Goal: Answer question/provide support: Share knowledge or assist other users

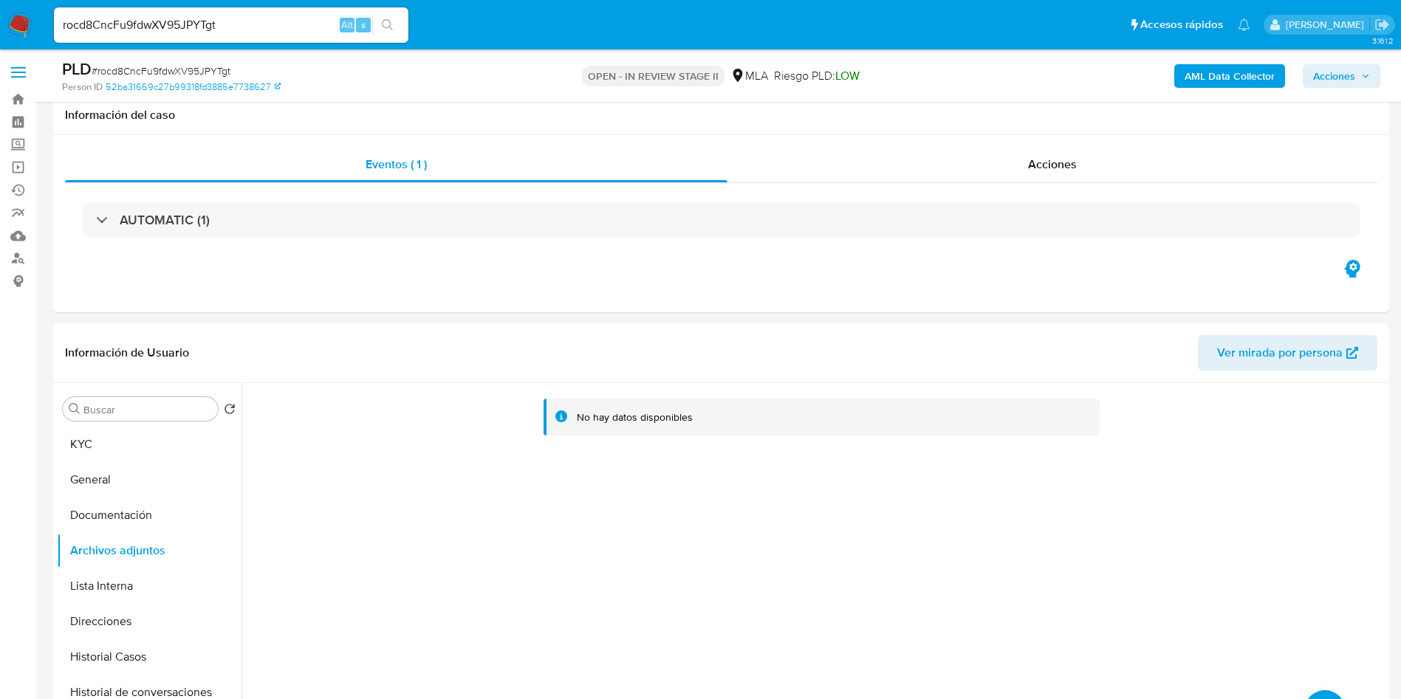
select select "10"
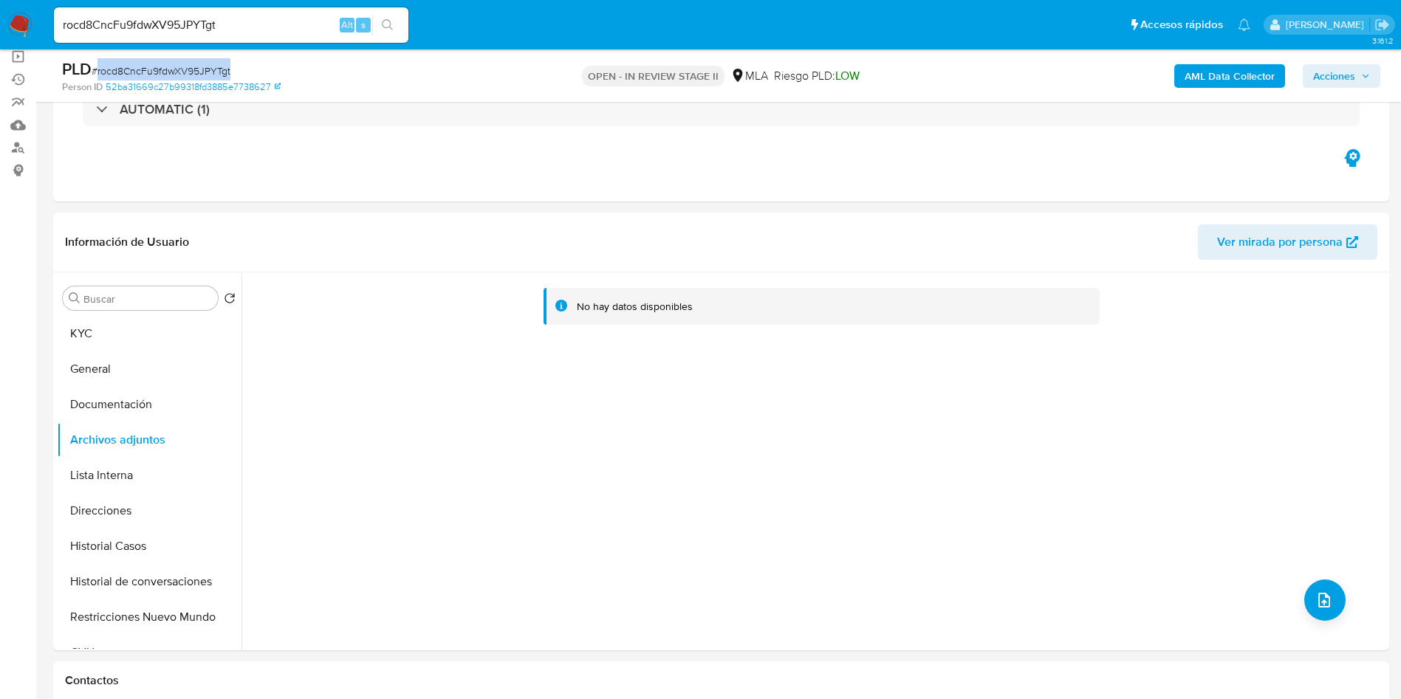
scroll to position [597, 0]
click at [326, 21] on input "rocd8CncFu9fdwXV95JPYTgt" at bounding box center [231, 25] width 354 height 19
paste input "lsjtX0KeWHou7YUv7ZVLURip"
type input "lsjtX0KeWHou7YUv7ZVLURip"
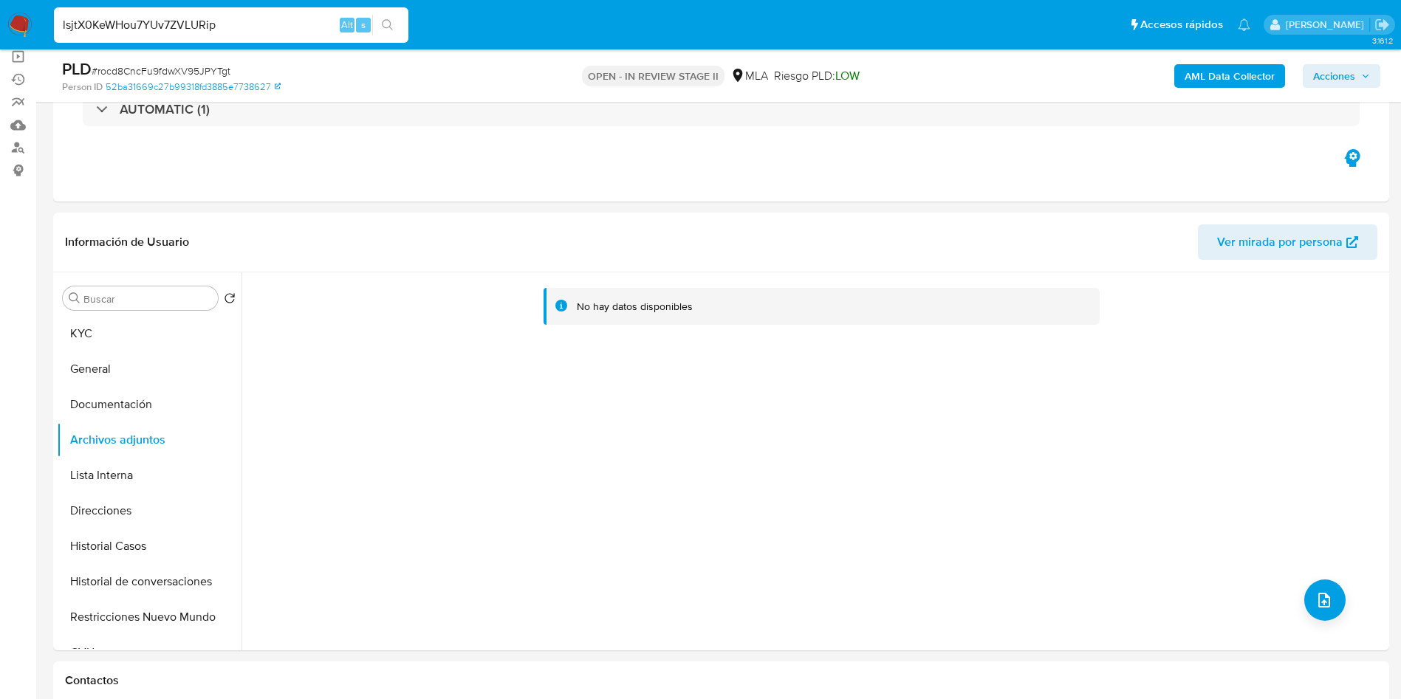
click at [380, 21] on button "search-icon" at bounding box center [387, 25] width 30 height 21
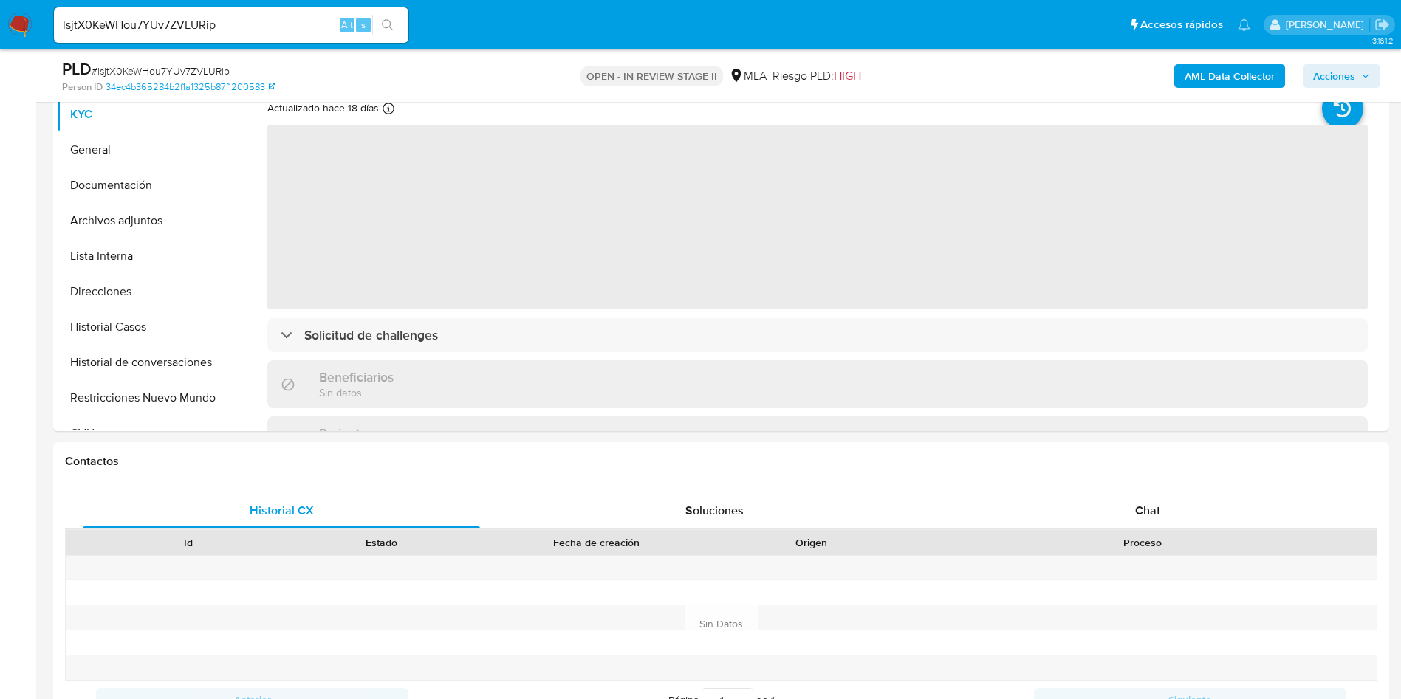
scroll to position [332, 0]
click at [115, 315] on button "Historial Casos" at bounding box center [143, 324] width 173 height 35
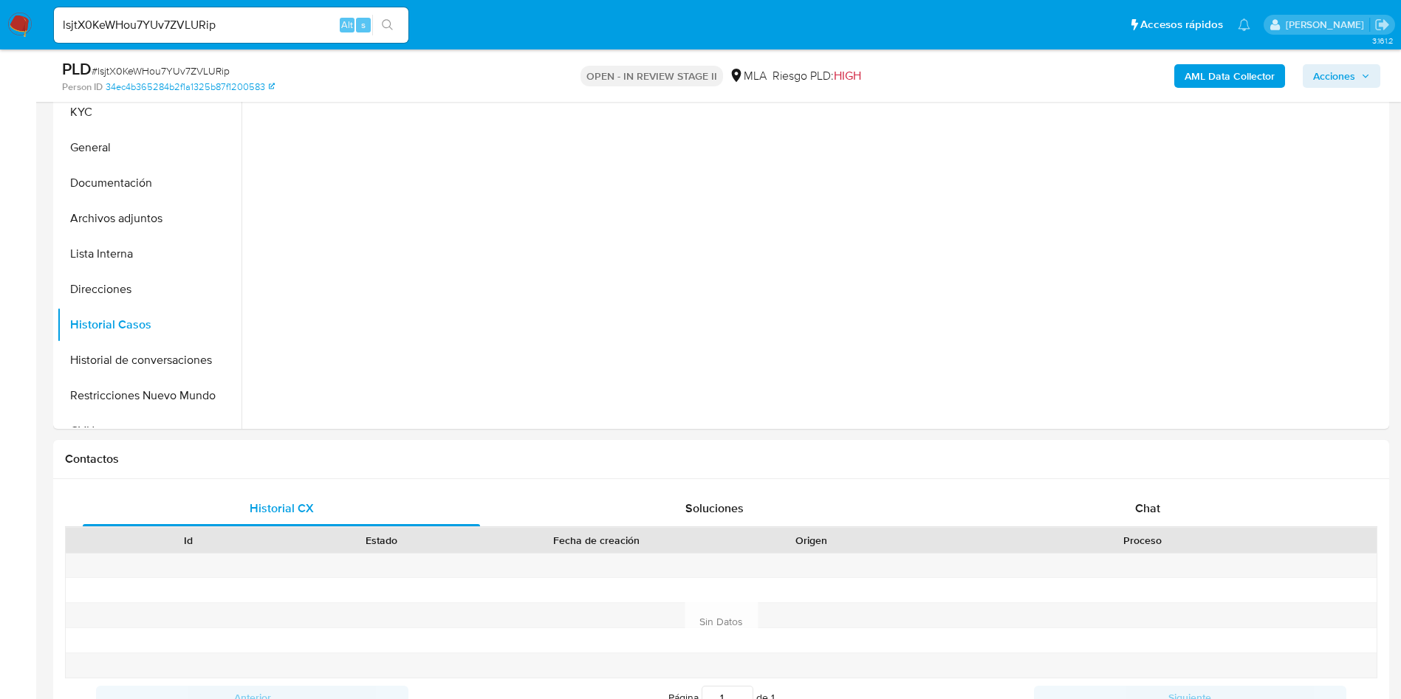
select select "10"
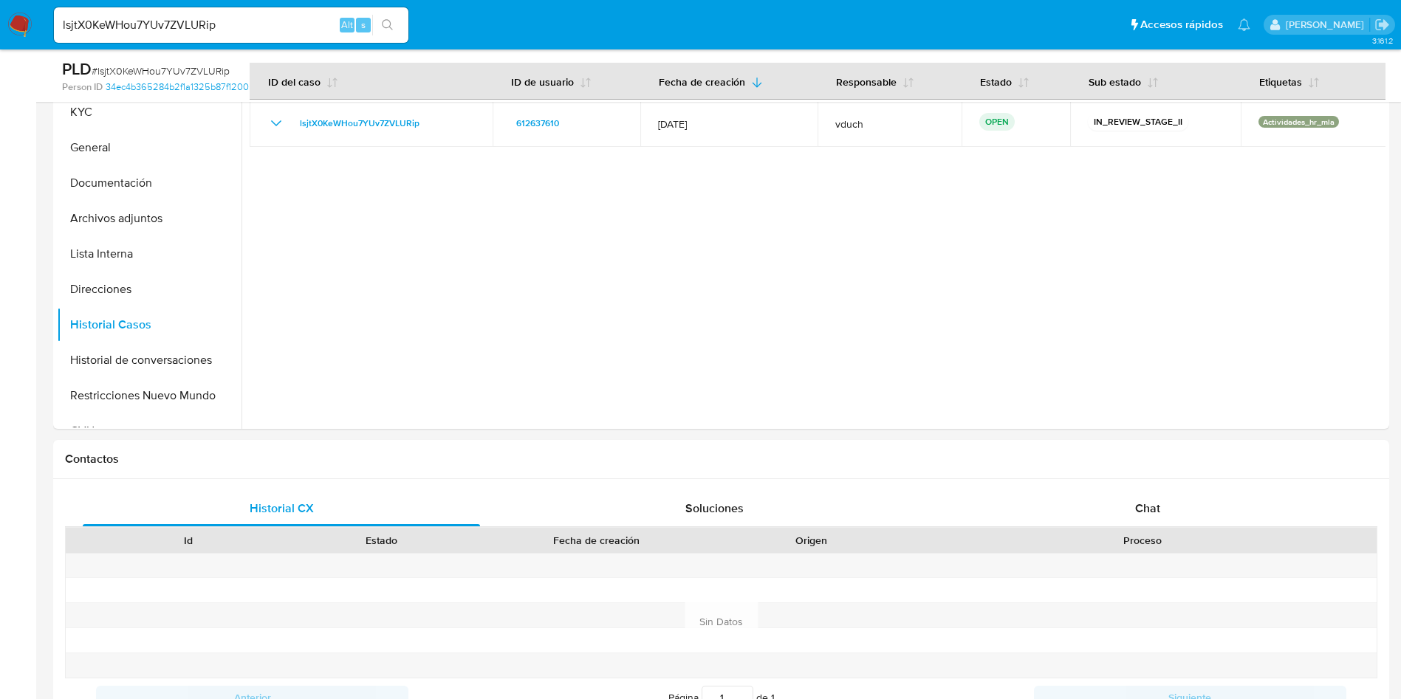
scroll to position [221, 0]
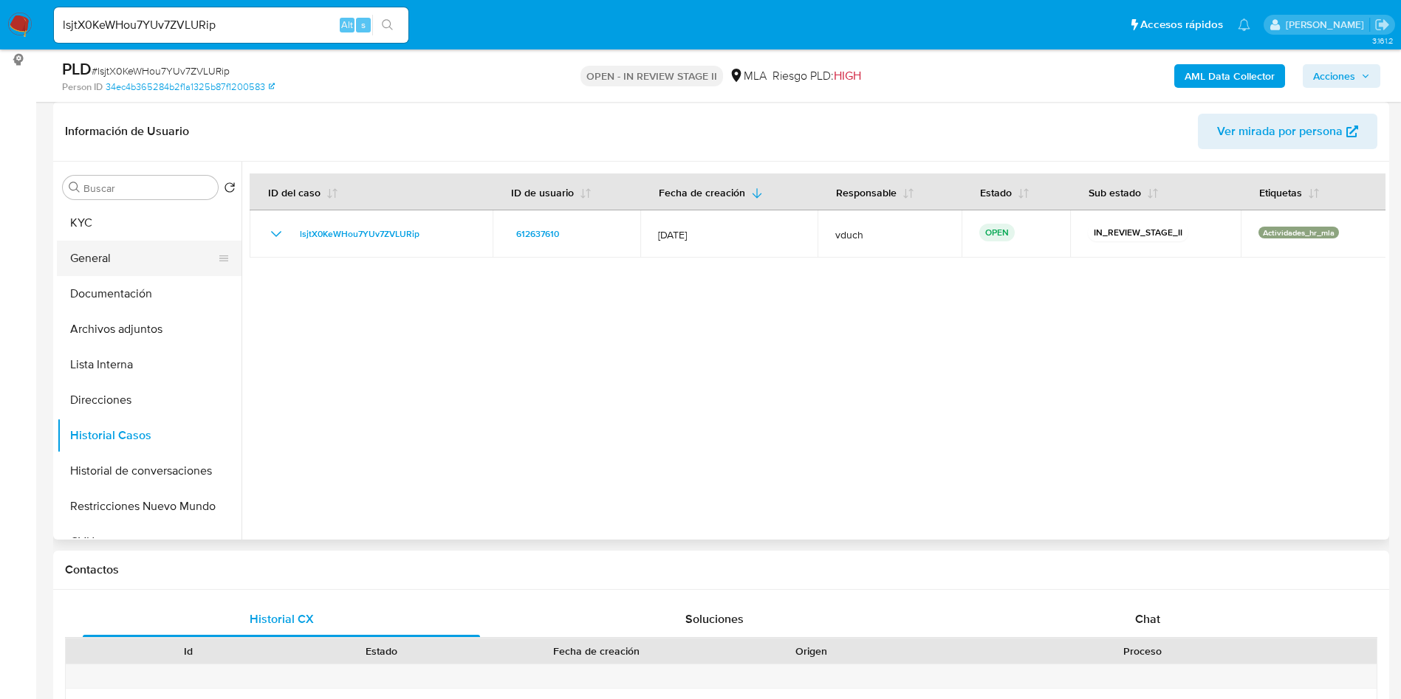
click at [134, 269] on button "General" at bounding box center [143, 258] width 173 height 35
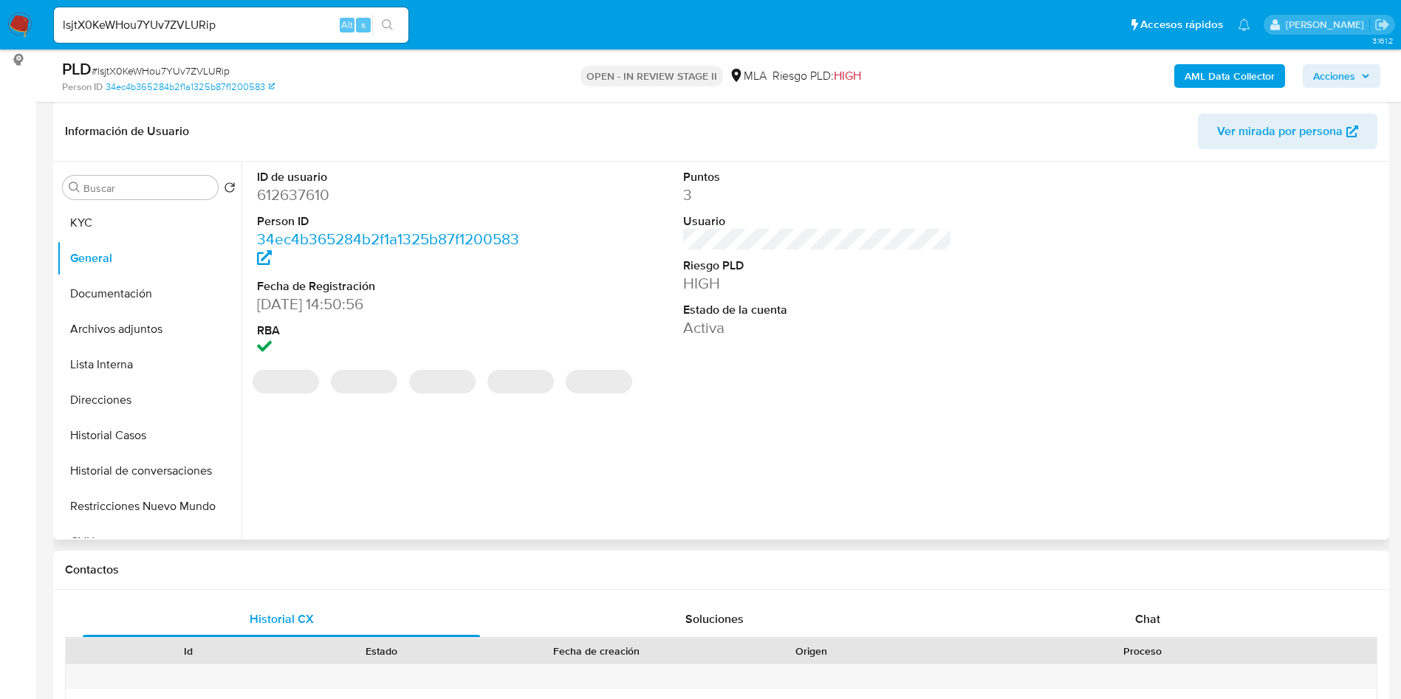
click at [309, 196] on dd "612637610" at bounding box center [391, 195] width 269 height 21
copy dd "612637610"
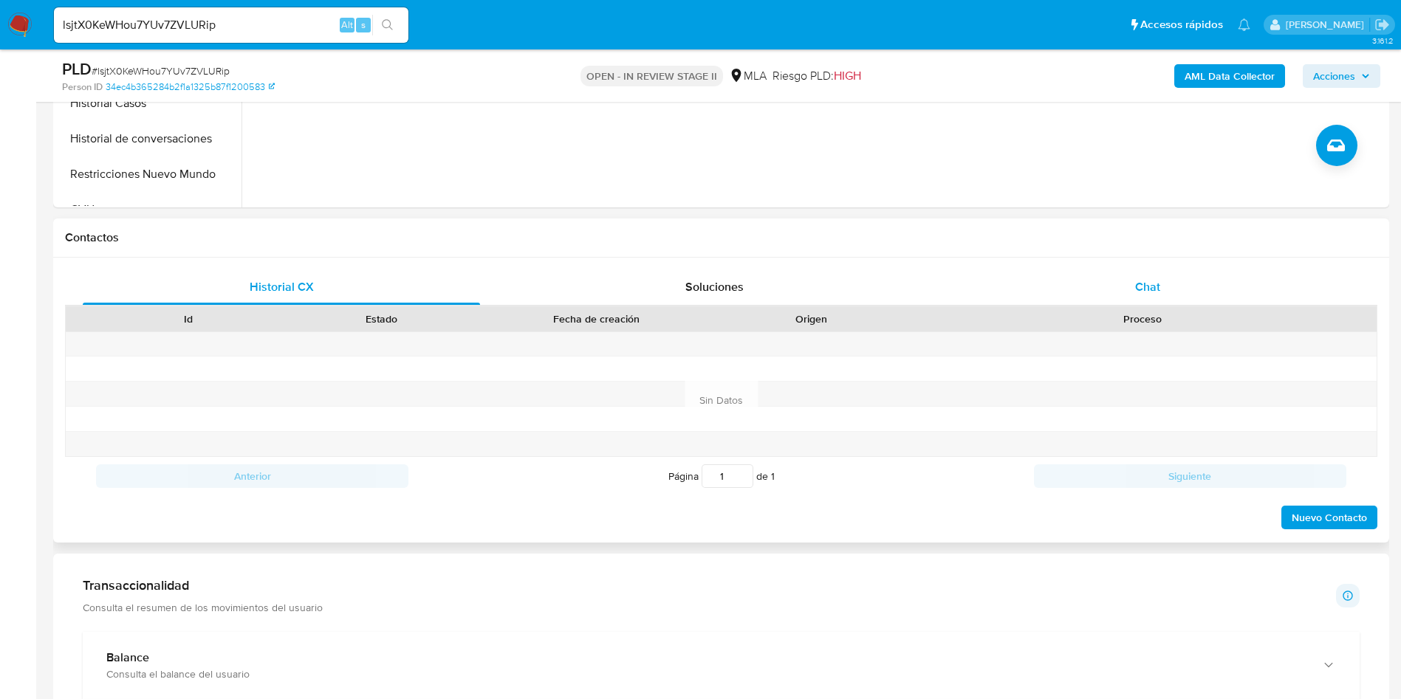
click at [1127, 277] on div "Chat" at bounding box center [1147, 286] width 397 height 35
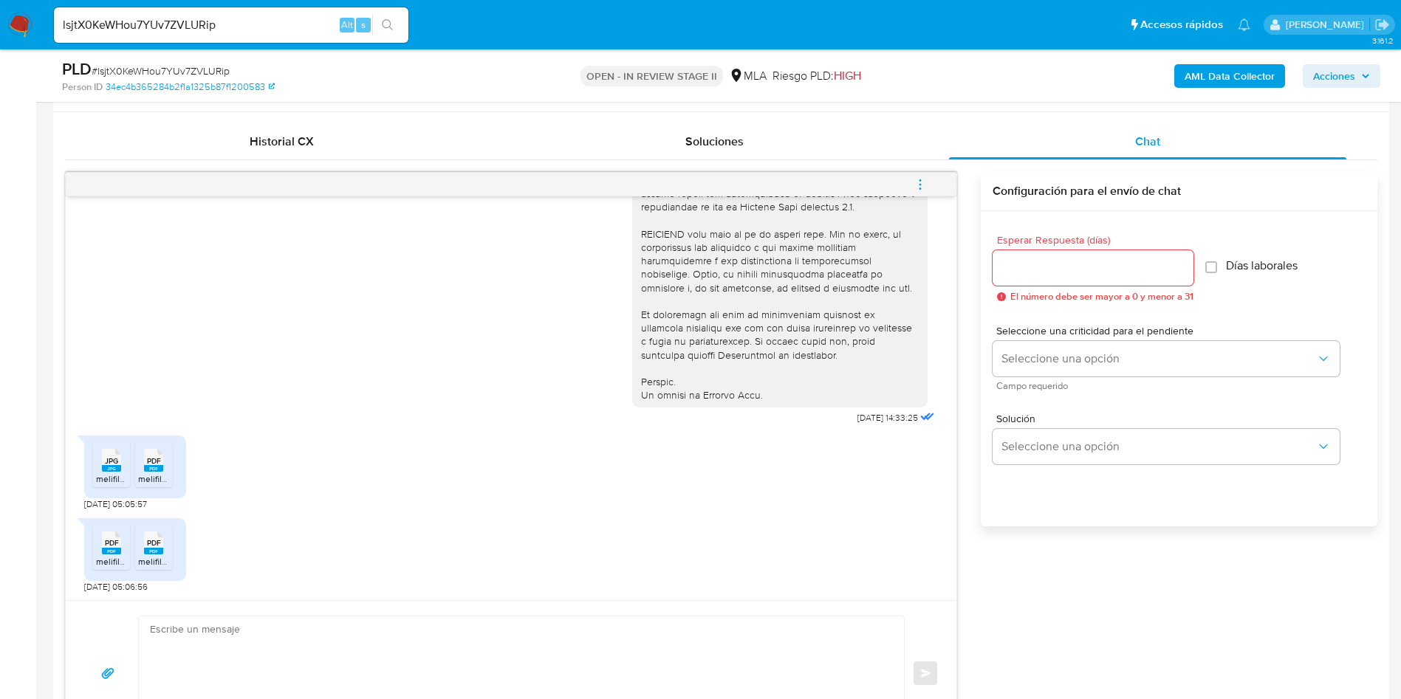
scroll to position [664, 0]
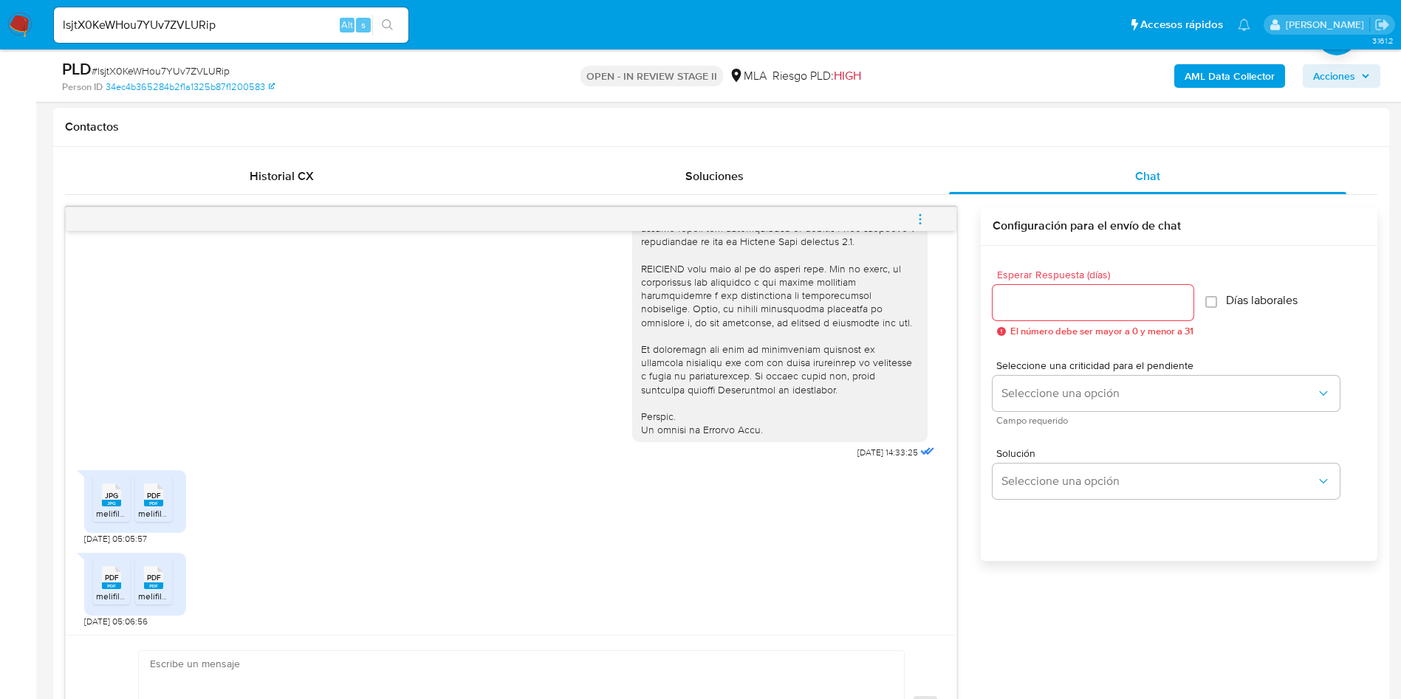
click at [97, 494] on li "JPG JPG melifile6161917947383324110.jpg" at bounding box center [111, 499] width 37 height 46
click at [137, 487] on li "PDF PDF melifile8987483849296742306.pdf" at bounding box center [153, 499] width 37 height 46
click at [117, 587] on rect at bounding box center [111, 586] width 19 height 7
click at [147, 573] on span "PDF" at bounding box center [154, 578] width 14 height 10
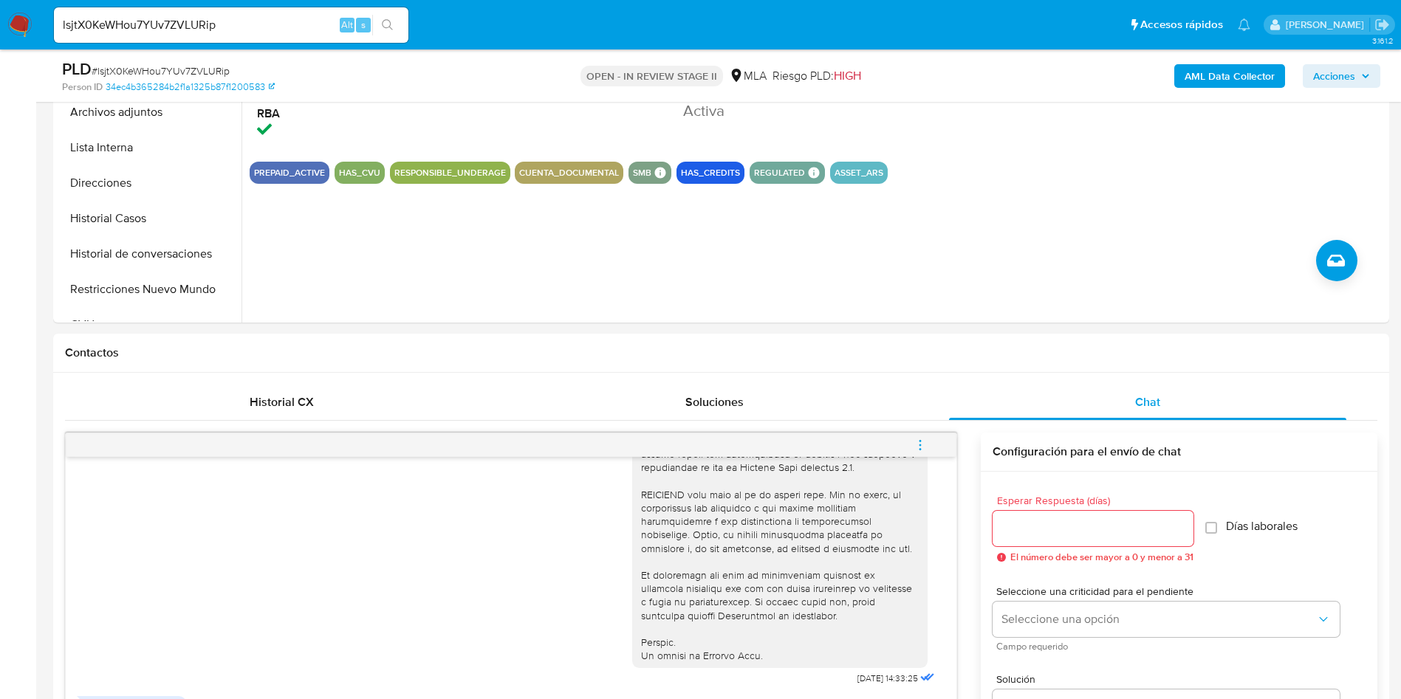
scroll to position [221, 0]
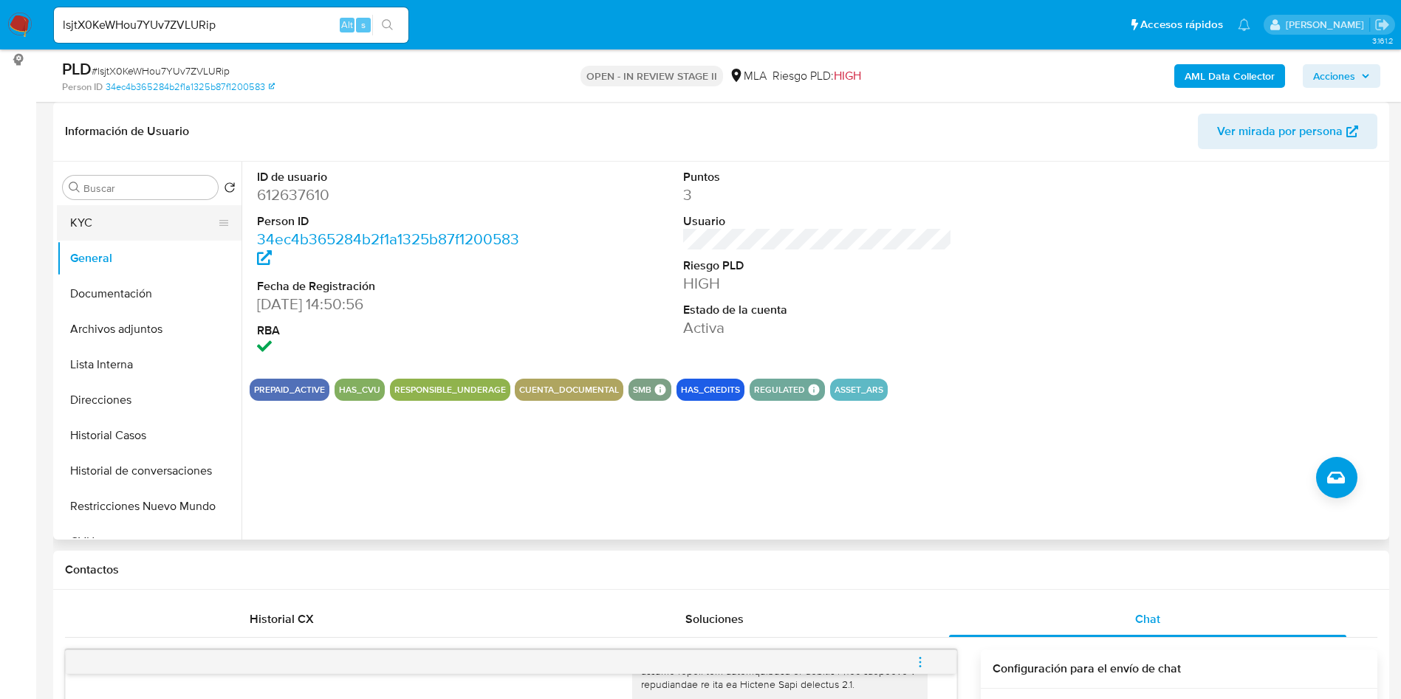
click at [173, 210] on button "KYC" at bounding box center [143, 222] width 173 height 35
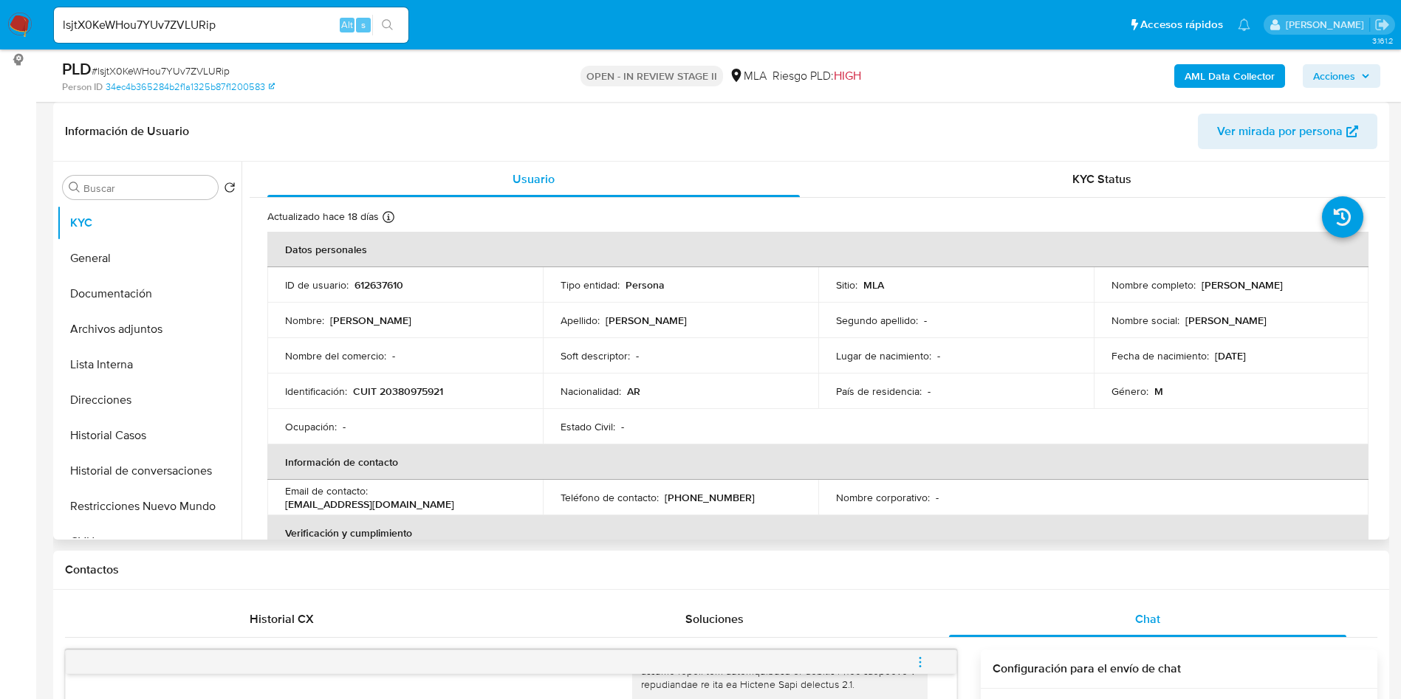
click at [809, 394] on td "Nacionalidad : AR" at bounding box center [680, 391] width 275 height 35
click at [145, 295] on button "Documentación" at bounding box center [143, 293] width 173 height 35
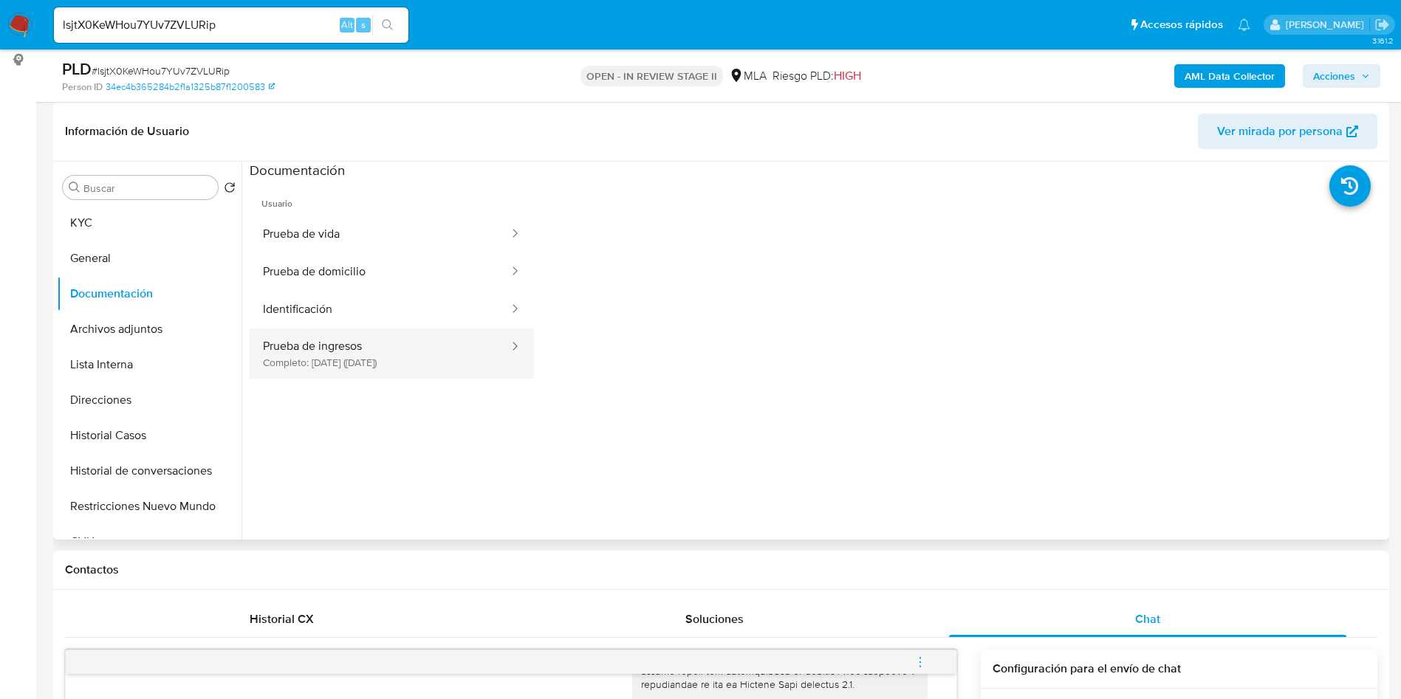
click at [399, 363] on button "Prueba de ingresos Completo: 06/05/2025 (hace 5 meses)" at bounding box center [380, 354] width 261 height 50
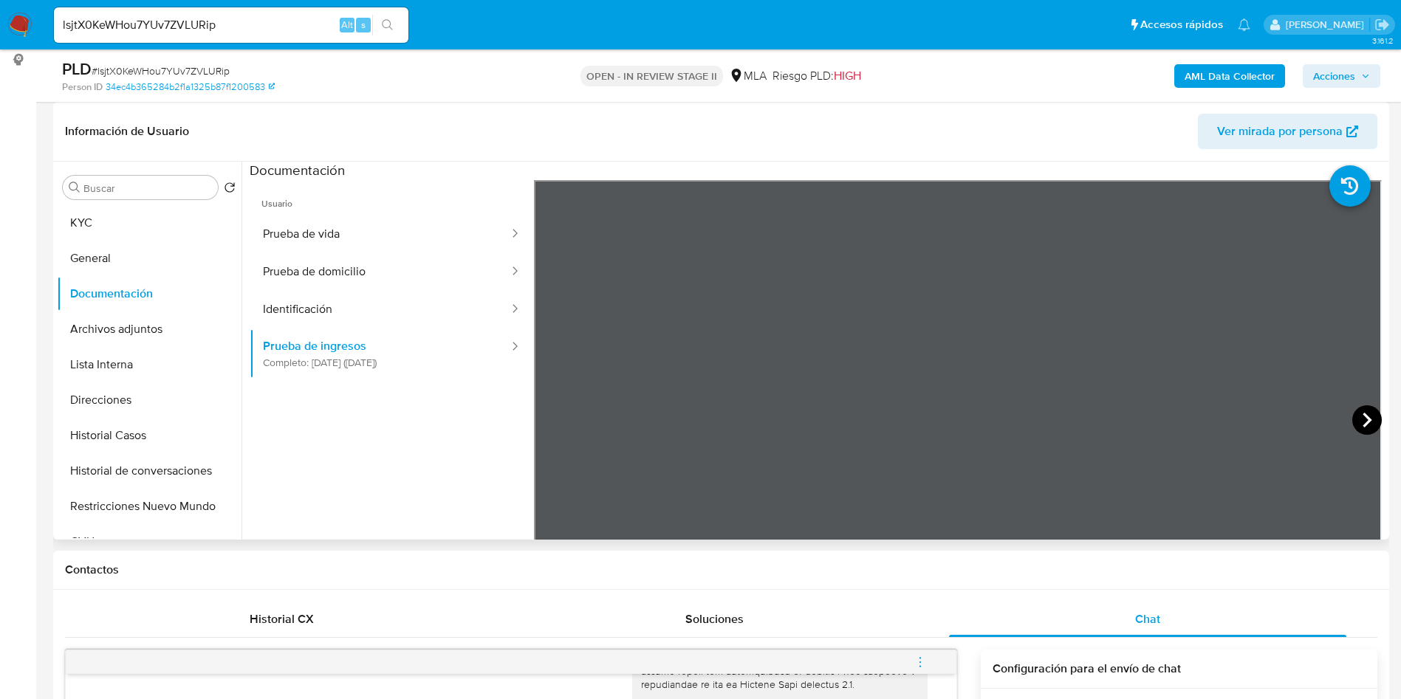
click at [1362, 417] on icon at bounding box center [1366, 420] width 9 height 15
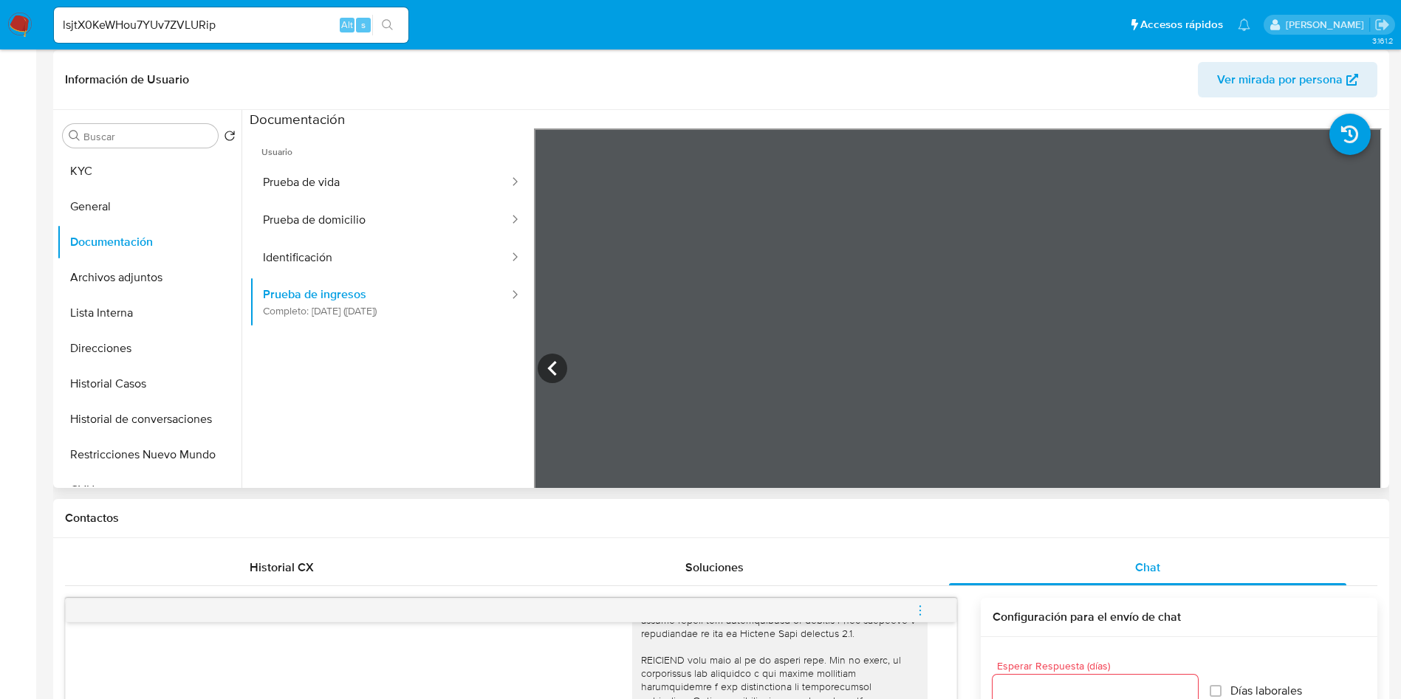
scroll to position [443, 0]
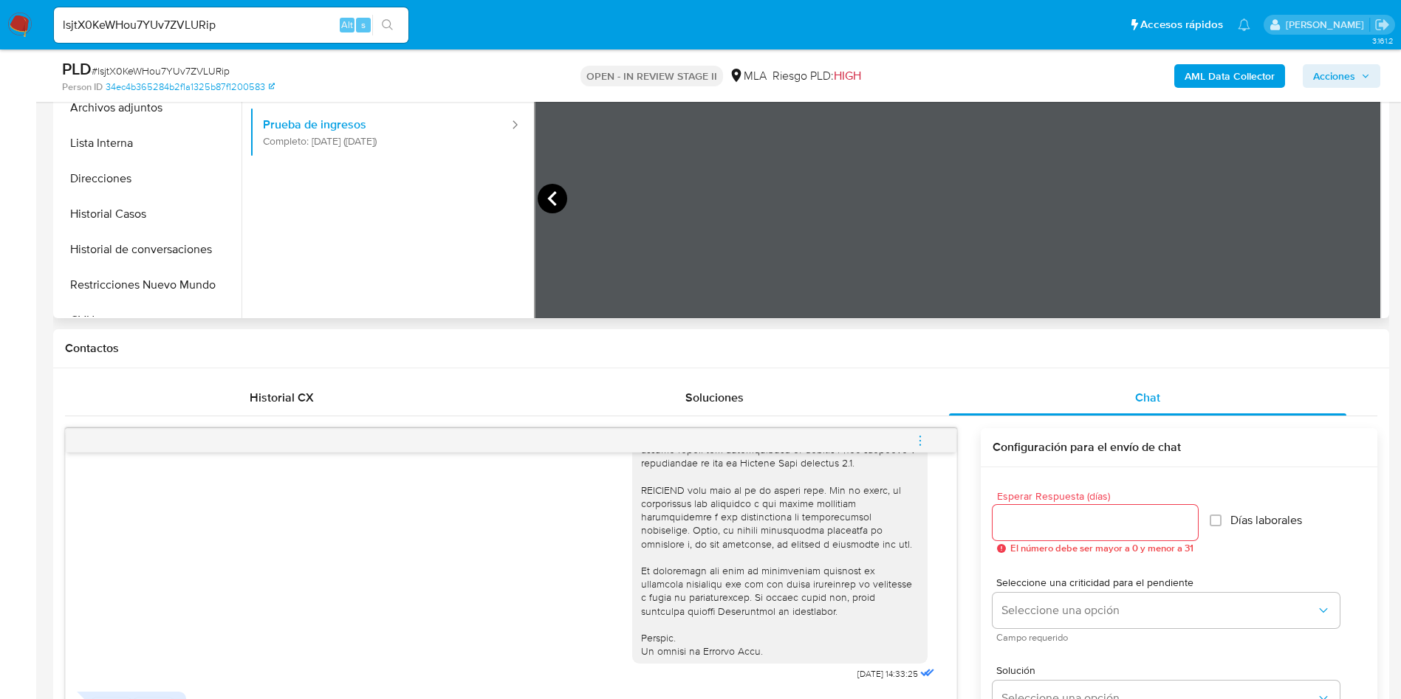
click at [560, 202] on icon at bounding box center [553, 199] width 30 height 30
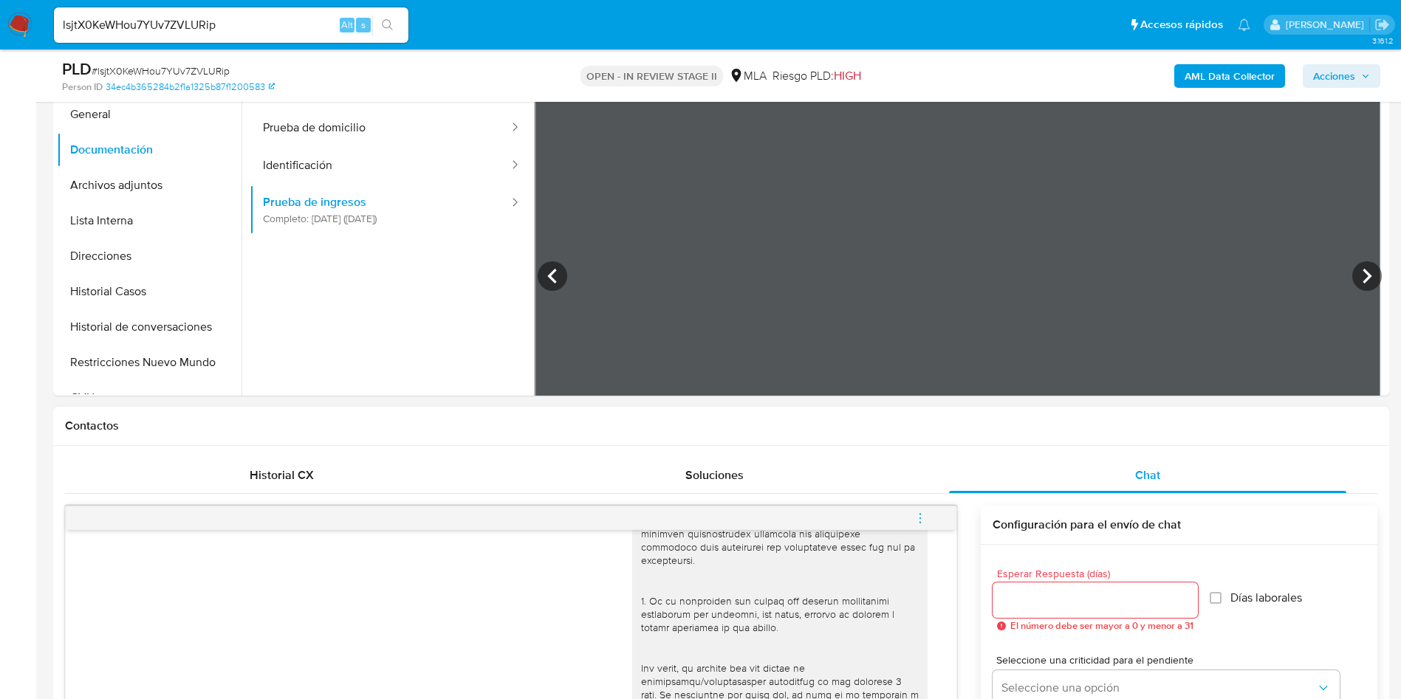
scroll to position [332, 0]
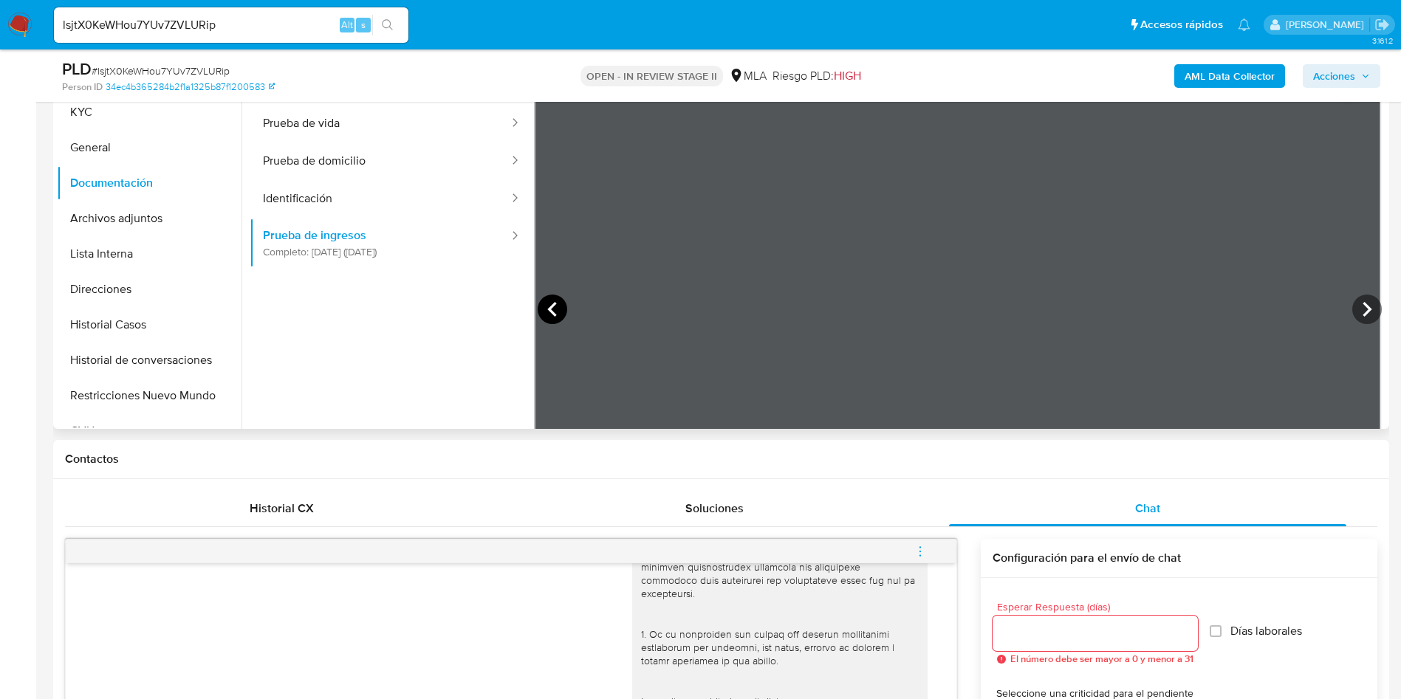
click at [543, 303] on icon at bounding box center [553, 310] width 30 height 30
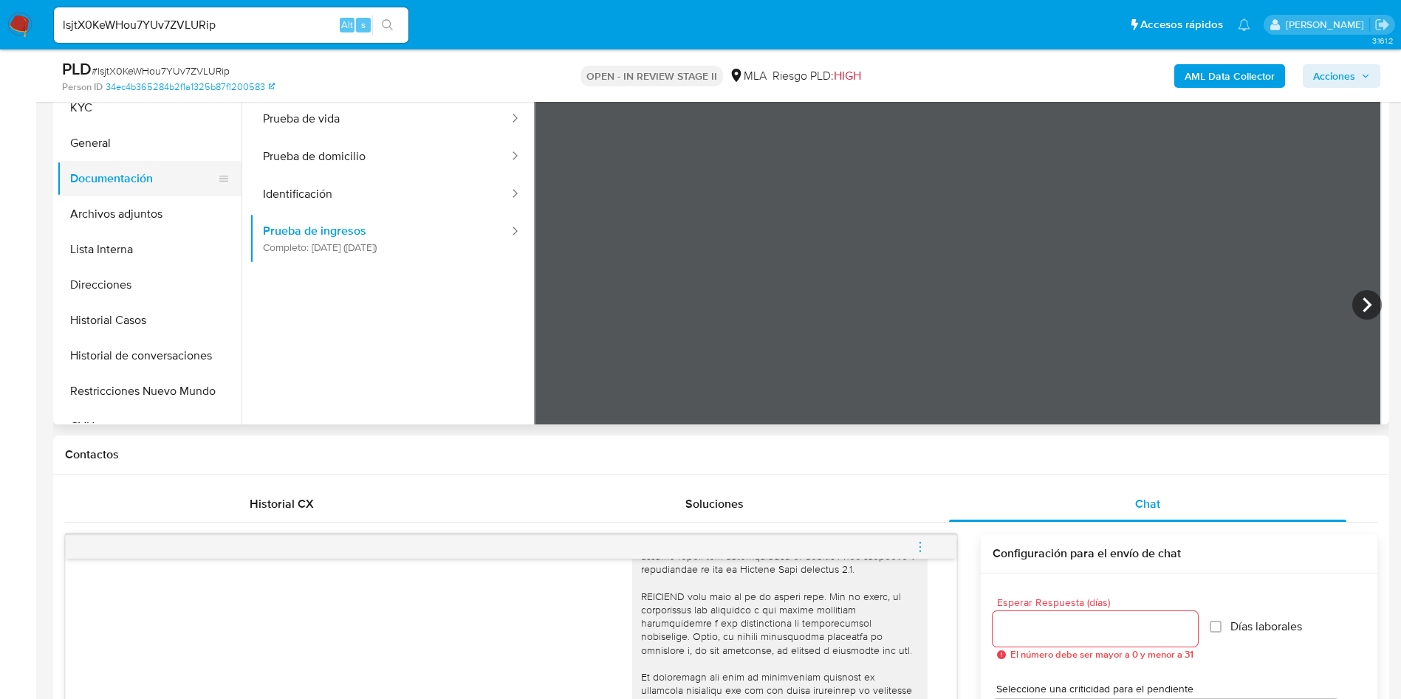
scroll to position [221, 0]
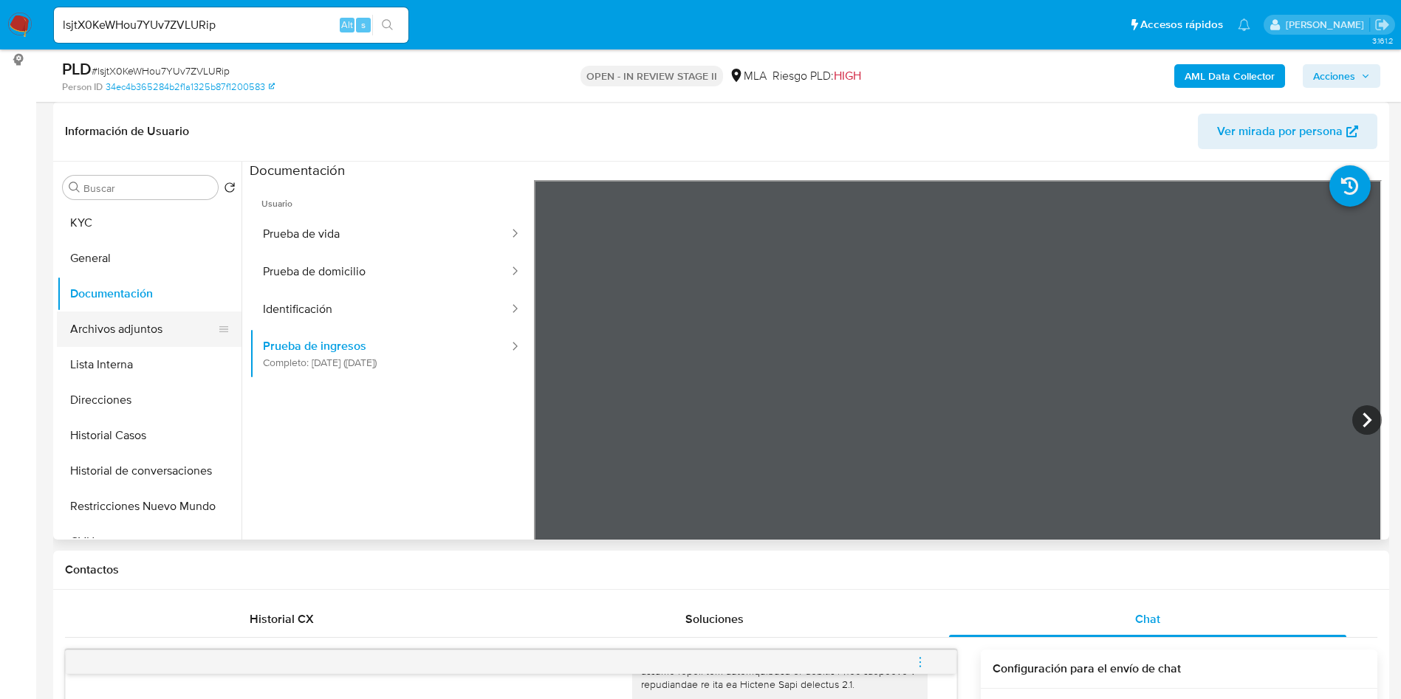
click at [182, 330] on button "Archivos adjuntos" at bounding box center [143, 329] width 173 height 35
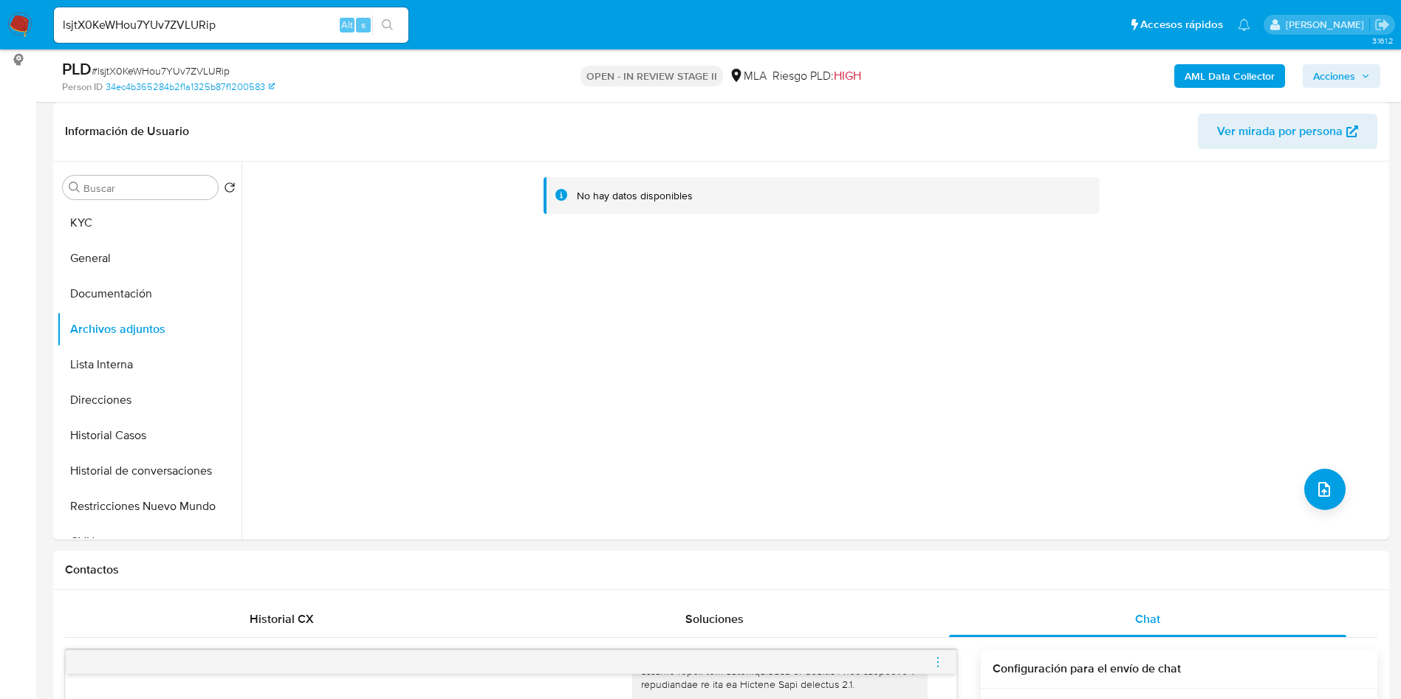
click at [1225, 79] on b "AML Data Collector" at bounding box center [1229, 76] width 90 height 24
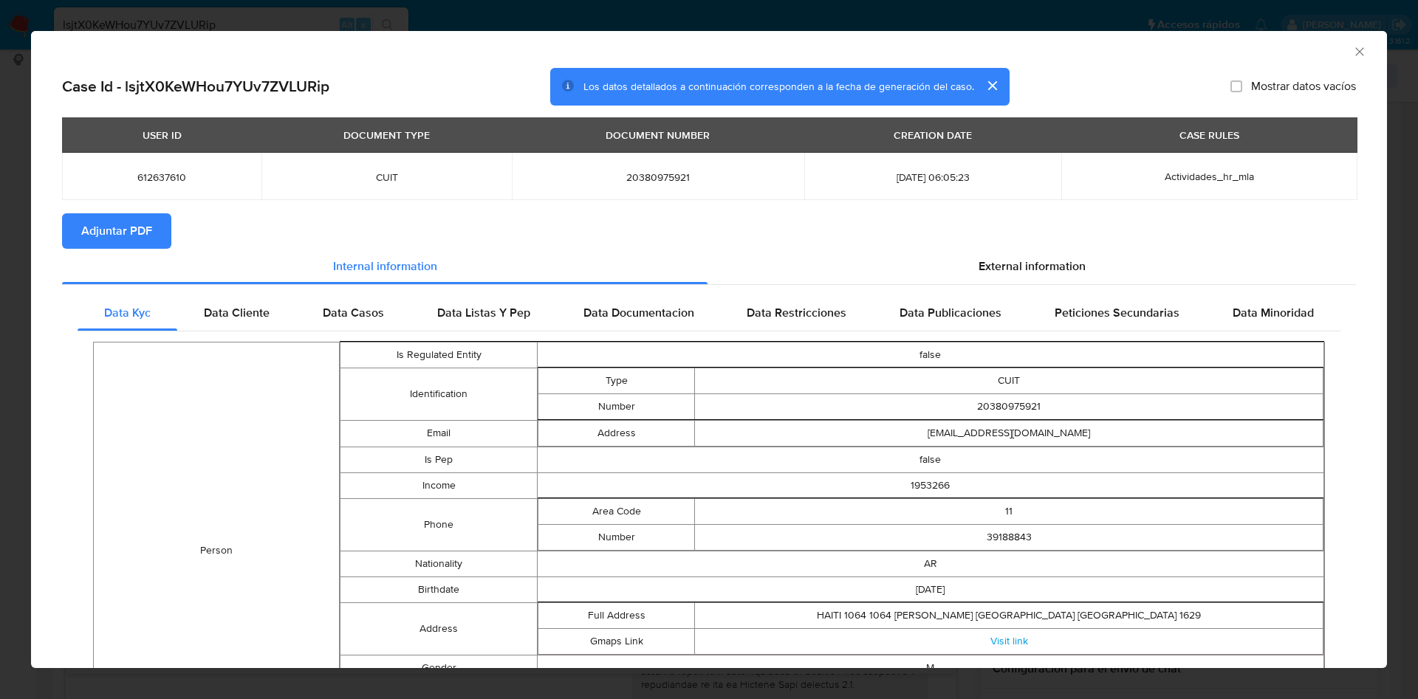
click at [121, 231] on span "Adjuntar PDF" at bounding box center [116, 231] width 71 height 32
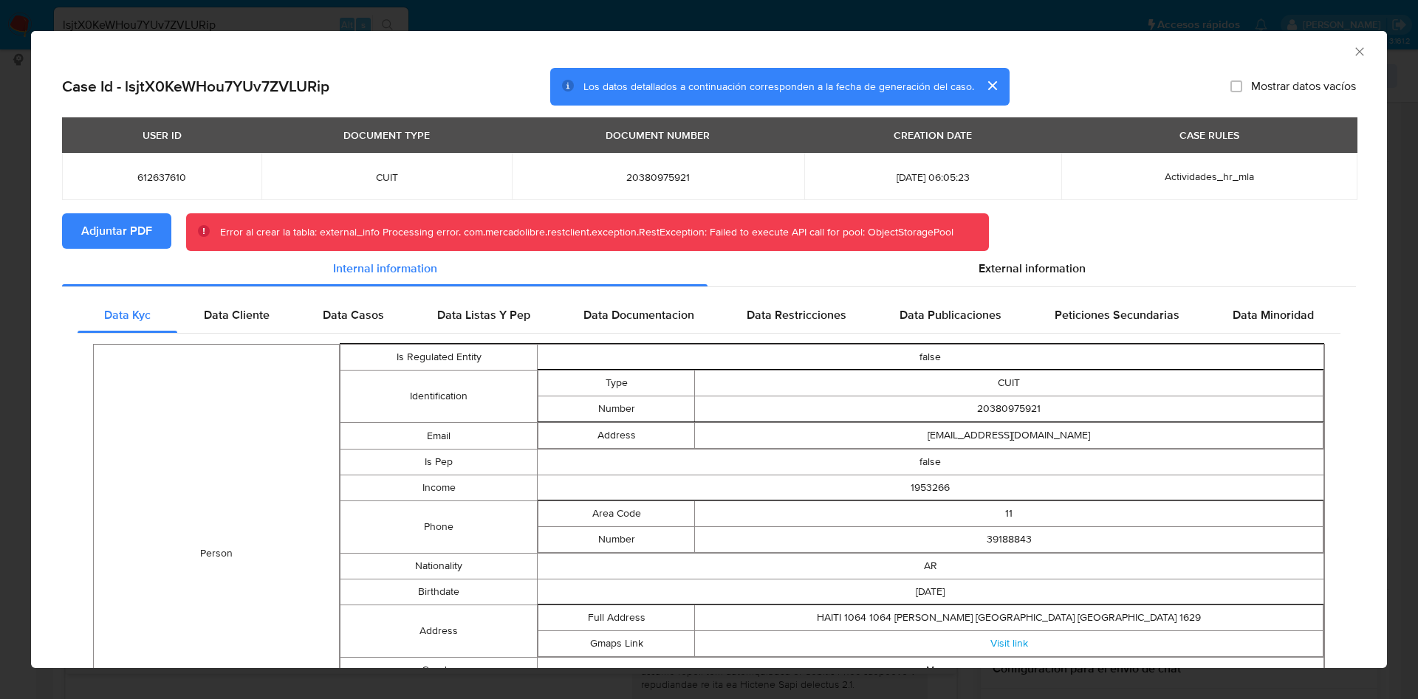
click at [1352, 52] on icon "Cerrar ventana" at bounding box center [1359, 51] width 15 height 15
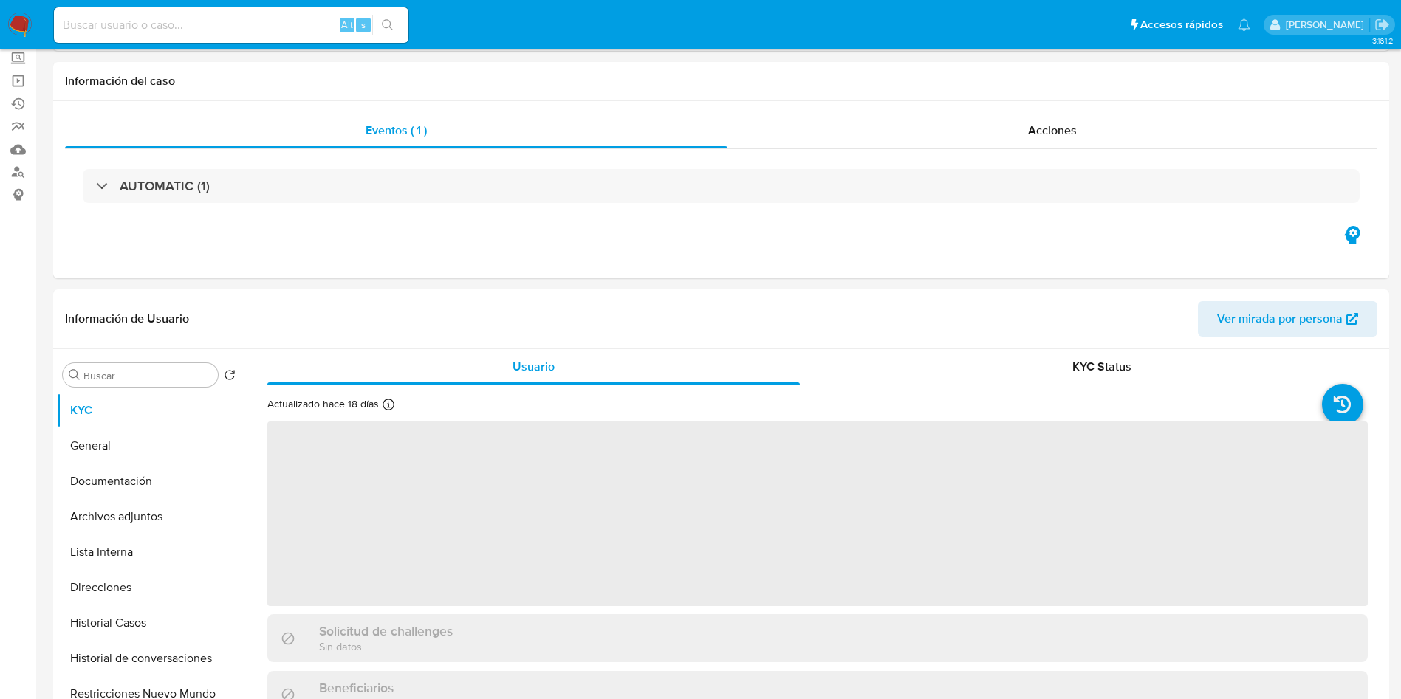
scroll to position [221, 0]
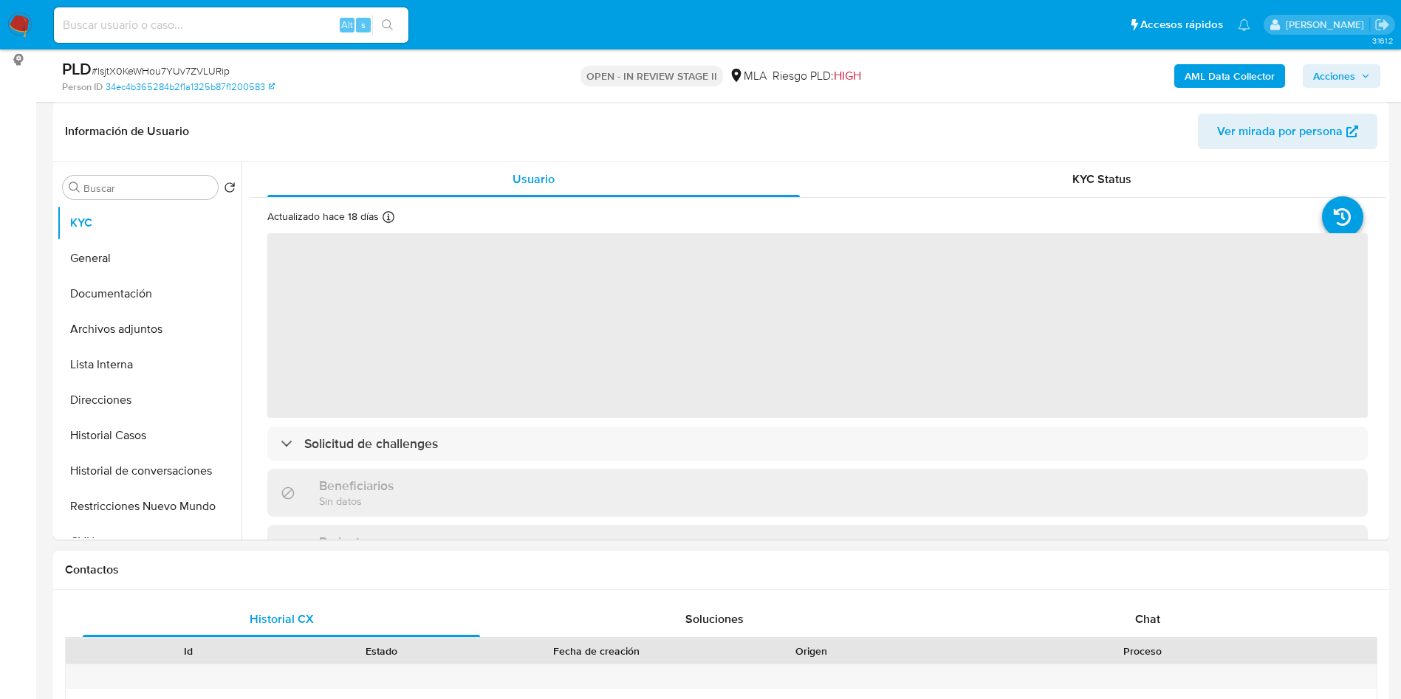
select select "10"
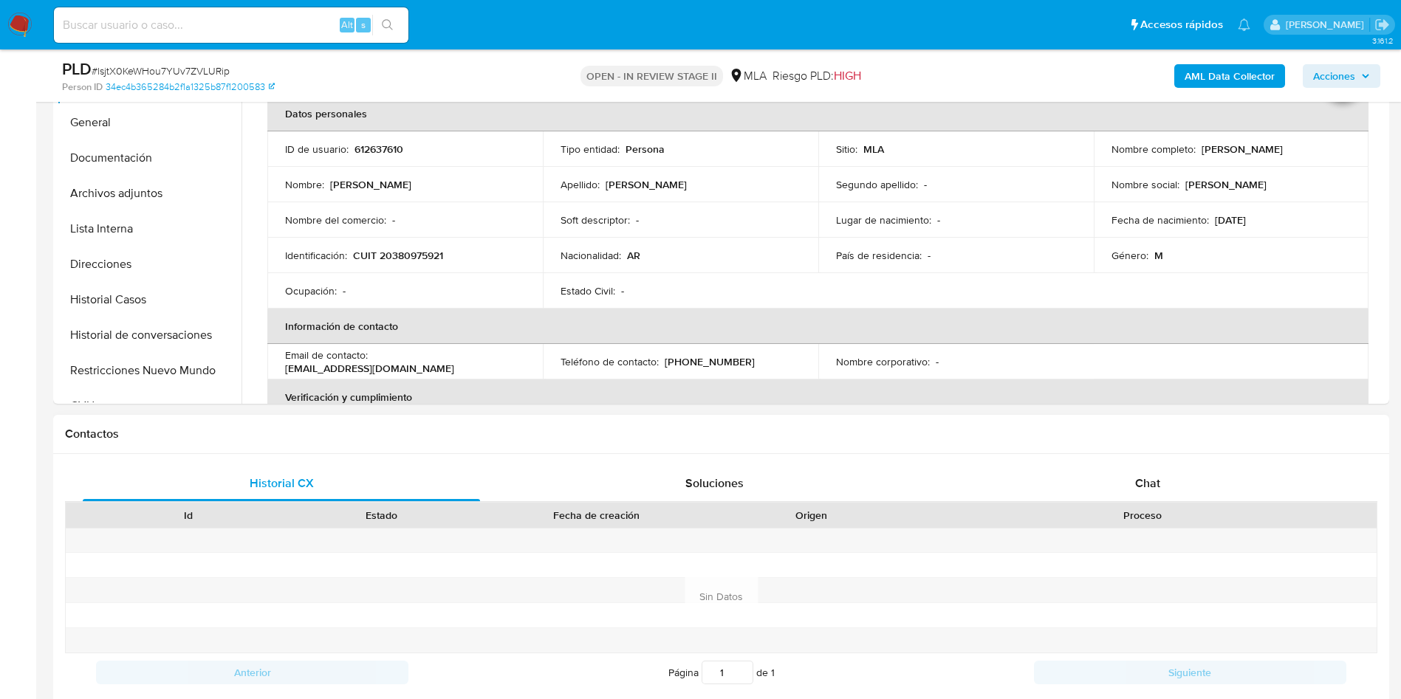
scroll to position [554, 0]
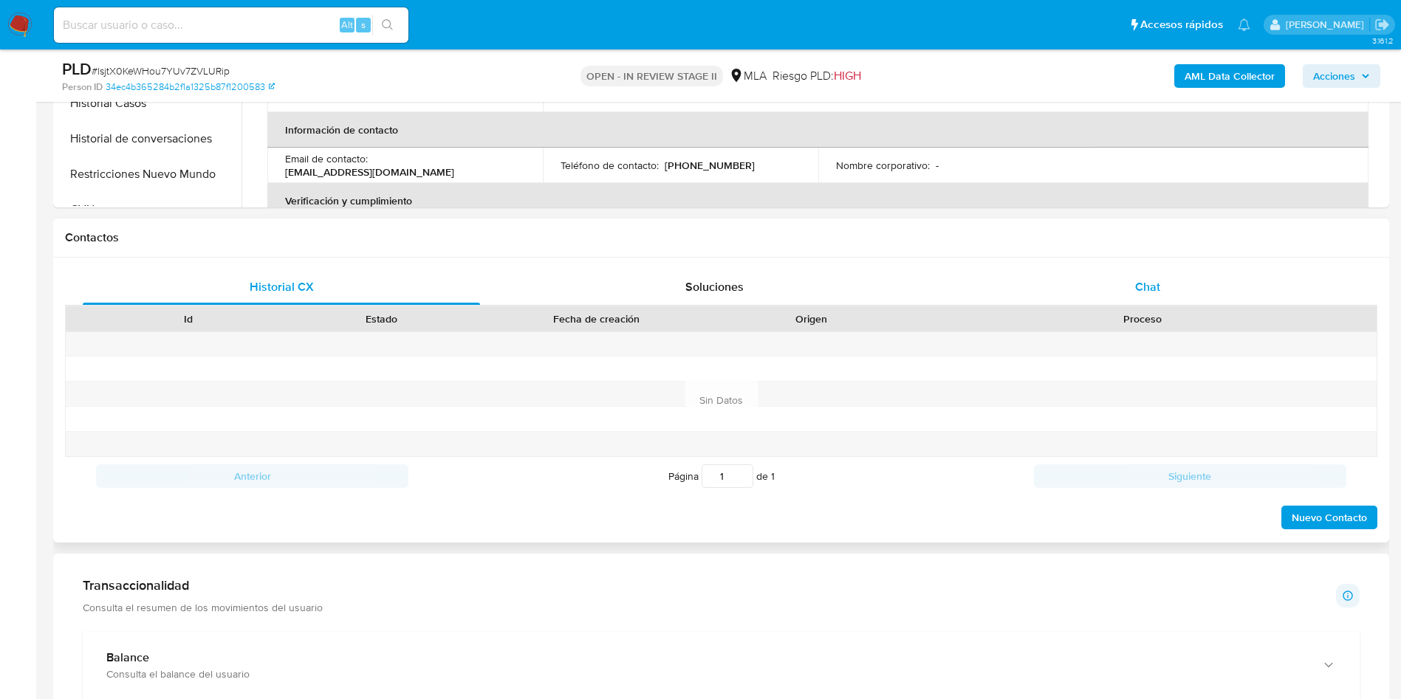
click at [1150, 280] on span "Chat" at bounding box center [1147, 286] width 25 height 17
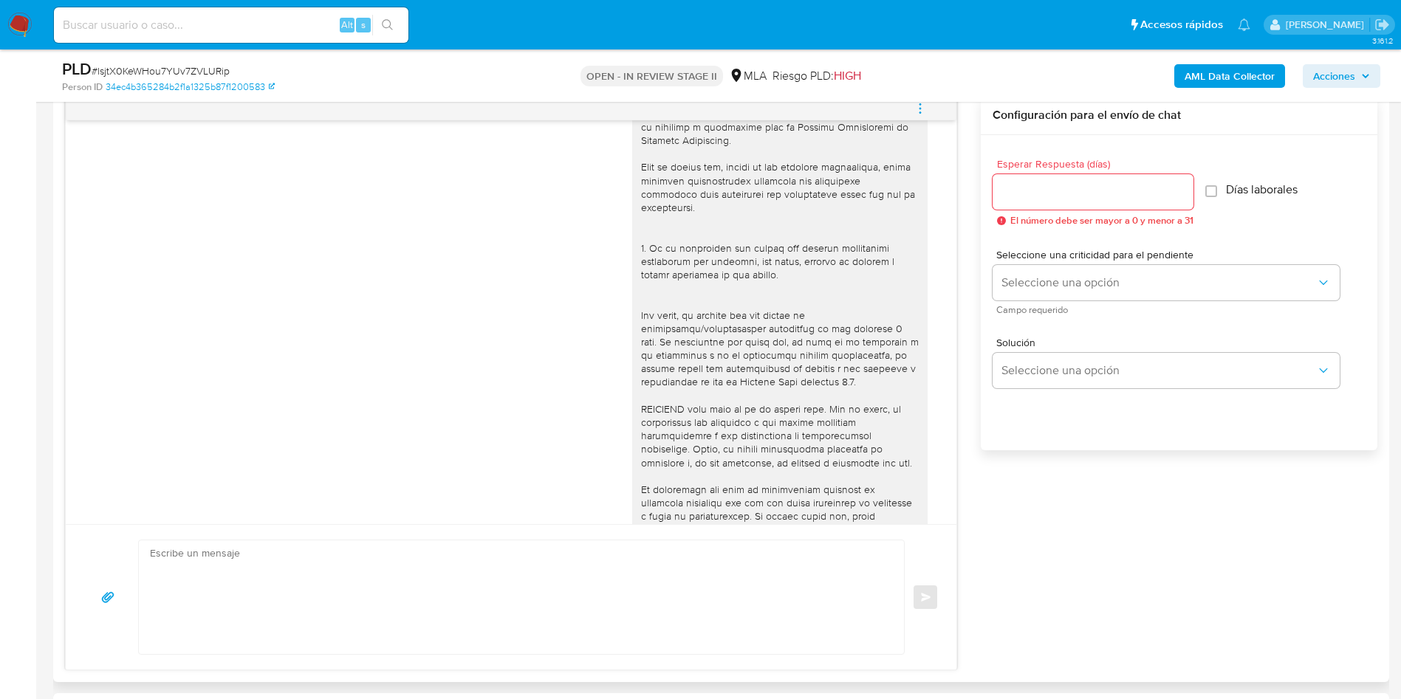
scroll to position [610, 0]
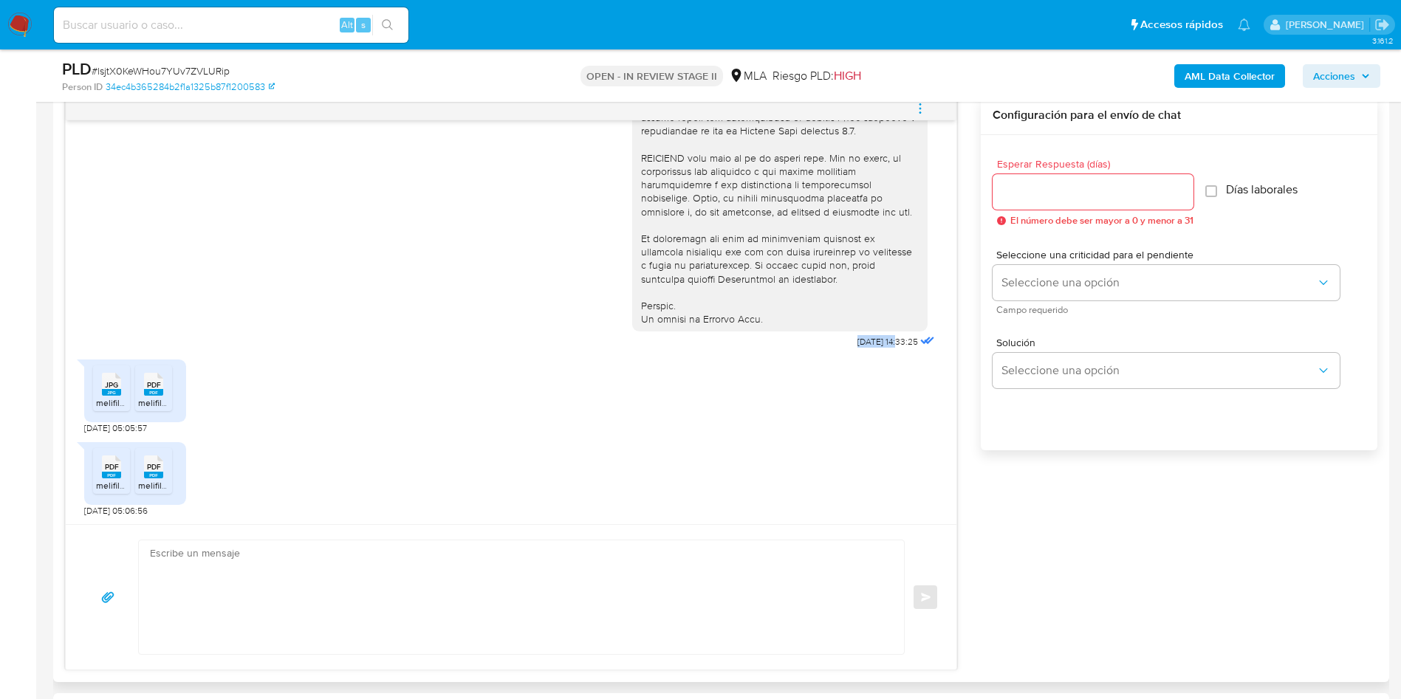
drag, startPoint x: 868, startPoint y: 346, endPoint x: 814, endPoint y: 343, distance: 53.2
copy span "17/09/2025"
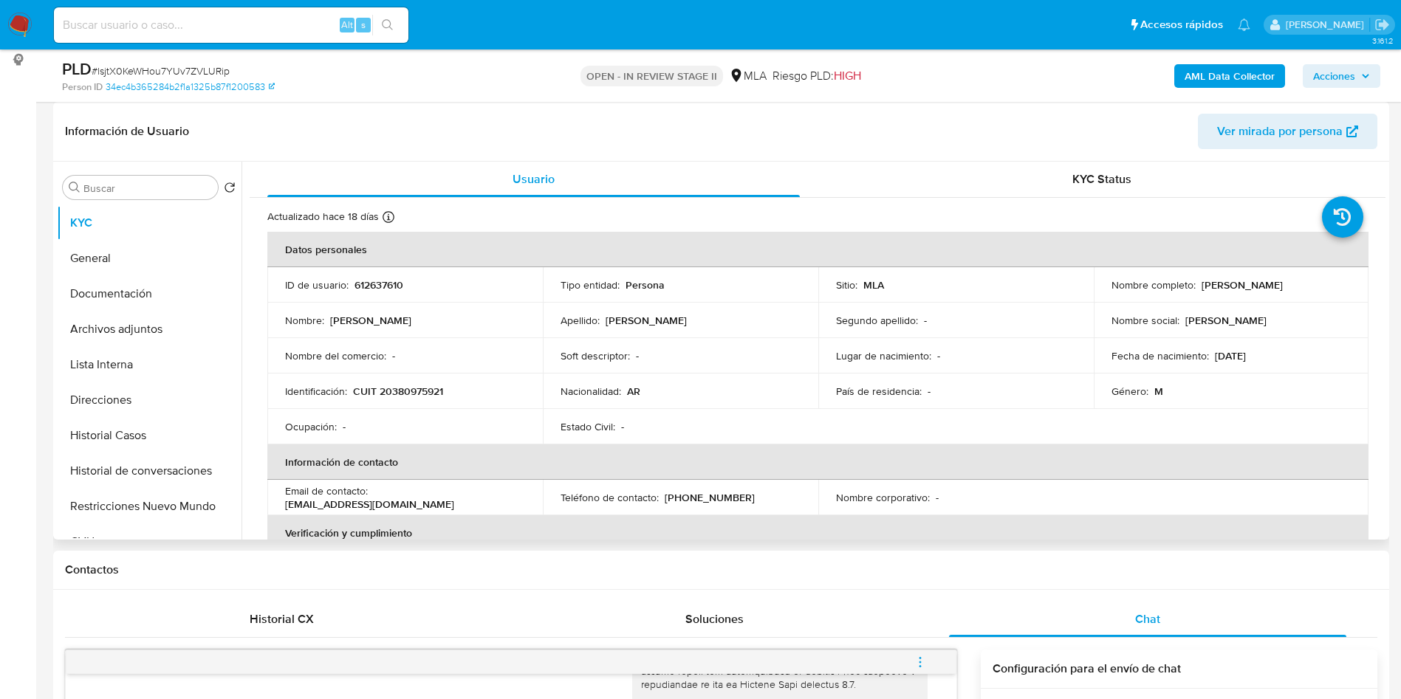
drag, startPoint x: 1197, startPoint y: 284, endPoint x: 1340, endPoint y: 286, distance: 143.3
click at [1340, 286] on div "Nombre completo : Sergio Gonzalo Fabian Suarez" at bounding box center [1231, 284] width 240 height 13
copy p "Sergio Gonzalo Fabian Suarez"
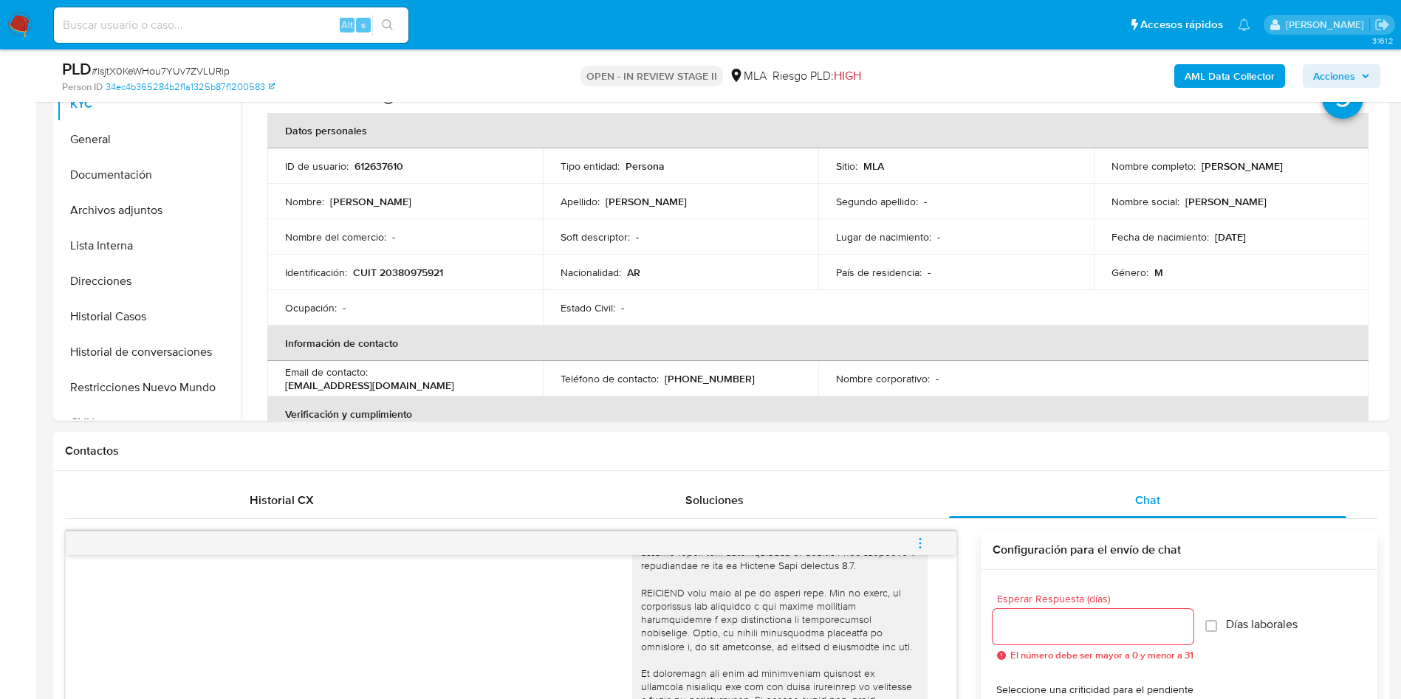
scroll to position [664, 0]
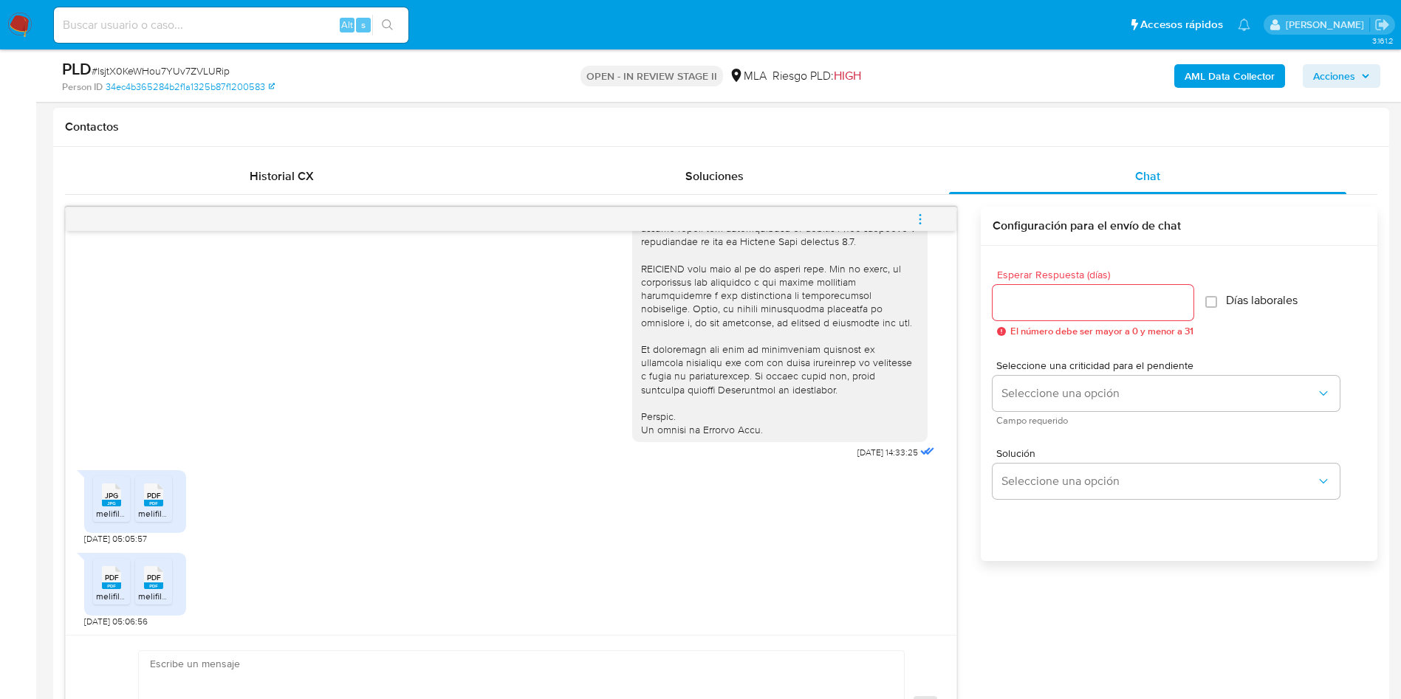
click at [298, 657] on textarea at bounding box center [517, 708] width 735 height 114
paste textarea "Hola, Muchas gracias por tu respuesta. Analizamos tu caso y verificamos que la …"
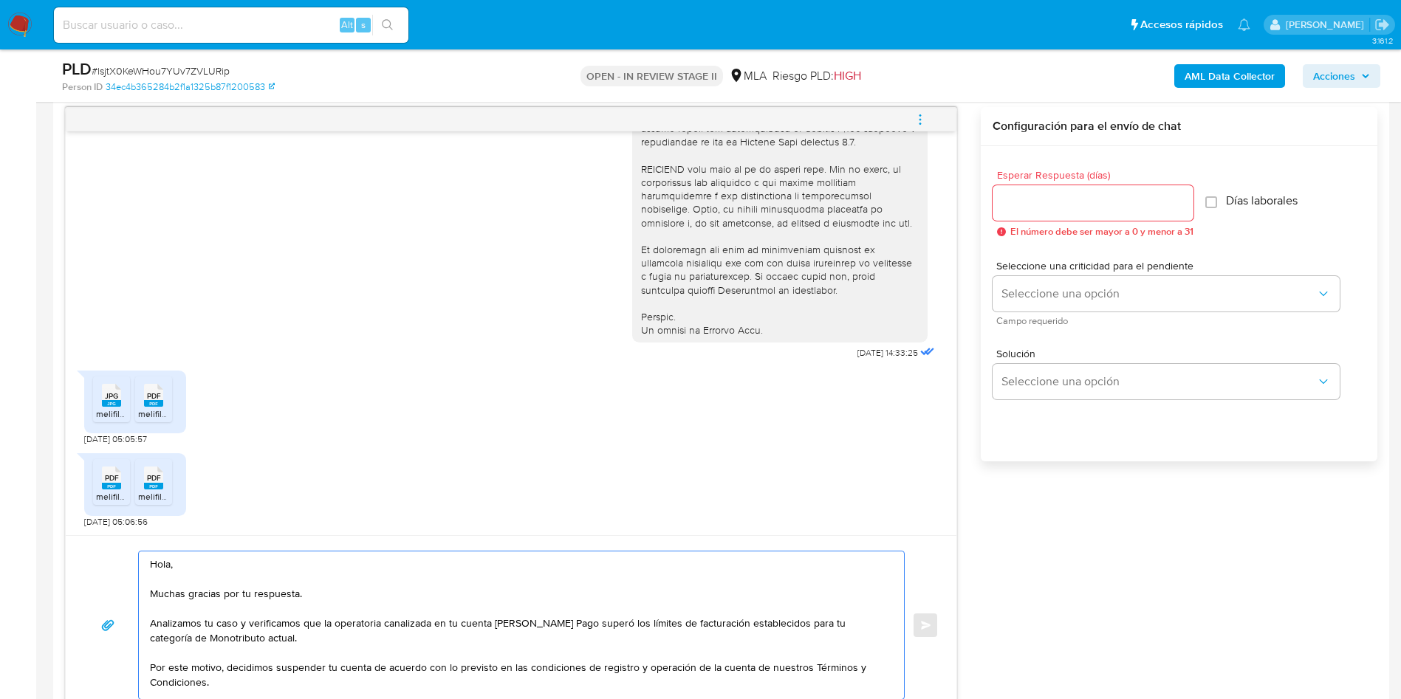
scroll to position [79, 0]
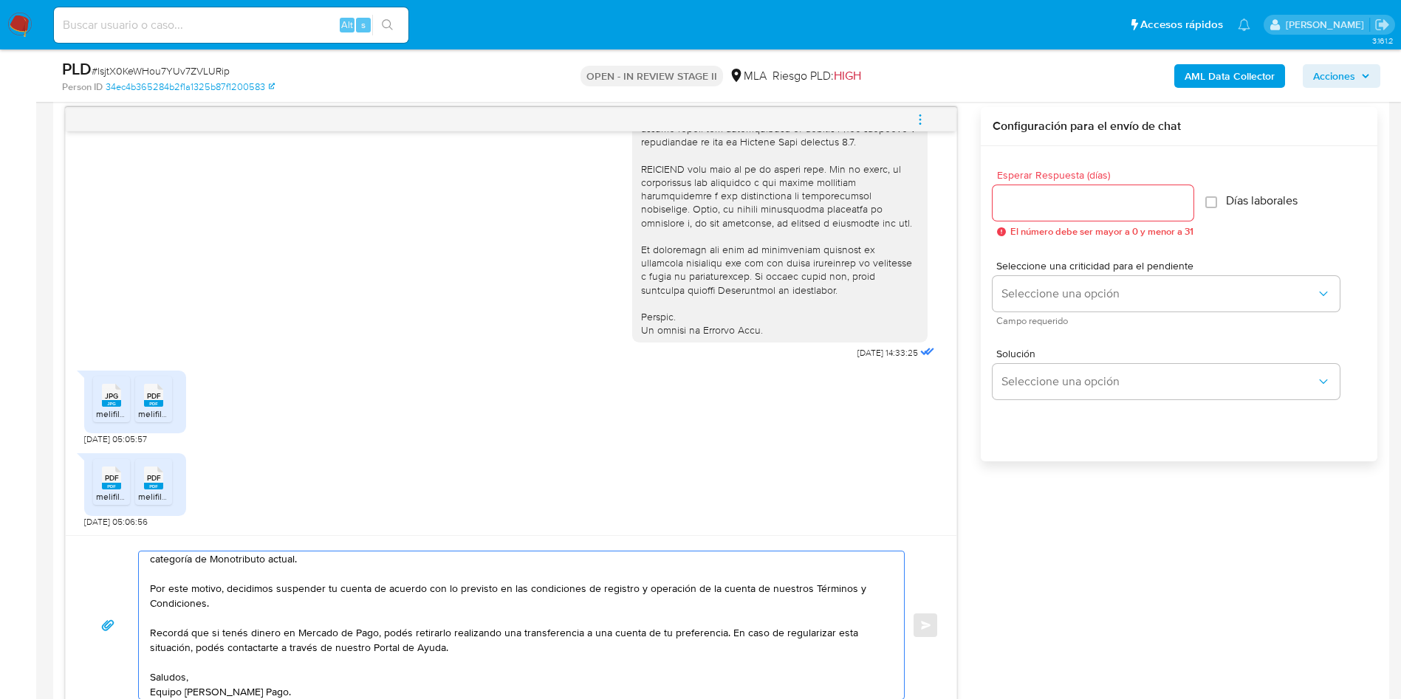
type textarea "Hola, Muchas gracias por tu respuesta. Analizamos tu caso y verificamos que la …"
click at [1105, 192] on div at bounding box center [1092, 202] width 201 height 35
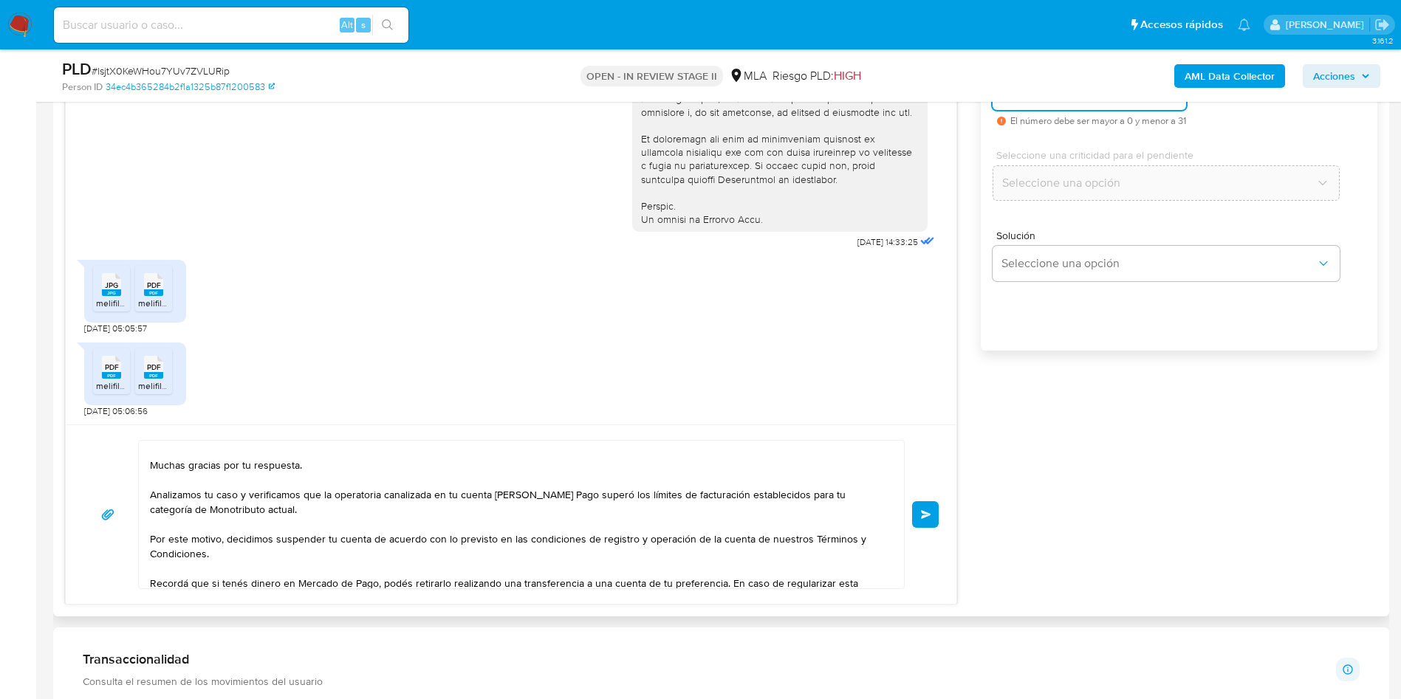
scroll to position [0, 0]
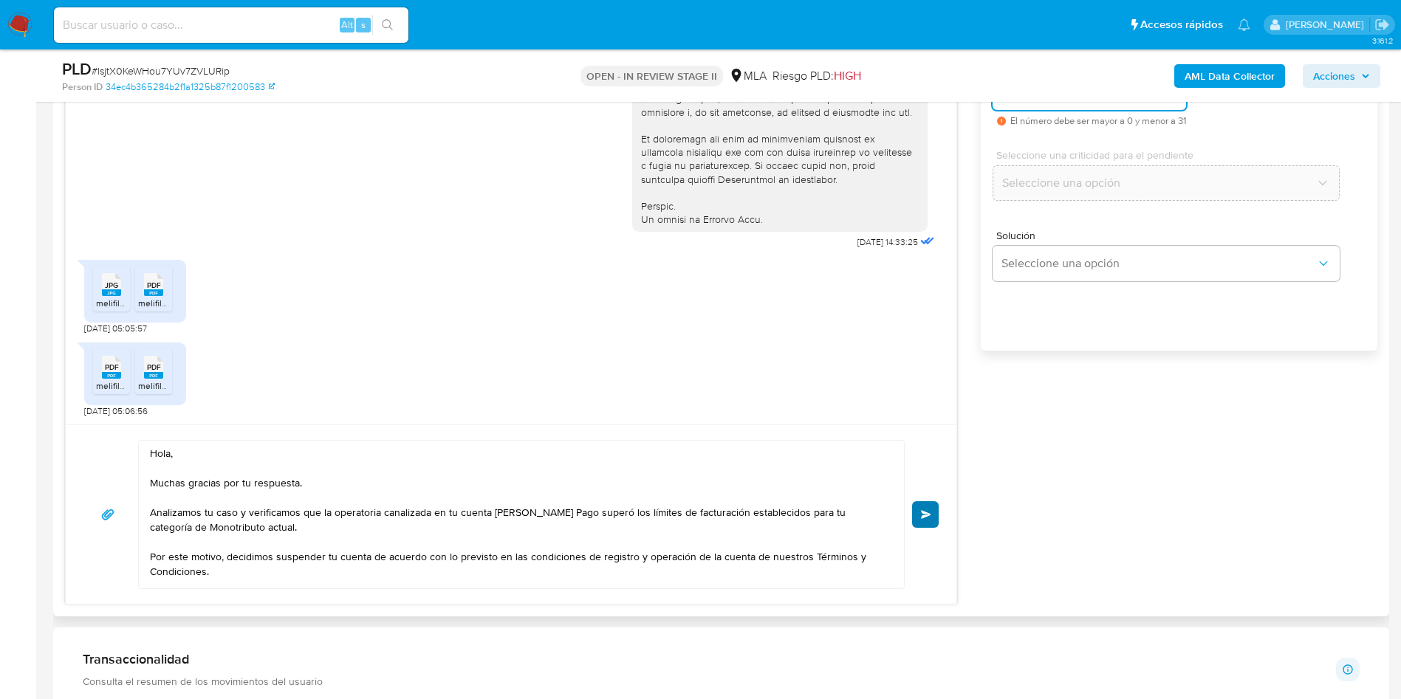
type input "0"
click at [936, 518] on button "Enviar" at bounding box center [925, 514] width 27 height 27
click at [174, 63] on span "# lsjtX0KeWHou7YUv7ZVLURip" at bounding box center [161, 70] width 138 height 15
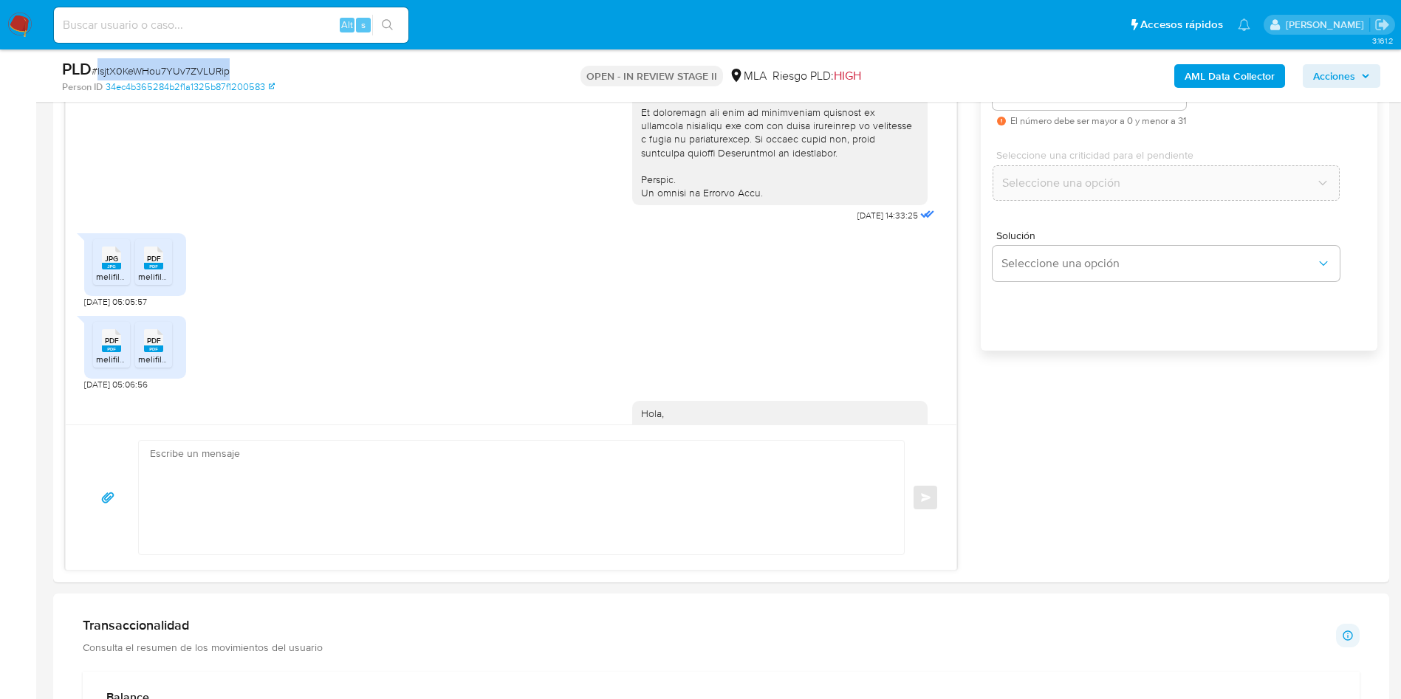
scroll to position [922, 0]
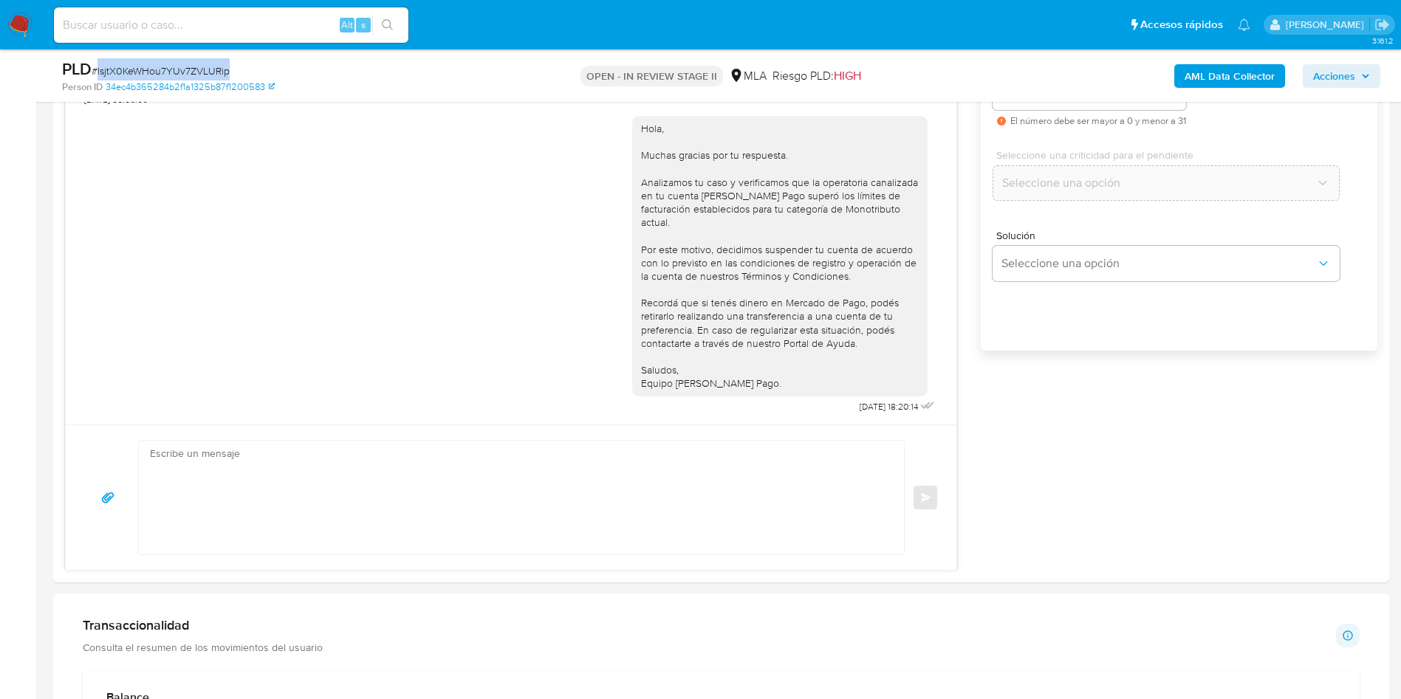
copy span "lsjtX0KeWHou7YUv7ZVLURip"
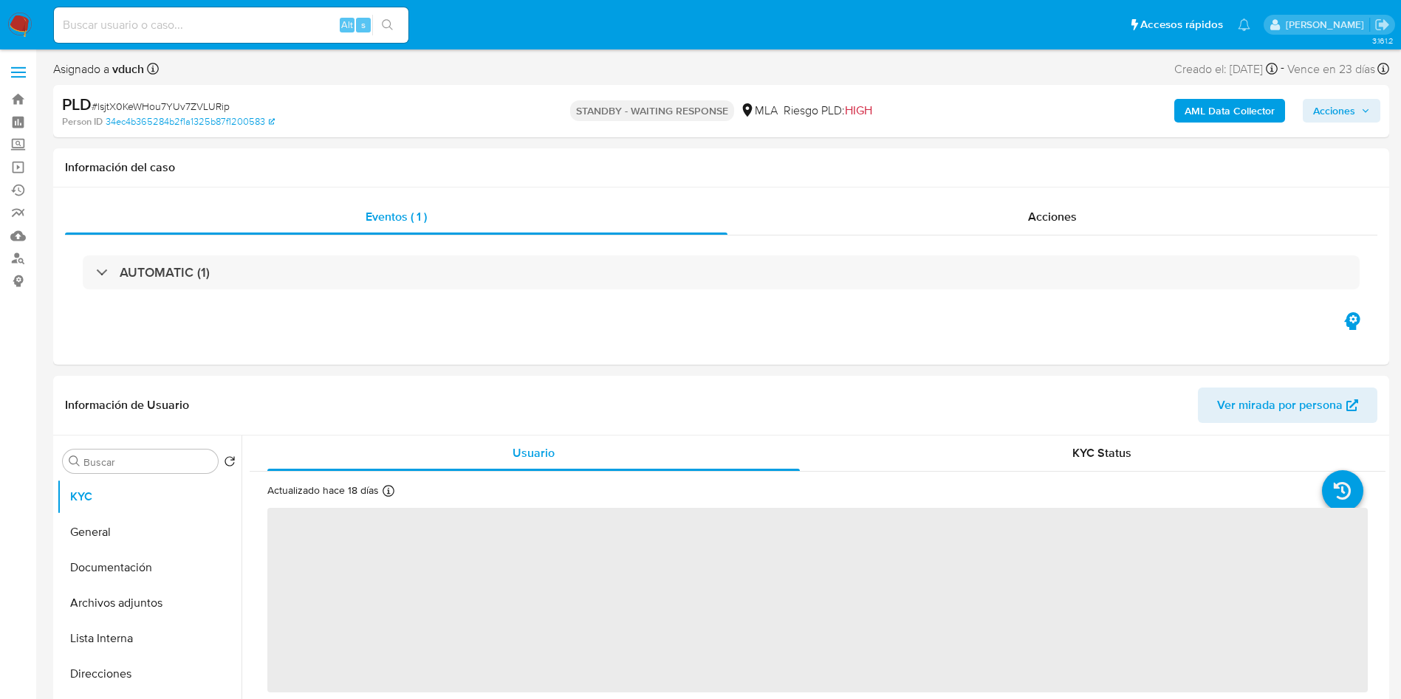
select select "10"
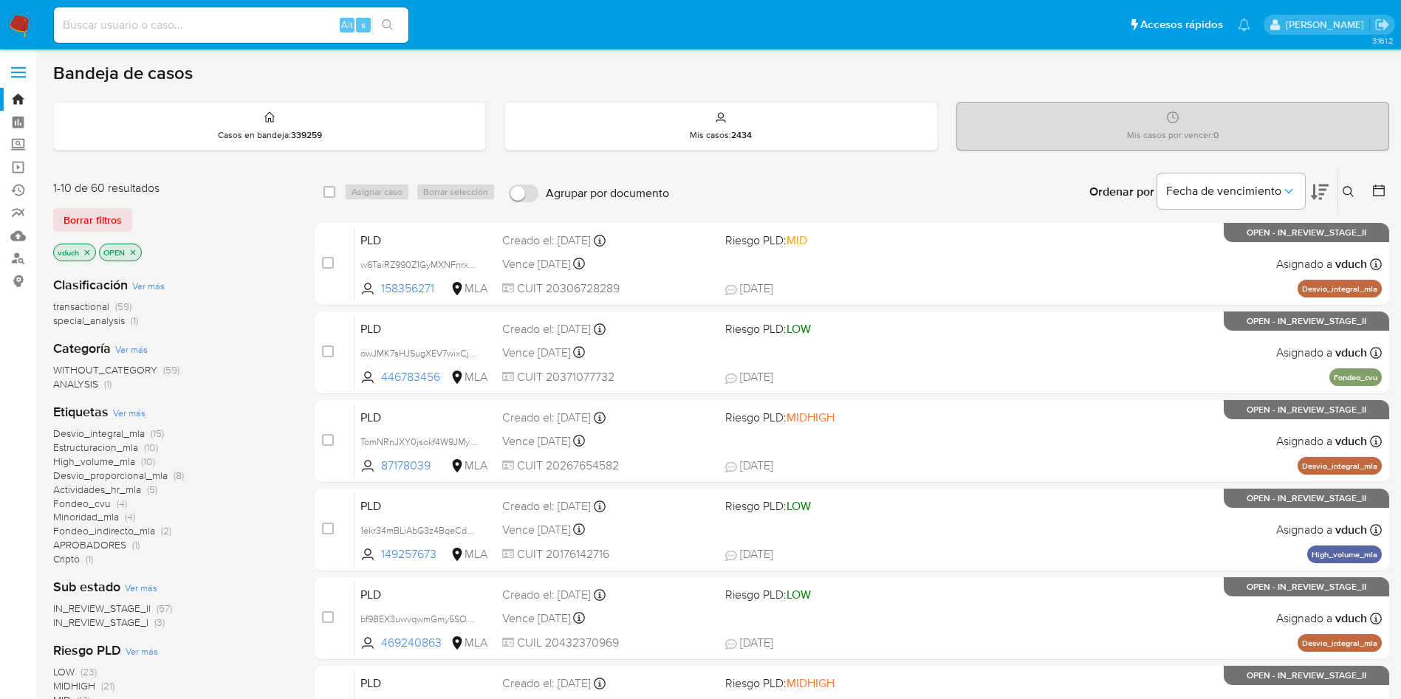
click at [1349, 189] on icon at bounding box center [1348, 192] width 12 height 12
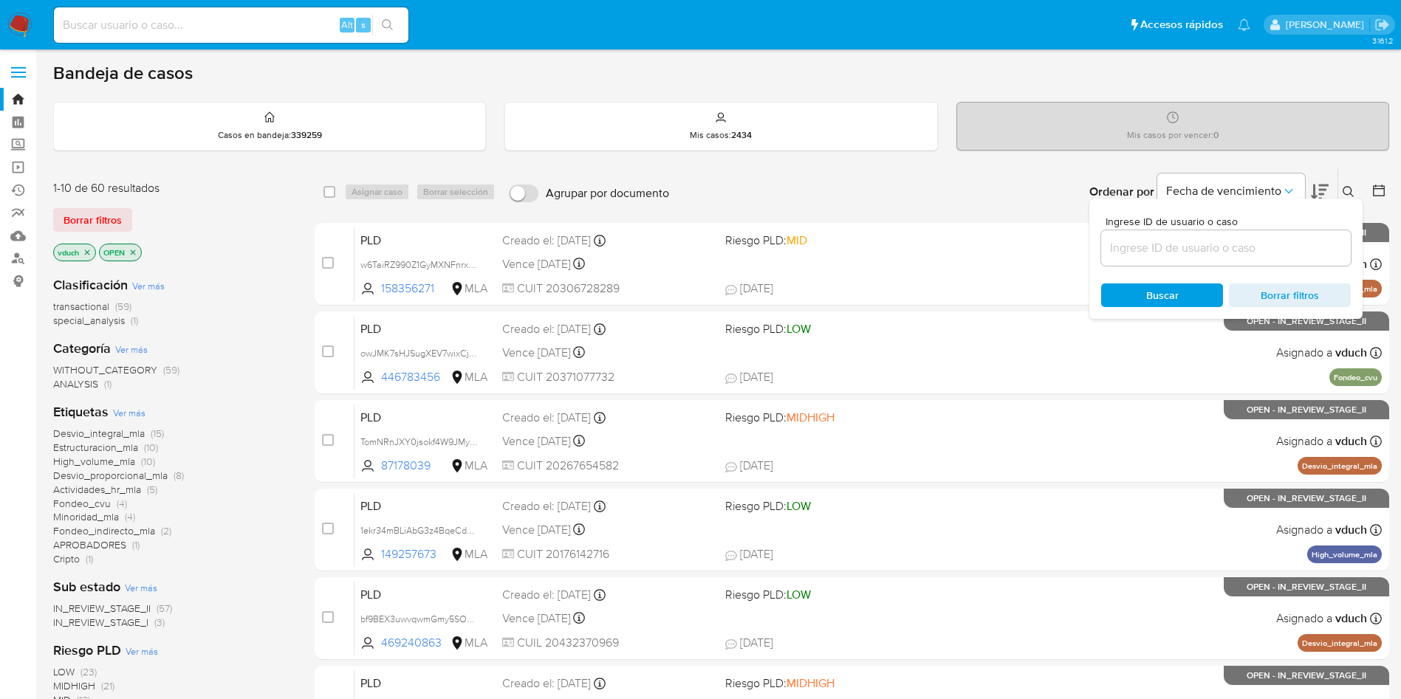
click at [1282, 260] on div at bounding box center [1226, 247] width 250 height 35
click at [1282, 249] on input at bounding box center [1226, 247] width 250 height 19
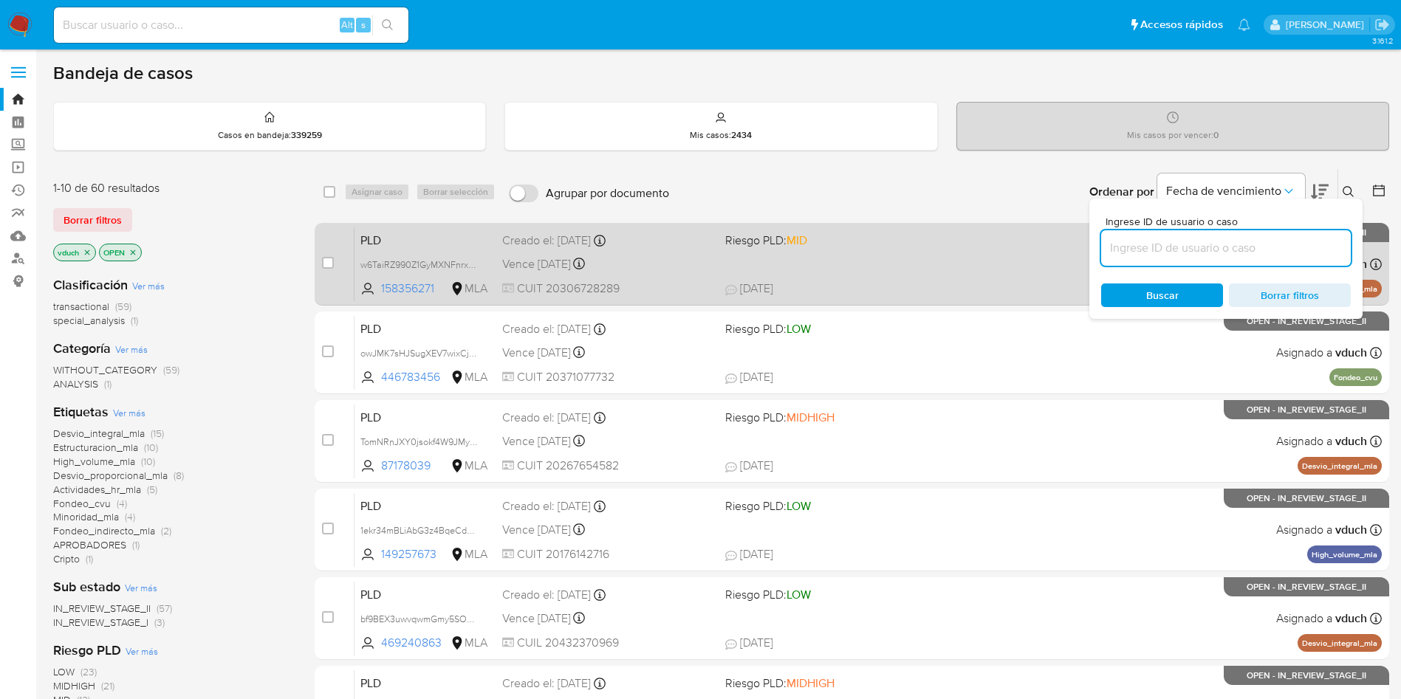
paste input "lsjtX0KeWHou7YUv7ZVLURip"
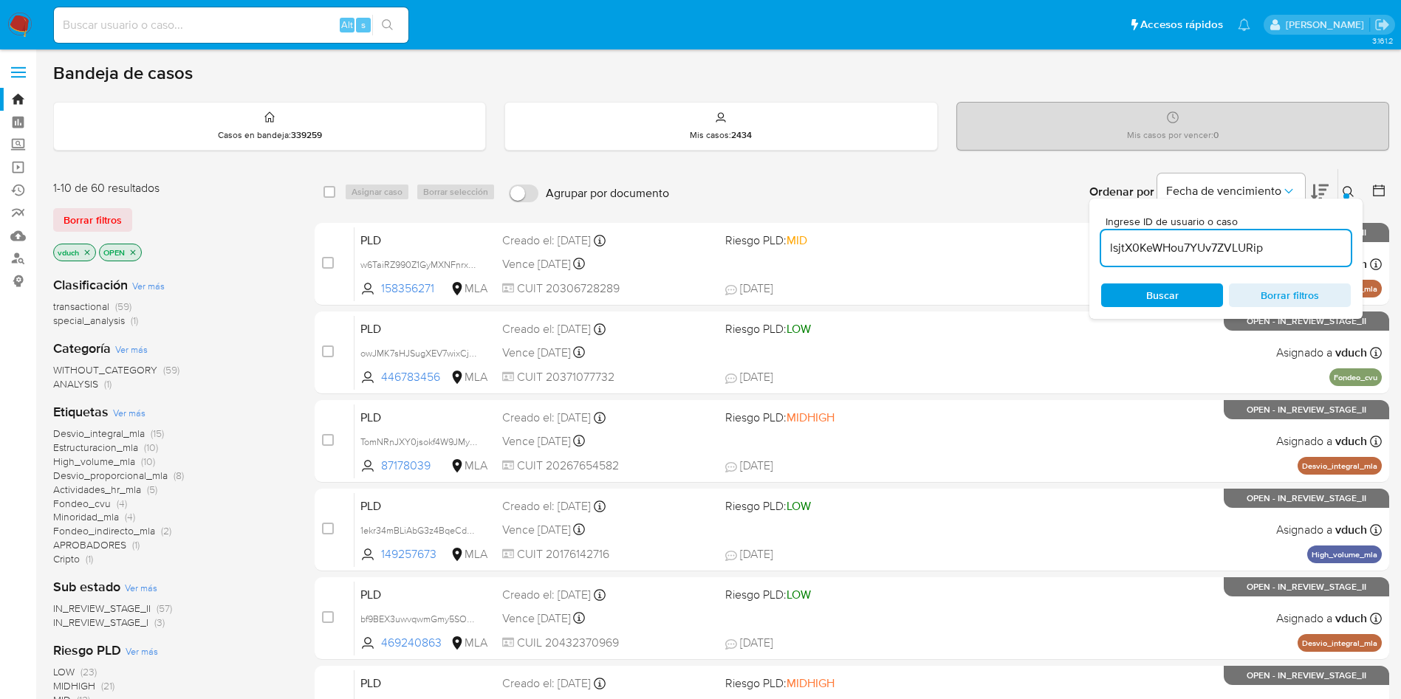
type input "lsjtX0KeWHou7YUv7ZVLURip"
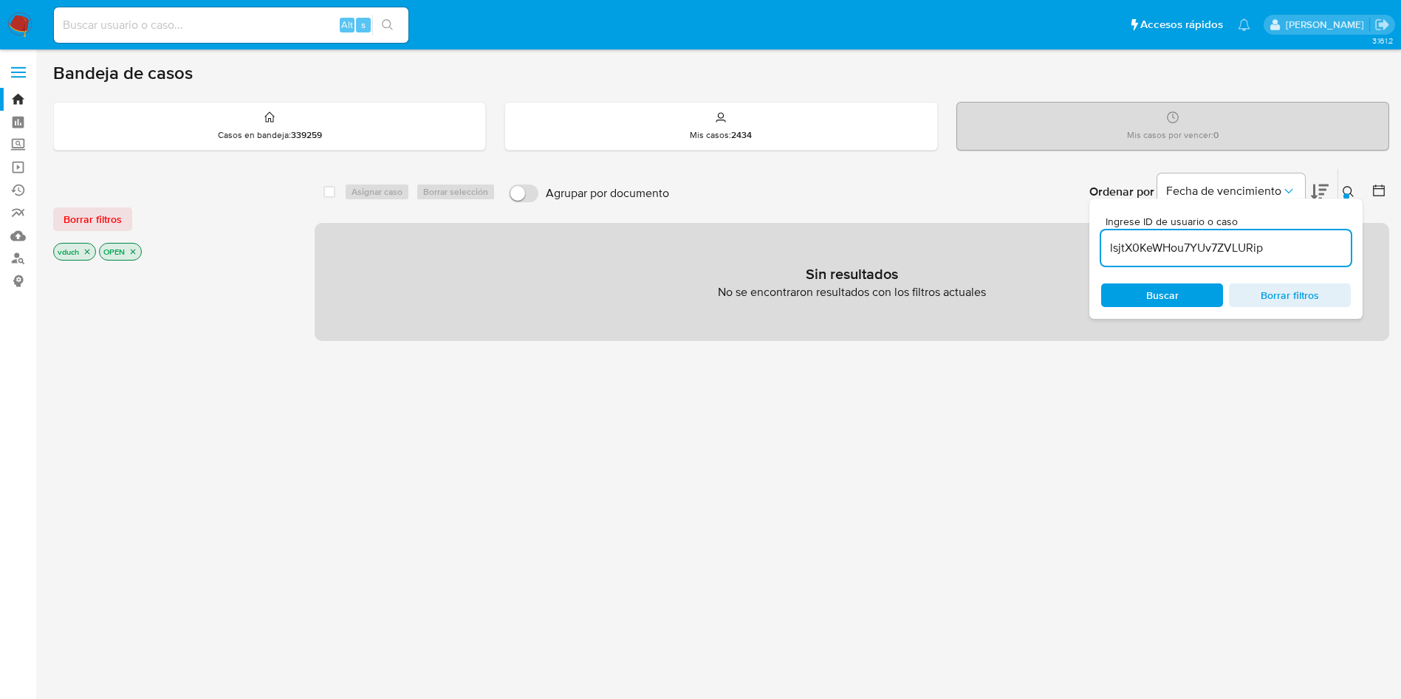
click at [134, 253] on p "OPEN" at bounding box center [120, 252] width 41 height 16
click at [134, 250] on icon "close-filter" at bounding box center [132, 251] width 9 height 9
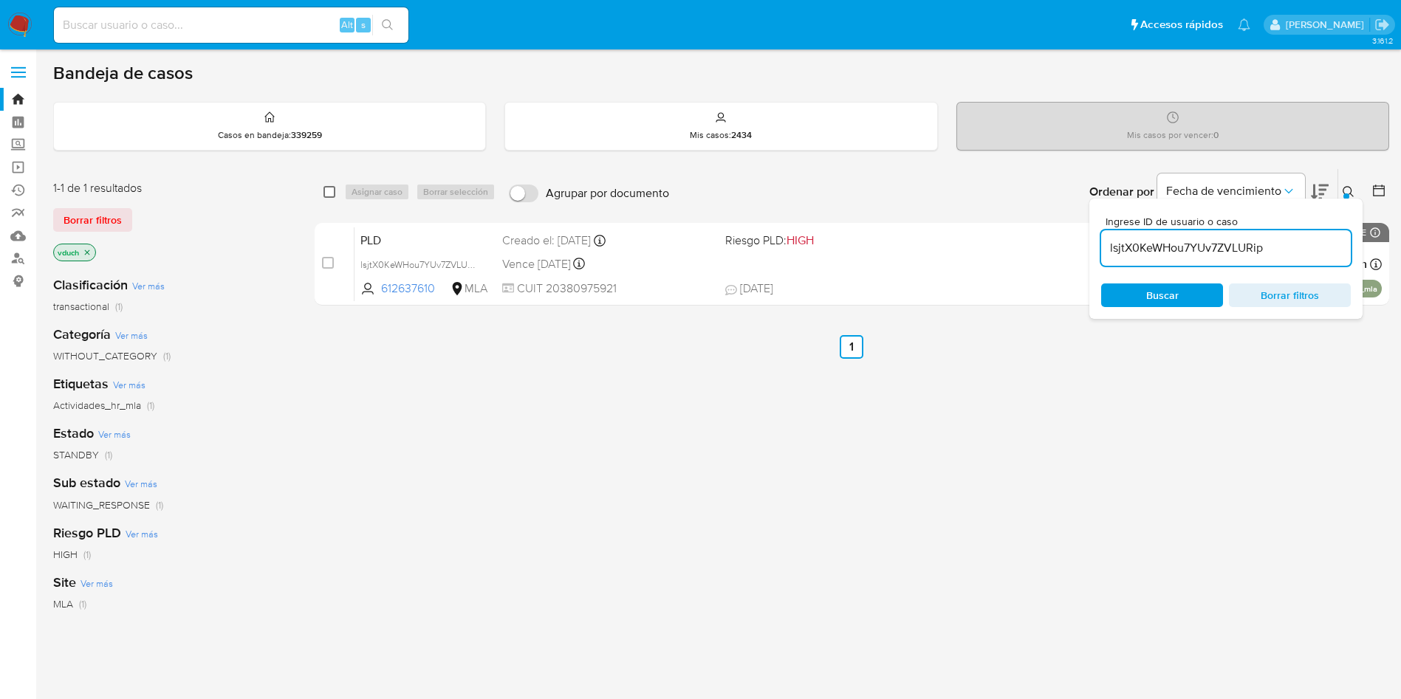
click at [334, 188] on input "checkbox" at bounding box center [329, 192] width 12 height 12
checkbox input "true"
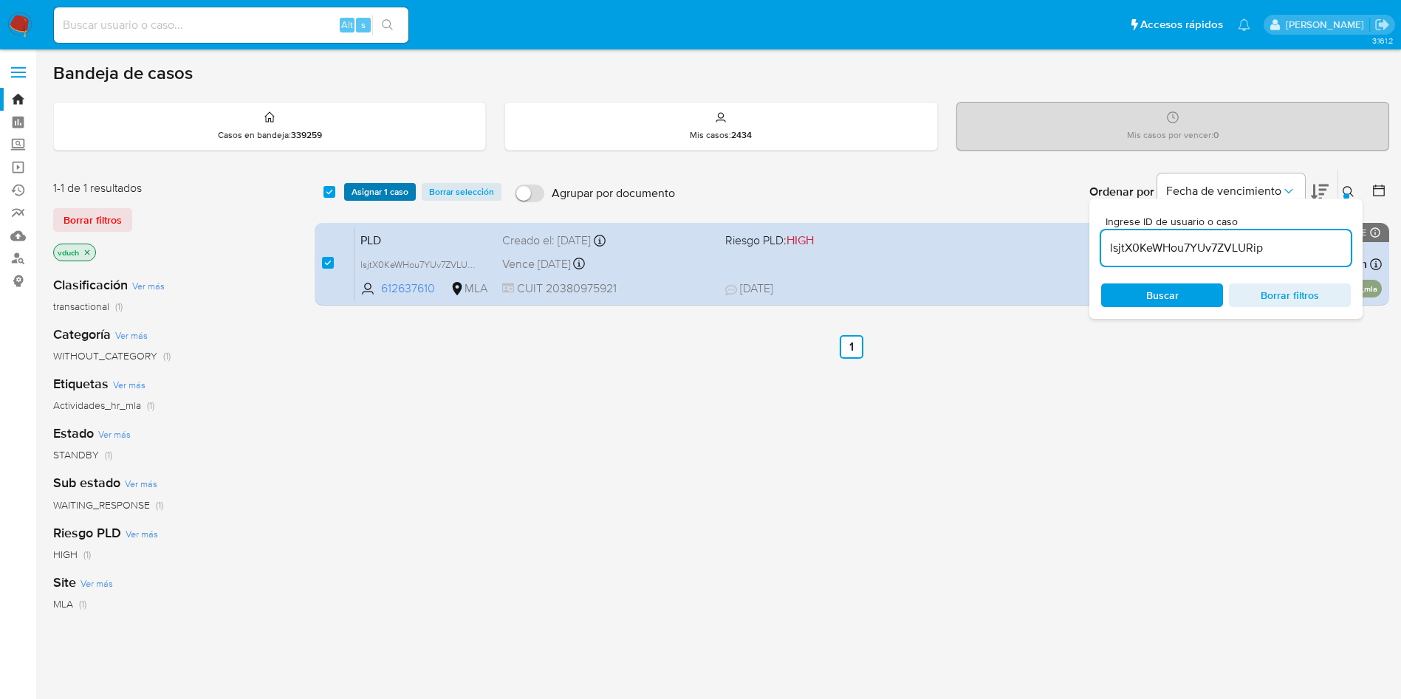
click at [385, 189] on span "Asignar 1 caso" at bounding box center [379, 192] width 57 height 15
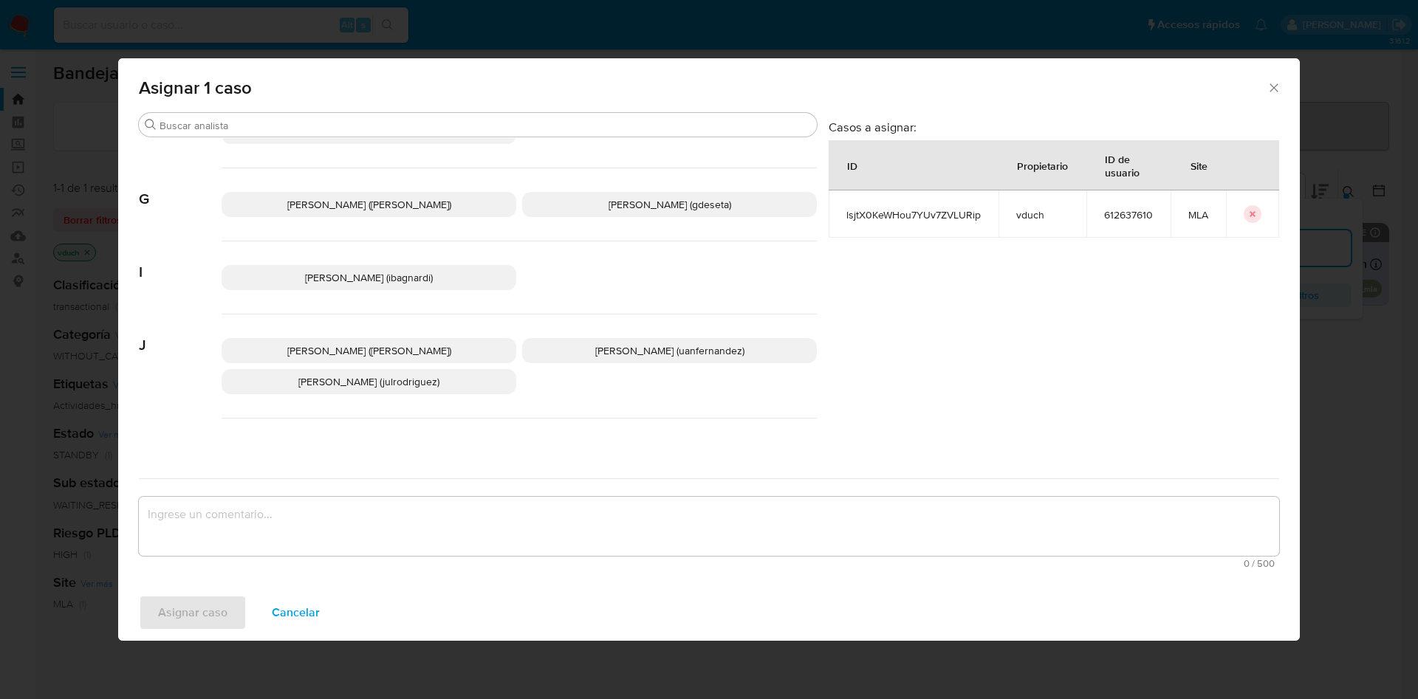
scroll to position [1288, 0]
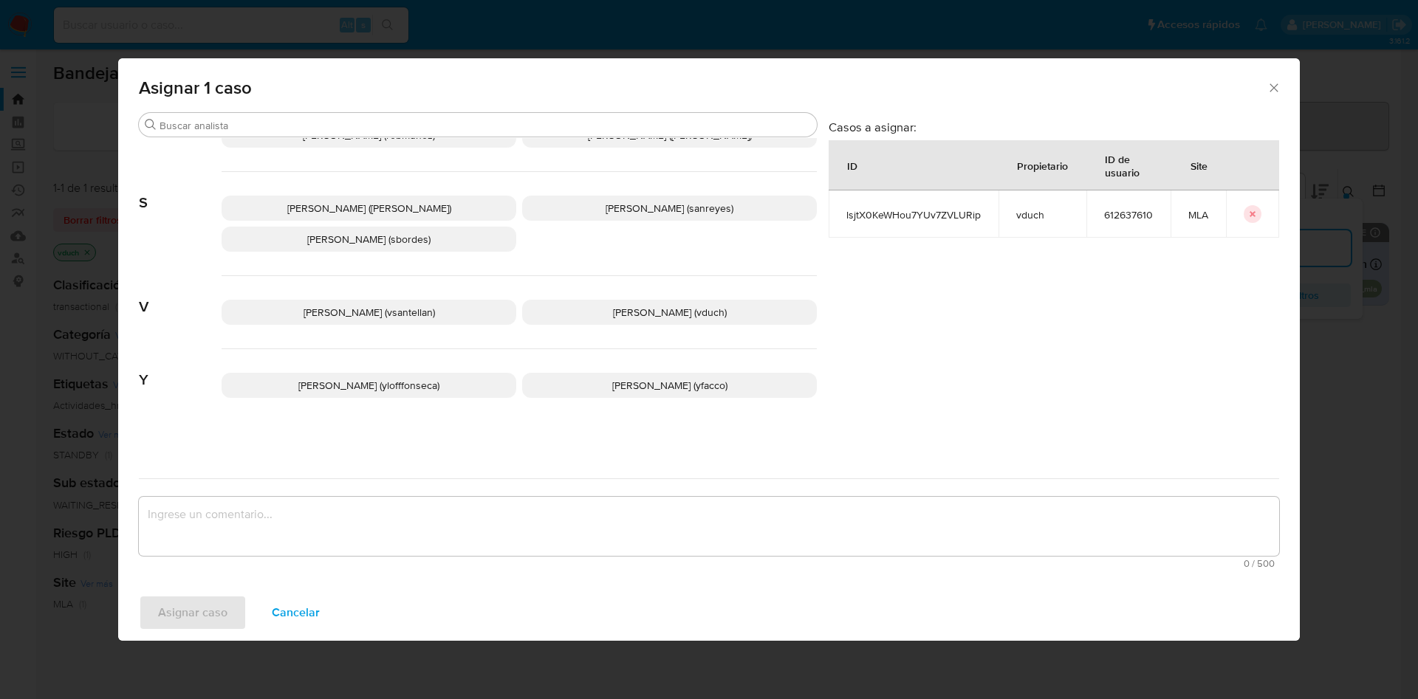
click at [673, 290] on div "Valentina Santellan Barbosa (vsantellan) Valeria Duch (vduch)" at bounding box center [518, 312] width 595 height 73
click at [664, 305] on span "Valeria Duch (vduch)" at bounding box center [670, 312] width 114 height 15
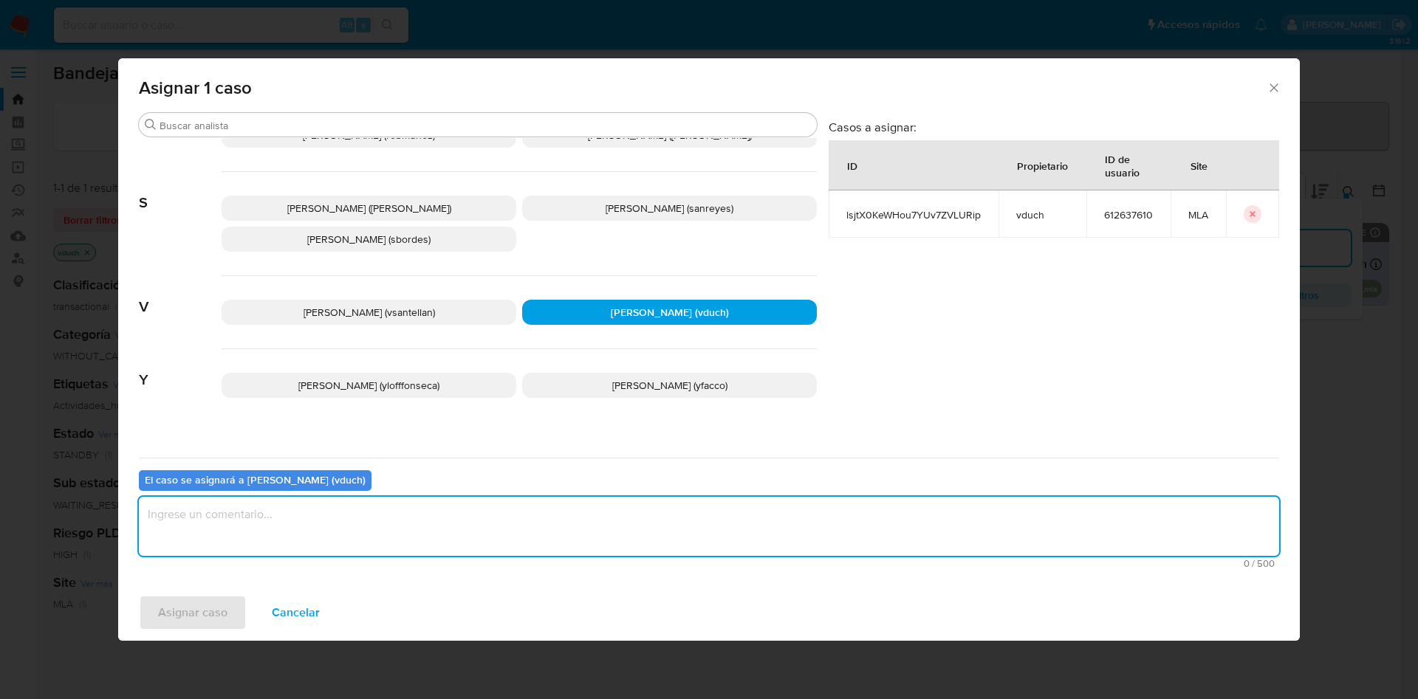
drag, startPoint x: 620, startPoint y: 543, endPoint x: 585, endPoint y: 532, distance: 36.2
click at [621, 542] on textarea "assign-modal" at bounding box center [709, 526] width 1140 height 59
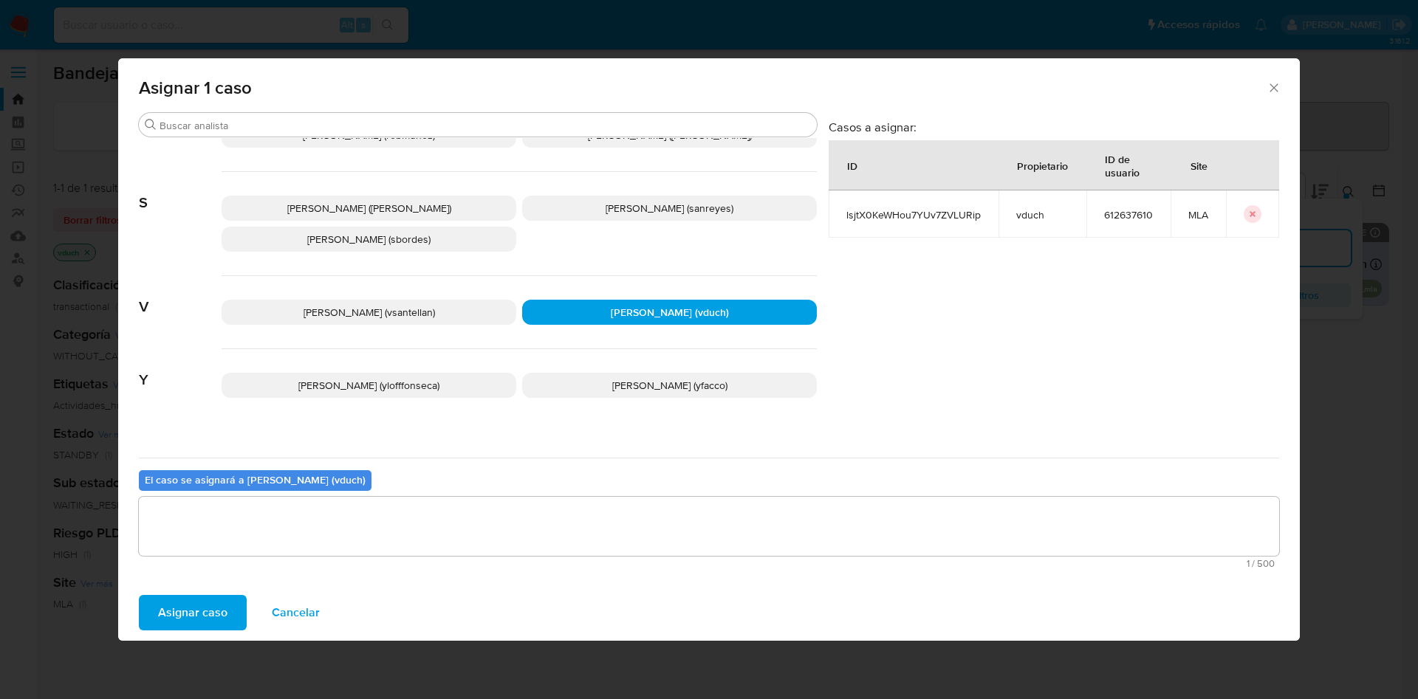
click at [186, 622] on span "Asignar caso" at bounding box center [192, 613] width 69 height 32
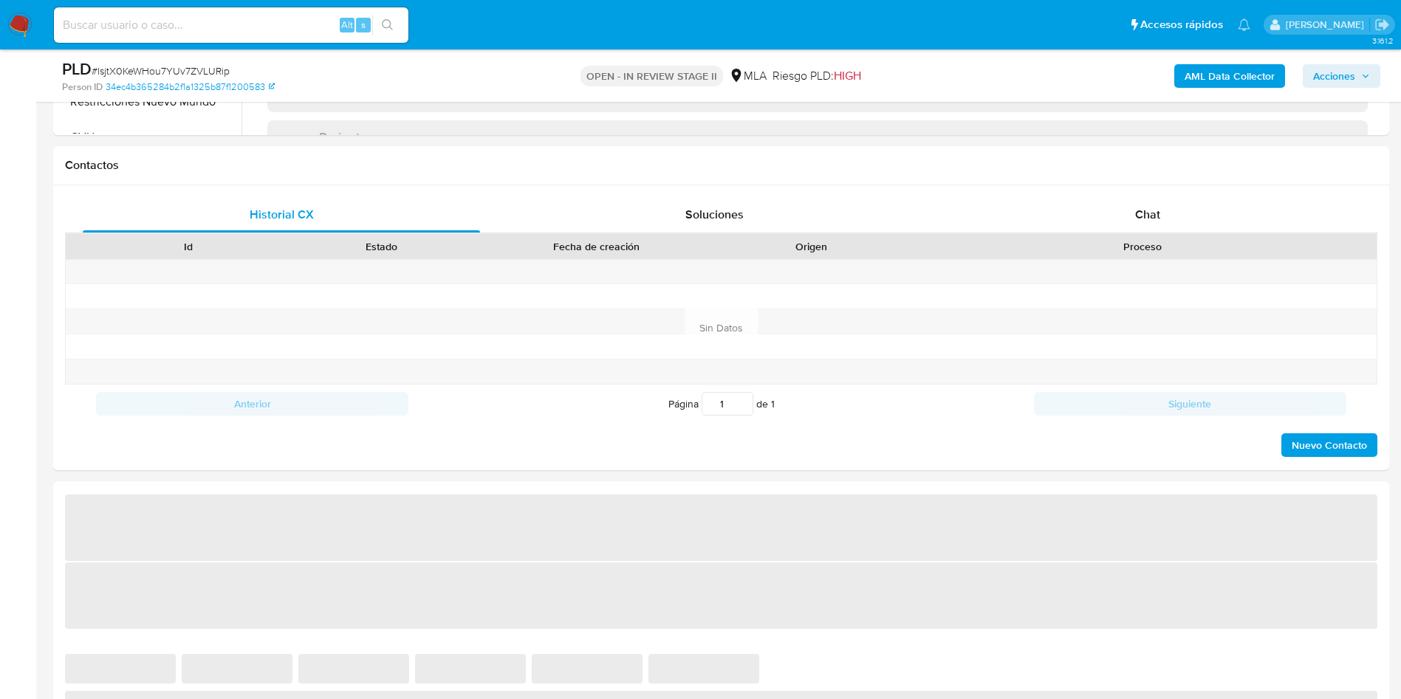
scroll to position [664, 0]
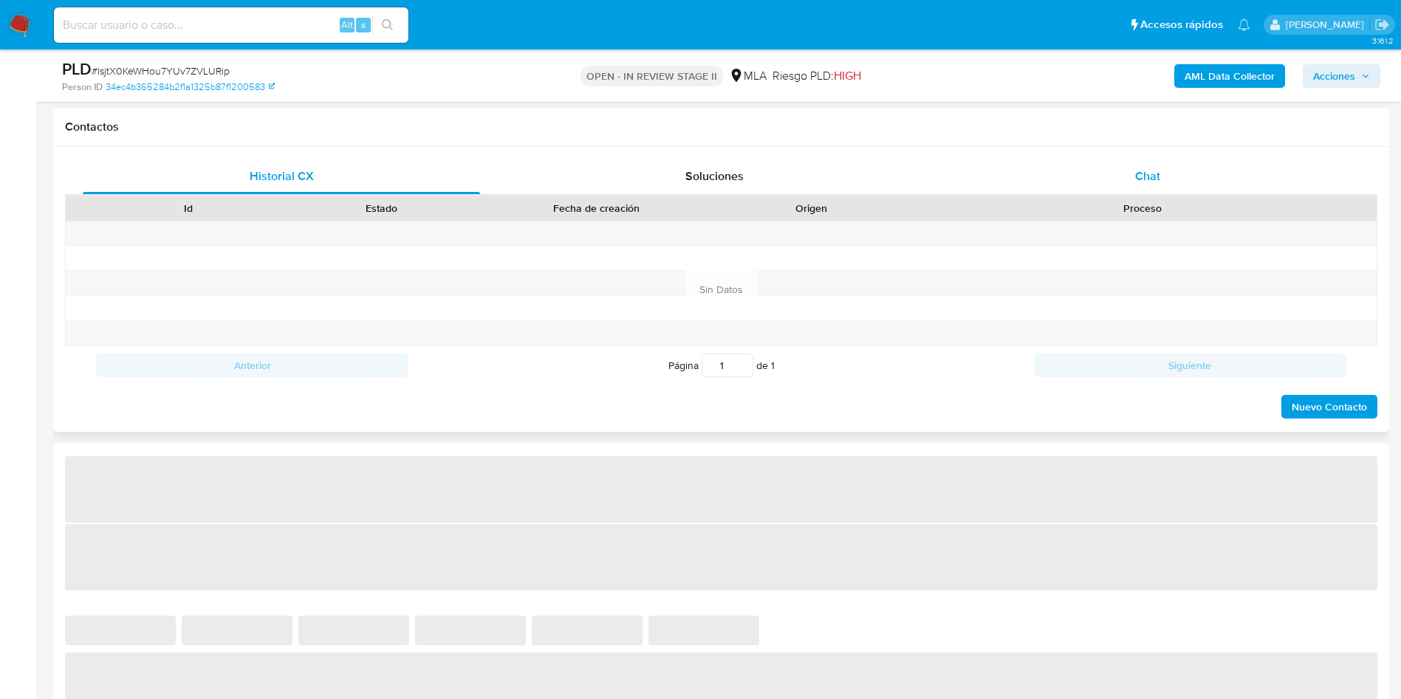
click at [1133, 205] on div "Proceso" at bounding box center [1141, 208] width 447 height 15
click at [1167, 181] on div "Chat" at bounding box center [1147, 176] width 397 height 35
select select "10"
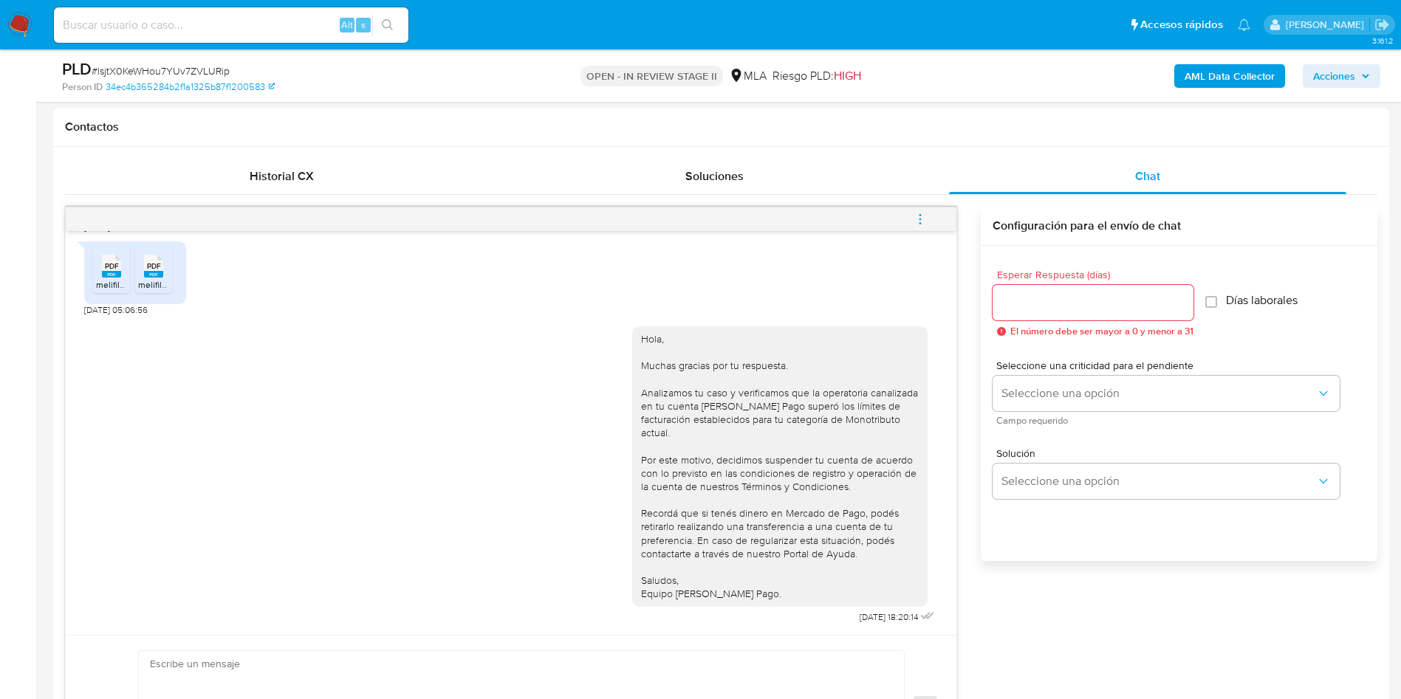
click at [941, 202] on button "menu-action" at bounding box center [920, 219] width 49 height 35
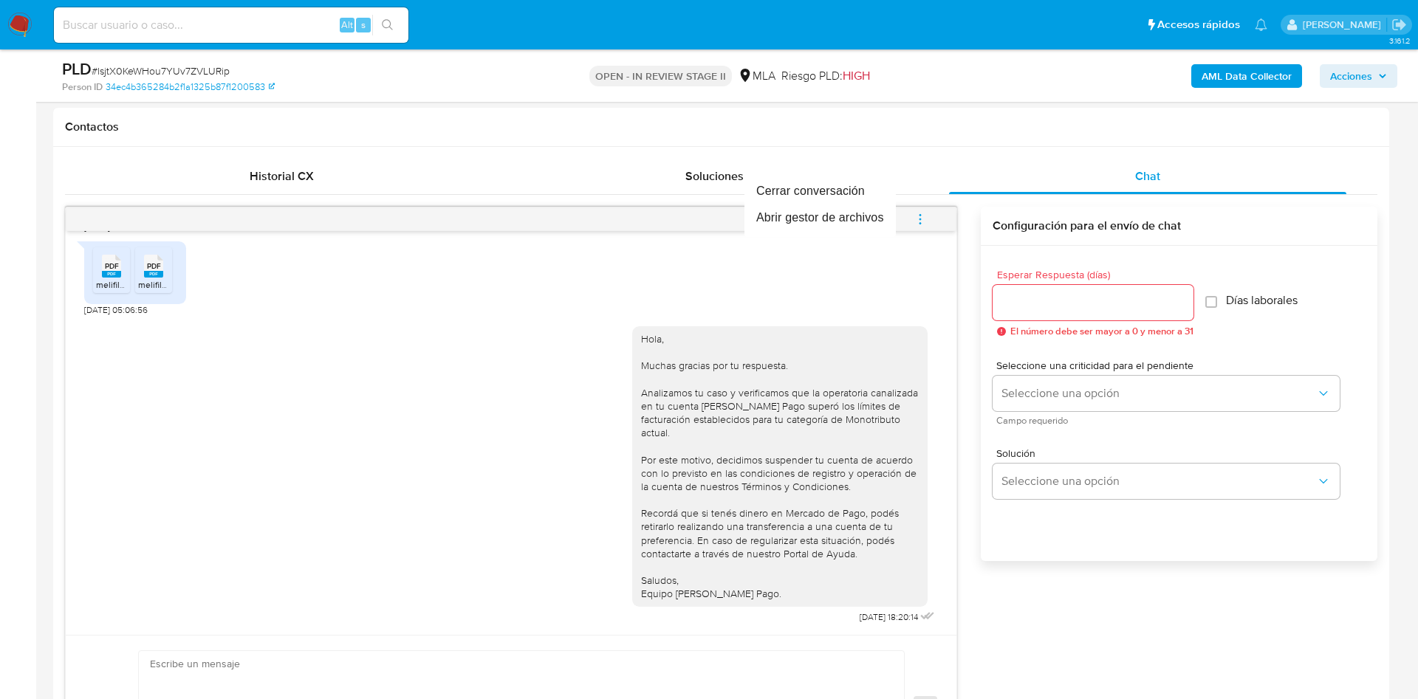
click at [910, 221] on div at bounding box center [709, 349] width 1418 height 699
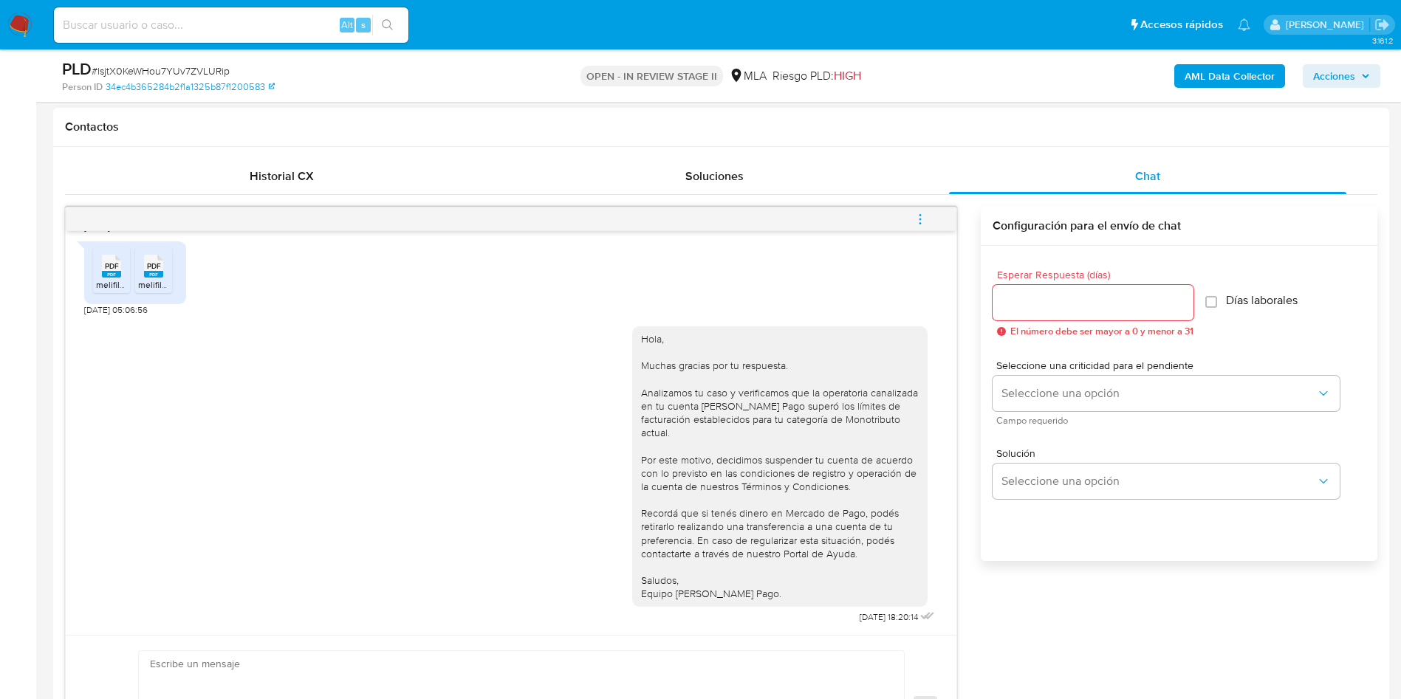
click at [945, 215] on div at bounding box center [511, 219] width 890 height 24
click at [928, 218] on button "menu-action" at bounding box center [920, 219] width 49 height 35
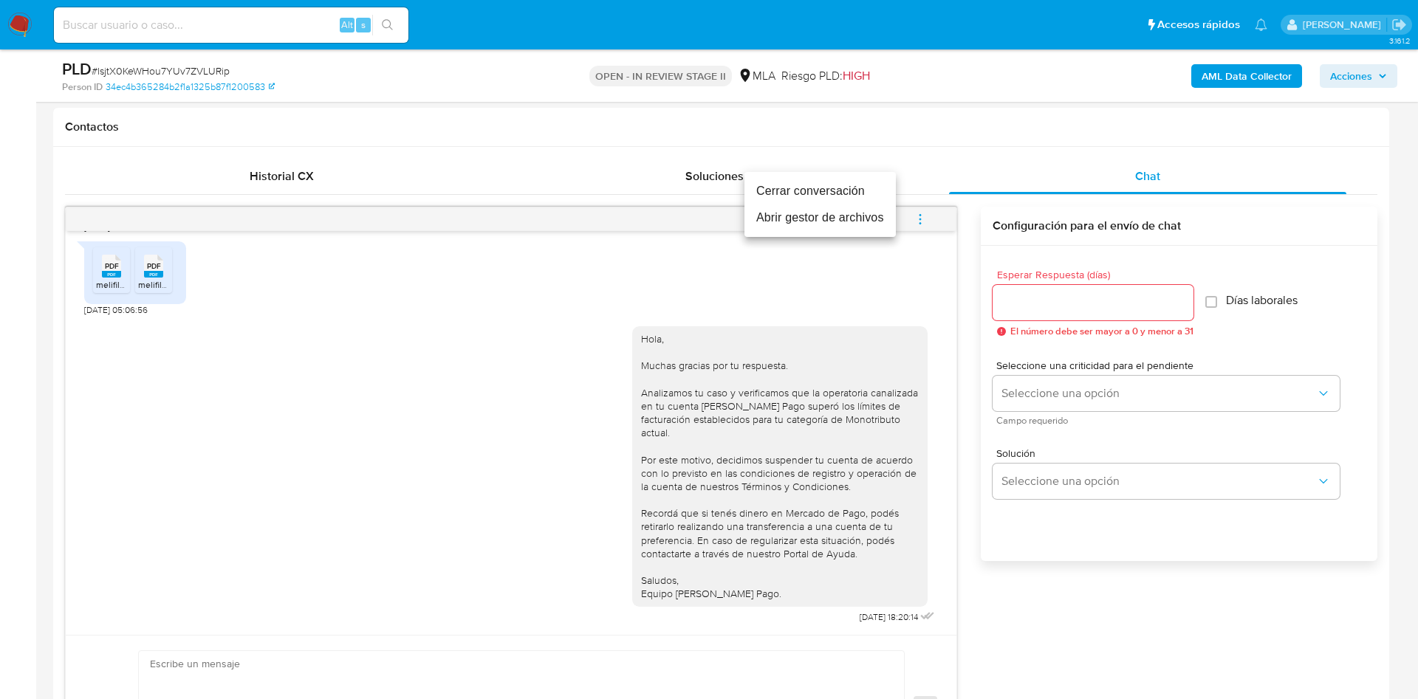
click at [884, 188] on li "Cerrar conversación" at bounding box center [819, 191] width 151 height 27
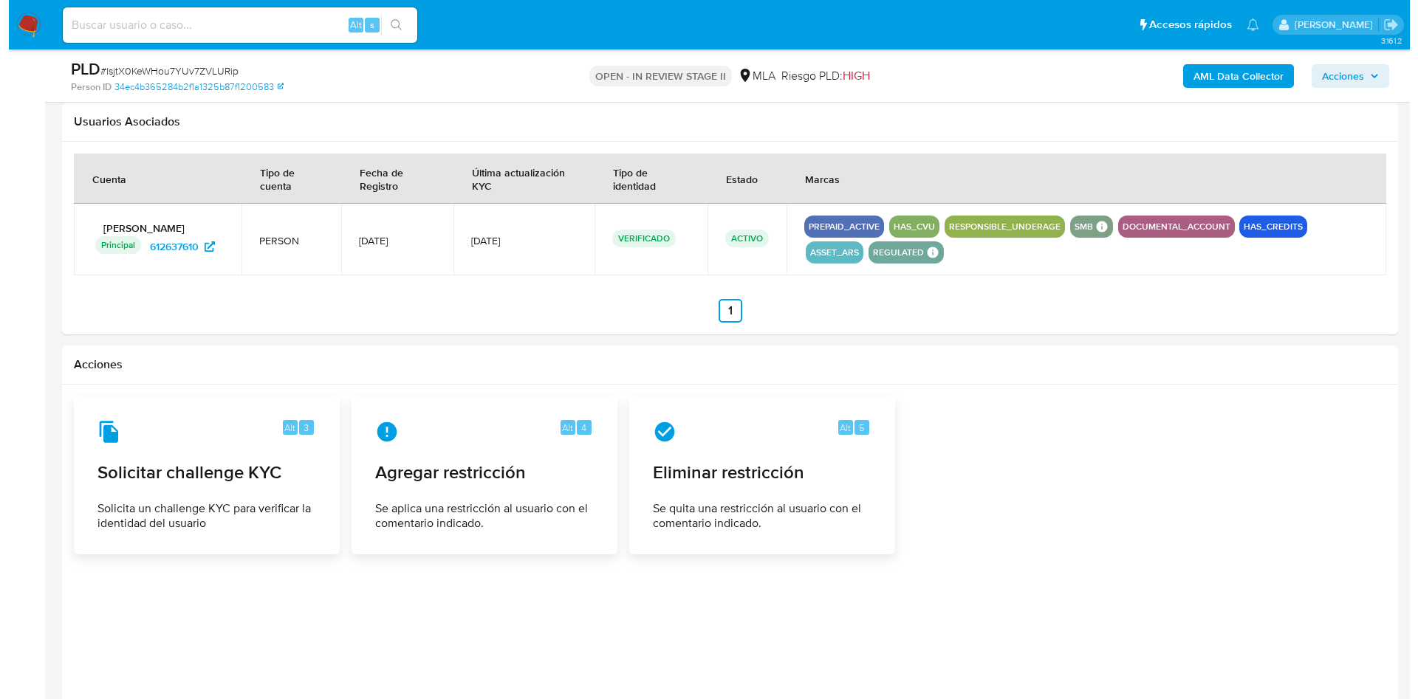
scroll to position [2297, 0]
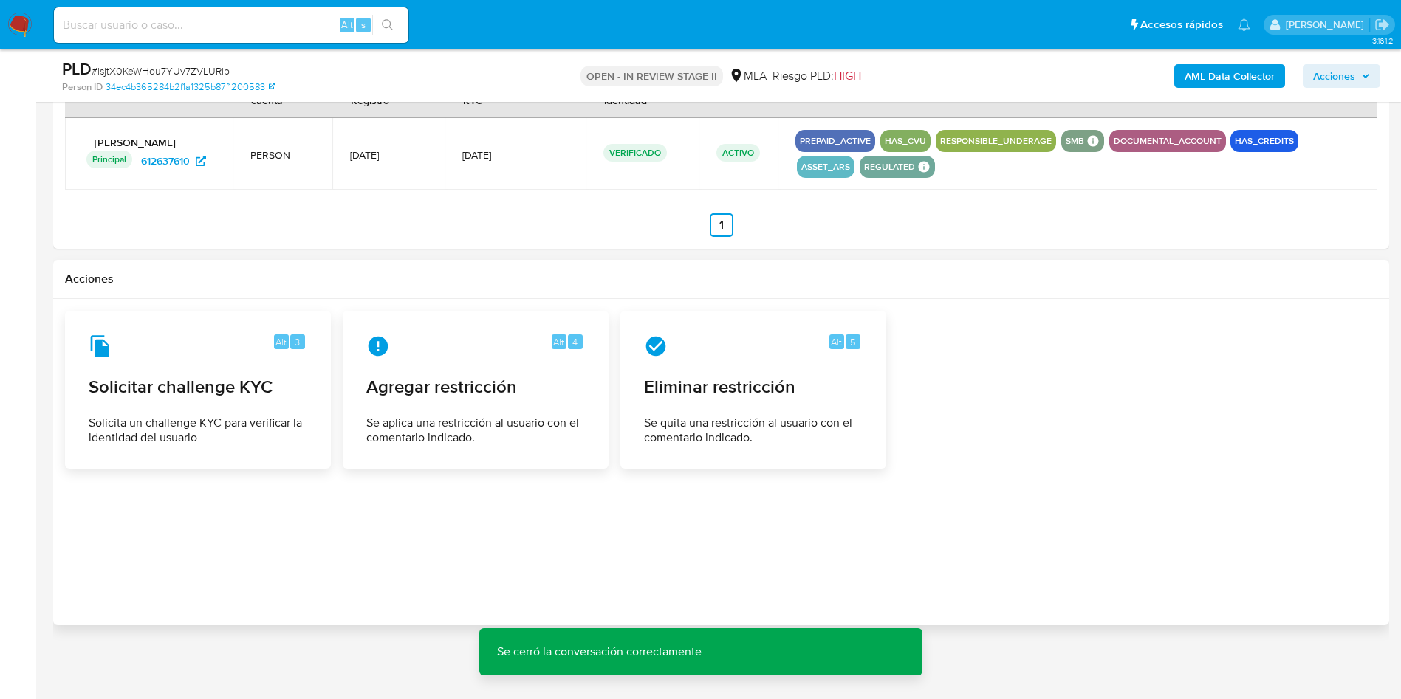
click at [433, 474] on div at bounding box center [721, 462] width 1312 height 303
click at [456, 422] on span "Se aplica una restricción al usuario con el comentario indicado." at bounding box center [475, 431] width 217 height 30
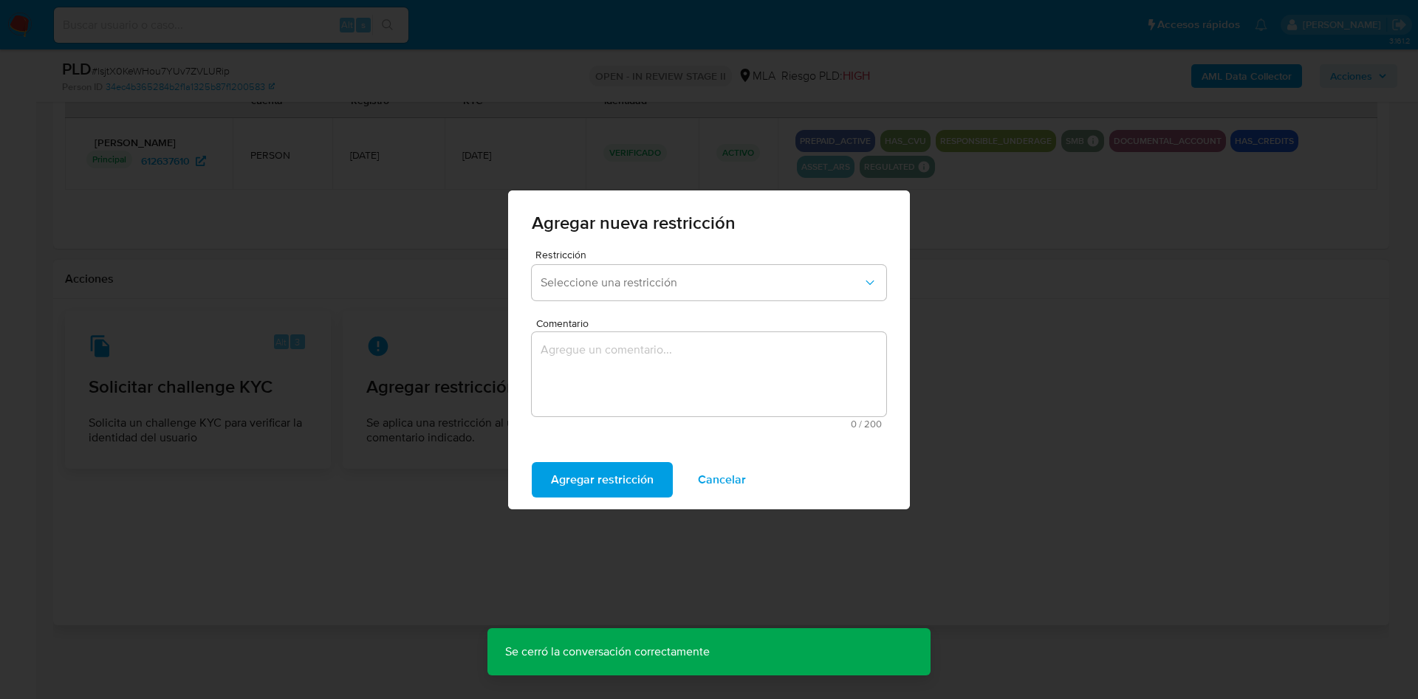
click at [593, 258] on span "Restricción" at bounding box center [712, 255] width 354 height 10
click at [581, 275] on span "Seleccione una restricción" at bounding box center [701, 282] width 322 height 15
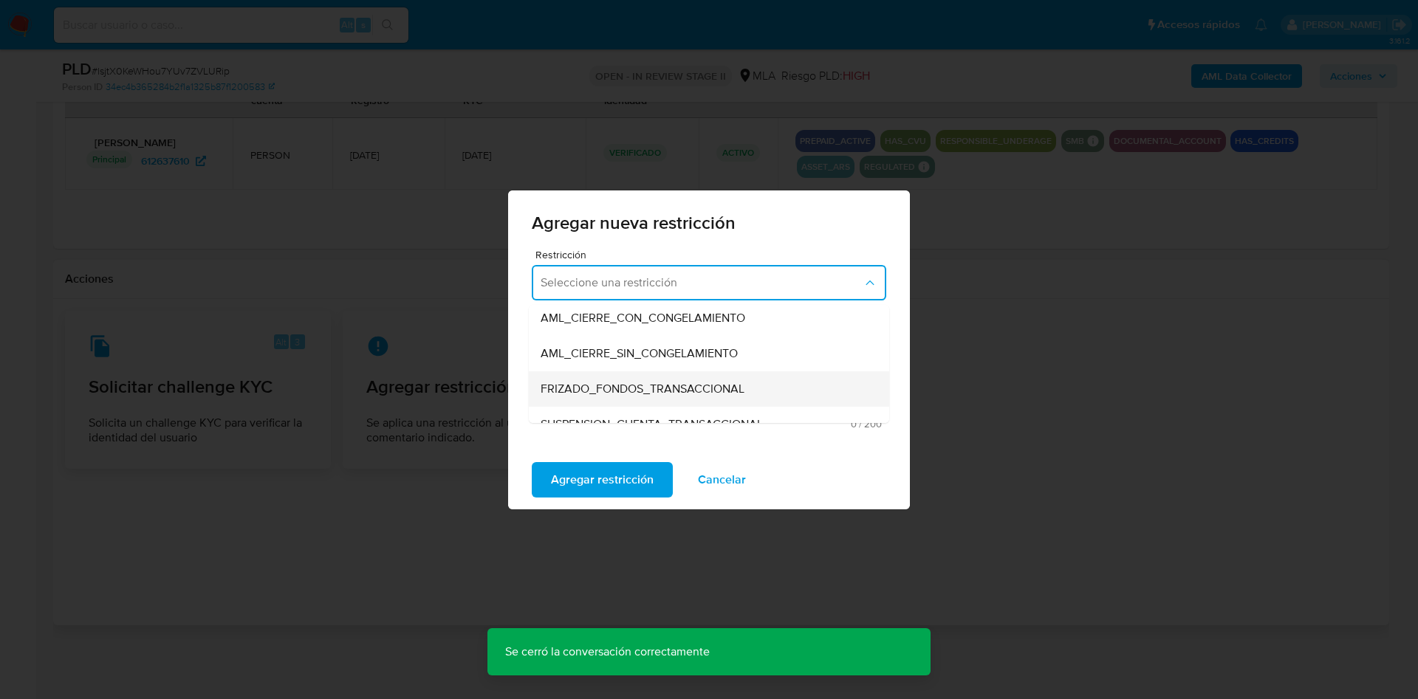
scroll to position [221, 0]
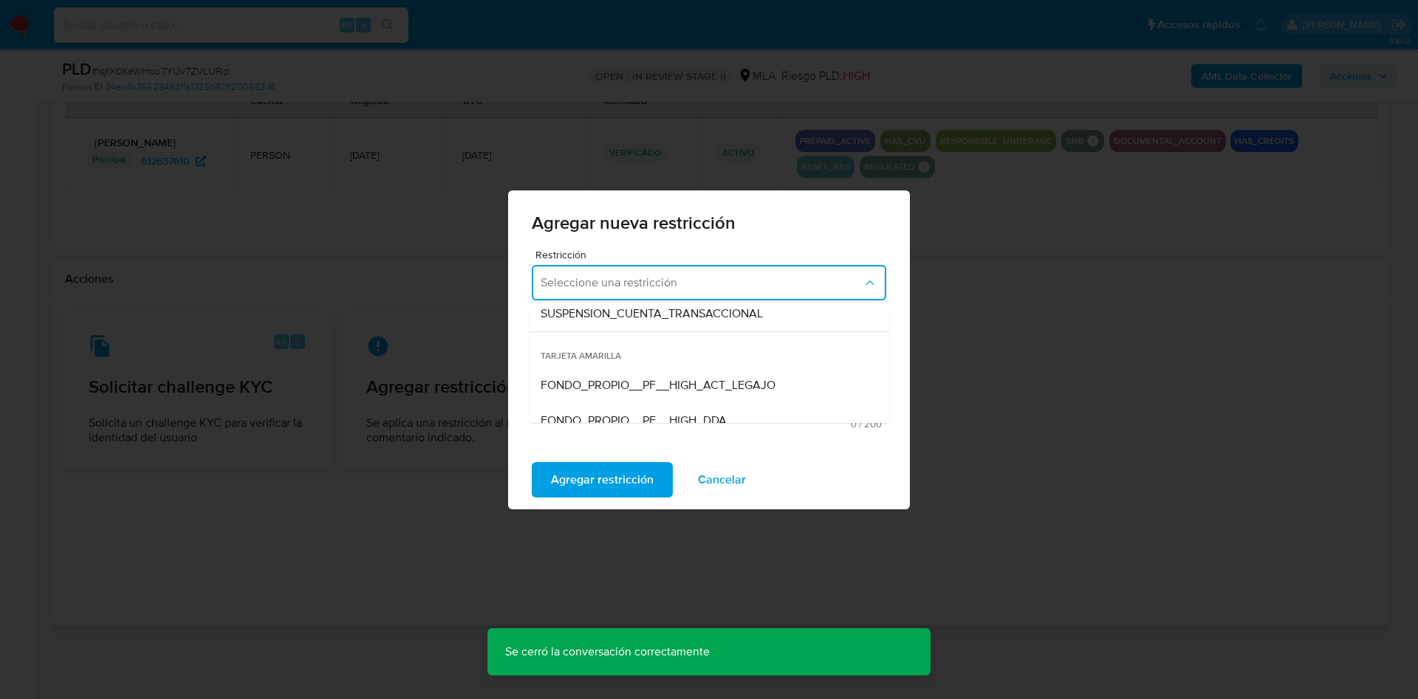
click at [672, 306] on span "SUSPENSION_CUENTA_TRANSACCIONAL" at bounding box center [651, 313] width 222 height 15
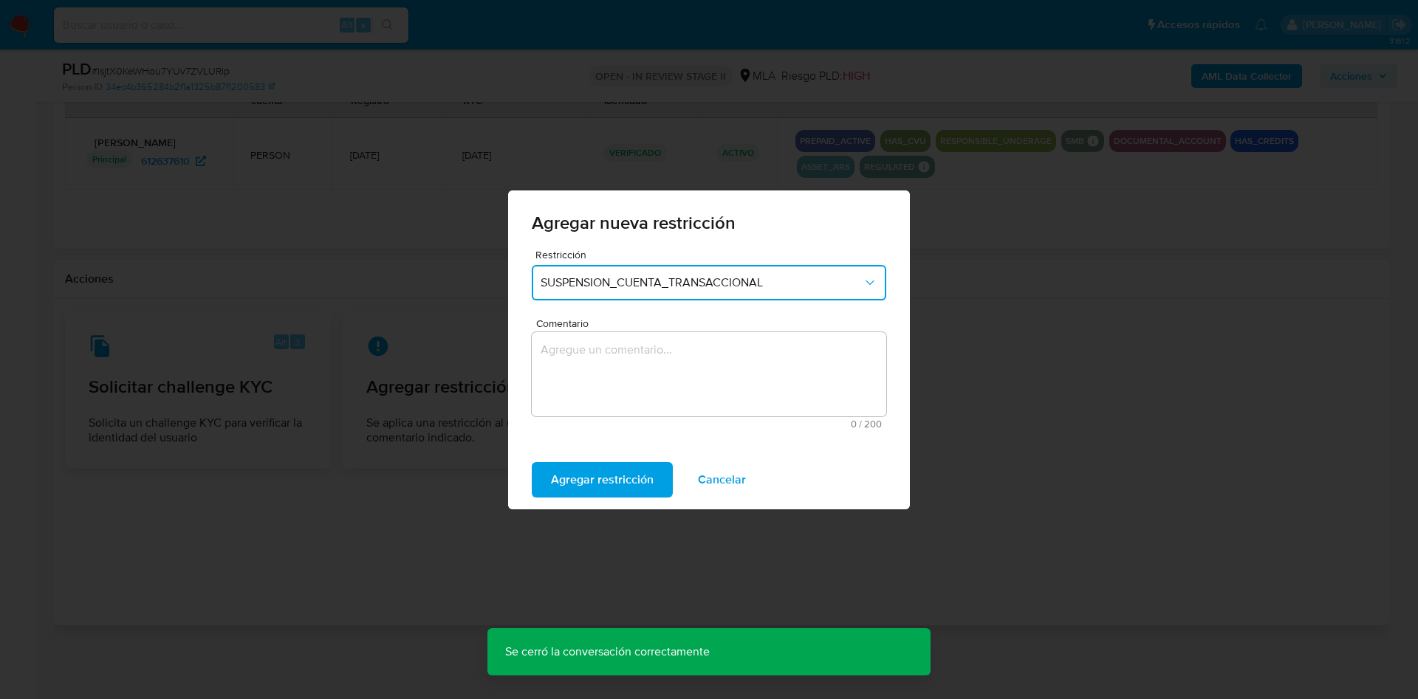
click at [600, 362] on textarea "Comentario" at bounding box center [709, 374] width 354 height 84
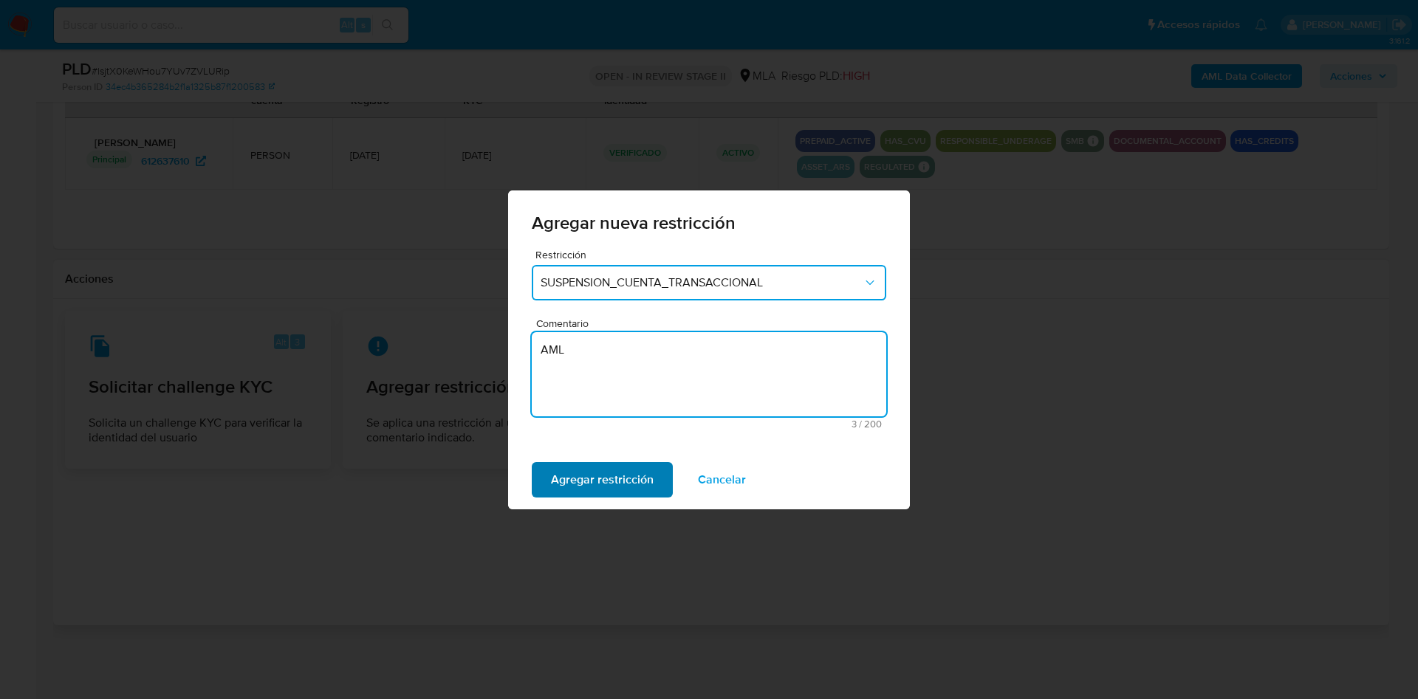
type textarea "AML"
click at [567, 474] on span "Agregar restricción" at bounding box center [602, 480] width 103 height 32
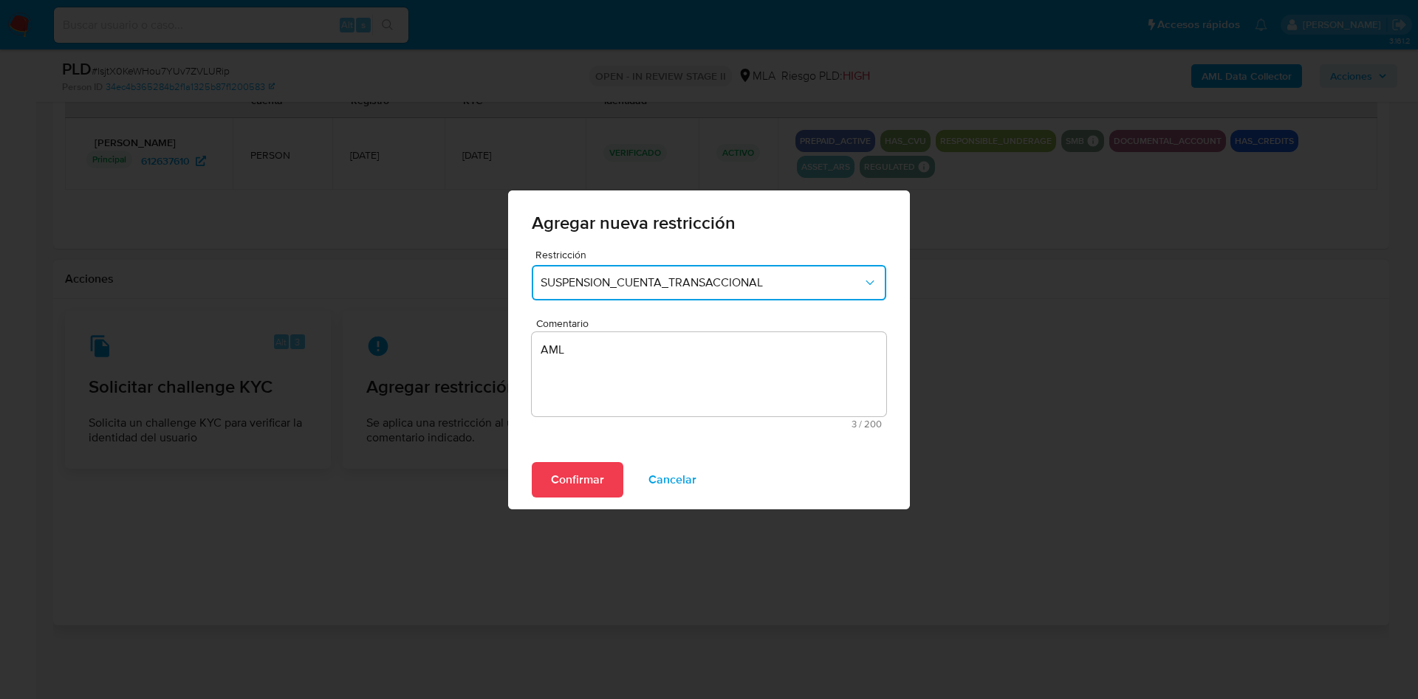
click at [590, 482] on span "Confirmar" at bounding box center [577, 480] width 53 height 32
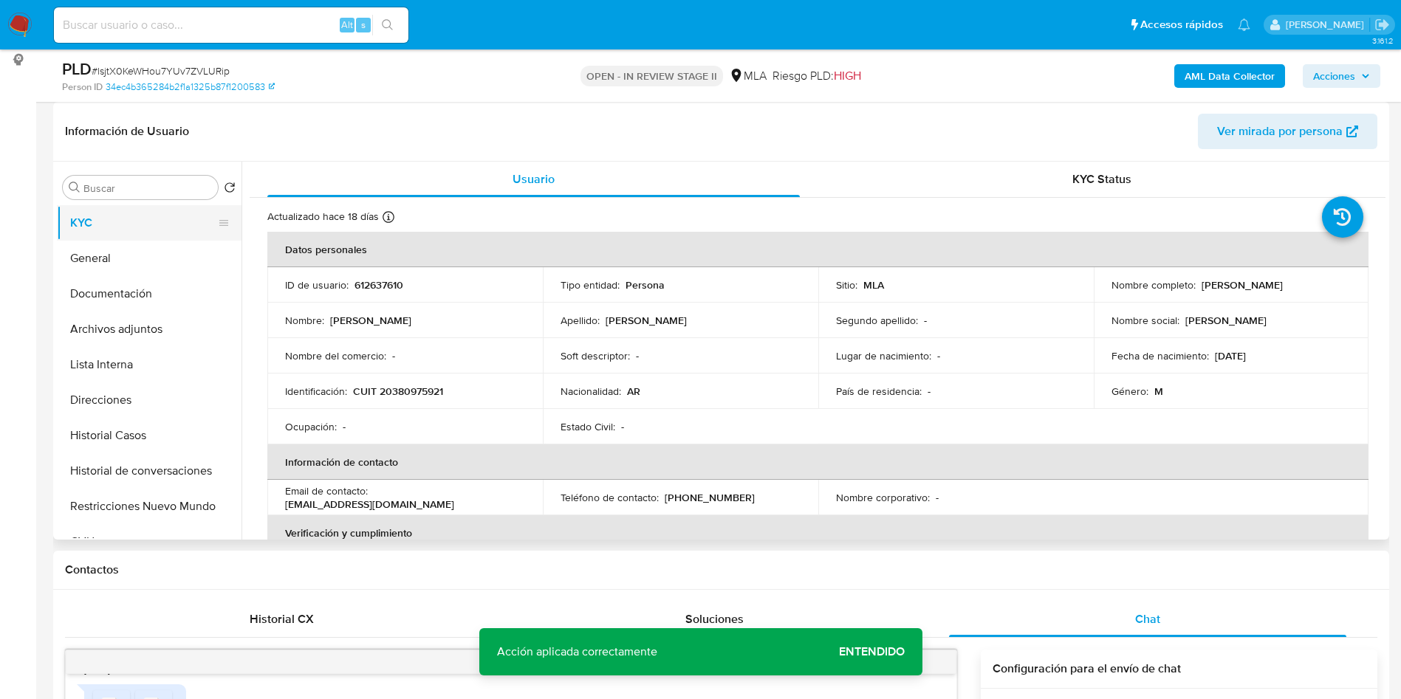
click at [190, 329] on button "Archivos adjuntos" at bounding box center [149, 329] width 185 height 35
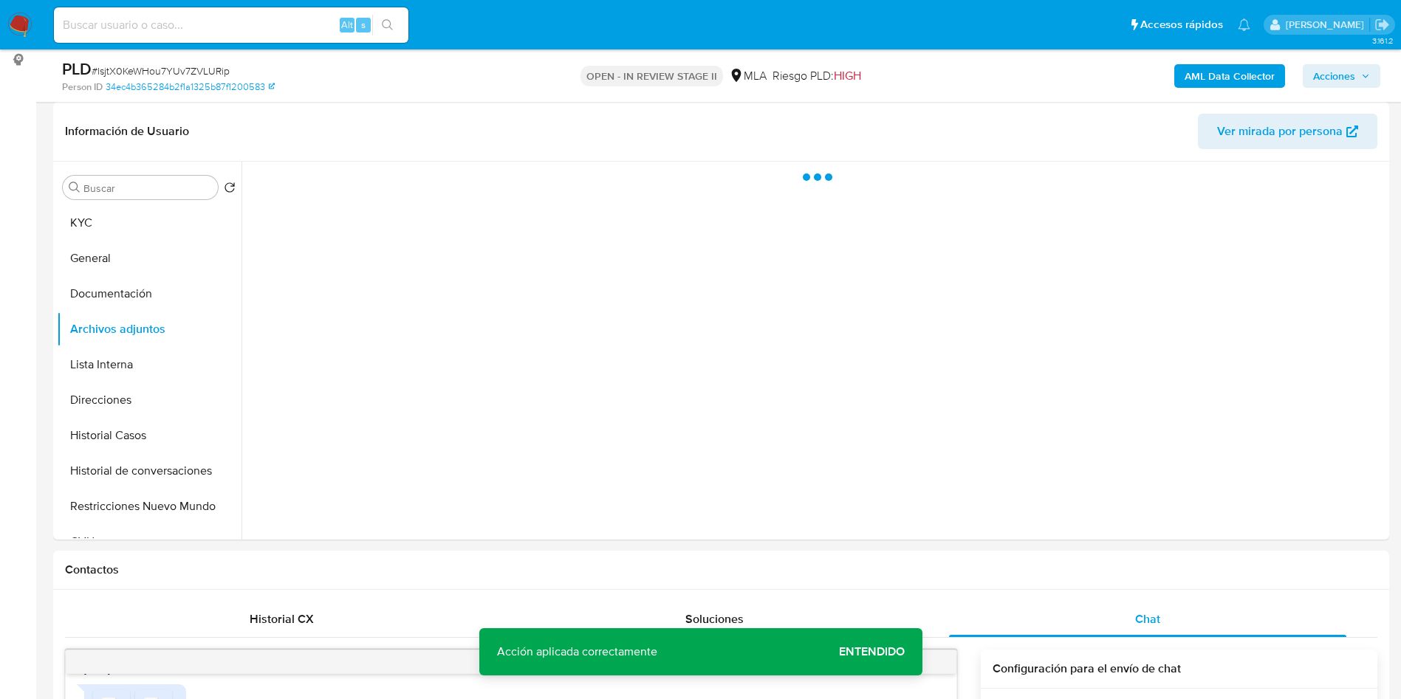
click at [166, 58] on div "PLD # lsjtX0KeWHou7YUv7ZVLURip" at bounding box center [279, 69] width 434 height 22
click at [171, 63] on span "# lsjtX0KeWHou7YUv7ZVLURip" at bounding box center [161, 70] width 138 height 15
copy span "lsjtX0KeWHou7YUv7ZVLURip"
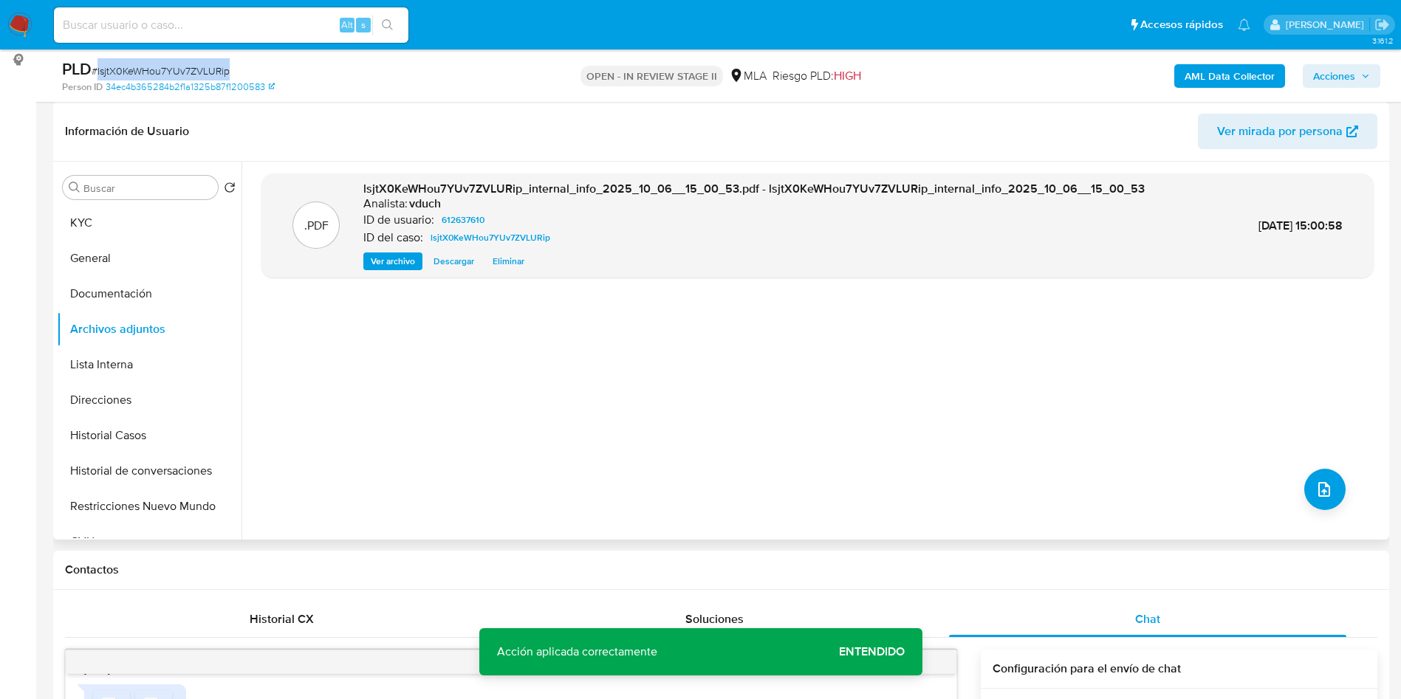
drag, startPoint x: 488, startPoint y: 333, endPoint x: 484, endPoint y: 357, distance: 24.8
click at [488, 333] on div ".PDF lsjtX0KeWHou7YUv7ZVLURip_internal_info_2025_10_06__15_00_53.pdf - lsjtX0Ke…" at bounding box center [817, 351] width 1112 height 354
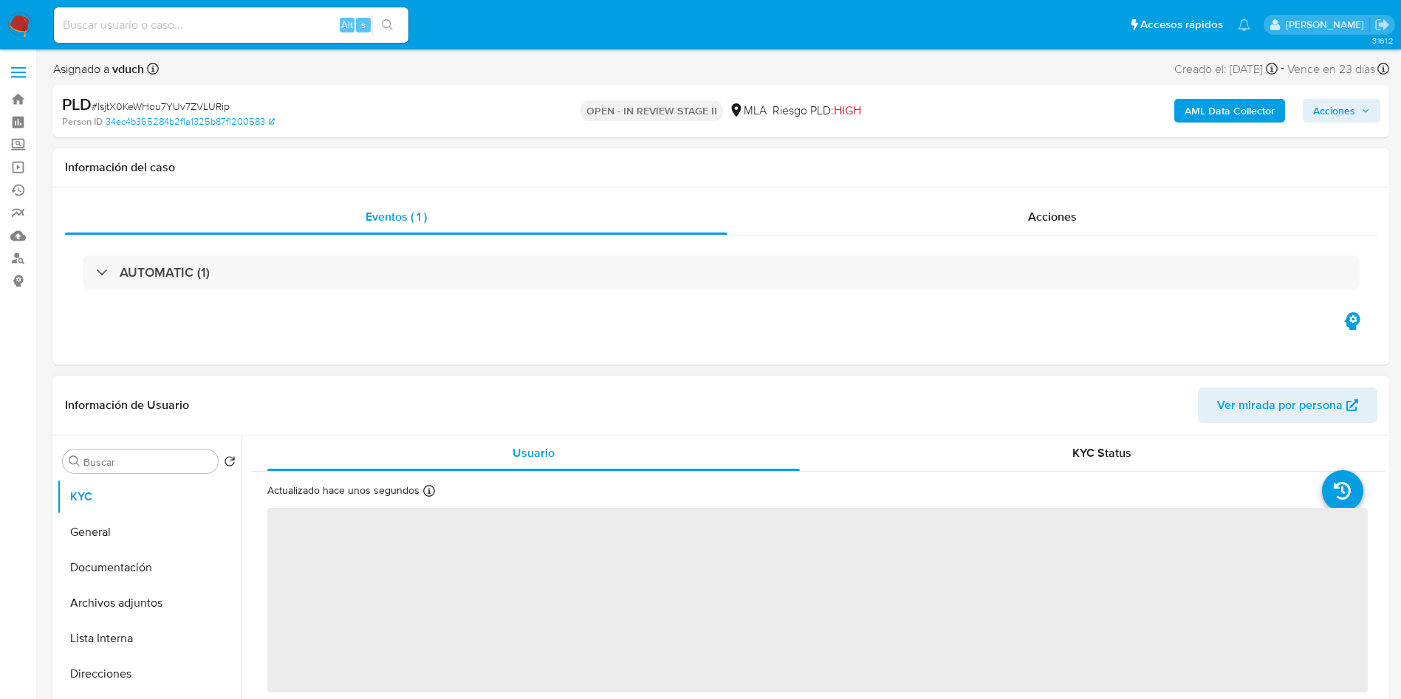
select select "10"
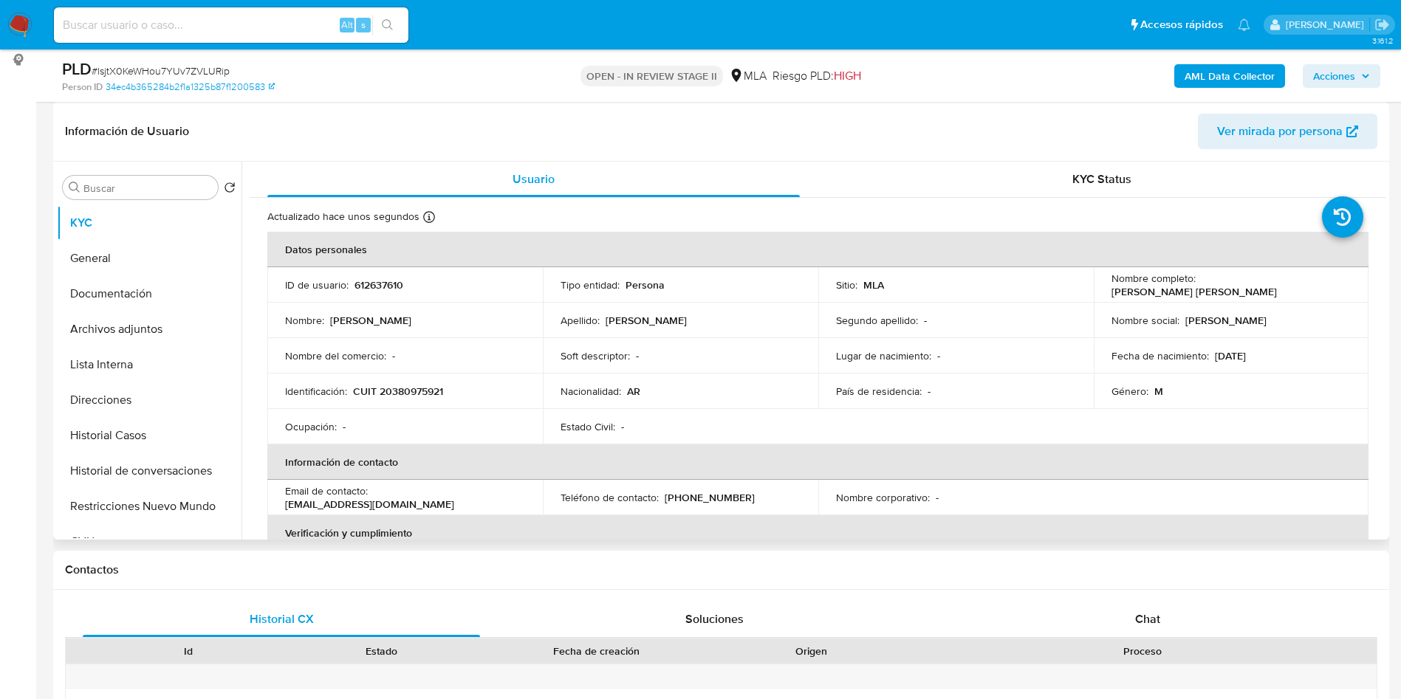
scroll to position [749, 0]
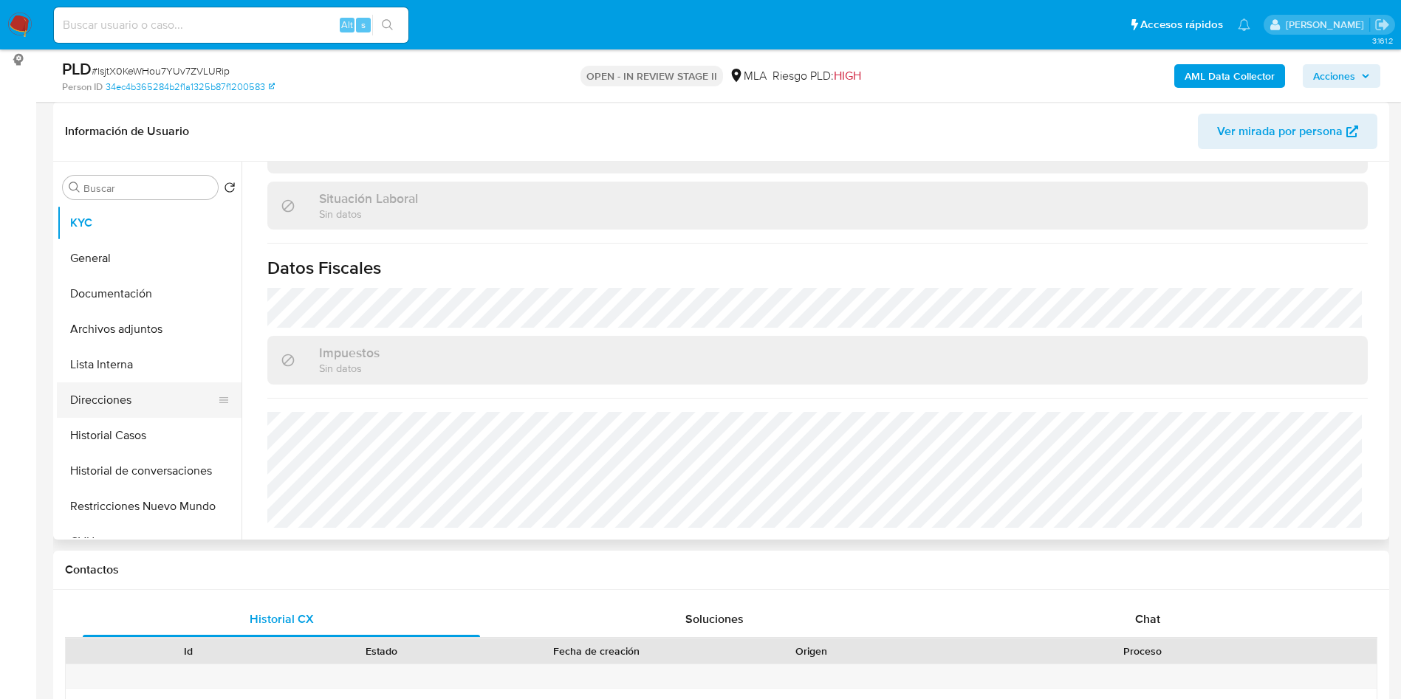
click at [151, 414] on button "Direcciones" at bounding box center [143, 399] width 173 height 35
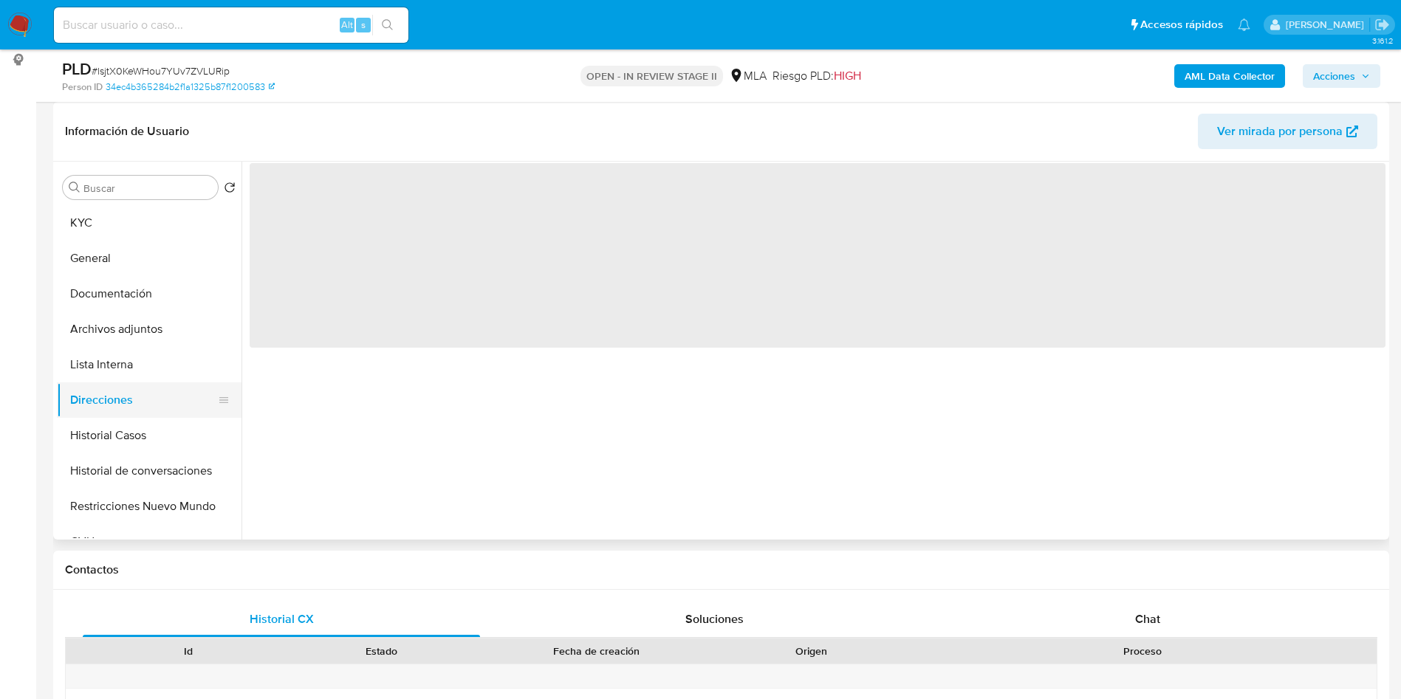
scroll to position [0, 0]
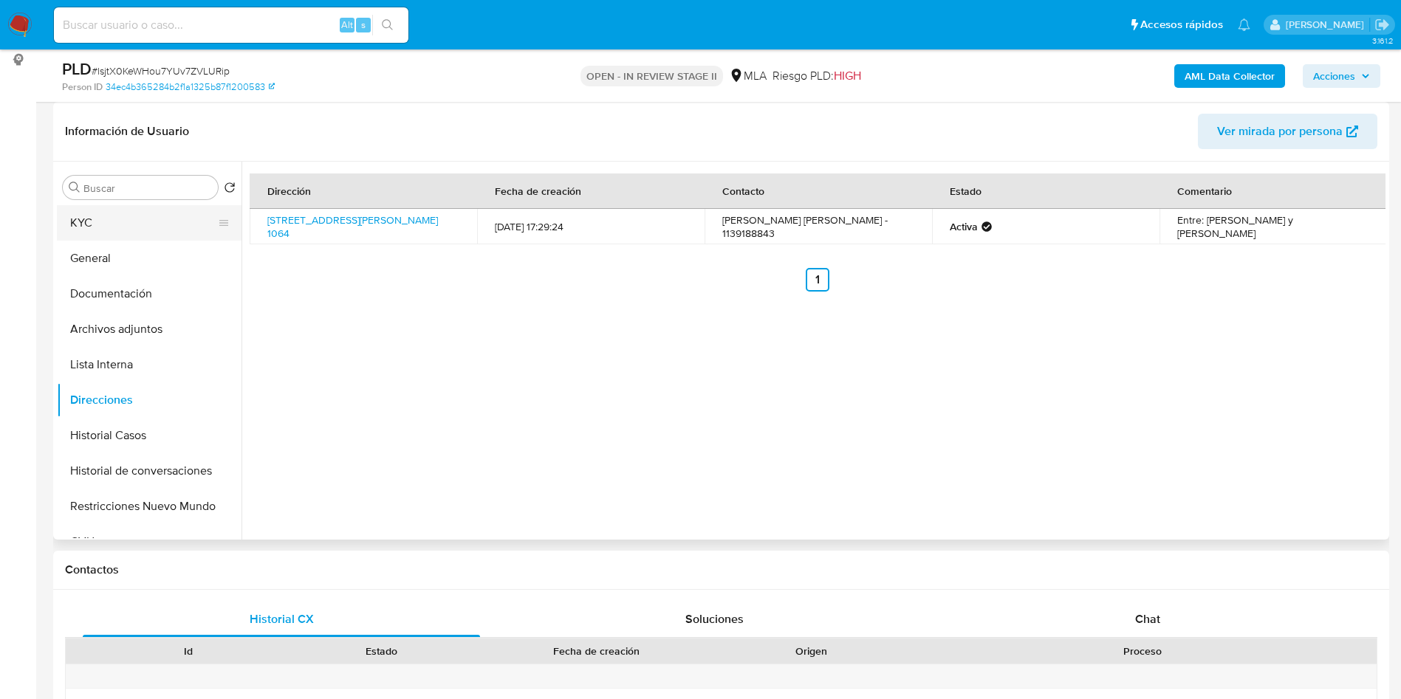
click at [159, 230] on button "KYC" at bounding box center [143, 222] width 173 height 35
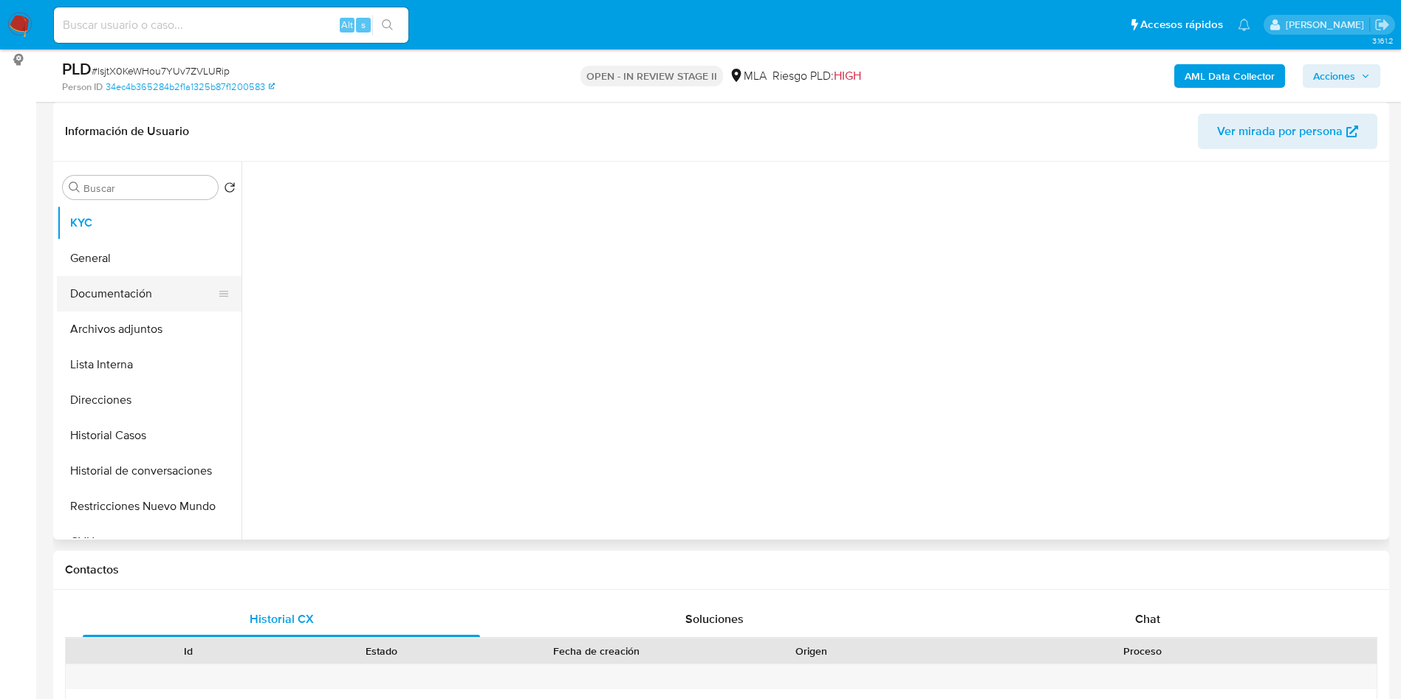
click at [95, 303] on button "Documentación" at bounding box center [143, 293] width 173 height 35
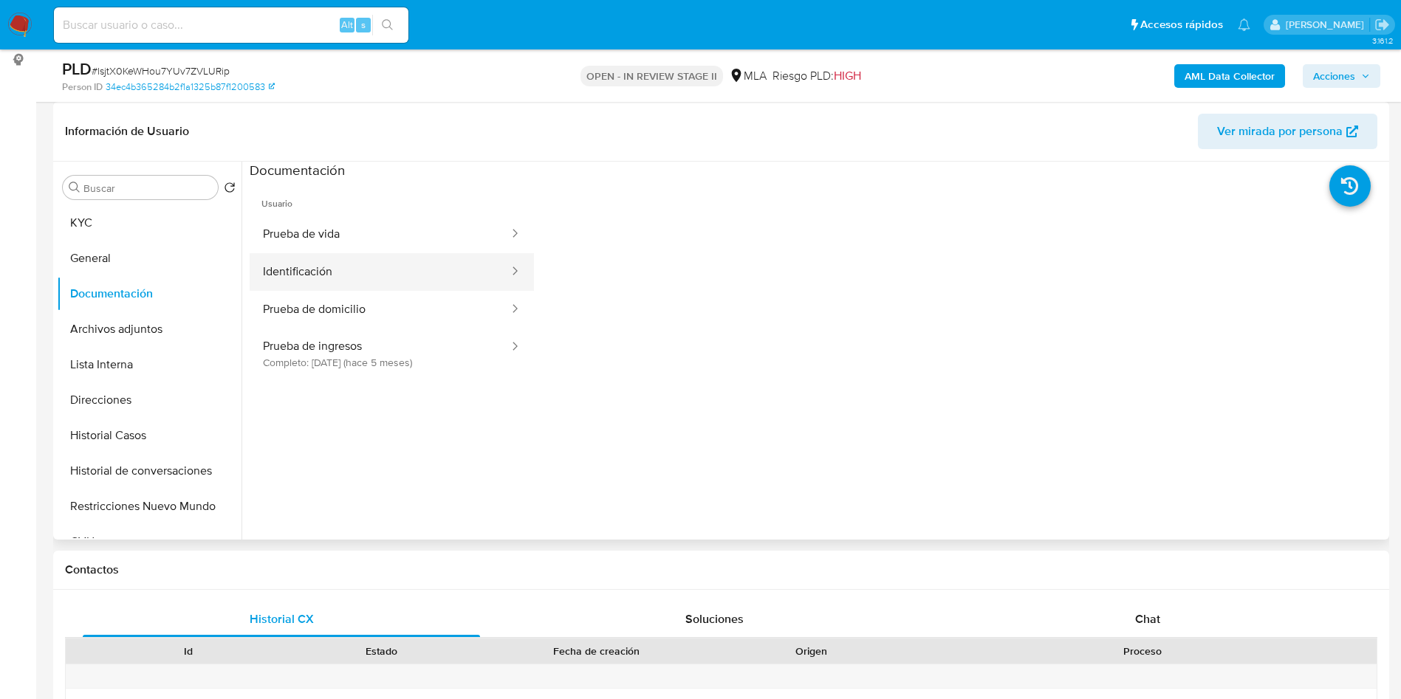
click at [326, 273] on button "Identificación" at bounding box center [380, 272] width 261 height 38
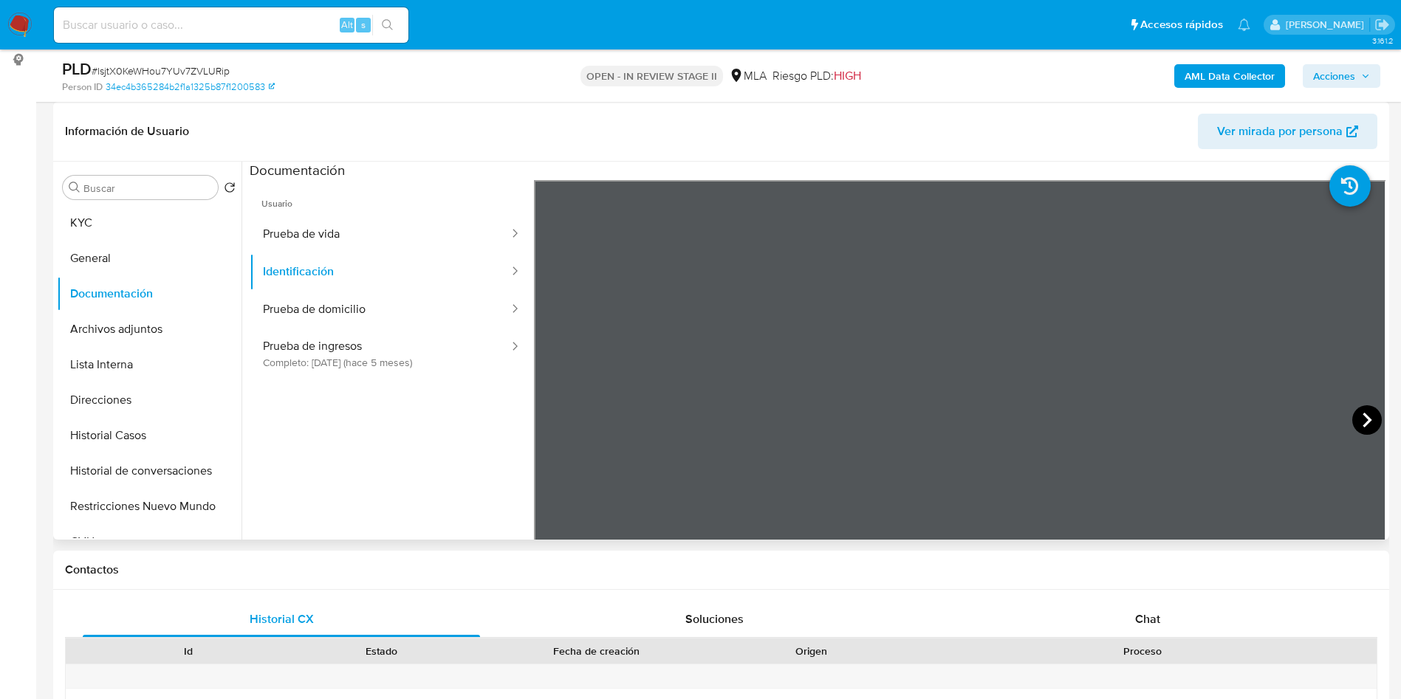
click at [1362, 418] on icon at bounding box center [1366, 420] width 9 height 15
click at [185, 226] on button "KYC" at bounding box center [143, 222] width 173 height 35
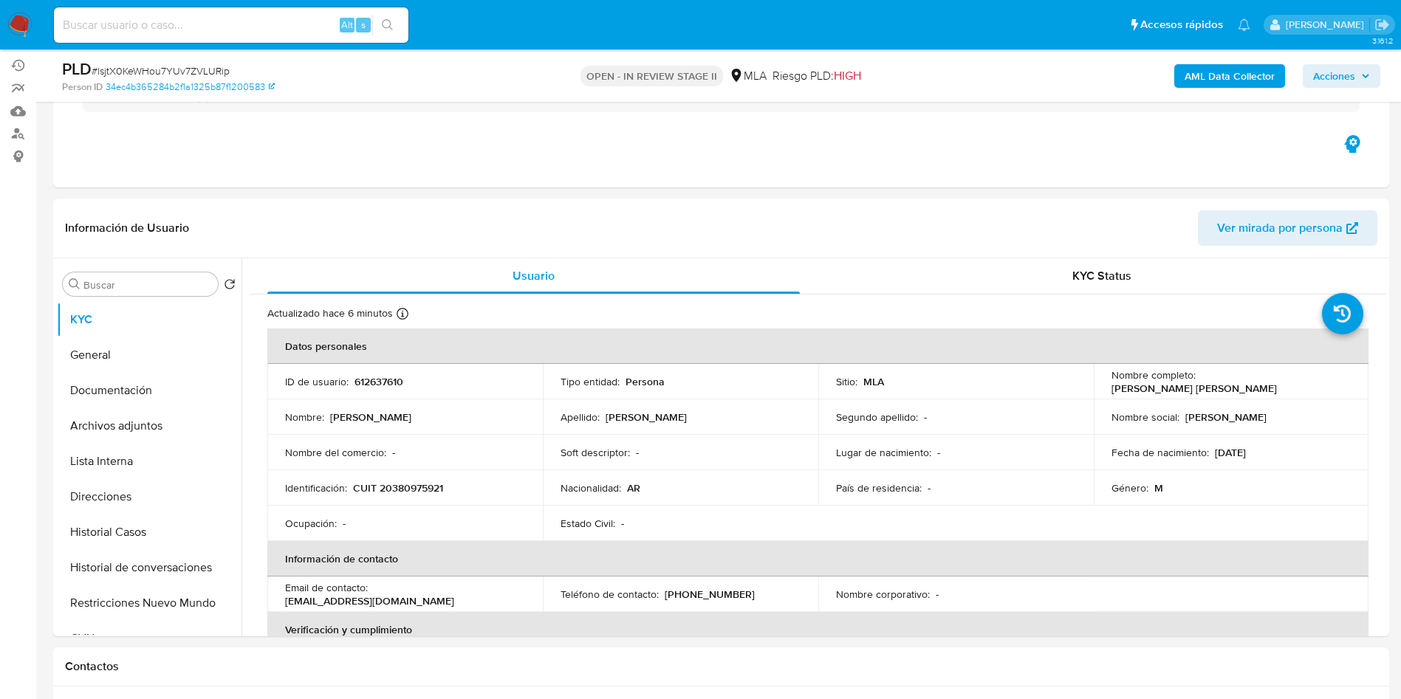
scroll to position [221, 0]
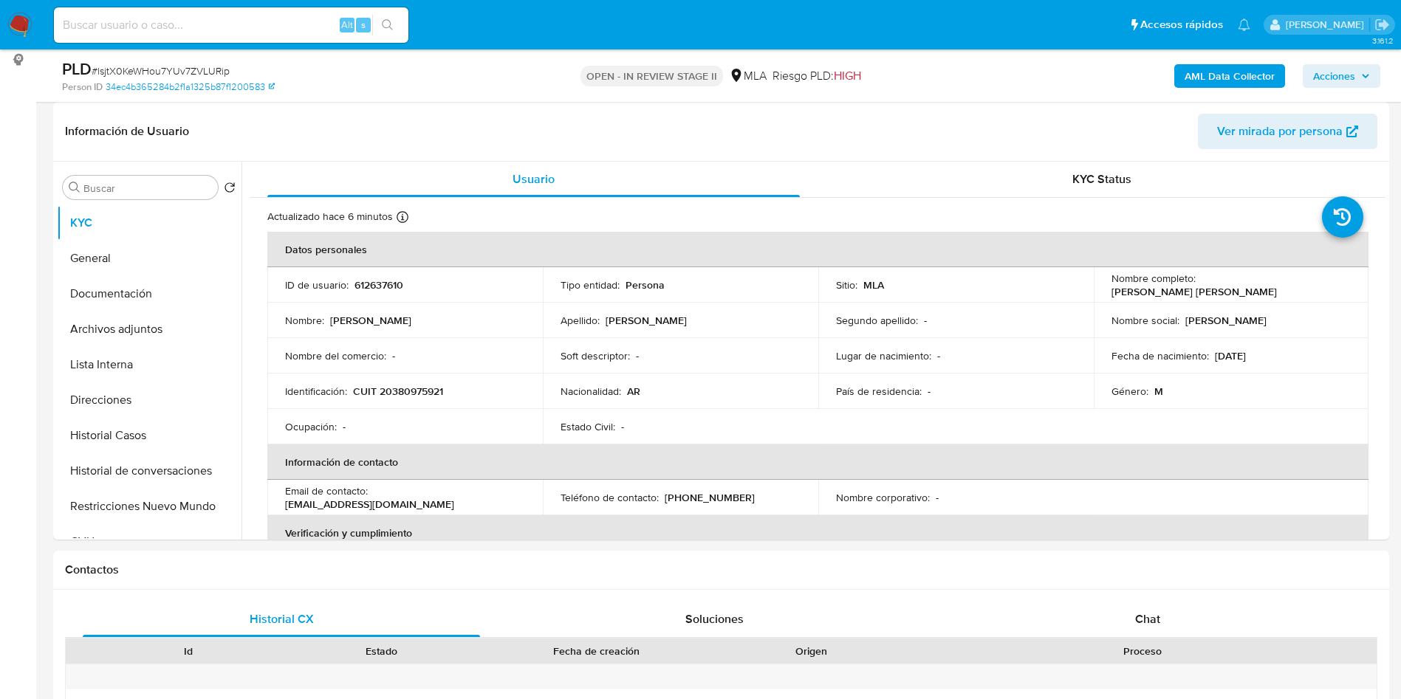
click at [194, 24] on input at bounding box center [231, 25] width 354 height 19
paste input "mEIlH60iJHYqUio1f3o5ZynR"
type input "mEIlH60iJHYqUio1f3o5ZynR"
click at [390, 24] on icon "search-icon" at bounding box center [388, 25] width 12 height 12
click at [381, 278] on p "612637610" at bounding box center [378, 284] width 49 height 13
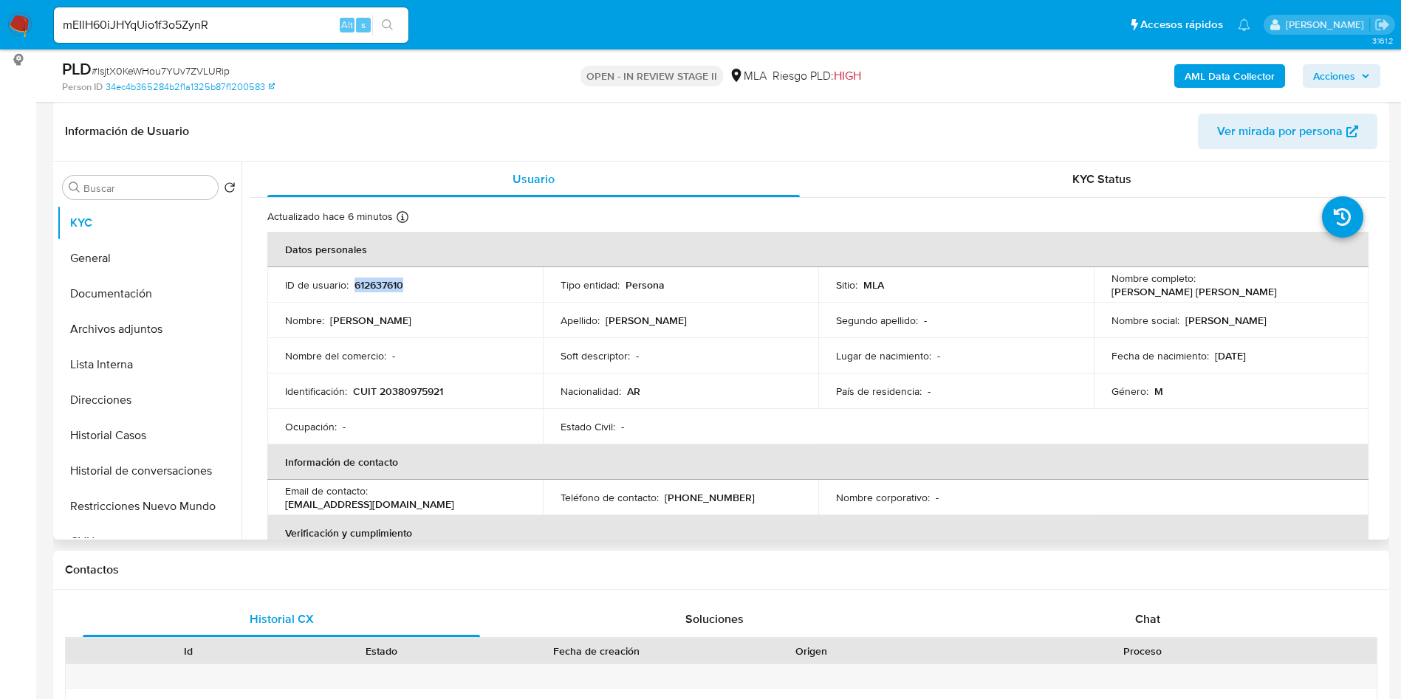
click at [381, 278] on p "612637610" at bounding box center [378, 284] width 49 height 13
copy p "612637610"
click at [223, 26] on input "mEIlH60iJHYqUio1f3o5ZynR" at bounding box center [231, 25] width 354 height 19
click at [368, 29] on div "s" at bounding box center [363, 25] width 15 height 15
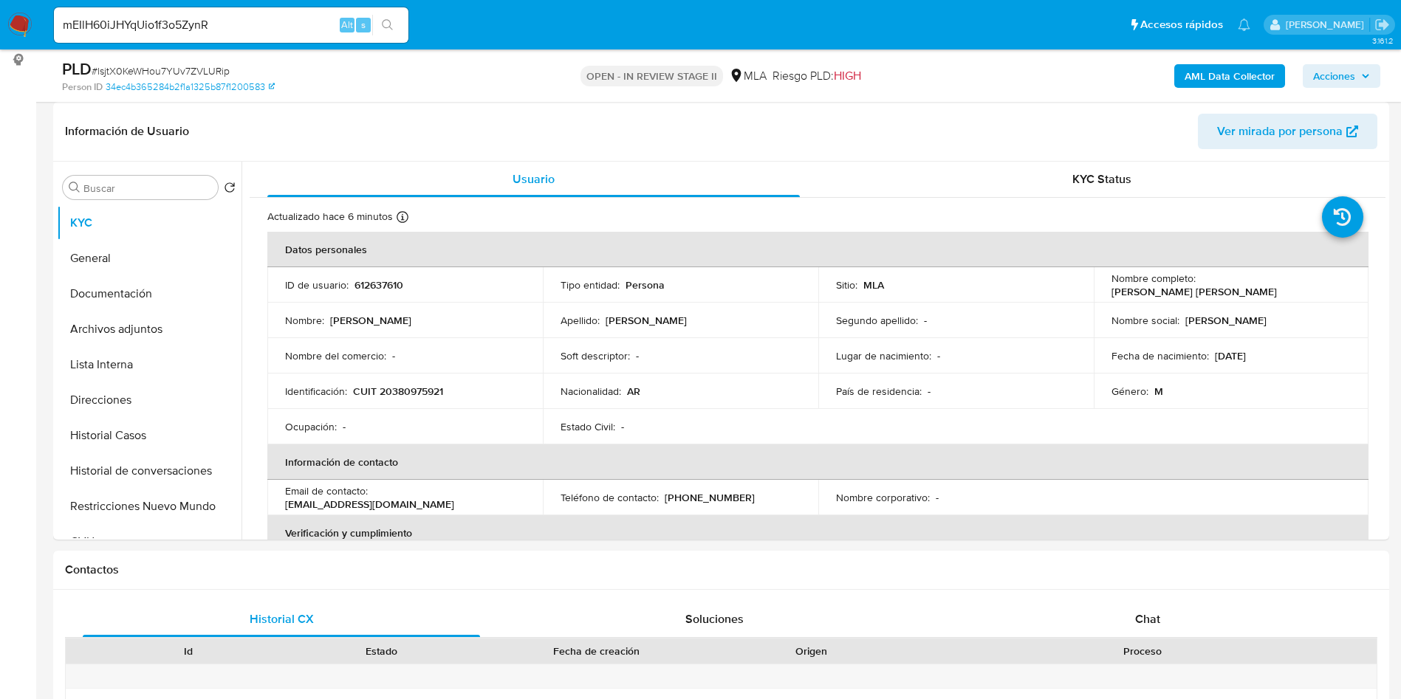
click at [394, 16] on button "search-icon" at bounding box center [387, 25] width 30 height 21
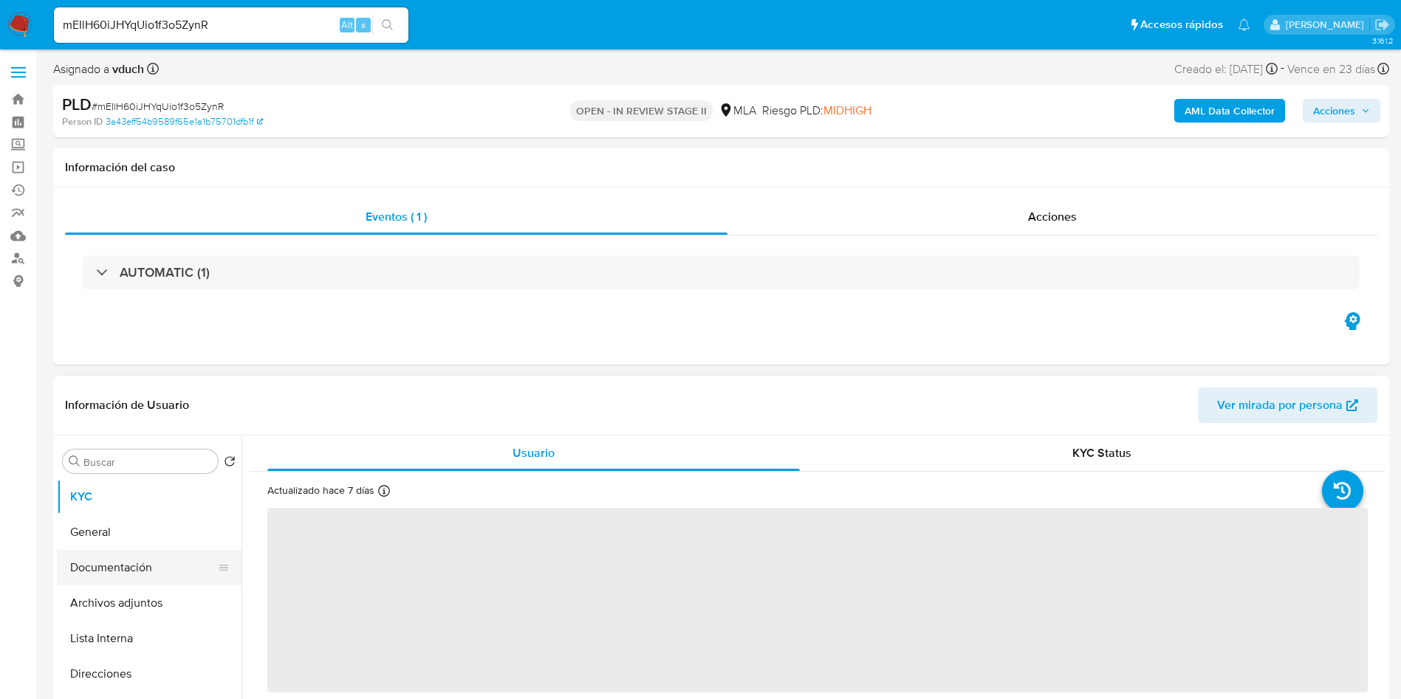
select select "10"
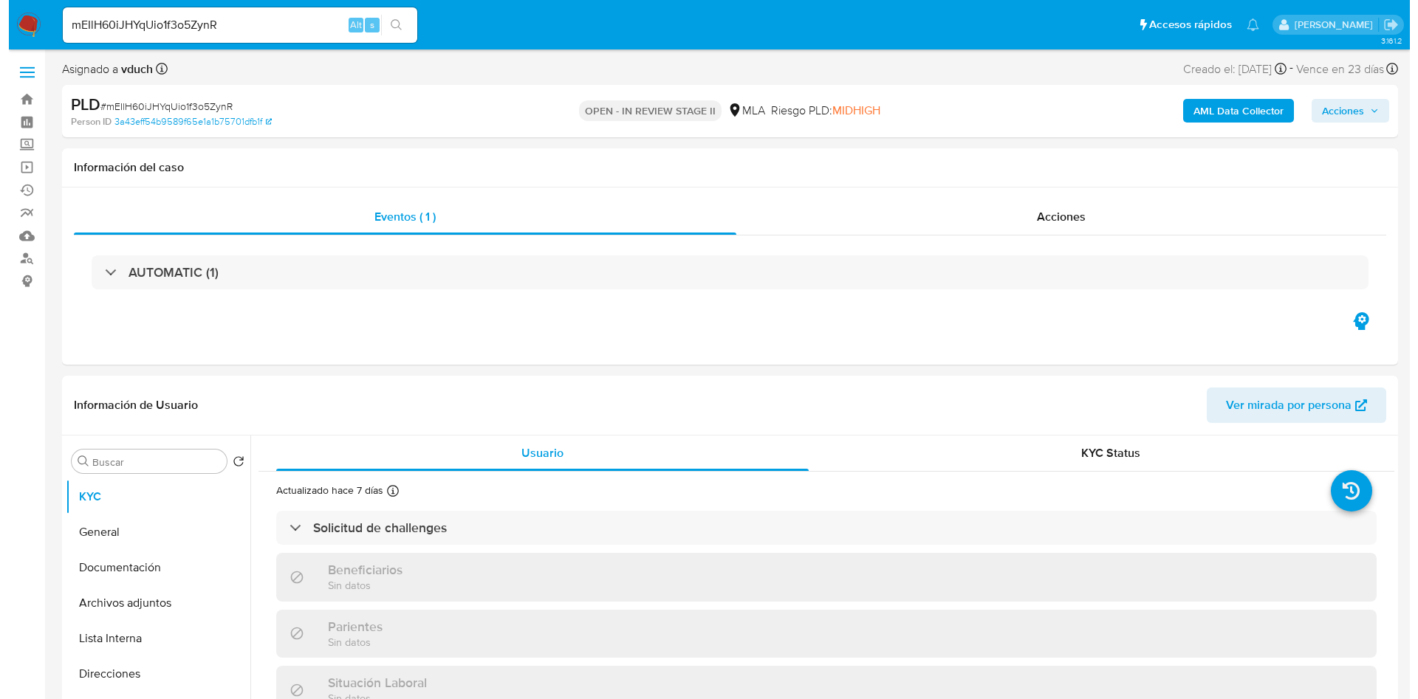
scroll to position [111, 0]
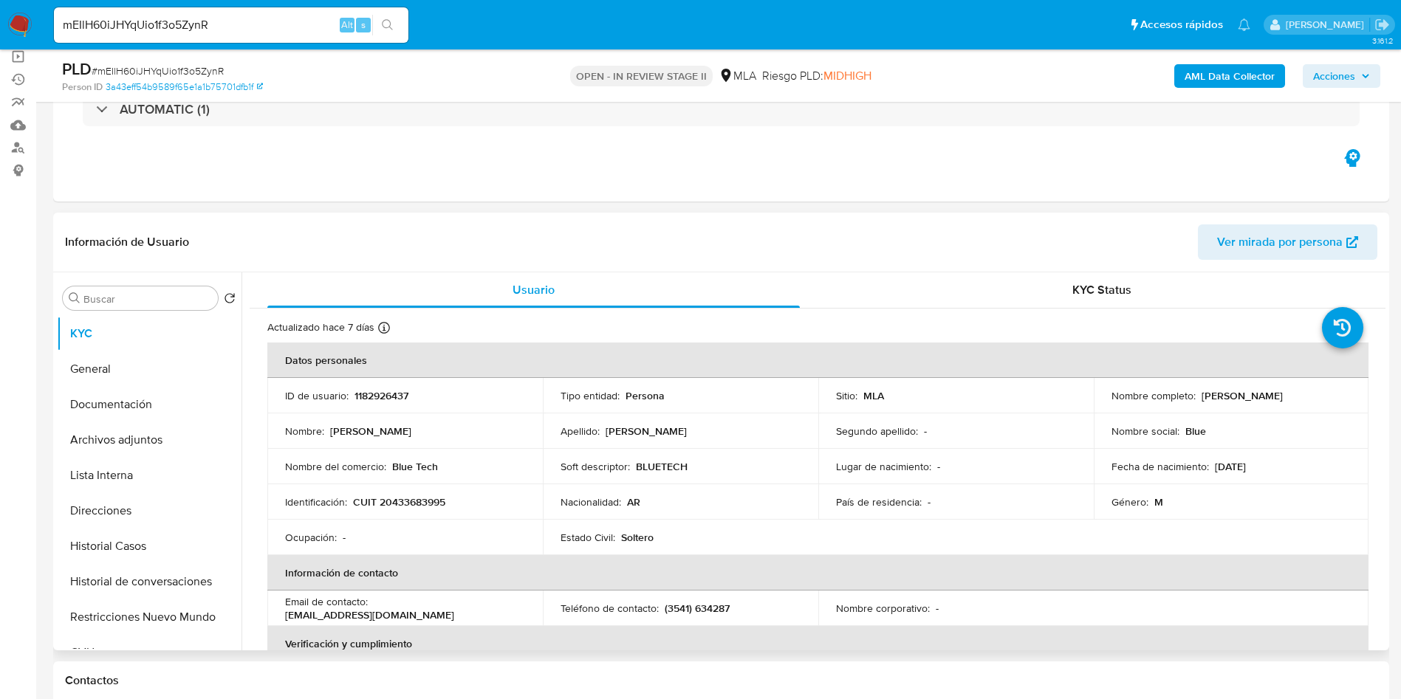
click at [378, 399] on p "1182926437" at bounding box center [381, 395] width 54 height 13
click at [150, 527] on button "Direcciones" at bounding box center [143, 510] width 173 height 35
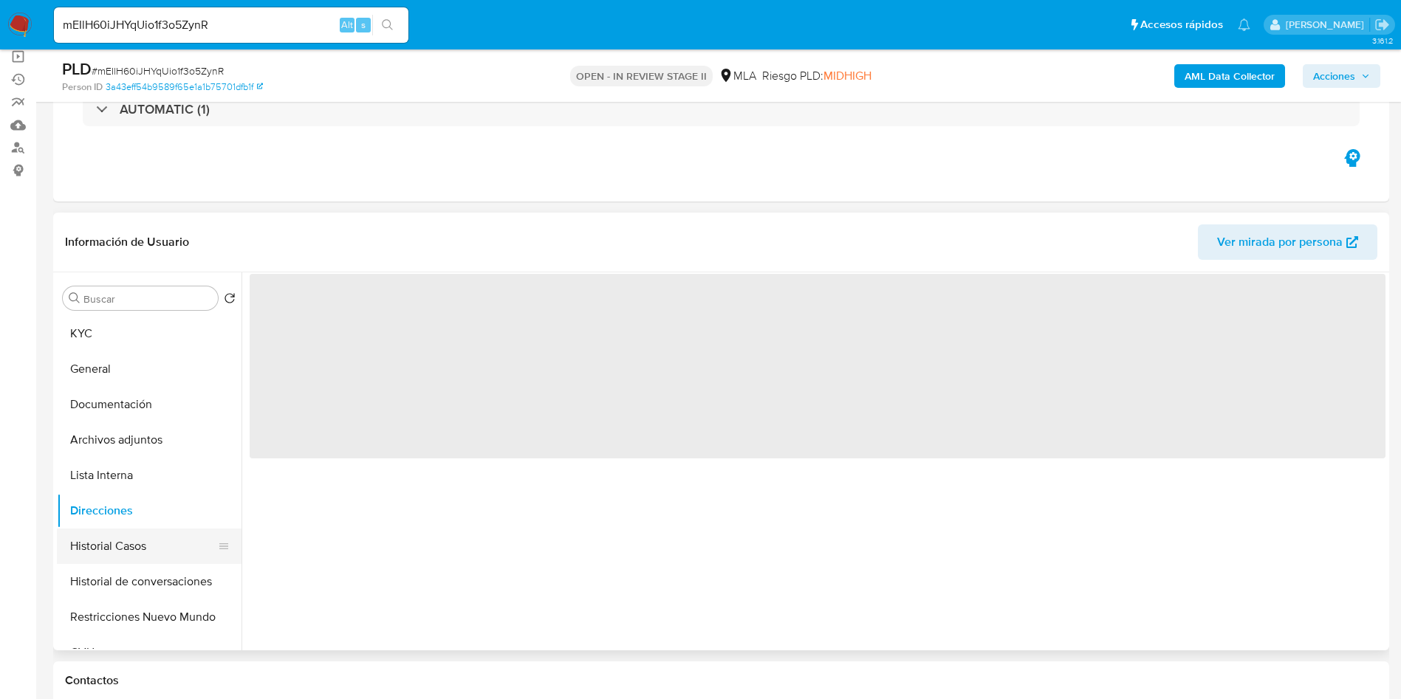
click at [151, 535] on button "Historial Casos" at bounding box center [143, 546] width 173 height 35
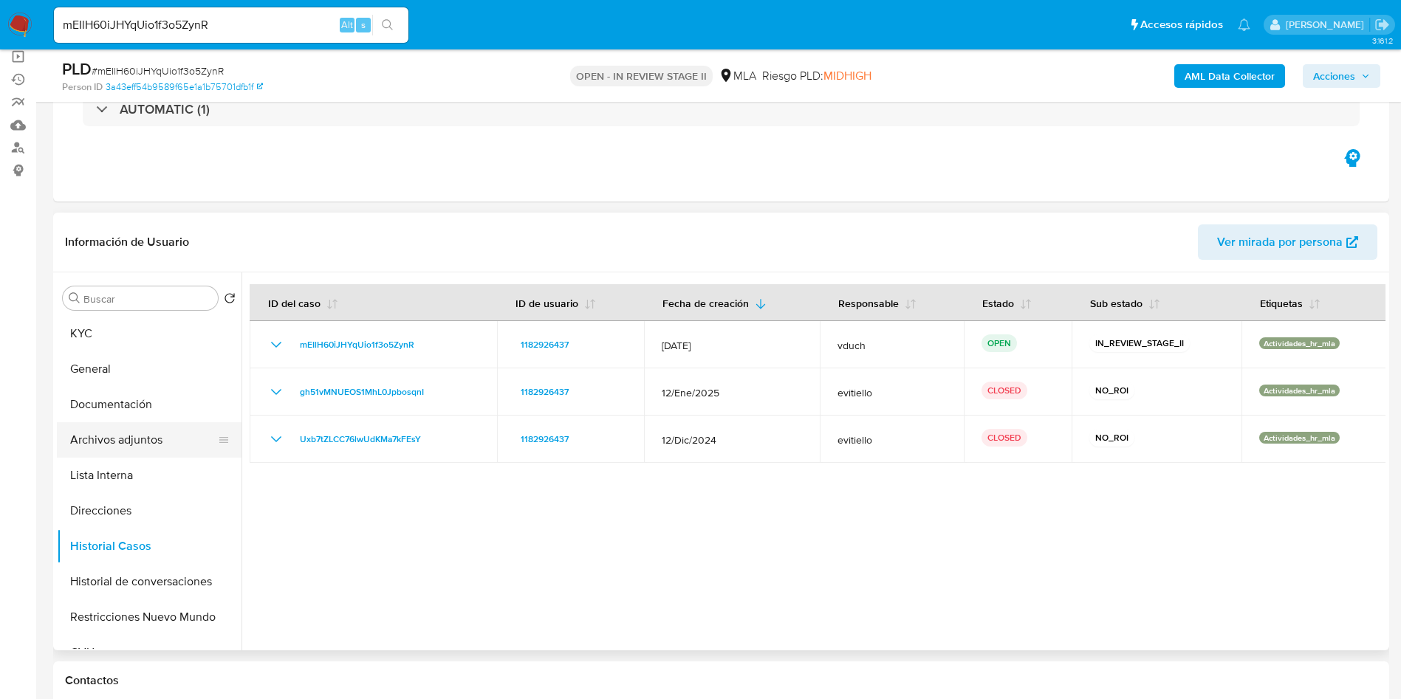
click at [169, 441] on button "Archivos adjuntos" at bounding box center [143, 439] width 173 height 35
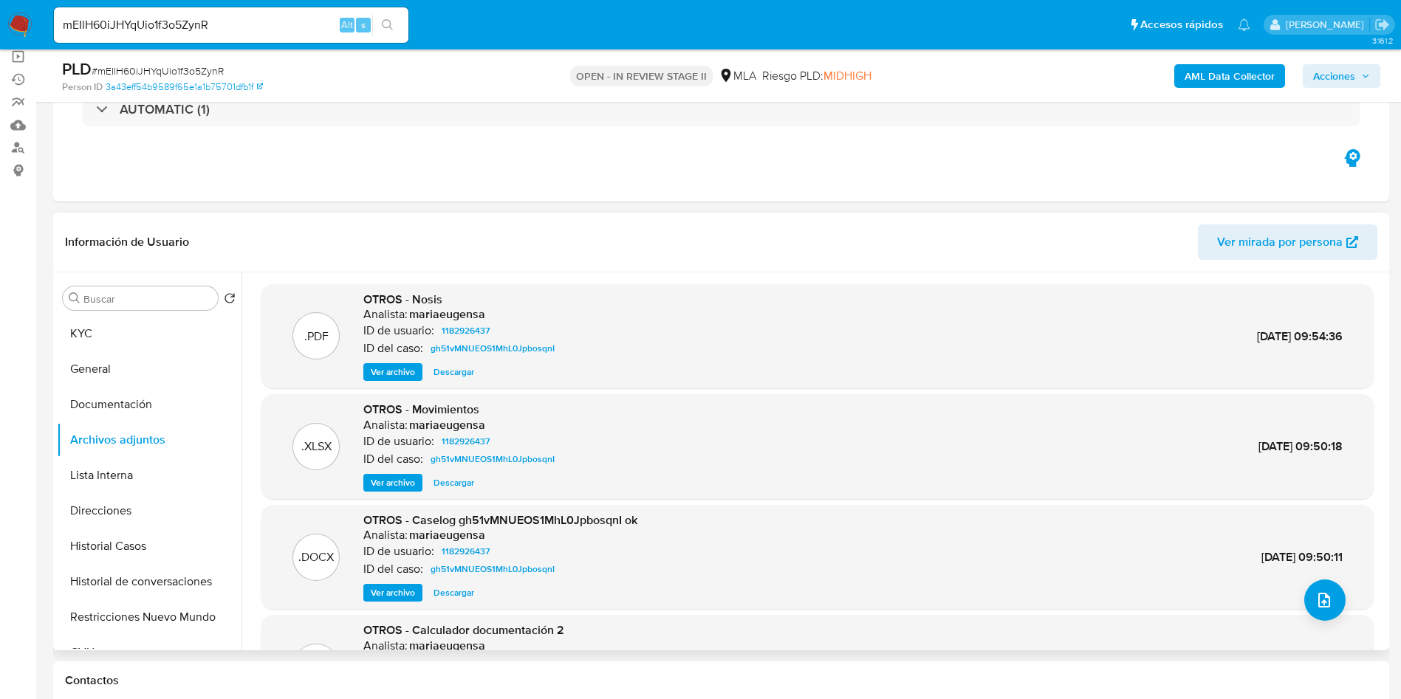
click at [393, 603] on div ".DOCX OTROS - Caselog gh51vMNUEOS1MhL0JpbosqnI ok Analista: mariaeugensa ID de …" at bounding box center [817, 557] width 1112 height 105
drag, startPoint x: 393, startPoint y: 604, endPoint x: 388, endPoint y: 597, distance: 8.0
click at [393, 602] on div ".DOCX OTROS - Caselog gh51vMNUEOS1MhL0JpbosqnI ok Analista: mariaeugensa ID de …" at bounding box center [817, 557] width 1112 height 105
click at [388, 597] on span "Ver archivo" at bounding box center [393, 592] width 44 height 15
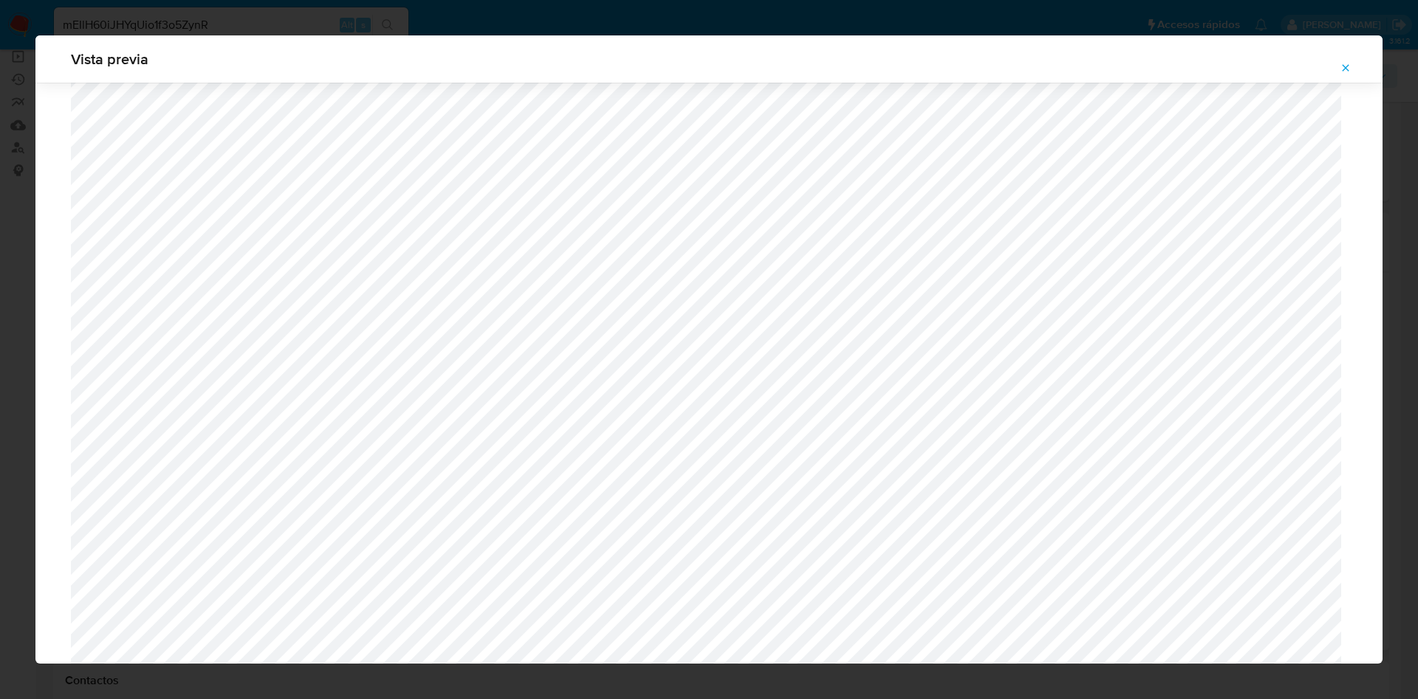
scroll to position [856, 0]
click at [1344, 69] on icon "Attachment preview" at bounding box center [1345, 67] width 7 height 7
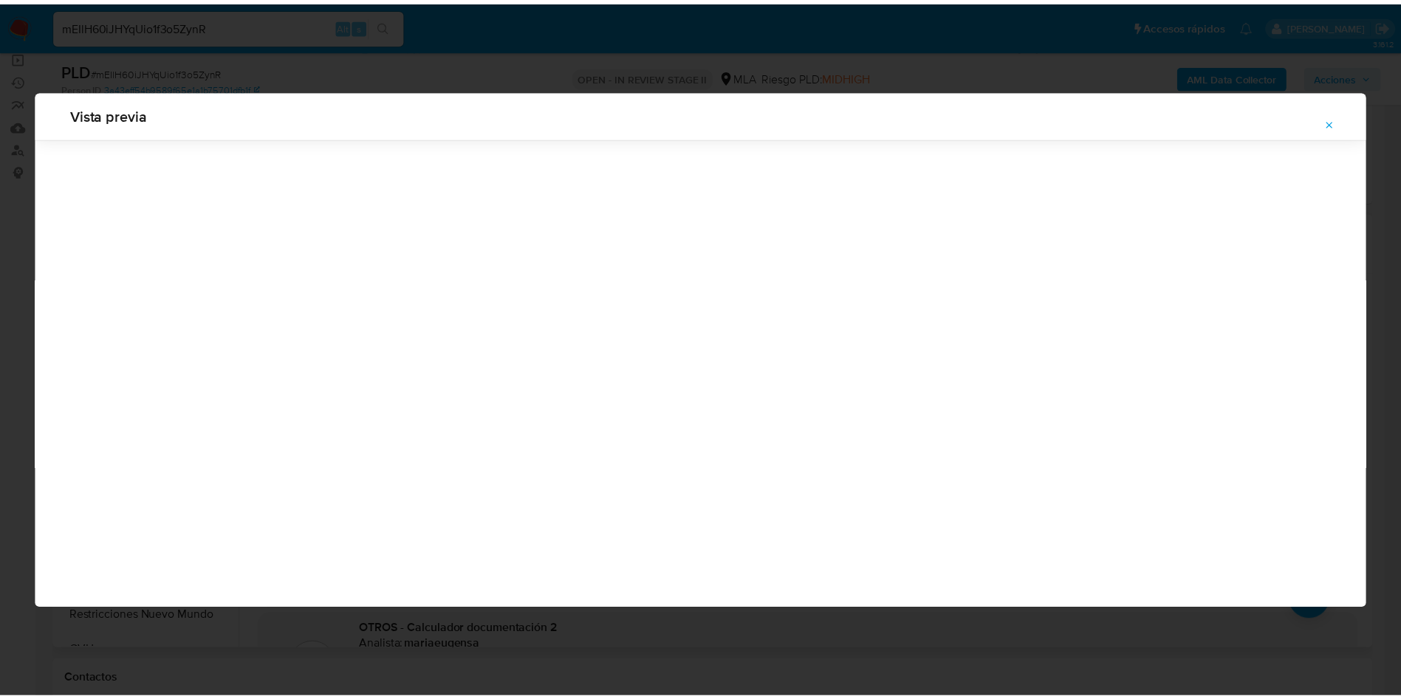
scroll to position [0, 0]
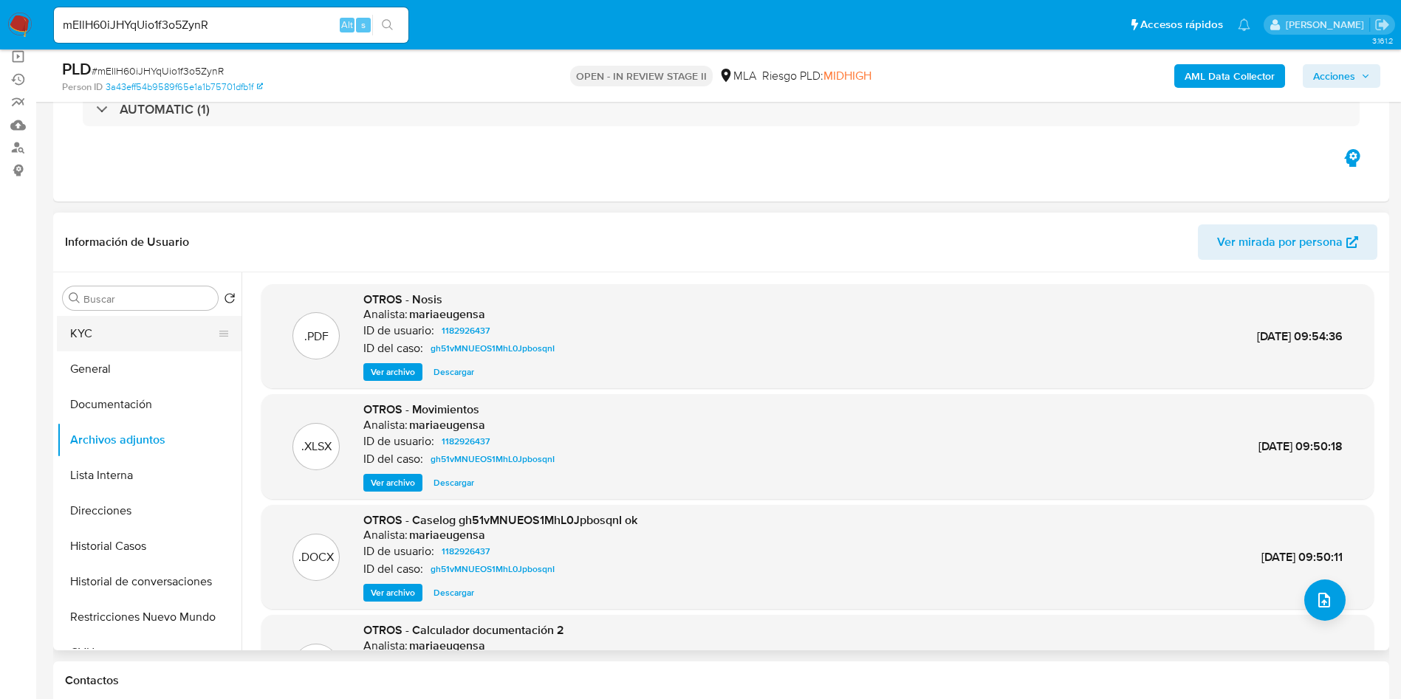
click at [174, 324] on button "KYC" at bounding box center [143, 333] width 173 height 35
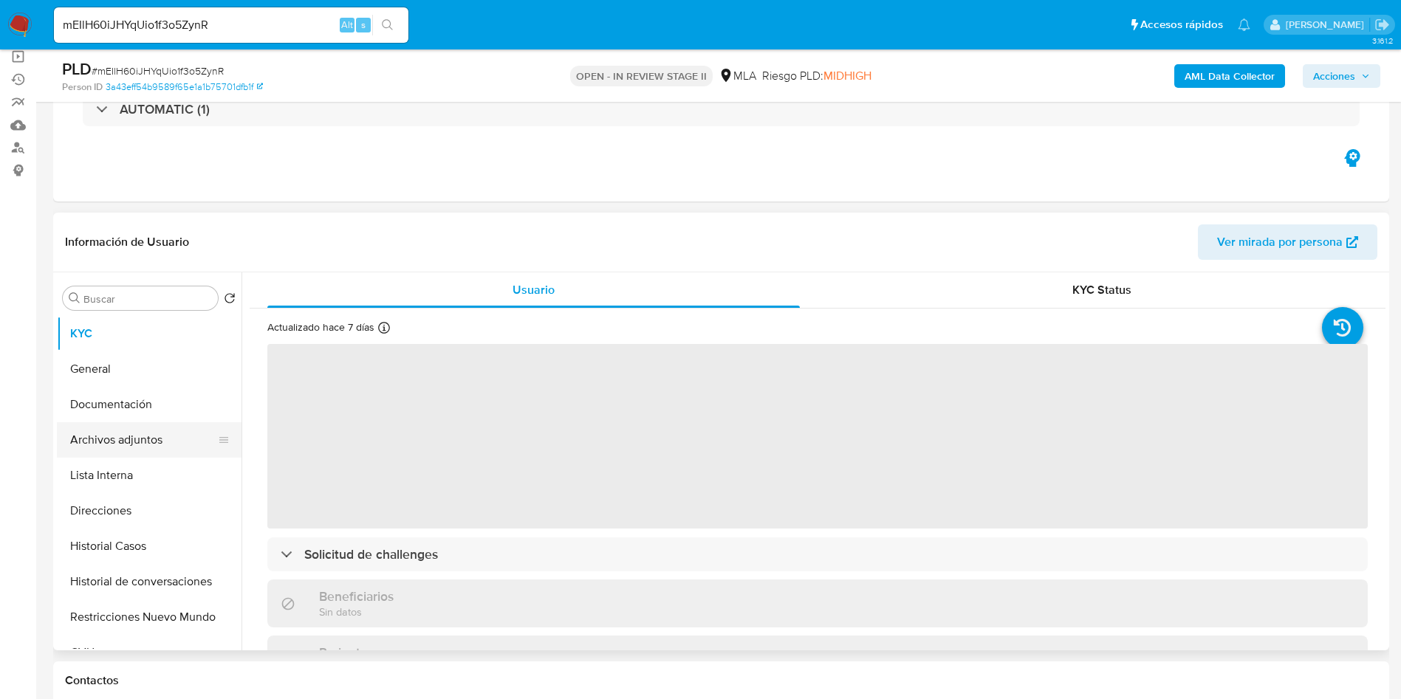
click at [167, 436] on button "Archivos adjuntos" at bounding box center [143, 439] width 173 height 35
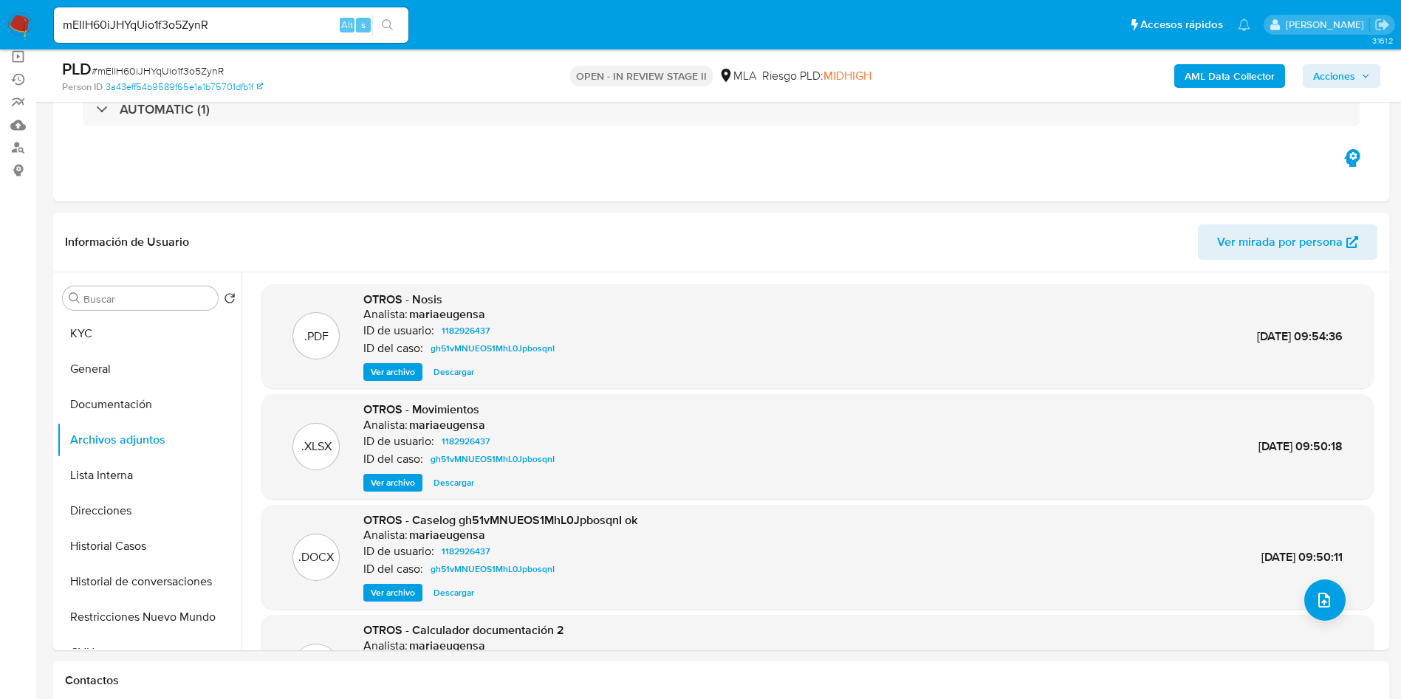
click at [1212, 78] on b "AML Data Collector" at bounding box center [1229, 76] width 90 height 24
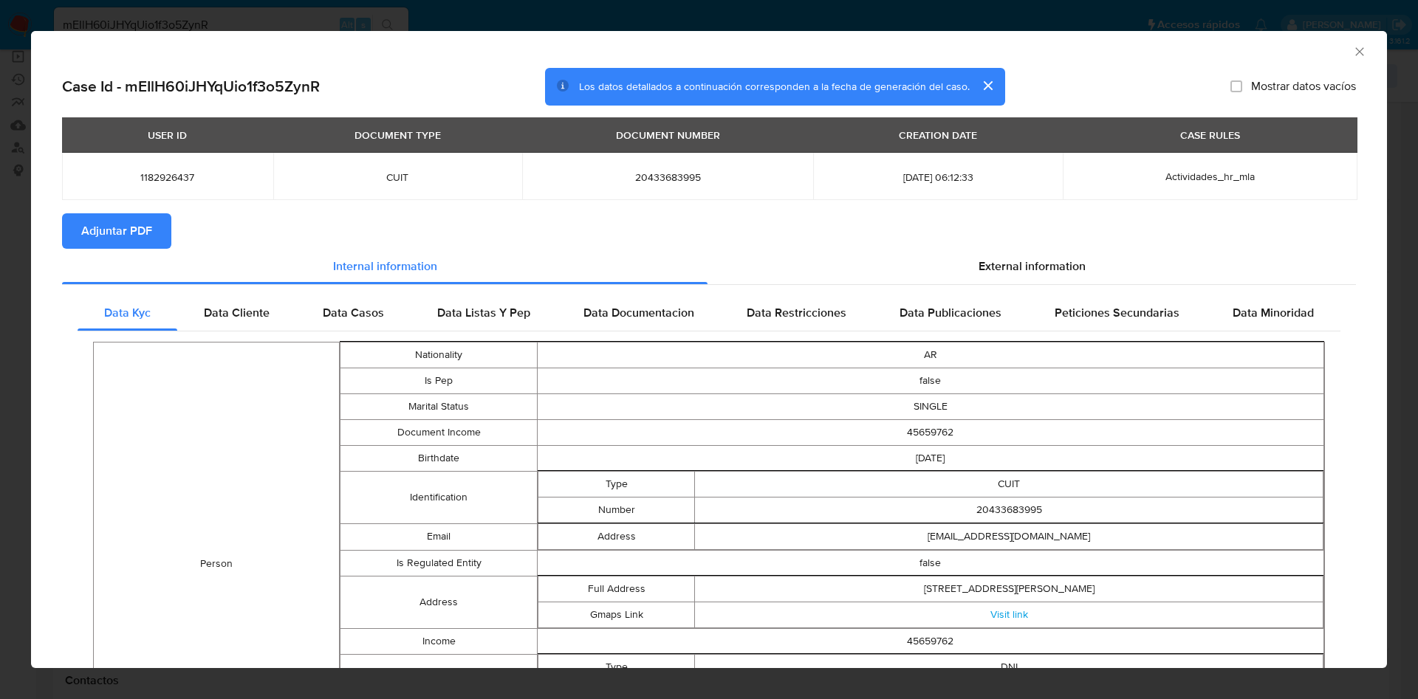
click at [1352, 52] on icon "Cerrar ventana" at bounding box center [1359, 51] width 15 height 15
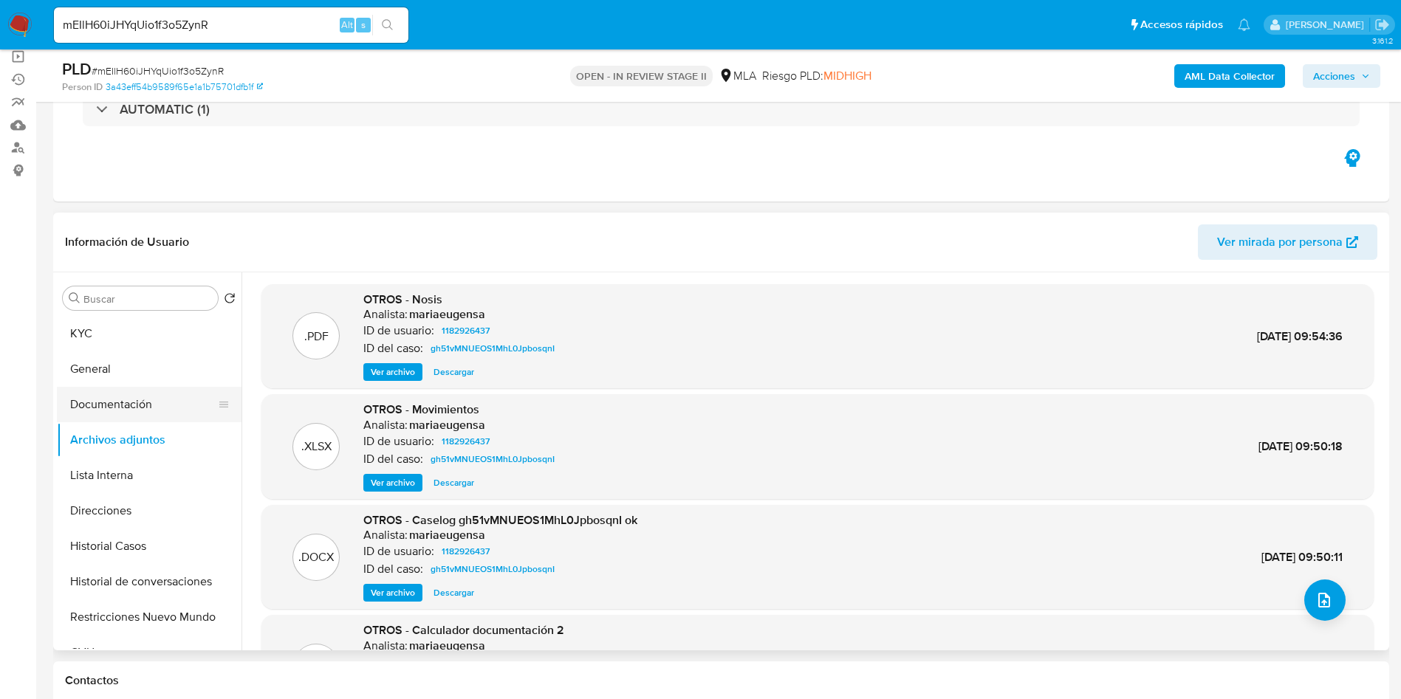
click at [124, 398] on button "Documentación" at bounding box center [143, 404] width 173 height 35
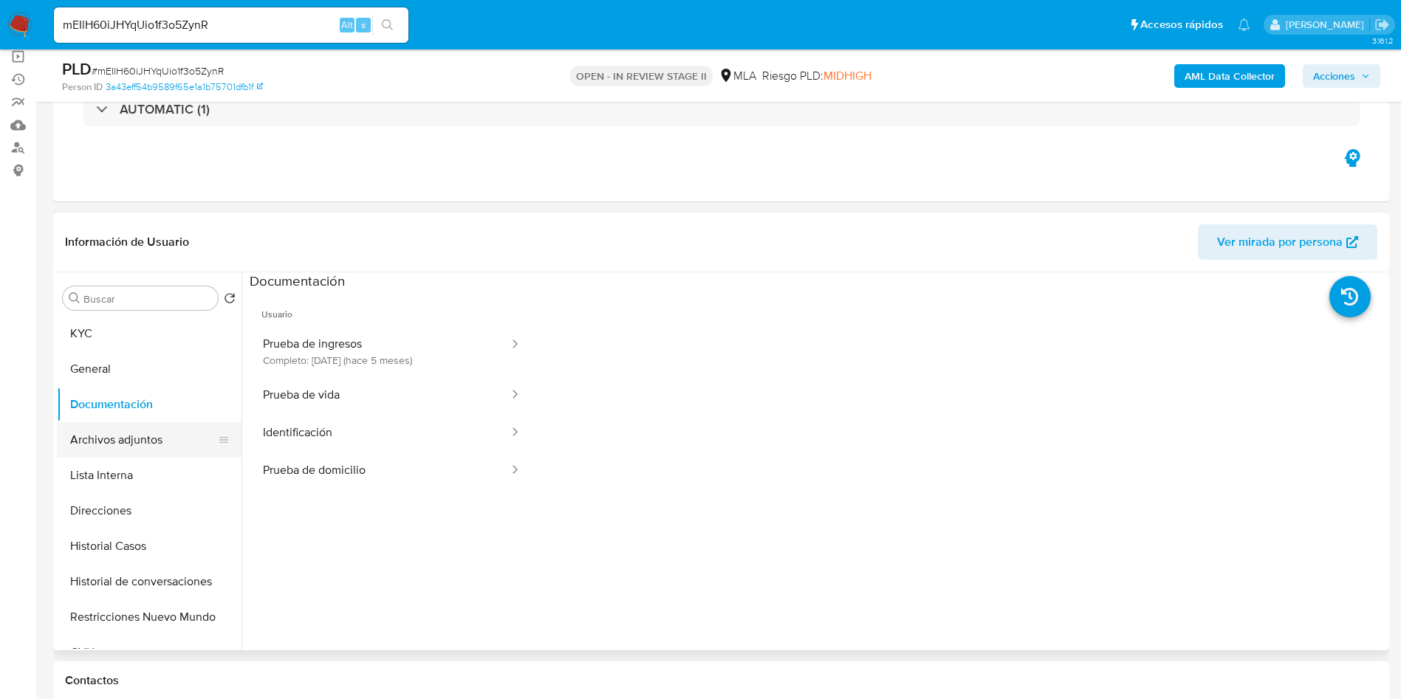
click at [137, 432] on button "Archivos adjuntos" at bounding box center [143, 439] width 173 height 35
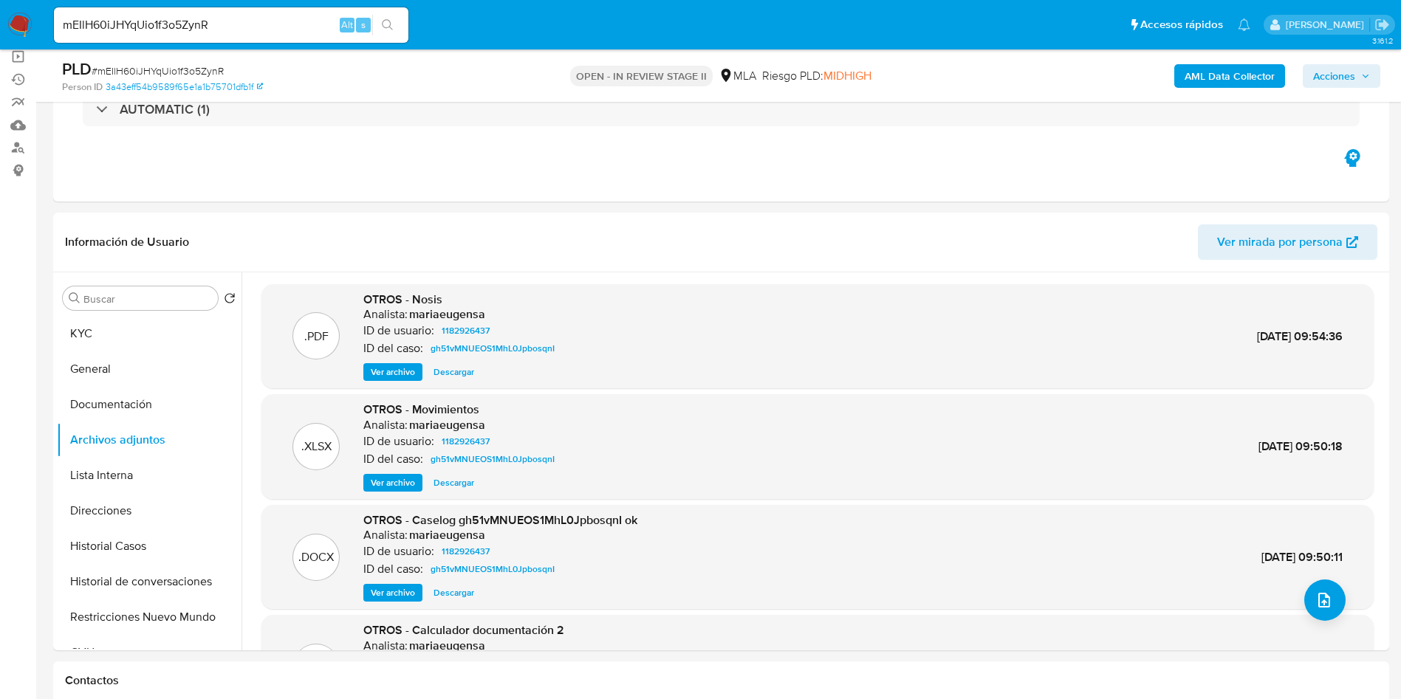
click at [1215, 82] on b "AML Data Collector" at bounding box center [1229, 76] width 90 height 24
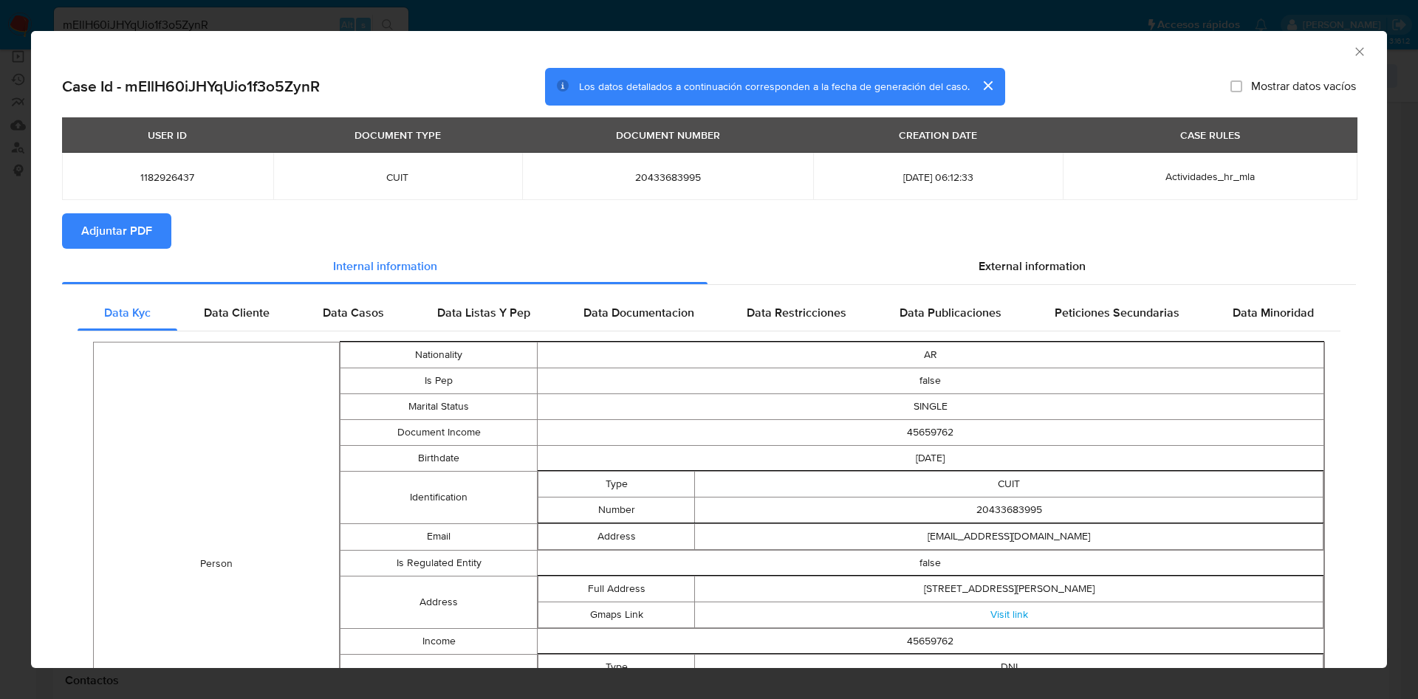
click at [129, 236] on span "Adjuntar PDF" at bounding box center [116, 231] width 71 height 32
click at [1352, 56] on icon "Cerrar ventana" at bounding box center [1359, 51] width 15 height 15
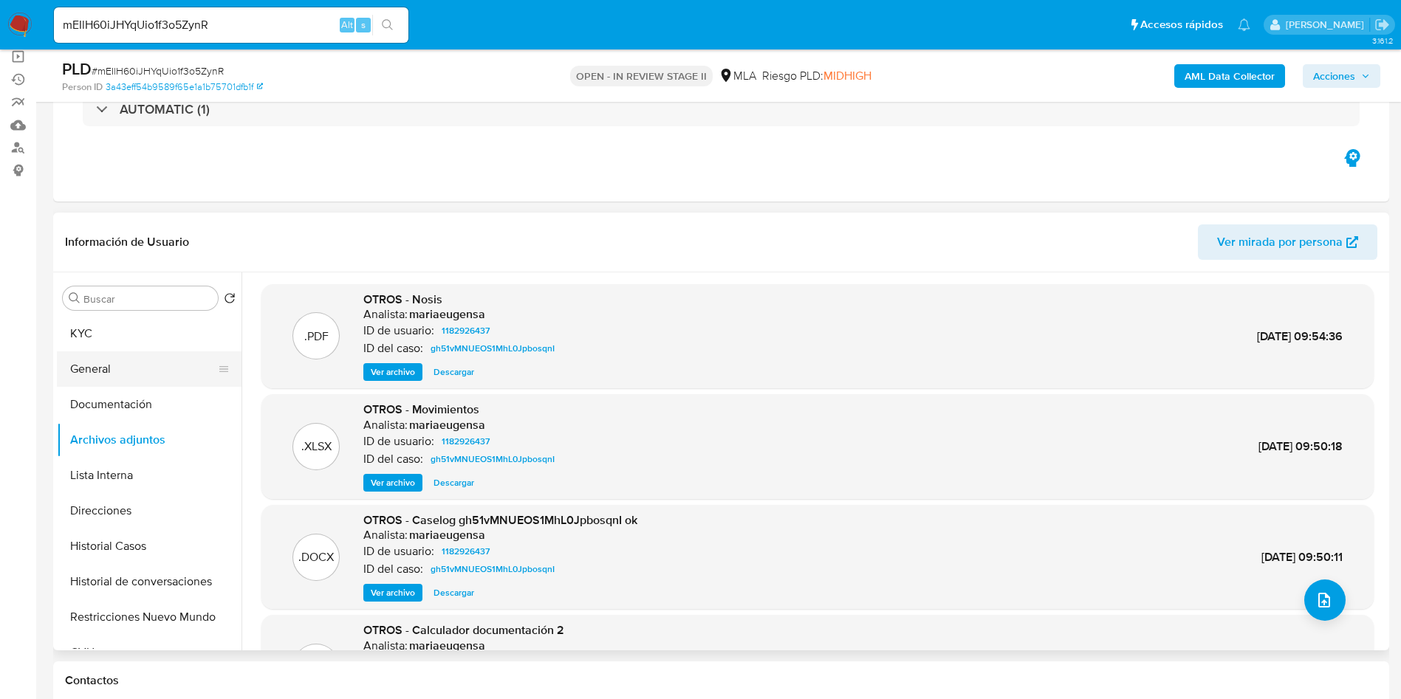
click at [149, 385] on button "General" at bounding box center [143, 368] width 173 height 35
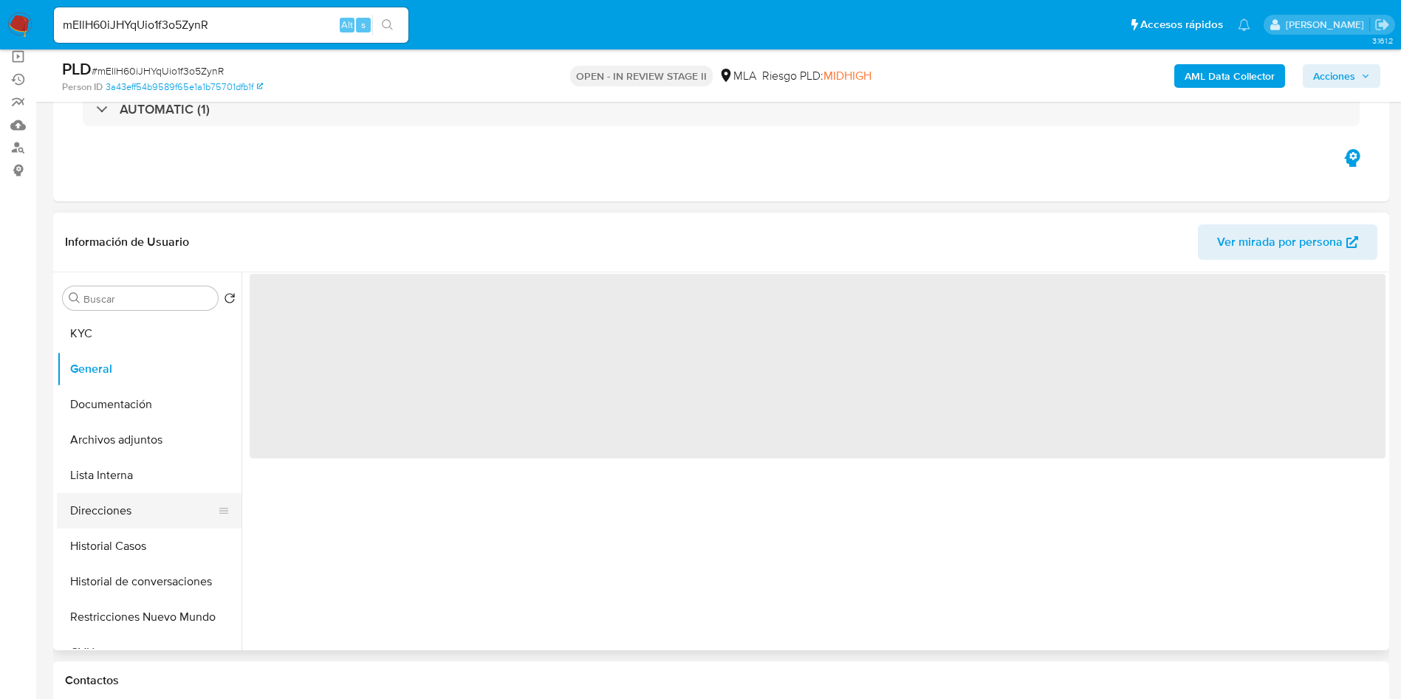
click at [121, 501] on button "Direcciones" at bounding box center [143, 510] width 173 height 35
click at [128, 469] on button "Lista Interna" at bounding box center [143, 475] width 173 height 35
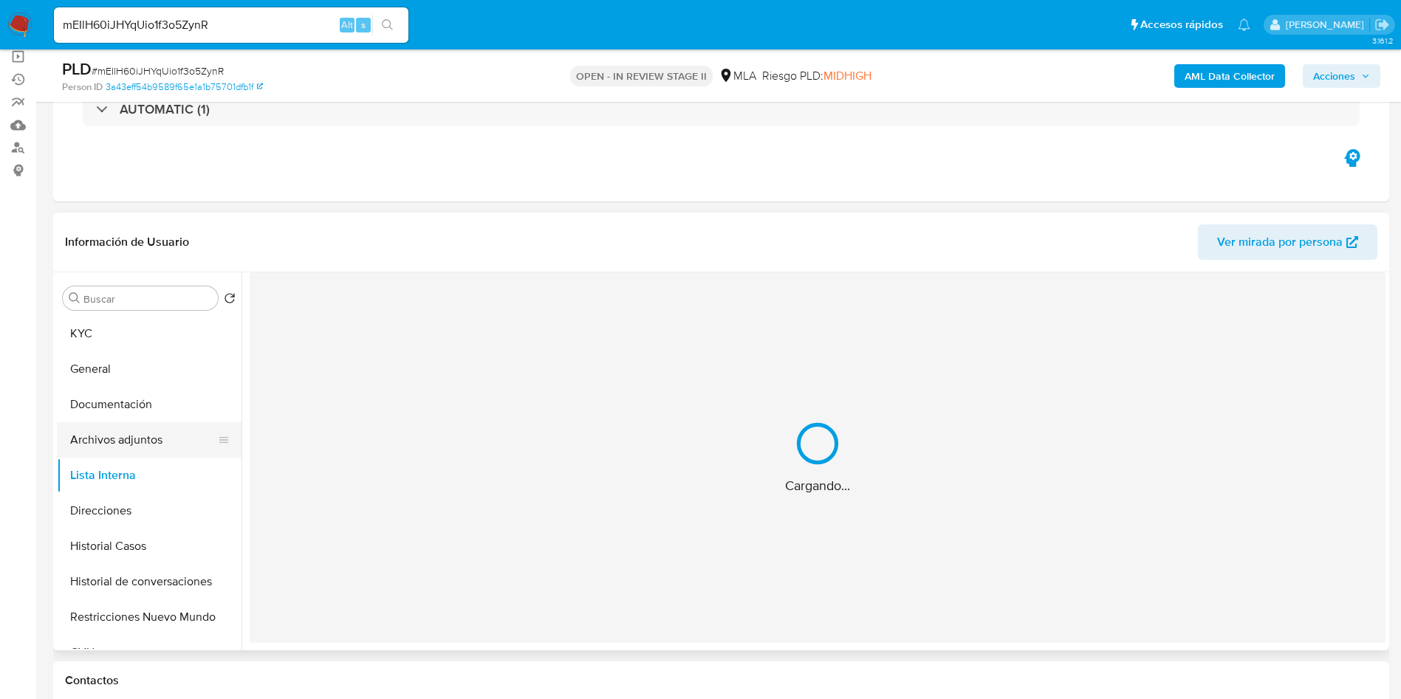
click at [169, 437] on button "Archivos adjuntos" at bounding box center [143, 439] width 173 height 35
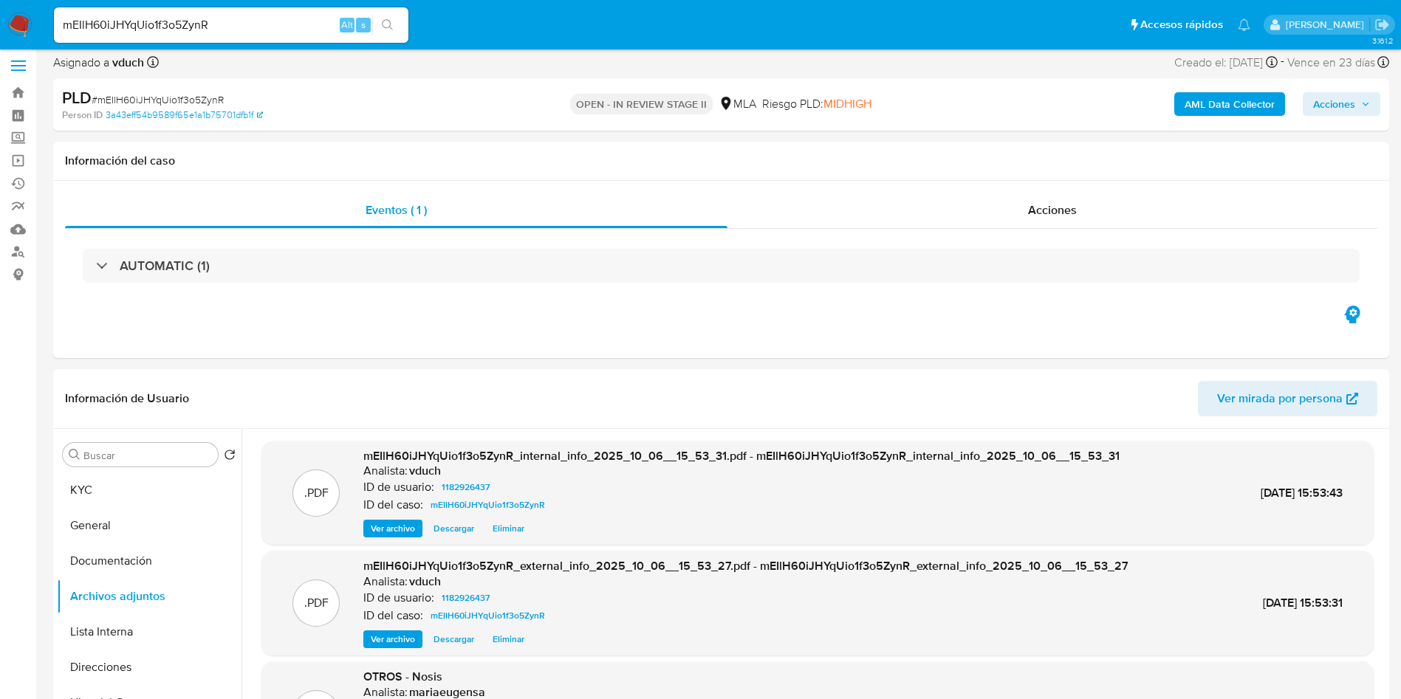
scroll to position [111, 0]
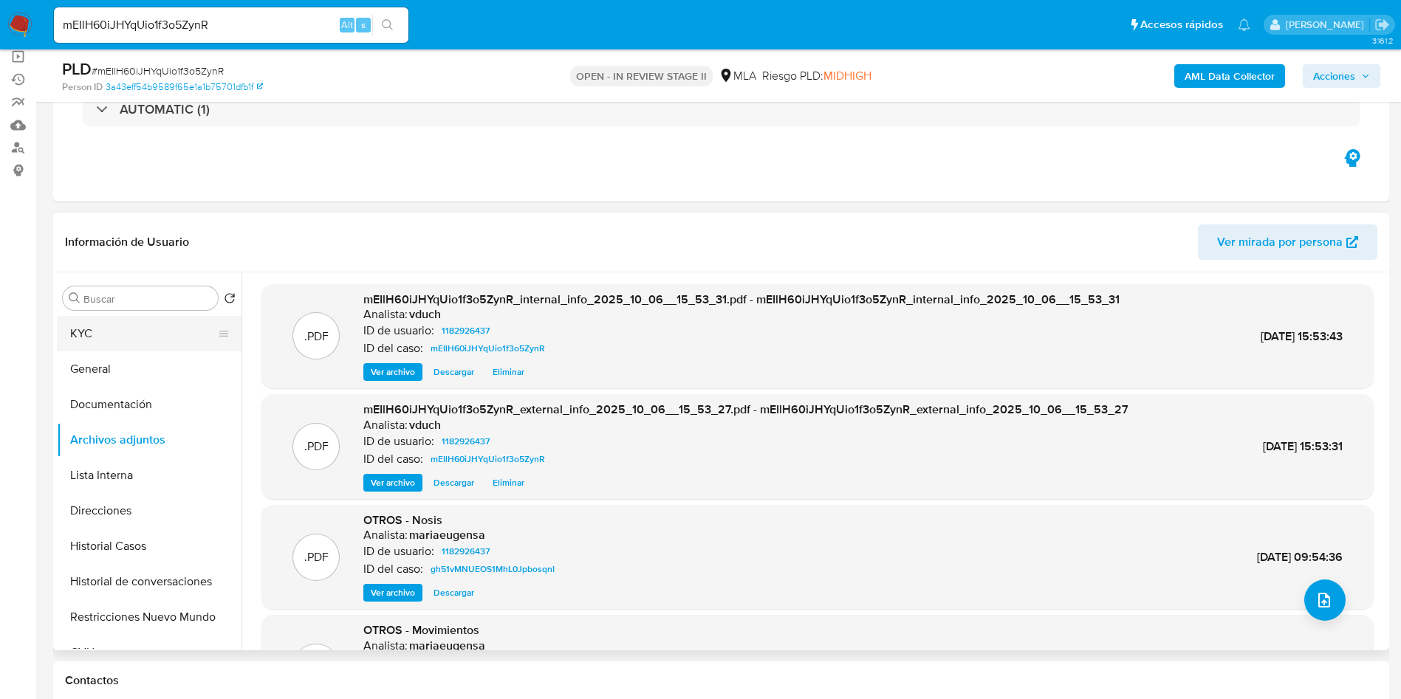
click at [92, 347] on button "KYC" at bounding box center [143, 333] width 173 height 35
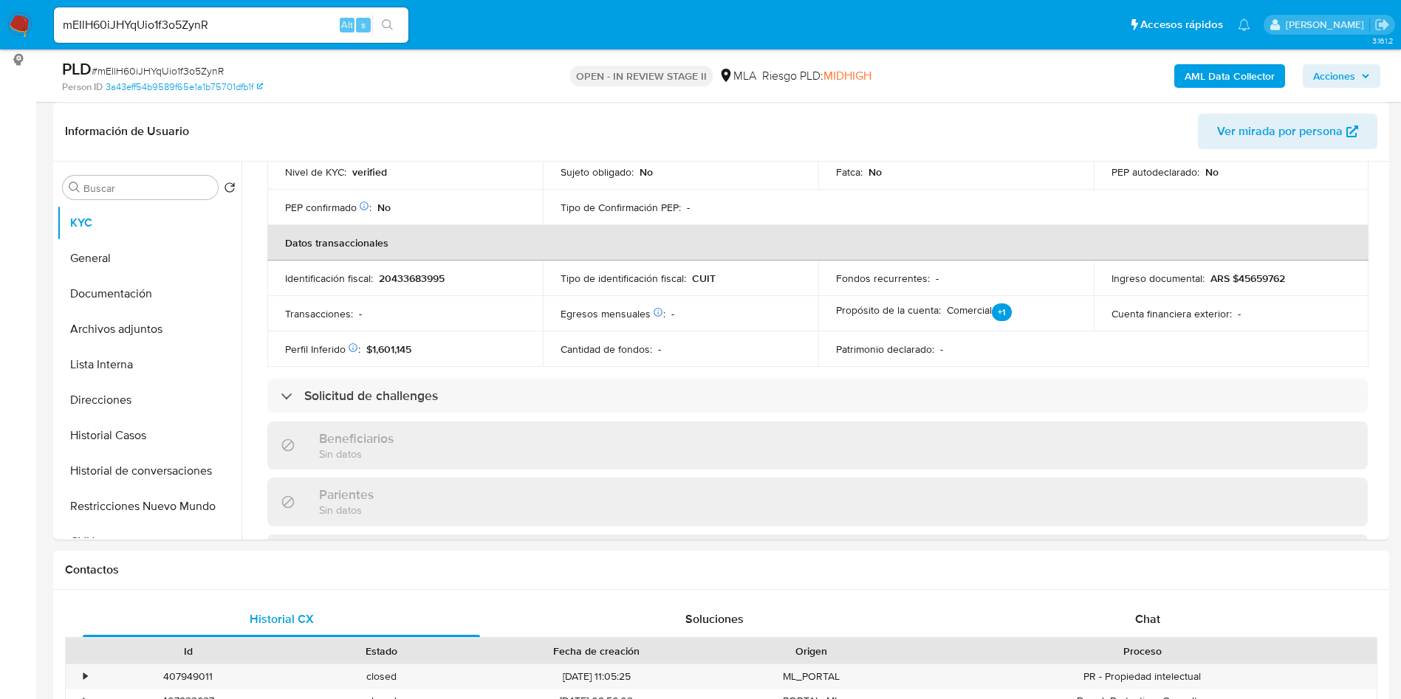
scroll to position [791, 0]
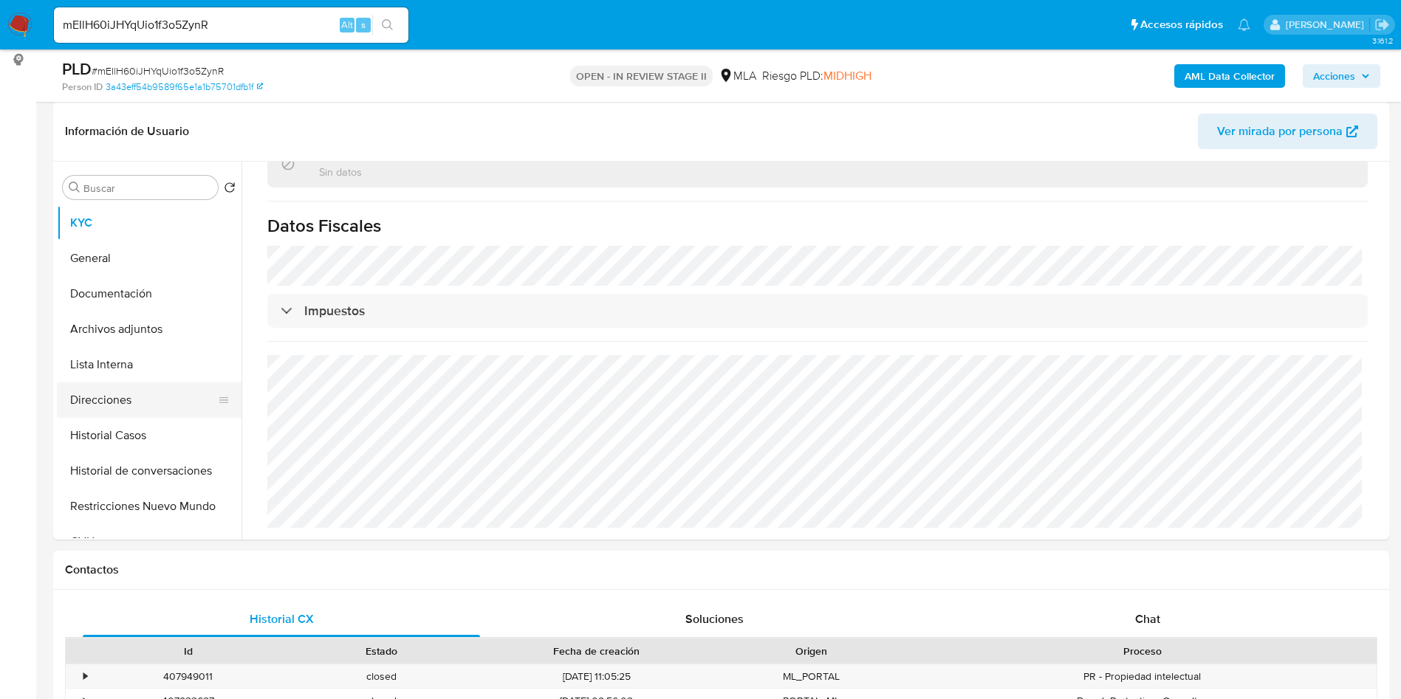
click at [106, 389] on button "Direcciones" at bounding box center [143, 399] width 173 height 35
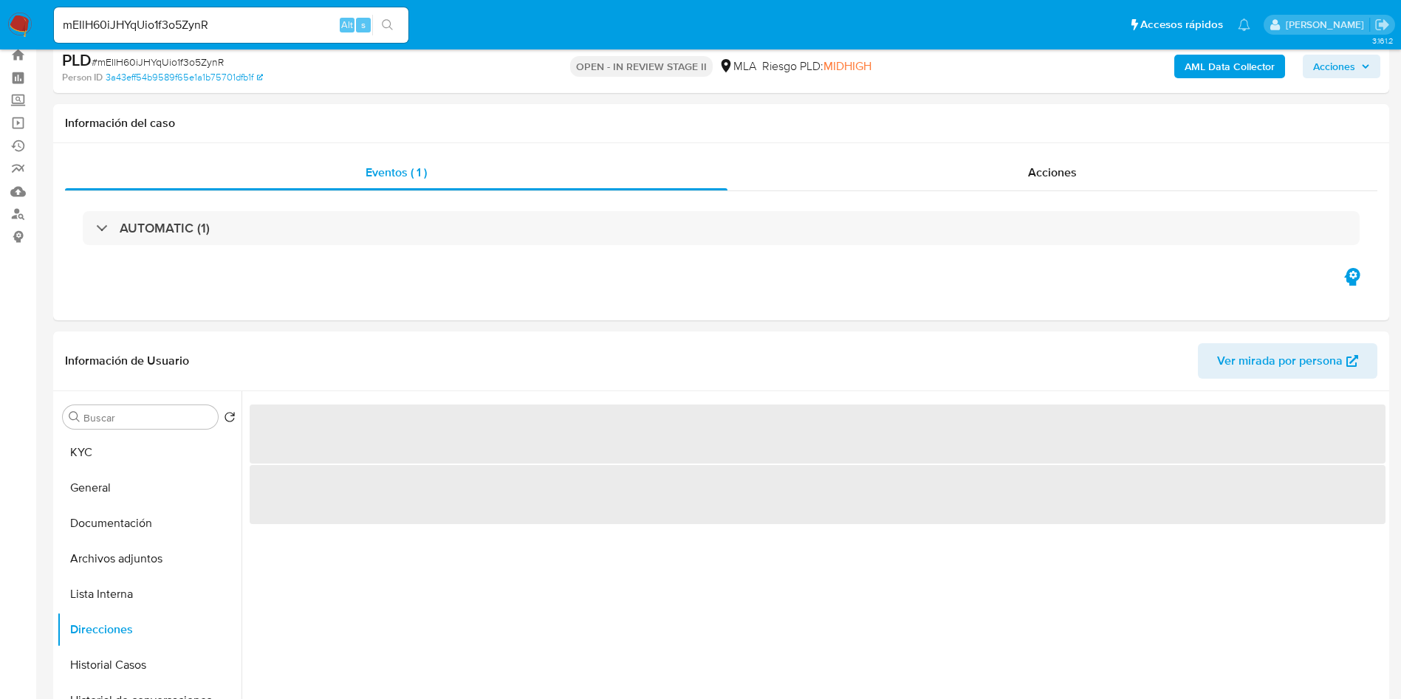
scroll to position [111, 0]
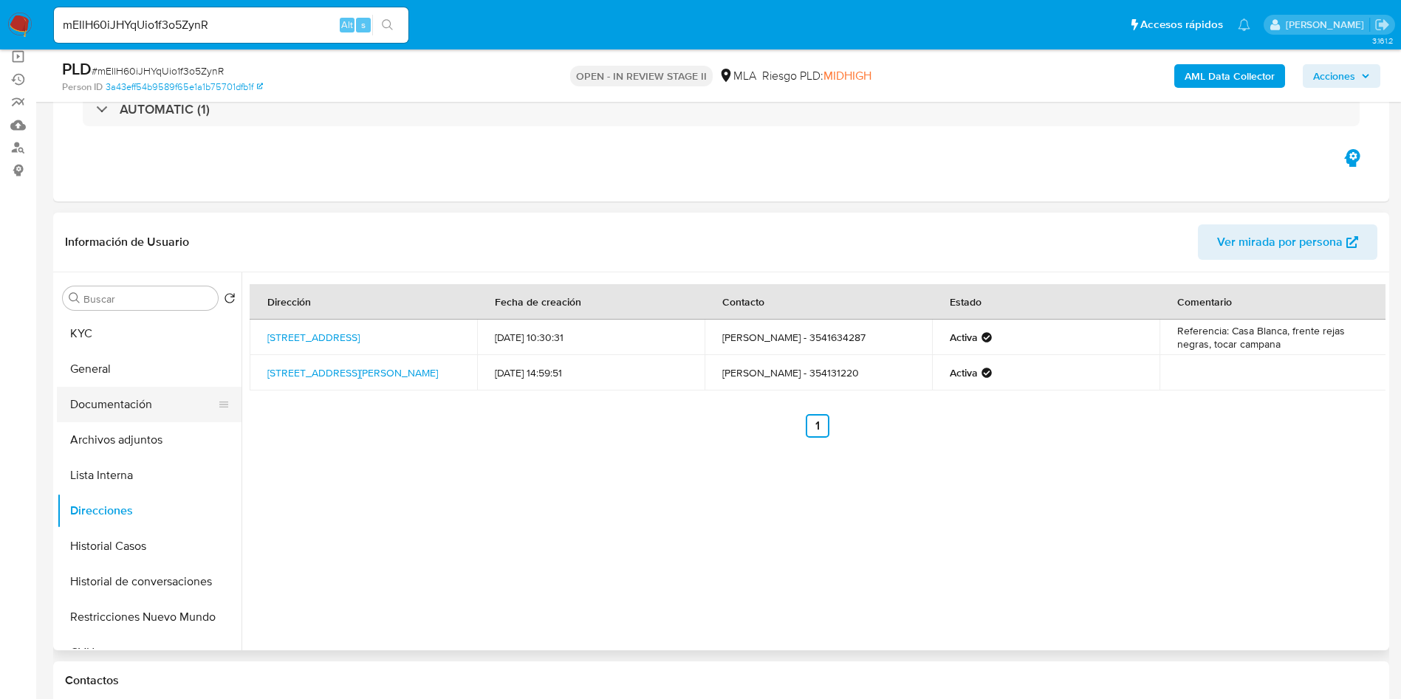
click at [174, 411] on button "Documentación" at bounding box center [143, 404] width 173 height 35
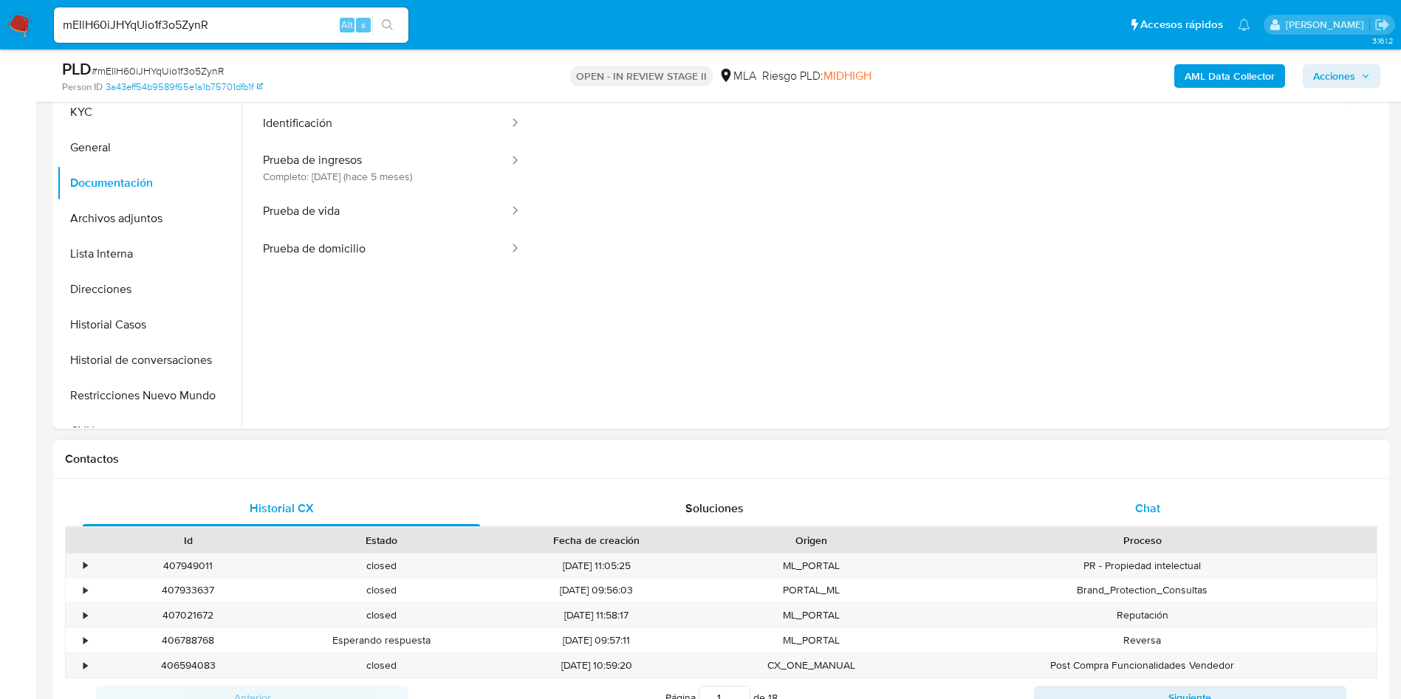
click at [1121, 503] on div "Chat" at bounding box center [1147, 508] width 397 height 35
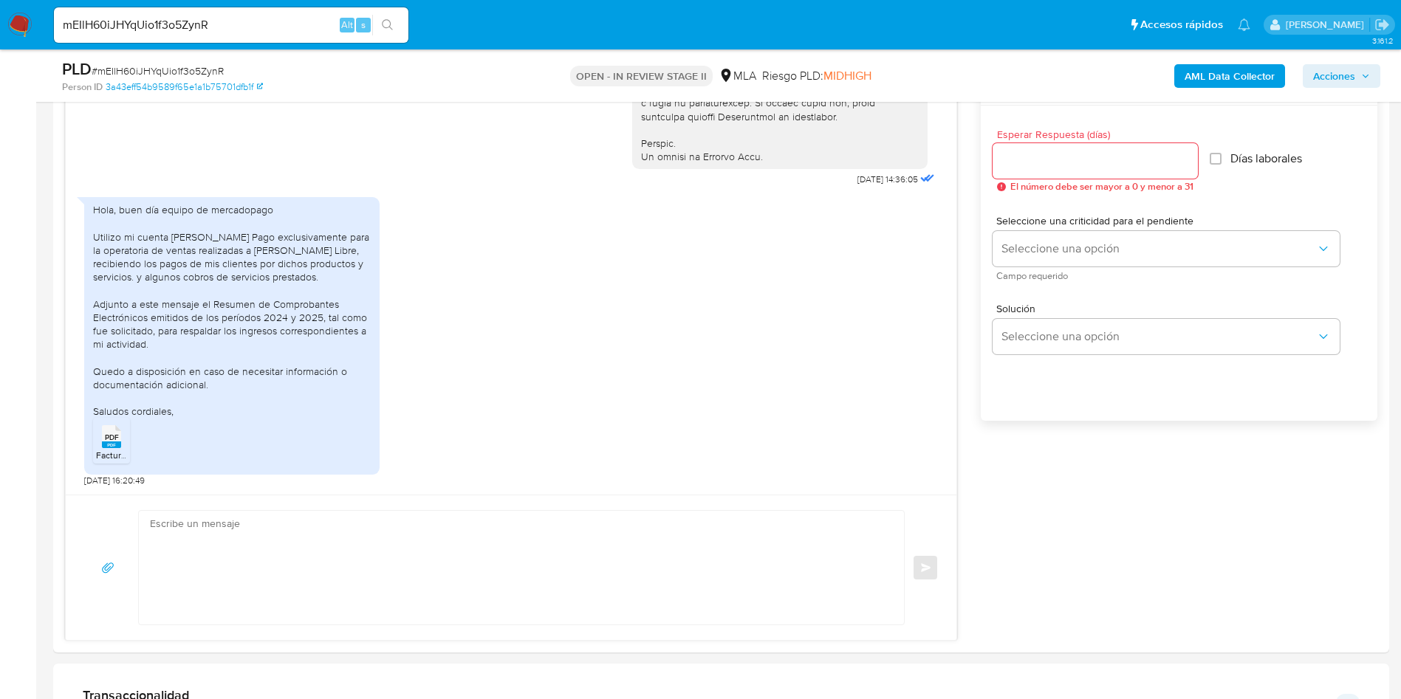
scroll to position [775, 0]
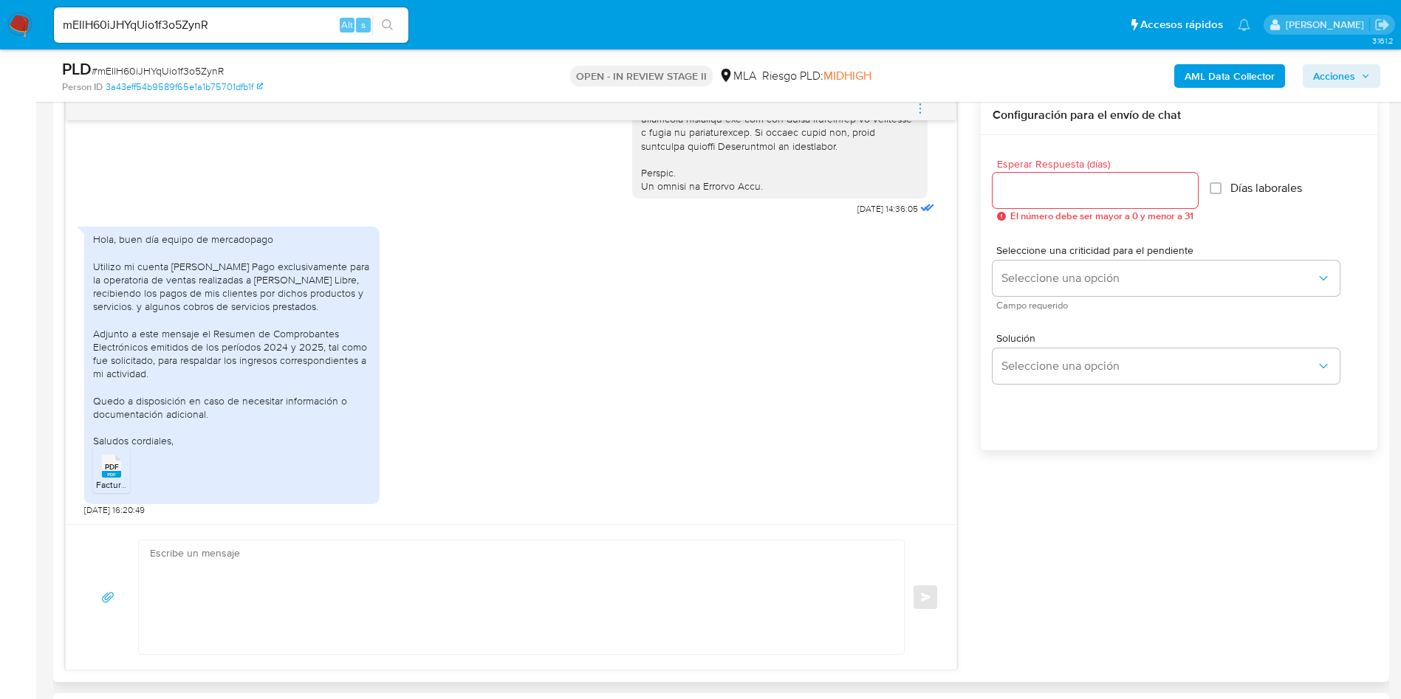
click at [100, 477] on div "PDF PDF" at bounding box center [111, 464] width 31 height 29
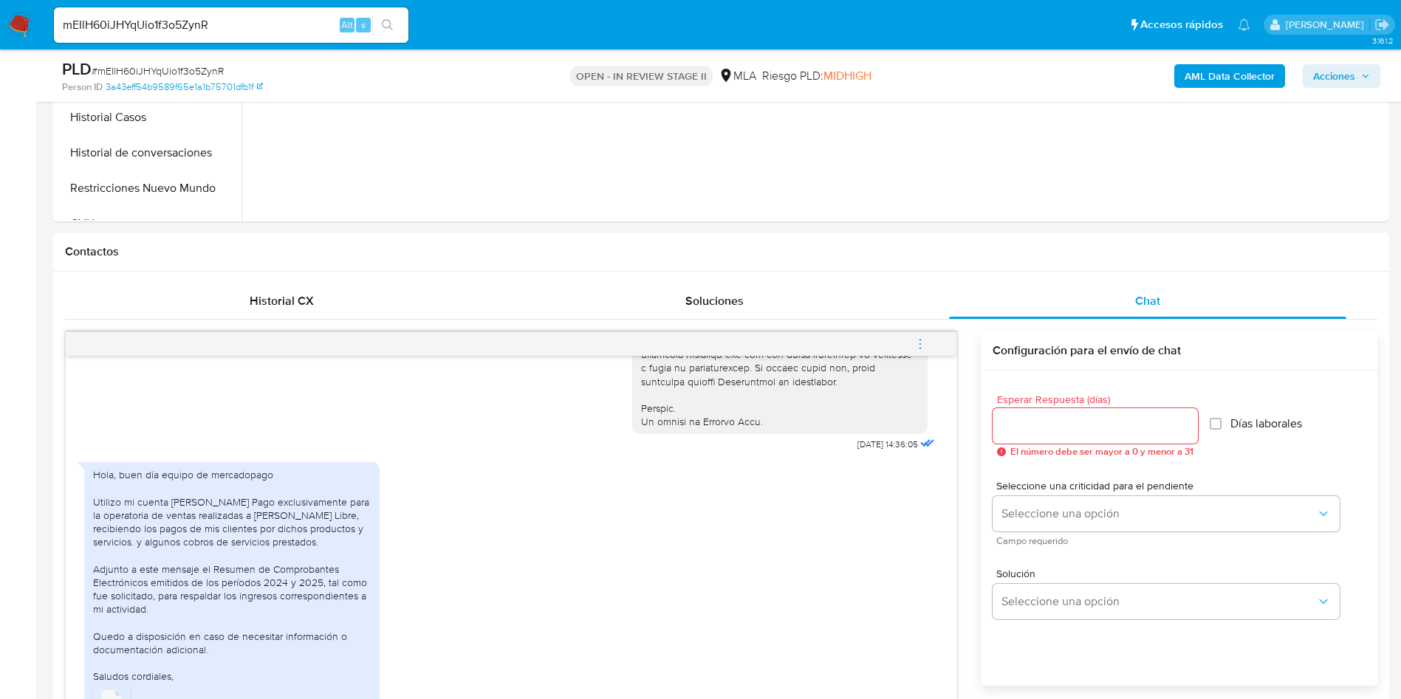
scroll to position [332, 0]
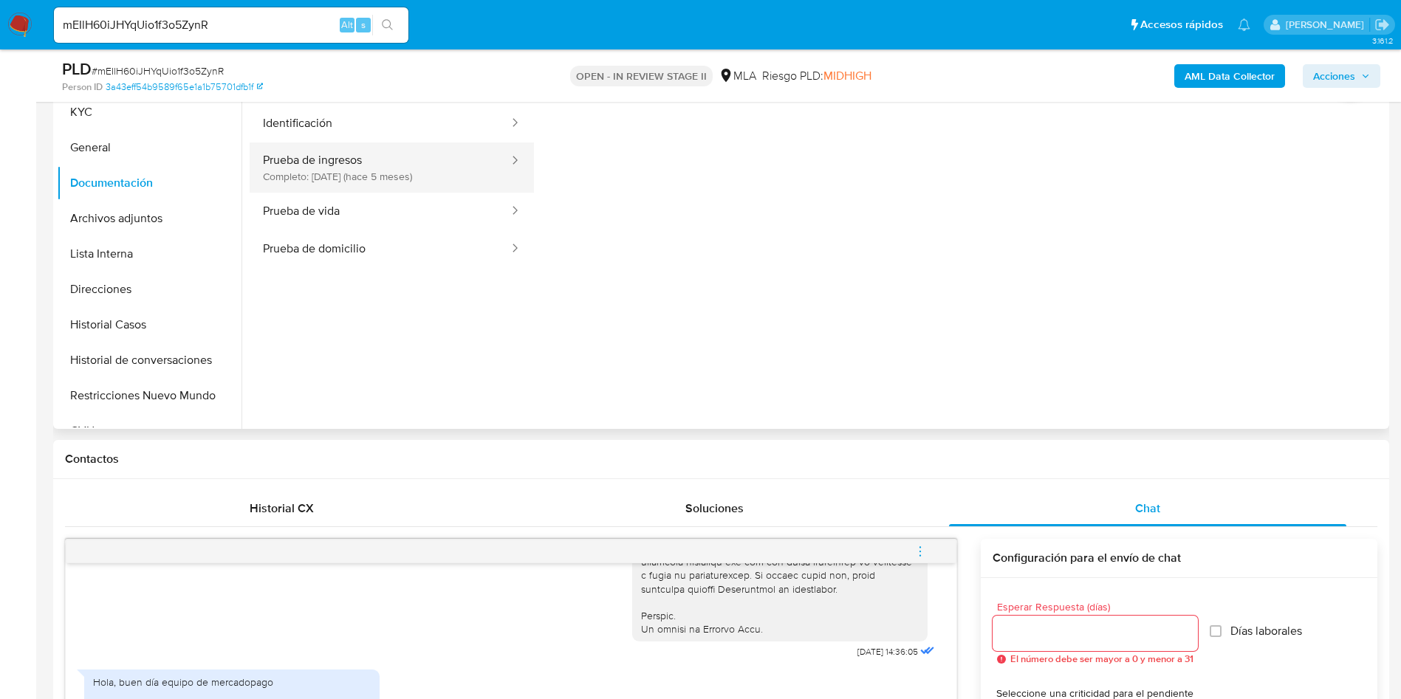
click at [337, 171] on button "Prueba de ingresos Completo: 18/05/2025 (hace 5 meses)" at bounding box center [380, 167] width 261 height 50
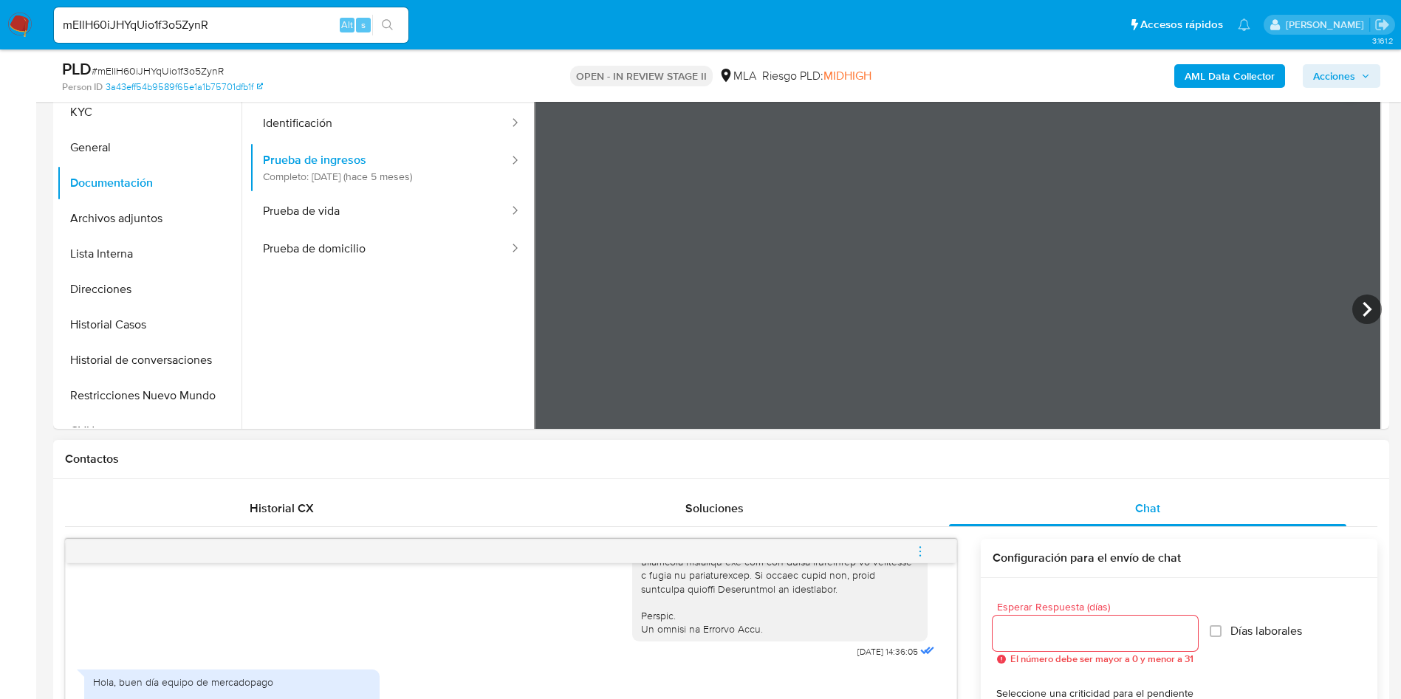
scroll to position [111, 0]
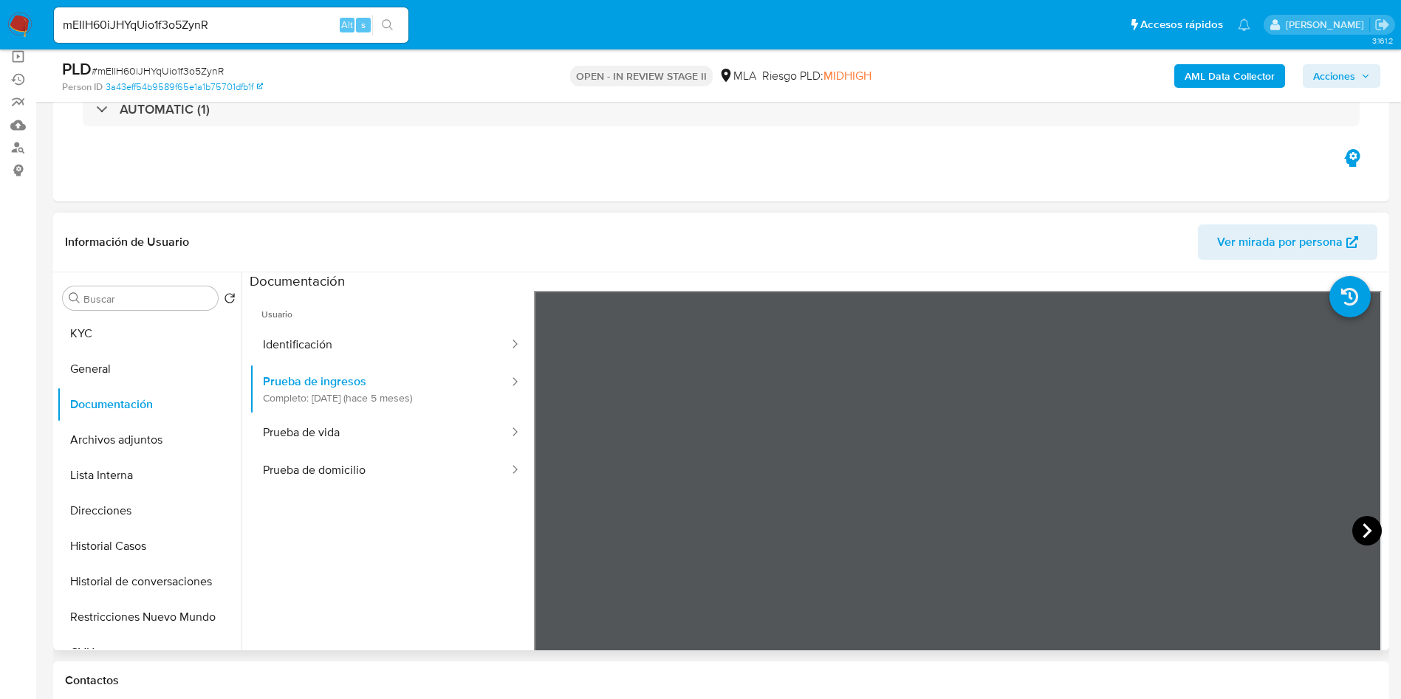
click at [1361, 529] on icon at bounding box center [1367, 531] width 30 height 30
click at [1368, 535] on icon at bounding box center [1367, 531] width 30 height 30
drag, startPoint x: 1363, startPoint y: 532, endPoint x: 1351, endPoint y: 529, distance: 12.2
click at [1362, 532] on icon at bounding box center [1366, 530] width 9 height 15
click at [1352, 534] on icon at bounding box center [1367, 531] width 30 height 30
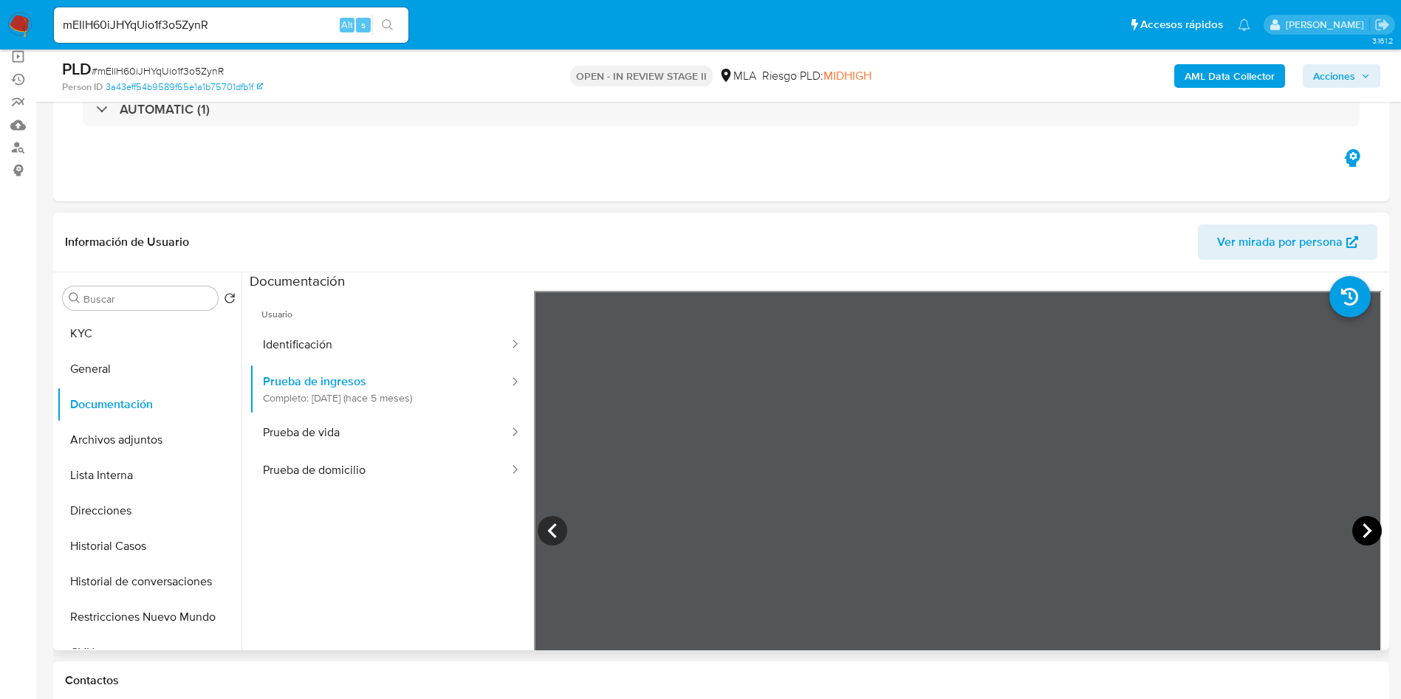
click at [1363, 535] on icon at bounding box center [1367, 531] width 30 height 30
click at [143, 469] on button "Lista Interna" at bounding box center [143, 475] width 173 height 35
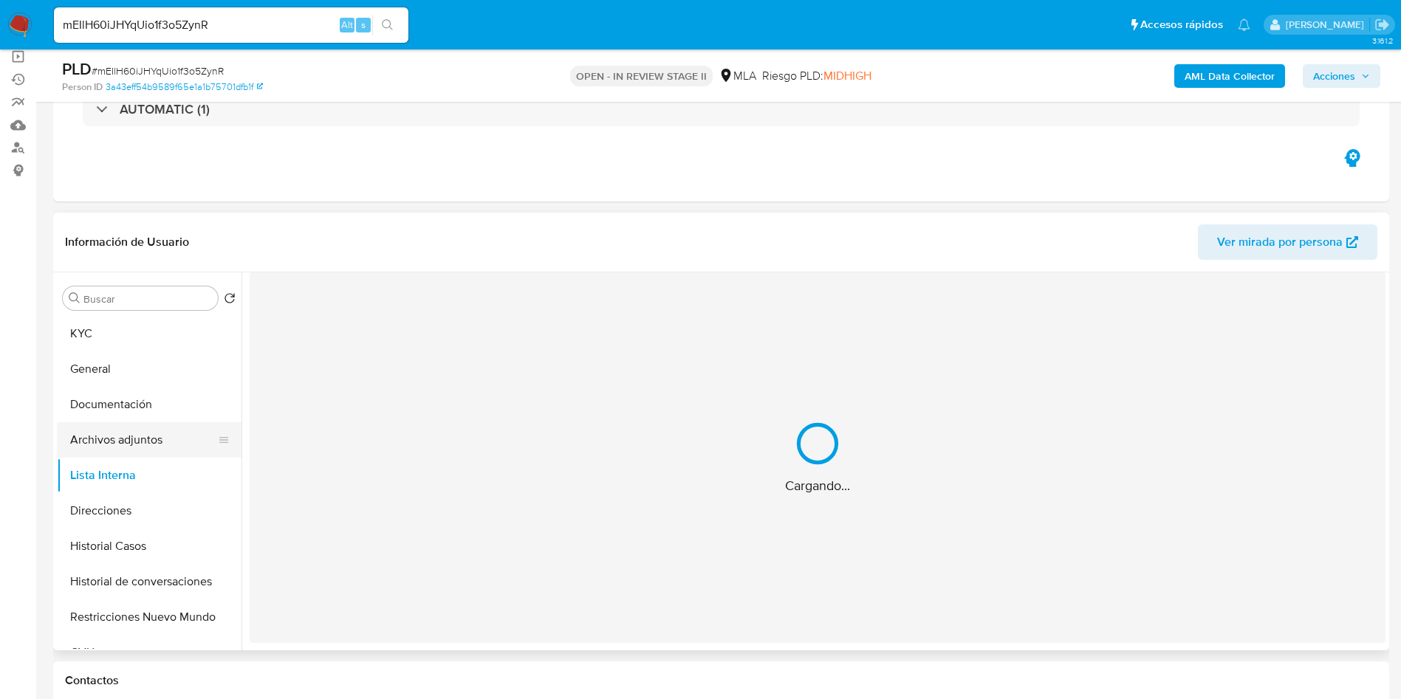
click at [145, 449] on button "Archivos adjuntos" at bounding box center [143, 439] width 173 height 35
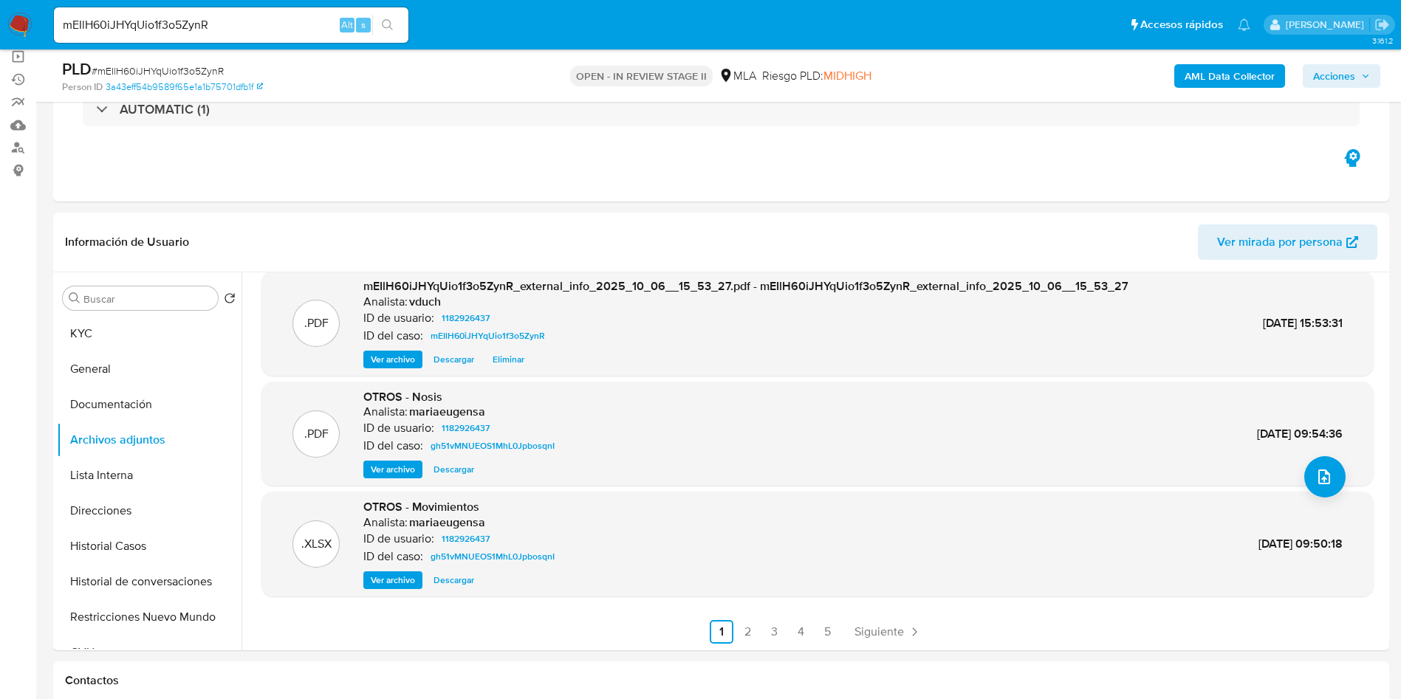
scroll to position [124, 0]
click at [98, 395] on button "Documentación" at bounding box center [143, 404] width 173 height 35
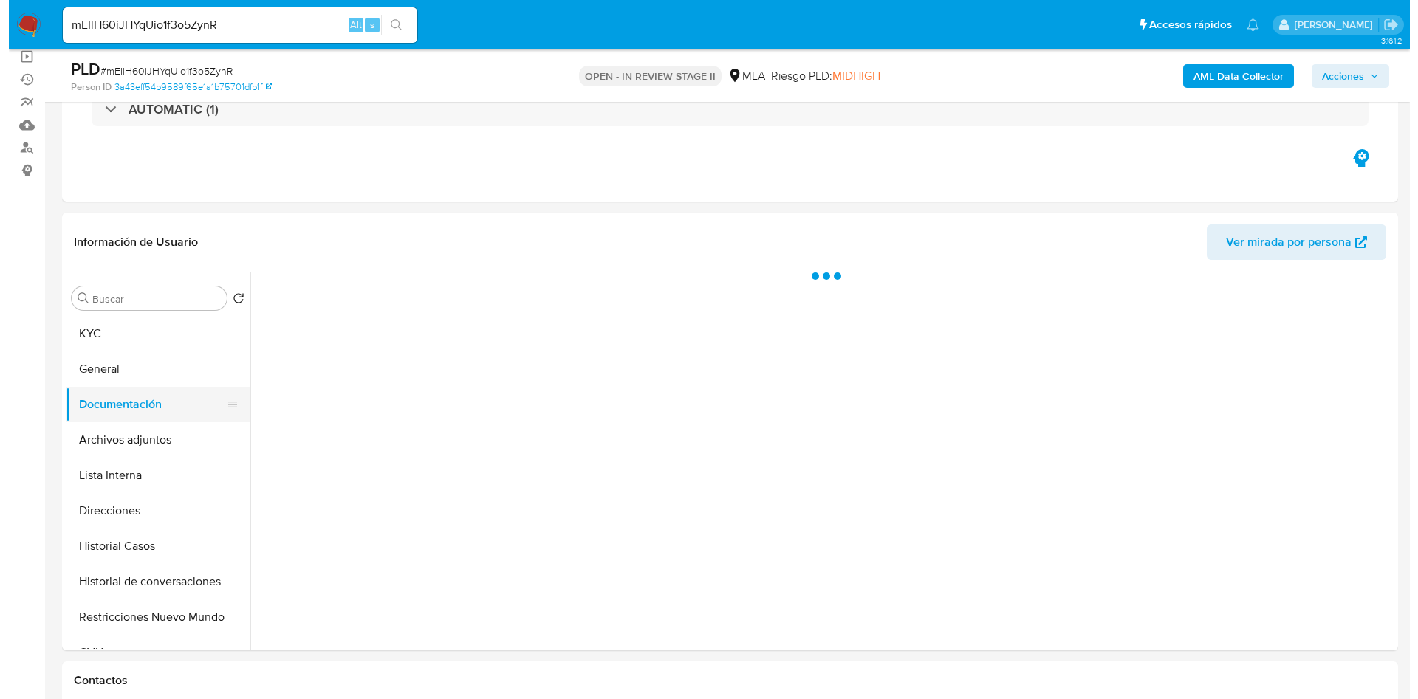
scroll to position [0, 0]
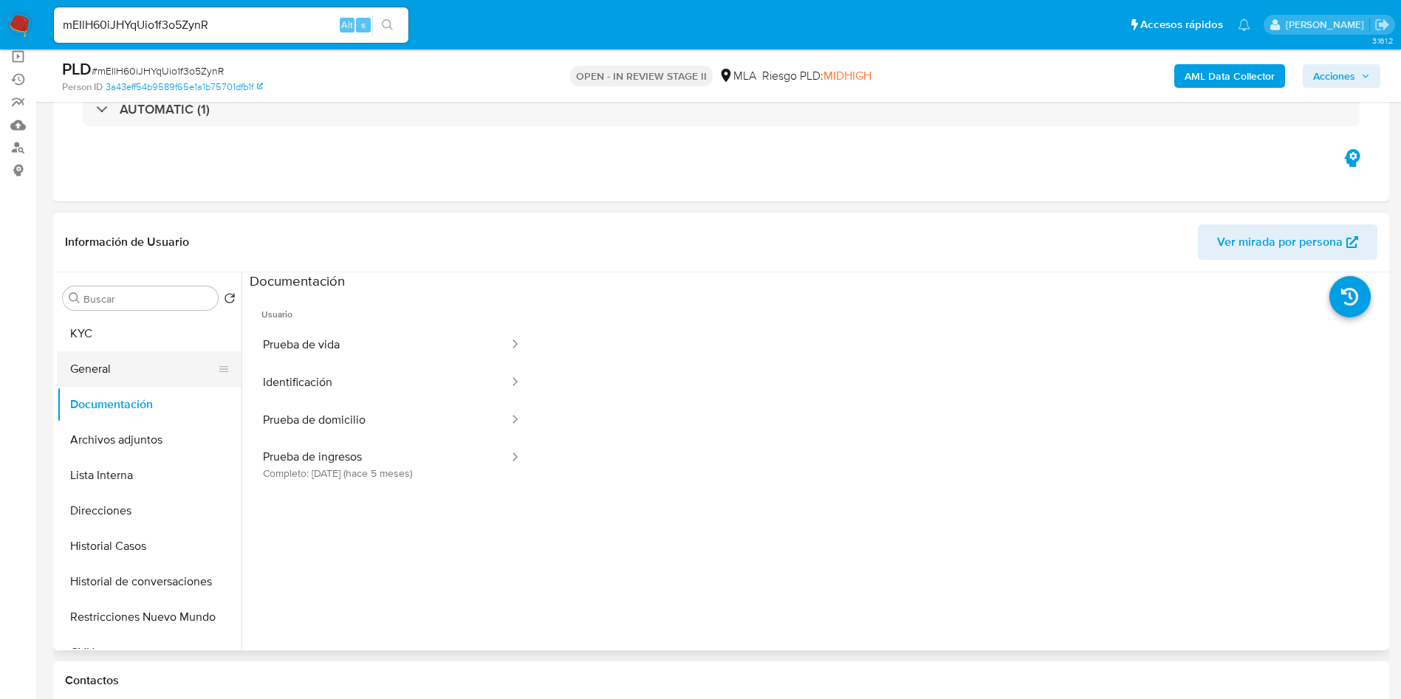
click at [141, 359] on button "General" at bounding box center [143, 368] width 173 height 35
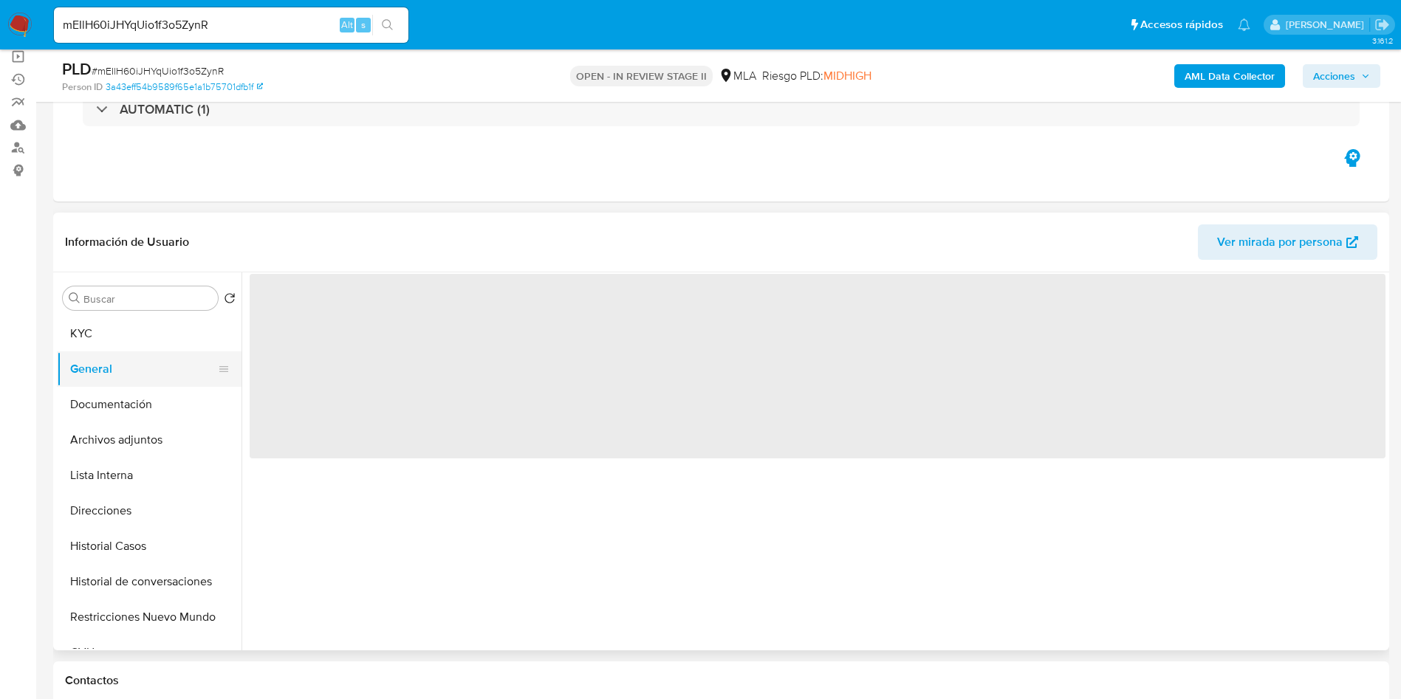
click at [138, 353] on button "General" at bounding box center [143, 368] width 173 height 35
click at [138, 346] on button "KYC" at bounding box center [143, 333] width 173 height 35
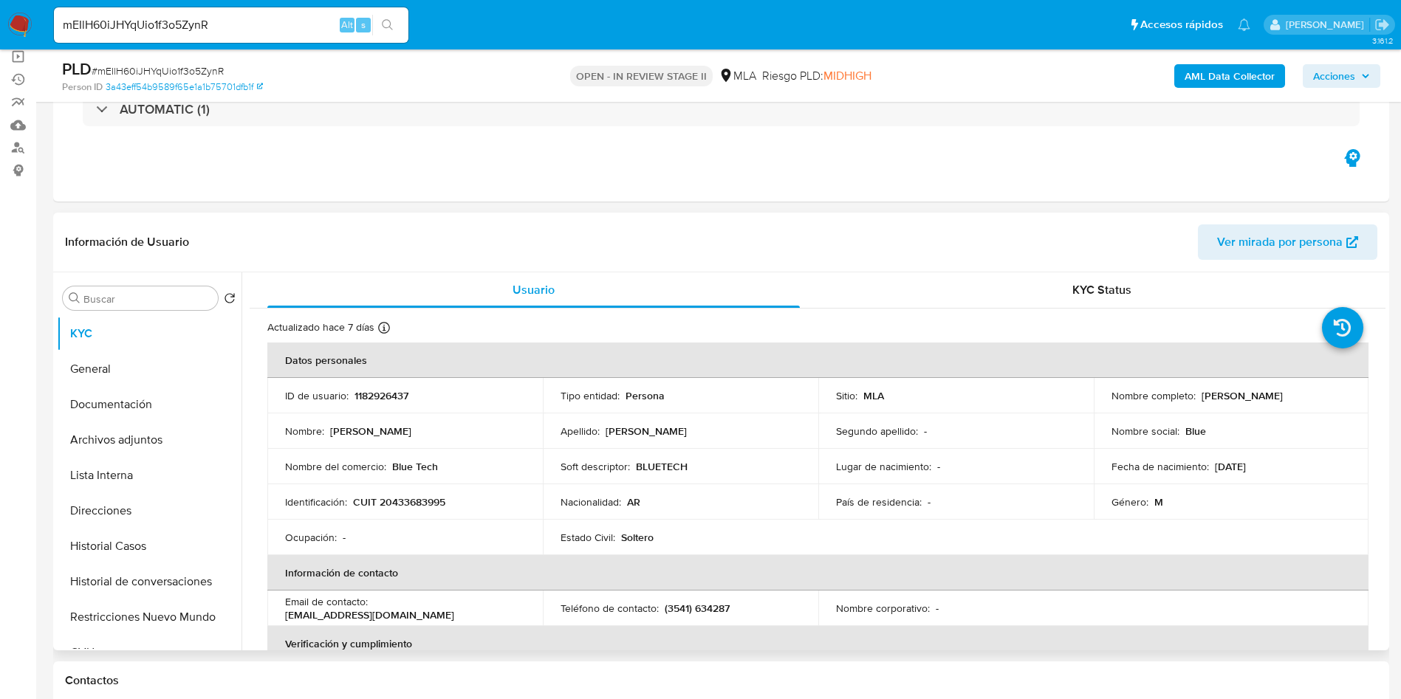
drag, startPoint x: 1207, startPoint y: 396, endPoint x: 1308, endPoint y: 394, distance: 100.4
click at [1308, 394] on div "Nombre completo : Diego Valentín Moreau" at bounding box center [1231, 395] width 240 height 13
copy div "Diego Valentín Moreau"
click at [146, 448] on button "Archivos adjuntos" at bounding box center [143, 439] width 173 height 35
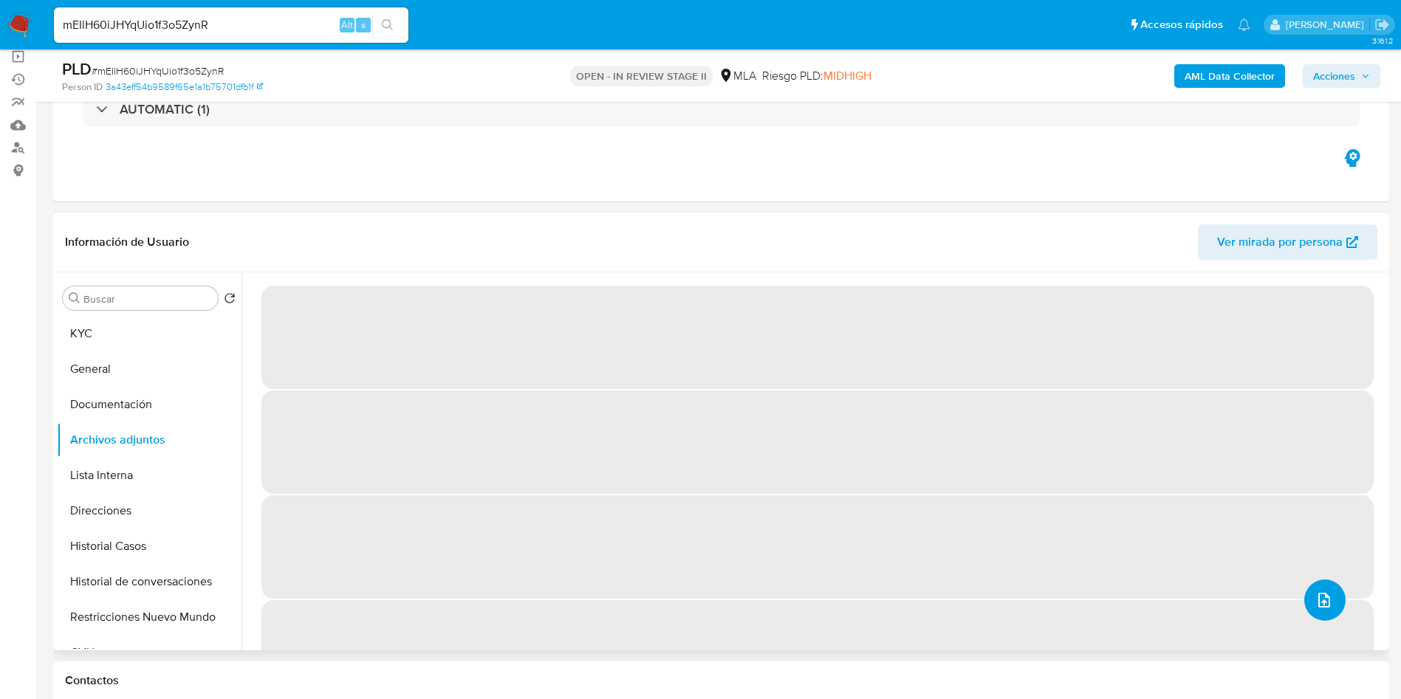
click at [1317, 607] on icon "upload-file" at bounding box center [1324, 600] width 18 height 18
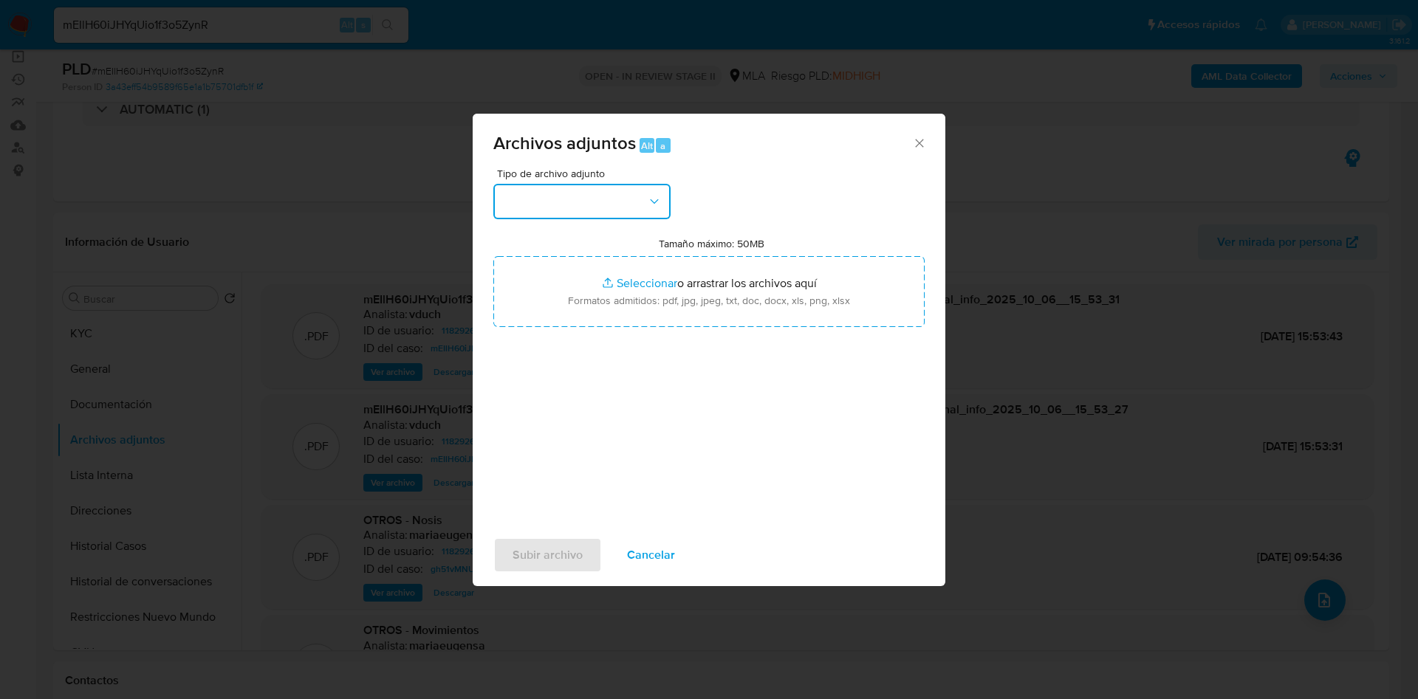
click at [549, 193] on button "button" at bounding box center [581, 201] width 177 height 35
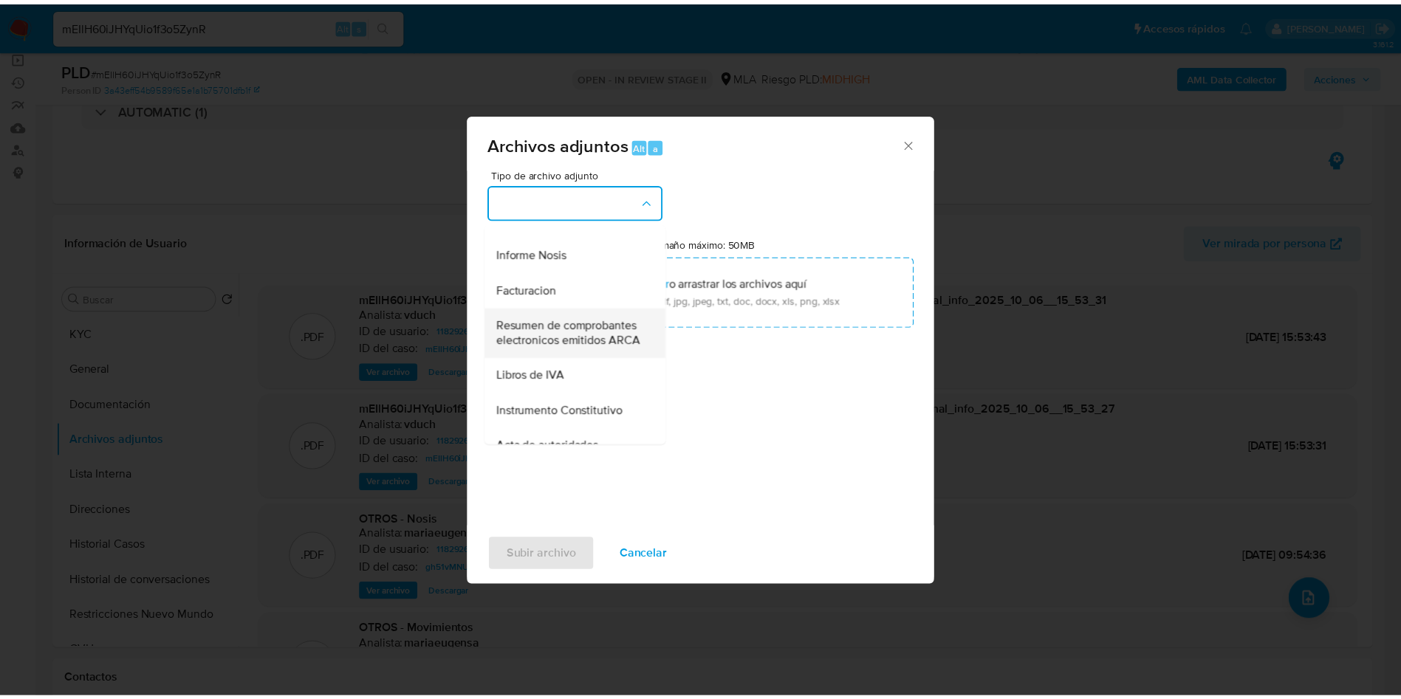
scroll to position [664, 0]
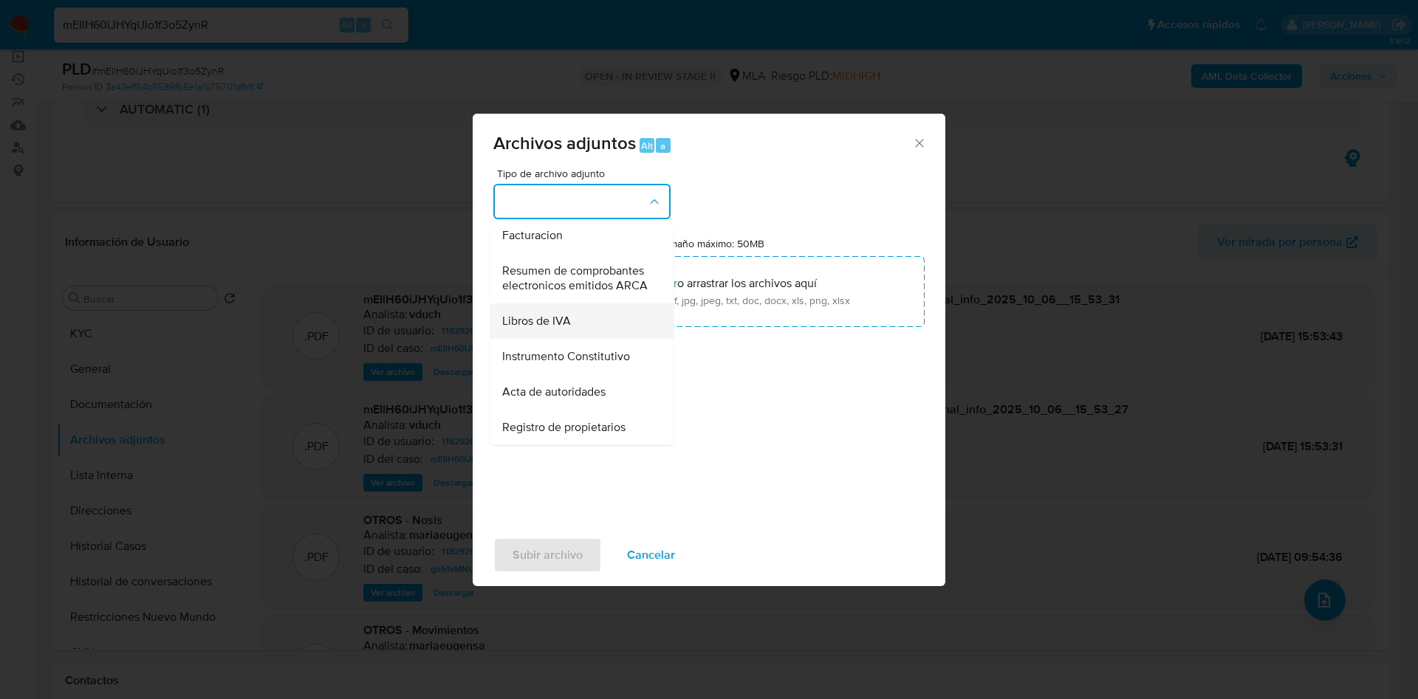
click at [591, 326] on div "Libros de IVA" at bounding box center [577, 320] width 151 height 35
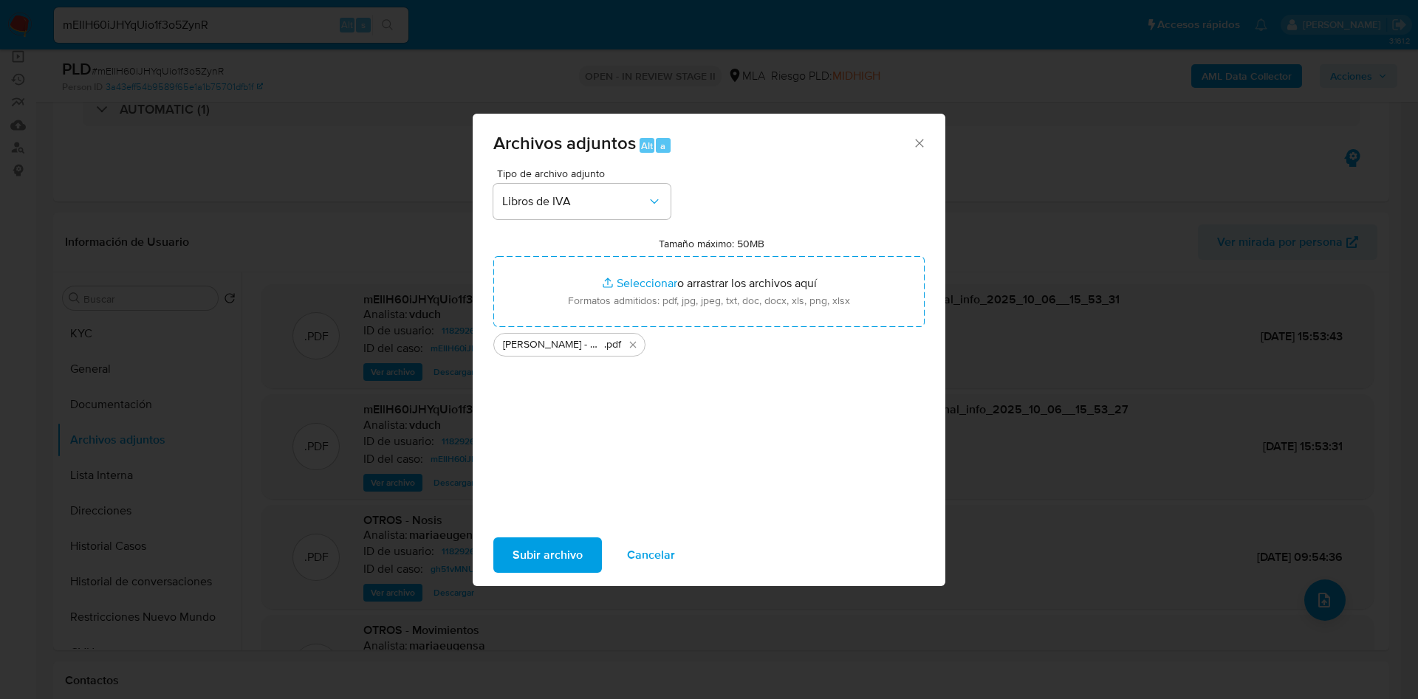
click at [541, 557] on span "Subir archivo" at bounding box center [547, 555] width 70 height 32
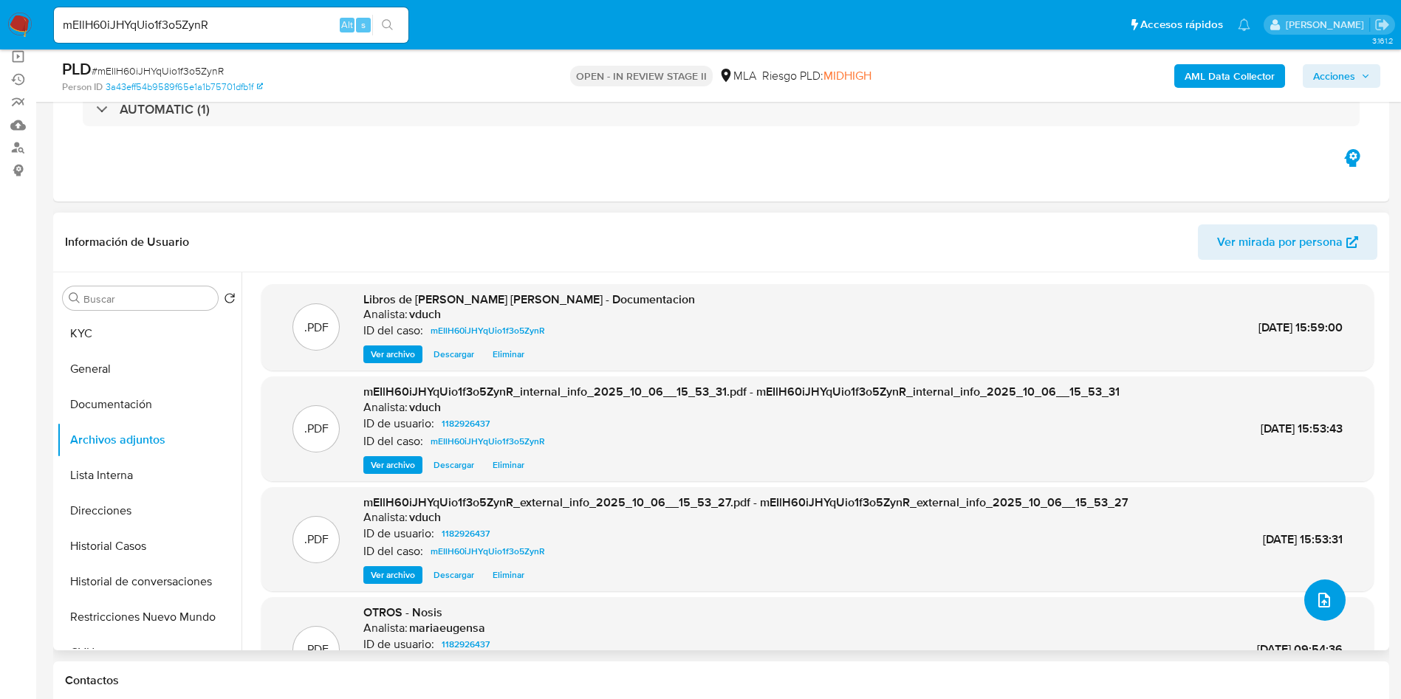
scroll to position [106, 0]
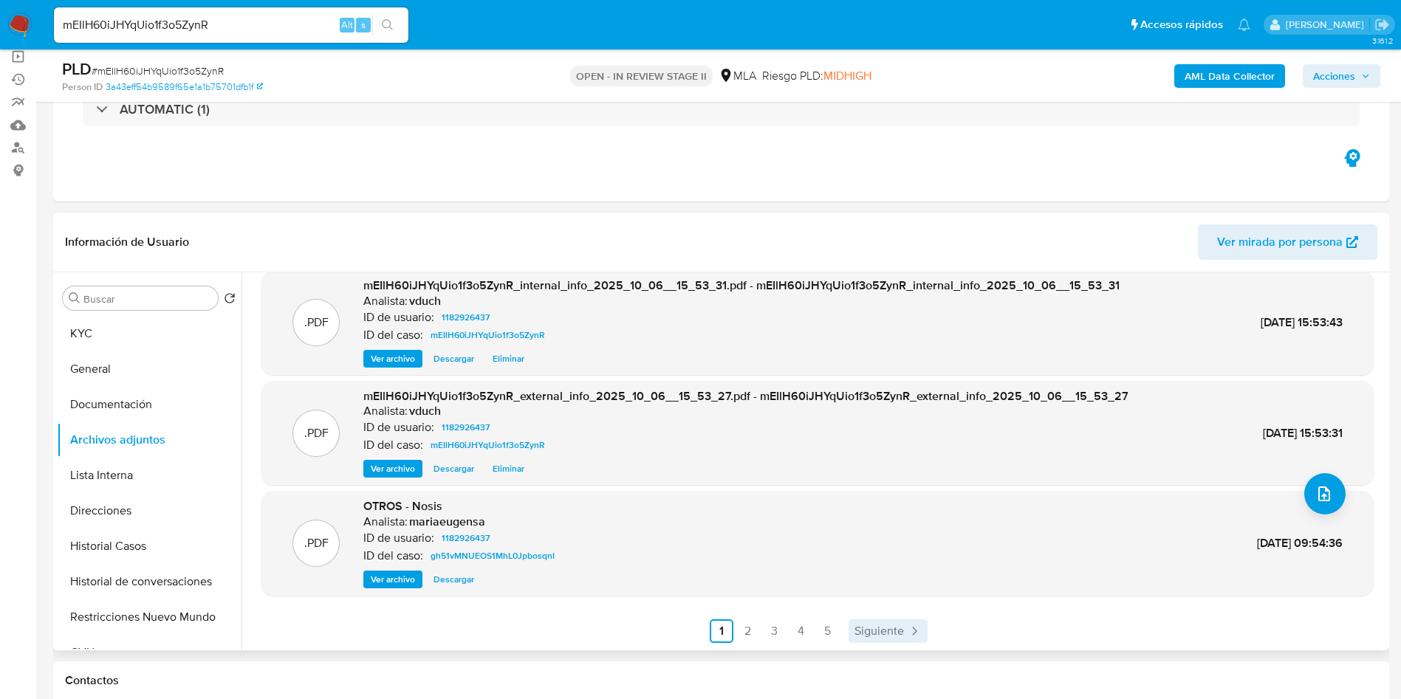
click at [890, 631] on span "Siguiente" at bounding box center [878, 631] width 49 height 12
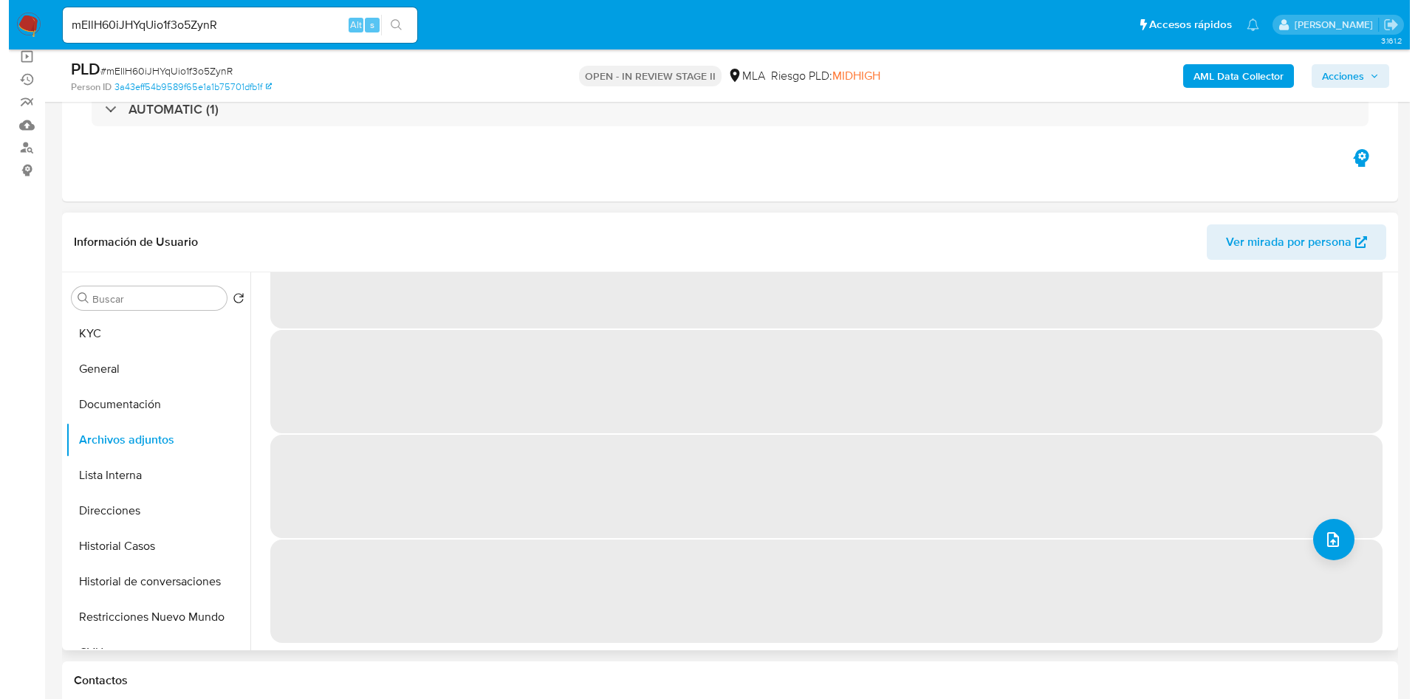
scroll to position [0, 0]
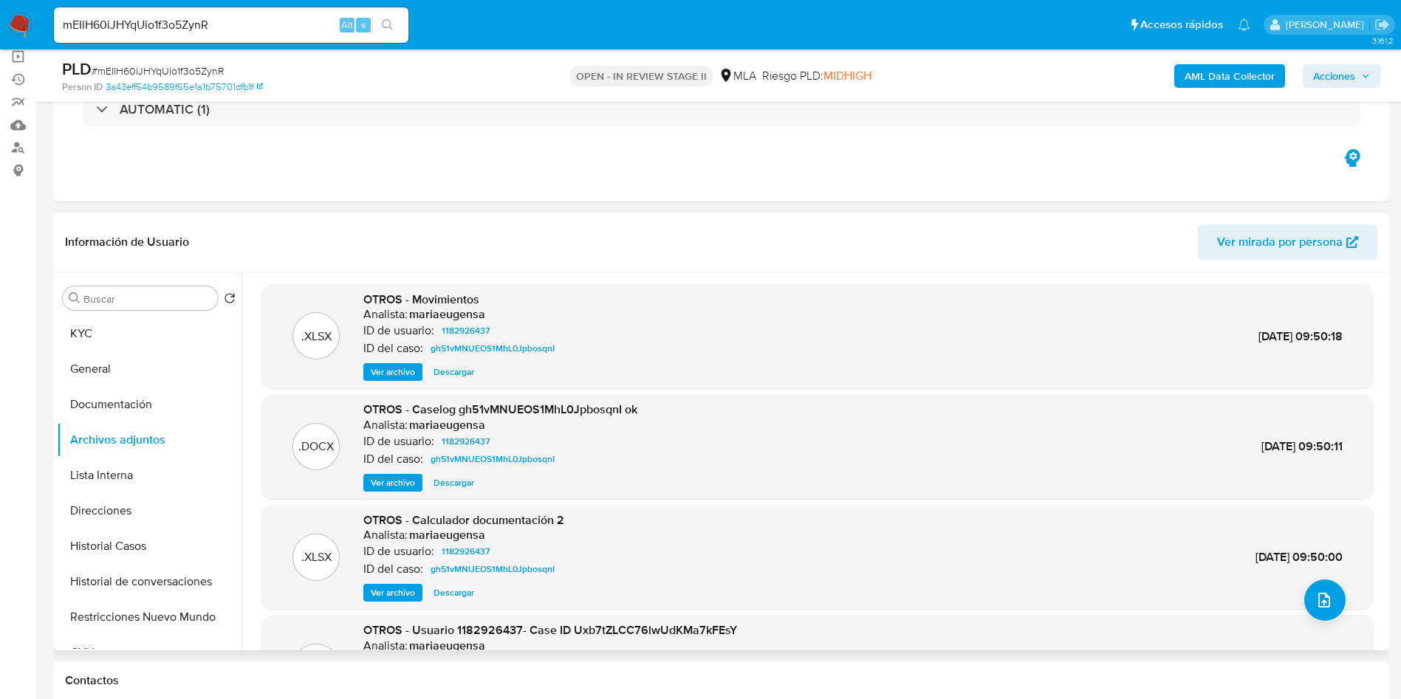
click at [394, 475] on span "Ver archivo" at bounding box center [393, 482] width 44 height 15
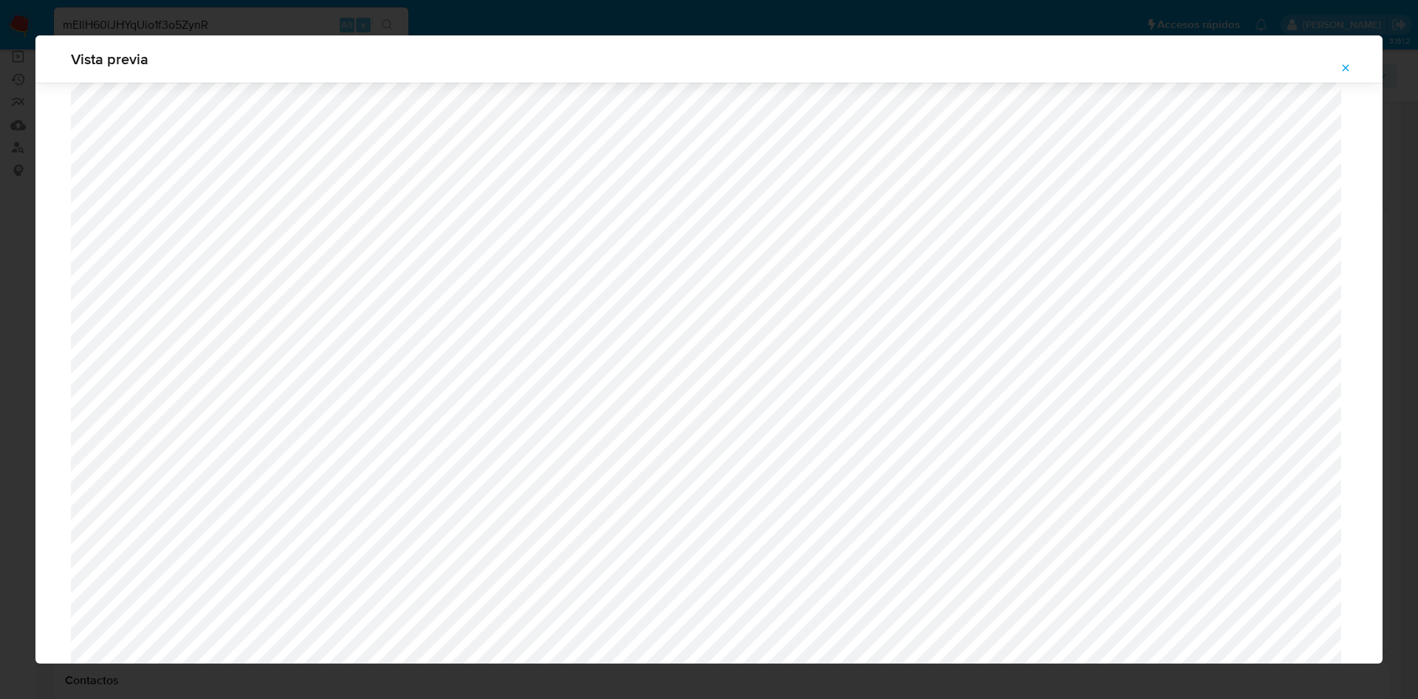
scroll to position [967, 0]
click at [1344, 64] on icon "Attachment preview" at bounding box center [1345, 68] width 12 height 12
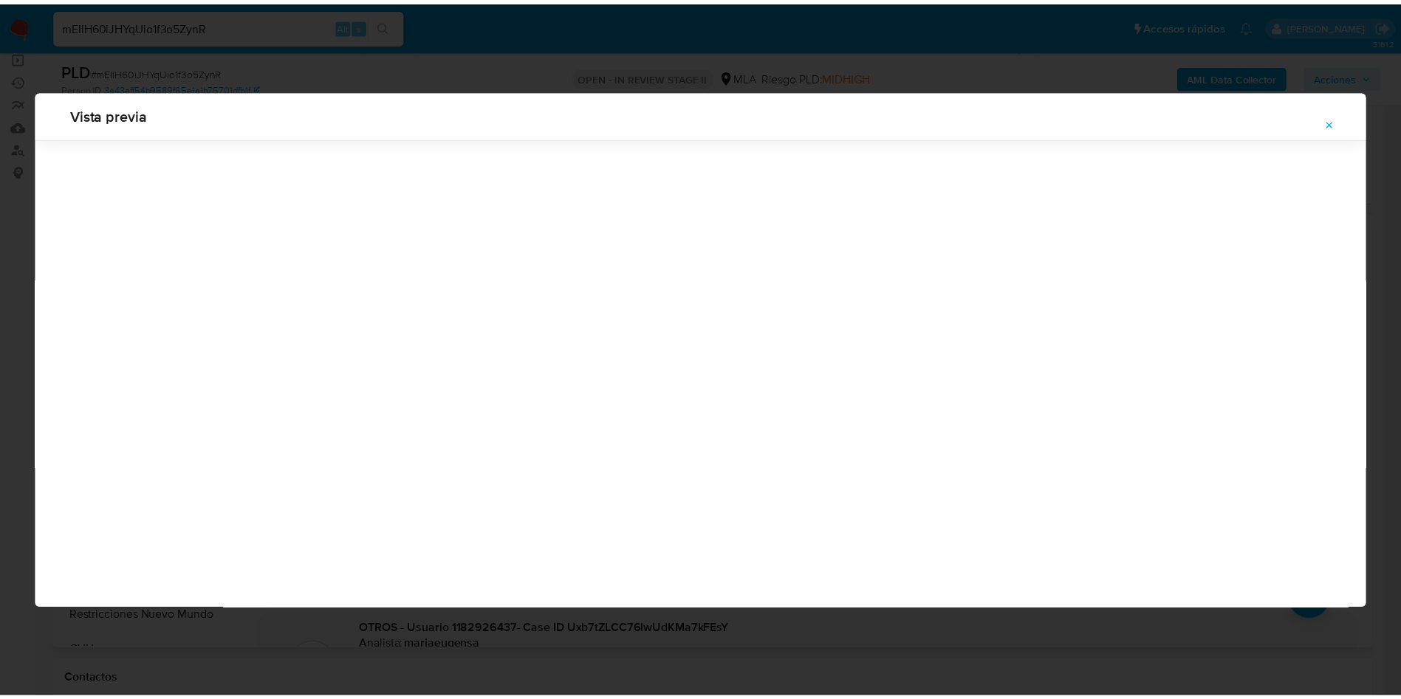
scroll to position [0, 0]
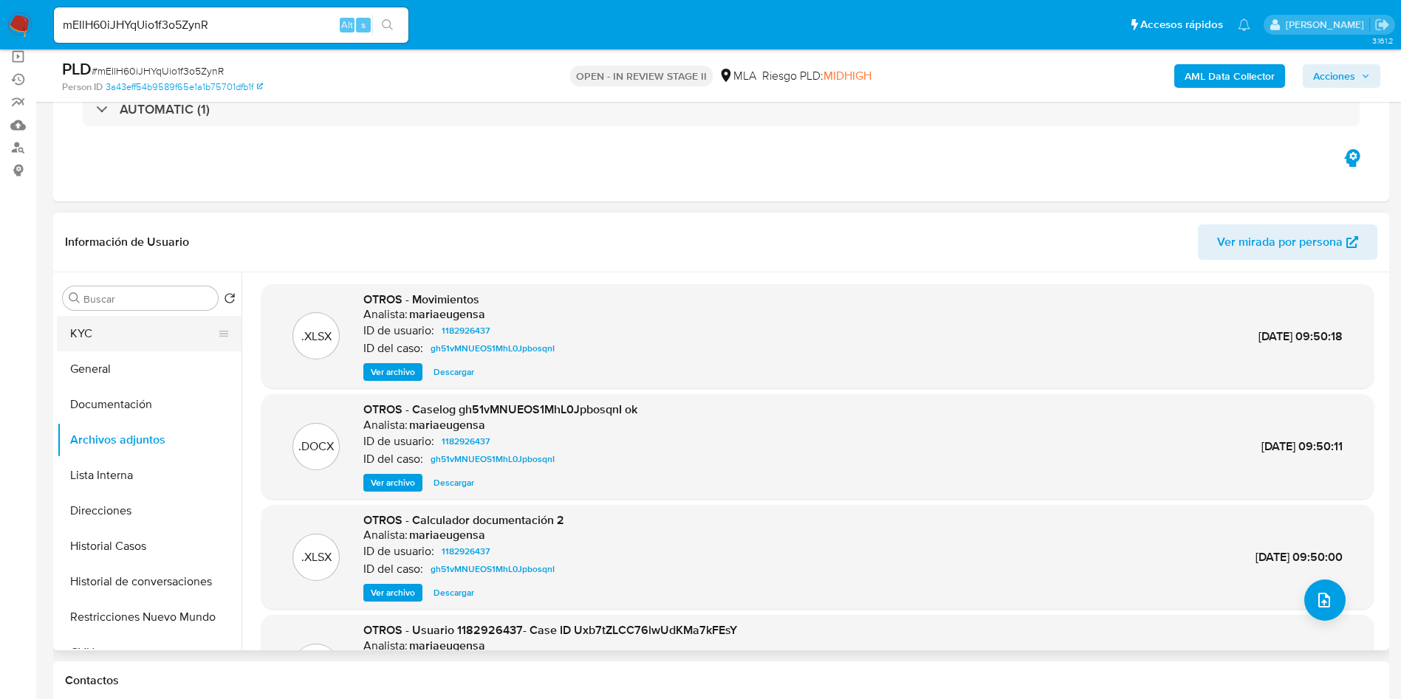
click at [134, 323] on button "KYC" at bounding box center [143, 333] width 173 height 35
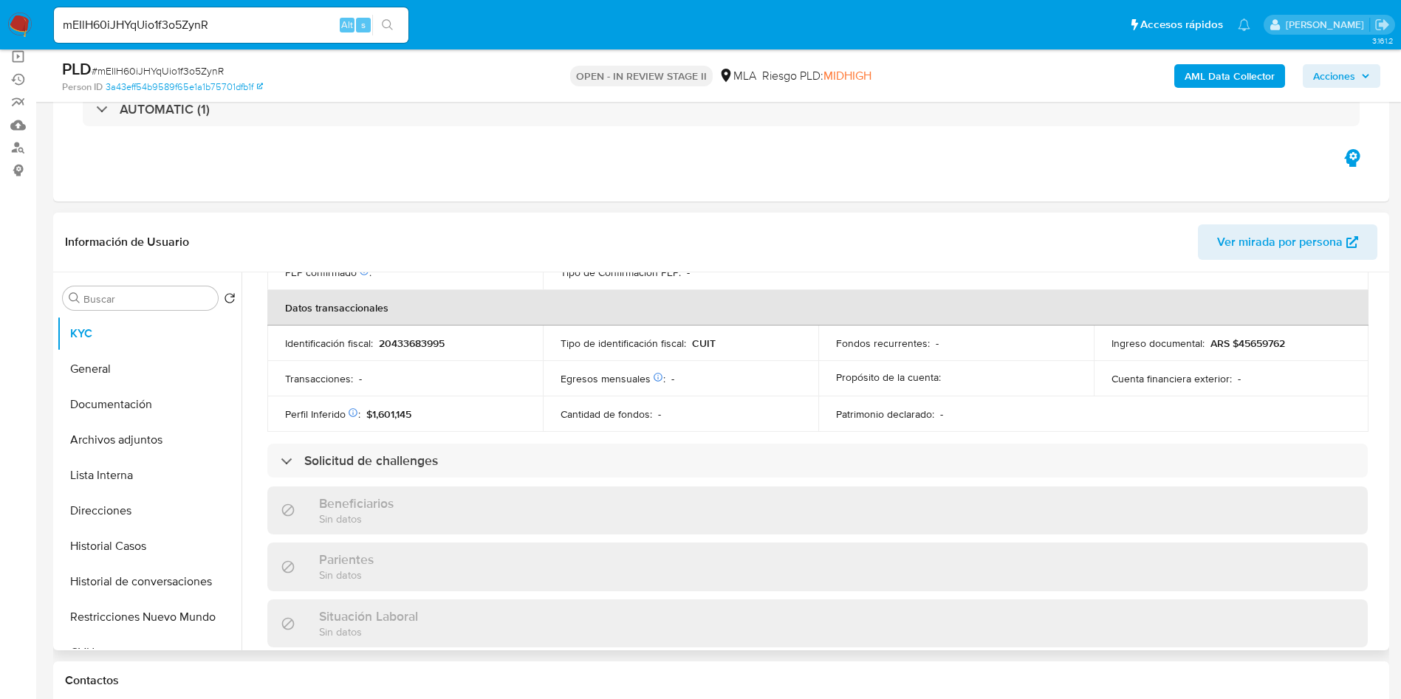
scroll to position [791, 0]
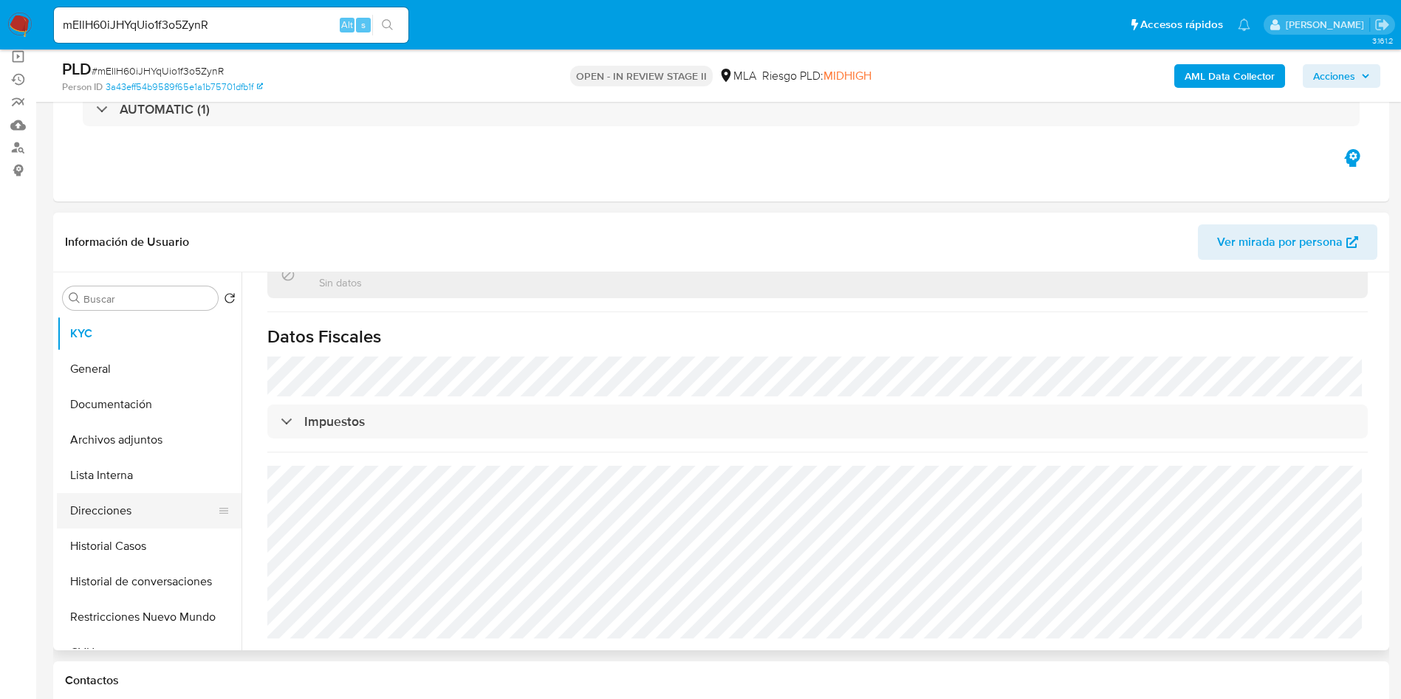
click at [159, 507] on button "Direcciones" at bounding box center [143, 510] width 173 height 35
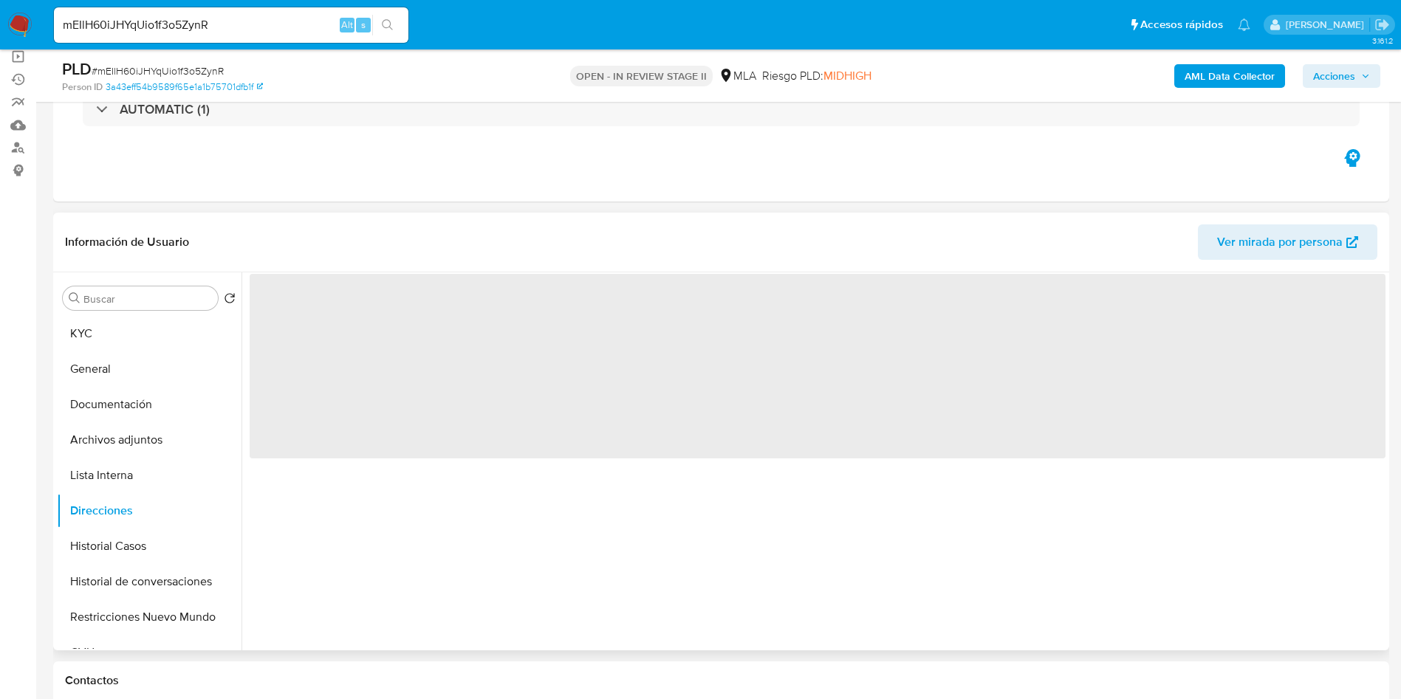
scroll to position [0, 0]
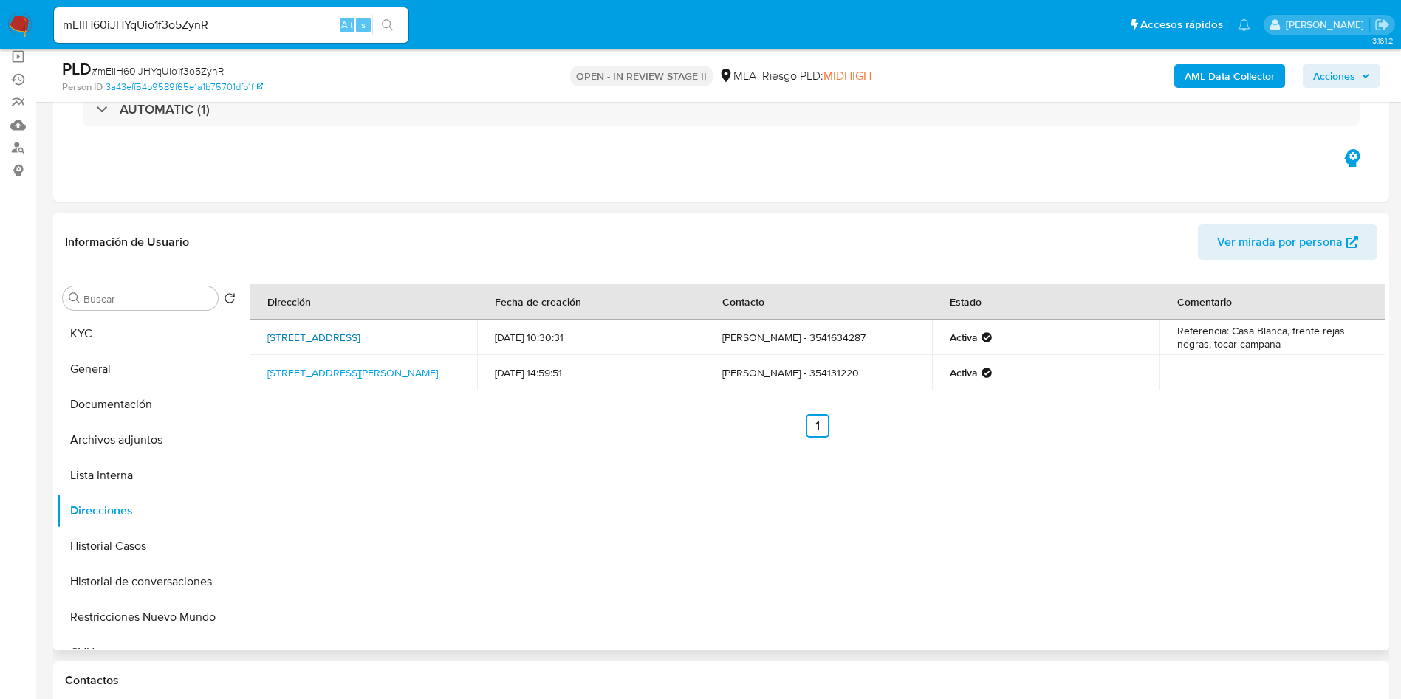
click at [360, 330] on link "Calle Santa Fe 217, Cosquín, Córdoba, 5166, Argentina 217" at bounding box center [313, 337] width 92 height 15
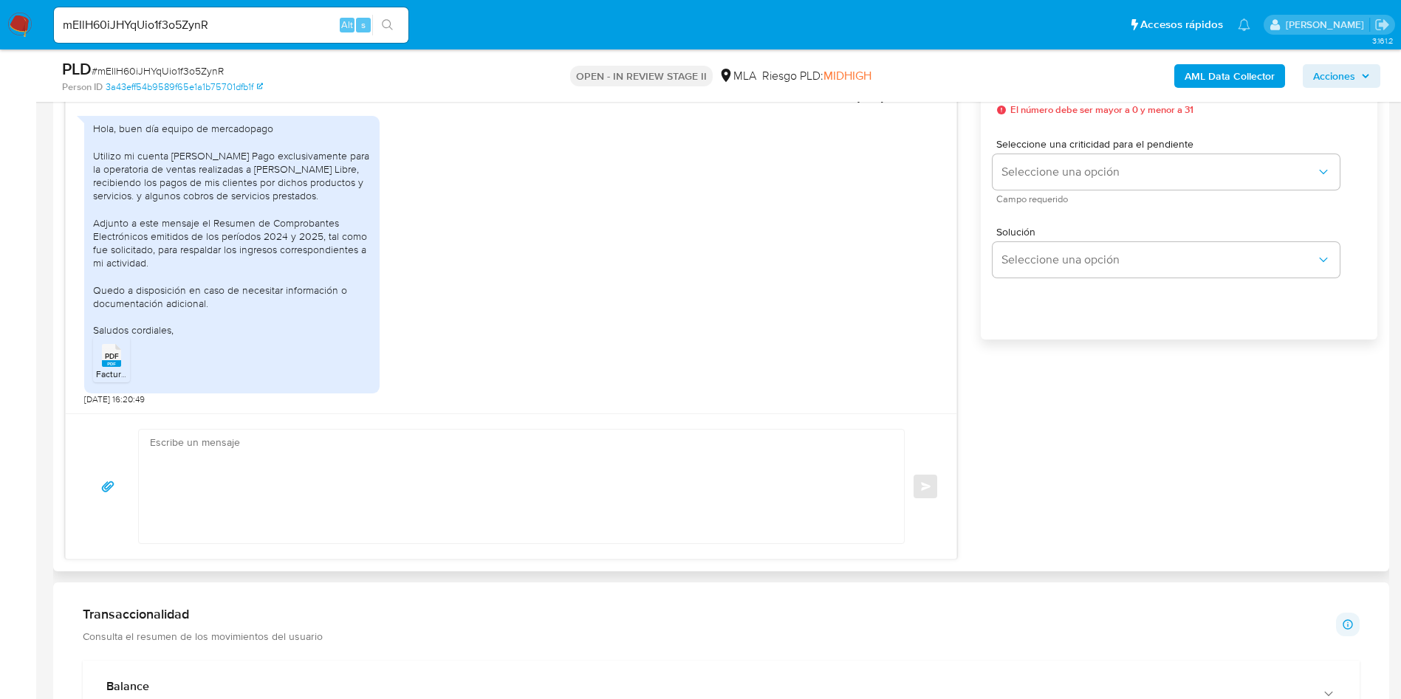
click at [667, 460] on textarea at bounding box center [517, 487] width 735 height 114
paste textarea "Hola, ¡Muchas gracias por tu respuesta! Confirmamos la recepción de la document…"
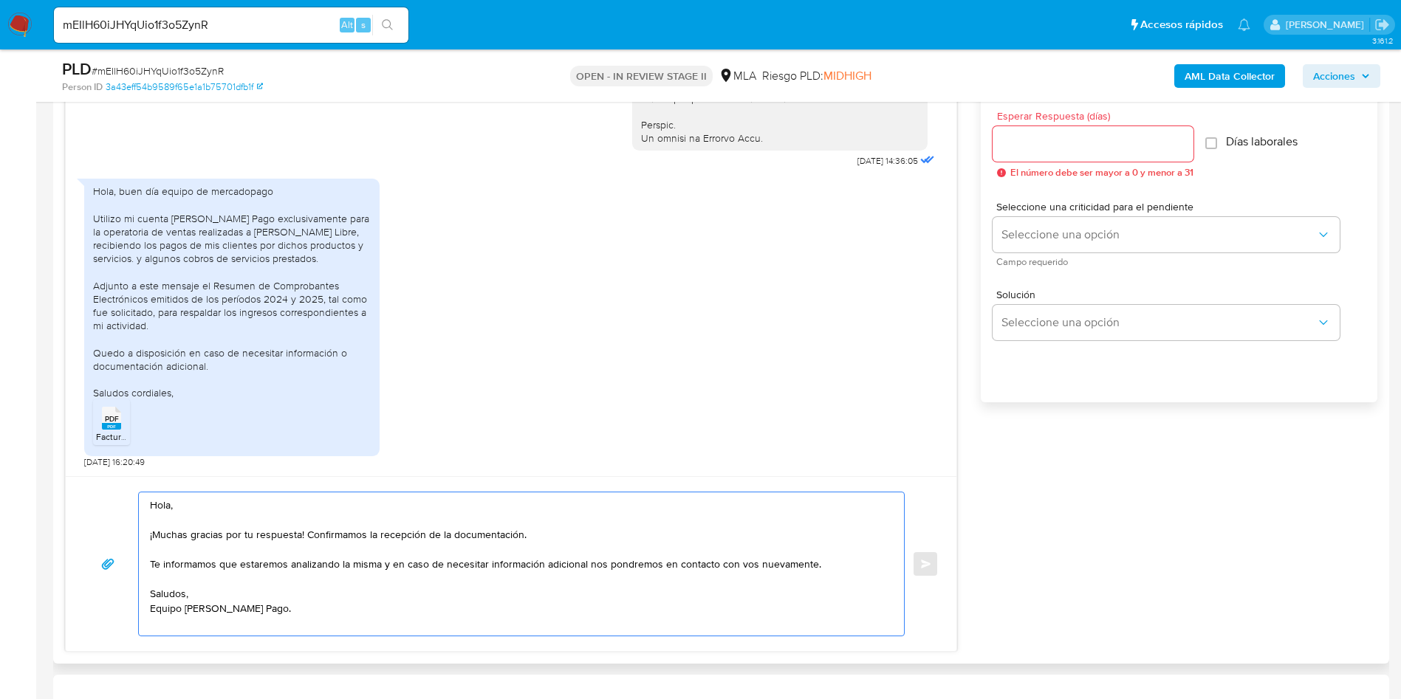
scroll to position [775, 0]
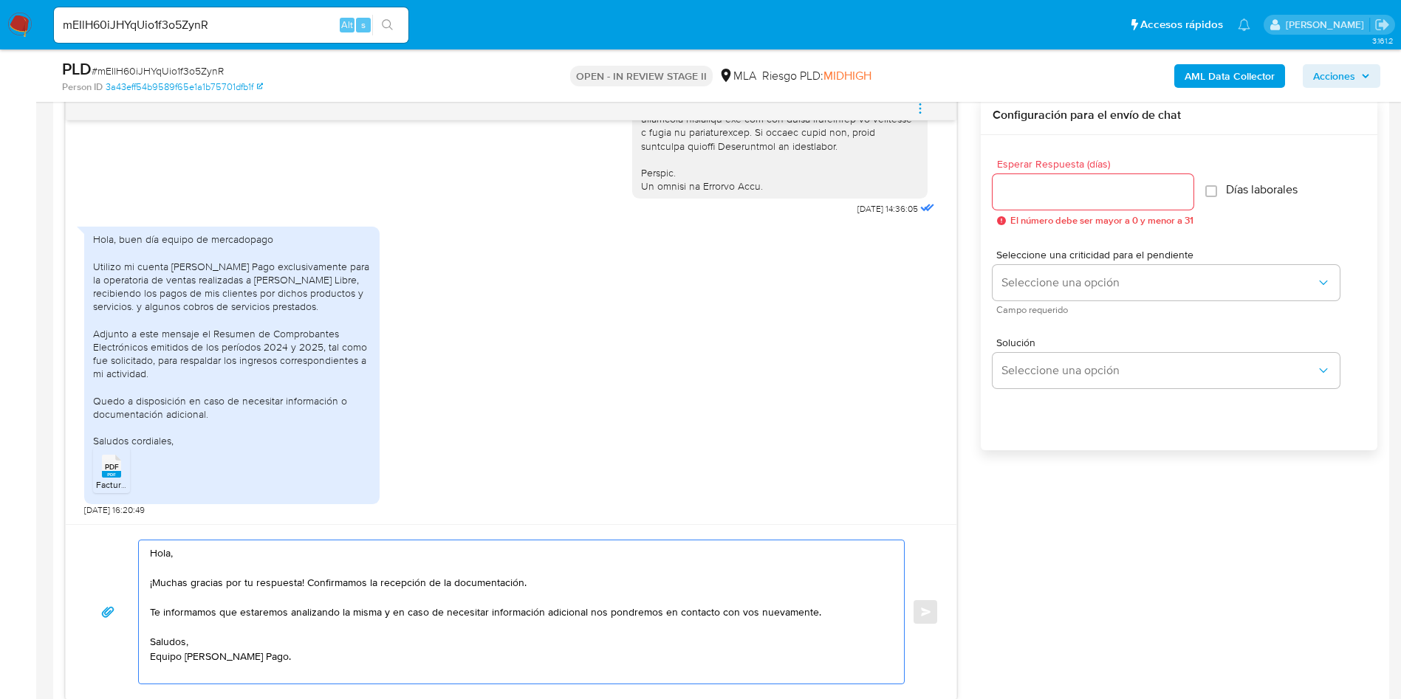
type textarea "Hola, ¡Muchas gracias por tu respuesta! Confirmamos la recepción de la document…"
click at [1113, 194] on input "Esperar Respuesta (días)" at bounding box center [1092, 191] width 201 height 19
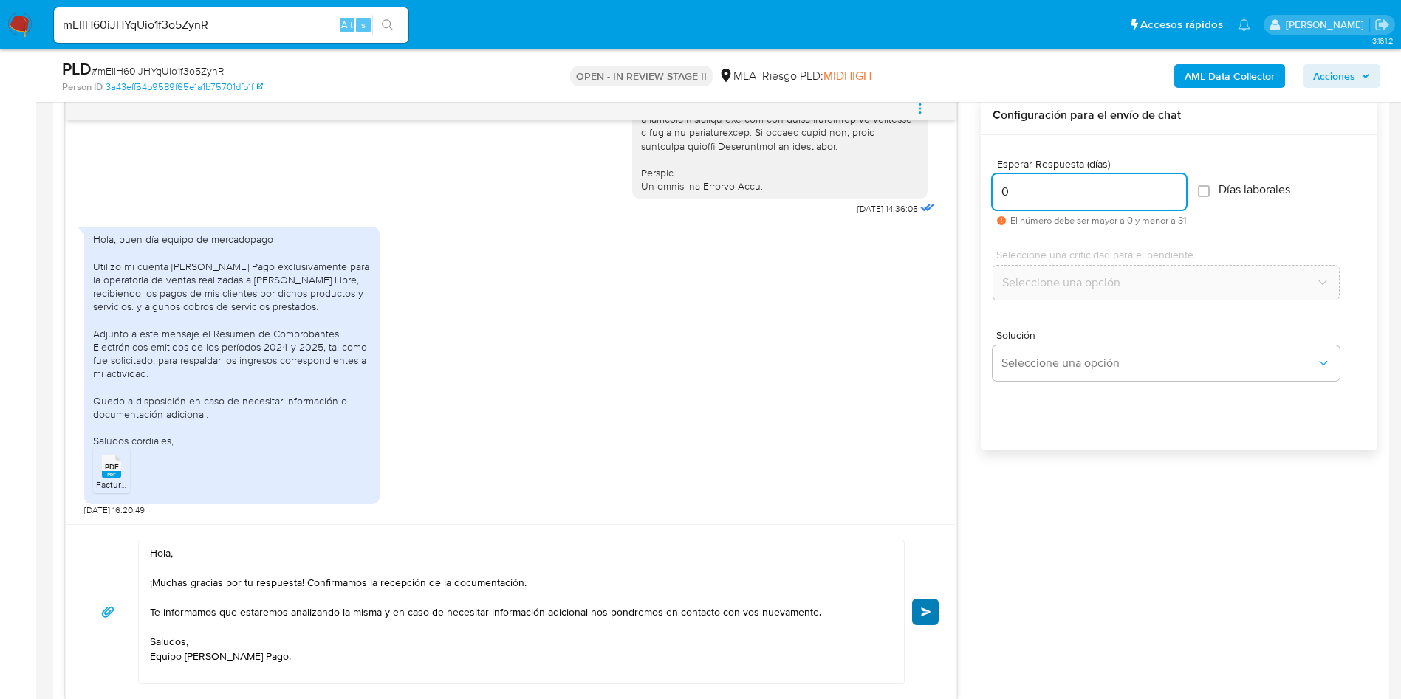
type input "0"
click at [925, 622] on button "Enviar" at bounding box center [925, 612] width 27 height 27
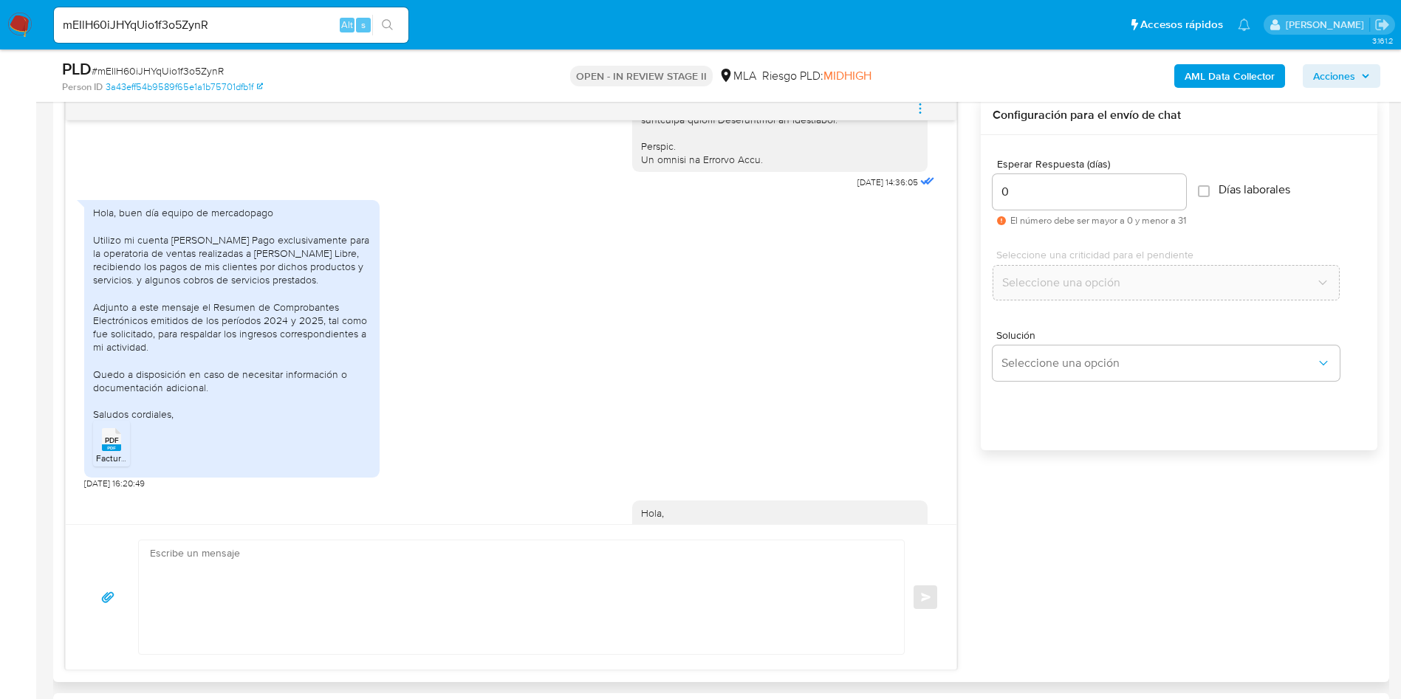
scroll to position [934, 0]
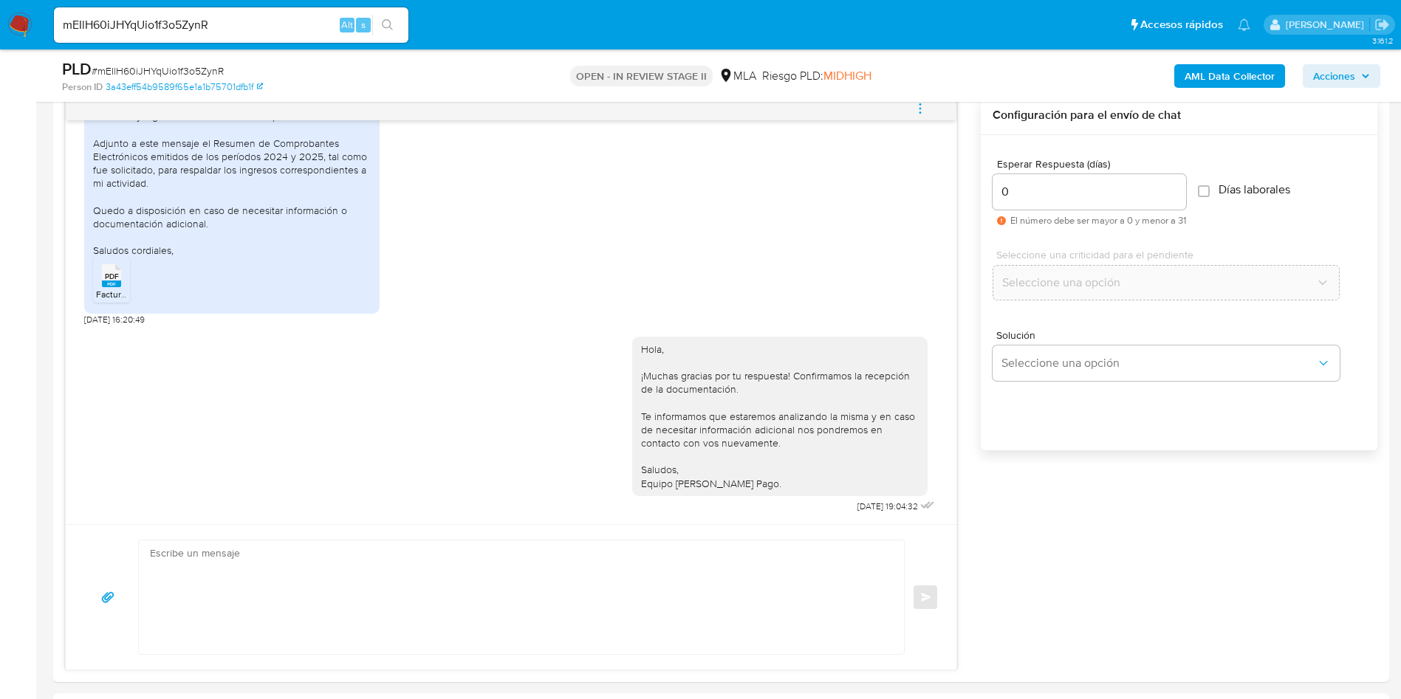
click at [192, 41] on div "mEIlH60iJHYqUio1f3o5ZynR Alt s" at bounding box center [231, 24] width 354 height 35
click at [196, 20] on input "mEIlH60iJHYqUio1f3o5ZynR" at bounding box center [231, 25] width 354 height 19
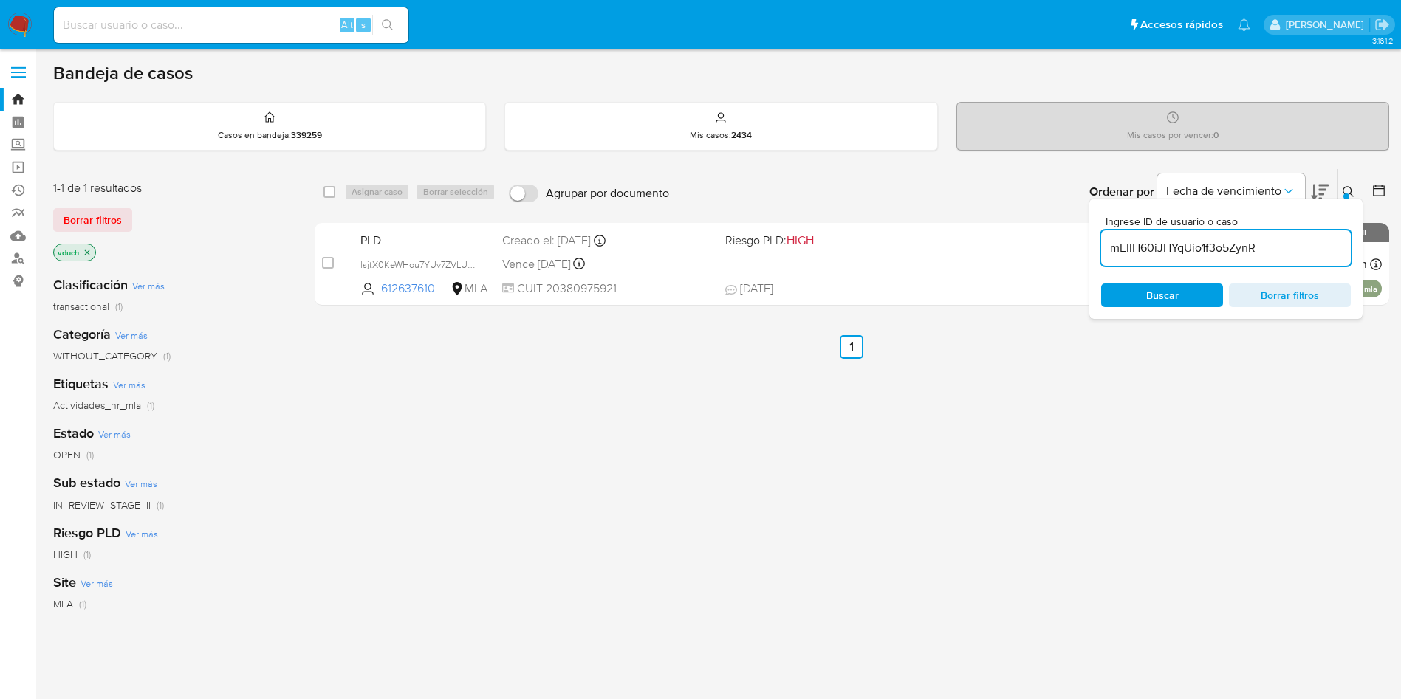
type input "mEIlH60iJHYqUio1f3o5ZynR"
click at [338, 192] on div "select-all-cases-checkbox" at bounding box center [332, 192] width 18 height 18
click at [332, 192] on input "checkbox" at bounding box center [329, 192] width 12 height 12
checkbox input "true"
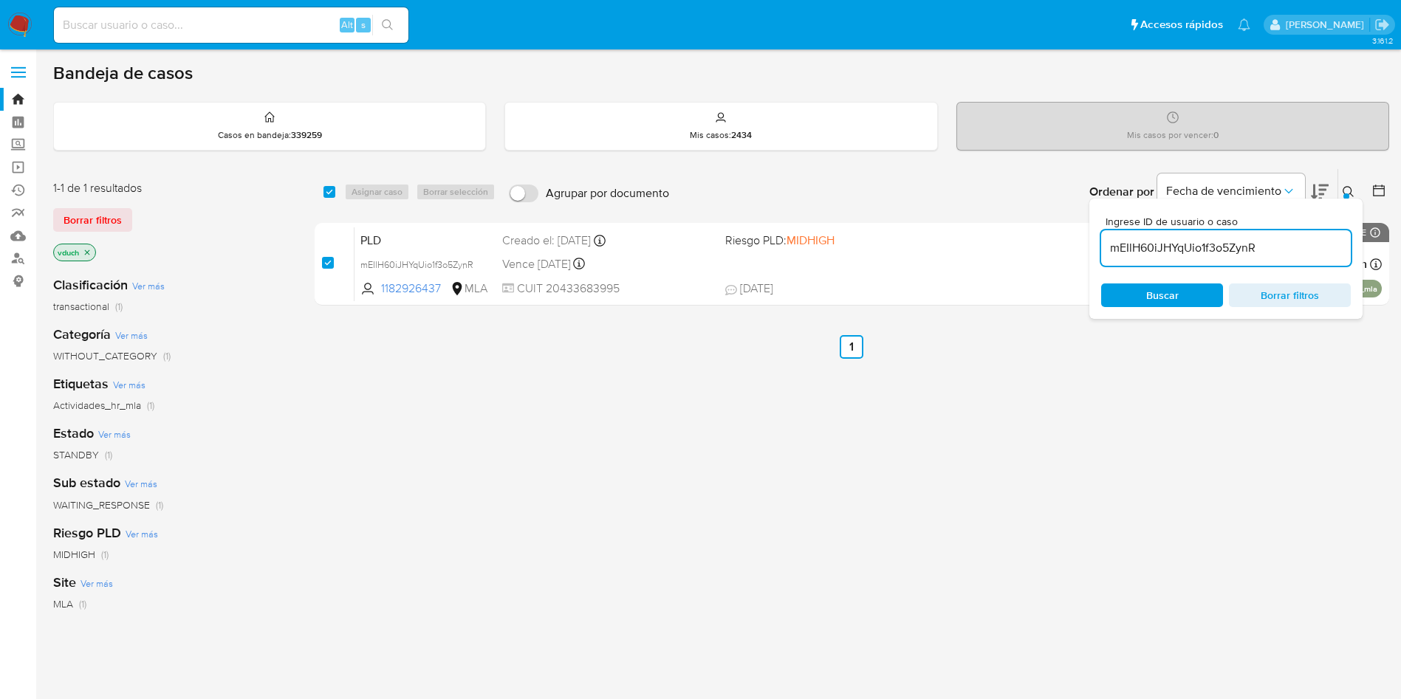
click at [371, 193] on span "Asignar caso" at bounding box center [376, 192] width 51 height 15
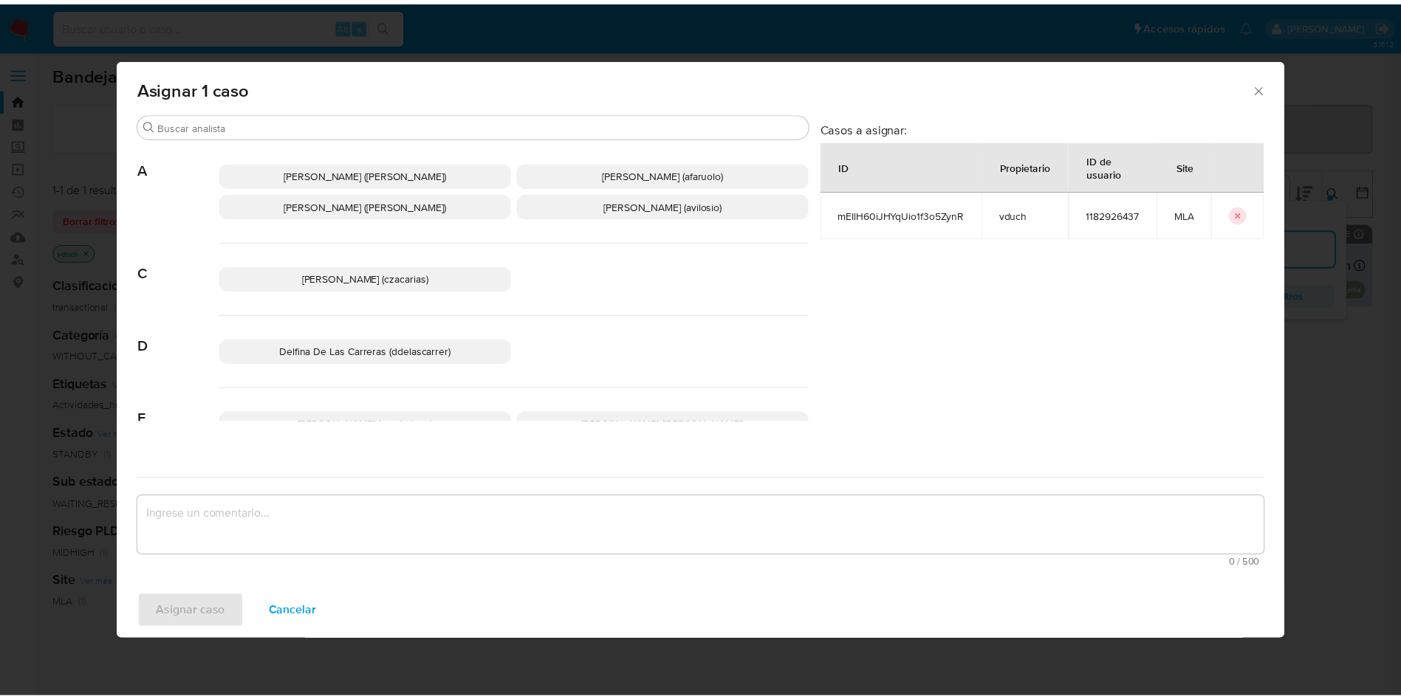
scroll to position [1288, 0]
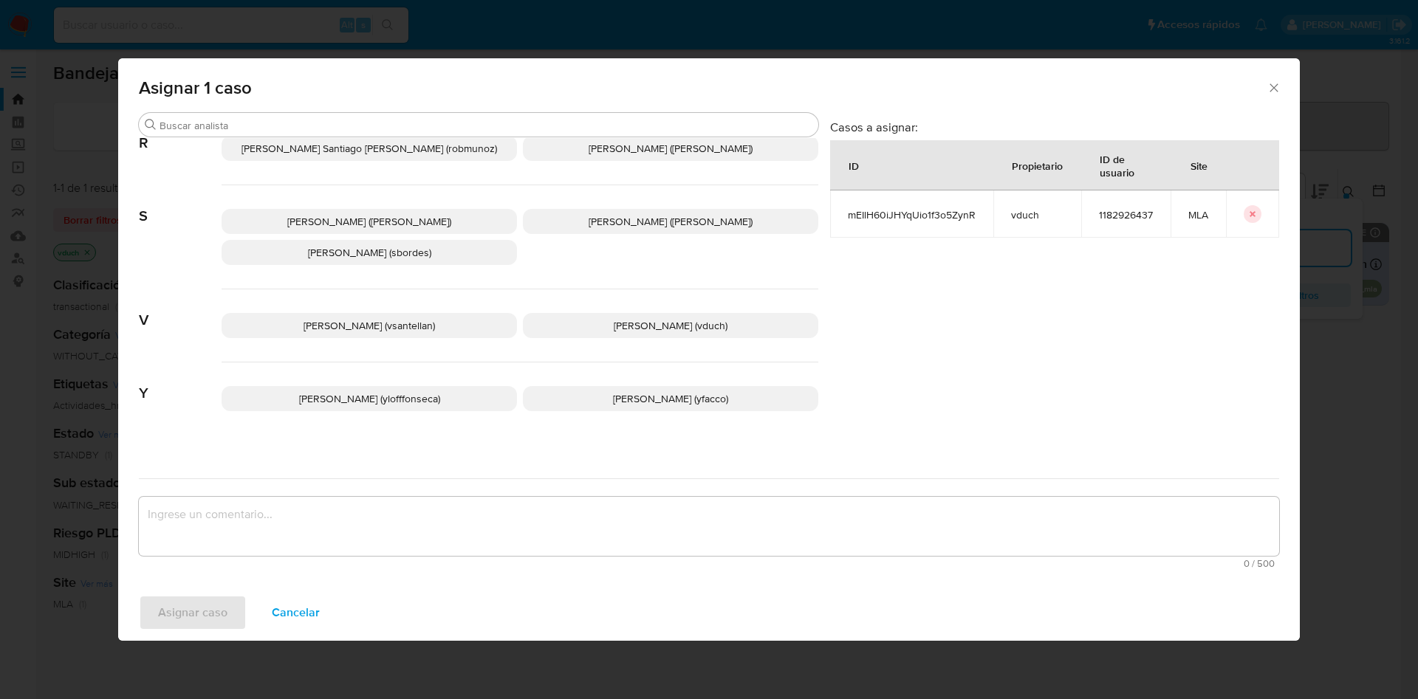
click at [650, 313] on p "[PERSON_NAME] (vduch)" at bounding box center [670, 325] width 295 height 25
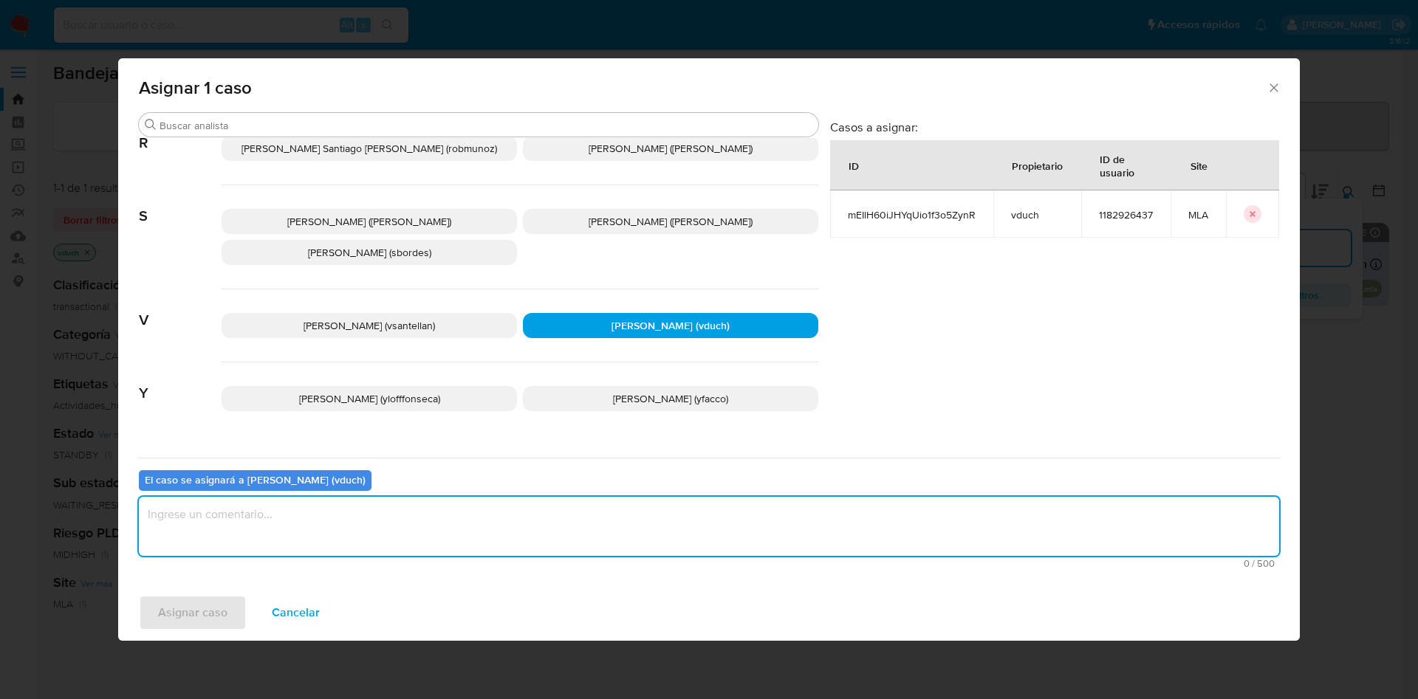
click at [659, 498] on textarea "assign-modal" at bounding box center [709, 526] width 1140 height 59
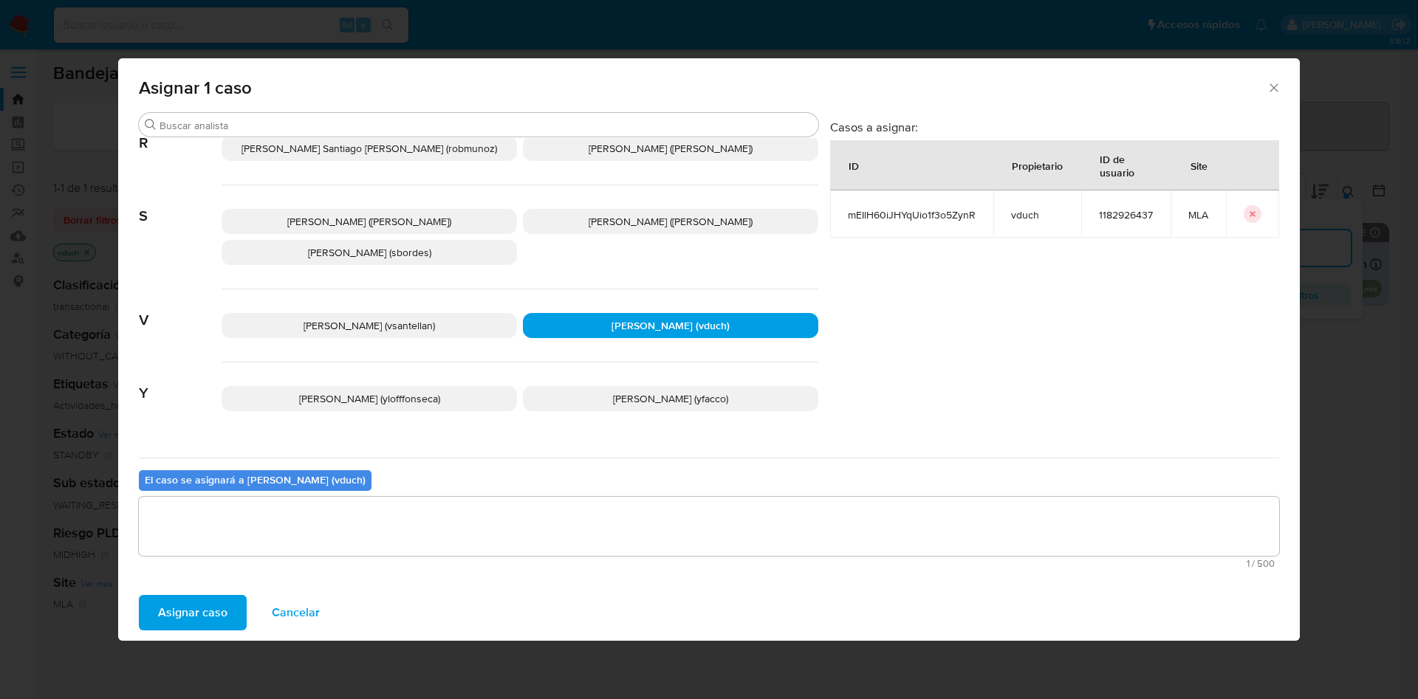
click at [181, 603] on span "Asignar caso" at bounding box center [192, 613] width 69 height 32
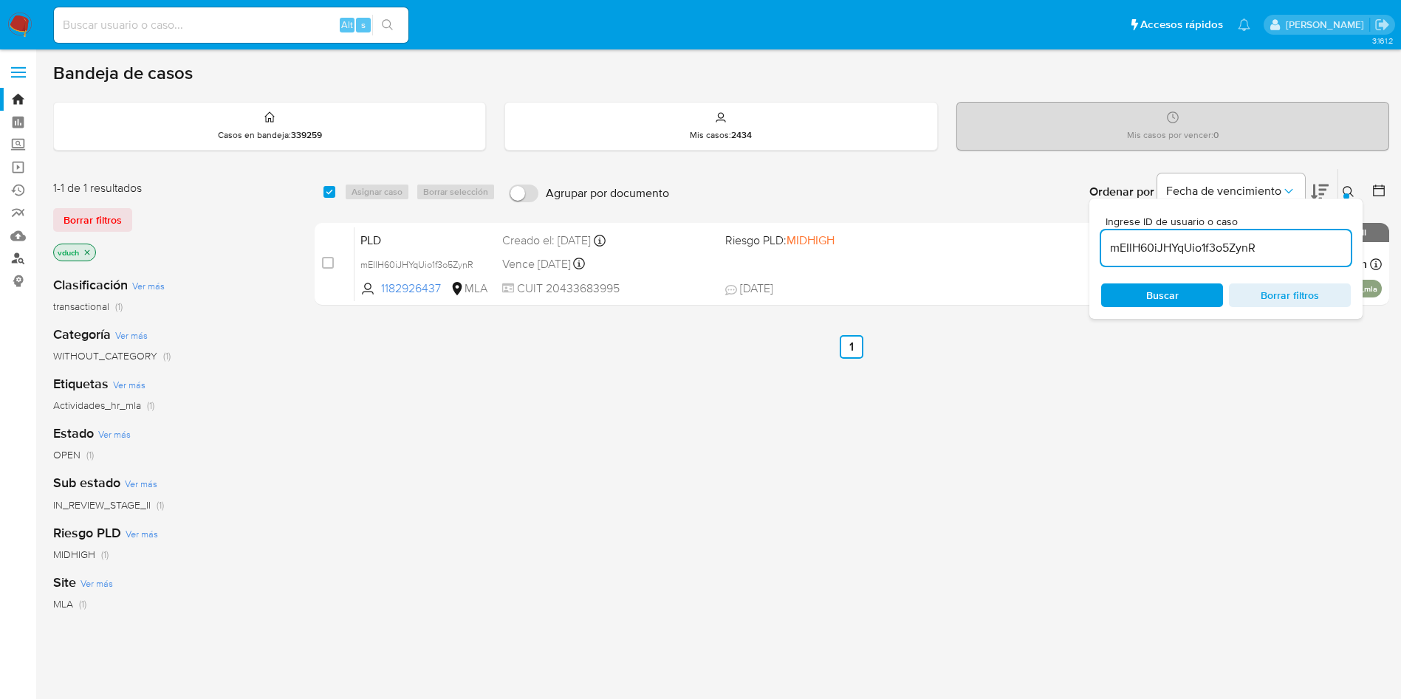
click at [23, 266] on link "Buscador de personas" at bounding box center [88, 258] width 176 height 23
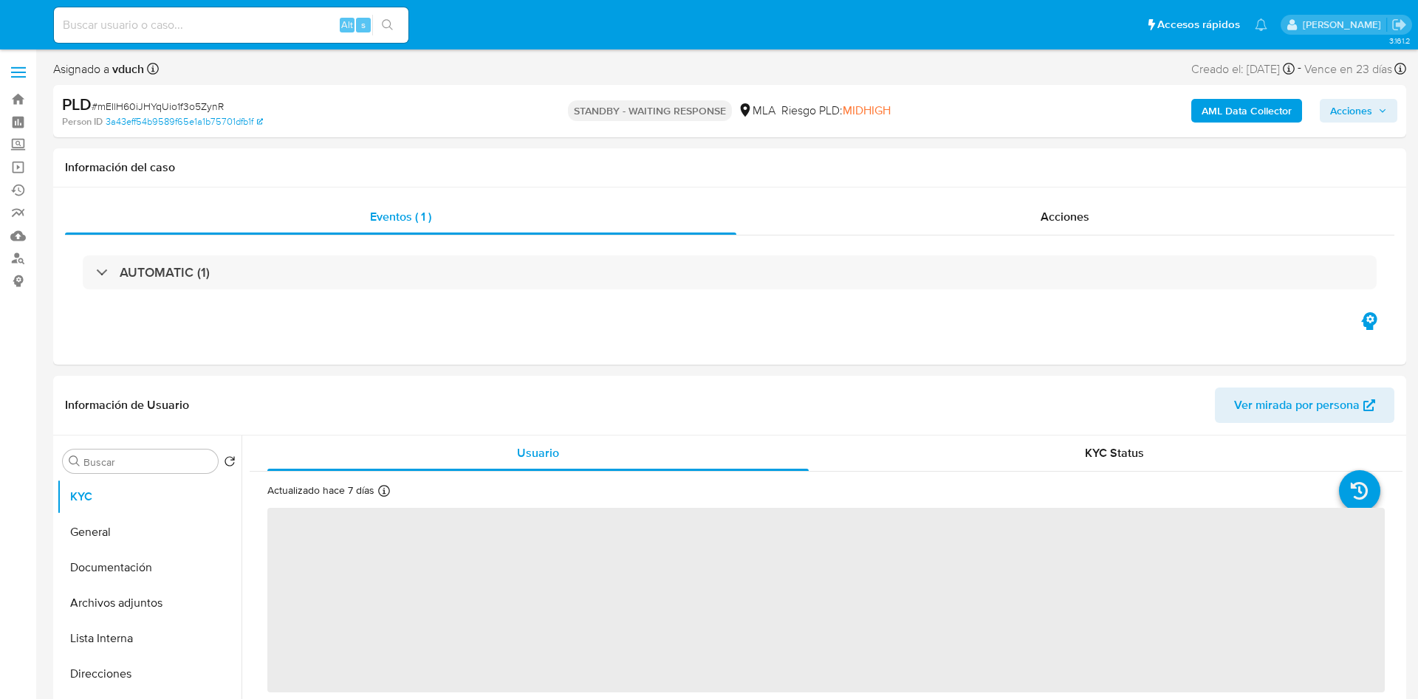
select select "10"
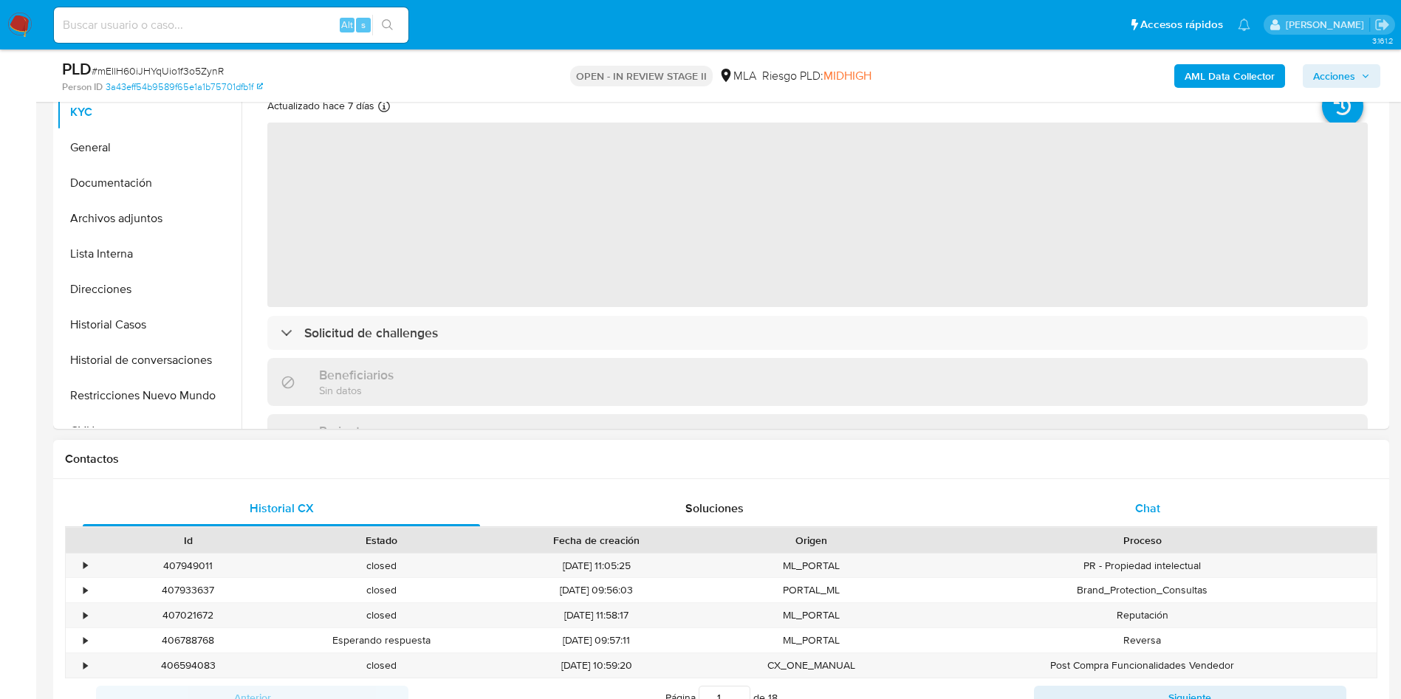
click at [1150, 528] on div "Proceso" at bounding box center [1142, 540] width 468 height 25
click at [1161, 496] on div "Chat" at bounding box center [1147, 508] width 397 height 35
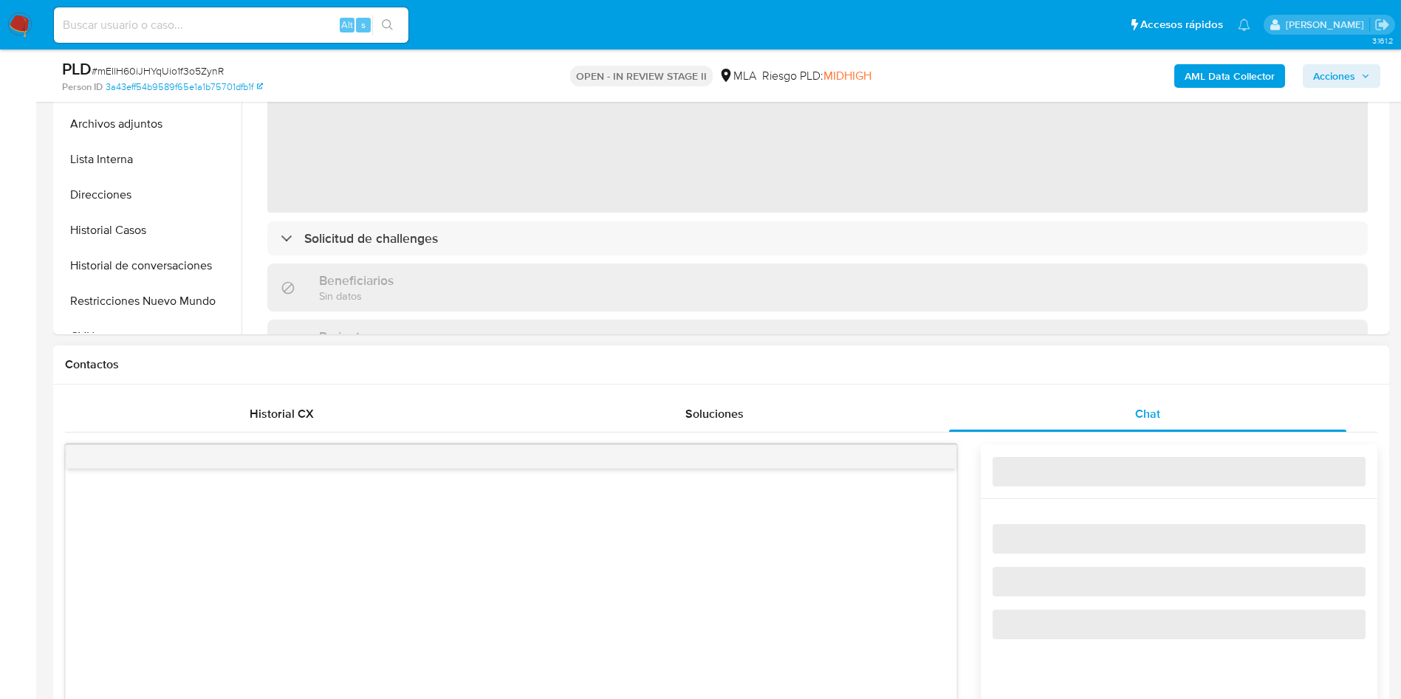
select select "10"
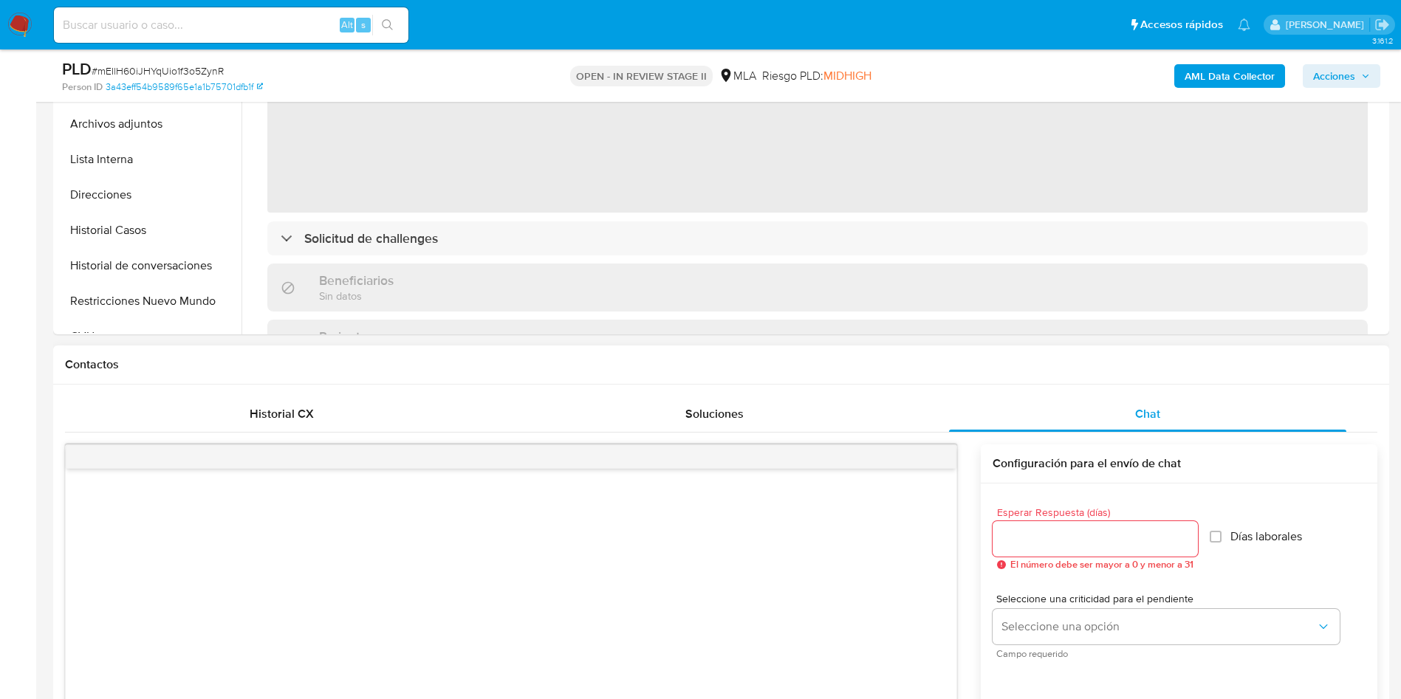
scroll to position [664, 0]
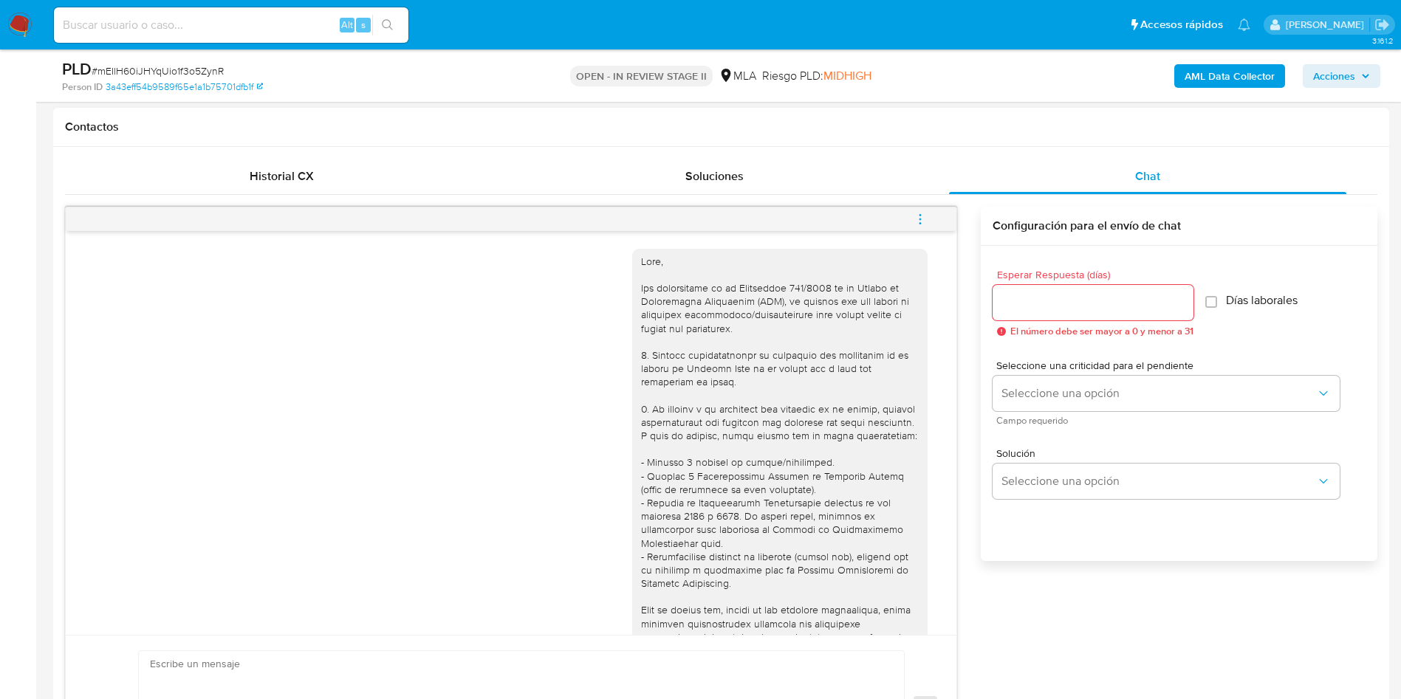
click at [934, 221] on button "menu-action" at bounding box center [920, 219] width 49 height 35
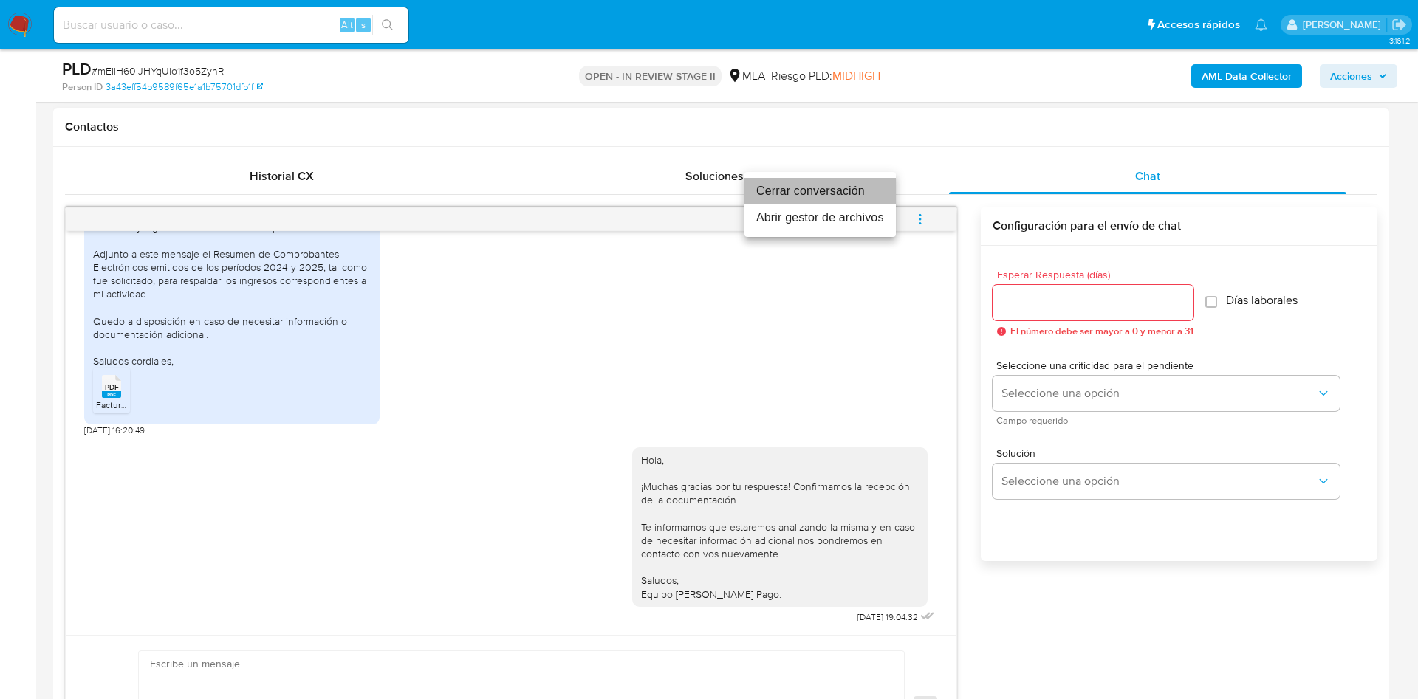
click at [827, 198] on li "Cerrar conversación" at bounding box center [819, 191] width 151 height 27
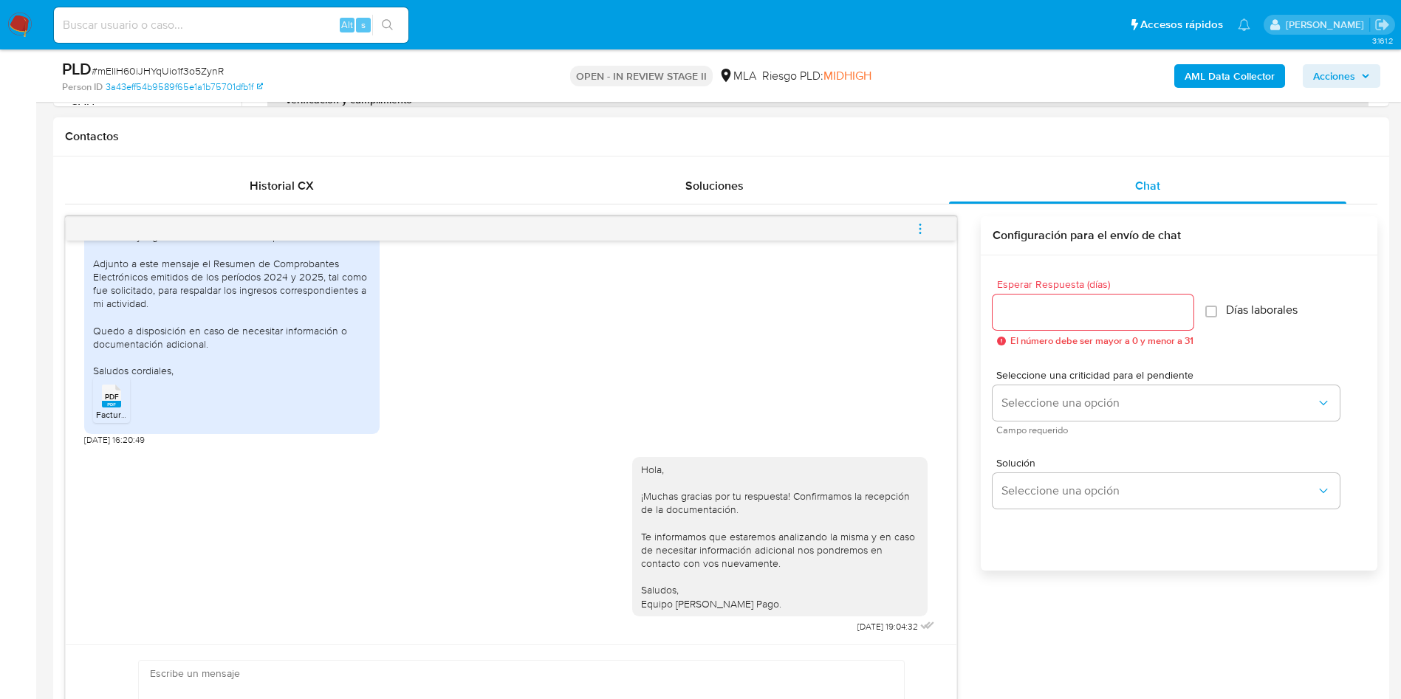
scroll to position [111, 0]
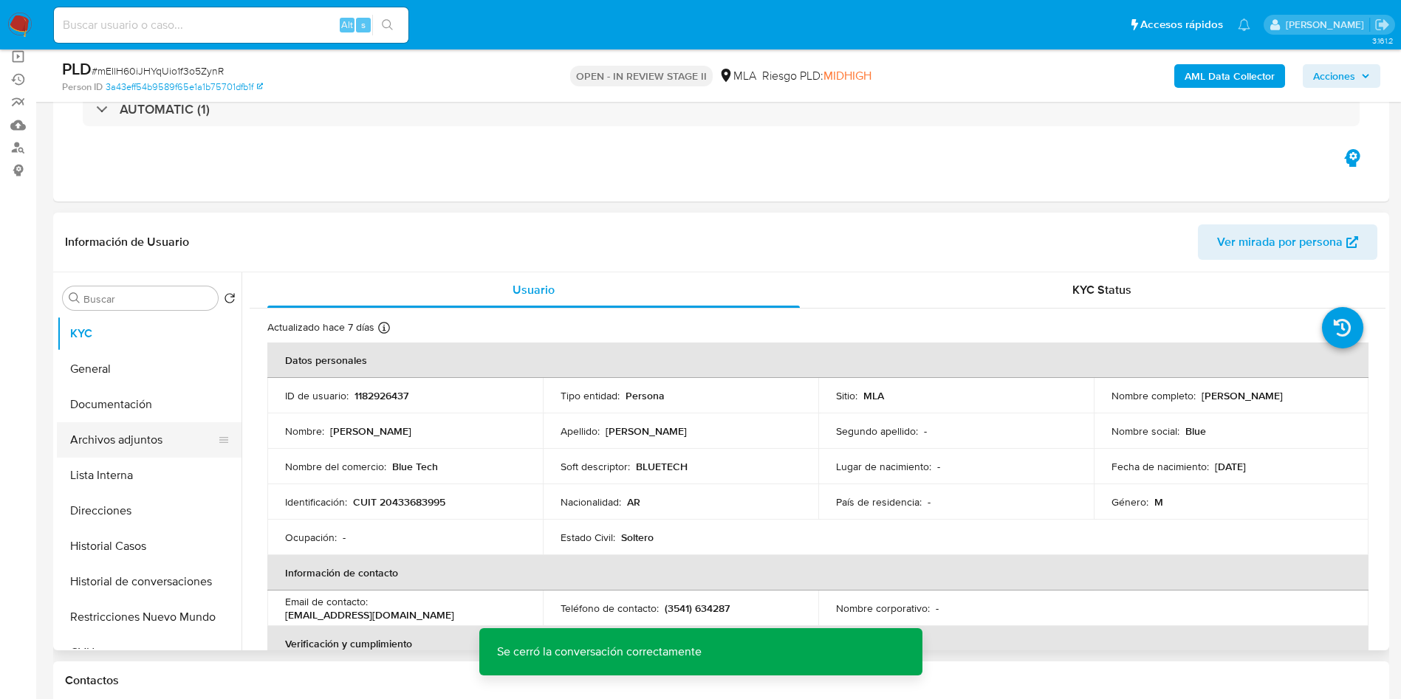
click at [175, 429] on button "Archivos adjuntos" at bounding box center [143, 439] width 173 height 35
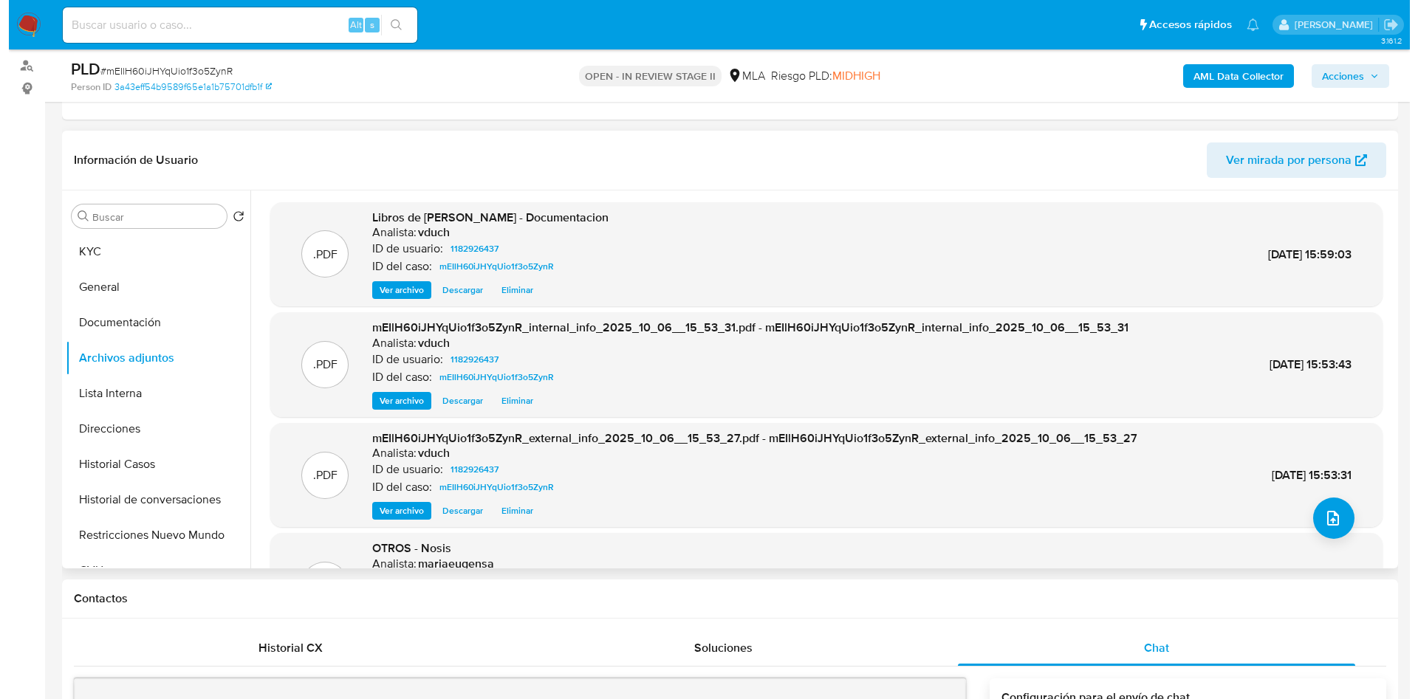
scroll to position [221, 0]
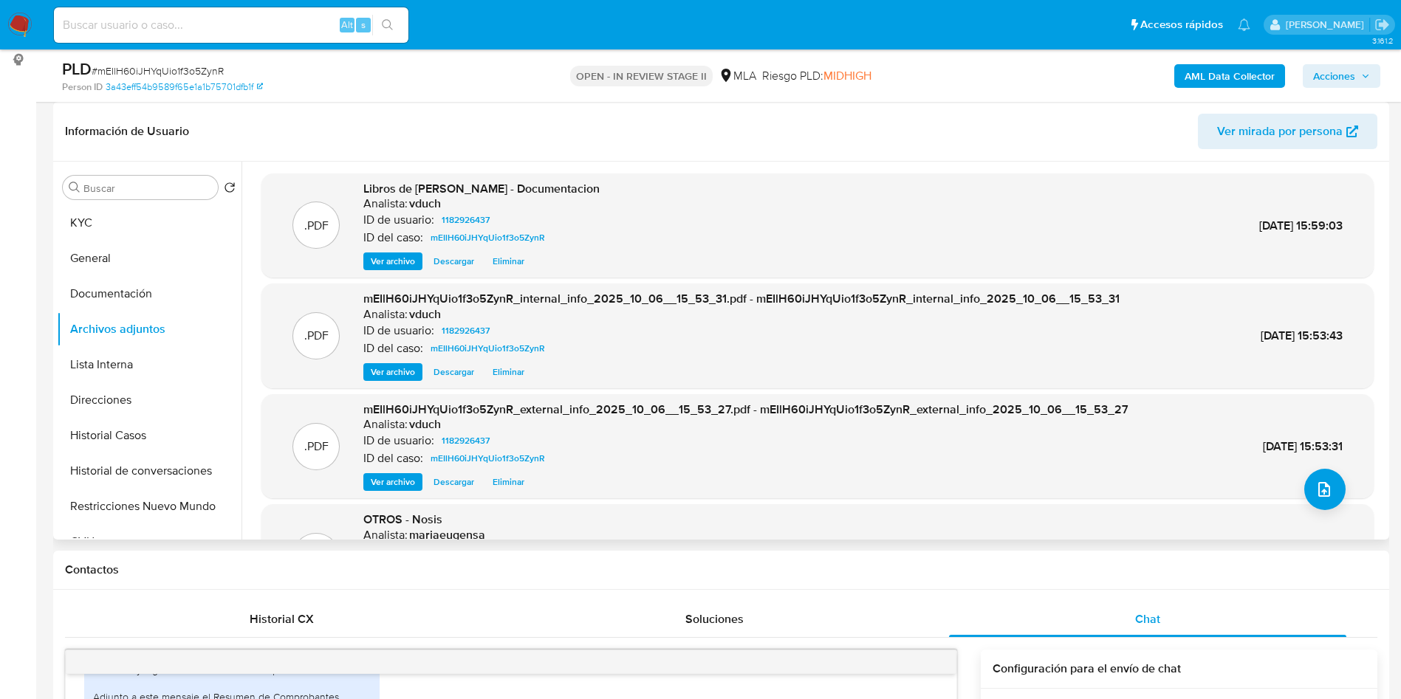
click at [1300, 474] on div ".PDF mEIlH60iJHYqUio1f3o5ZynR_external_info_2025_10_06__15_53_27.pdf - mEIlH60i…" at bounding box center [817, 447] width 1097 height 90
click at [1315, 481] on icon "upload-file" at bounding box center [1324, 490] width 18 height 18
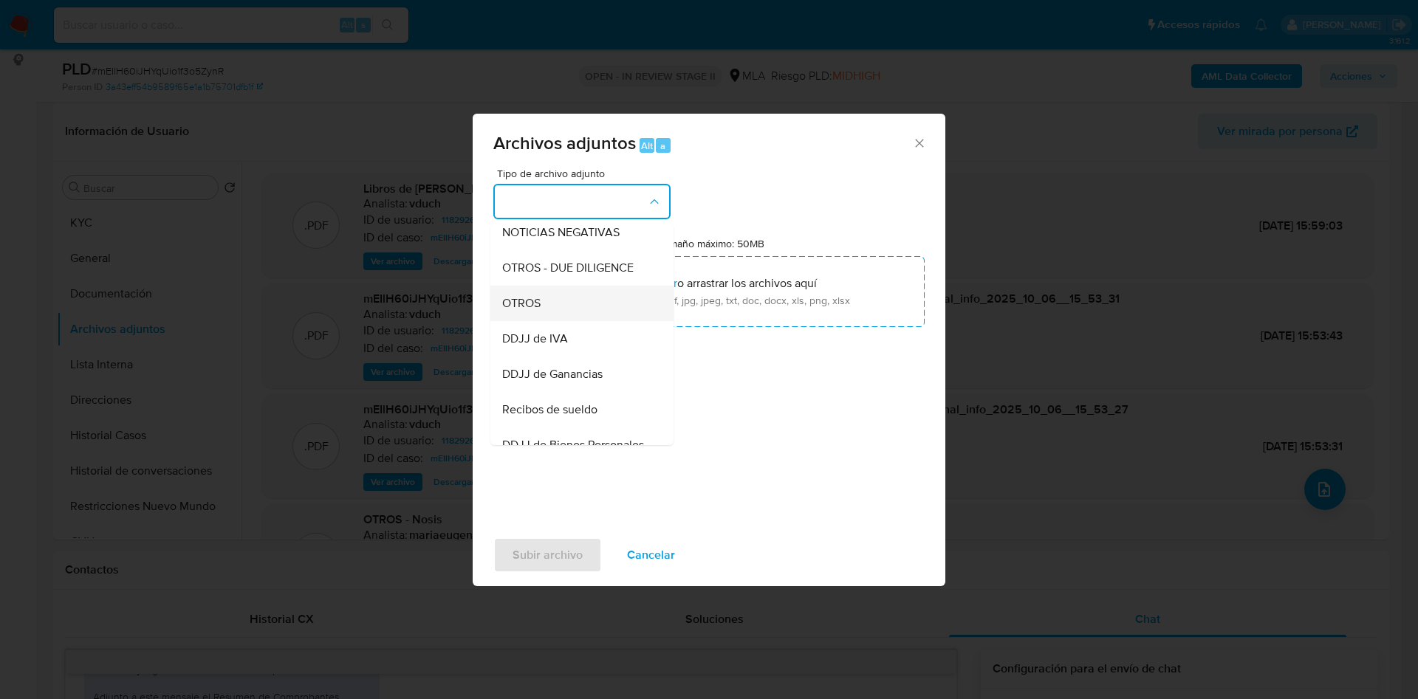
click at [548, 315] on div "OTROS" at bounding box center [577, 303] width 151 height 35
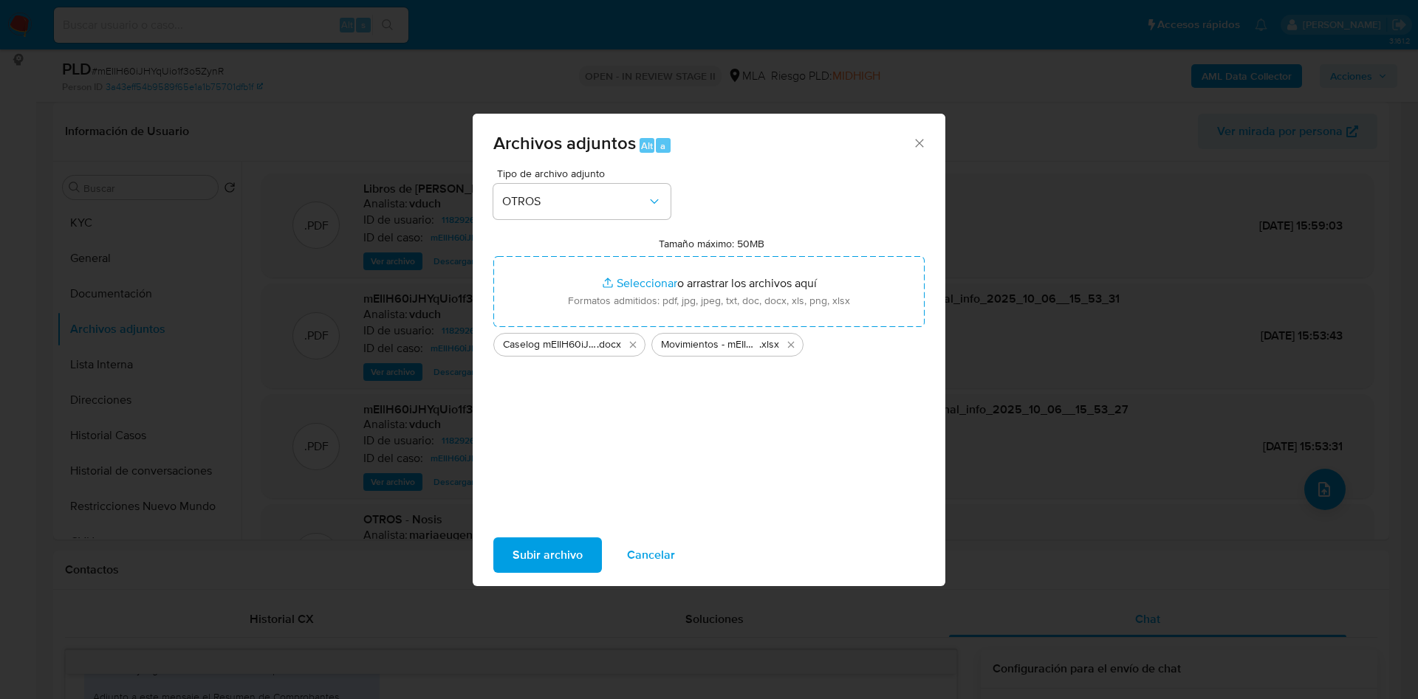
click at [566, 545] on span "Subir archivo" at bounding box center [547, 555] width 70 height 32
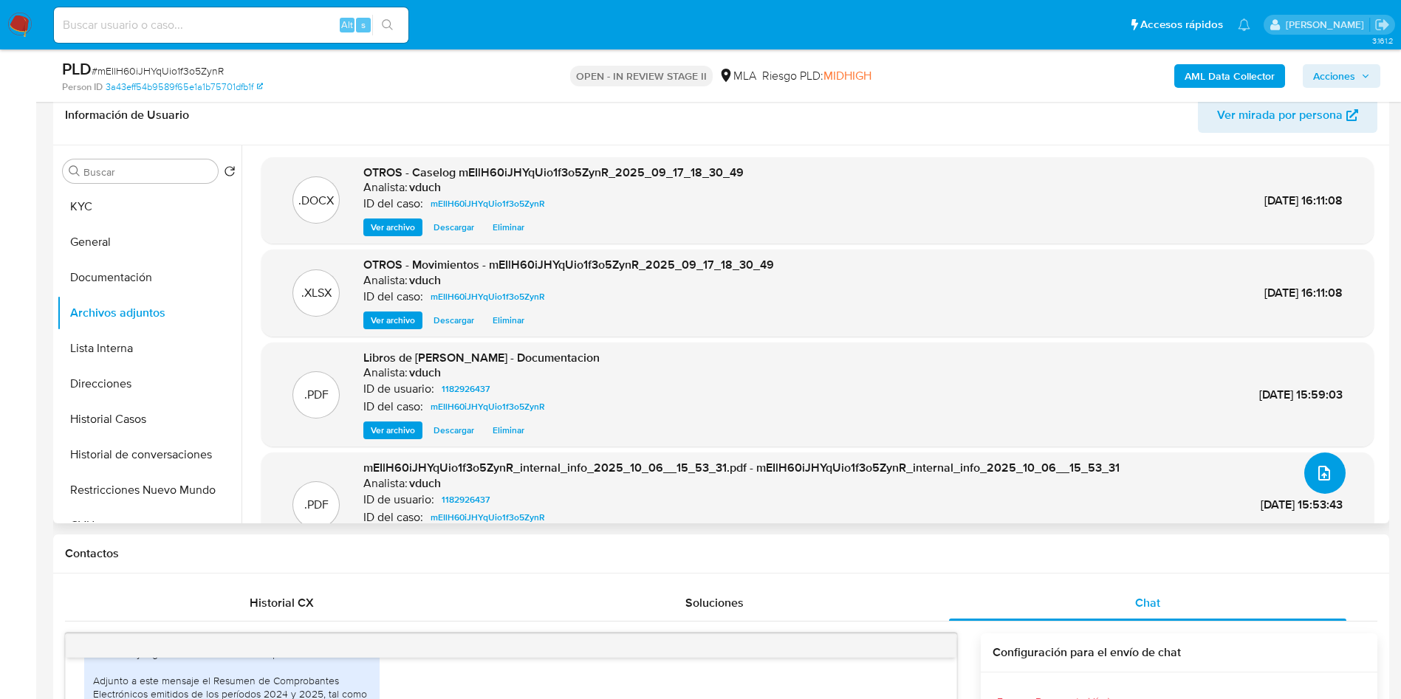
scroll to position [111, 0]
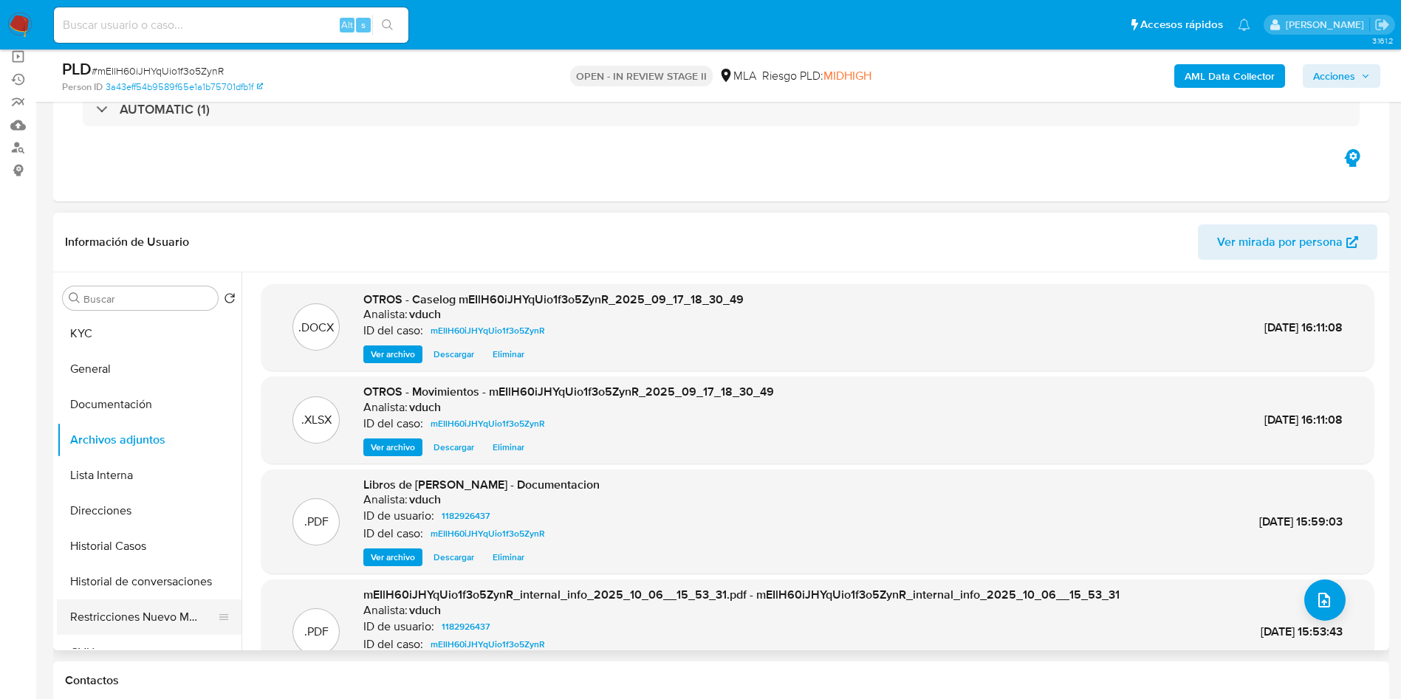
click at [140, 617] on button "Restricciones Nuevo Mundo" at bounding box center [143, 617] width 173 height 35
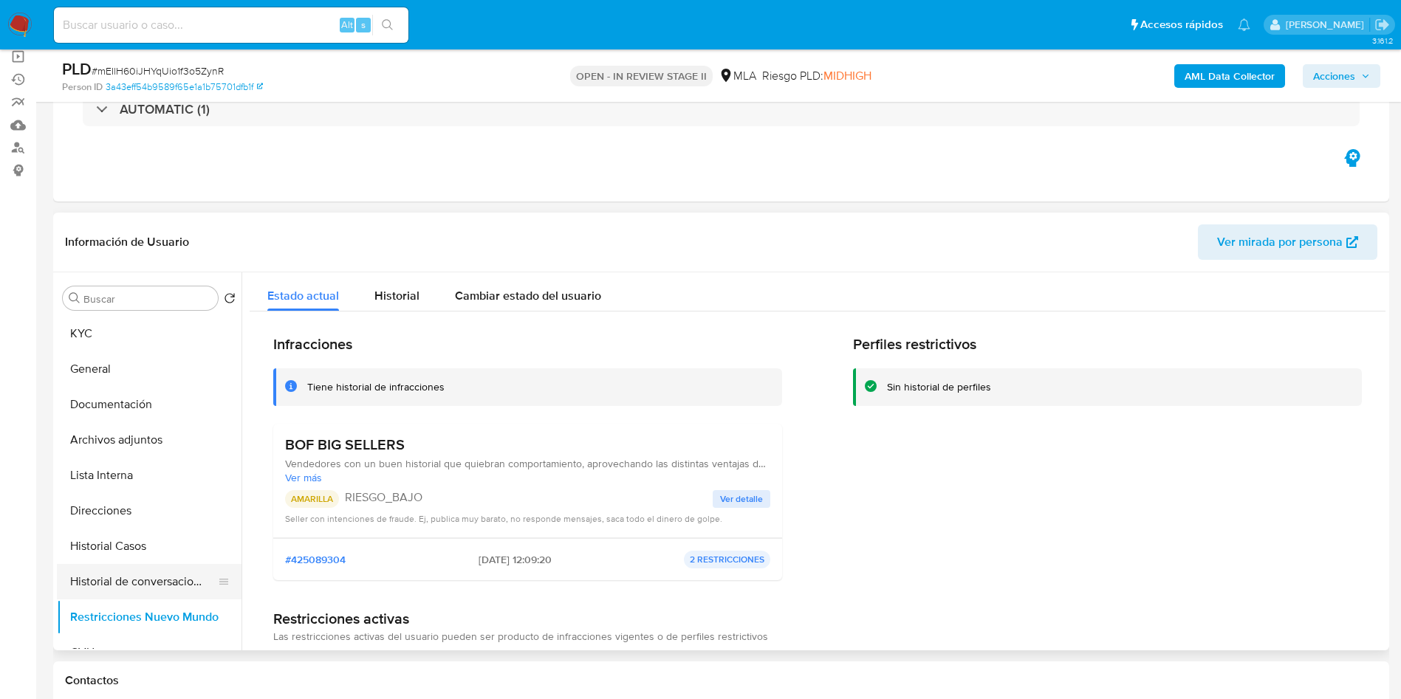
click at [117, 582] on button "Historial de conversaciones" at bounding box center [143, 581] width 173 height 35
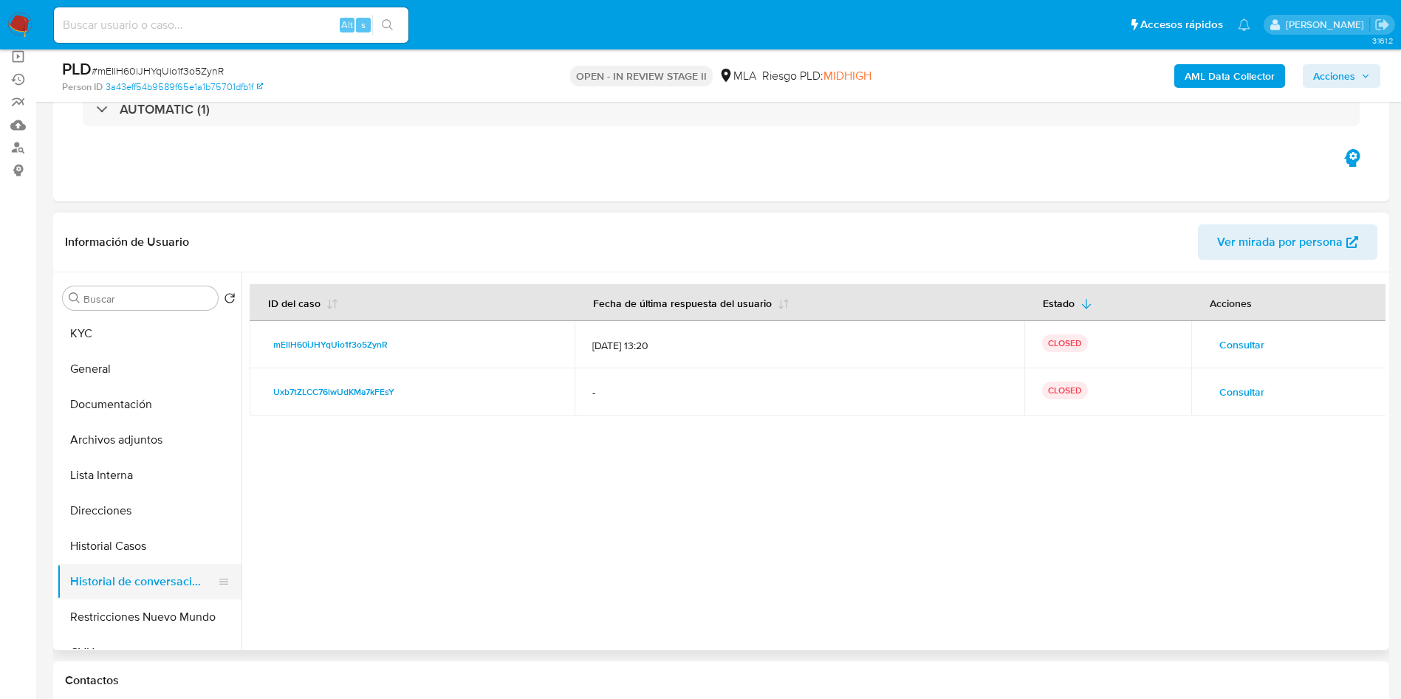
click at [226, 571] on button "Historial de conversaciones" at bounding box center [143, 581] width 173 height 35
click at [205, 552] on button "Historial Casos" at bounding box center [143, 546] width 173 height 35
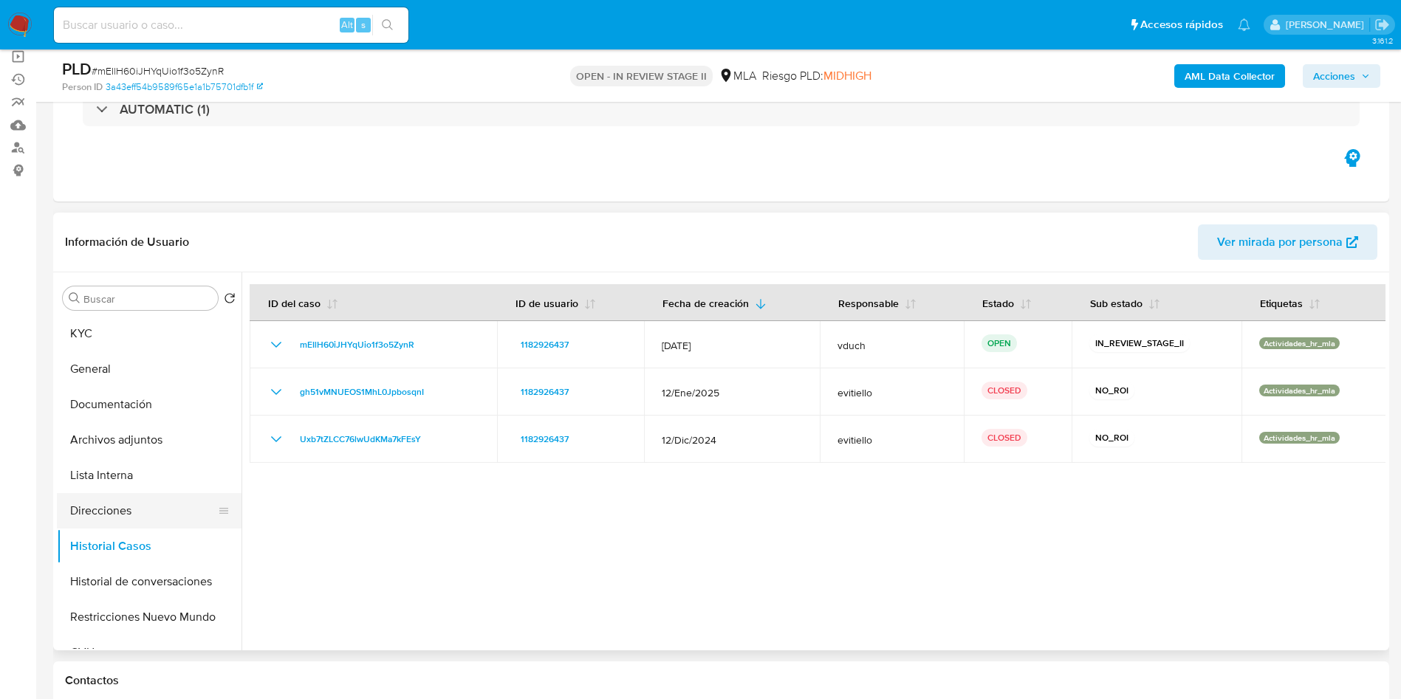
click at [160, 495] on button "Direcciones" at bounding box center [143, 510] width 173 height 35
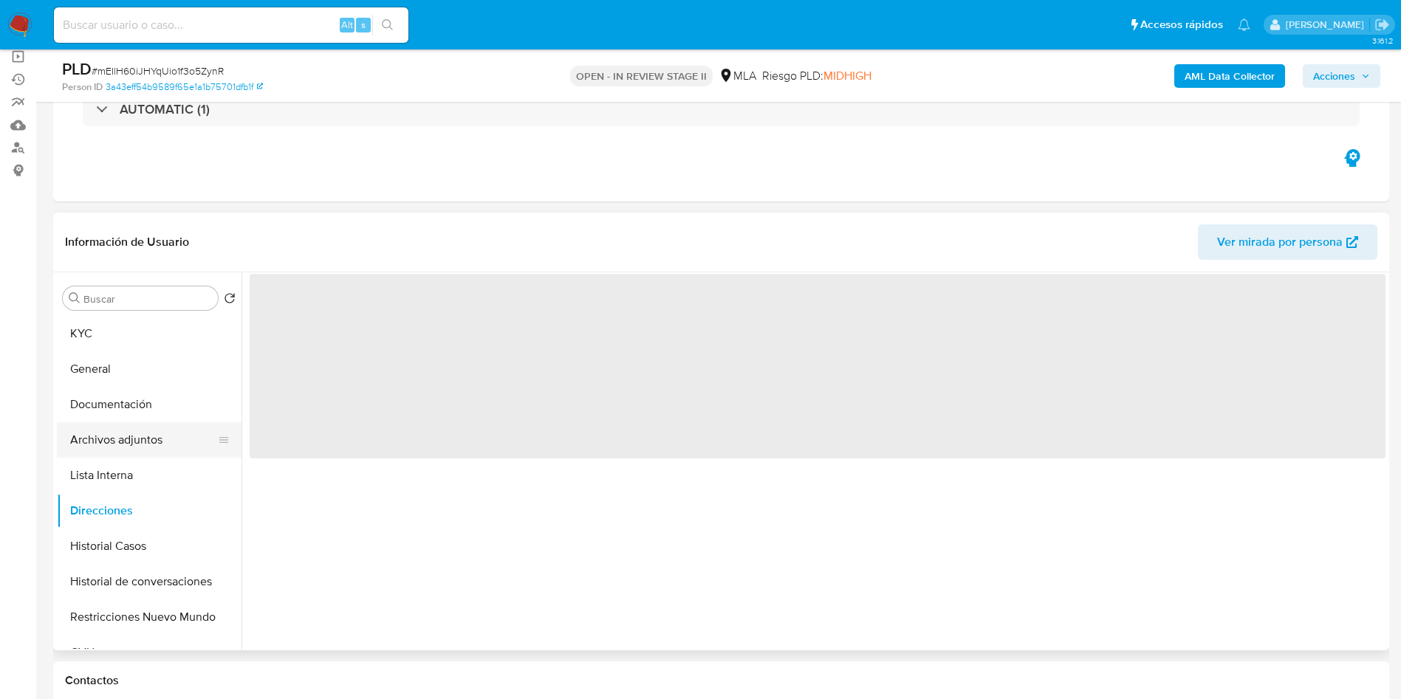
click at [166, 436] on button "Archivos adjuntos" at bounding box center [143, 439] width 173 height 35
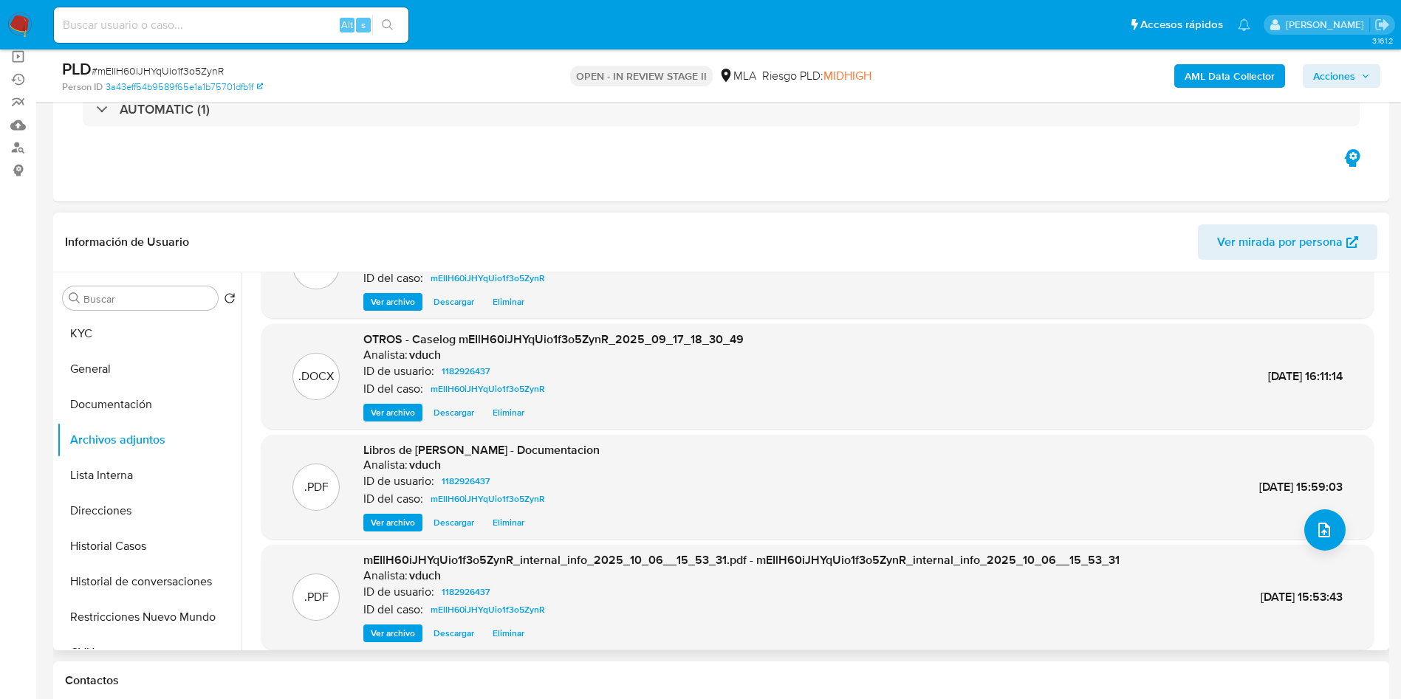
scroll to position [0, 0]
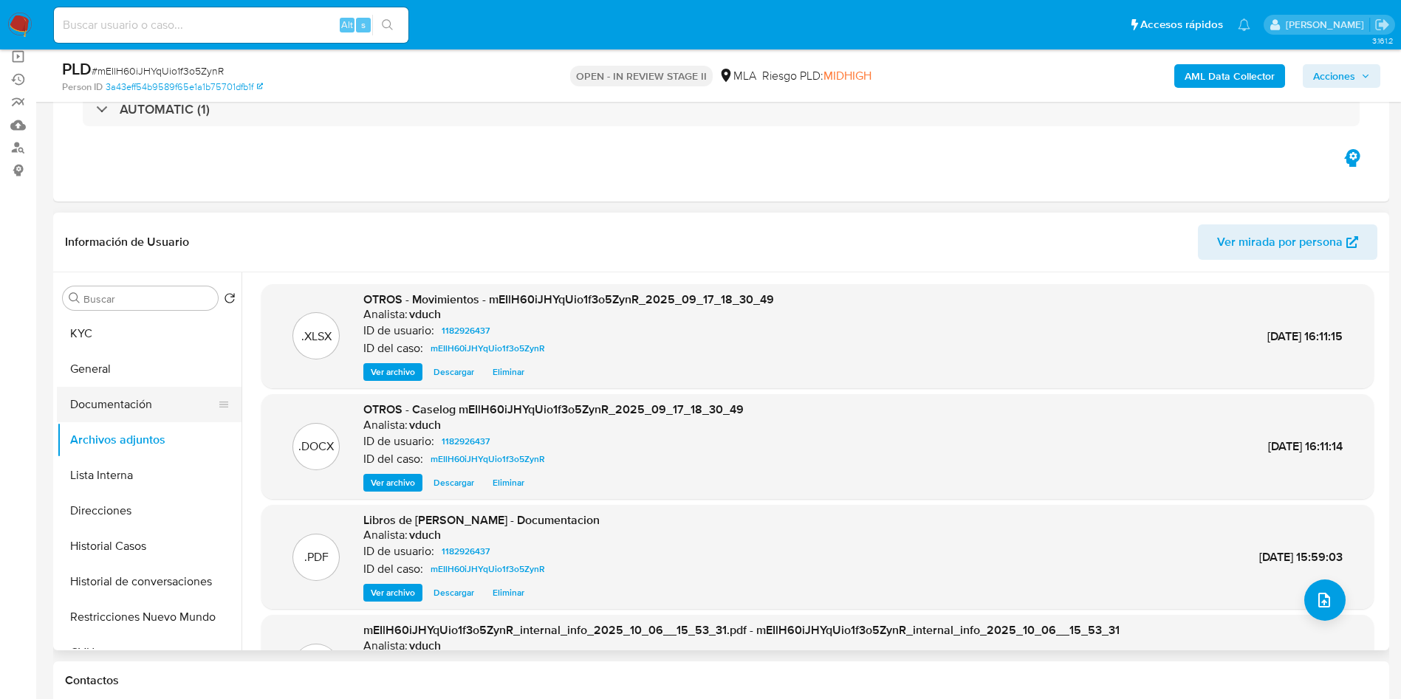
click at [142, 406] on button "Documentación" at bounding box center [143, 404] width 173 height 35
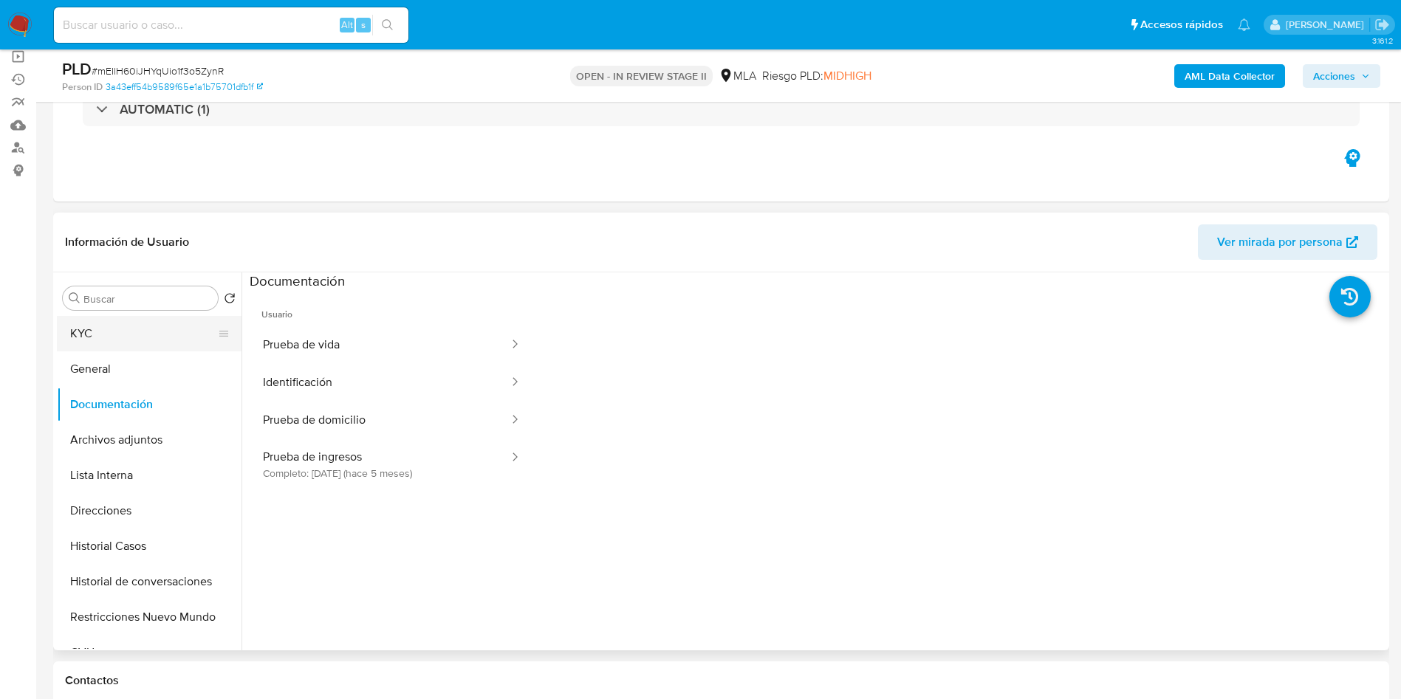
click at [174, 320] on button "KYC" at bounding box center [143, 333] width 173 height 35
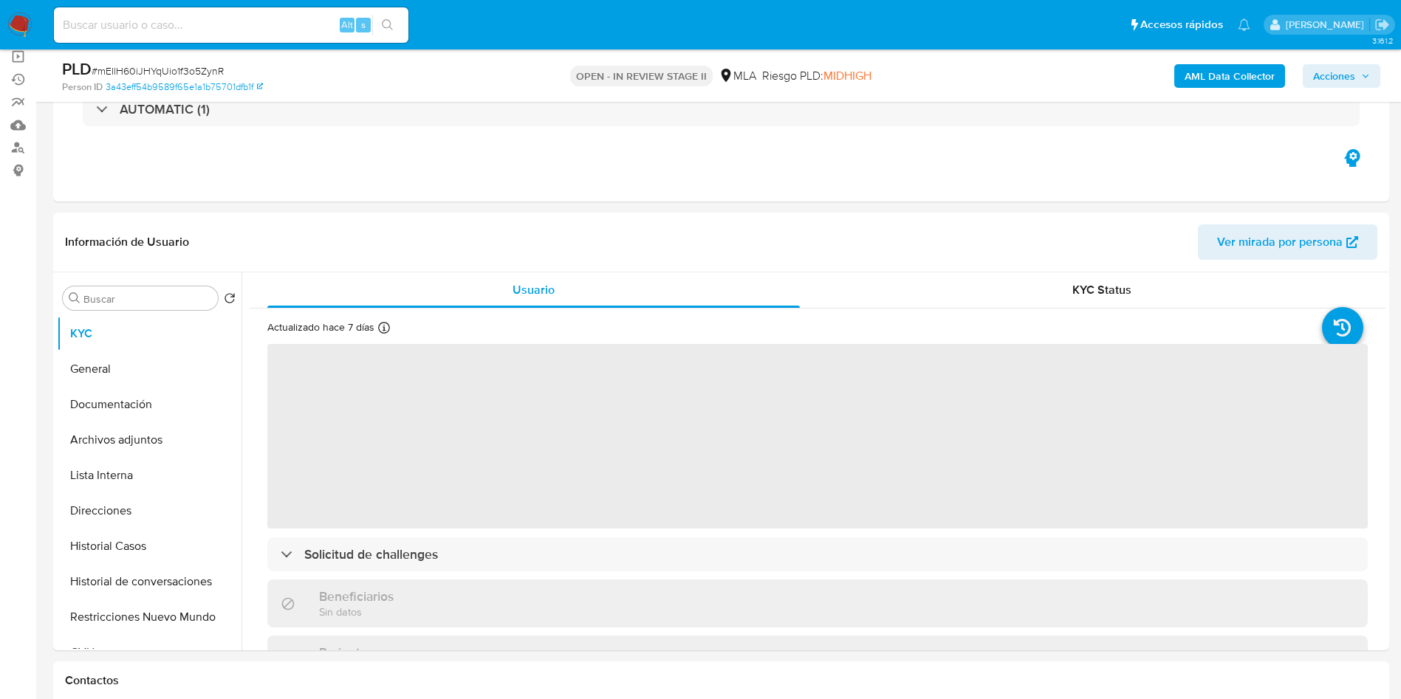
click at [1325, 82] on span "Acciones" at bounding box center [1334, 76] width 42 height 24
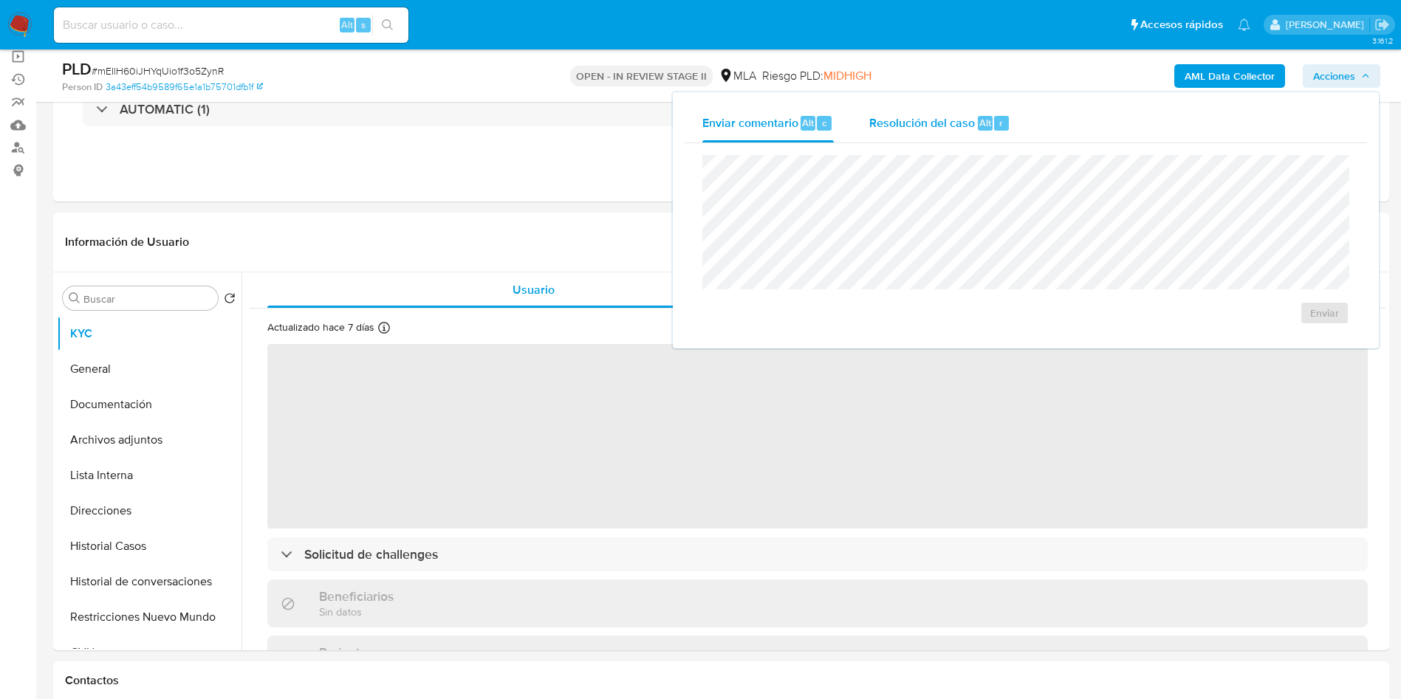
click at [962, 123] on span "Resolución del caso" at bounding box center [922, 122] width 106 height 17
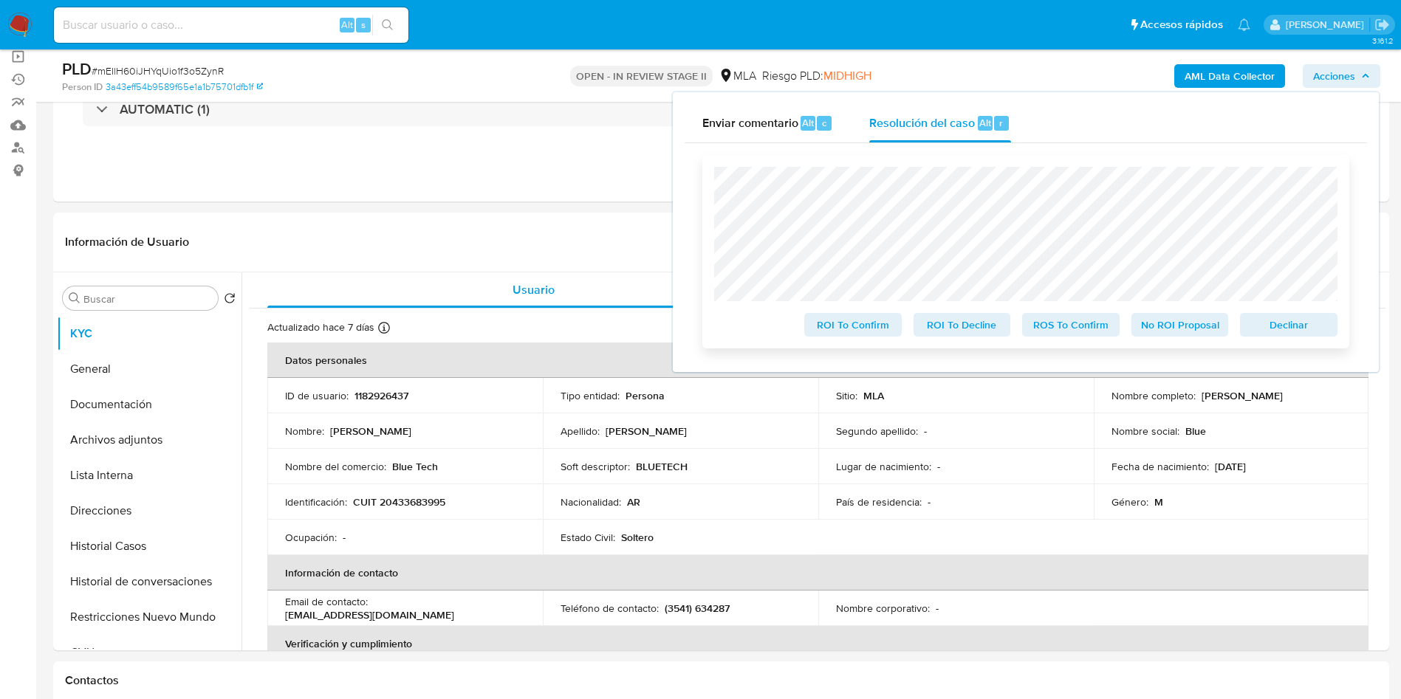
click at [1175, 329] on span "No ROI Proposal" at bounding box center [1179, 325] width 77 height 21
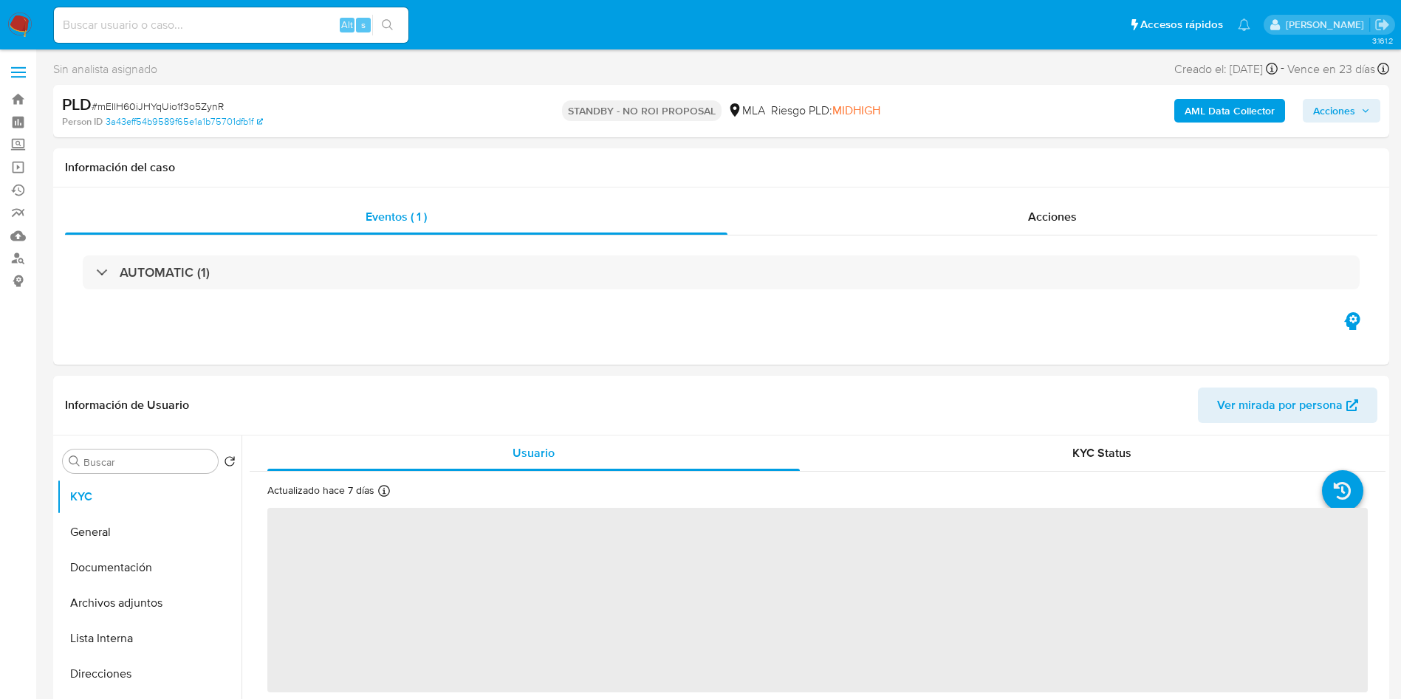
click at [214, 28] on input at bounding box center [231, 25] width 354 height 19
paste input "rbcRSRLBCb3hi8tR7Y6kflS5"
type input "rbcRSRLBCb3hi8tR7Y6kflS5"
click at [380, 26] on button "search-icon" at bounding box center [387, 25] width 30 height 21
select select "10"
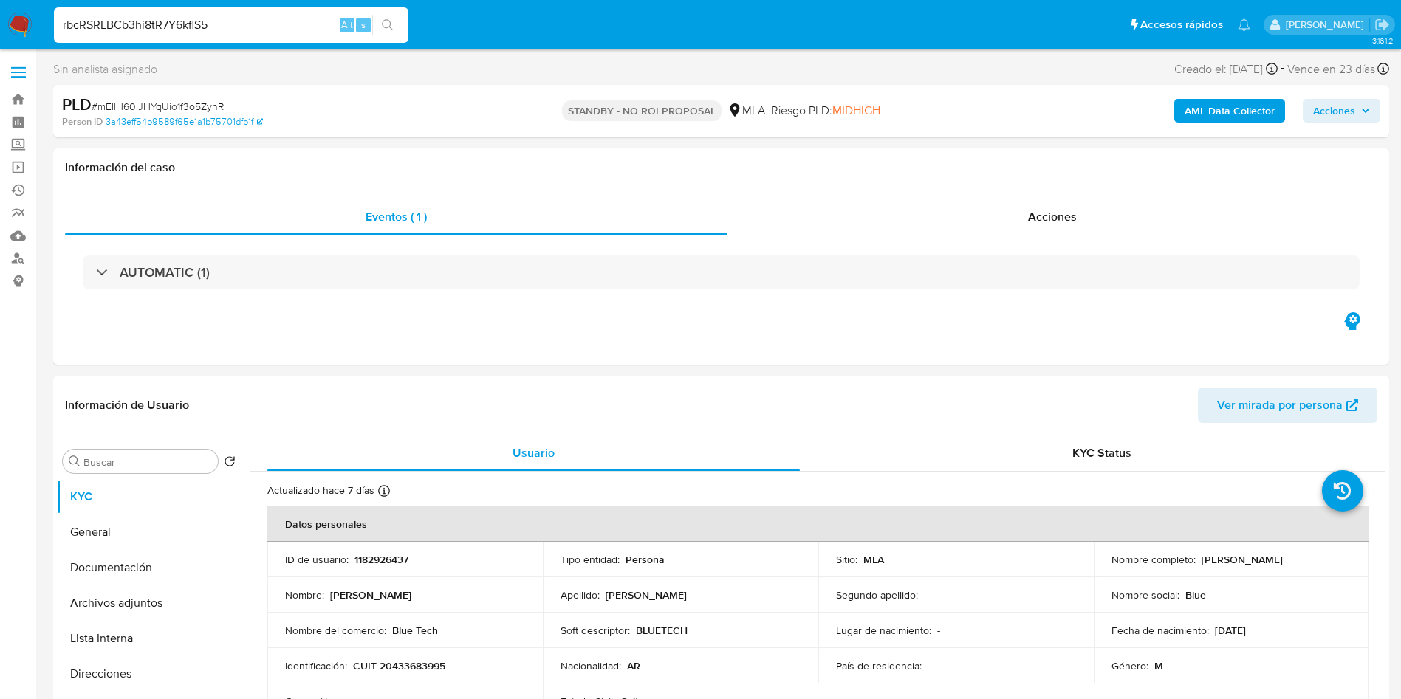
click at [249, 26] on input "rbcRSRLBCb3hi8tR7Y6kflS5" at bounding box center [231, 25] width 354 height 19
click at [383, 19] on icon "search-icon" at bounding box center [388, 25] width 12 height 12
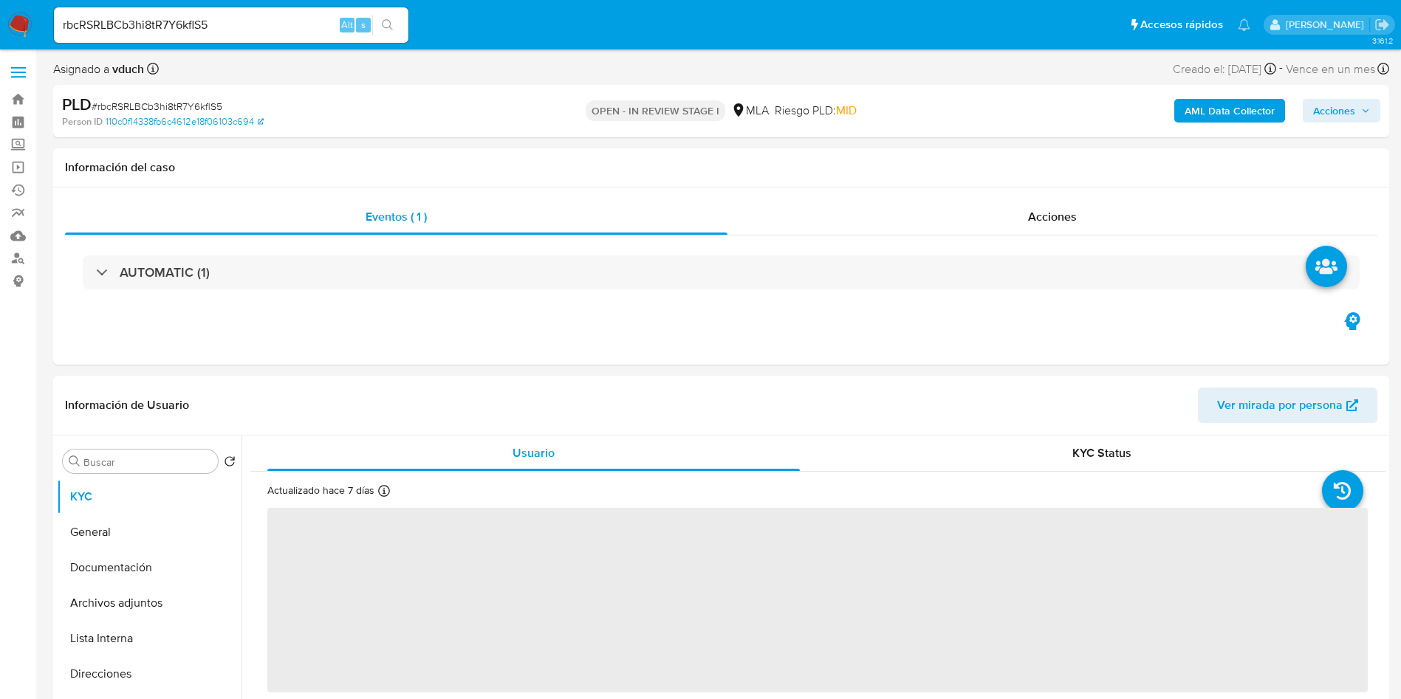
select select "10"
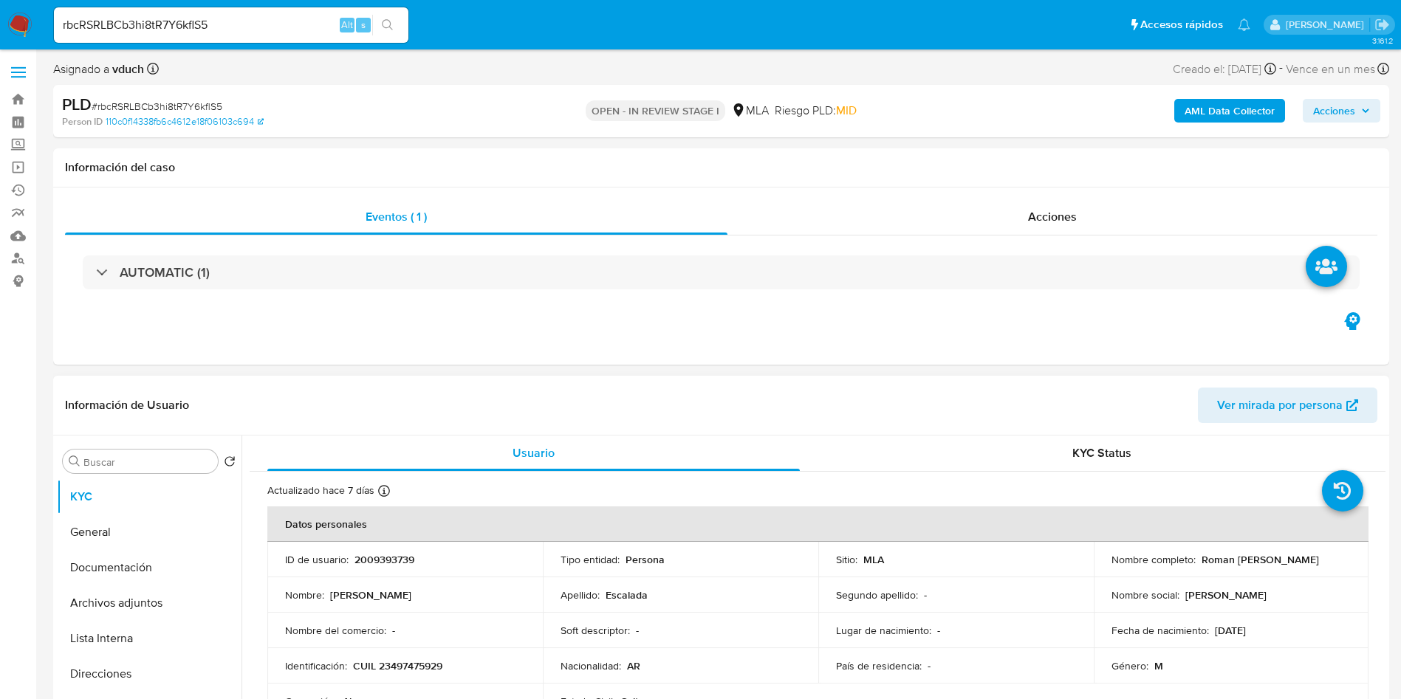
click at [934, 624] on div "Lugar de nacimiento : -" at bounding box center [956, 630] width 240 height 13
click at [188, 21] on input "rbcRSRLBCb3hi8tR7Y6kflS5" at bounding box center [231, 25] width 354 height 19
click at [188, 20] on input "rbcRSRLBCb3hi8tR7Y6kflS5" at bounding box center [231, 25] width 354 height 19
click at [363, 553] on p "2009393739" at bounding box center [384, 559] width 60 height 13
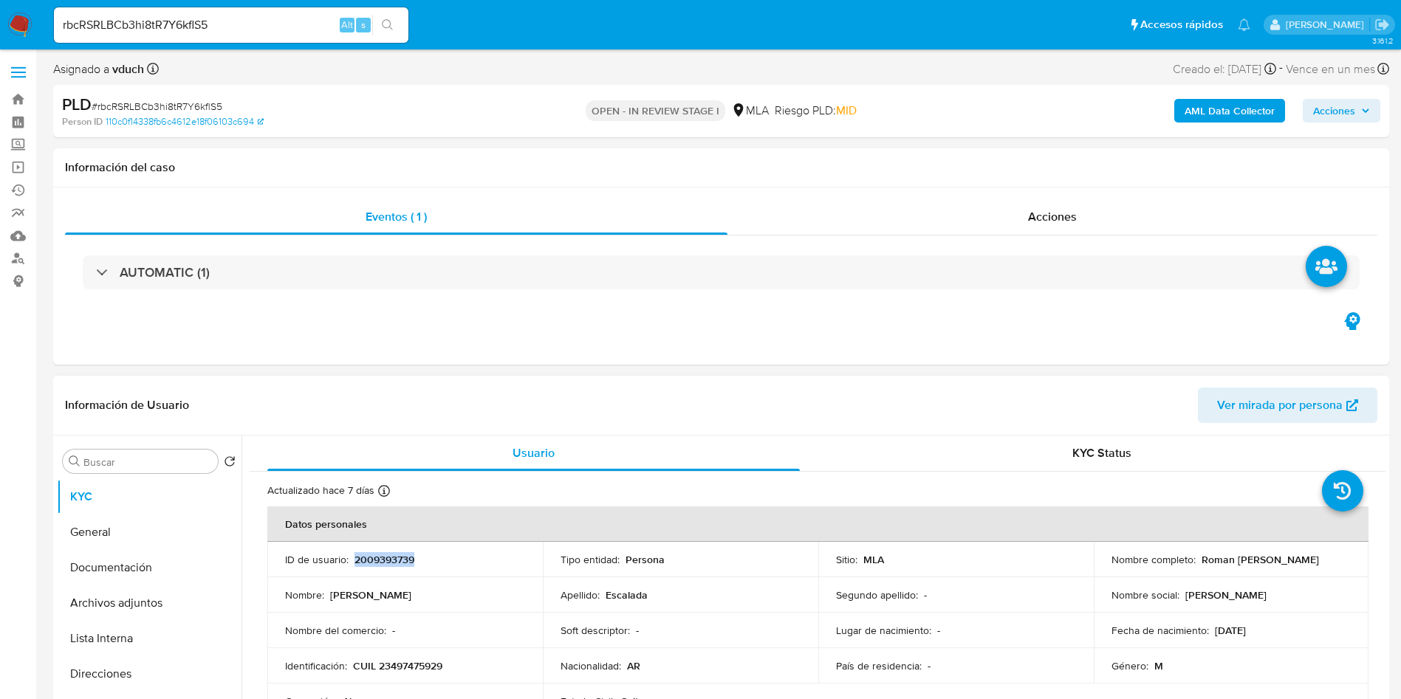
click at [363, 553] on p "2009393739" at bounding box center [384, 559] width 60 height 13
copy p "2009393739"
click at [873, 594] on p "Segundo apellido :" at bounding box center [877, 594] width 82 height 13
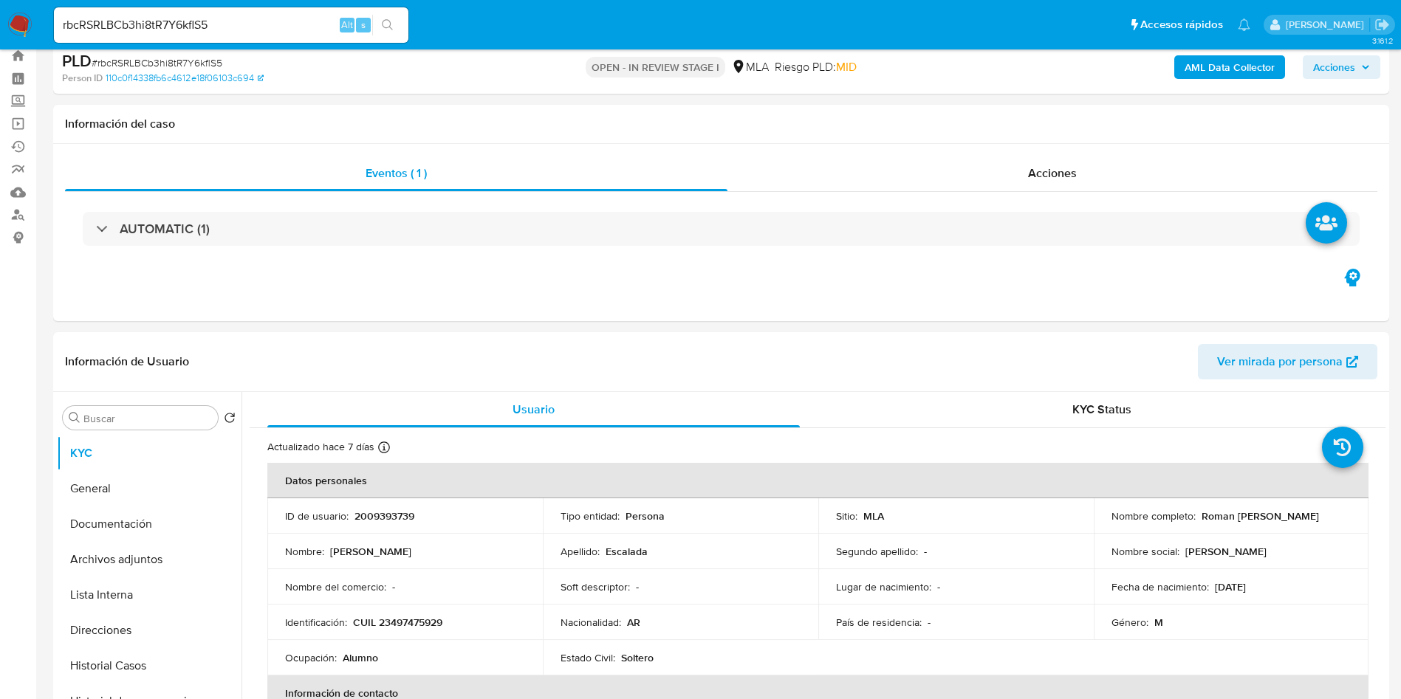
scroll to position [111, 0]
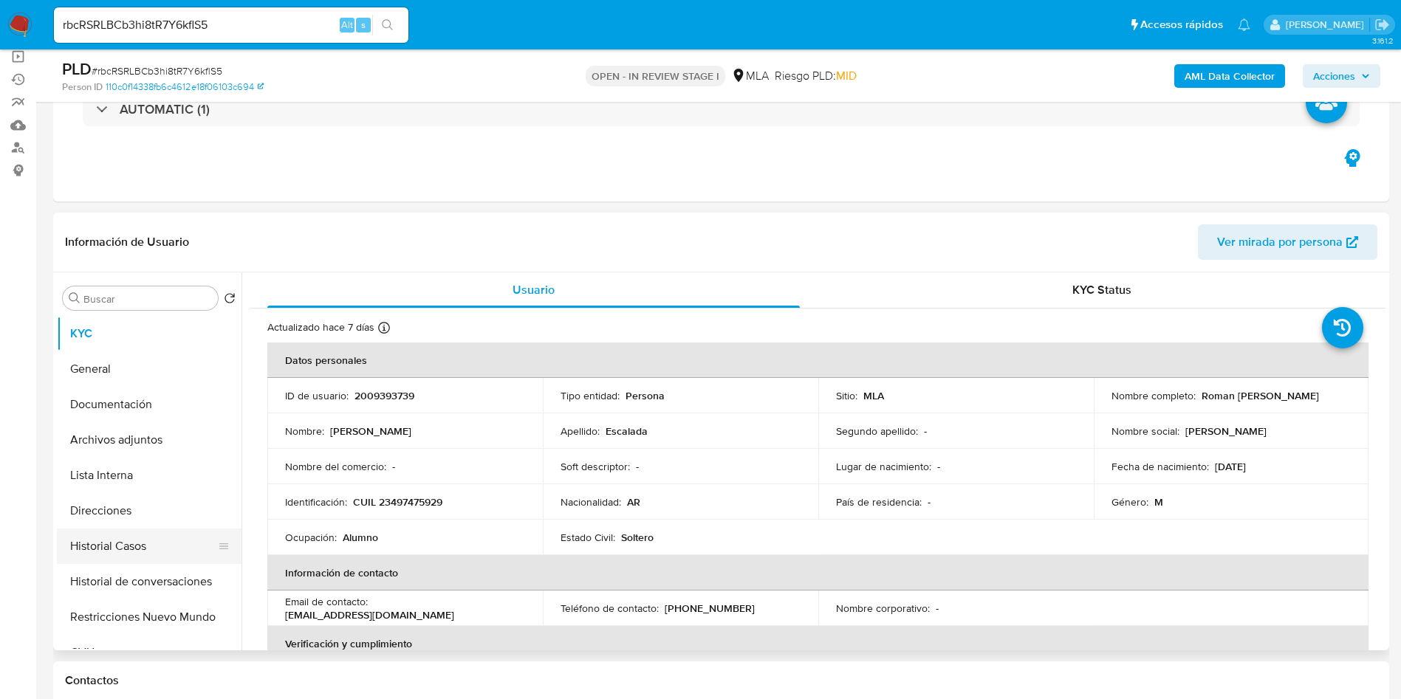
click at [110, 543] on button "Historial Casos" at bounding box center [143, 546] width 173 height 35
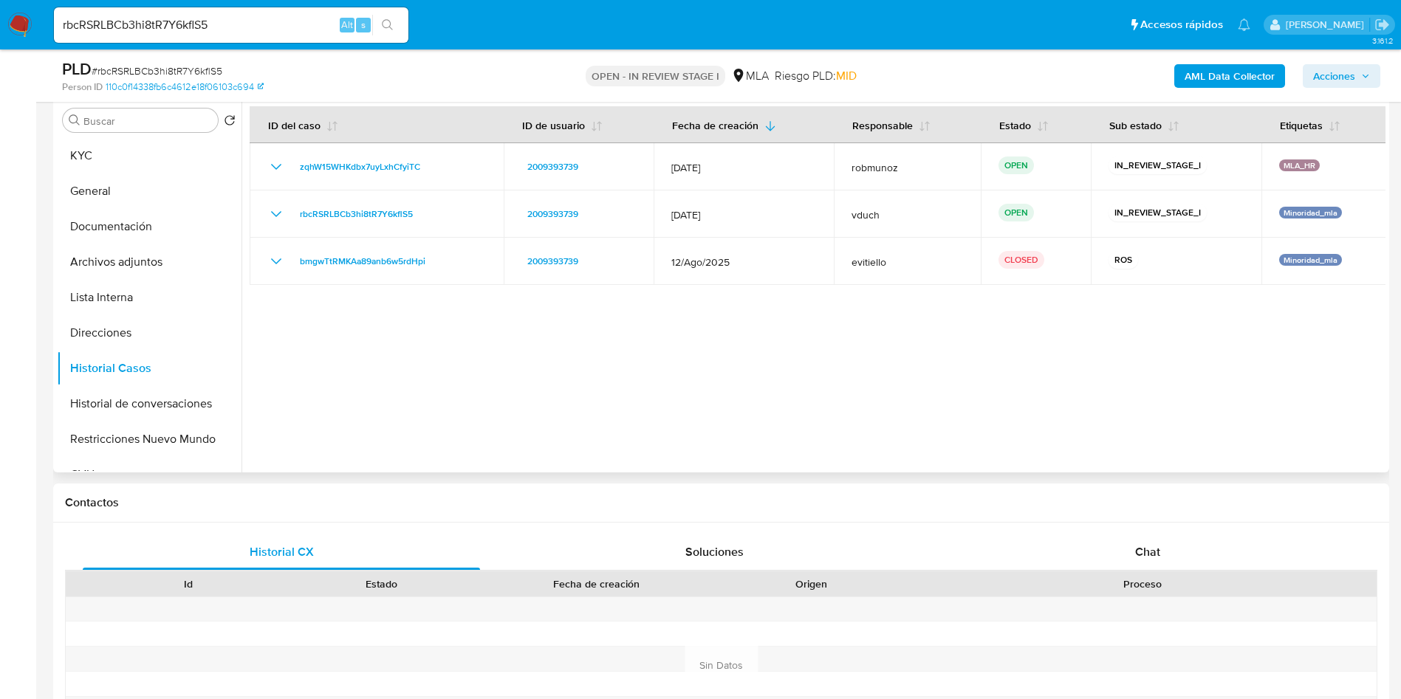
scroll to position [221, 0]
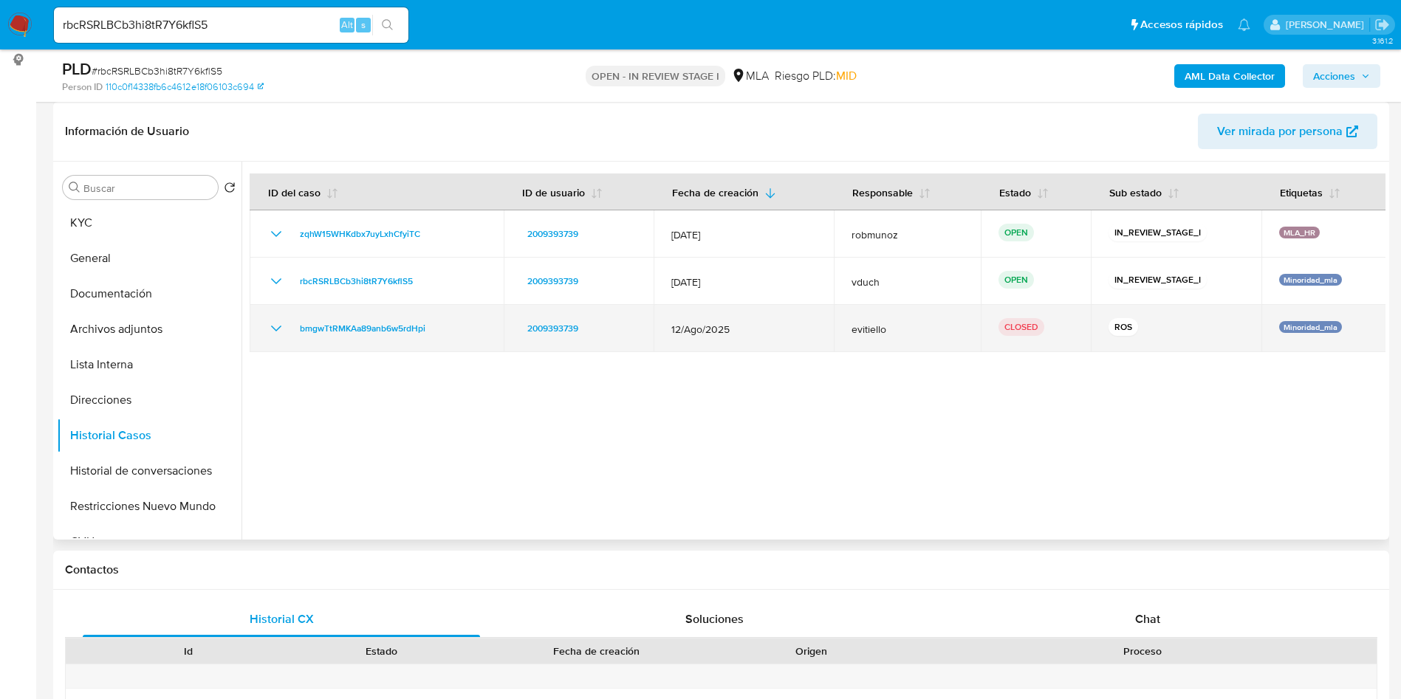
click at [275, 325] on icon "Mostrar/Ocultar" at bounding box center [276, 329] width 18 height 18
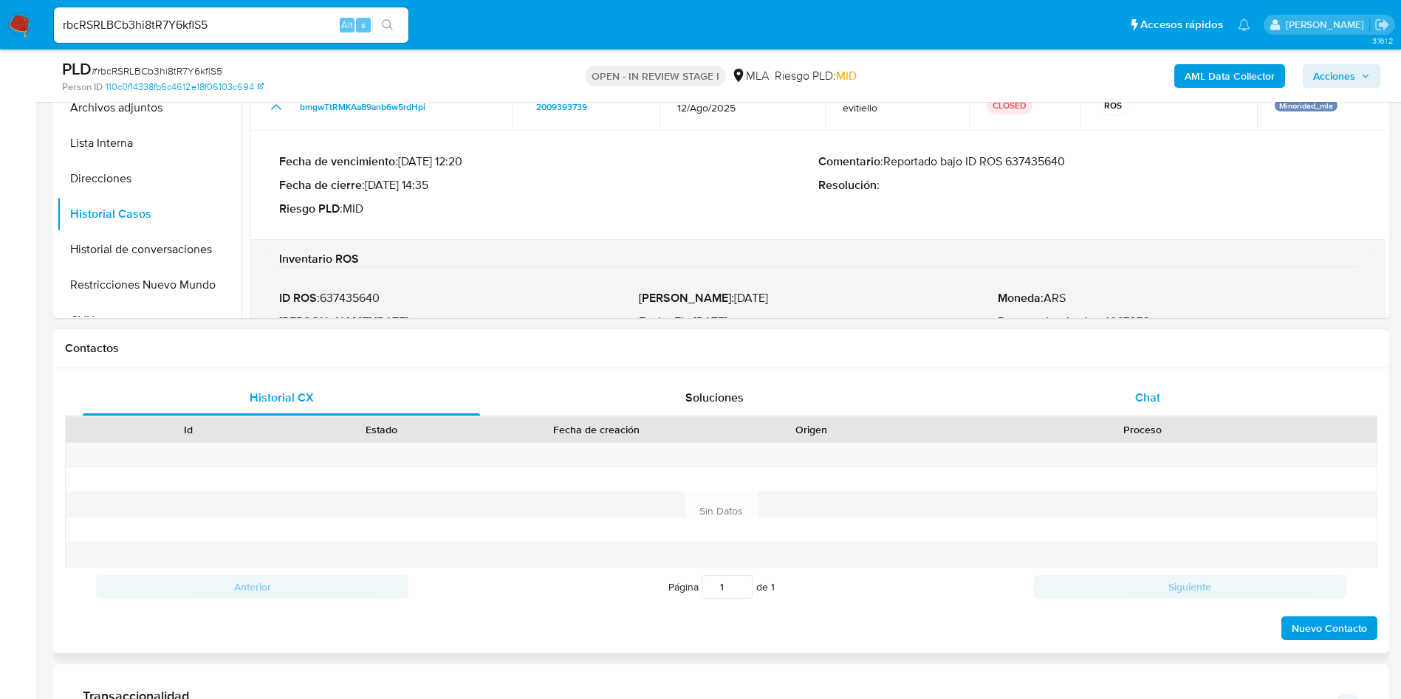
drag, startPoint x: 1192, startPoint y: 387, endPoint x: 1117, endPoint y: 413, distance: 78.9
click at [1192, 385] on div "Chat" at bounding box center [1147, 397] width 397 height 35
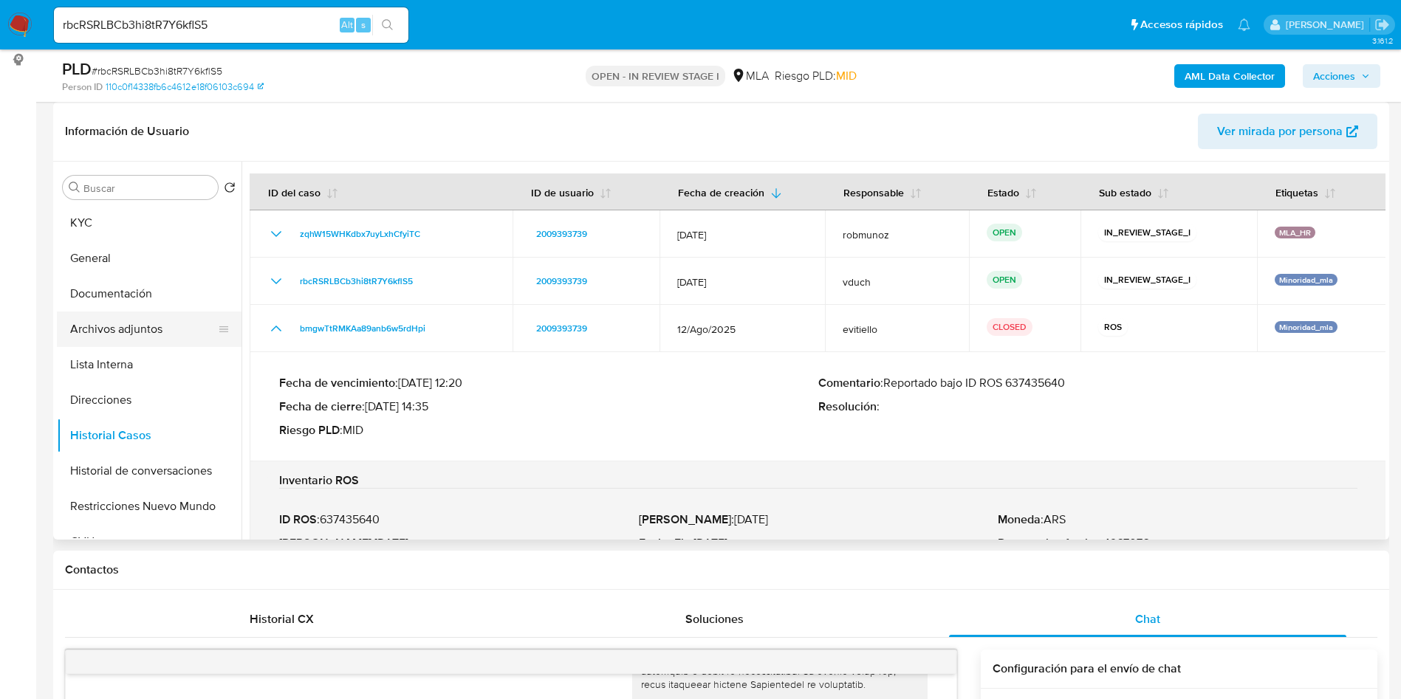
click at [148, 334] on button "Archivos adjuntos" at bounding box center [143, 329] width 173 height 35
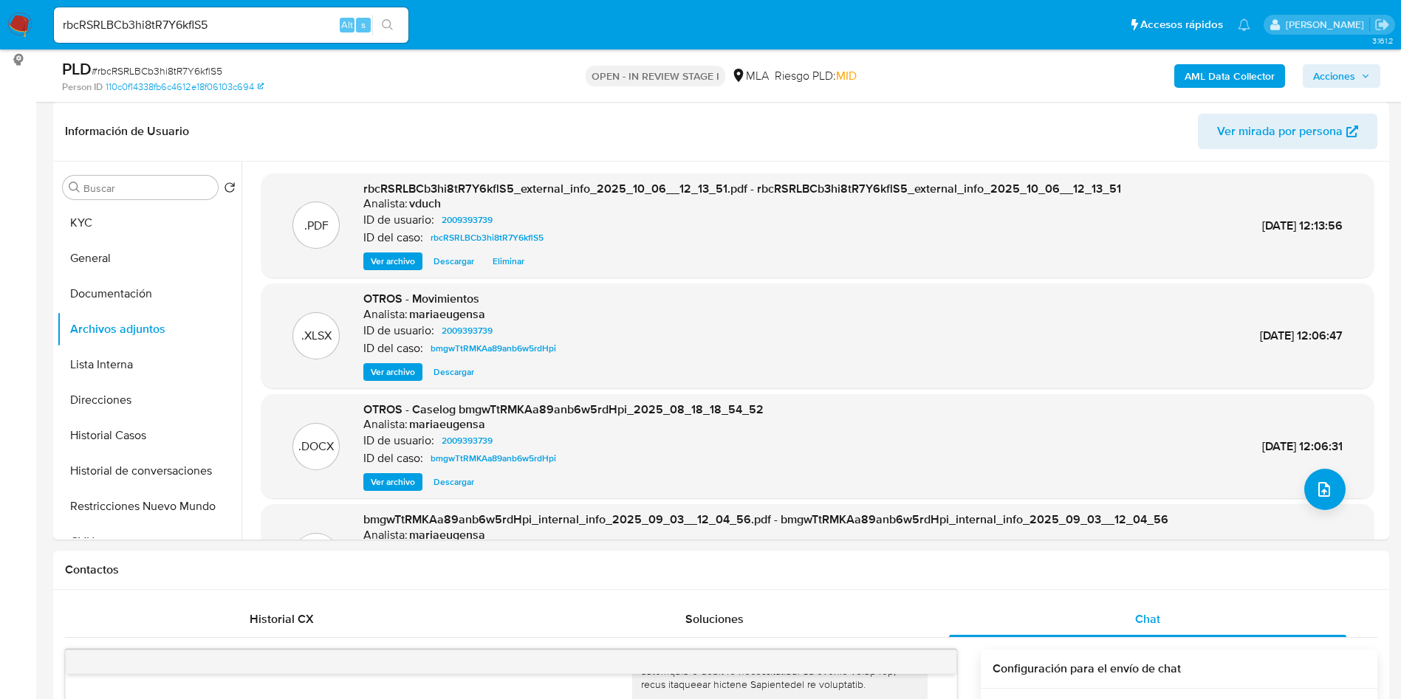
click at [1201, 66] on b "AML Data Collector" at bounding box center [1229, 76] width 90 height 24
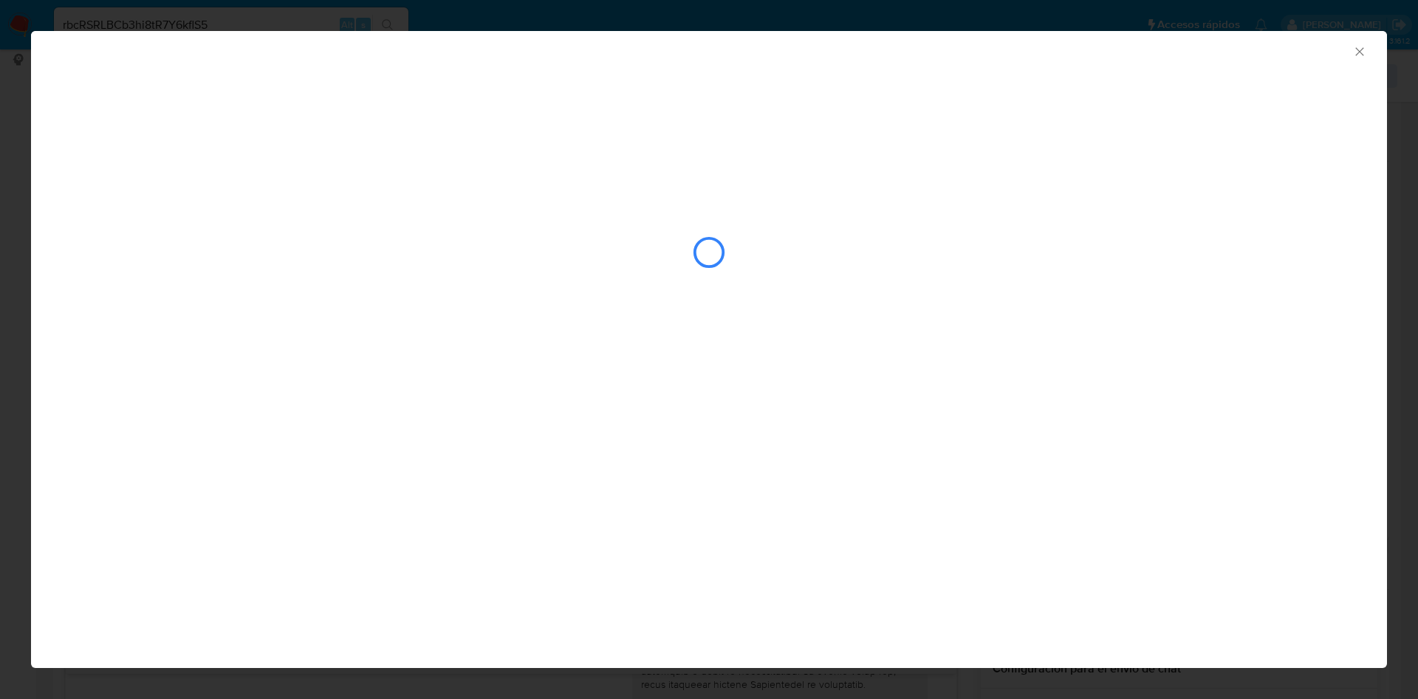
click at [161, 296] on div "closure-recommendation-modal" at bounding box center [709, 253] width 1294 height 148
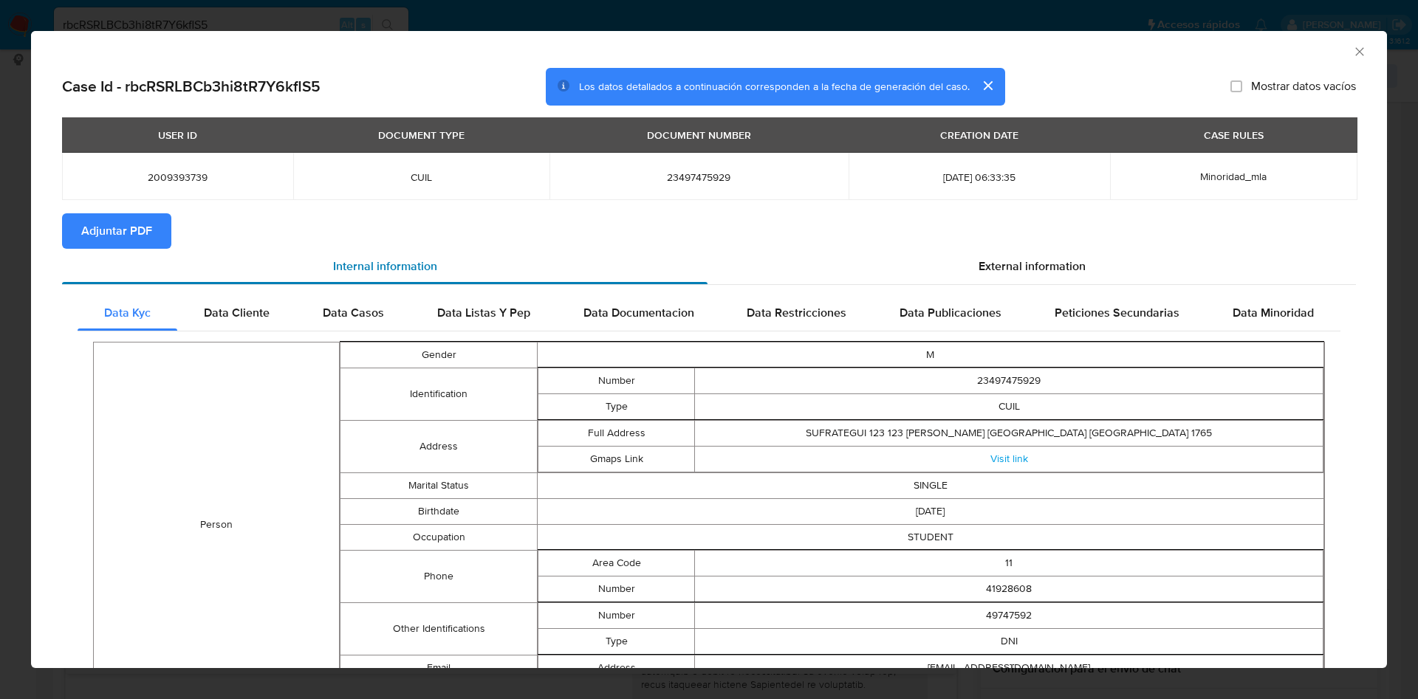
click at [157, 254] on div "Internal information" at bounding box center [384, 266] width 645 height 35
click at [153, 239] on button "Adjuntar PDF" at bounding box center [116, 230] width 109 height 35
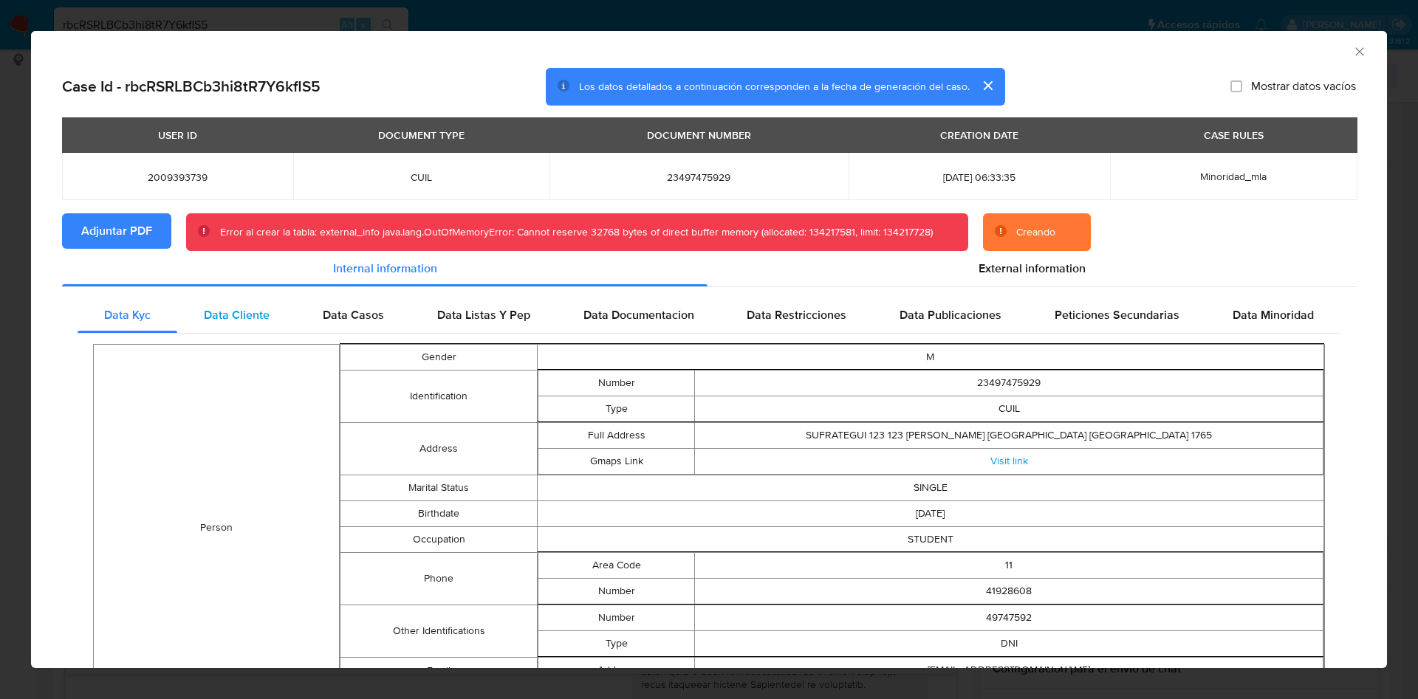
click at [267, 309] on div "Data Cliente" at bounding box center [236, 315] width 119 height 35
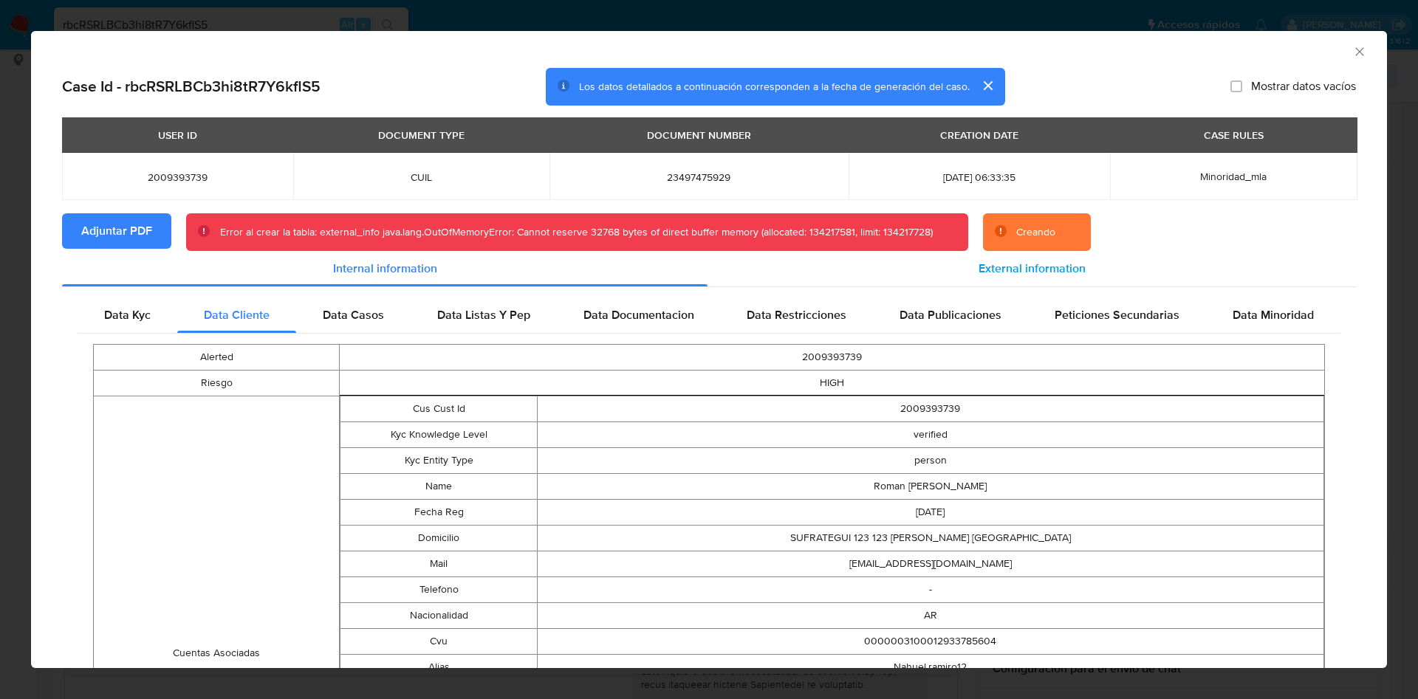
click at [970, 280] on div "External information" at bounding box center [1031, 268] width 648 height 35
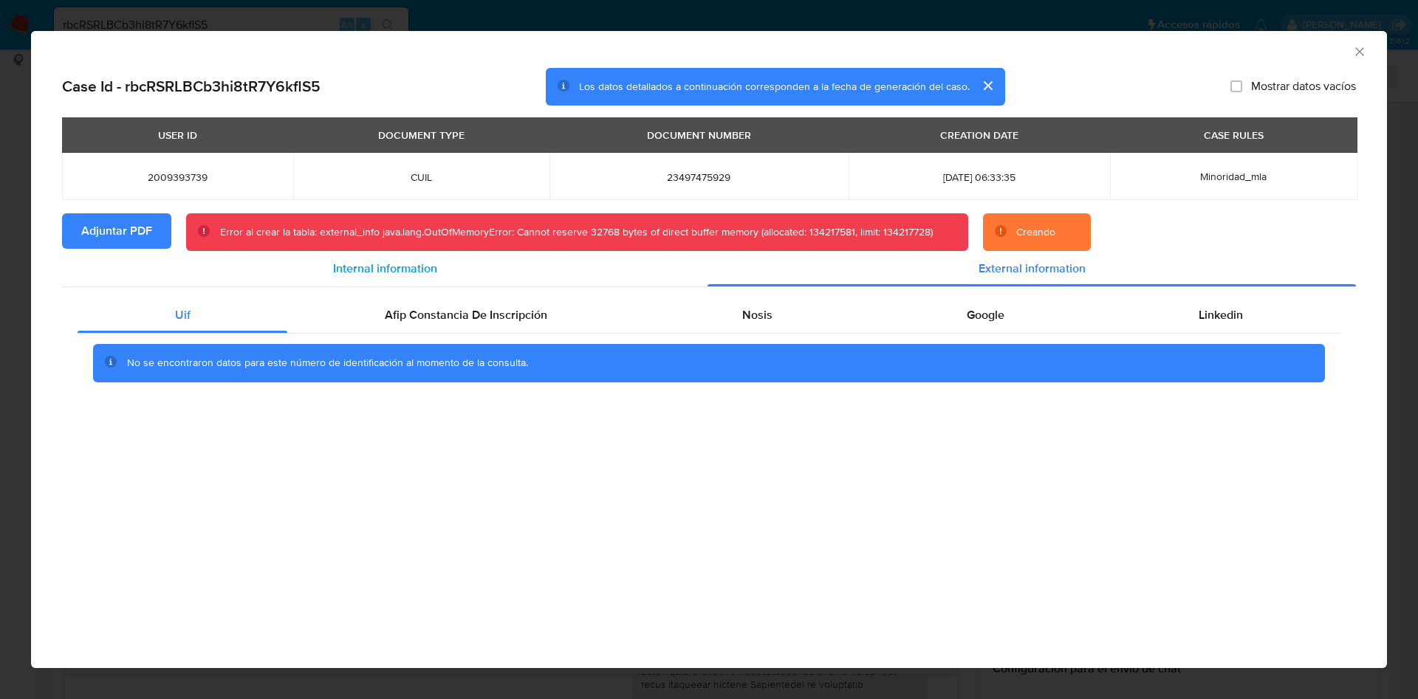
click at [396, 274] on span "Internal information" at bounding box center [385, 268] width 104 height 17
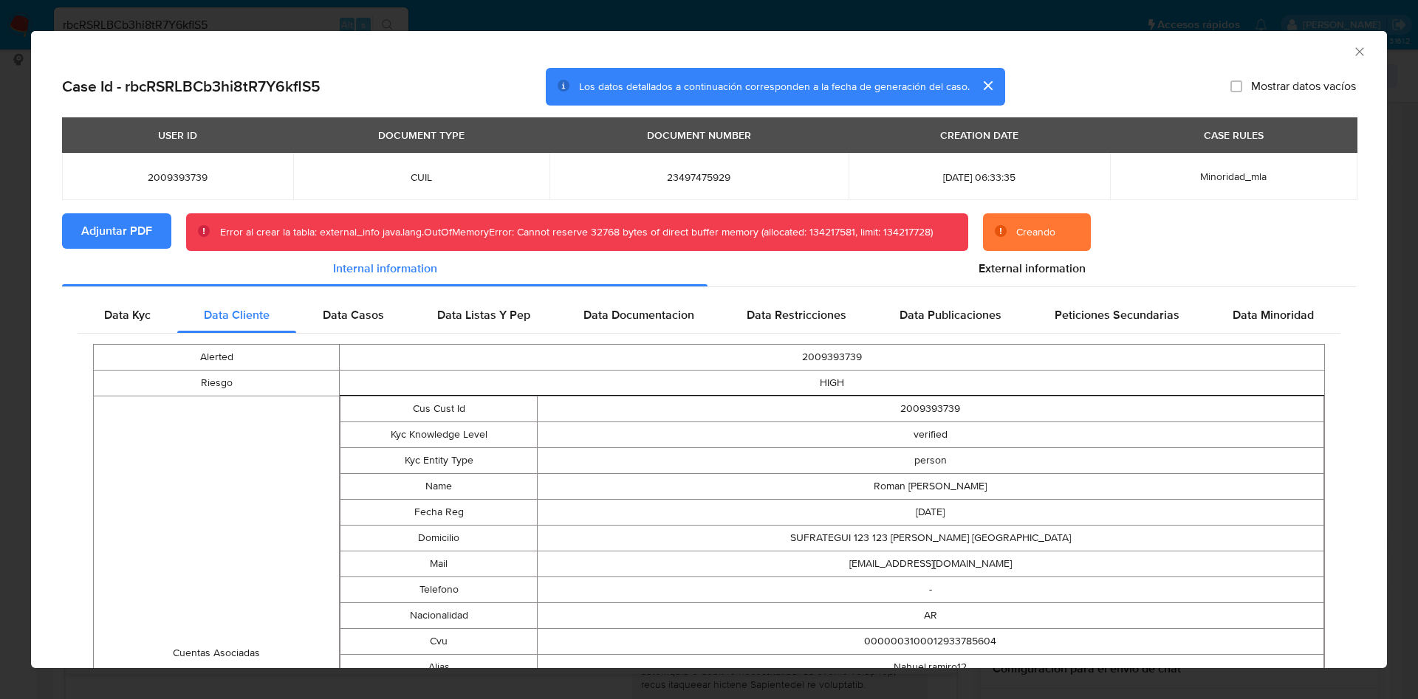
click at [1023, 228] on div "Creando" at bounding box center [1035, 232] width 39 height 15
click at [1352, 53] on icon "Cerrar ventana" at bounding box center [1359, 51] width 15 height 15
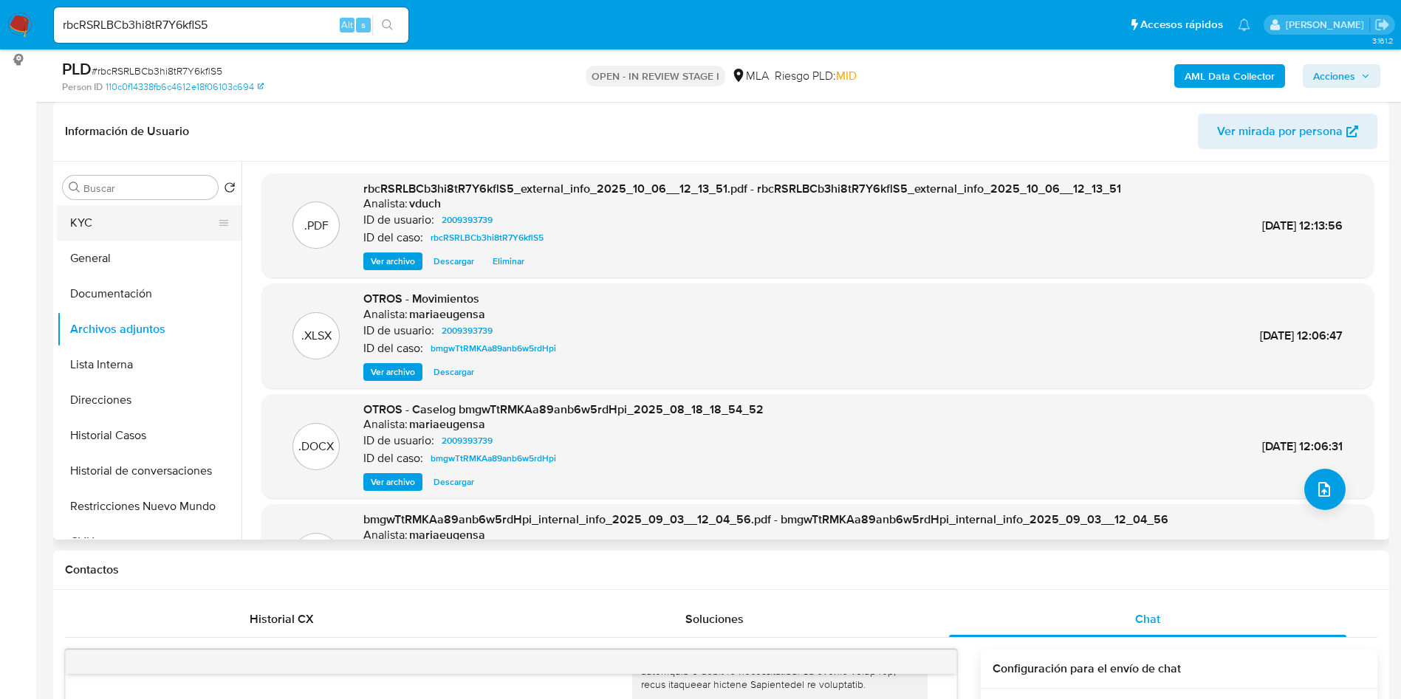
click at [126, 228] on button "KYC" at bounding box center [143, 222] width 173 height 35
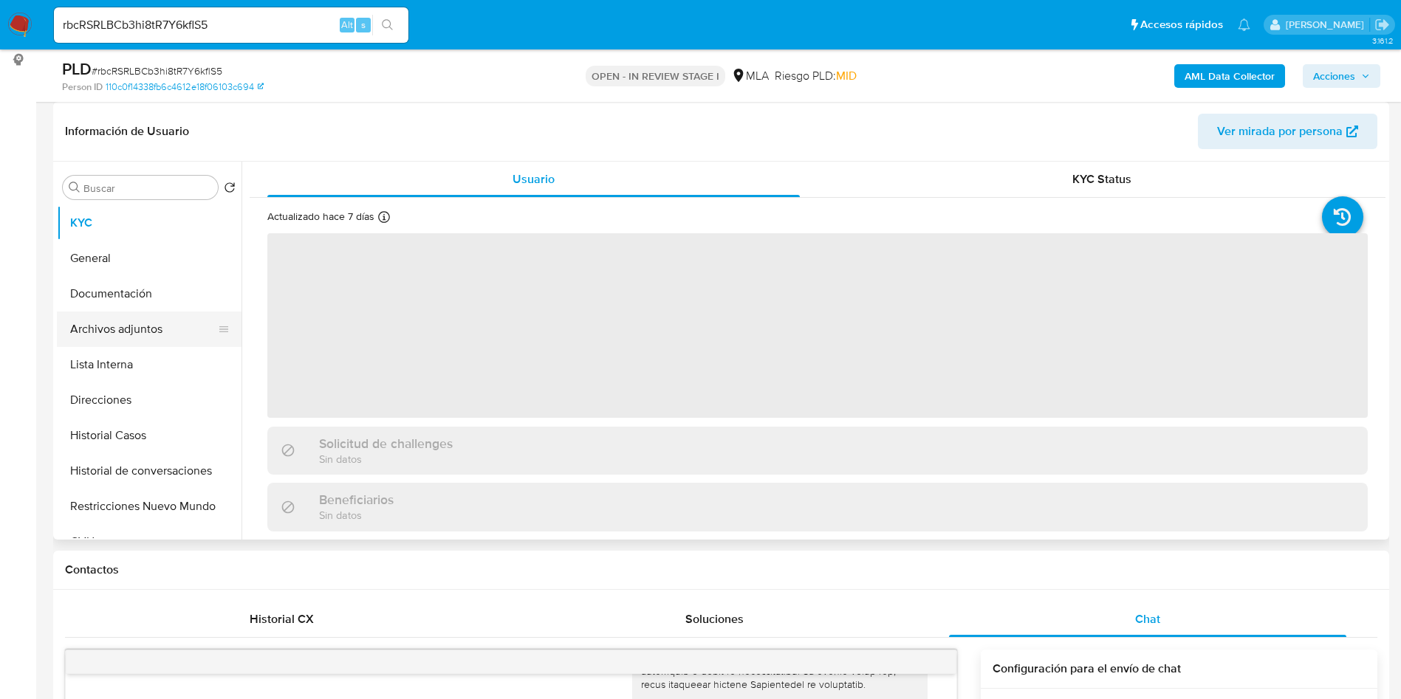
click at [171, 332] on button "Archivos adjuntos" at bounding box center [143, 329] width 173 height 35
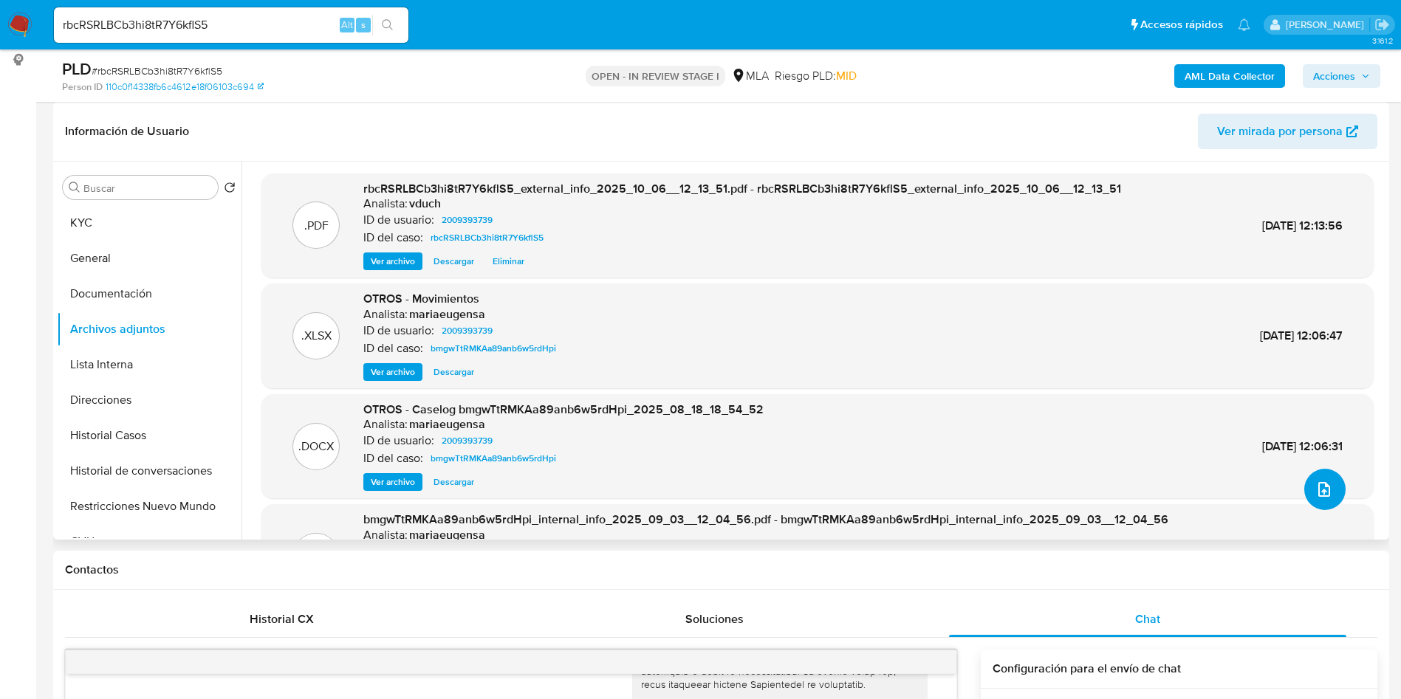
click at [1316, 492] on icon "upload-file" at bounding box center [1324, 490] width 18 height 18
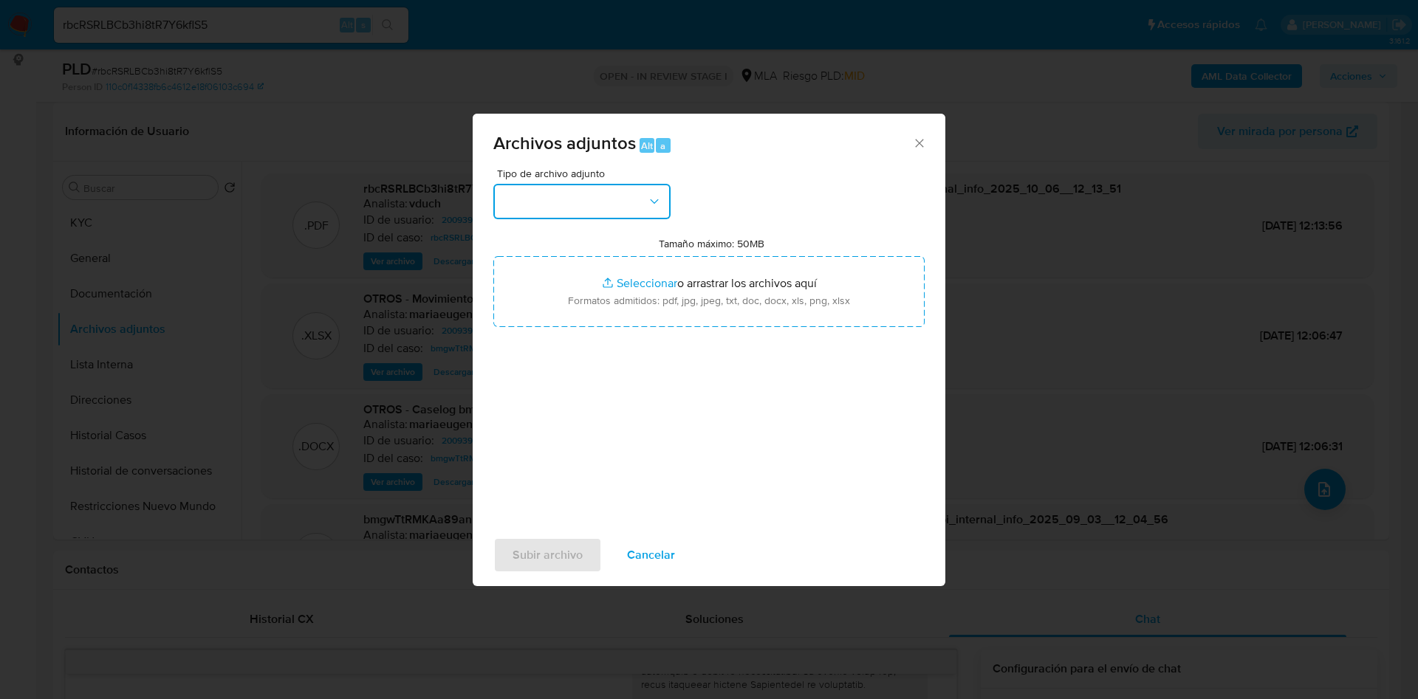
click at [569, 194] on button "button" at bounding box center [581, 201] width 177 height 35
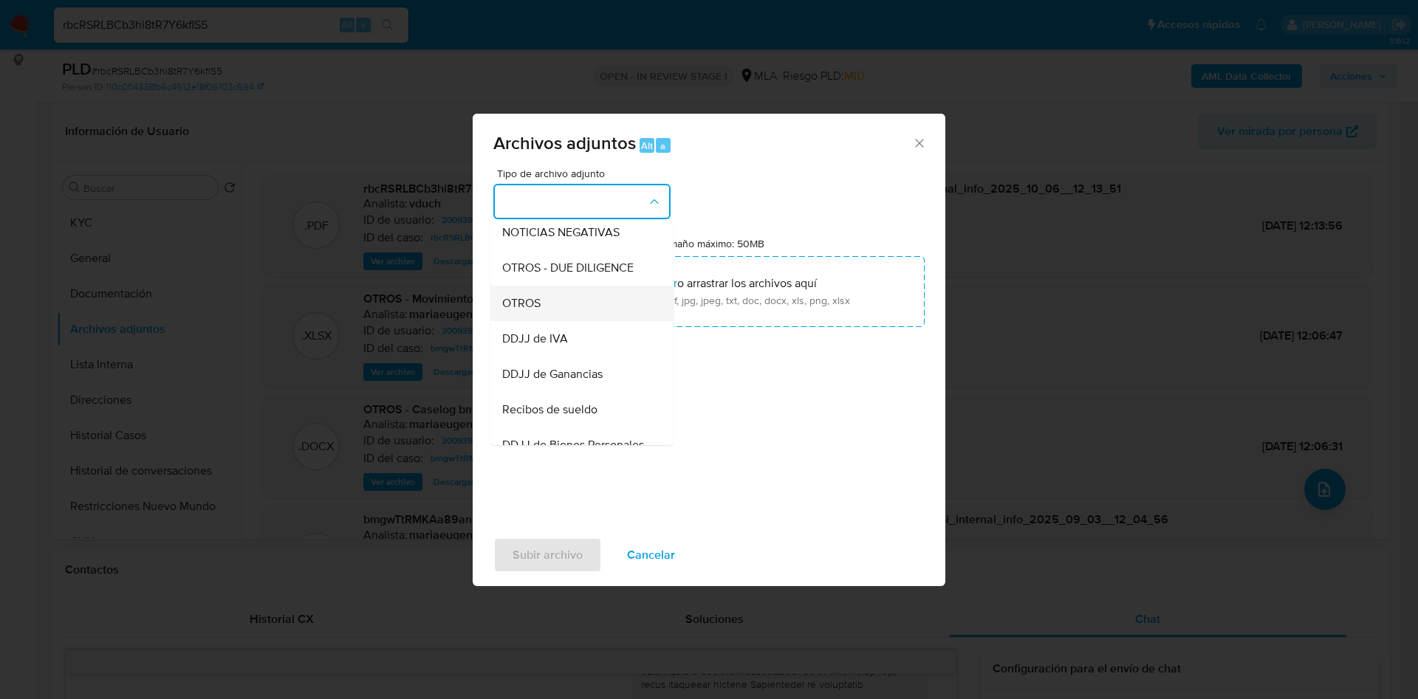
click at [535, 311] on span "OTROS" at bounding box center [521, 303] width 38 height 15
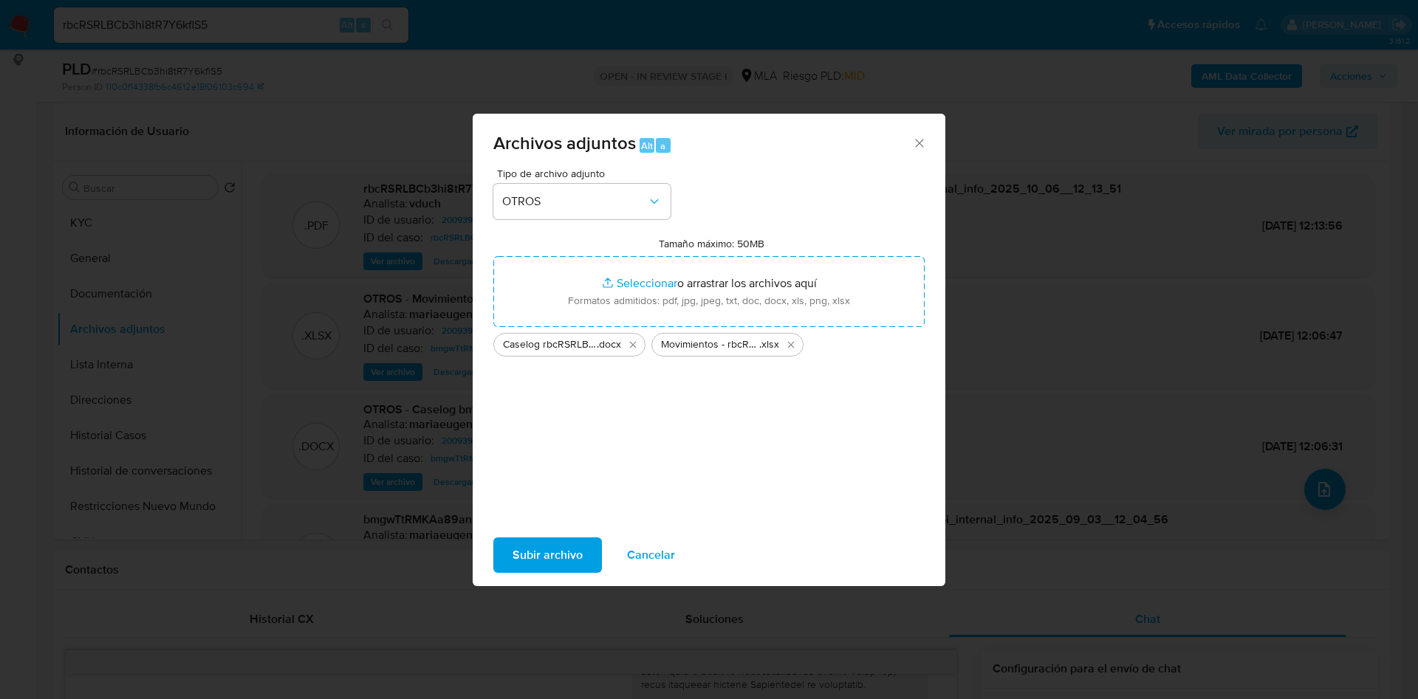
click at [547, 552] on span "Subir archivo" at bounding box center [547, 555] width 70 height 32
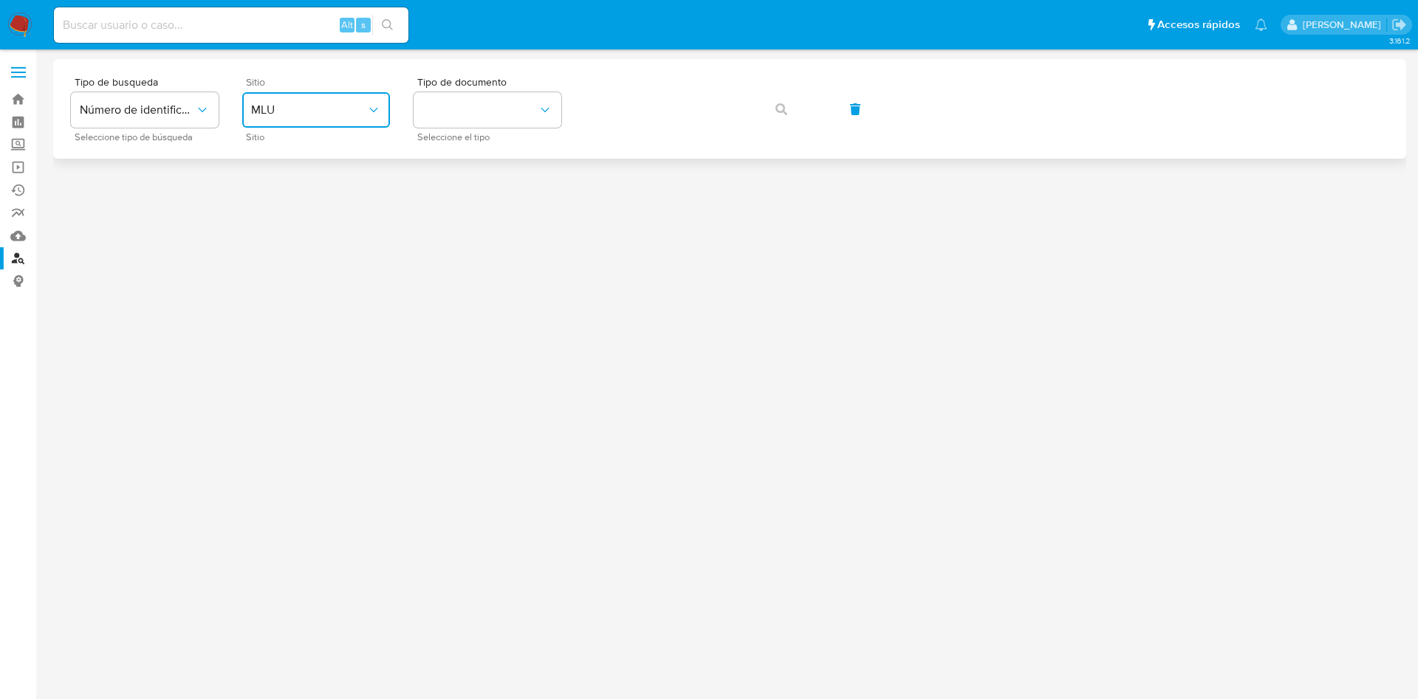
drag, startPoint x: 331, startPoint y: 98, endPoint x: 303, endPoint y: 121, distance: 35.6
click at [330, 98] on button "MLU" at bounding box center [316, 109] width 148 height 35
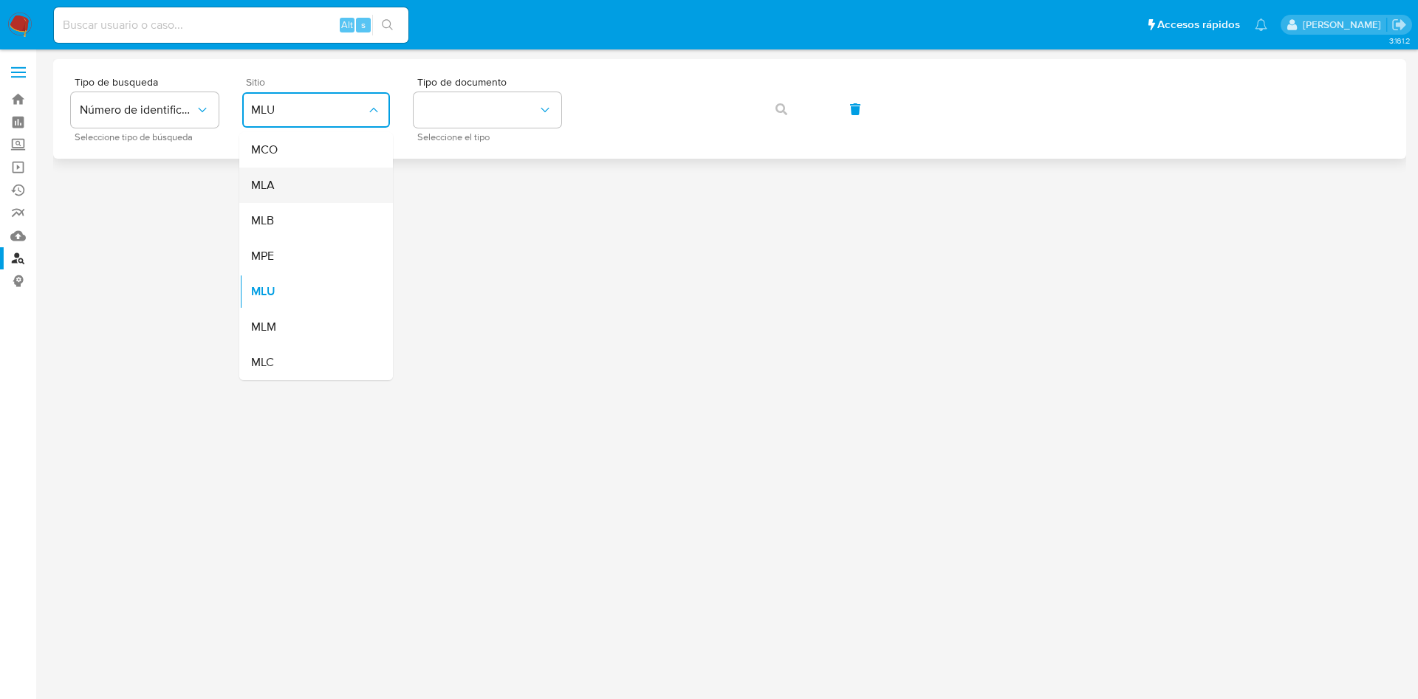
click at [287, 190] on div "MLA" at bounding box center [311, 185] width 121 height 35
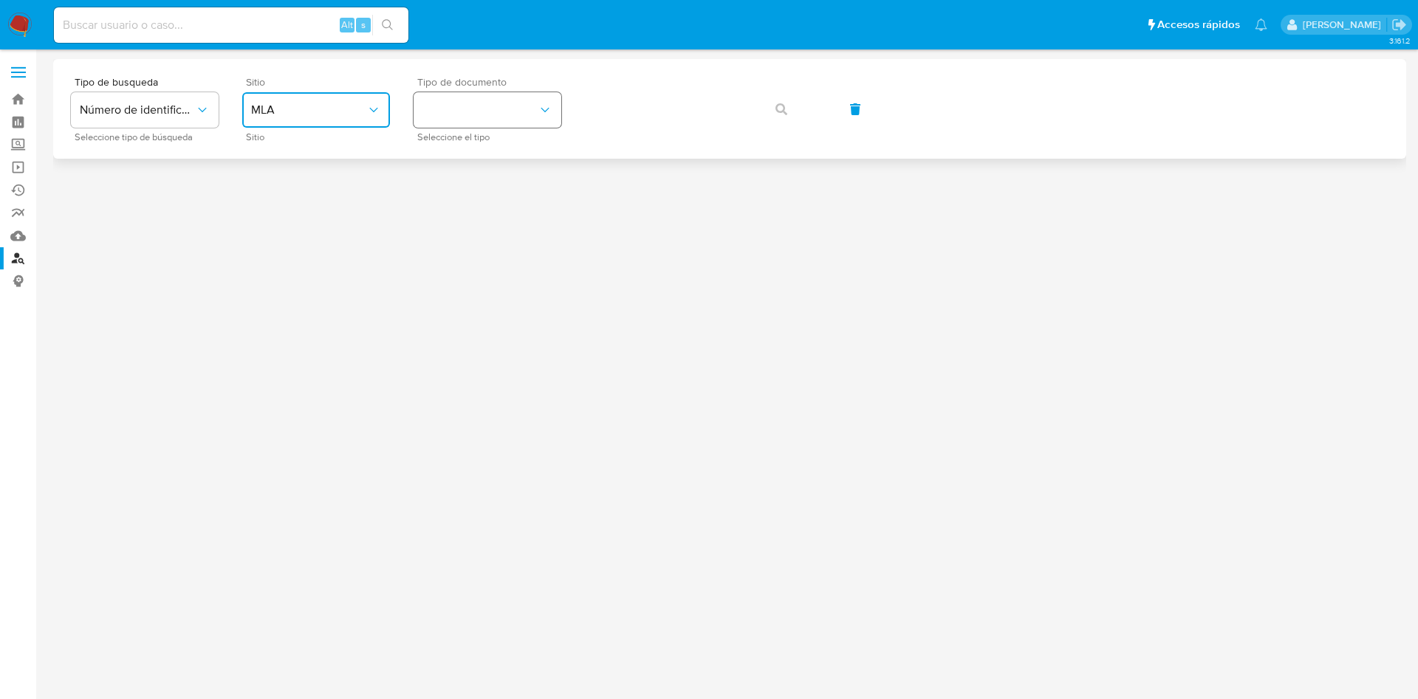
click at [460, 109] on button "identificationType" at bounding box center [487, 109] width 148 height 35
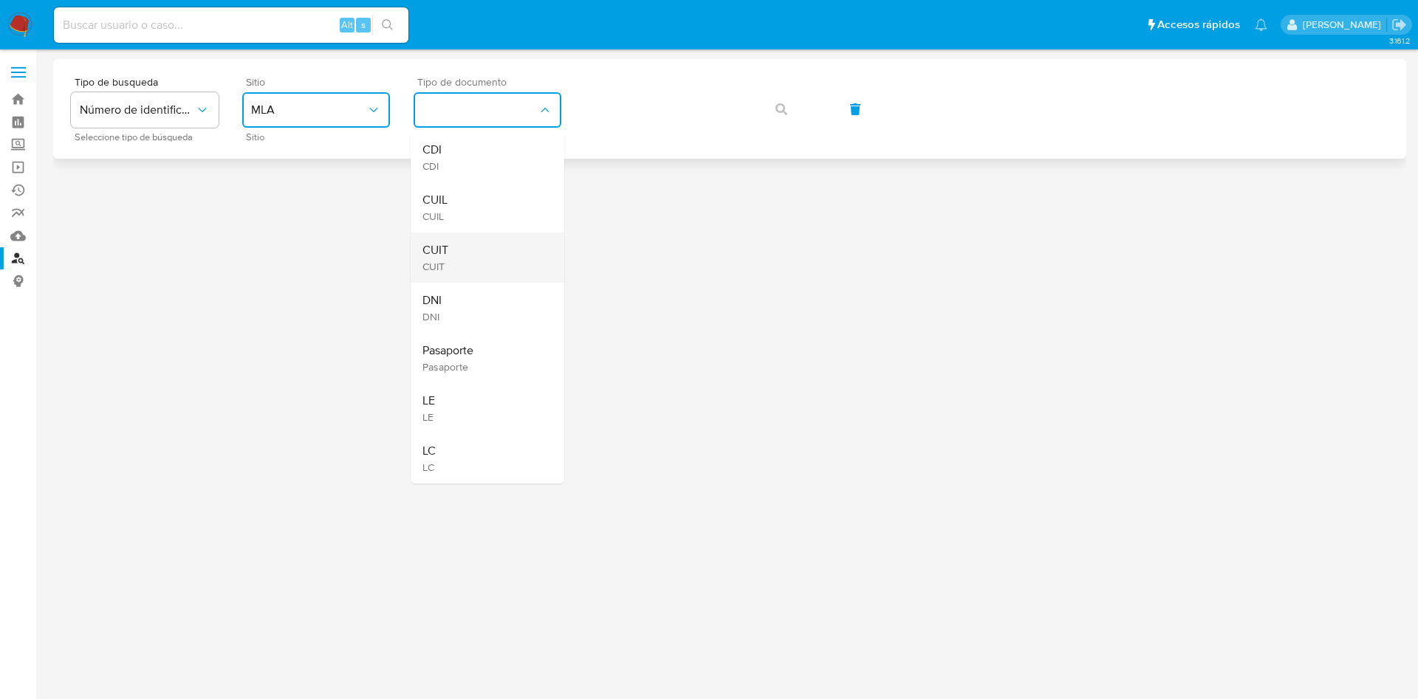
click at [481, 262] on div "CUIT CUIT" at bounding box center [482, 258] width 121 height 50
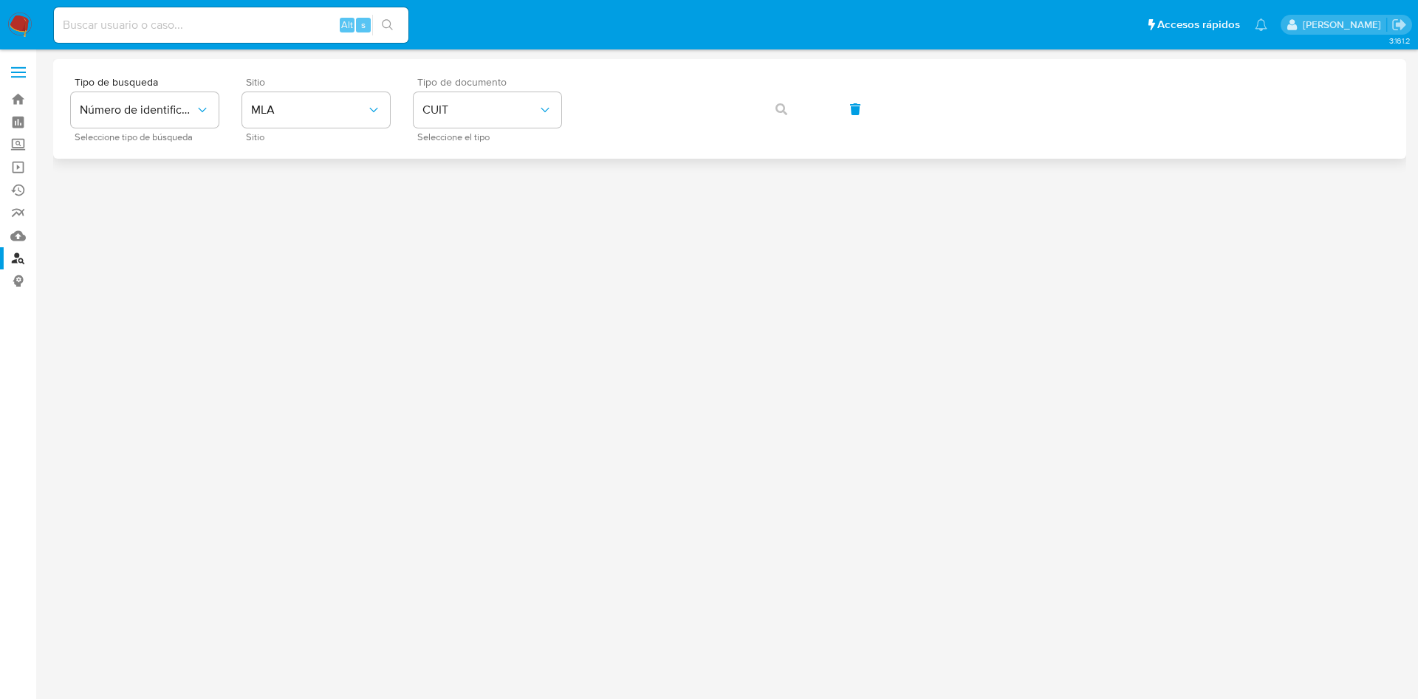
click at [783, 114] on span "button" at bounding box center [781, 109] width 12 height 32
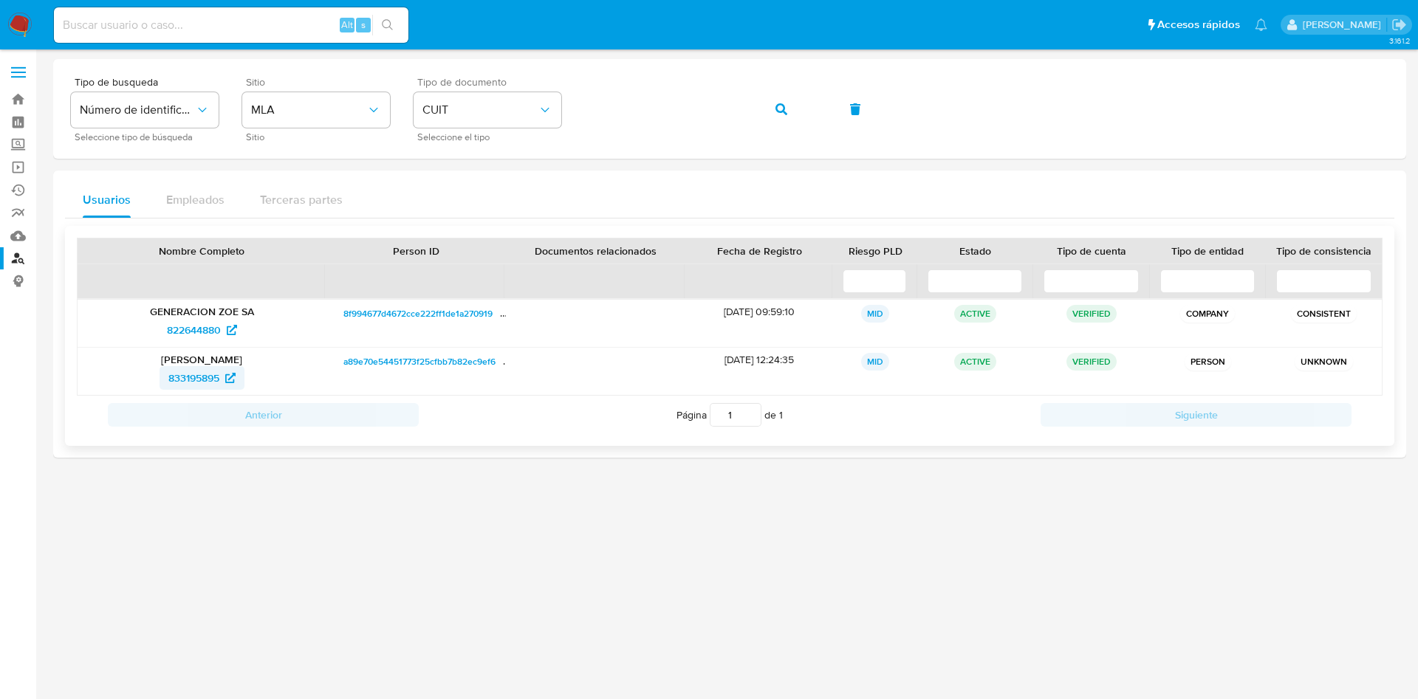
click at [197, 373] on span "833195895" at bounding box center [193, 378] width 51 height 24
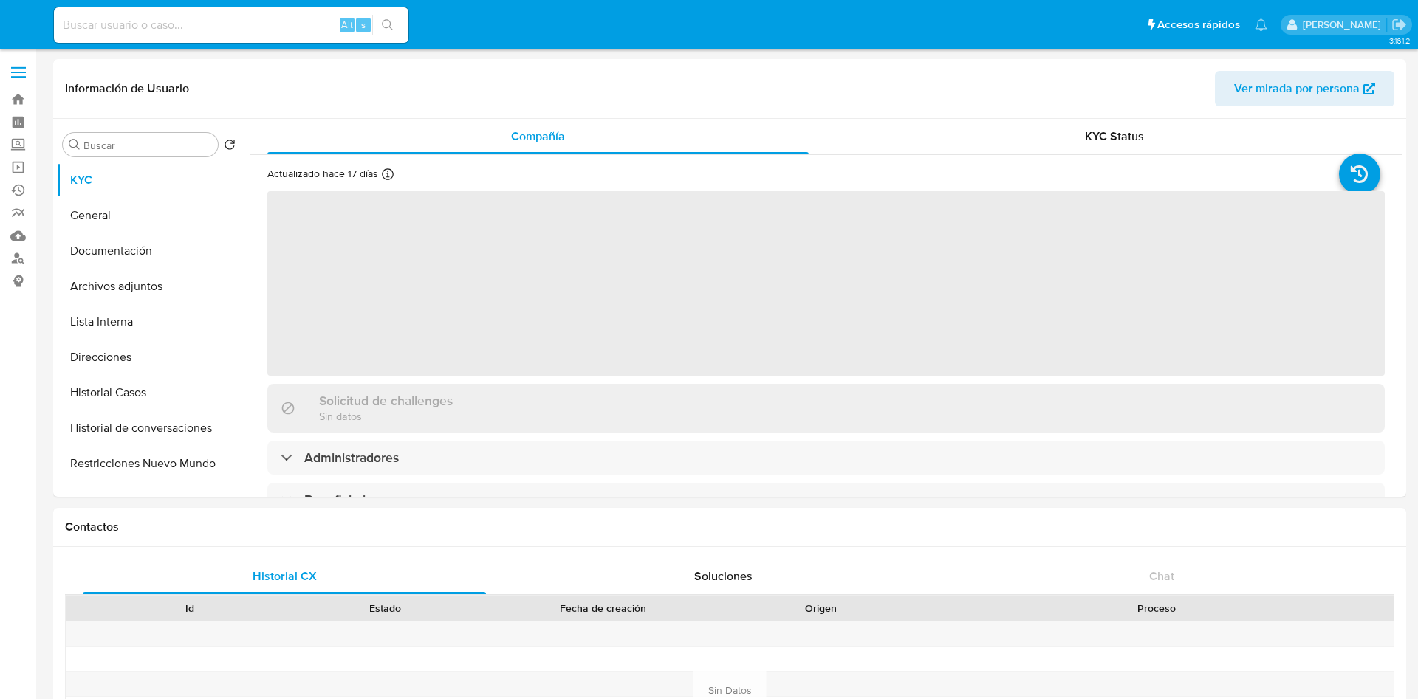
select select "10"
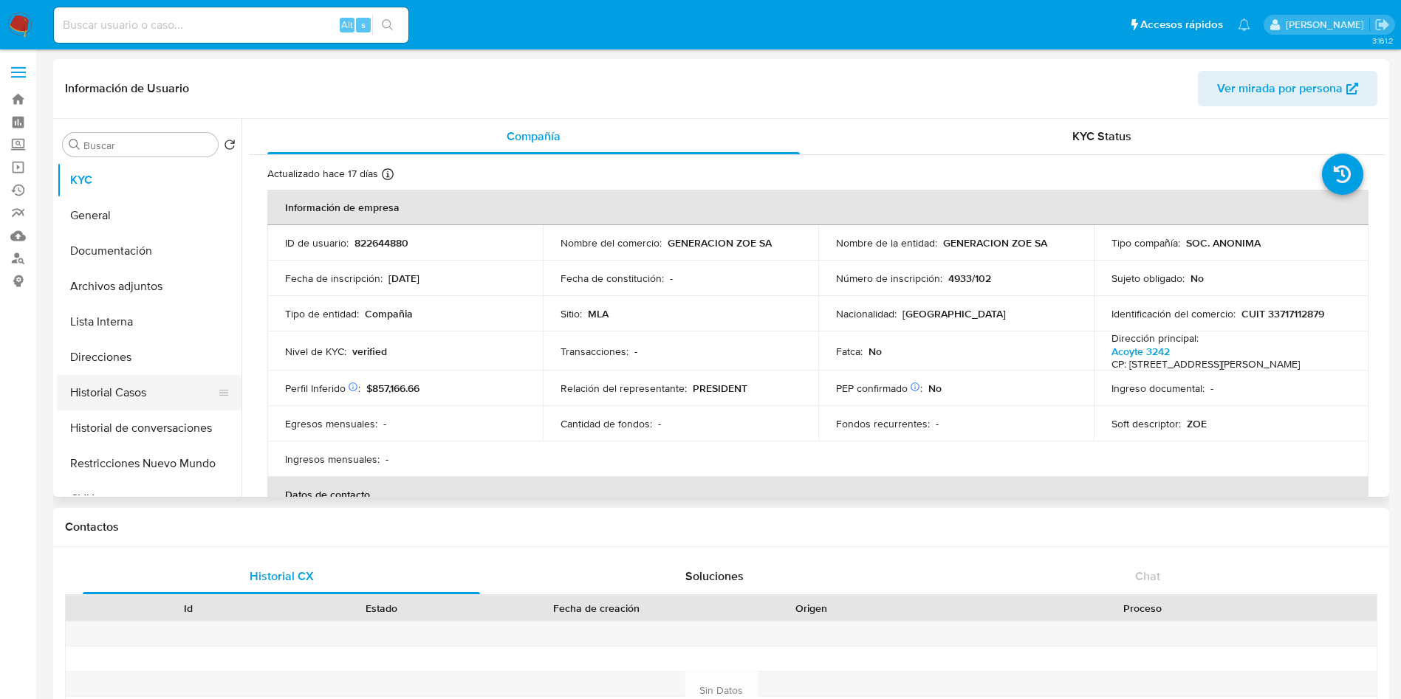
click at [172, 390] on button "Historial Casos" at bounding box center [143, 392] width 173 height 35
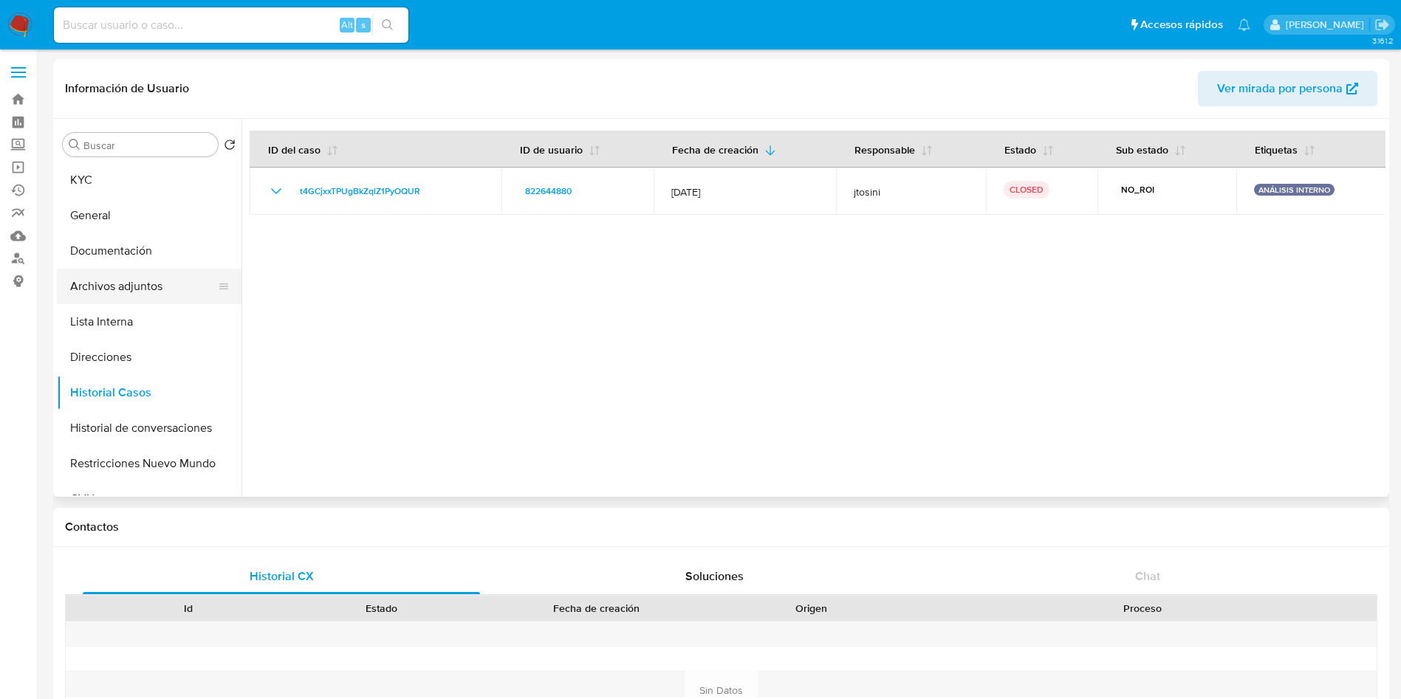
click at [167, 292] on button "Archivos adjuntos" at bounding box center [143, 286] width 173 height 35
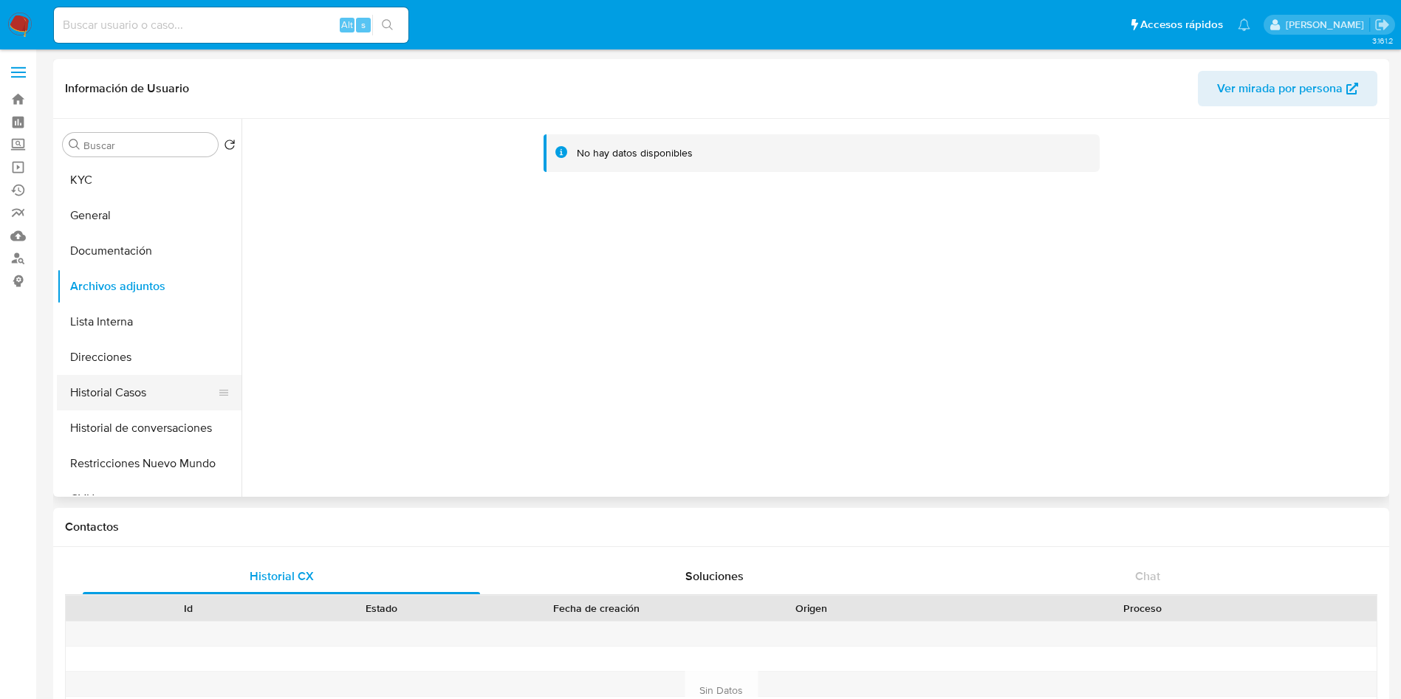
click at [161, 391] on button "Historial Casos" at bounding box center [143, 392] width 173 height 35
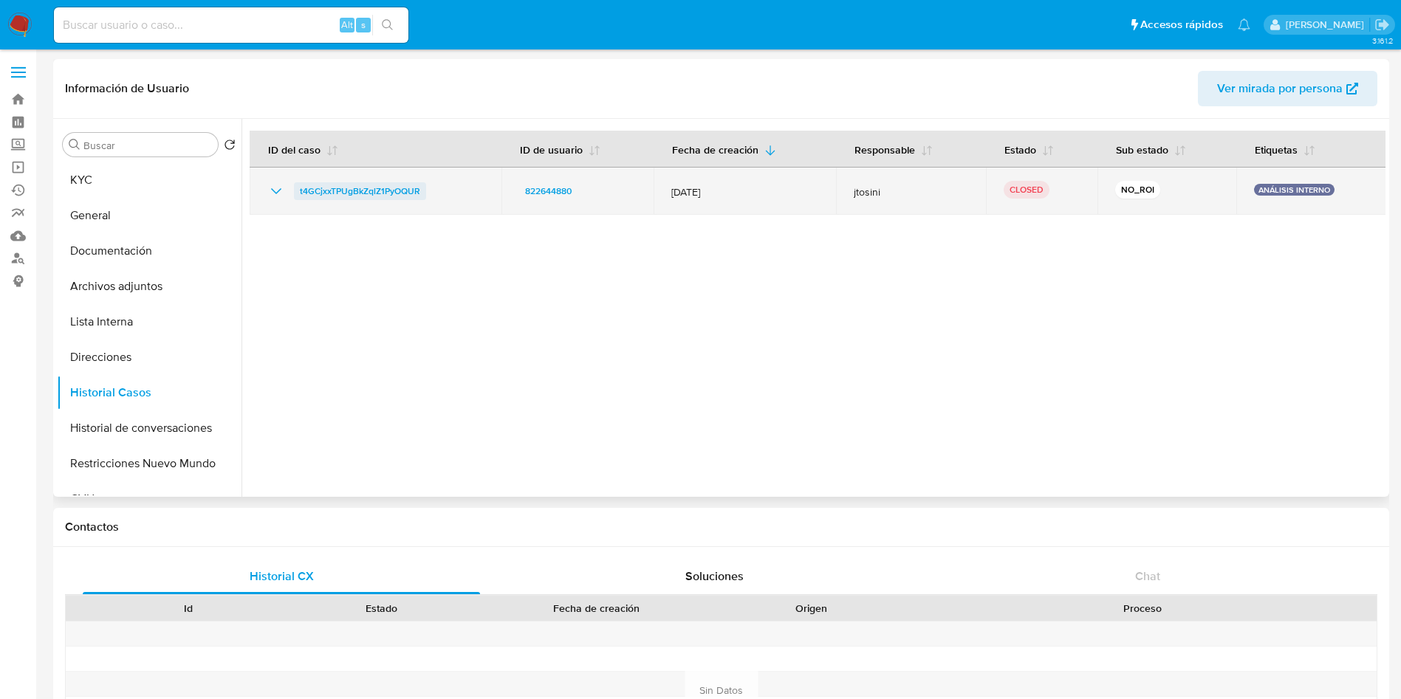
click at [368, 184] on span "t4GCjxxTPUgBkZqlZ1PyOQUR" at bounding box center [360, 191] width 120 height 18
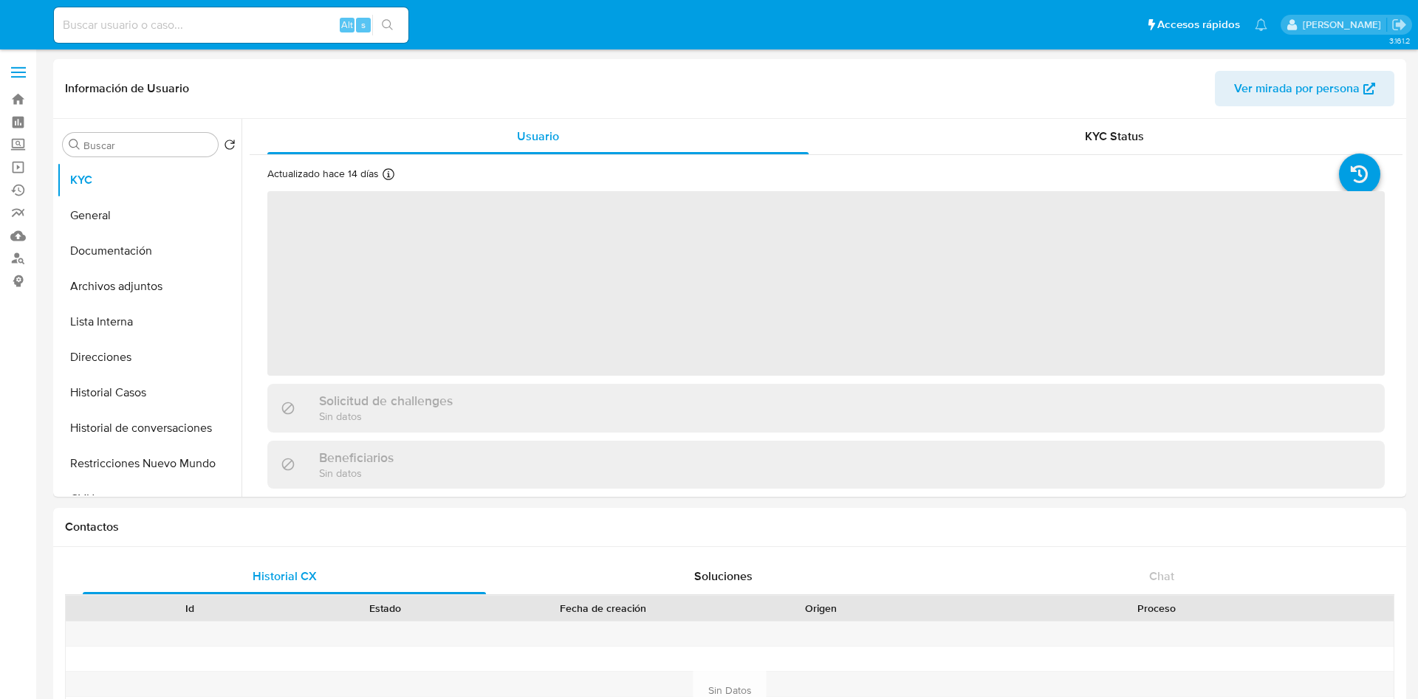
select select "10"
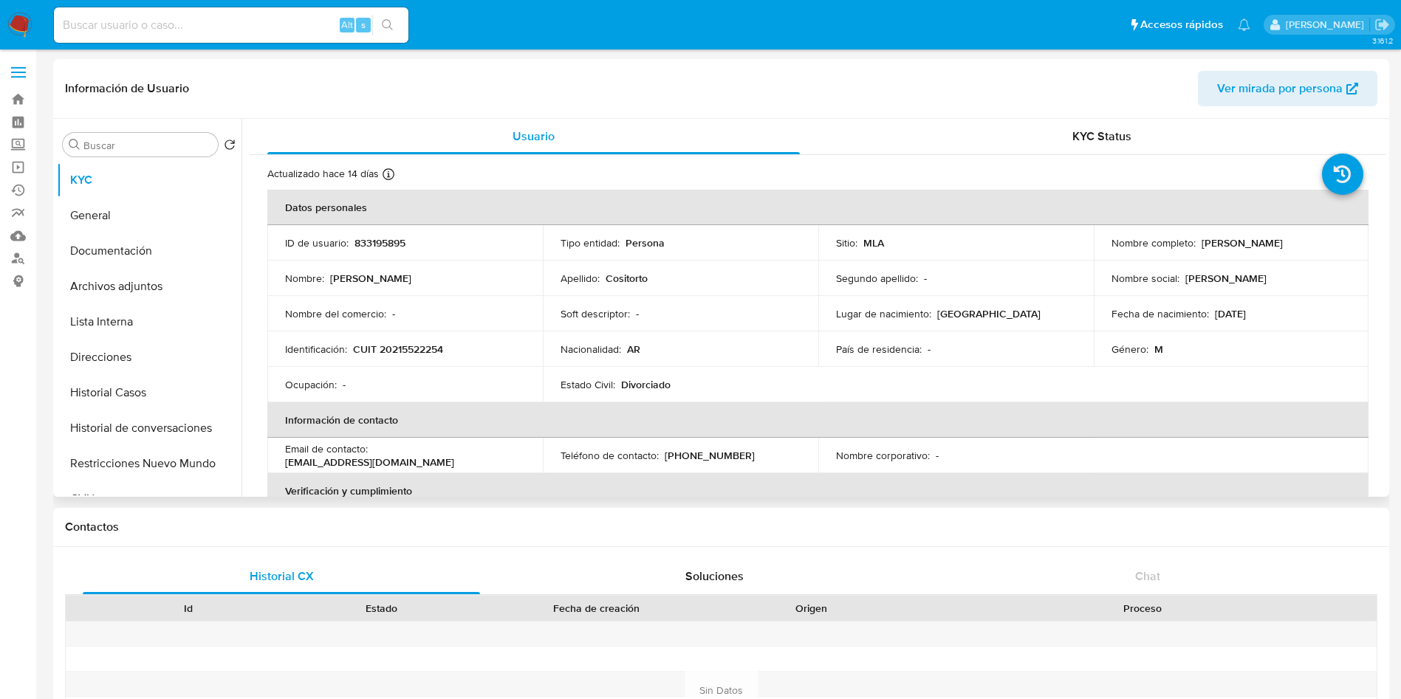
scroll to position [800, 0]
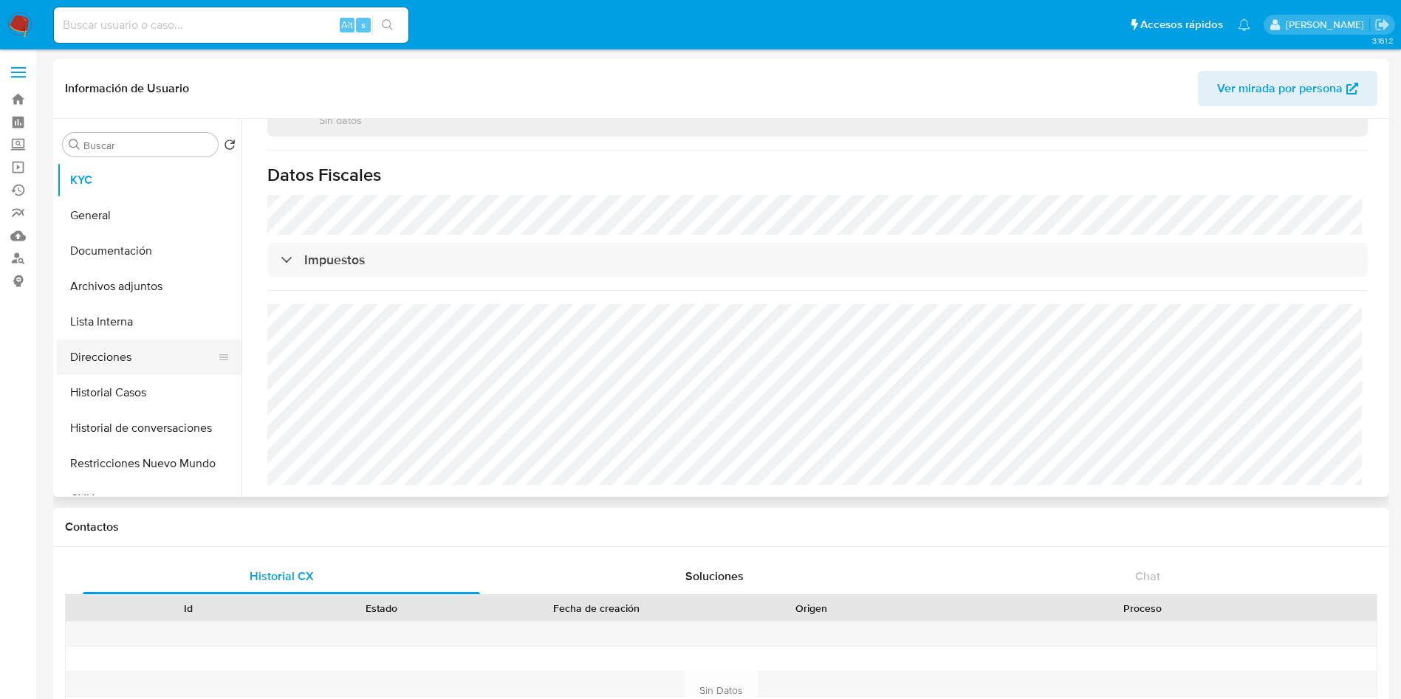
click at [185, 343] on button "Direcciones" at bounding box center [143, 357] width 173 height 35
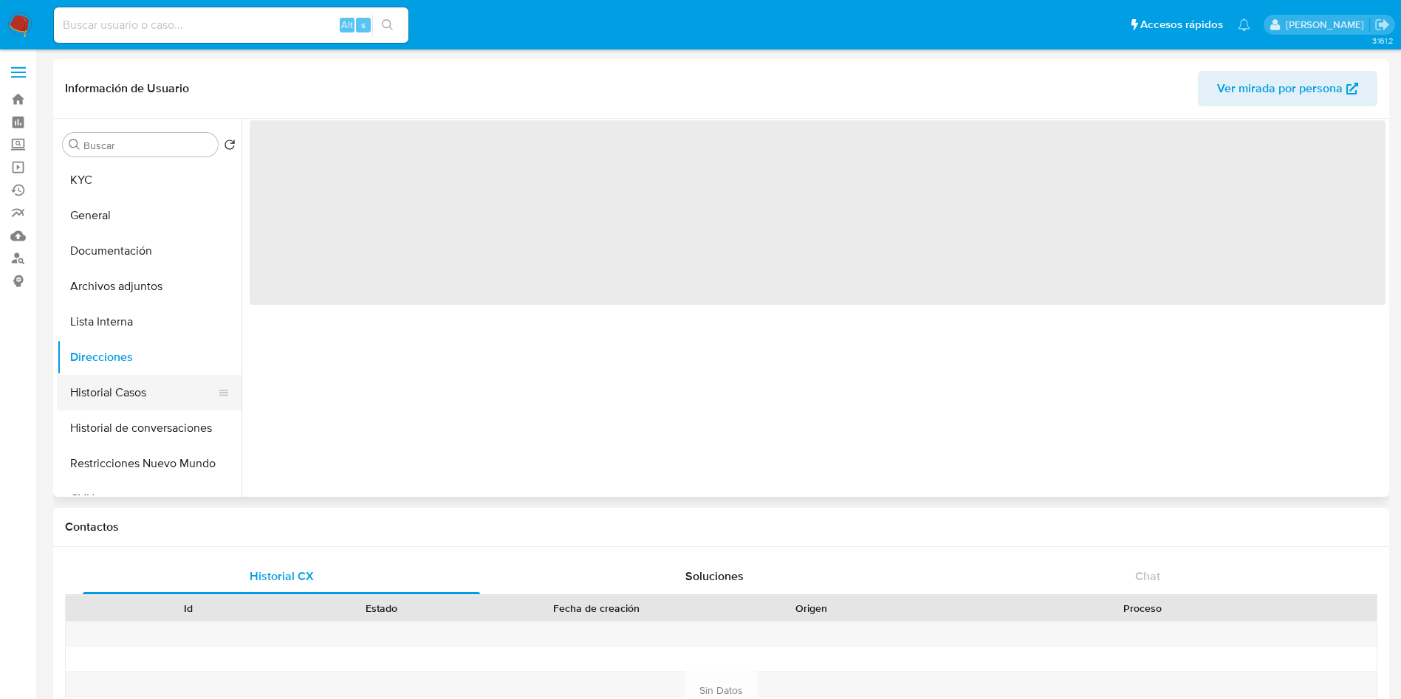
click at [138, 408] on button "Historial Casos" at bounding box center [143, 392] width 173 height 35
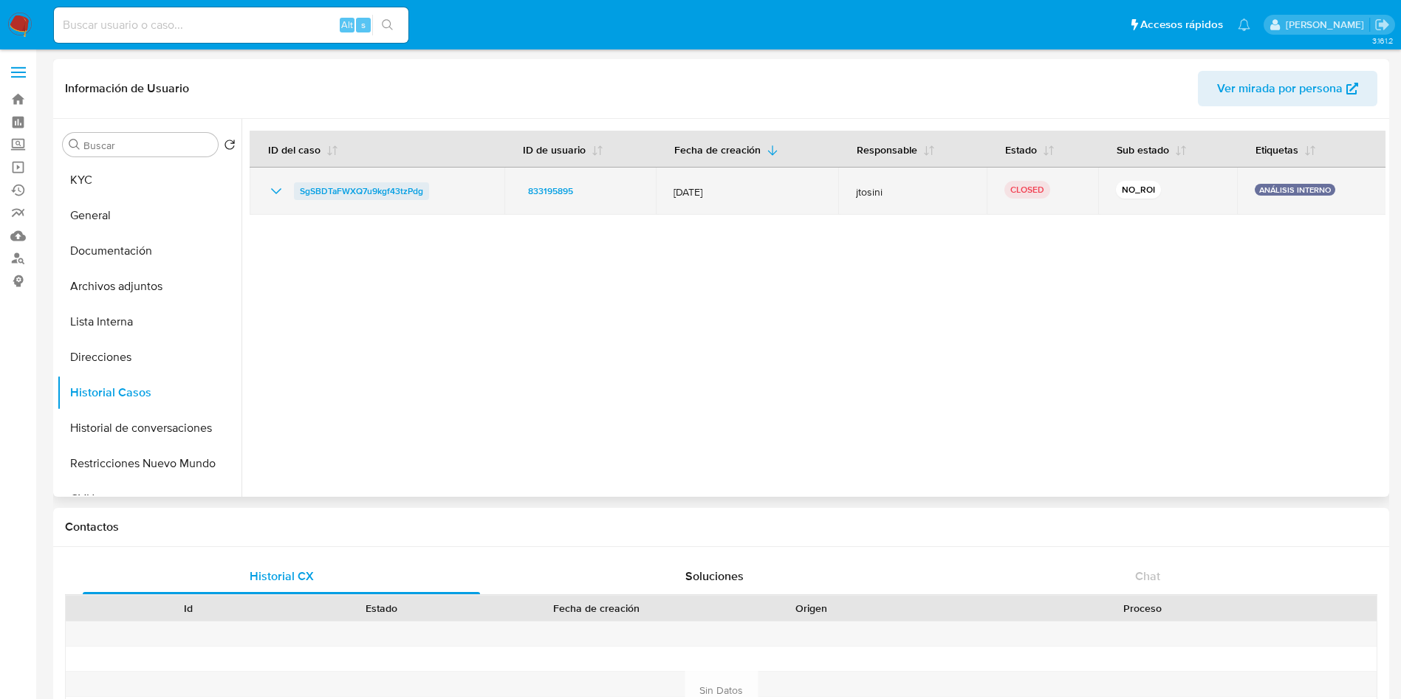
click at [352, 185] on span "SgSBDTaFWXQ7u9kgf43tzPdg" at bounding box center [361, 191] width 123 height 18
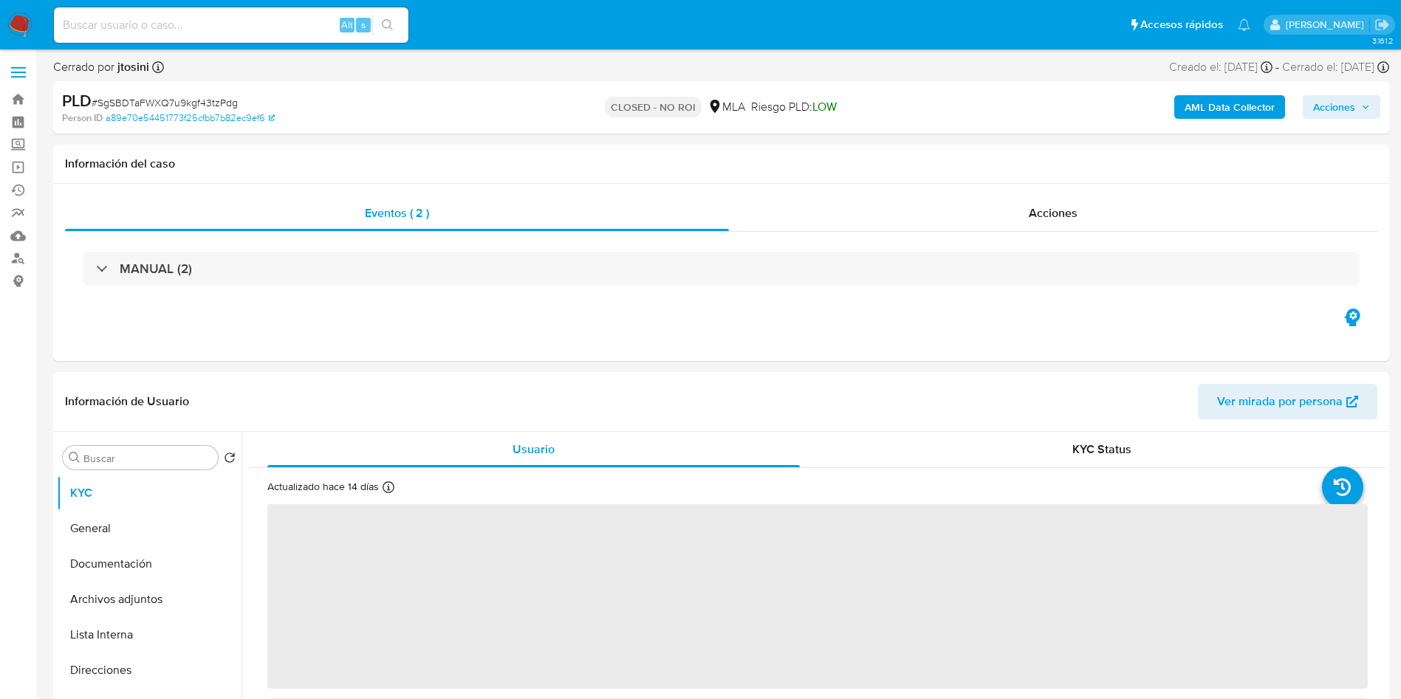
select select "10"
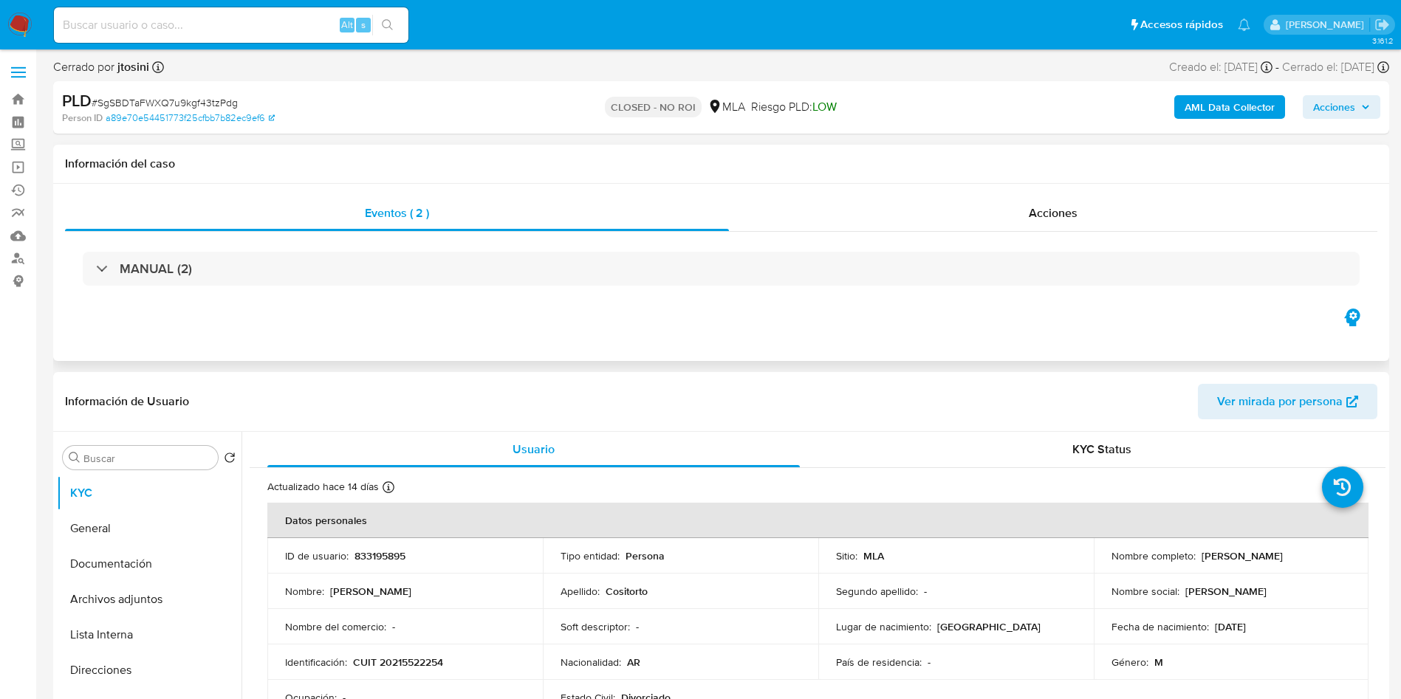
click at [1059, 165] on h1 "Información del caso" at bounding box center [721, 164] width 1312 height 15
click at [1071, 194] on div "Eventos ( 2 ) Acciones MANUAL (2)" at bounding box center [721, 272] width 1336 height 177
click at [1048, 213] on span "Acciones" at bounding box center [1052, 213] width 49 height 17
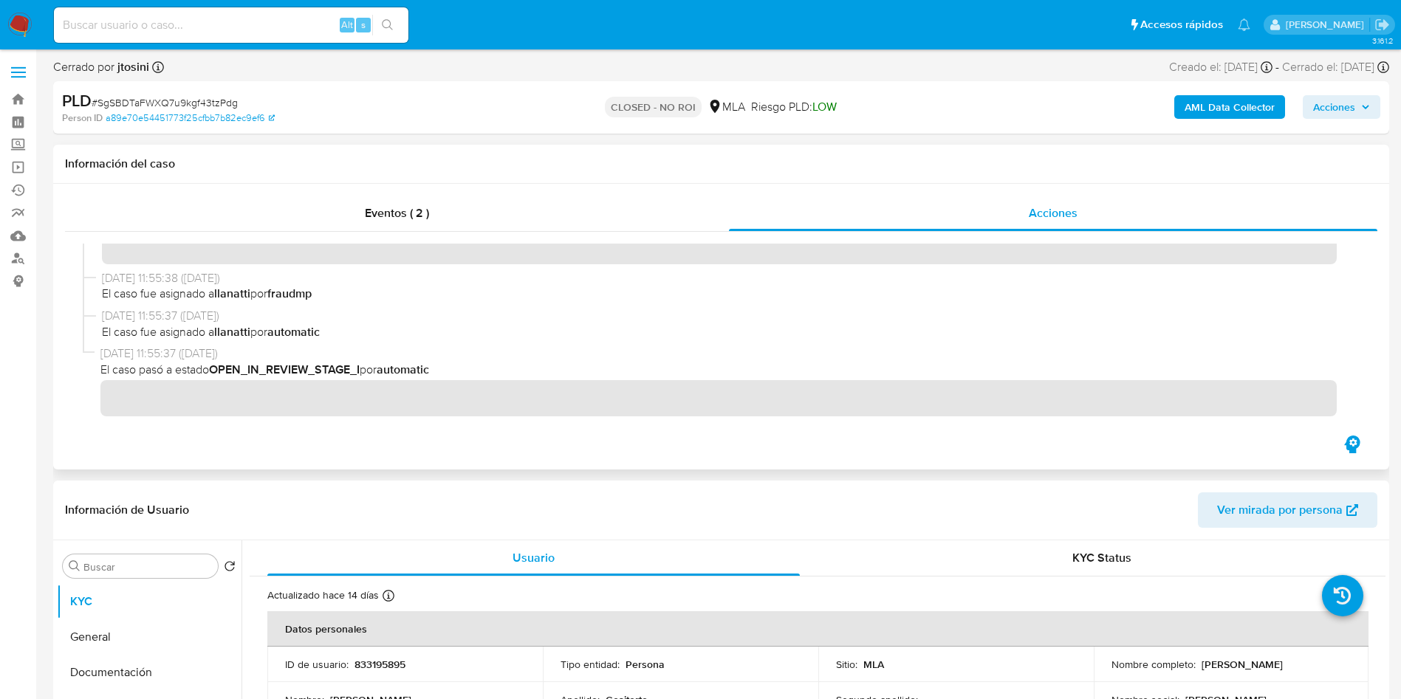
scroll to position [444, 0]
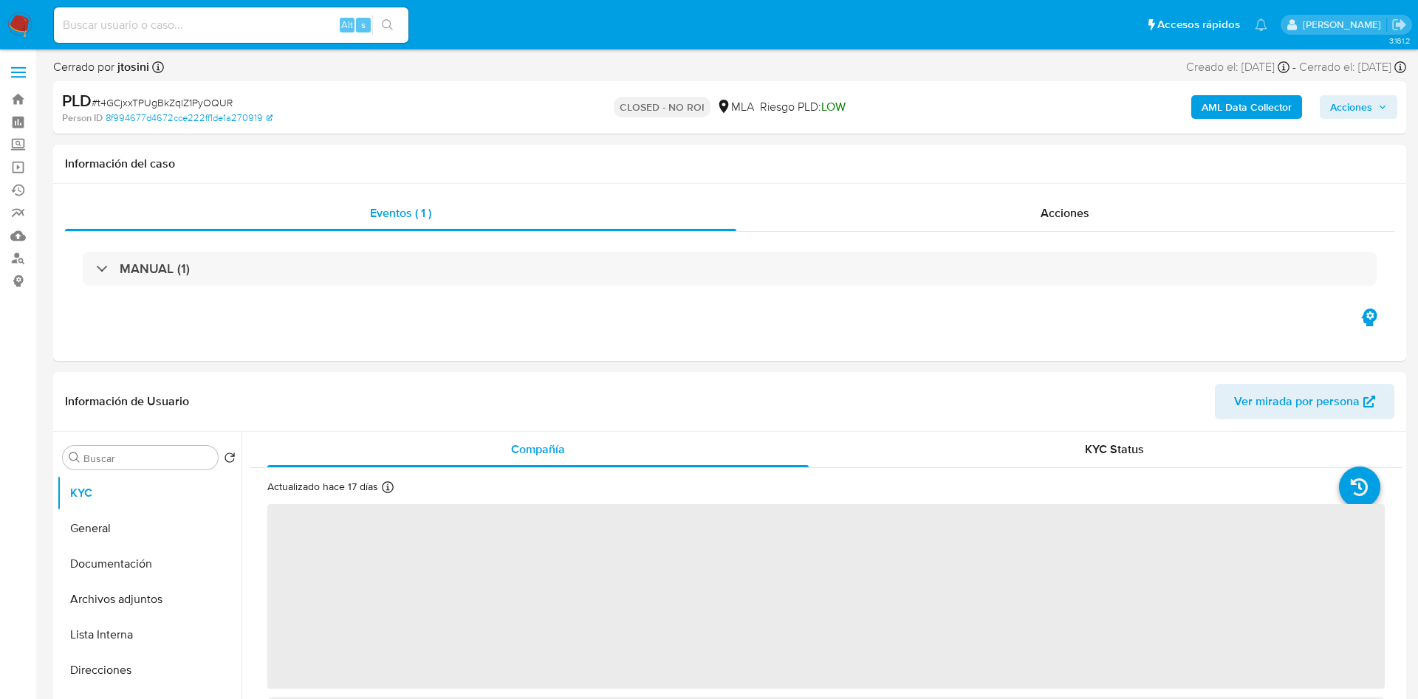
select select "10"
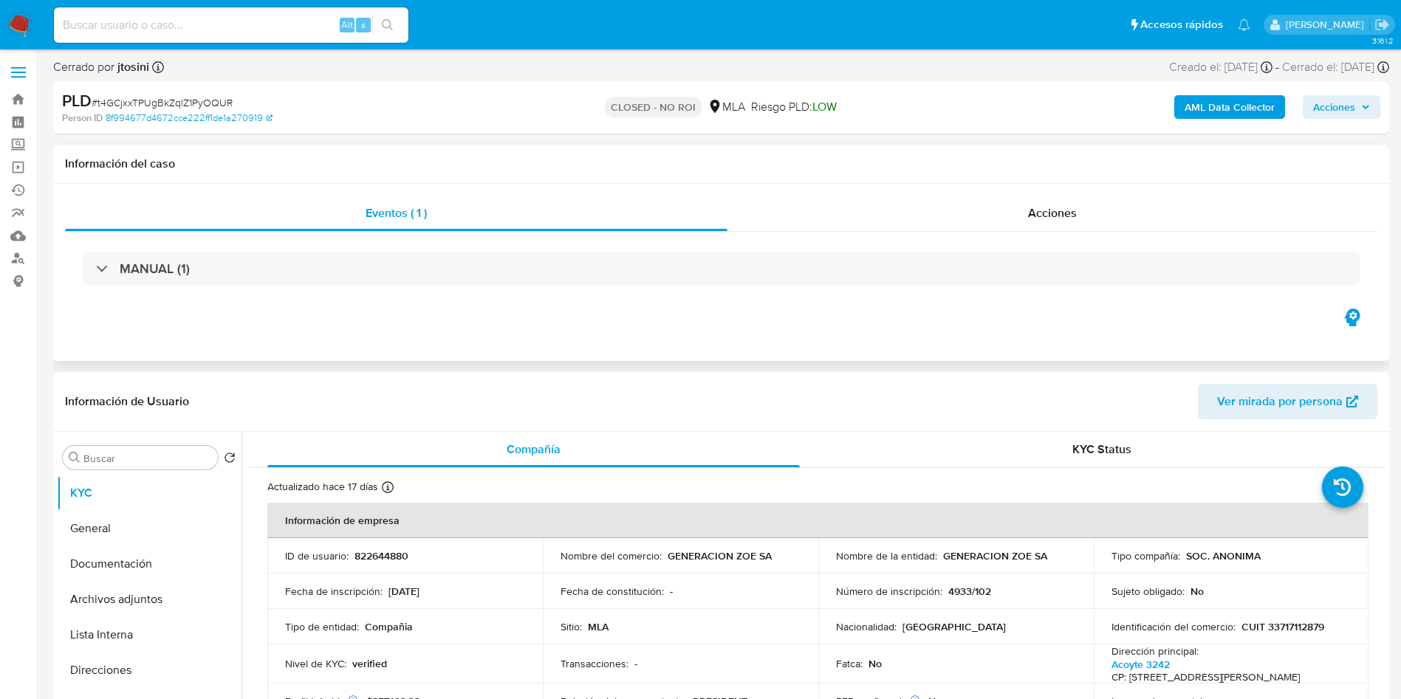
click at [991, 193] on div "Eventos ( 1 ) Acciones MANUAL (1)" at bounding box center [721, 272] width 1336 height 177
click at [938, 236] on div "MANUAL (1)" at bounding box center [721, 269] width 1312 height 74
click at [992, 216] on div "Acciones" at bounding box center [1052, 213] width 650 height 35
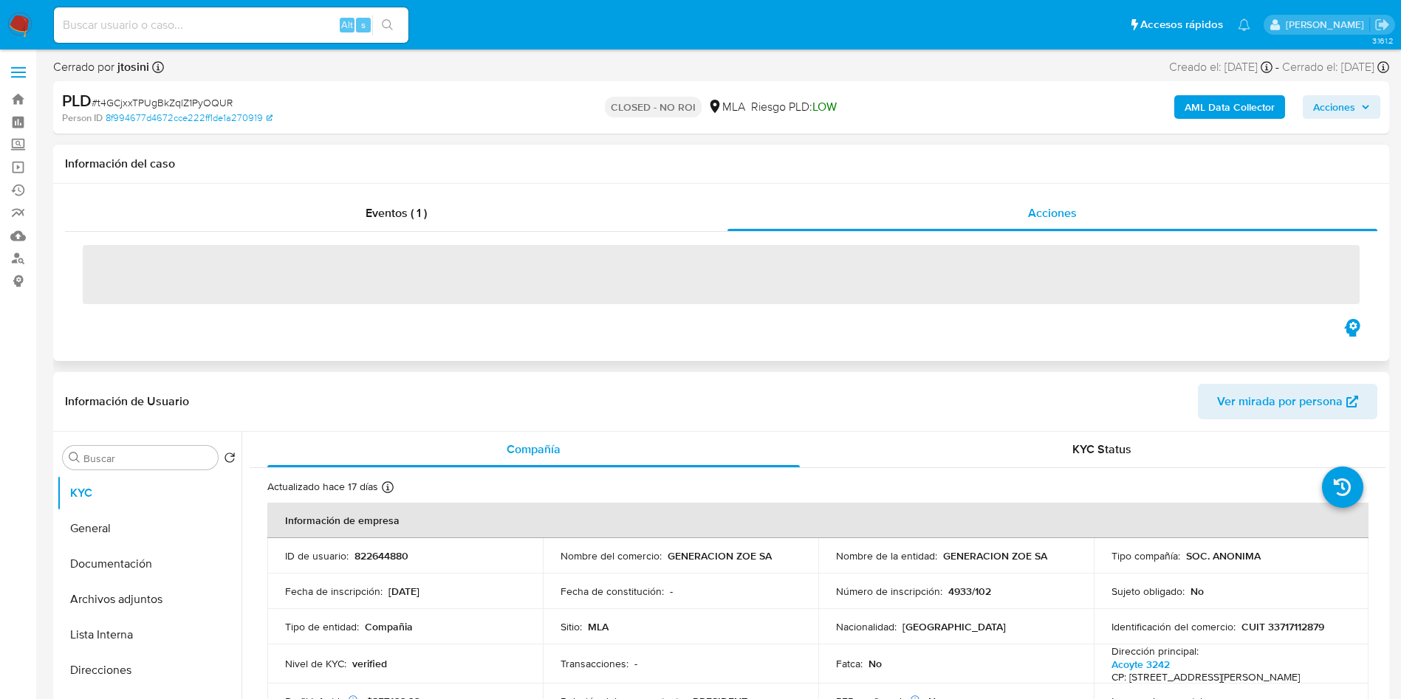
click at [724, 272] on span "‌" at bounding box center [721, 274] width 1277 height 59
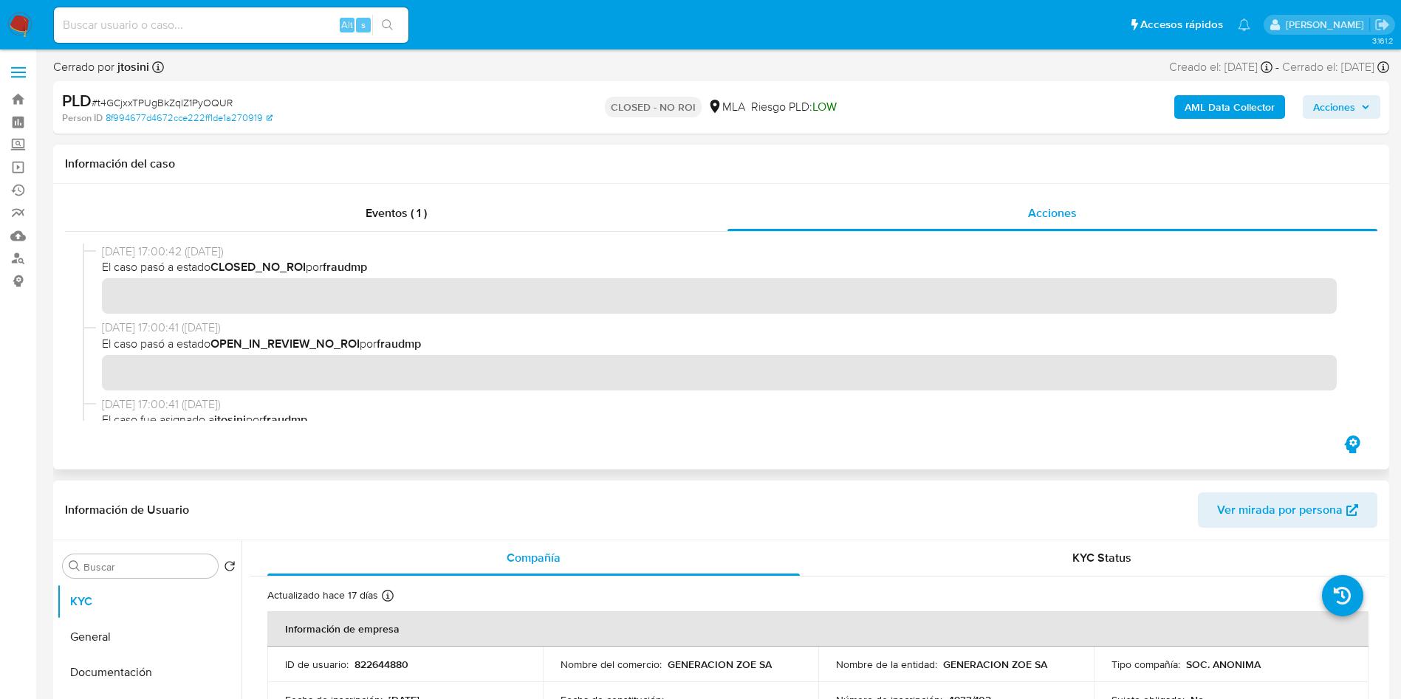
click at [659, 274] on span "El caso pasó a estado CLOSED_NO_ROI por fraudmp" at bounding box center [727, 267] width 1251 height 16
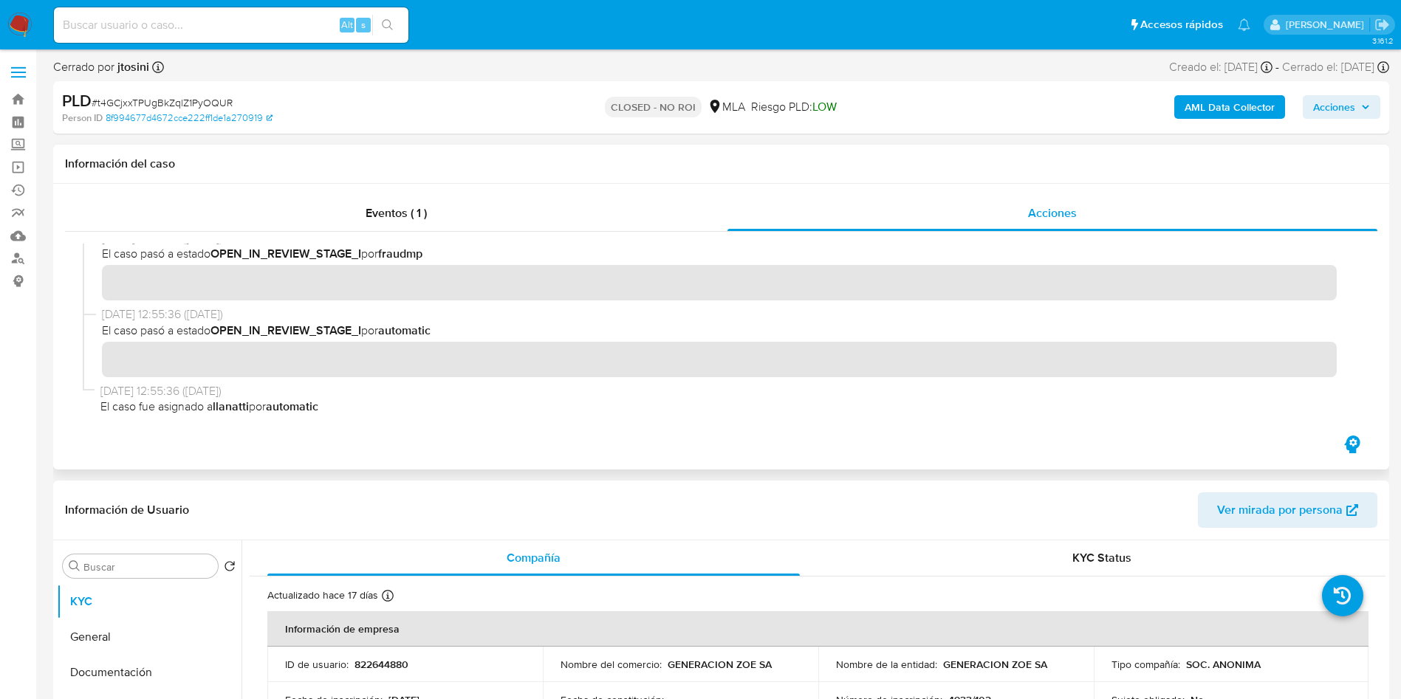
scroll to position [219, 0]
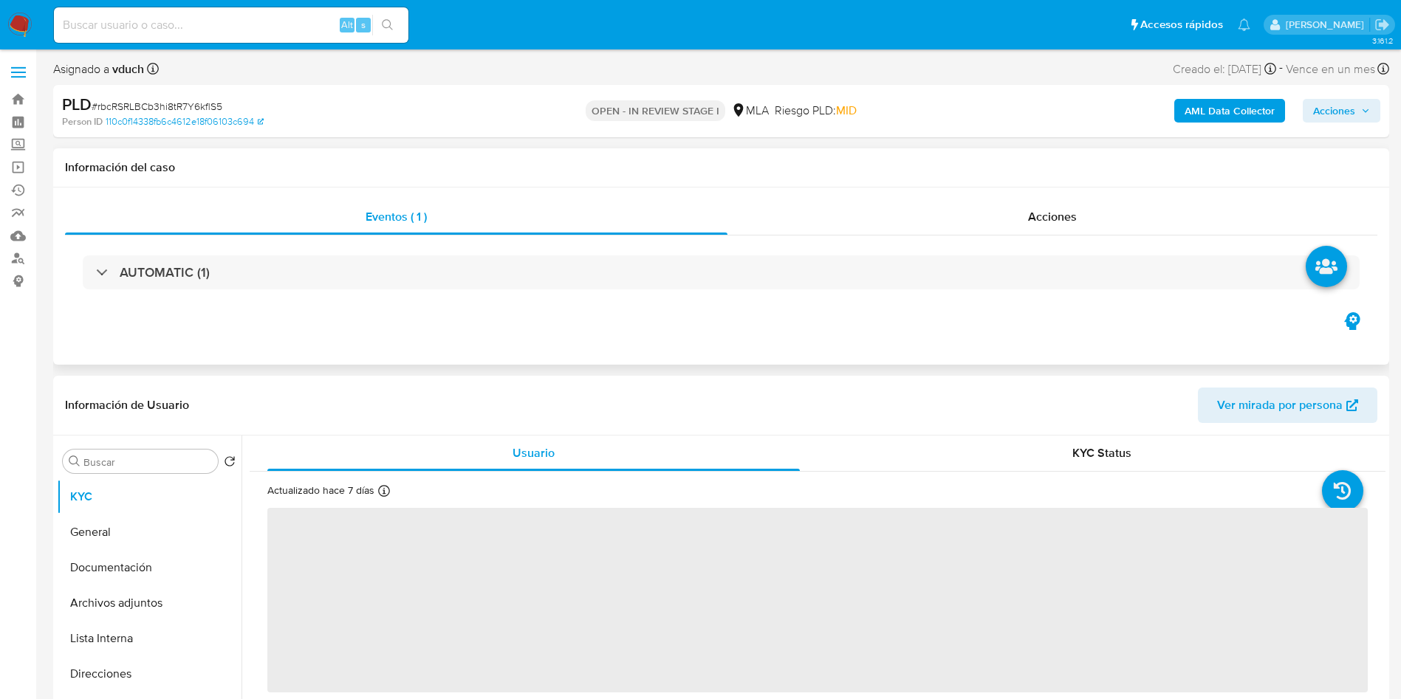
select select "10"
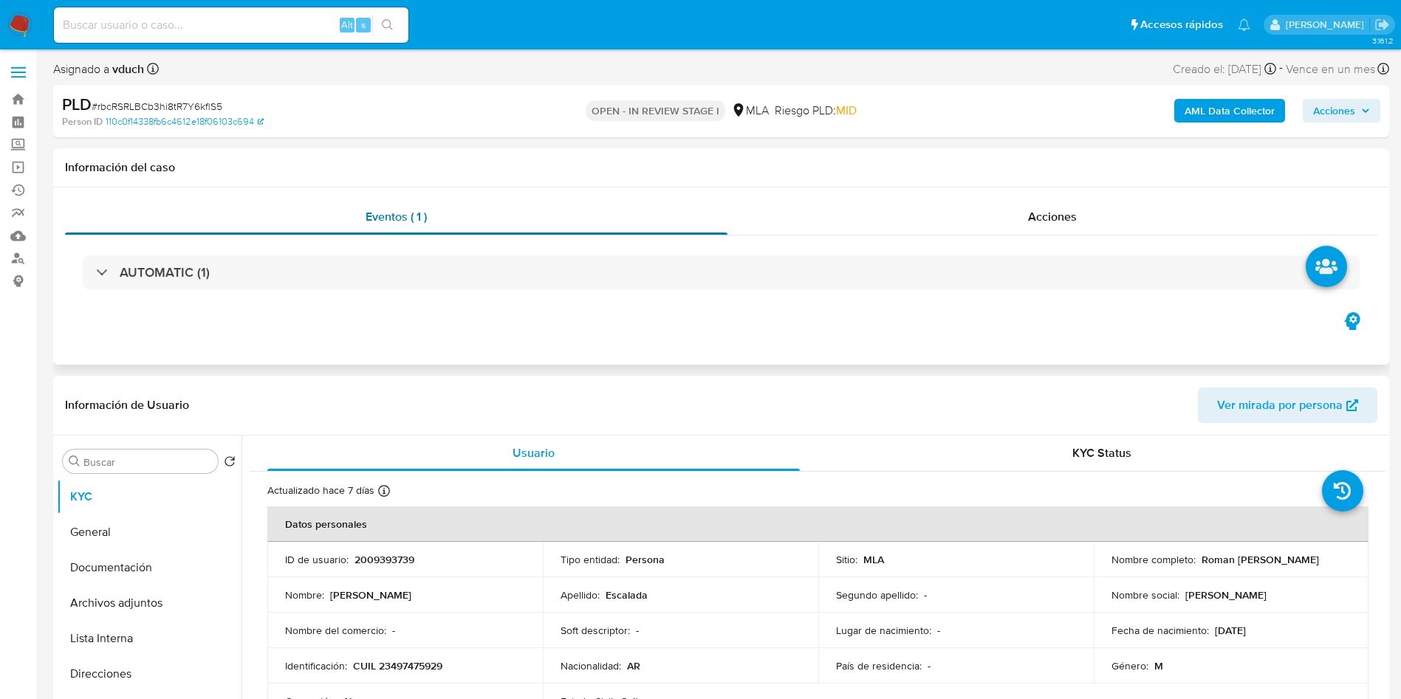
click at [252, 201] on div "Eventos ( 1 )" at bounding box center [396, 216] width 662 height 35
click at [188, 621] on button "Lista Interna" at bounding box center [143, 638] width 173 height 35
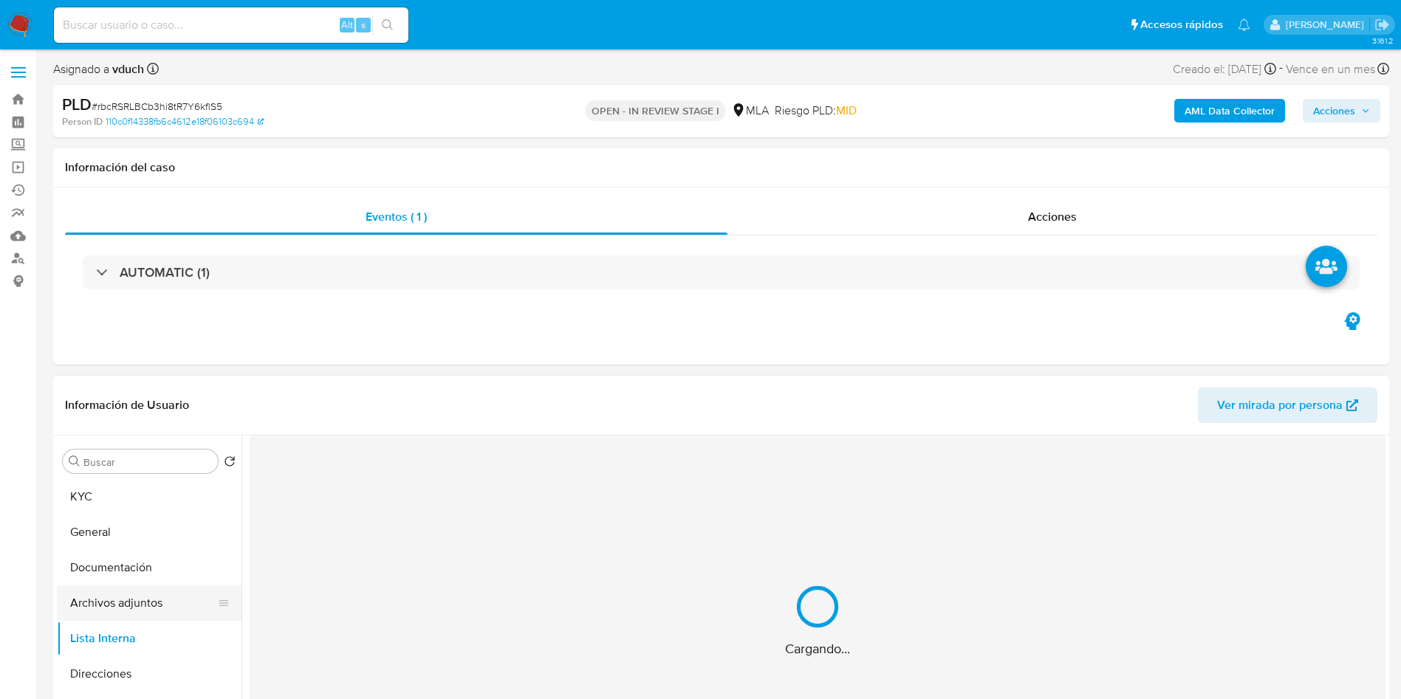
click at [101, 613] on button "Archivos adjuntos" at bounding box center [143, 602] width 173 height 35
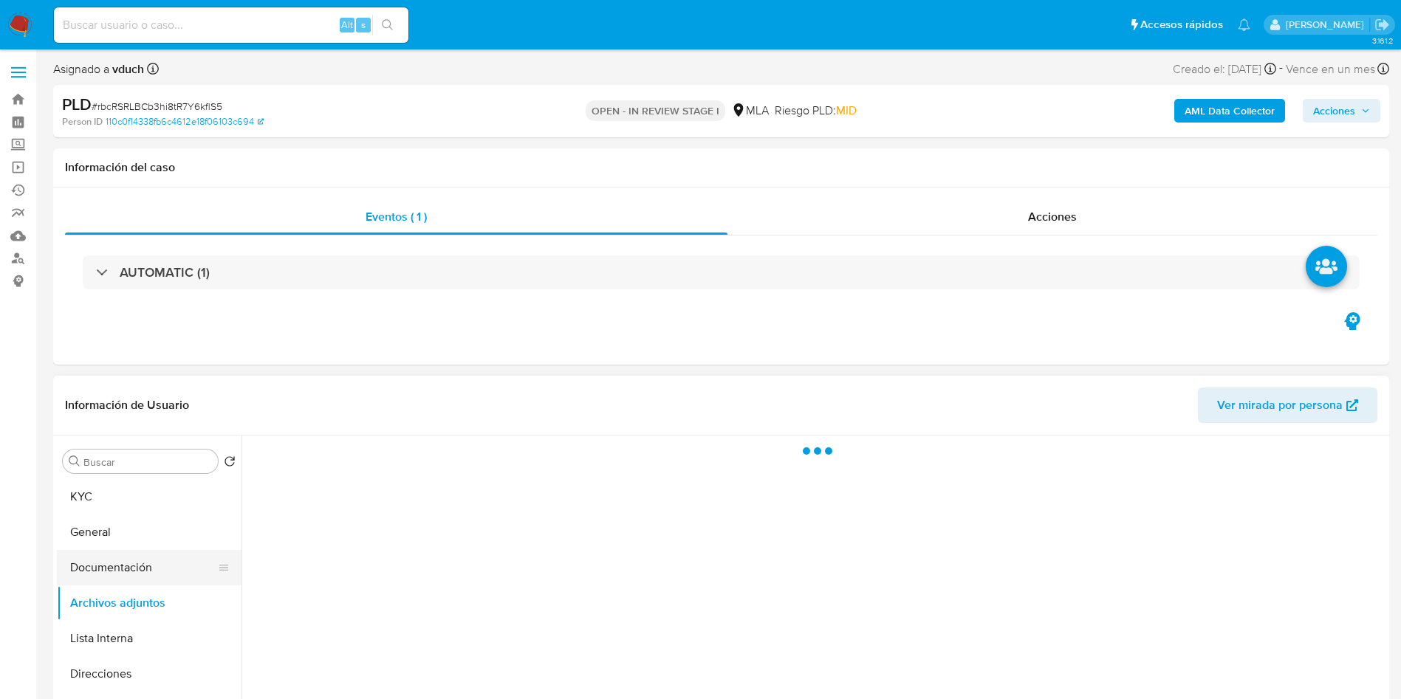
click at [109, 566] on button "Documentación" at bounding box center [143, 567] width 173 height 35
click at [97, 602] on button "Archivos adjuntos" at bounding box center [143, 602] width 173 height 35
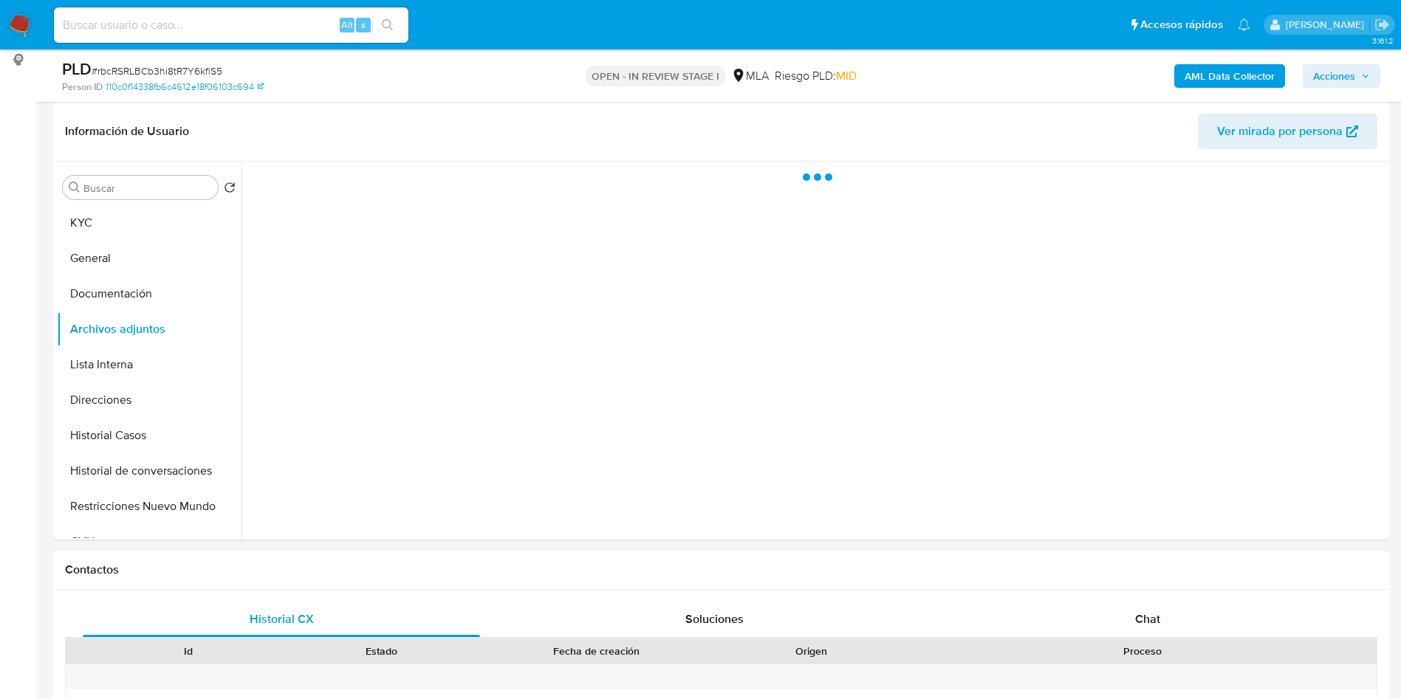
scroll to position [111, 0]
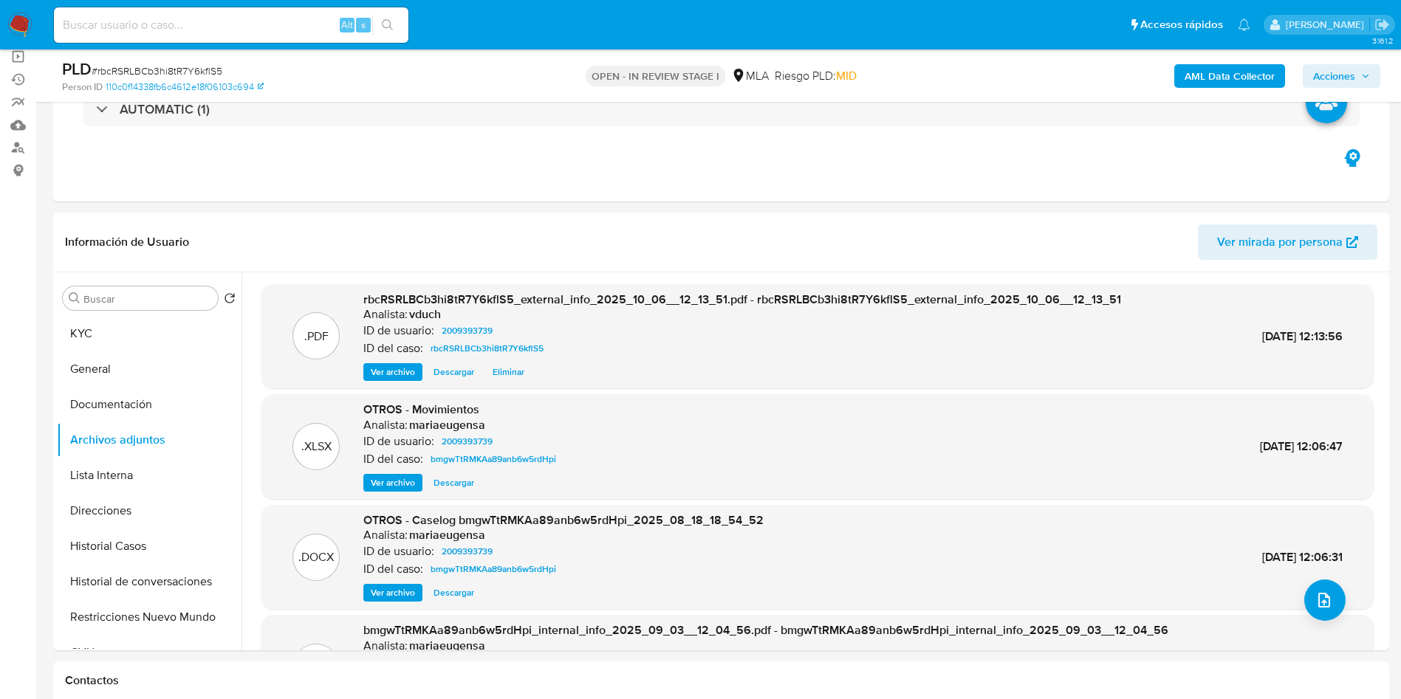
click at [222, 23] on input at bounding box center [231, 25] width 354 height 19
paste input "79WXC2lq49ZhXBCBtm0PB1IV"
type input "79WXC2lq49ZhXBCBtm0PB1IV"
click at [398, 17] on button "search-icon" at bounding box center [387, 25] width 30 height 21
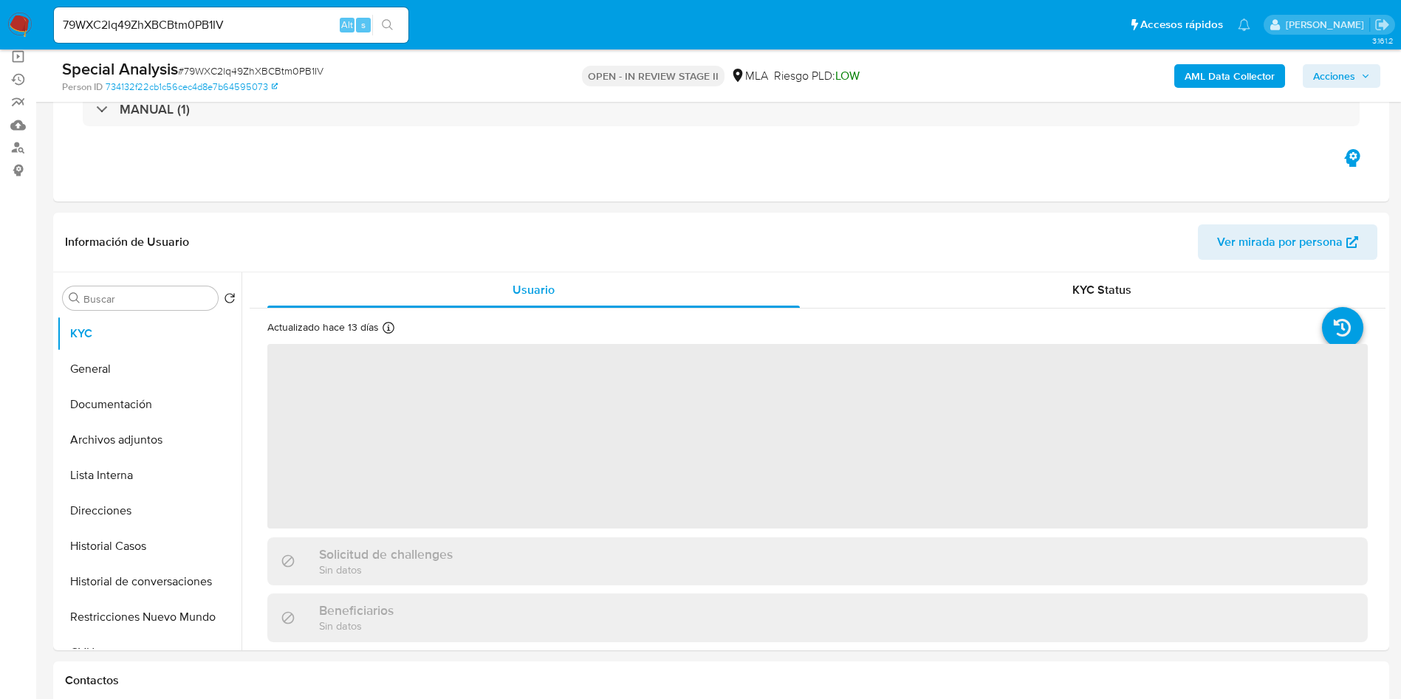
scroll to position [221, 0]
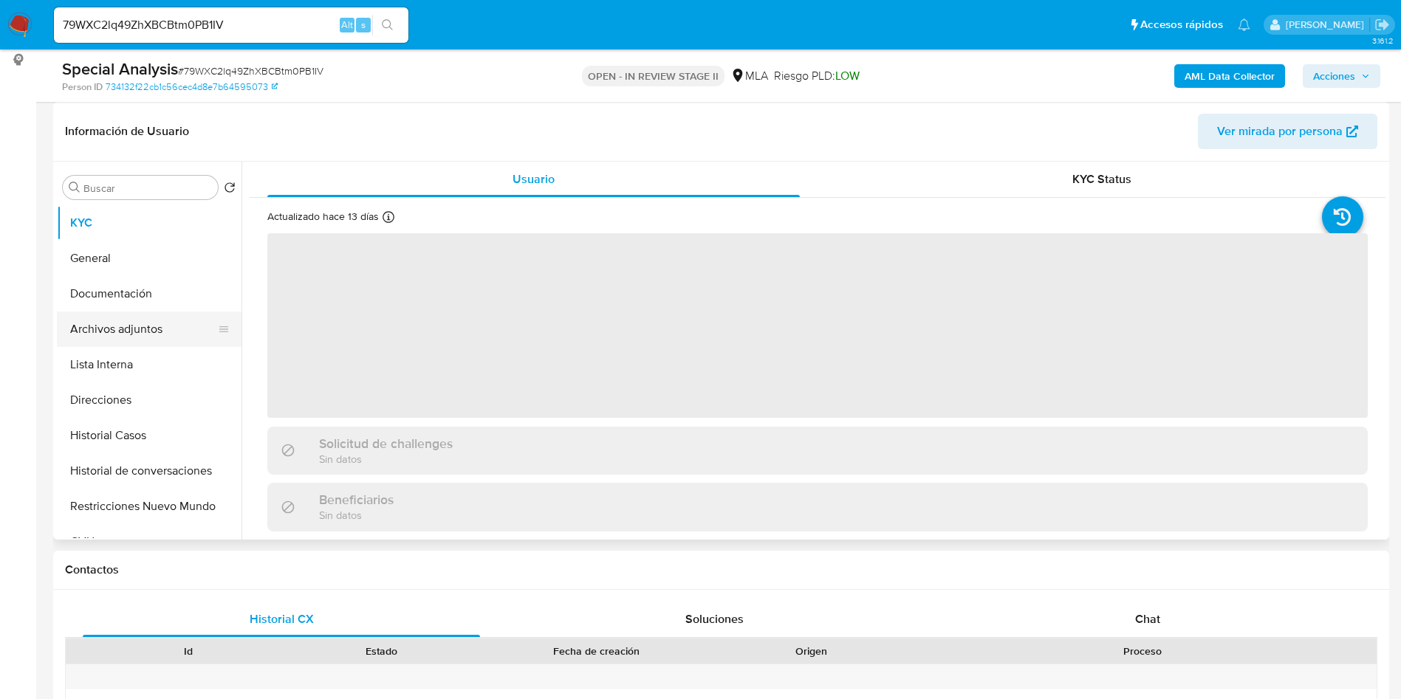
select select "10"
click at [195, 313] on button "Archivos adjuntos" at bounding box center [143, 329] width 173 height 35
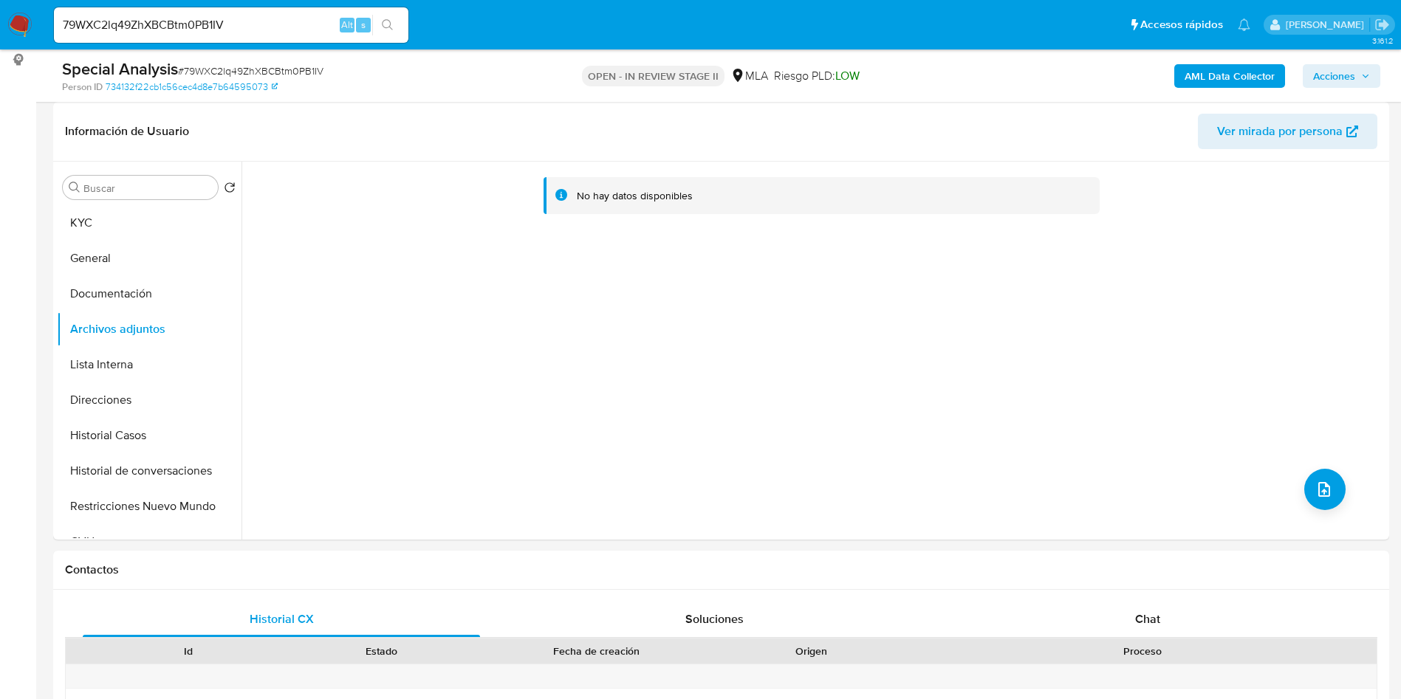
click at [1236, 77] on b "AML Data Collector" at bounding box center [1229, 76] width 90 height 24
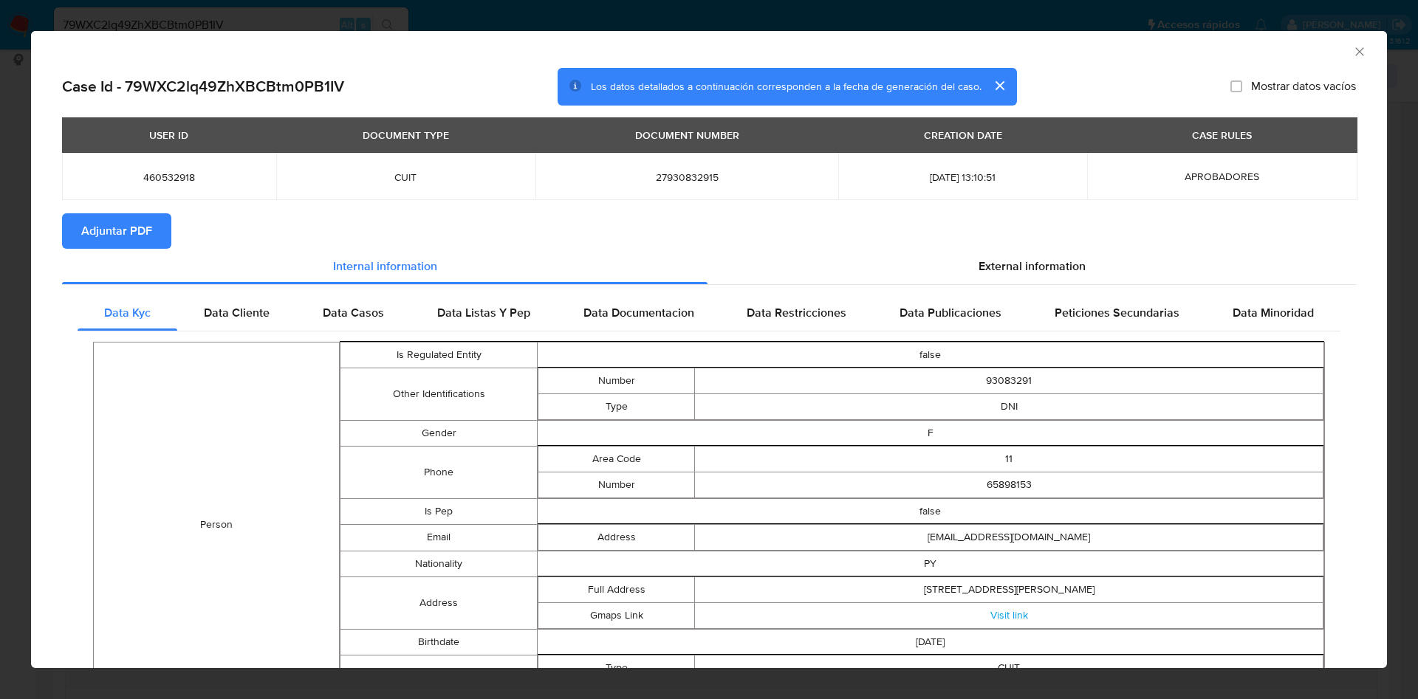
click at [103, 223] on span "Adjuntar PDF" at bounding box center [116, 231] width 71 height 32
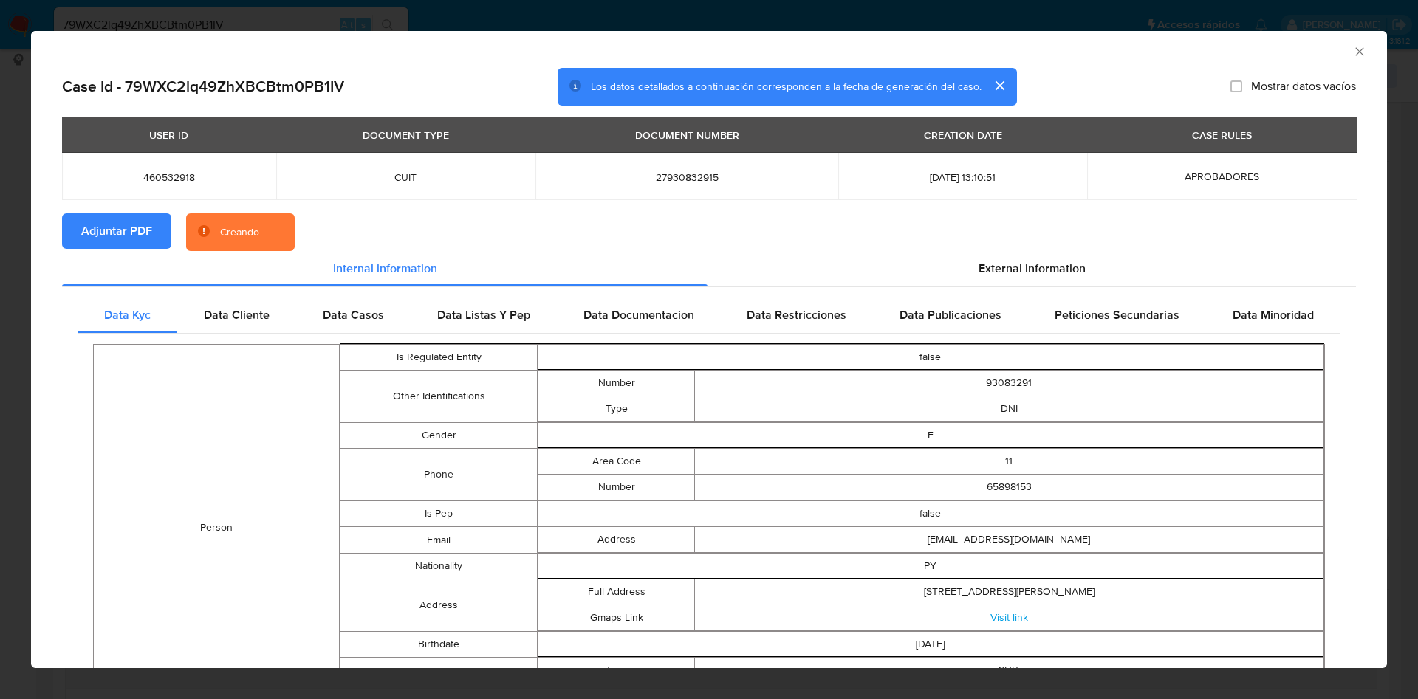
drag, startPoint x: 1338, startPoint y: 52, endPoint x: 1194, endPoint y: 70, distance: 145.2
click at [1352, 51] on icon "Cerrar ventana" at bounding box center [1359, 51] width 15 height 15
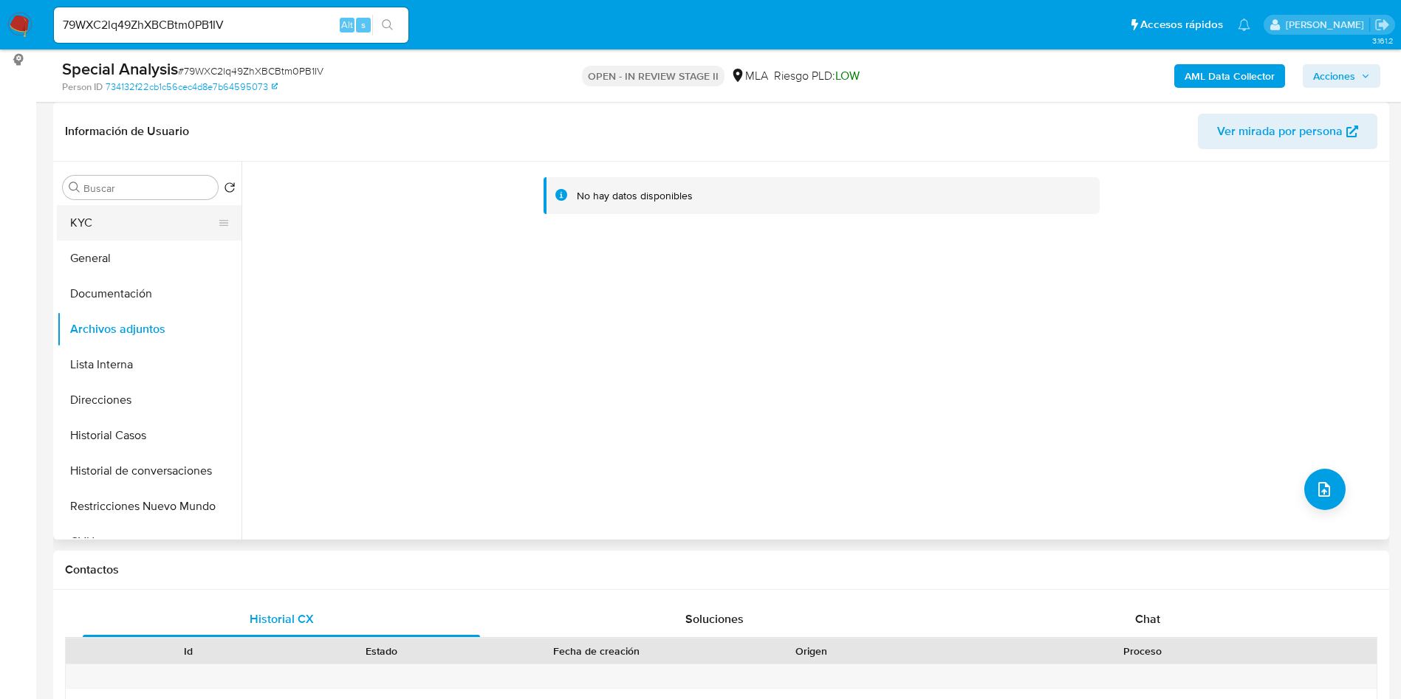
click at [134, 233] on button "KYC" at bounding box center [143, 222] width 173 height 35
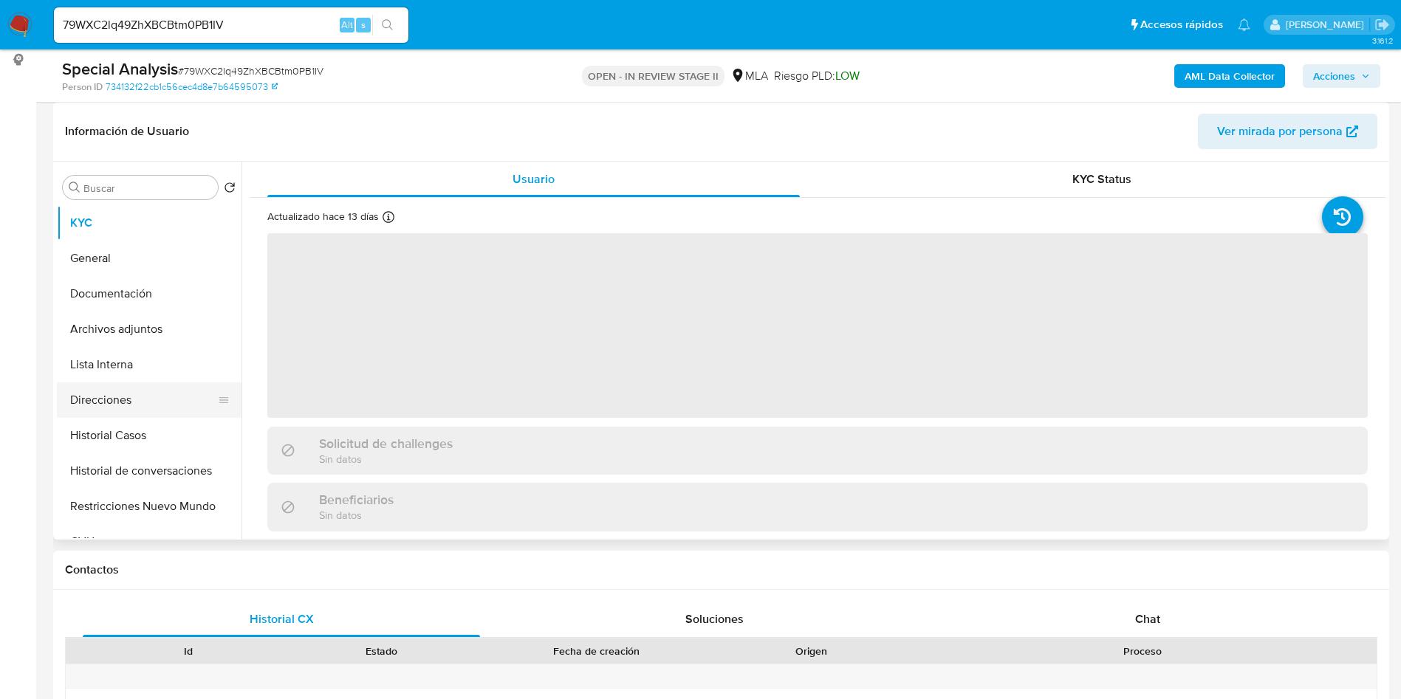
drag, startPoint x: 156, startPoint y: 409, endPoint x: 155, endPoint y: 394, distance: 14.8
click at [159, 411] on button "Direcciones" at bounding box center [143, 399] width 173 height 35
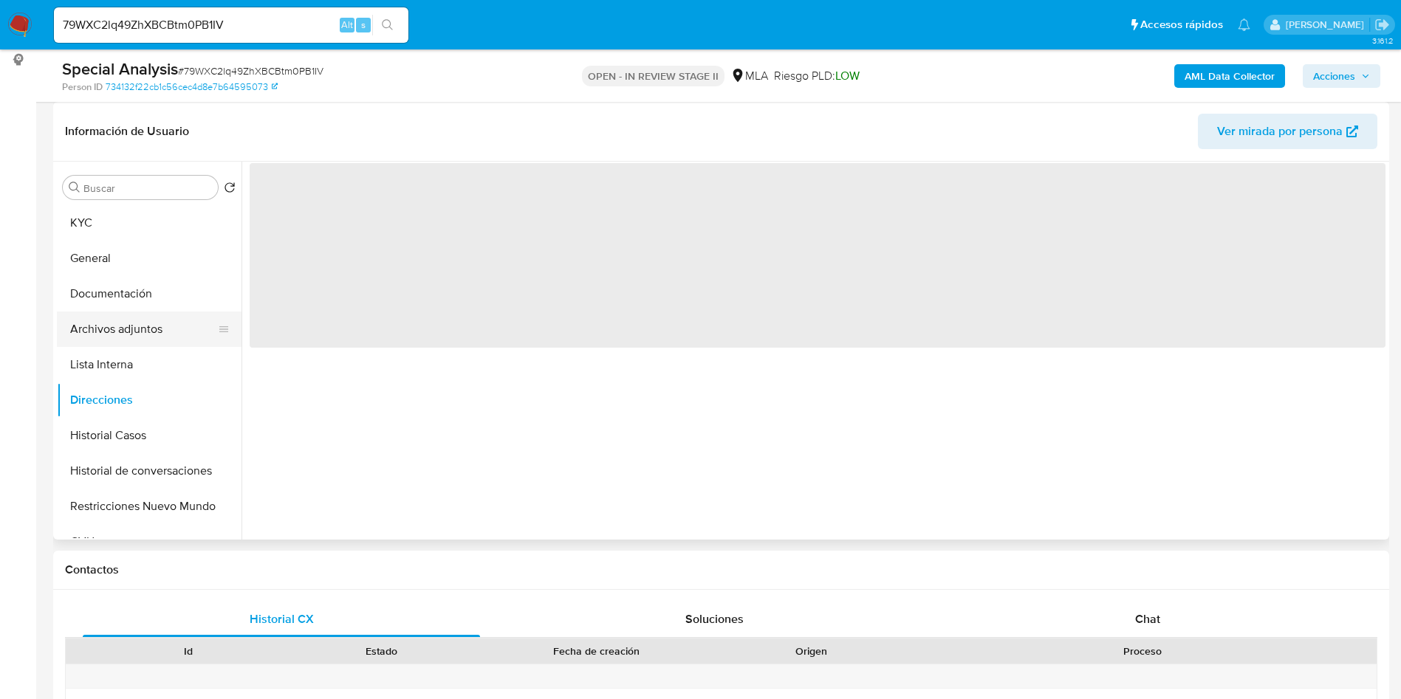
click at [147, 336] on button "Archivos adjuntos" at bounding box center [143, 329] width 173 height 35
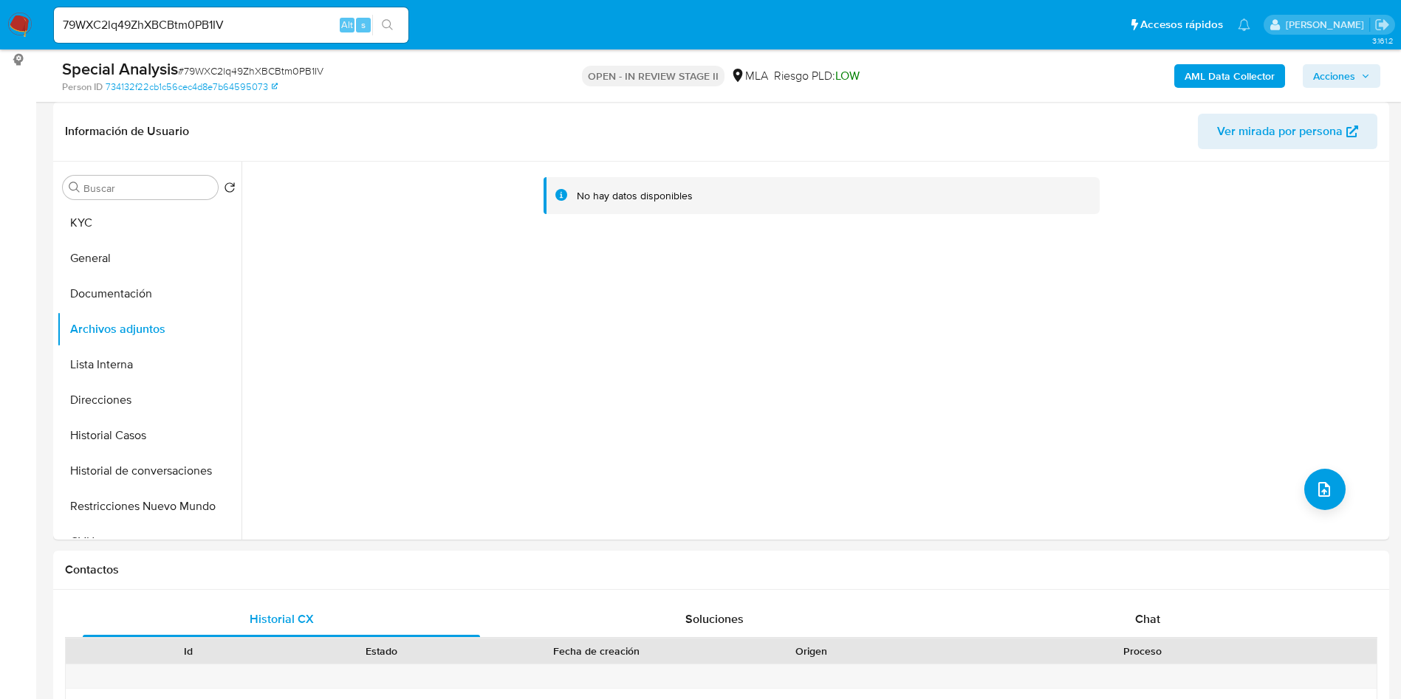
click at [241, 13] on div "79WXC2lq49ZhXBCBtm0PB1IV Alt s" at bounding box center [231, 24] width 354 height 35
click at [243, 26] on input "79WXC2lq49ZhXBCBtm0PB1IV" at bounding box center [231, 25] width 354 height 19
paste input "1ekr34mBLiAbG3z4BqeCdPkA"
type input "1ekr34mBLiAbG3z4BqeCdPkA"
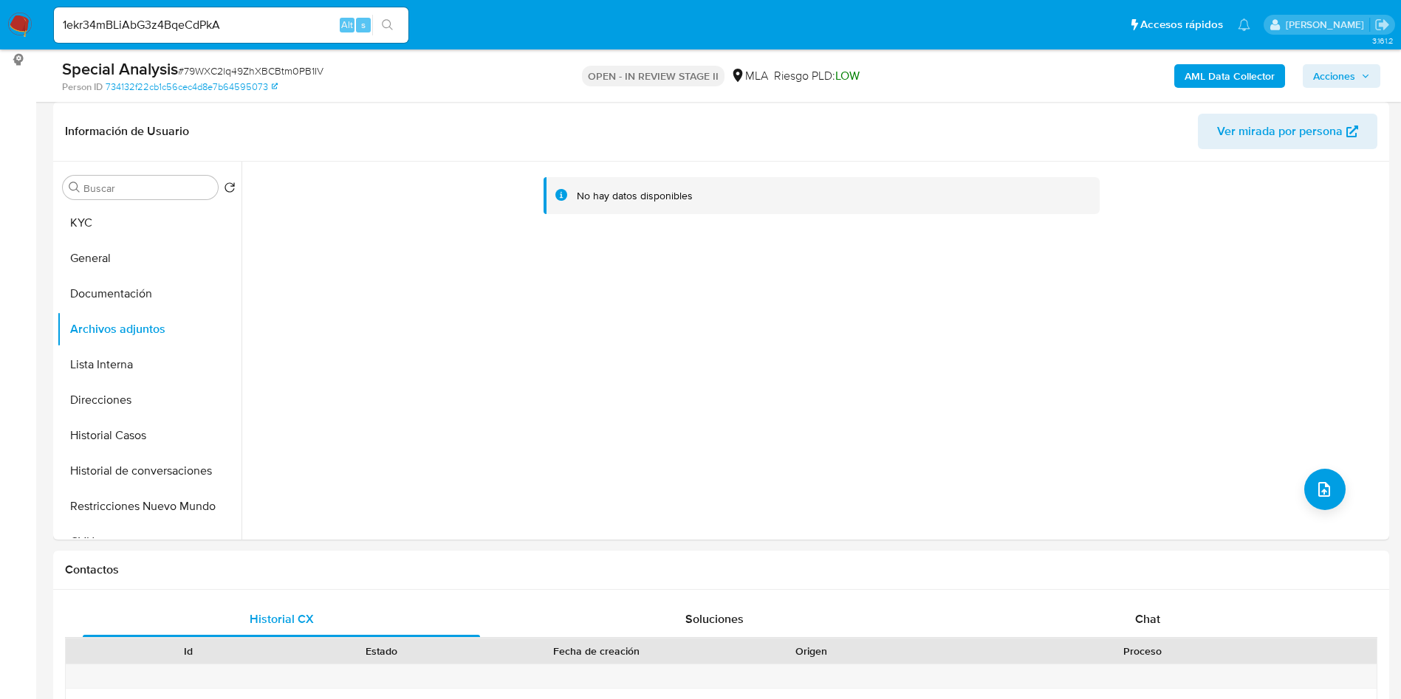
click at [392, 27] on icon "search-icon" at bounding box center [388, 25] width 12 height 12
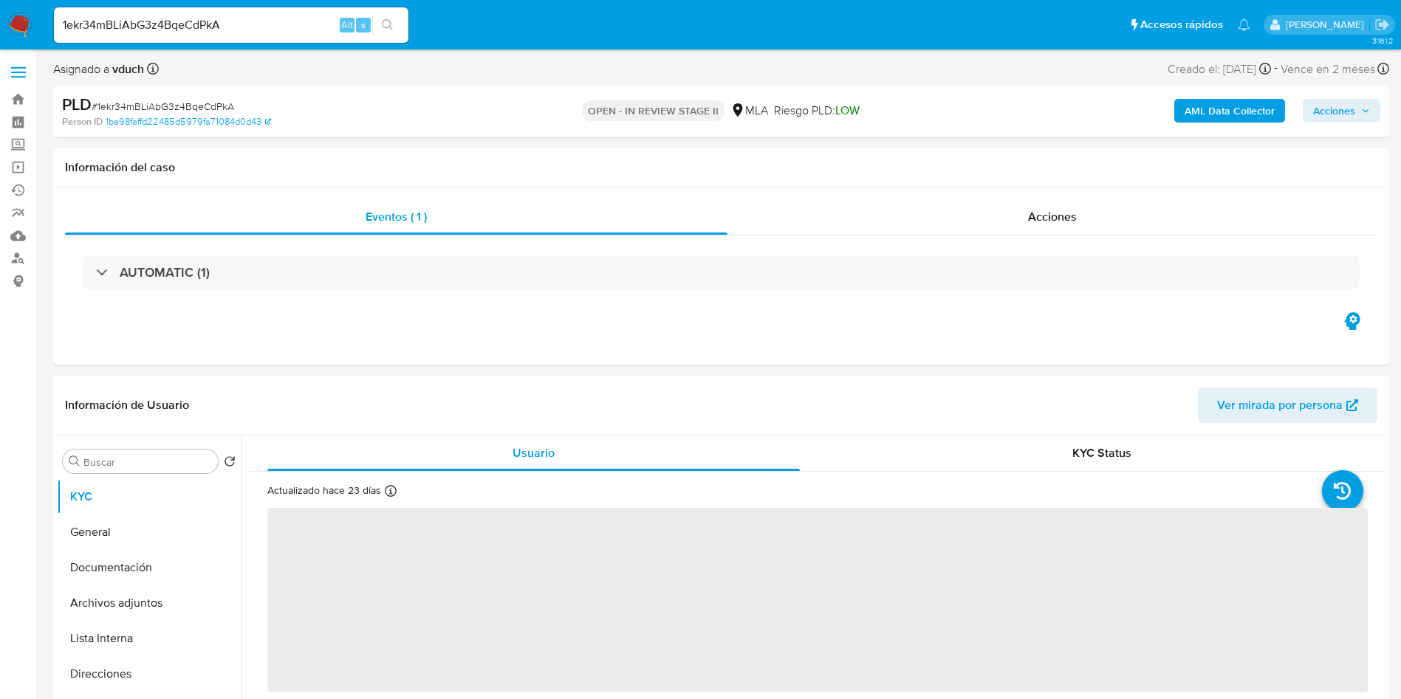
select select "10"
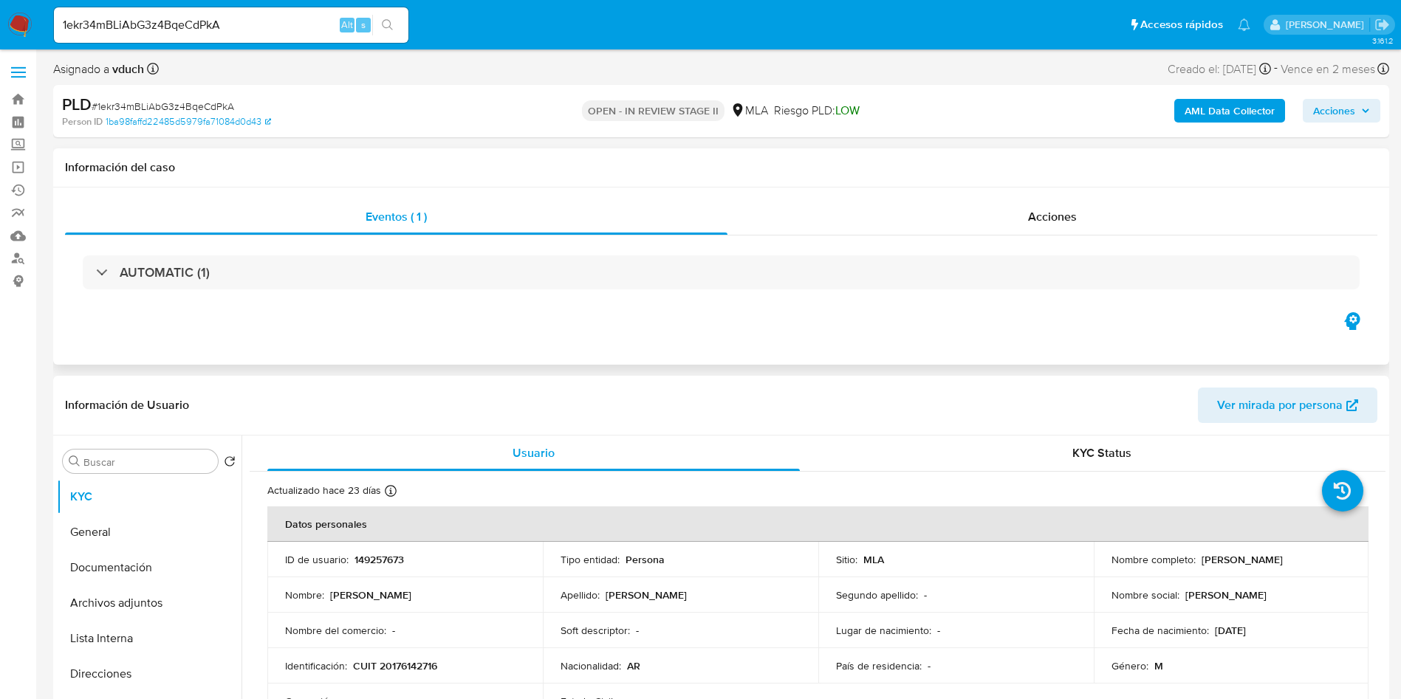
click at [865, 127] on div "OPEN - IN REVIEW STAGE II MLA Riesgo PLD: LOW" at bounding box center [722, 111] width 436 height 35
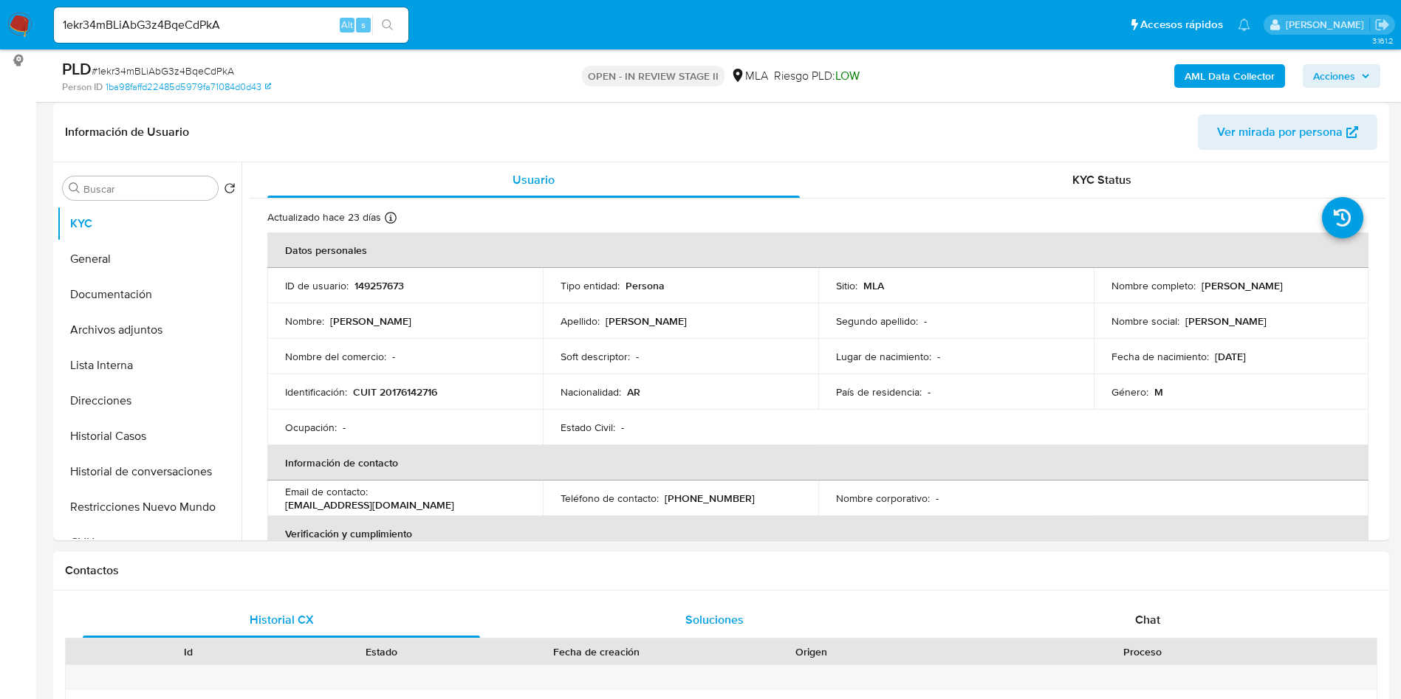
scroll to position [221, 0]
click at [236, 40] on div "1ekr34mBLiAbG3z4BqeCdPkA Alt s" at bounding box center [231, 24] width 354 height 35
click at [247, 32] on input "1ekr34mBLiAbG3z4BqeCdPkA" at bounding box center [231, 25] width 354 height 19
paste input "uJyorn08MNoNDpXREuJO9izx"
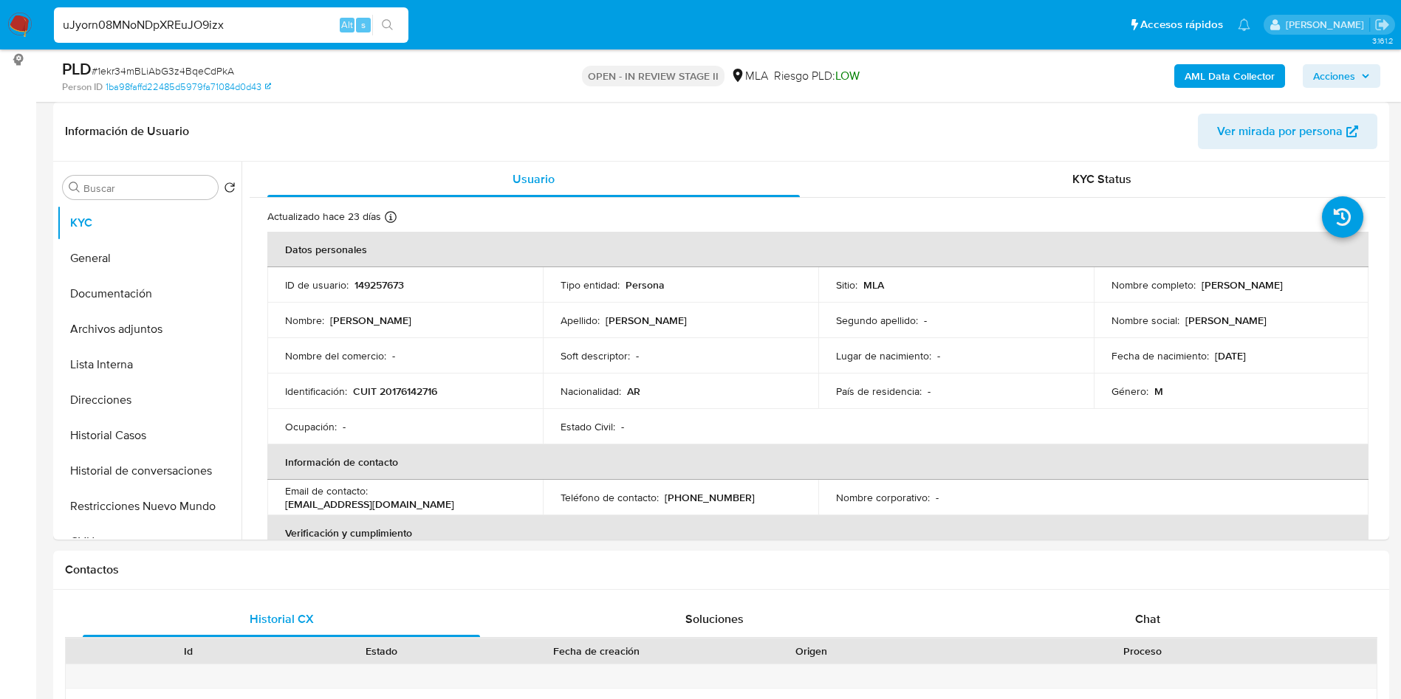
type input "uJyorn08MNoNDpXREuJO9izx"
click at [351, 26] on span "Alt" at bounding box center [347, 25] width 12 height 14
click at [377, 21] on button "search-icon" at bounding box center [387, 25] width 30 height 21
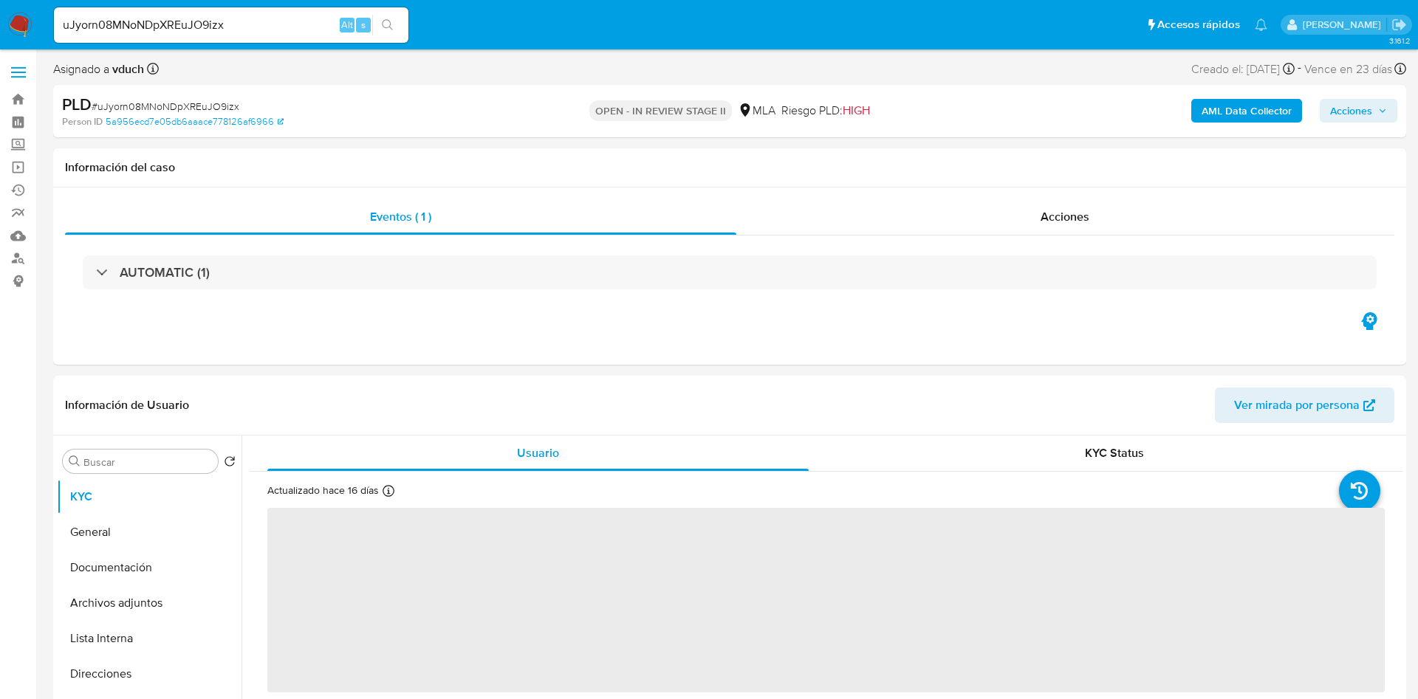
select select "10"
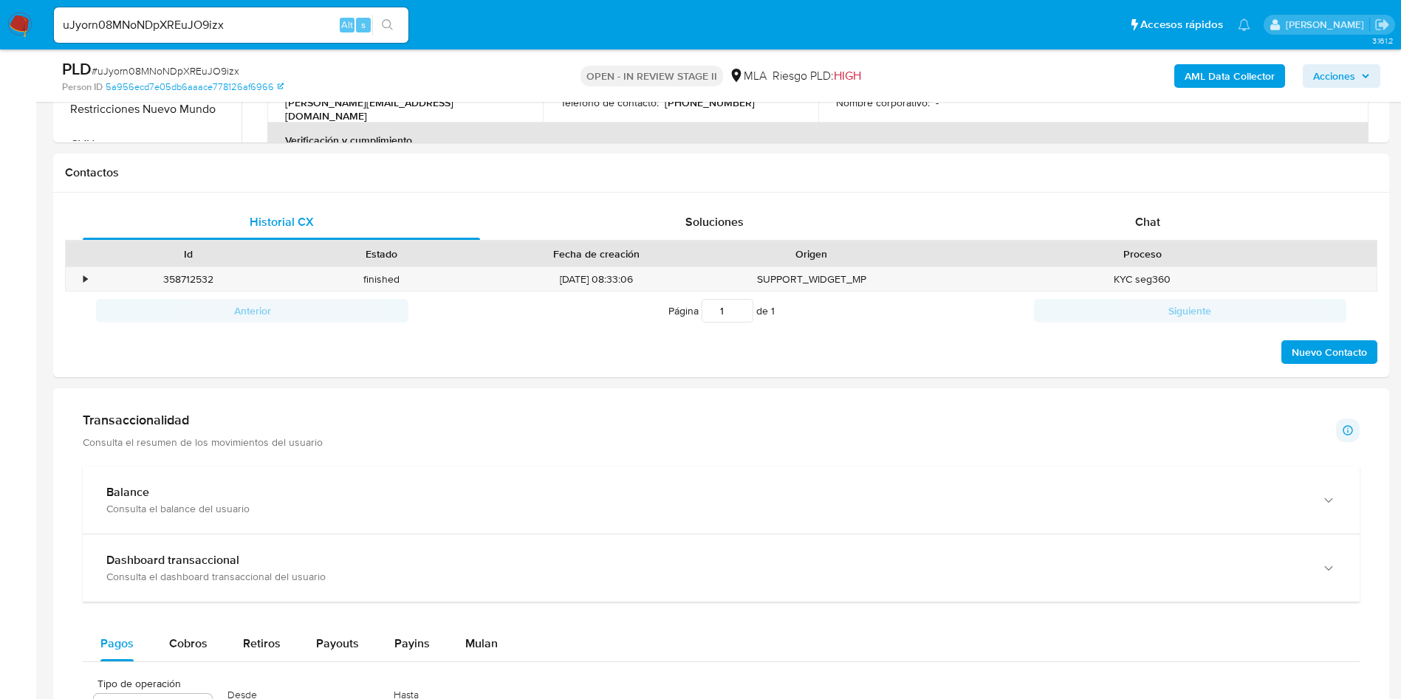
scroll to position [664, 0]
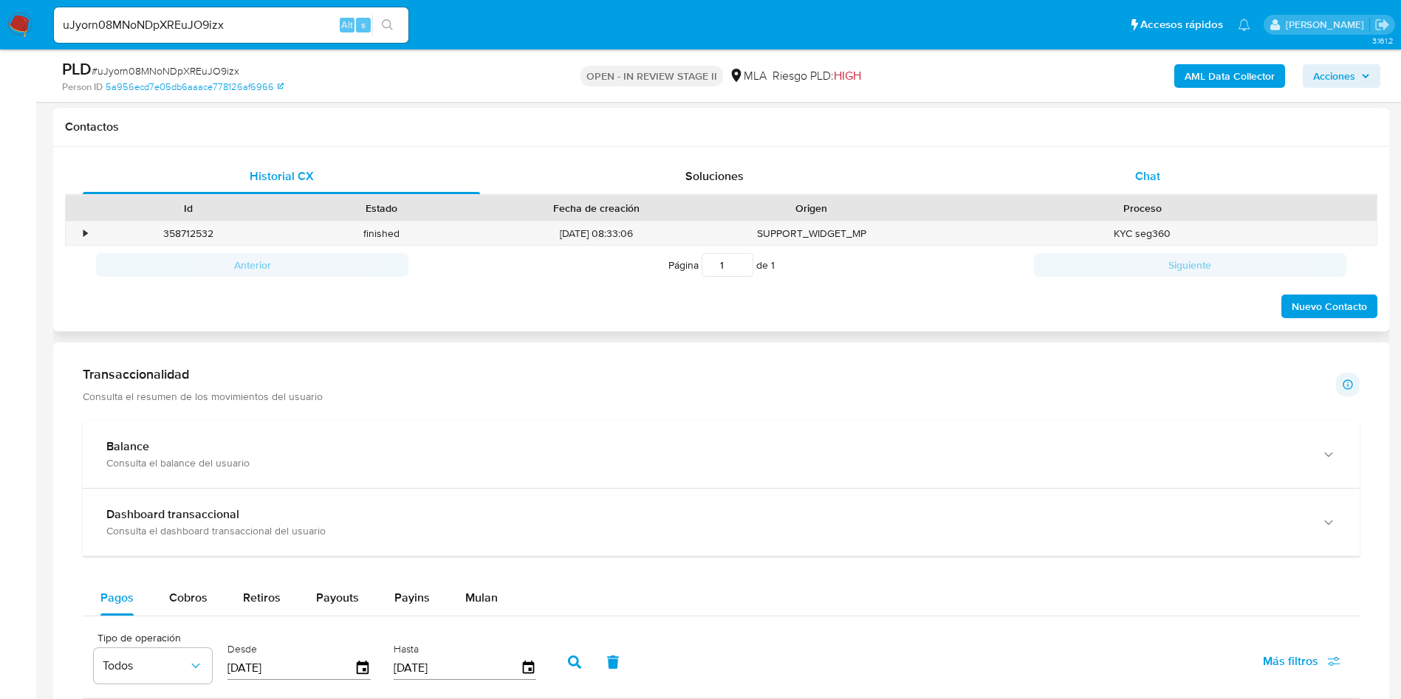
click at [1077, 180] on div "Chat" at bounding box center [1147, 176] width 397 height 35
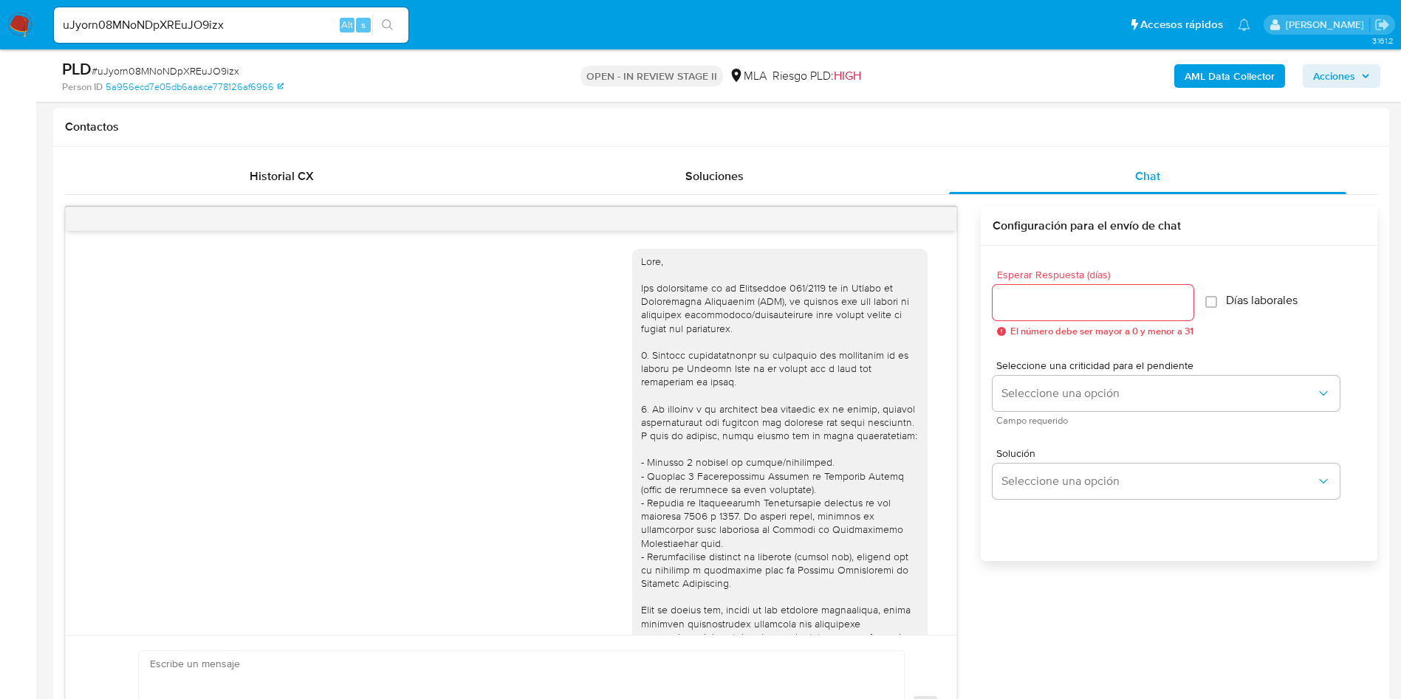
scroll to position [941, 0]
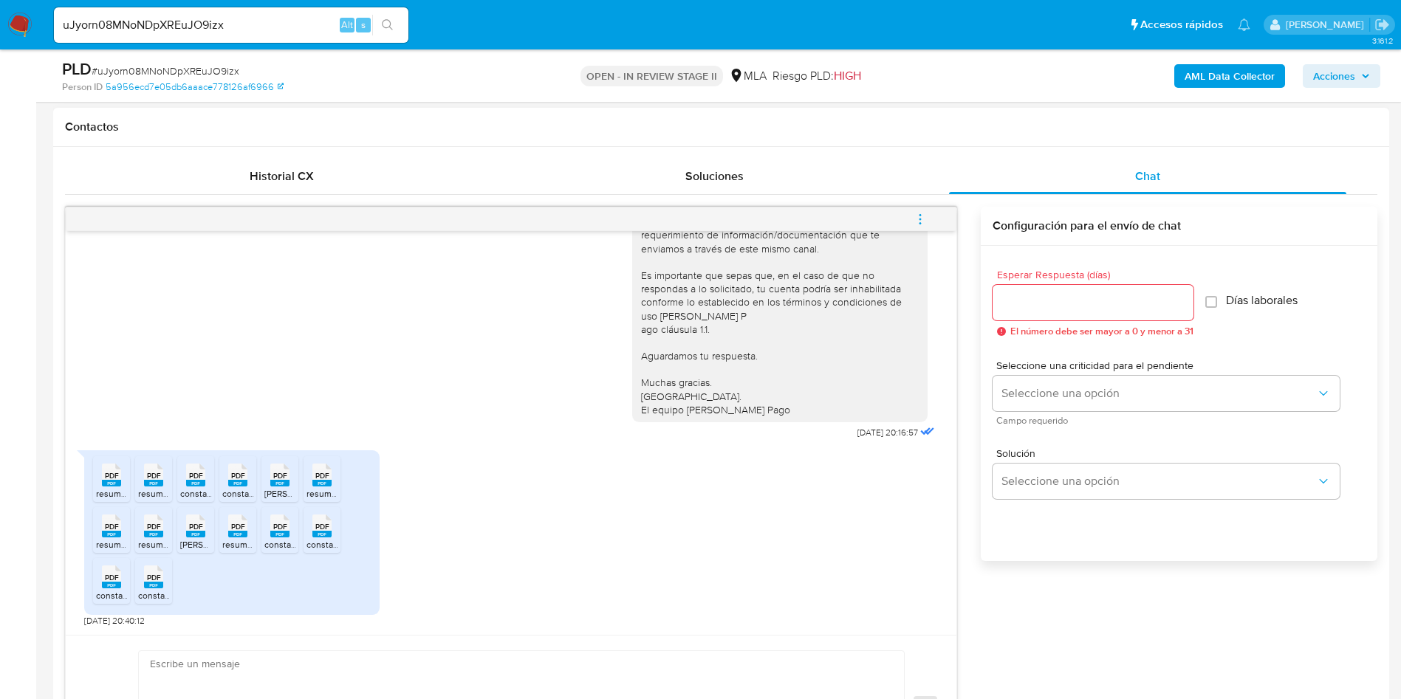
click at [111, 475] on span "PDF" at bounding box center [112, 476] width 14 height 10
drag, startPoint x: 141, startPoint y: 473, endPoint x: 210, endPoint y: 483, distance: 70.2
click at [141, 473] on div "PDF PDF" at bounding box center [153, 473] width 31 height 29
click at [198, 478] on span "PDF" at bounding box center [196, 476] width 14 height 10
click at [242, 481] on rect at bounding box center [237, 483] width 19 height 7
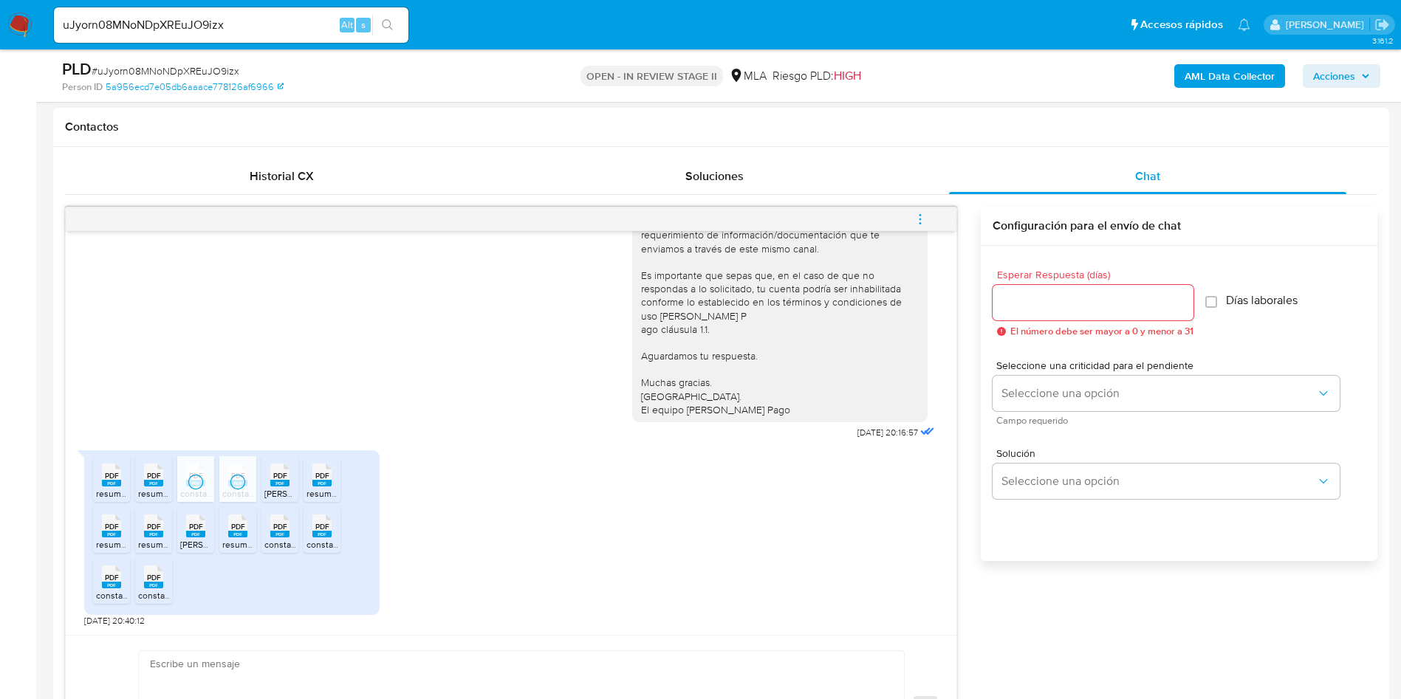
click at [271, 481] on rect at bounding box center [279, 483] width 19 height 7
drag, startPoint x: 314, startPoint y: 473, endPoint x: 302, endPoint y: 484, distance: 16.2
click at [314, 473] on icon at bounding box center [321, 475] width 19 height 23
click at [118, 526] on span "PDF" at bounding box center [112, 527] width 14 height 10
click at [145, 528] on icon at bounding box center [153, 526] width 19 height 23
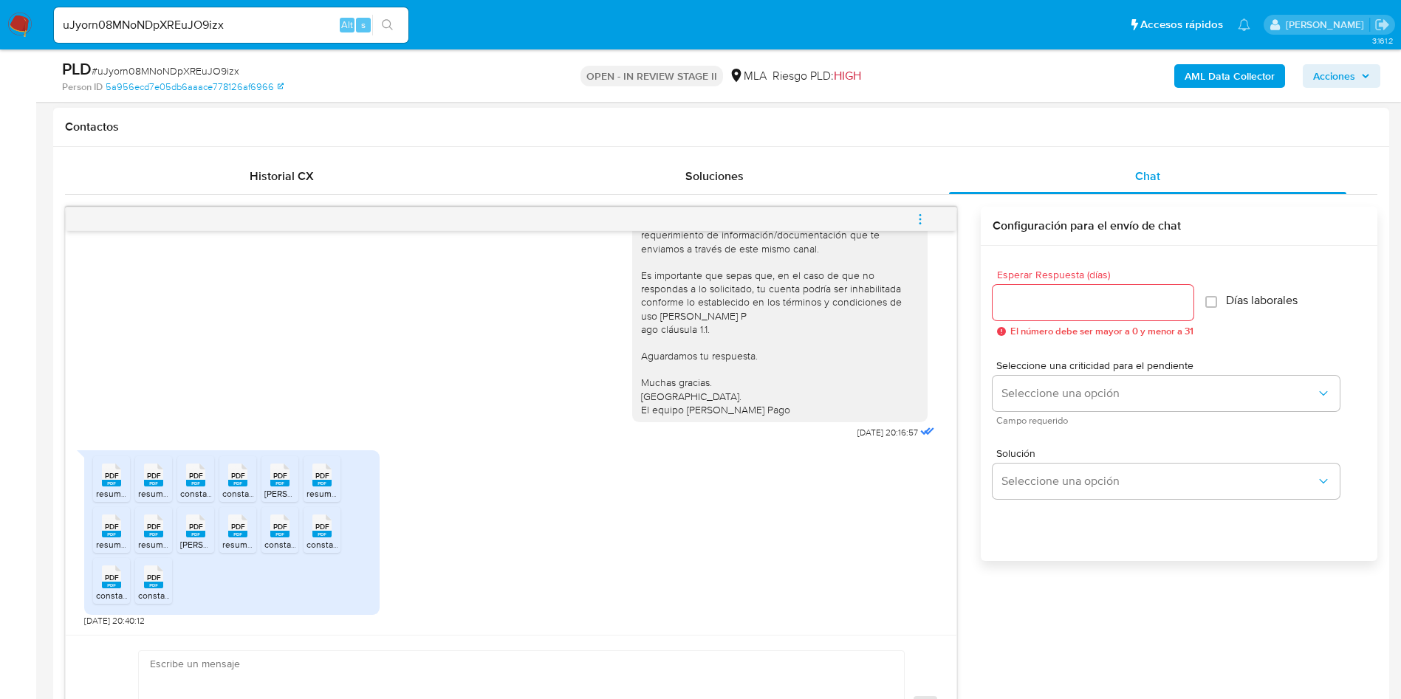
click at [196, 536] on rect at bounding box center [195, 534] width 19 height 7
click at [227, 527] on div "PDF PDF" at bounding box center [237, 524] width 31 height 29
click at [276, 526] on span "PDF" at bounding box center [280, 527] width 14 height 10
click at [309, 524] on div "PDF PDF" at bounding box center [321, 524] width 31 height 29
click at [97, 591] on span "constancia_202506.pdf" at bounding box center [143, 595] width 94 height 13
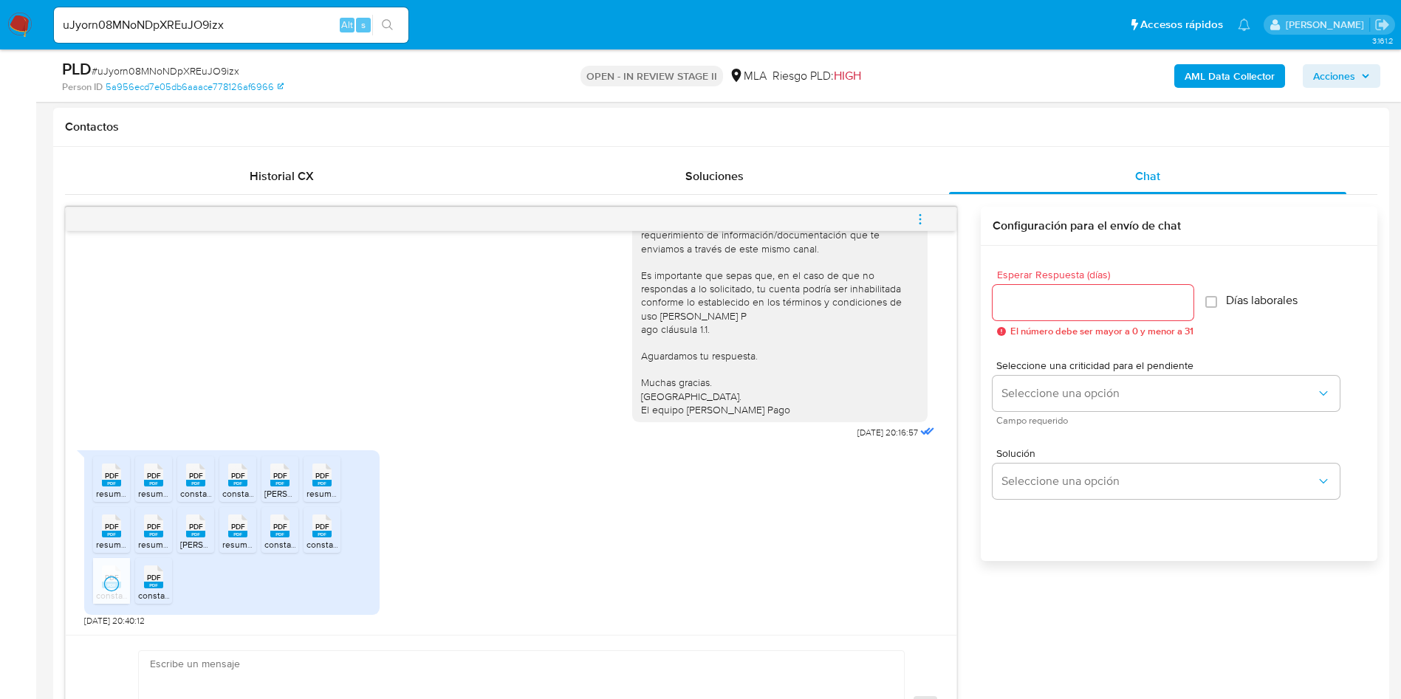
click at [155, 577] on span "PDF" at bounding box center [154, 578] width 14 height 10
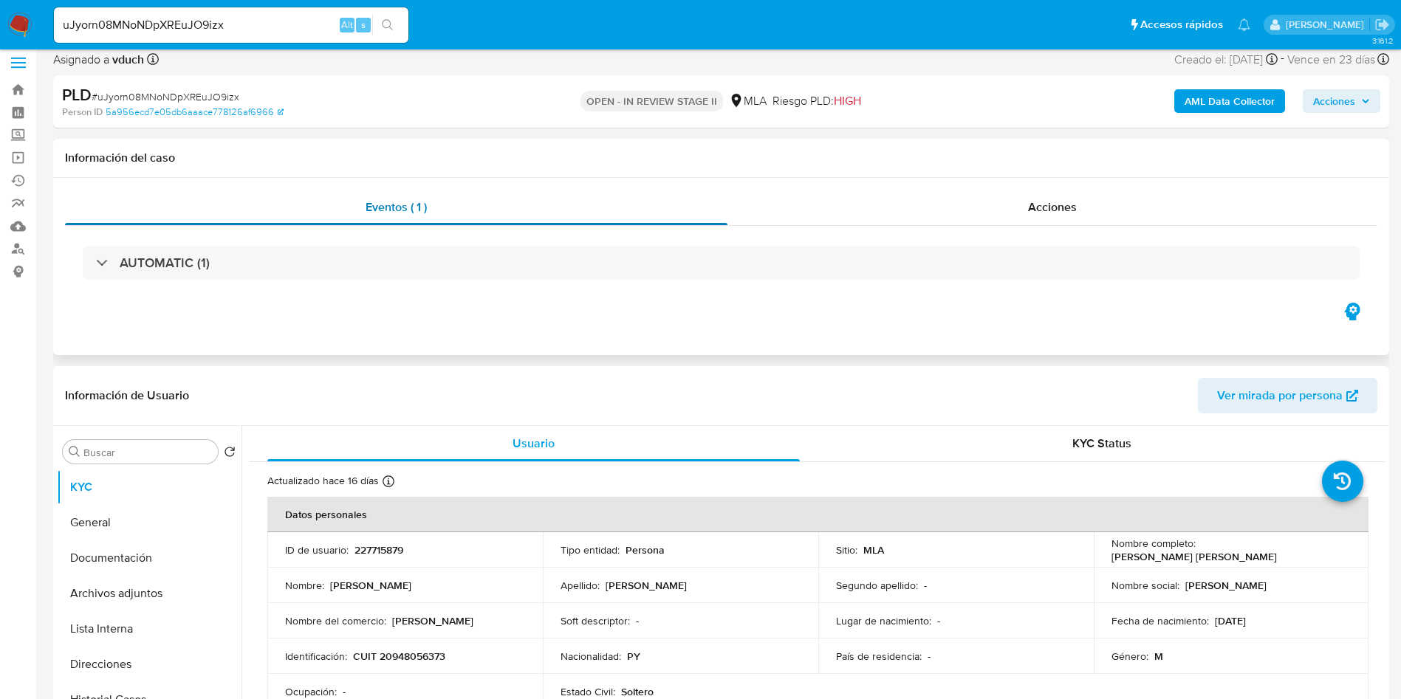
scroll to position [0, 0]
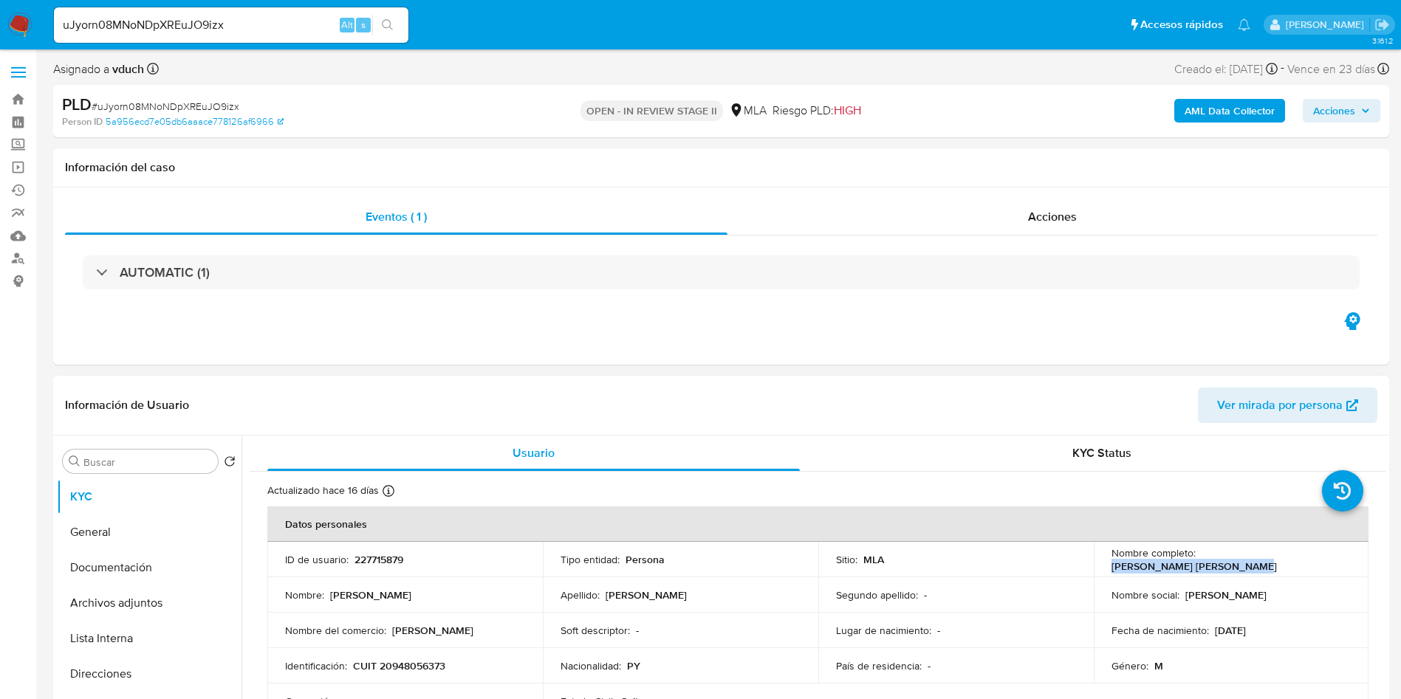
drag, startPoint x: 1198, startPoint y: 557, endPoint x: 1330, endPoint y: 560, distance: 132.9
click at [1331, 560] on div "Nombre completo : Walter Ramon Silva Saucedo" at bounding box center [1231, 559] width 240 height 27
copy p "[PERSON_NAME]"
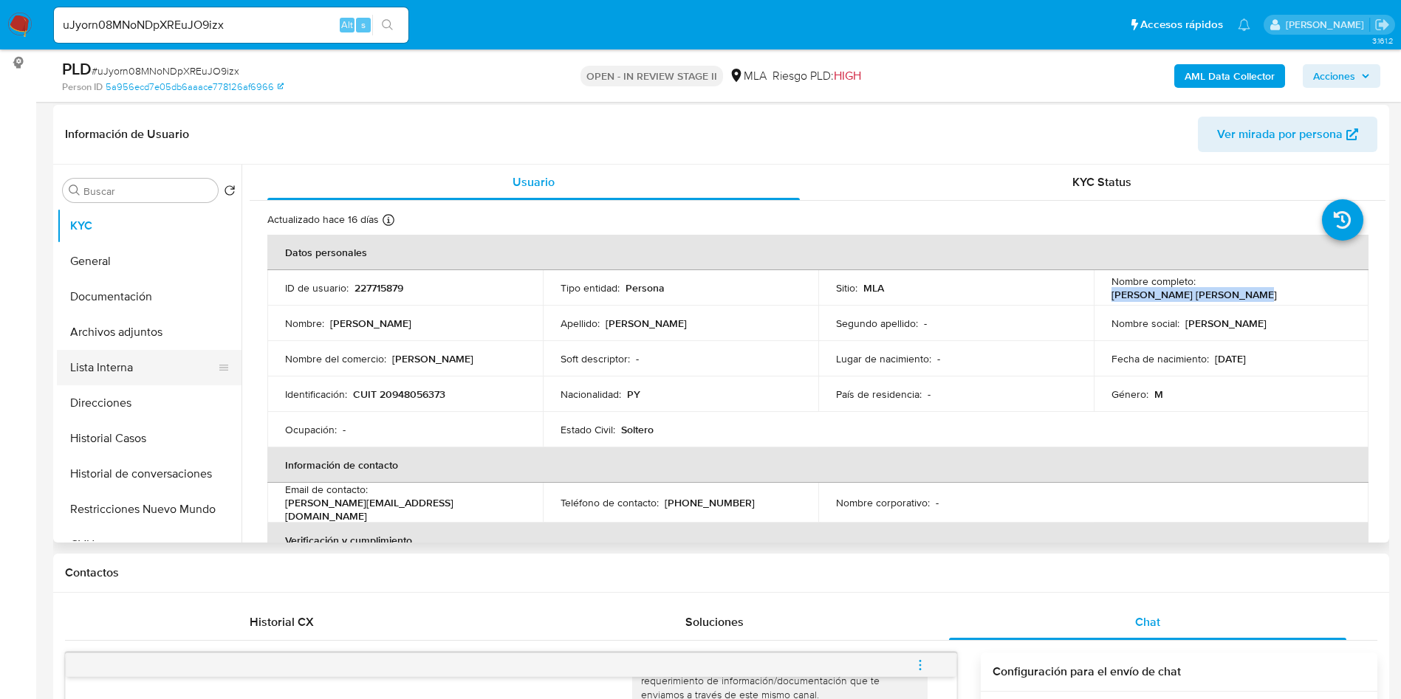
scroll to position [221, 0]
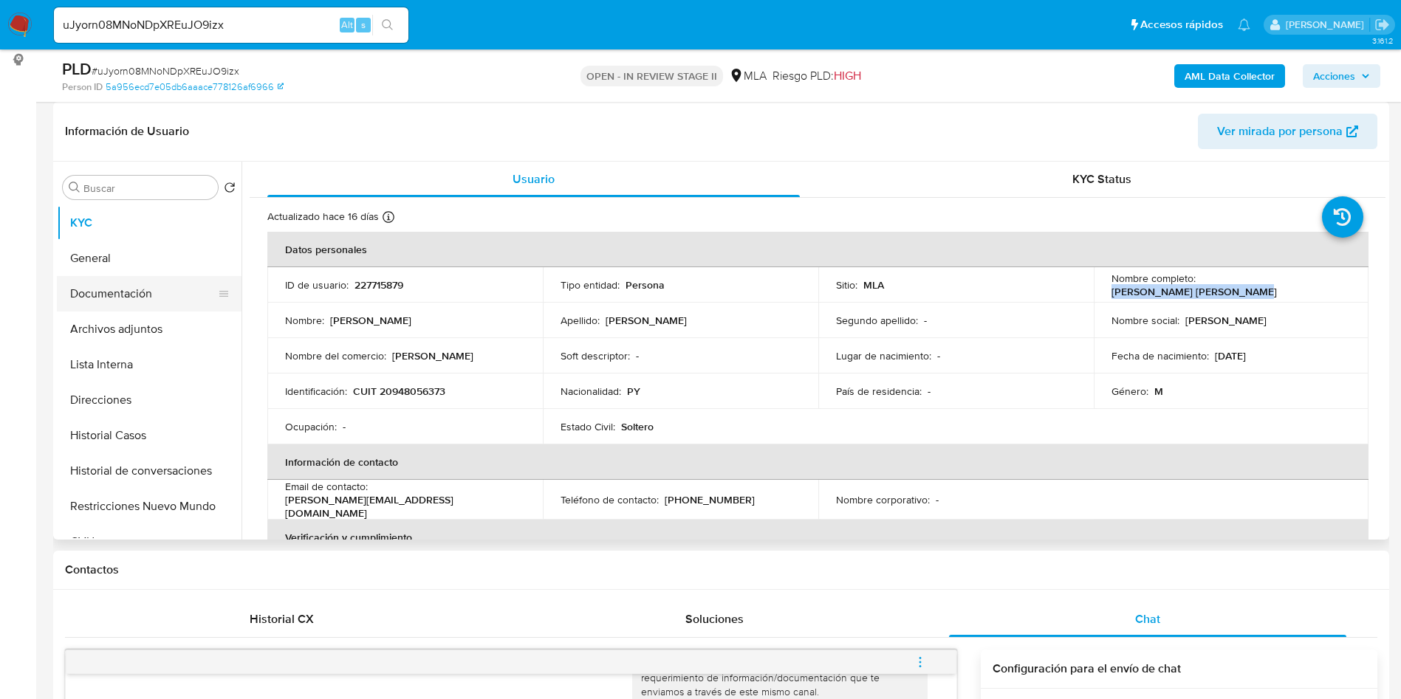
click at [181, 279] on button "Documentación" at bounding box center [143, 293] width 173 height 35
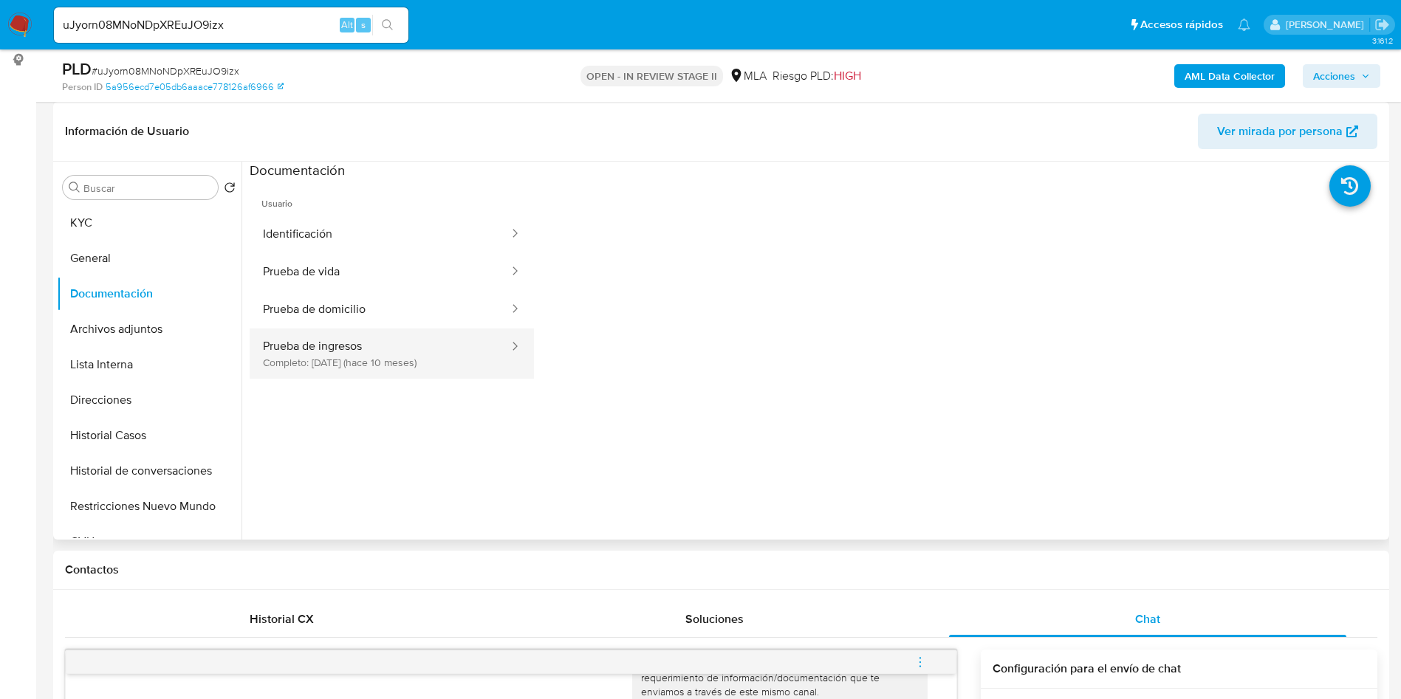
click at [377, 377] on button "Prueba de ingresos Completo: 12/12/2024 (hace 10 meses)" at bounding box center [380, 354] width 261 height 50
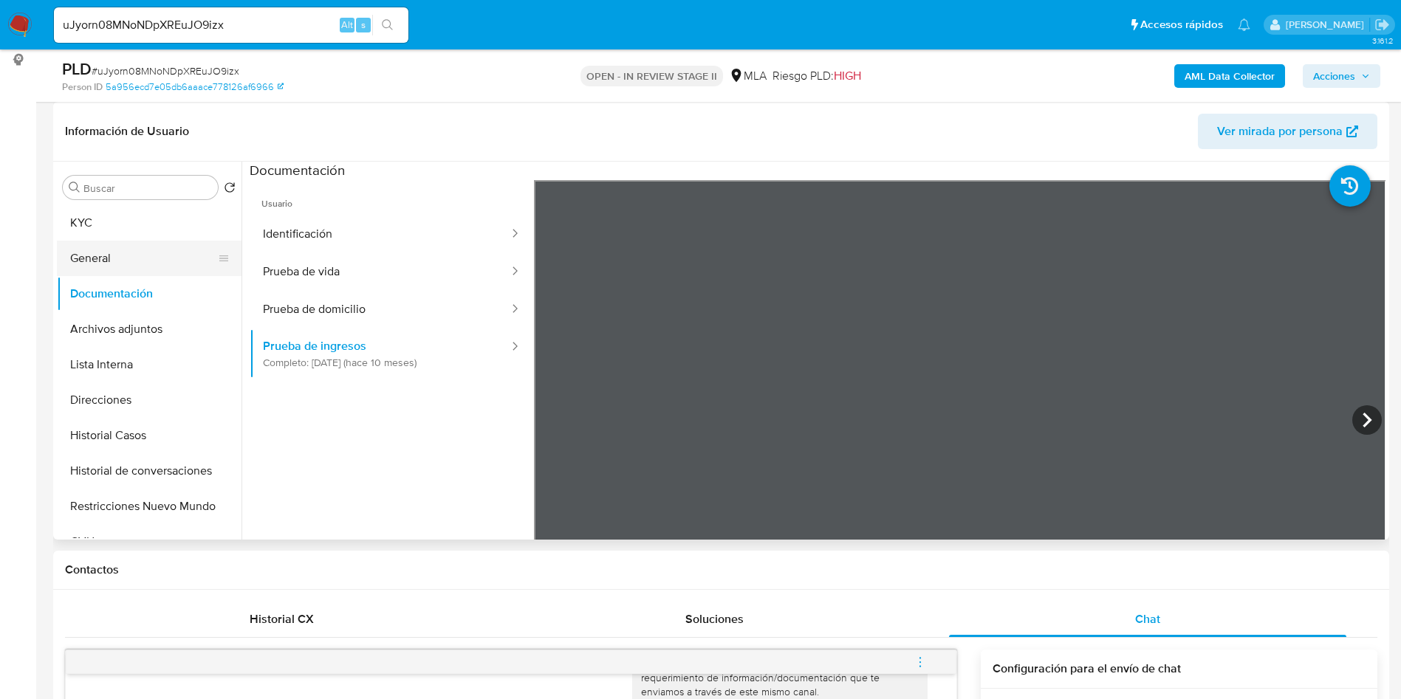
click at [107, 255] on button "General" at bounding box center [143, 258] width 173 height 35
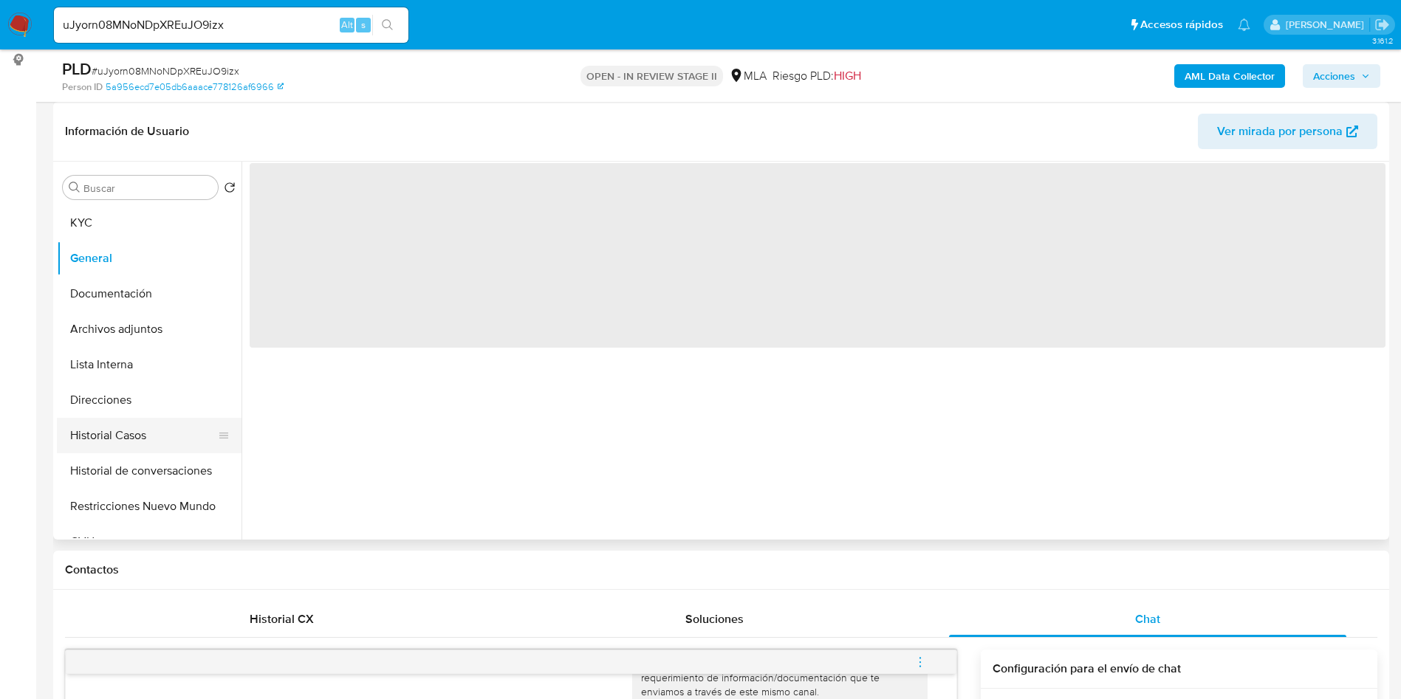
click at [126, 436] on button "Historial Casos" at bounding box center [143, 435] width 173 height 35
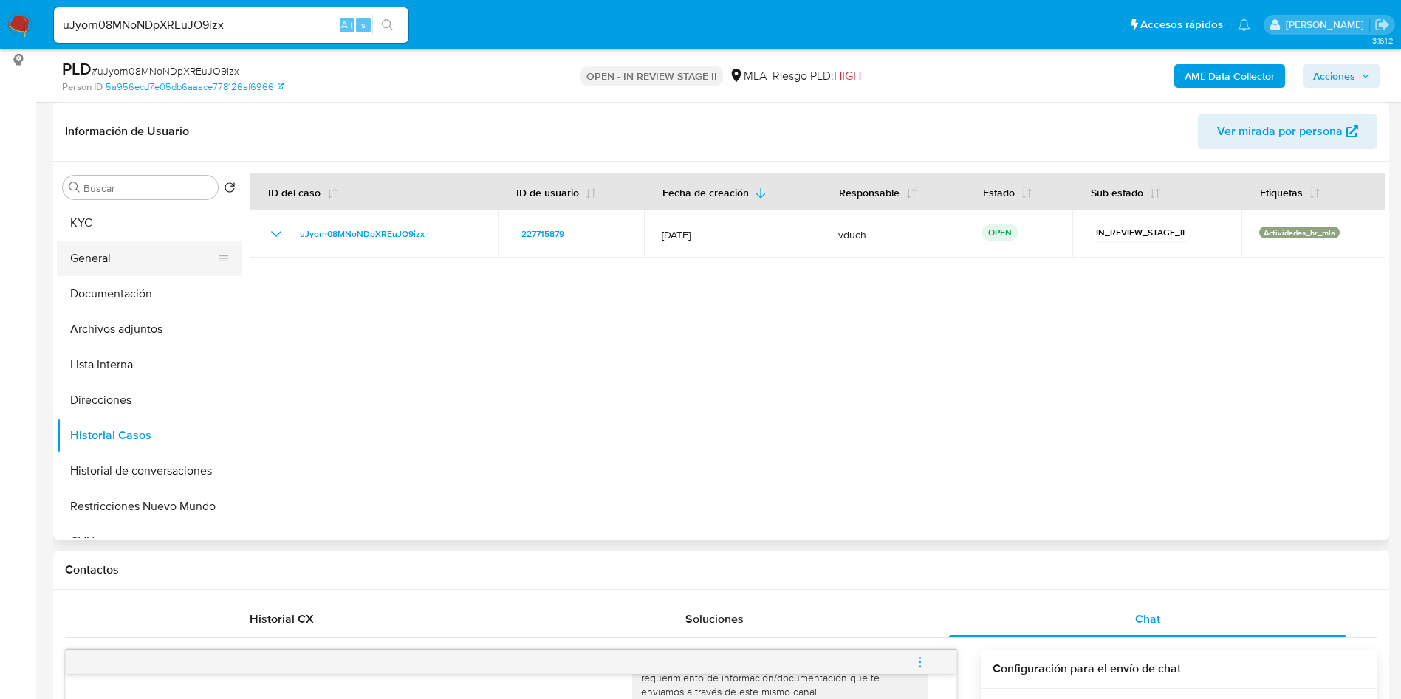
click at [142, 267] on button "General" at bounding box center [143, 258] width 173 height 35
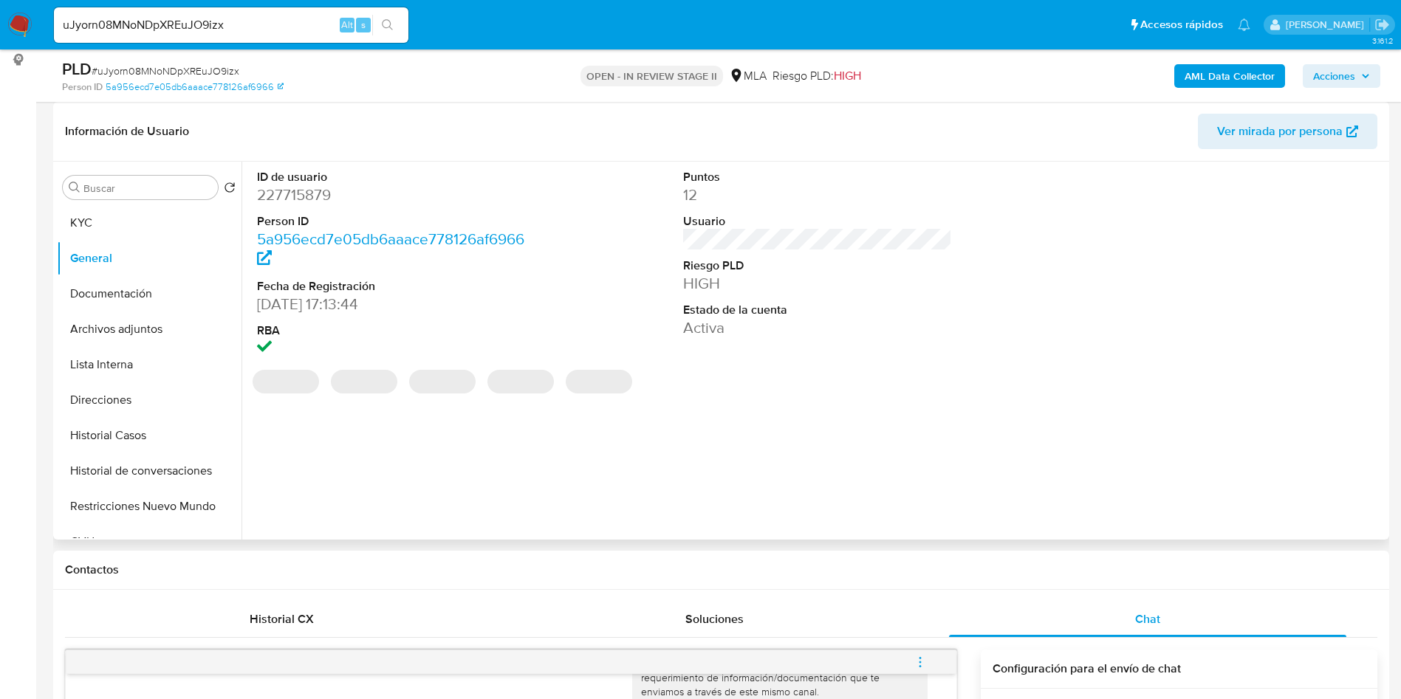
click at [323, 202] on dd "227715879" at bounding box center [391, 195] width 269 height 21
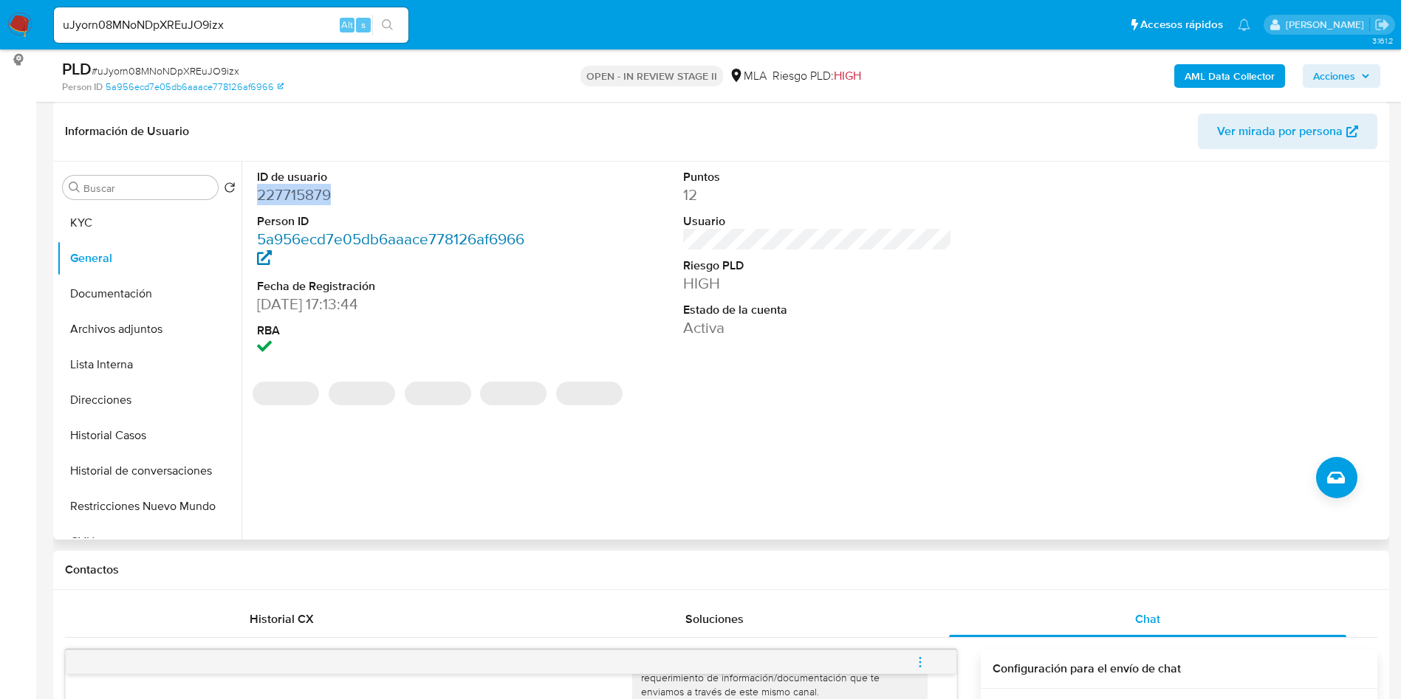
copy dd "227715879"
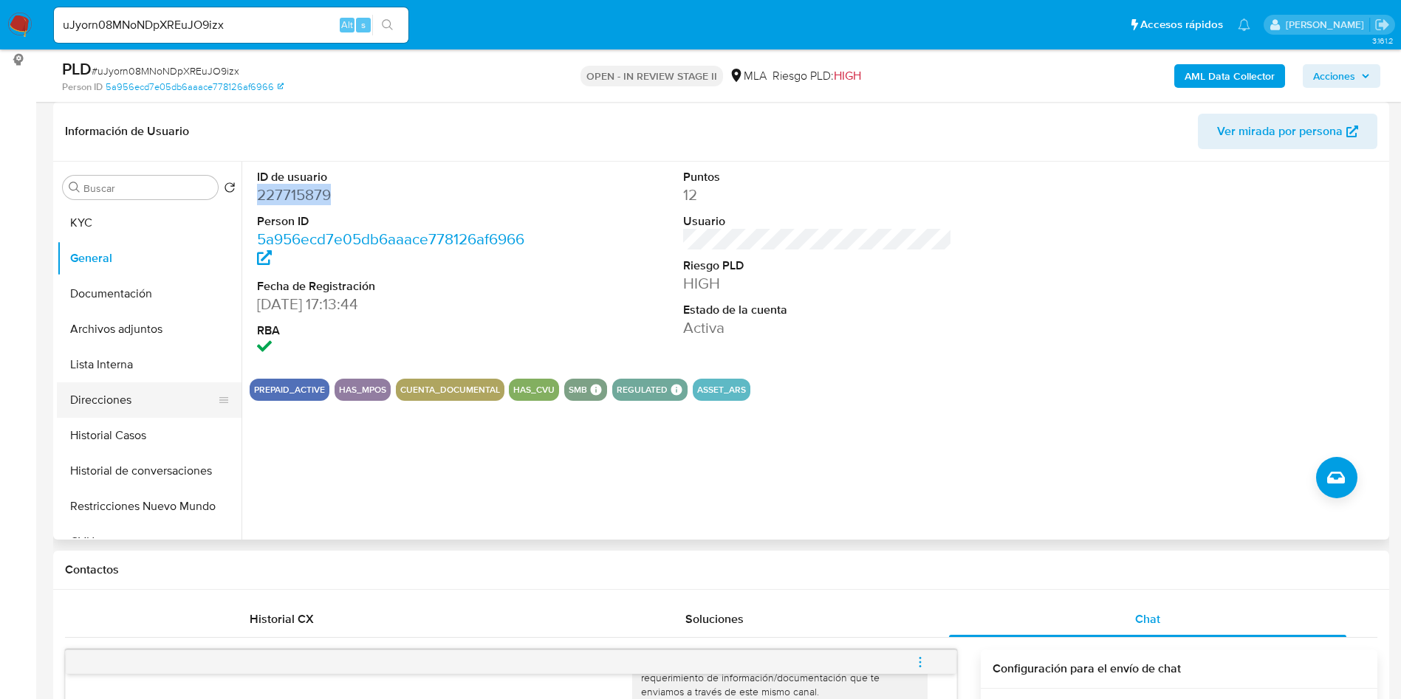
click at [165, 394] on button "Direcciones" at bounding box center [143, 399] width 173 height 35
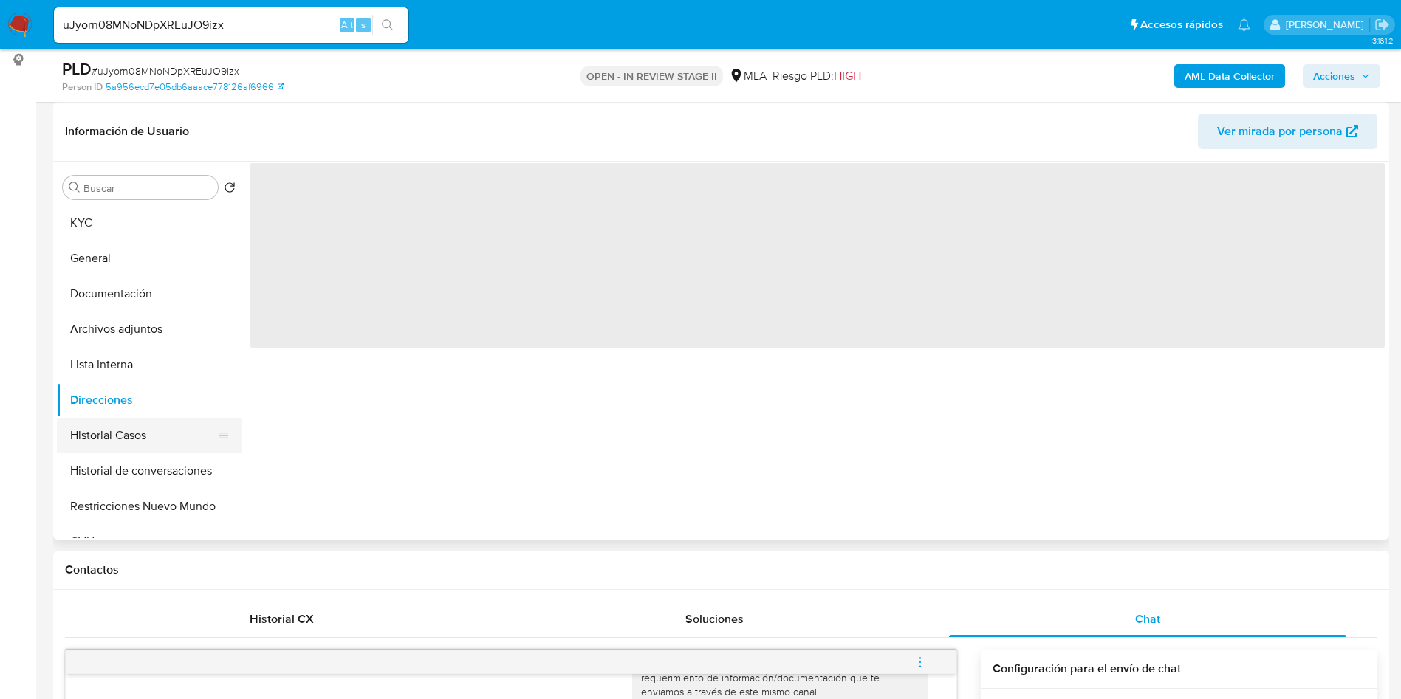
drag, startPoint x: 151, startPoint y: 426, endPoint x: 148, endPoint y: 434, distance: 8.6
click at [151, 427] on button "Historial Casos" at bounding box center [143, 435] width 173 height 35
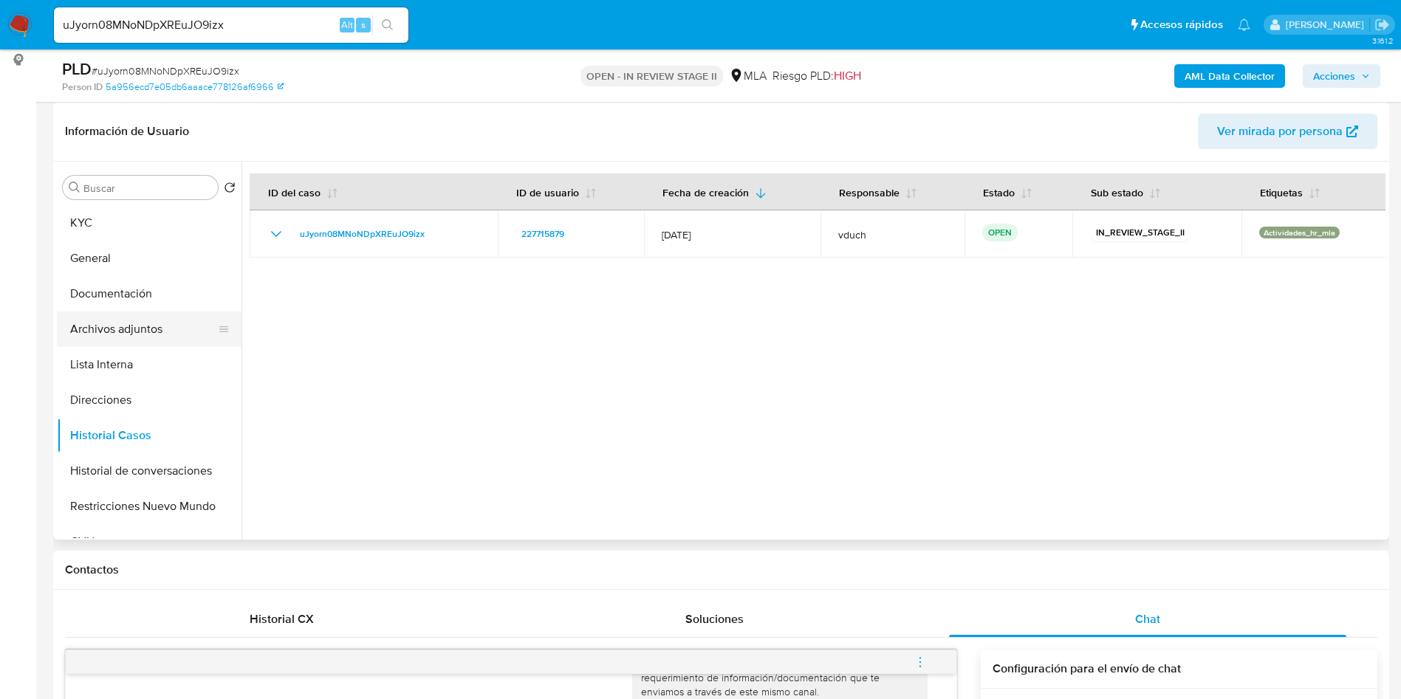
click at [145, 342] on button "Archivos adjuntos" at bounding box center [143, 329] width 173 height 35
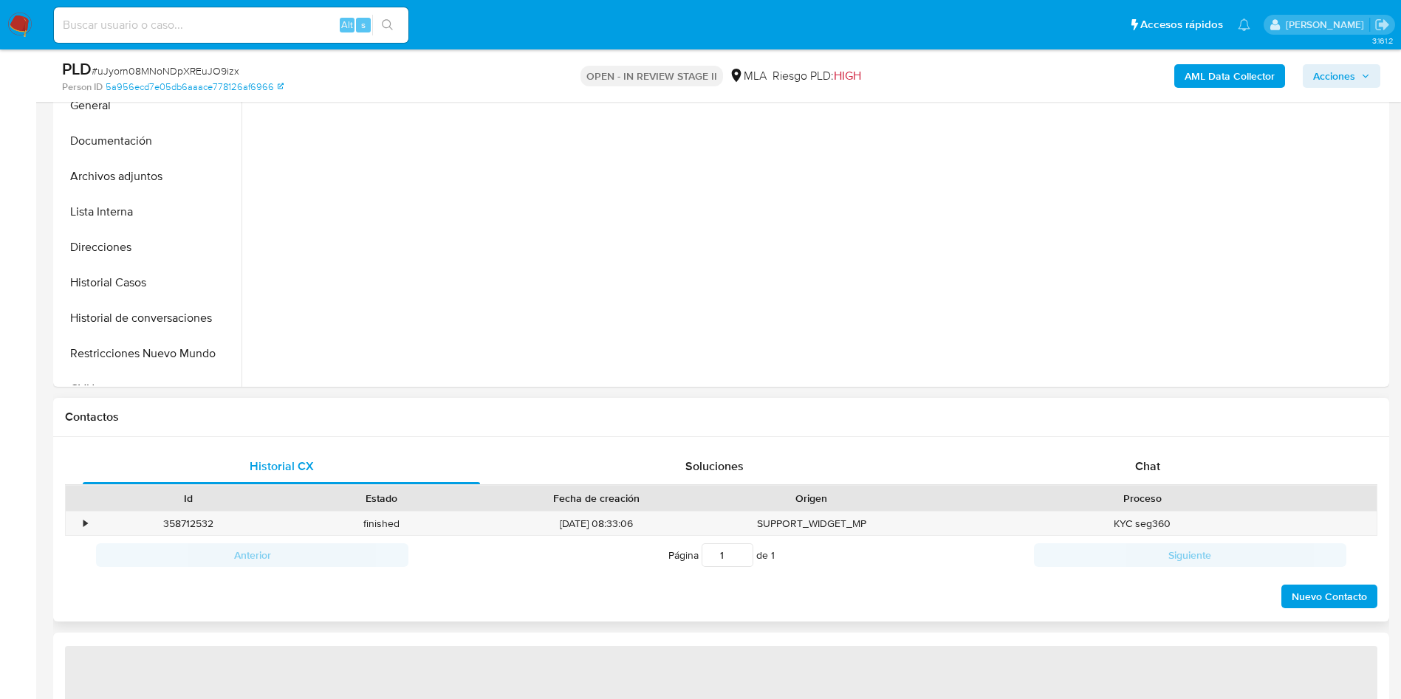
scroll to position [443, 0]
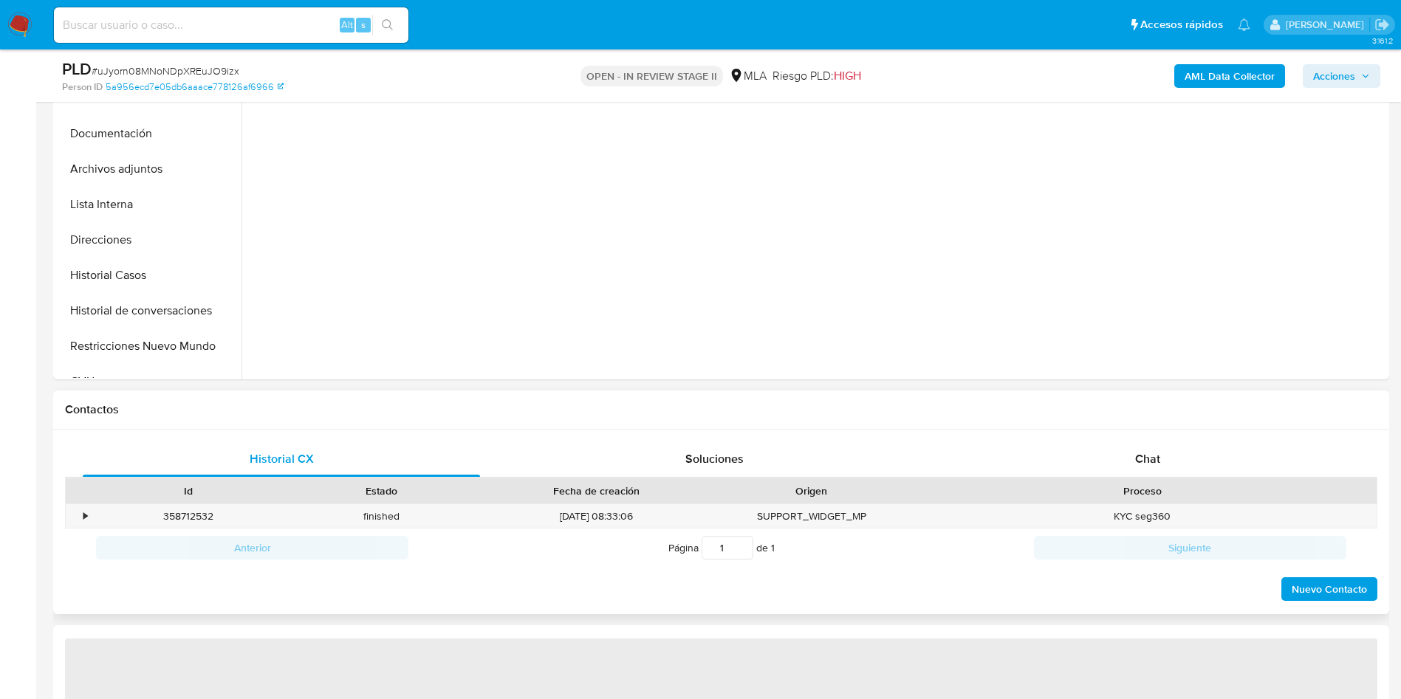
select select "10"
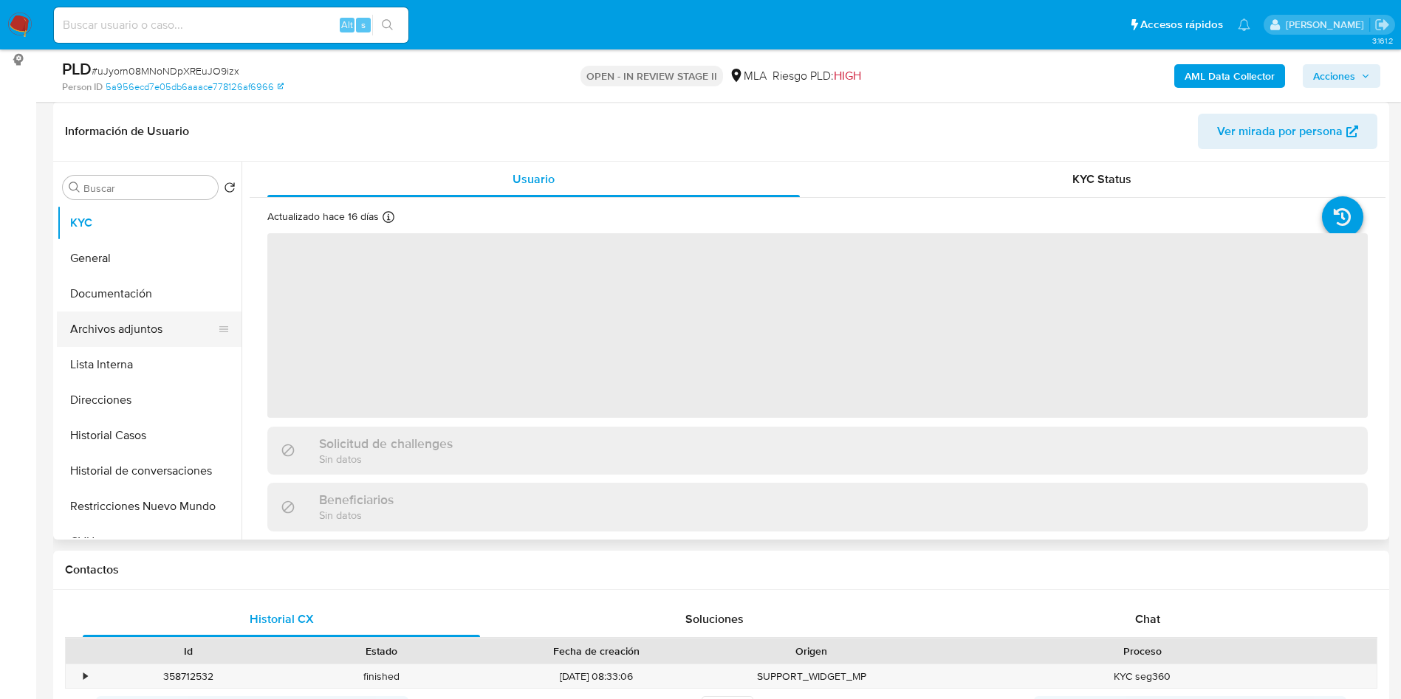
click at [163, 314] on button "Archivos adjuntos" at bounding box center [143, 329] width 173 height 35
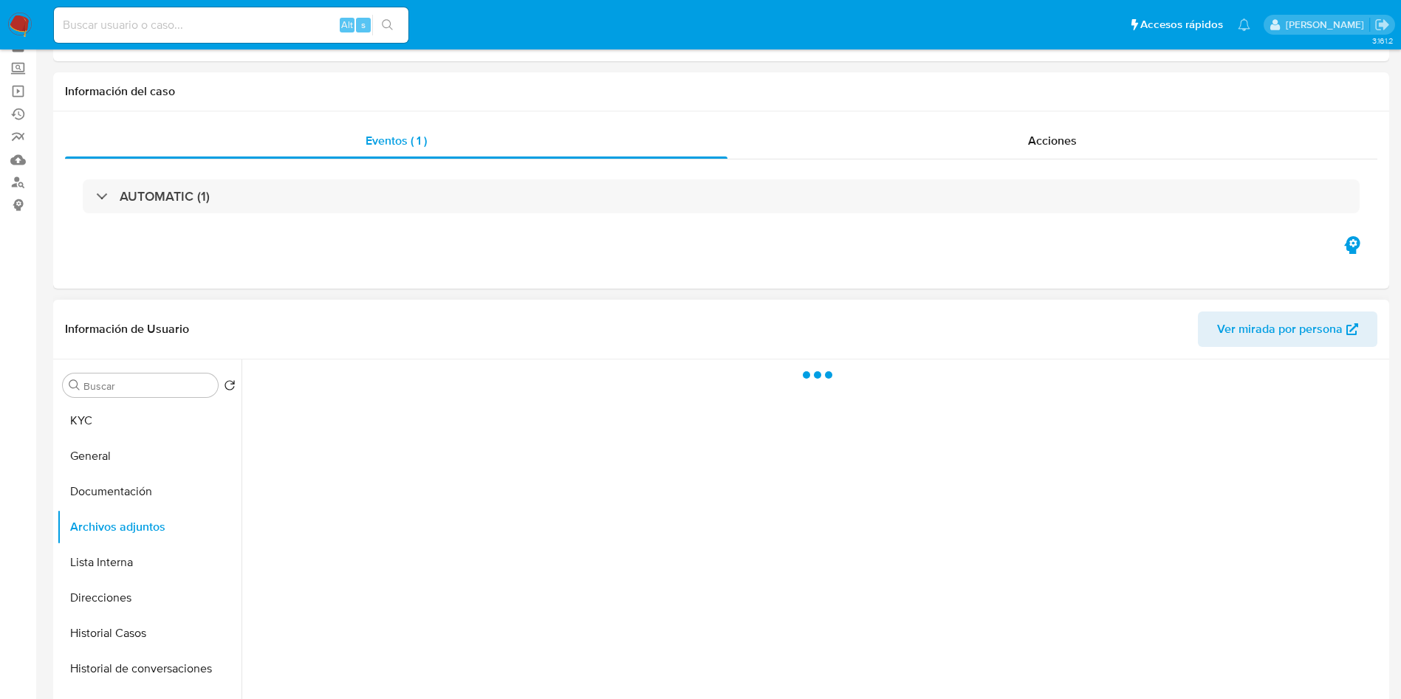
scroll to position [111, 0]
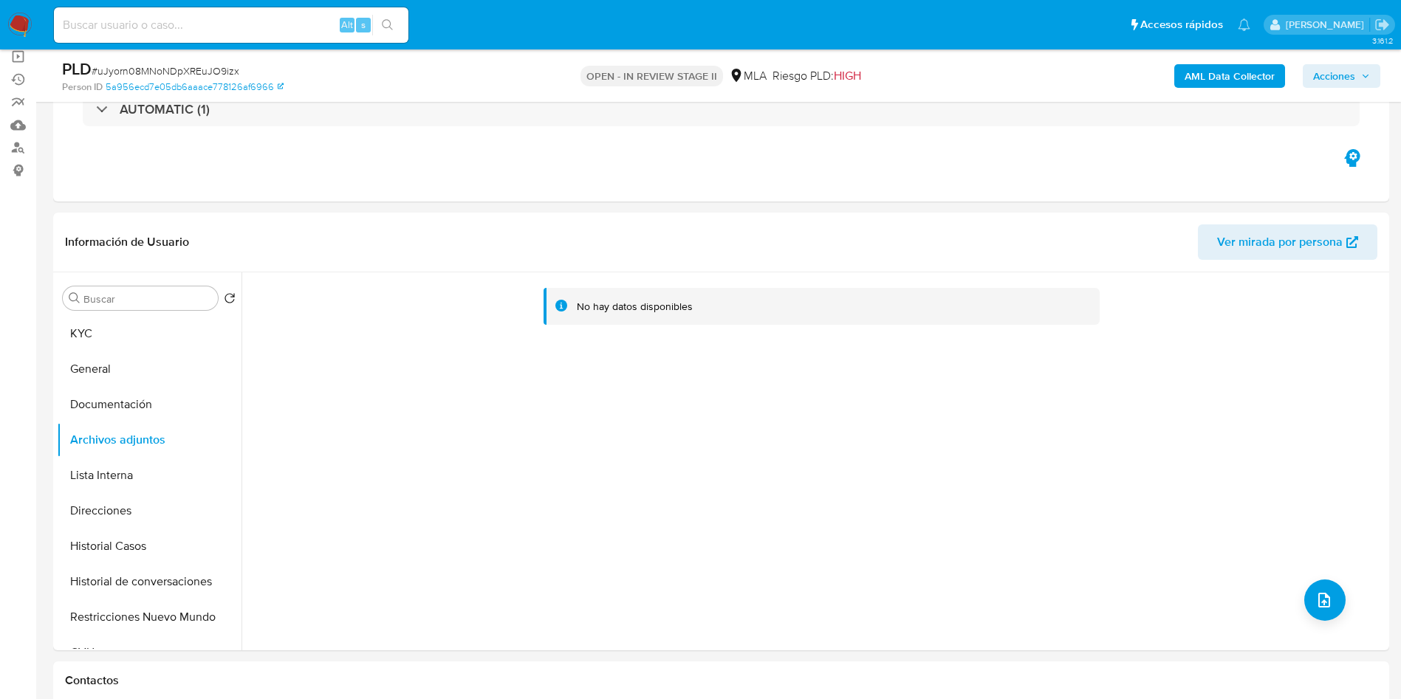
click at [1250, 80] on b "AML Data Collector" at bounding box center [1229, 76] width 90 height 24
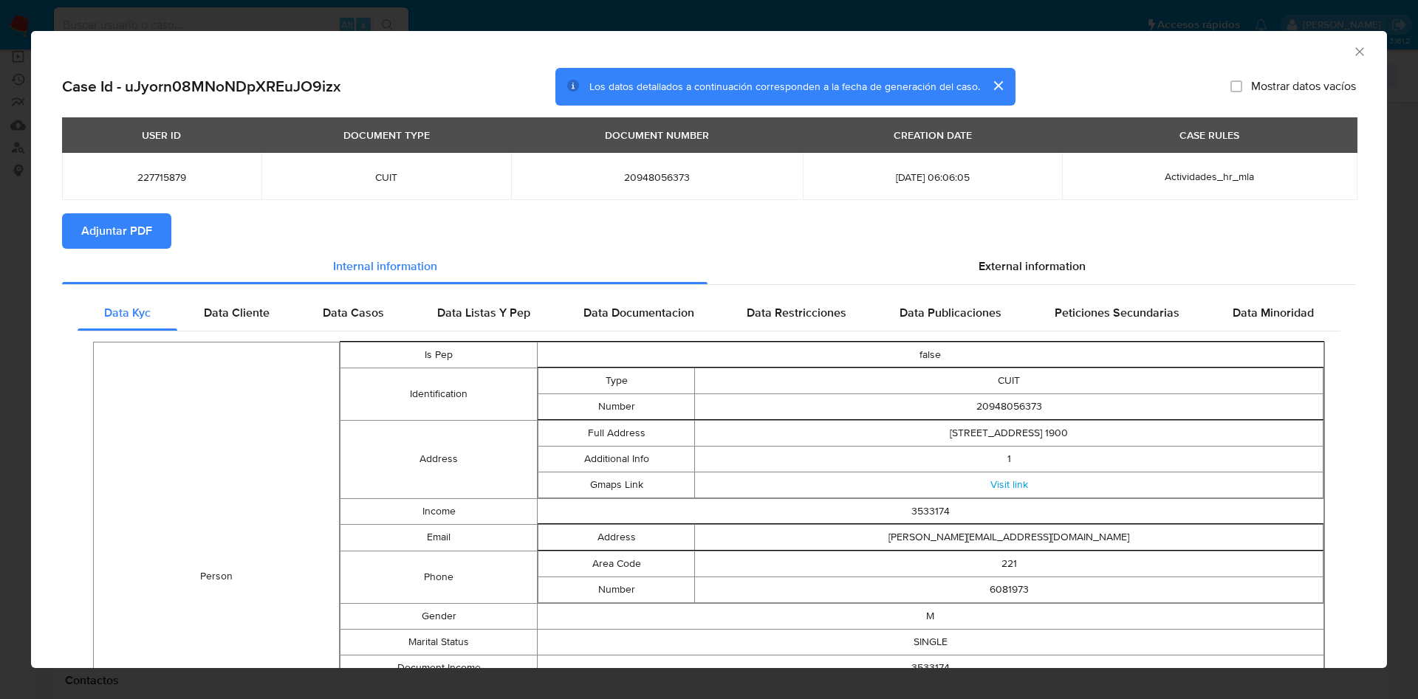
click at [135, 221] on span "Adjuntar PDF" at bounding box center [116, 231] width 71 height 32
click at [1352, 47] on icon "Cerrar ventana" at bounding box center [1359, 51] width 15 height 15
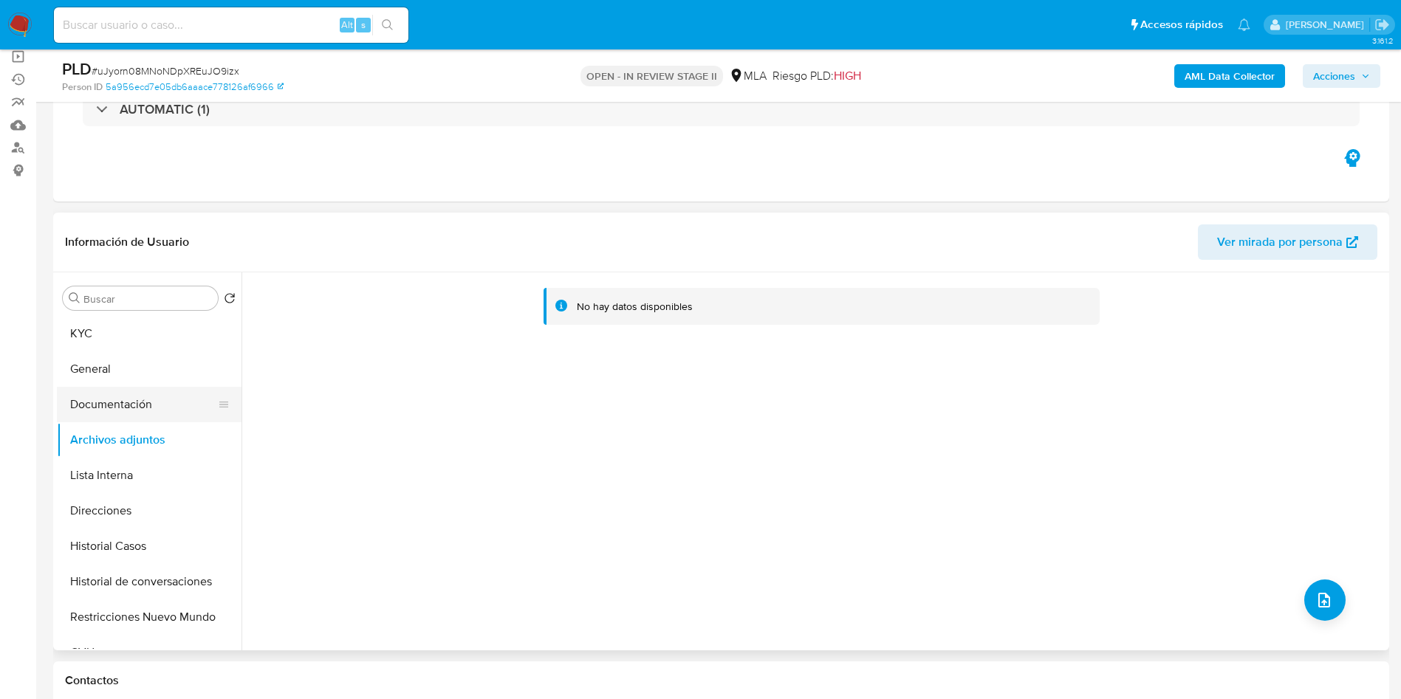
click at [160, 391] on button "Documentación" at bounding box center [143, 404] width 173 height 35
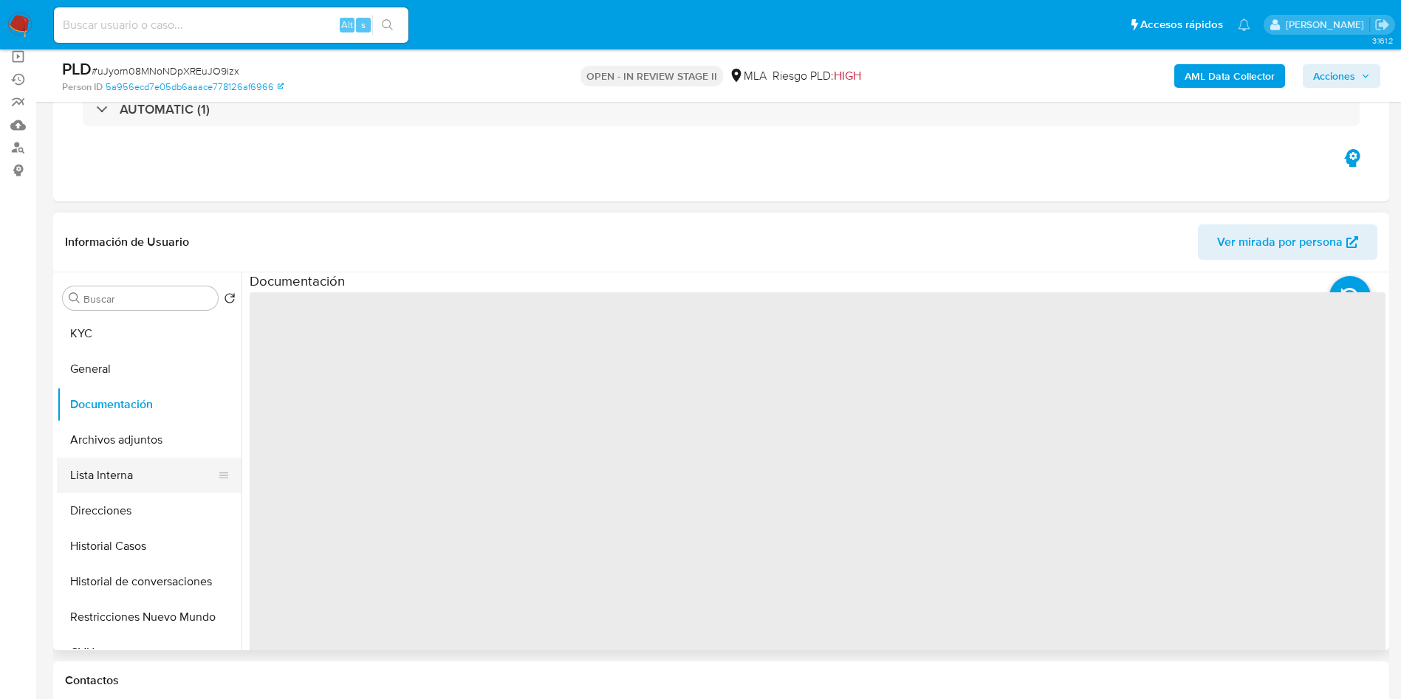
click at [147, 464] on button "Lista Interna" at bounding box center [143, 475] width 173 height 35
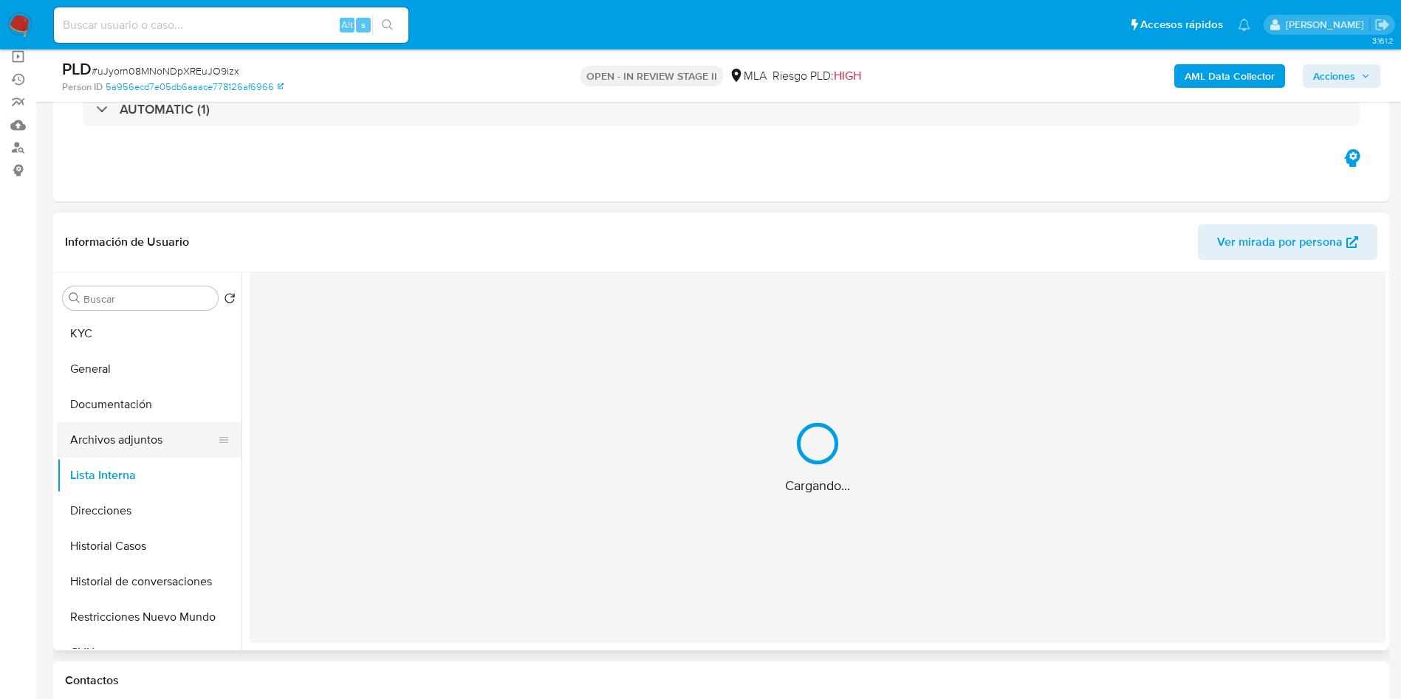
click at [162, 442] on button "Archivos adjuntos" at bounding box center [143, 439] width 173 height 35
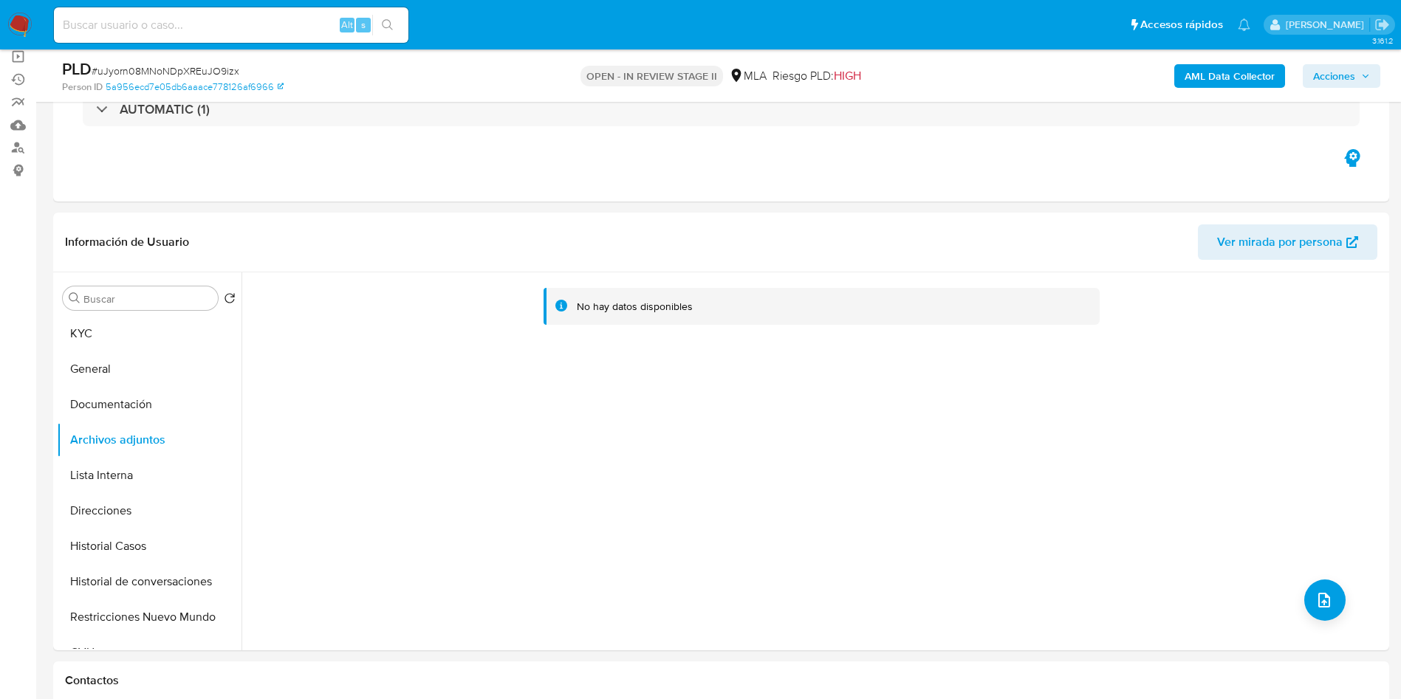
click at [1220, 67] on b "AML Data Collector" at bounding box center [1229, 76] width 90 height 24
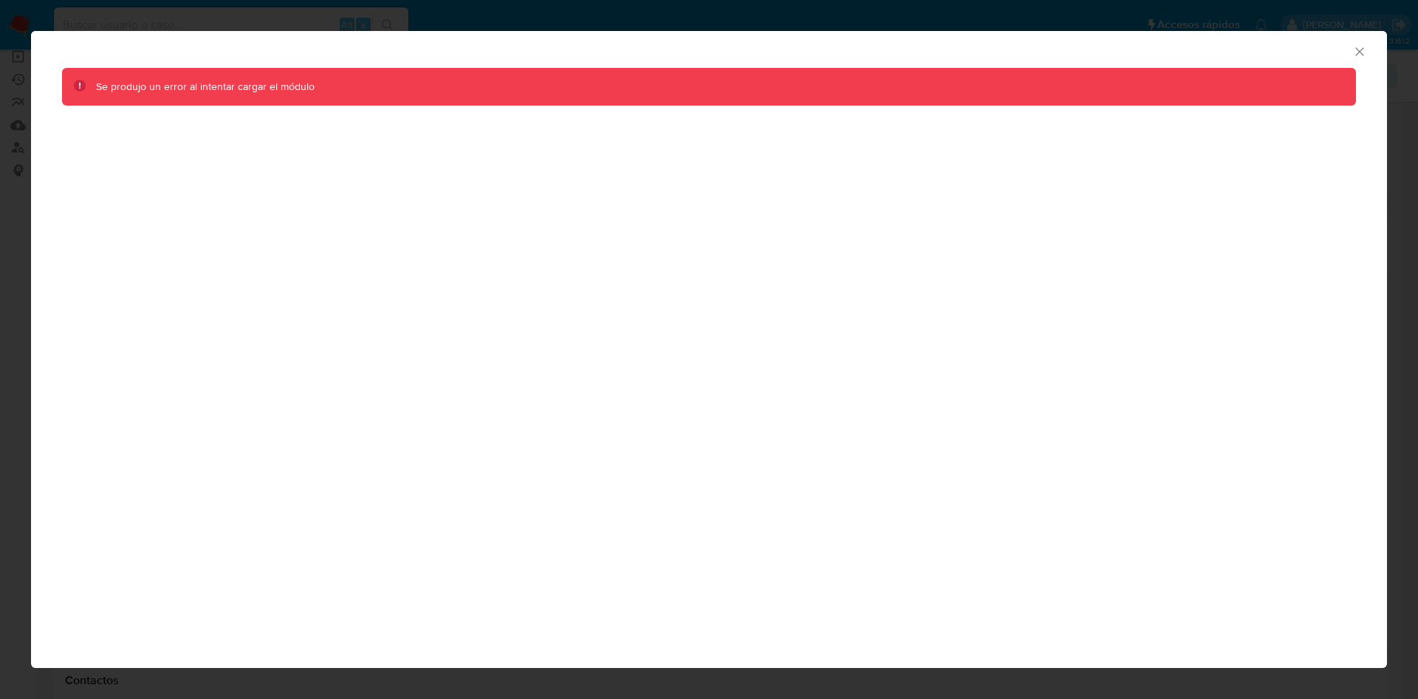
click at [1361, 43] on div "AML Data Collector" at bounding box center [709, 49] width 1356 height 37
click at [1362, 44] on div "AML Data Collector" at bounding box center [709, 49] width 1356 height 37
click at [1359, 50] on icon "Cerrar ventana" at bounding box center [1359, 51] width 15 height 15
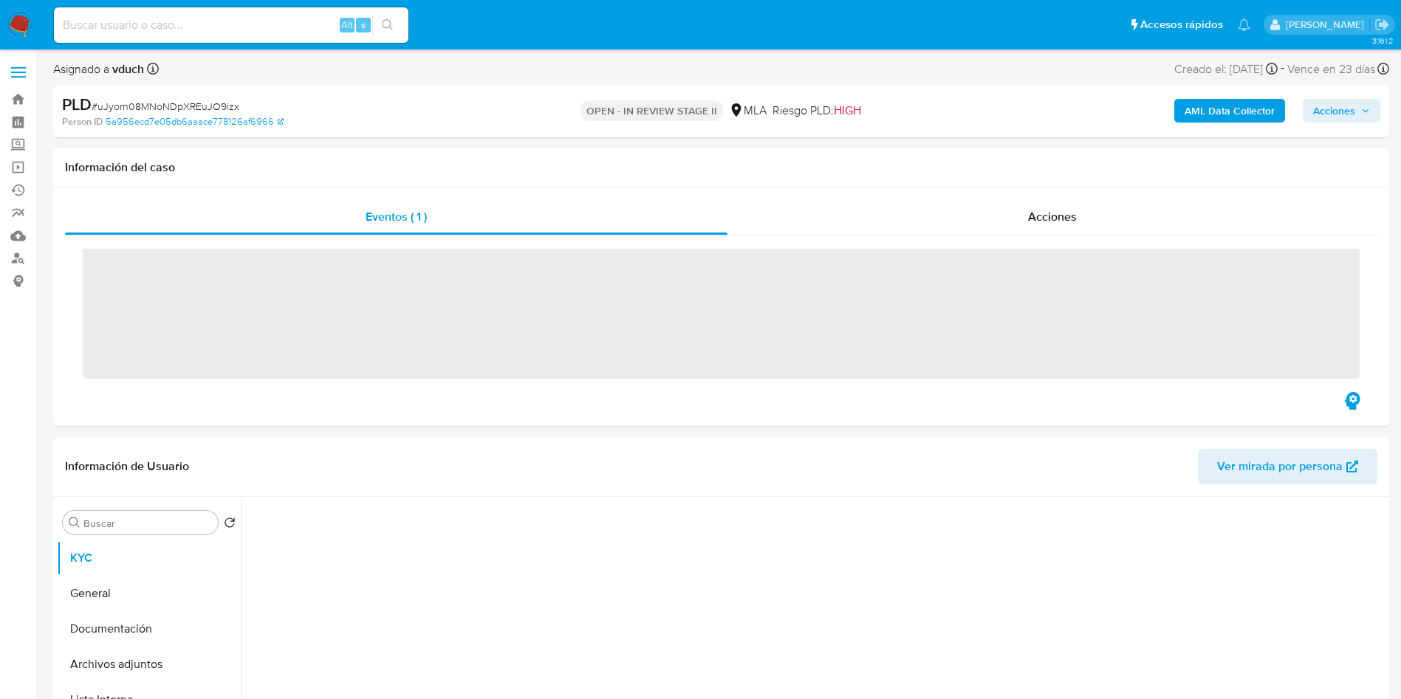
select select "10"
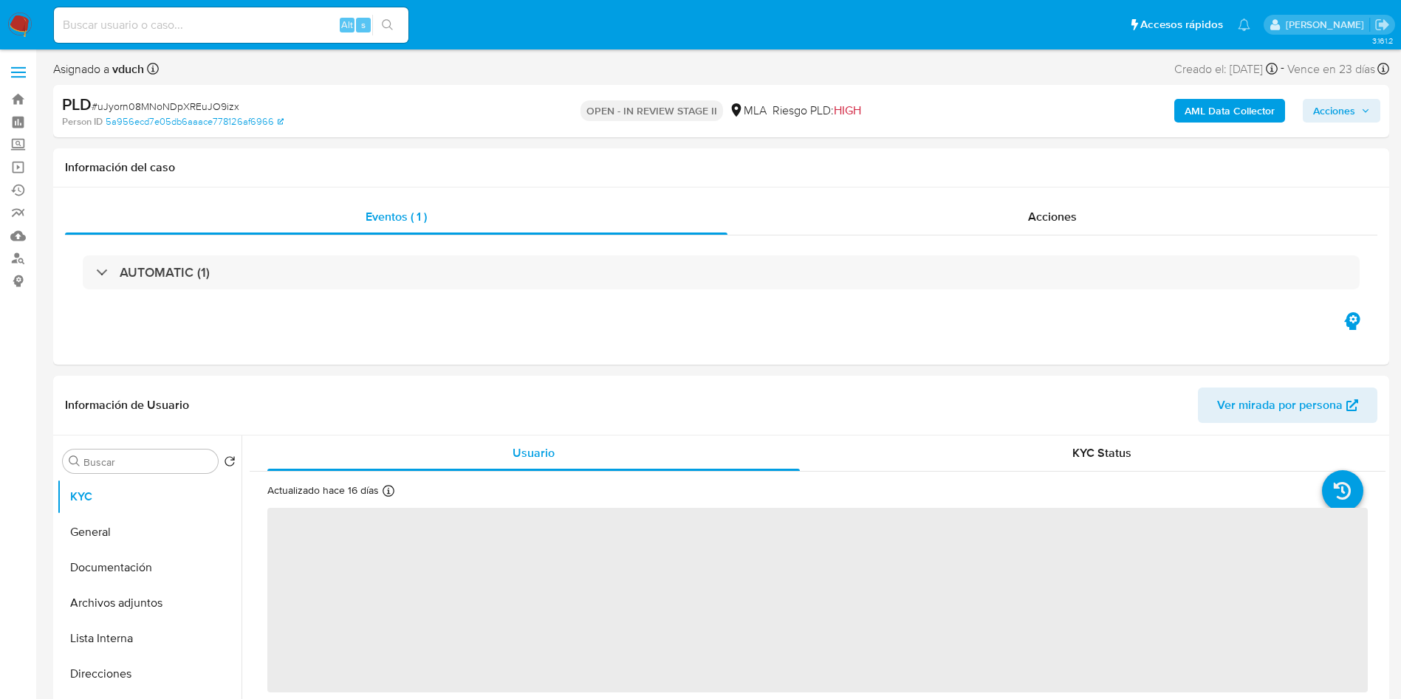
click at [735, 129] on div "PLD # uJyorn08MNoNDpXREuJO9izx Person ID 5a956ecd7e05db6aaace778126af6966 OPEN …" at bounding box center [721, 111] width 1336 height 52
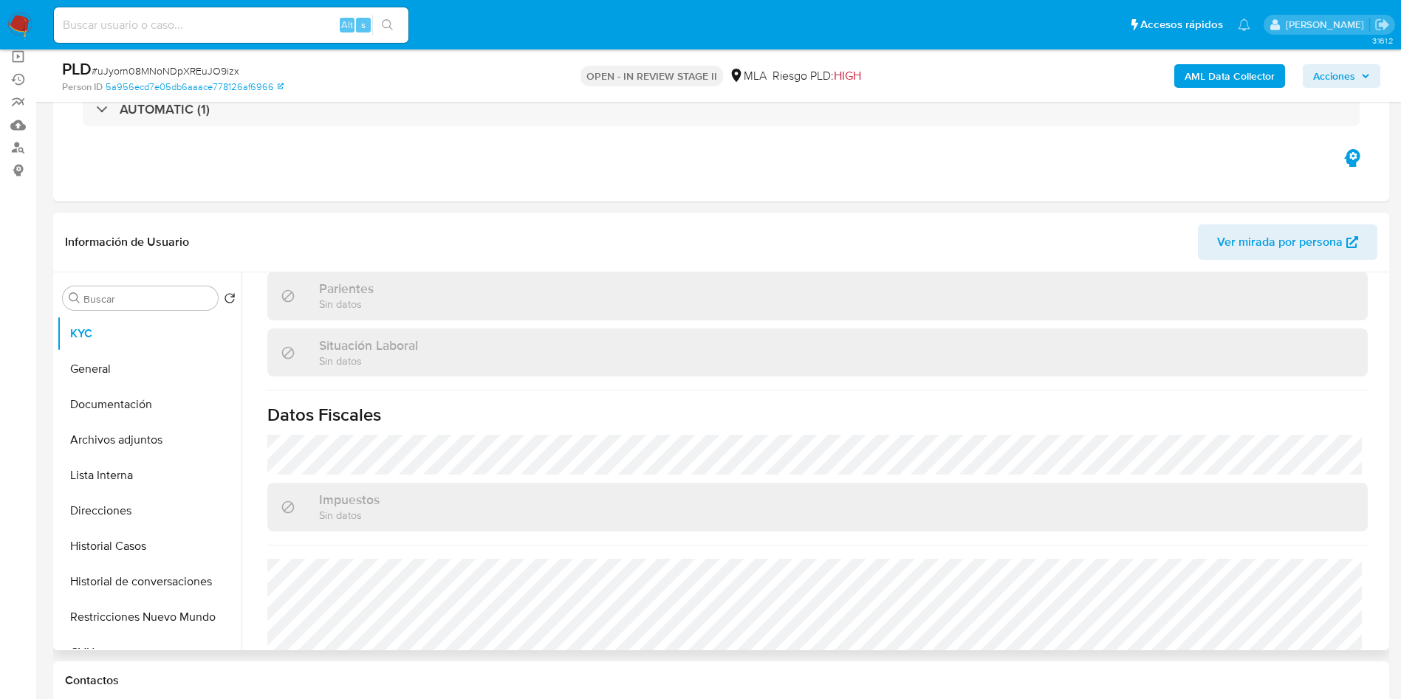
scroll to position [791, 0]
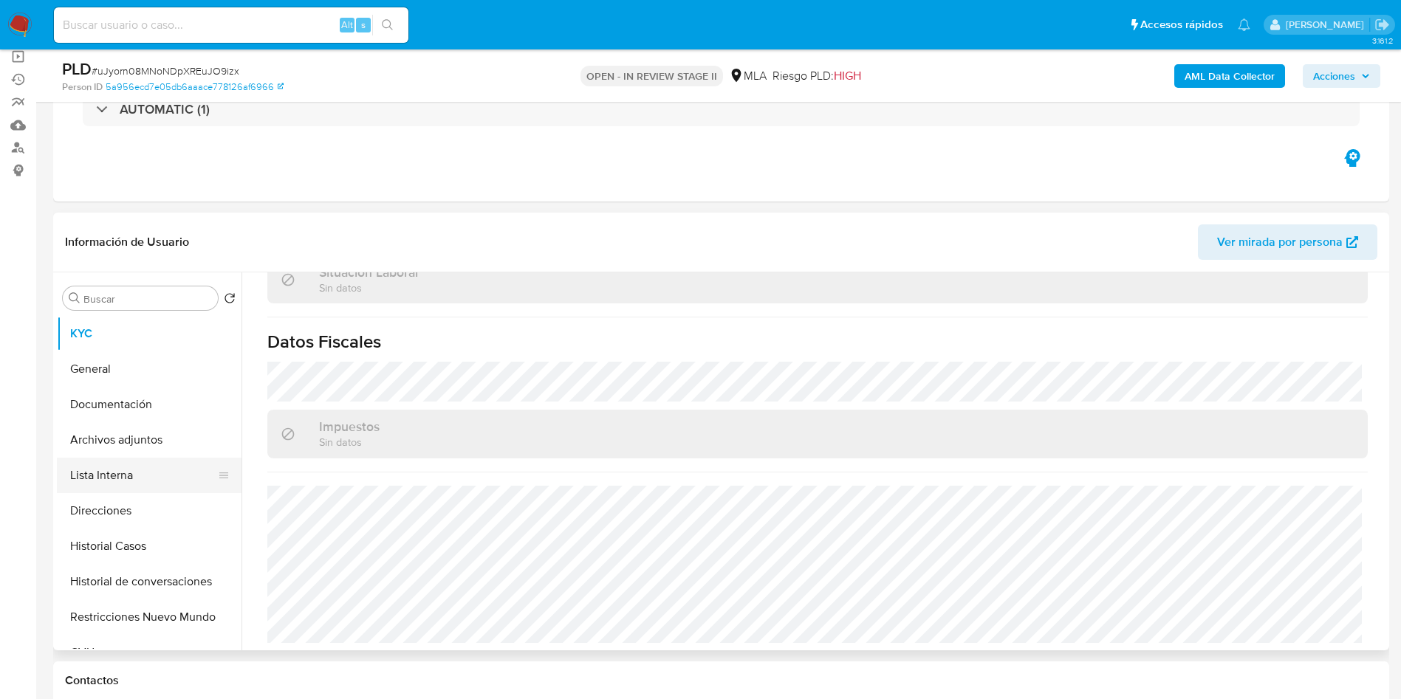
click at [140, 475] on button "Lista Interna" at bounding box center [143, 475] width 173 height 35
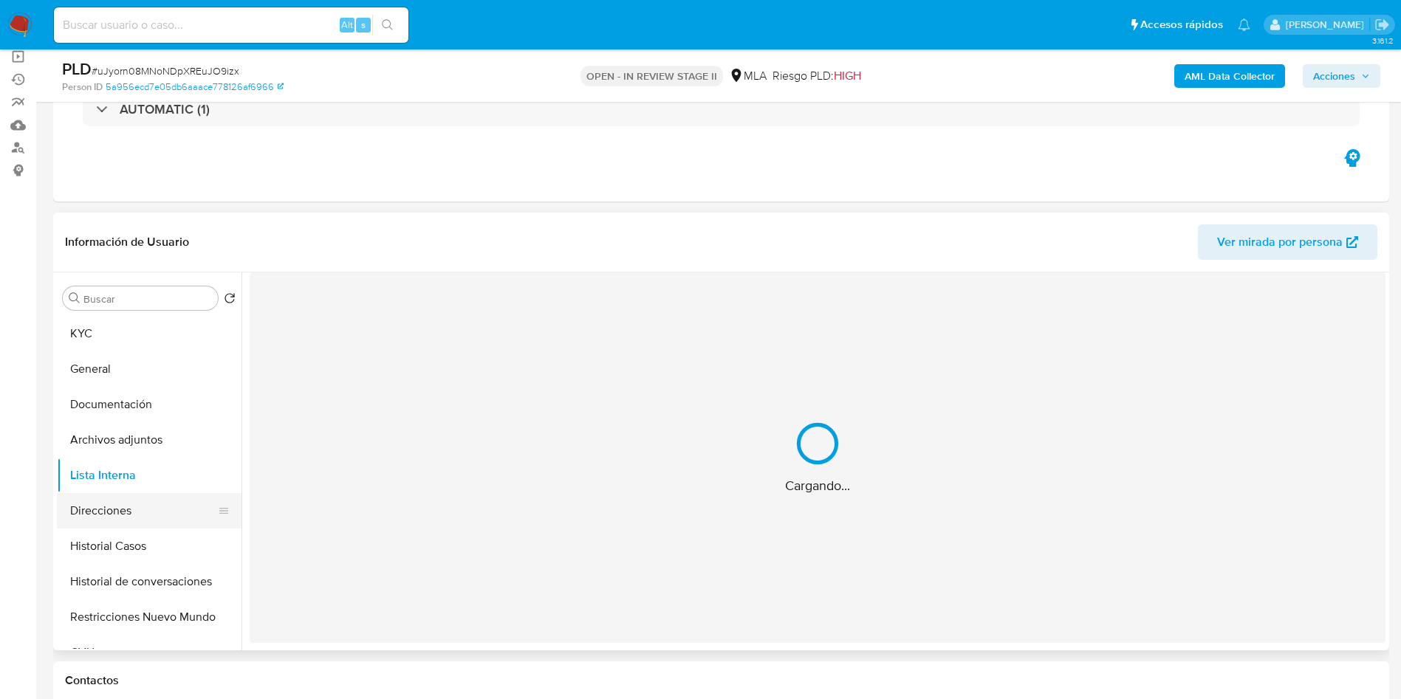
scroll to position [0, 0]
click at [128, 515] on button "Direcciones" at bounding box center [143, 510] width 173 height 35
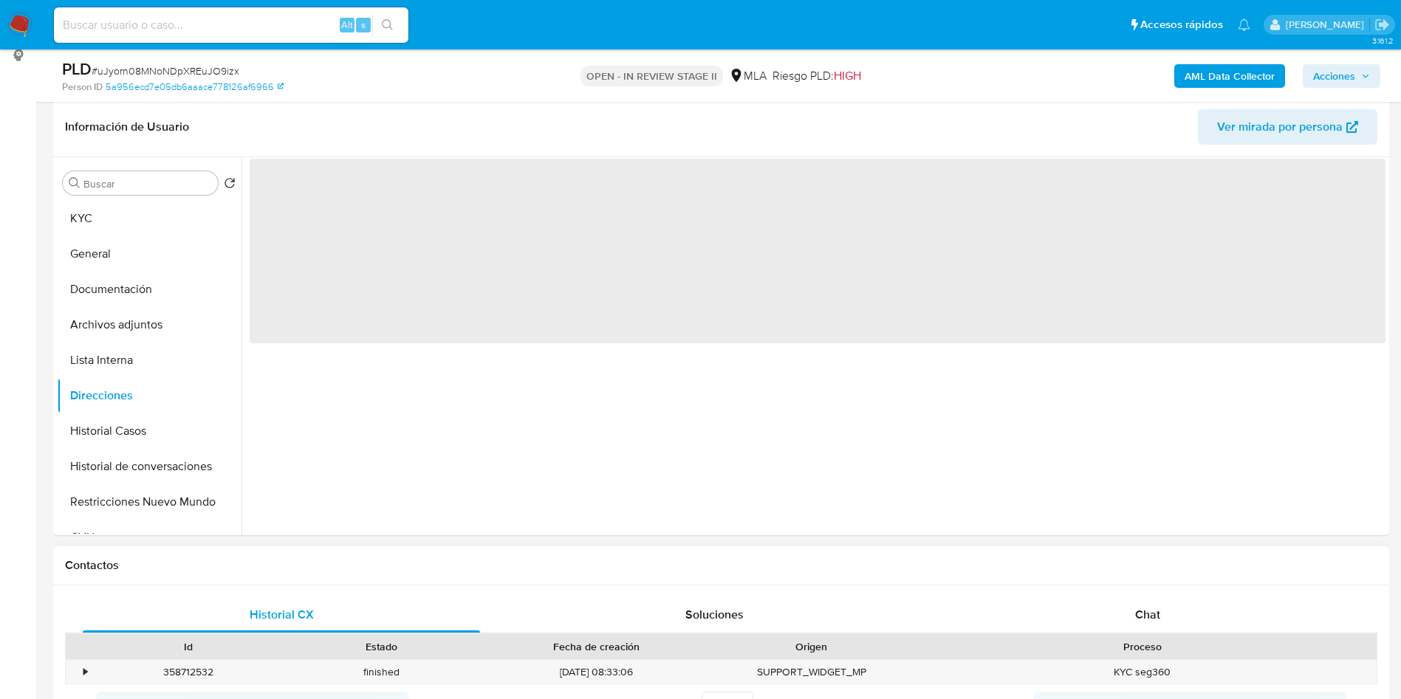
scroll to position [443, 0]
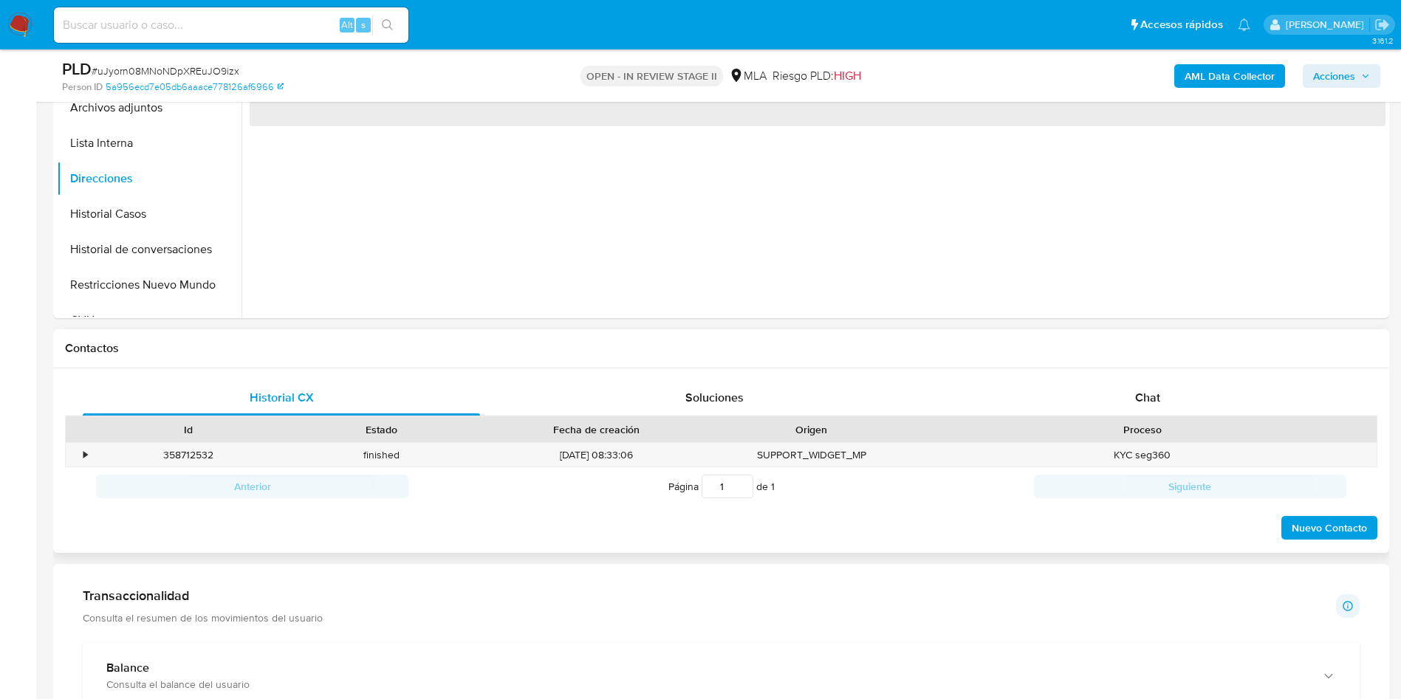
click at [1147, 422] on div "Proceso" at bounding box center [1141, 429] width 447 height 15
click at [1072, 399] on div "Chat" at bounding box center [1147, 397] width 397 height 35
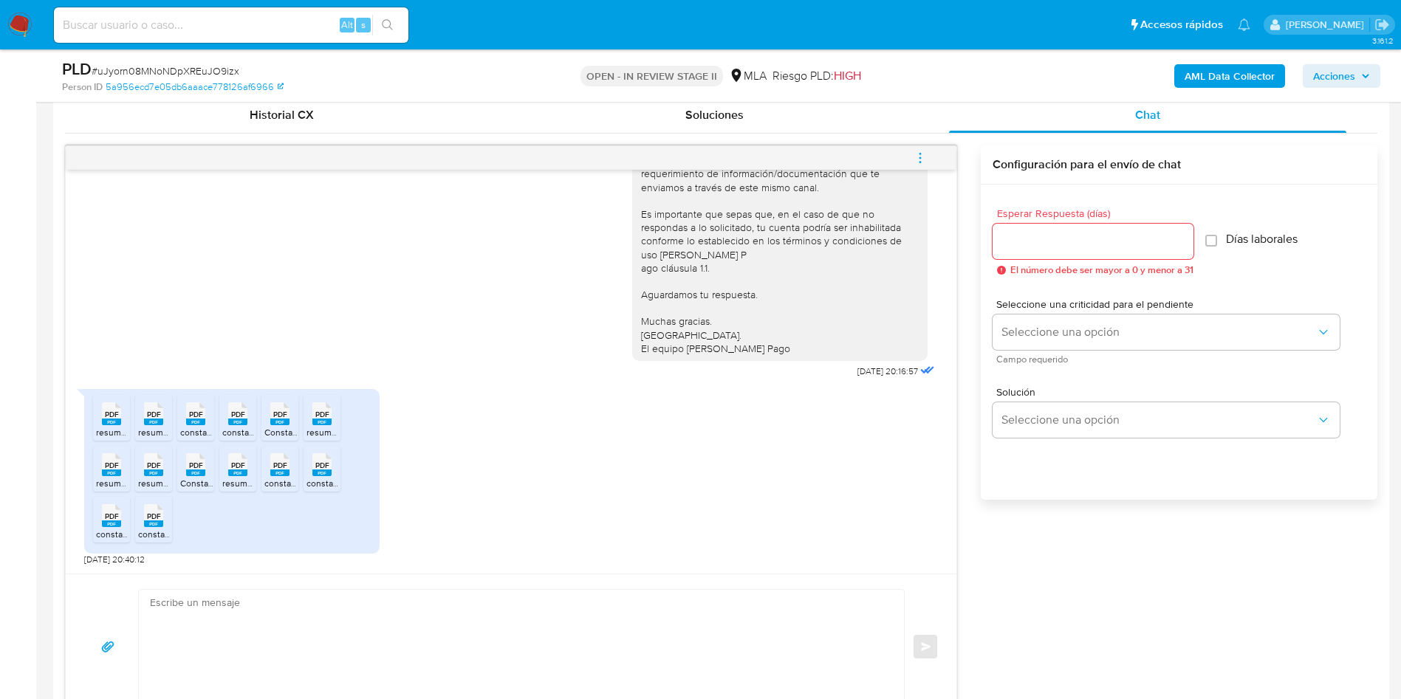
scroll to position [775, 0]
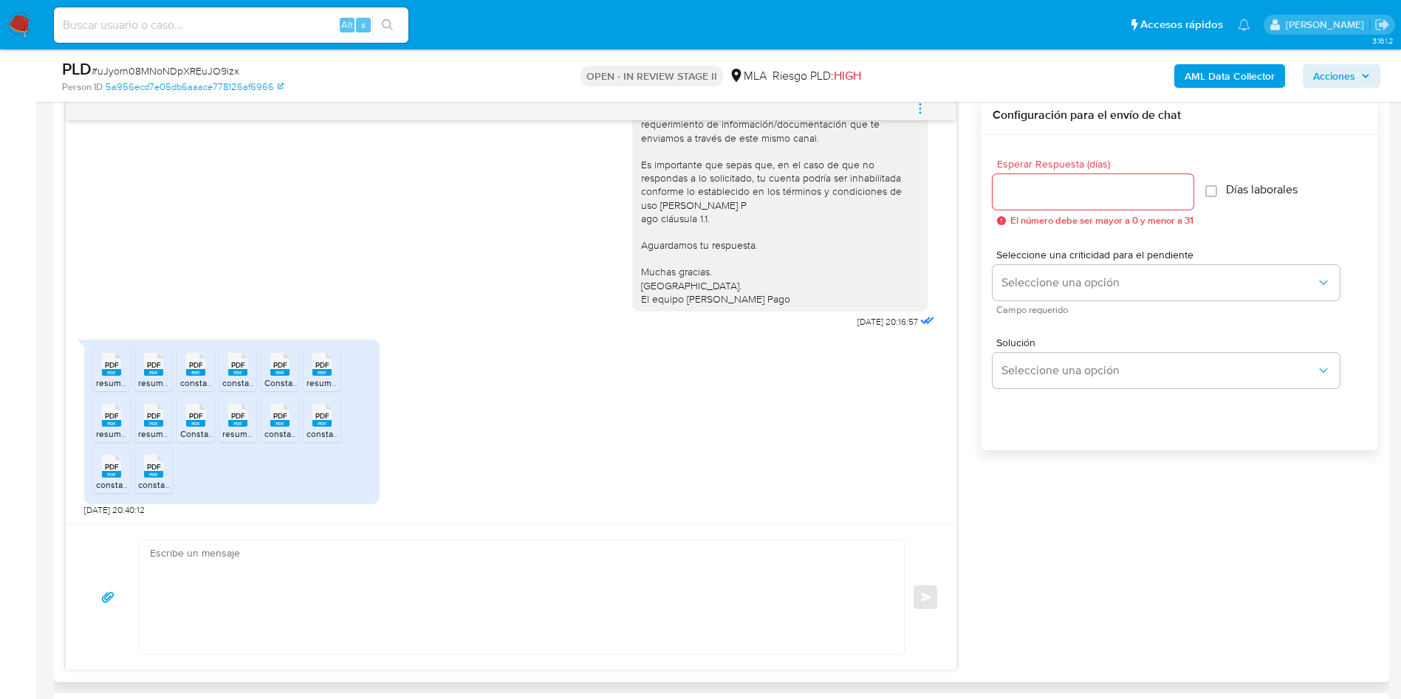
click at [631, 632] on textarea at bounding box center [517, 597] width 735 height 114
click at [0, 382] on aside "Bandeja Tablero Screening Búsqueda en Listas Watchlist Herramientas Operaciones…" at bounding box center [18, 638] width 36 height 2827
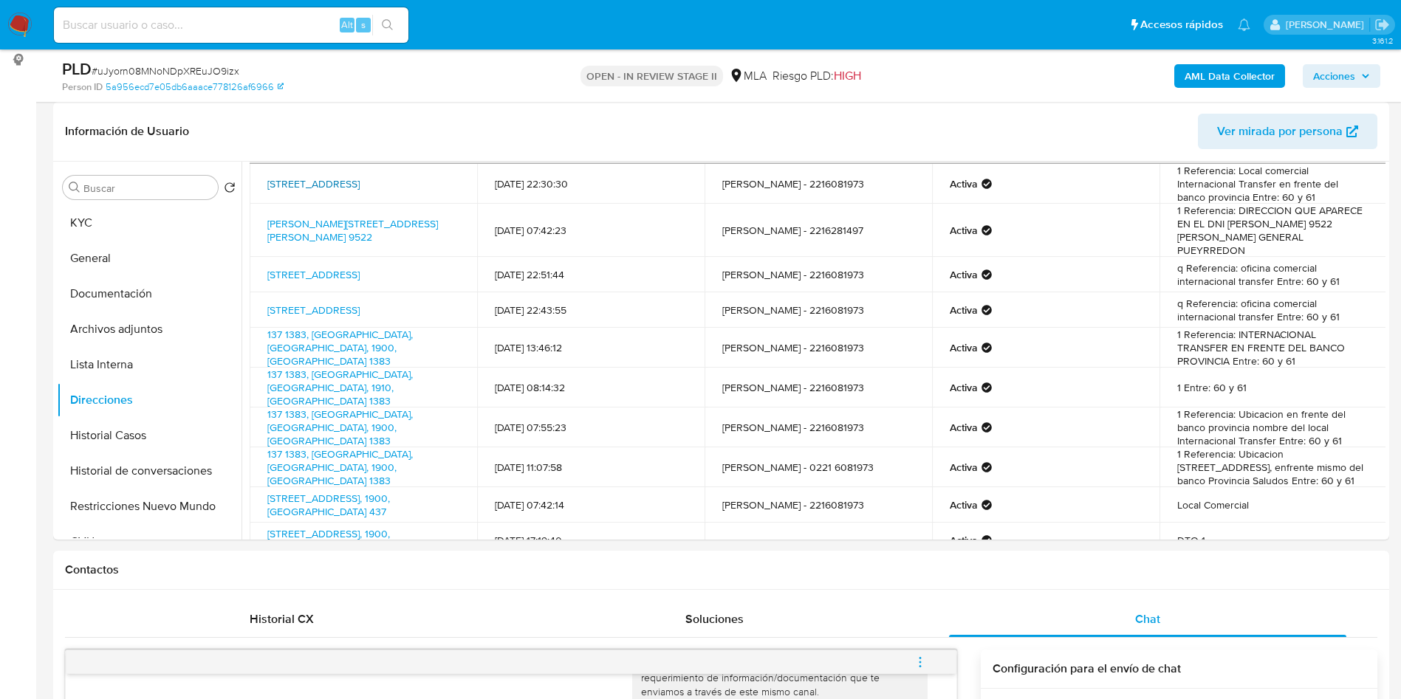
scroll to position [0, 0]
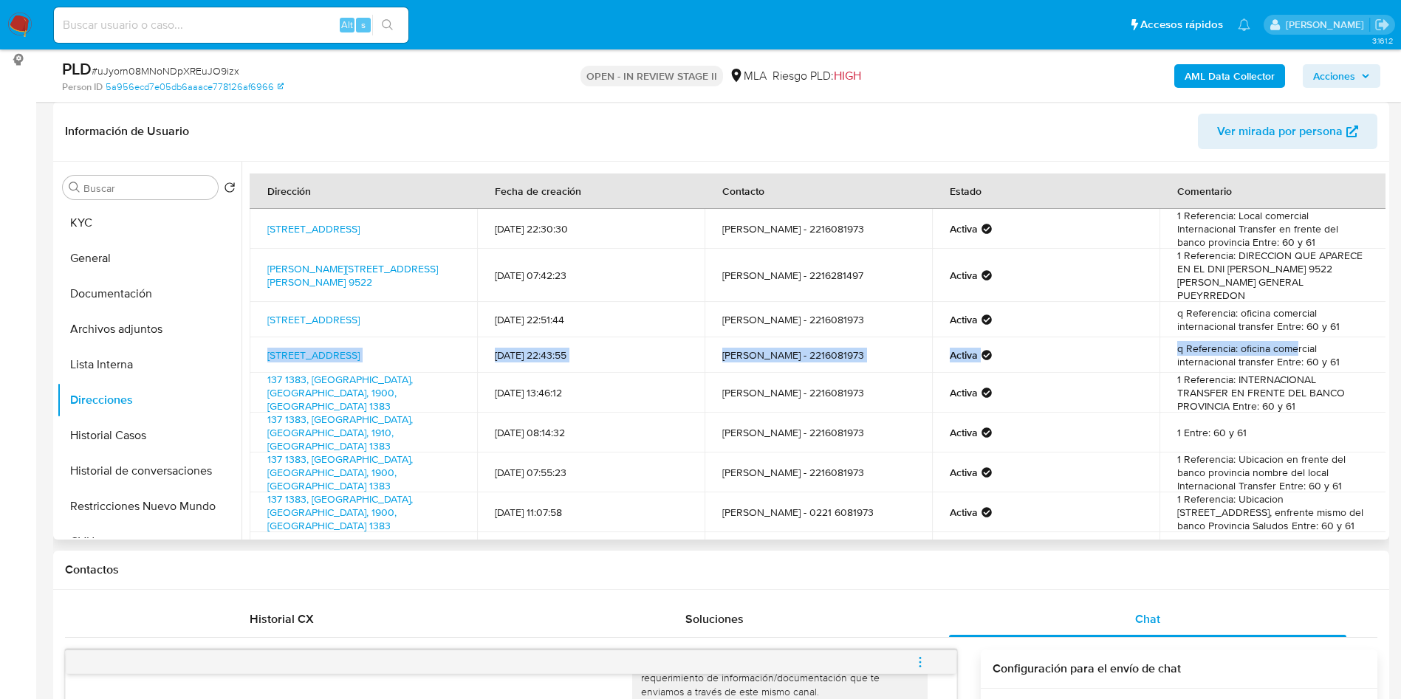
drag, startPoint x: 1289, startPoint y: 335, endPoint x: 251, endPoint y: 334, distance: 1038.1
click at [251, 337] on tr "[STREET_ADDRESS] 1383 [DATE] 22:43:55 [PERSON_NAME] - 2216081973 Activa q Refer…" at bounding box center [818, 354] width 1137 height 35
click at [388, 350] on td "[STREET_ADDRESS]" at bounding box center [363, 354] width 227 height 35
drag, startPoint x: 382, startPoint y: 242, endPoint x: 261, endPoint y: 220, distance: 122.4
click at [261, 220] on td "[STREET_ADDRESS]" at bounding box center [363, 229] width 227 height 40
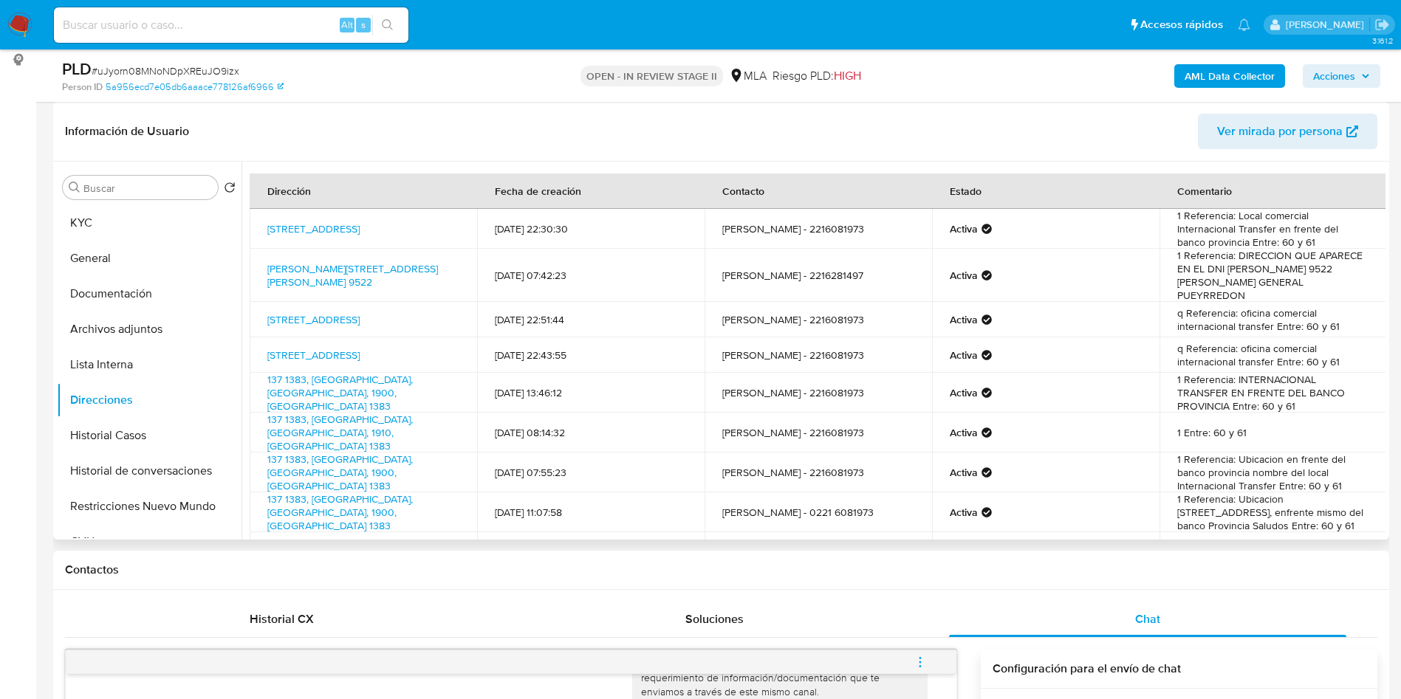
copy link "[STREET_ADDRESS]"
click at [126, 210] on button "KYC" at bounding box center [143, 222] width 173 height 35
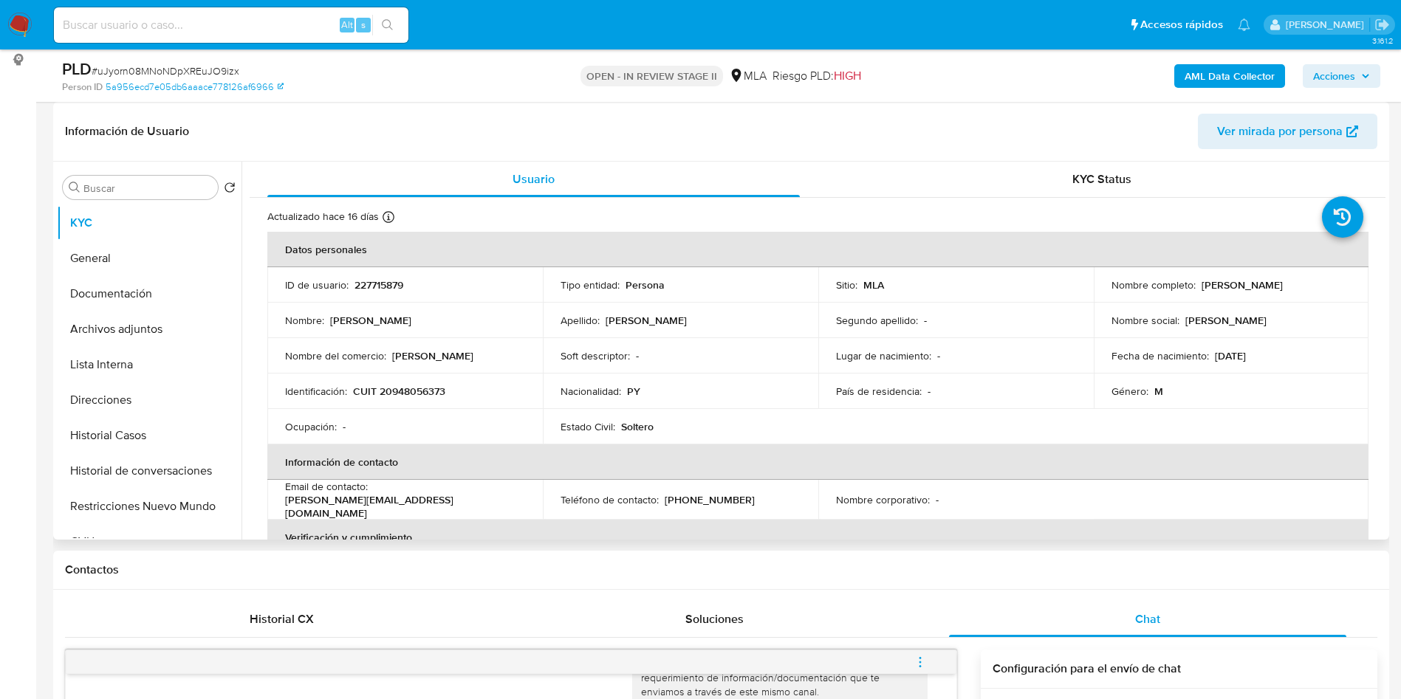
click at [416, 385] on p "CUIT 20948056373" at bounding box center [399, 391] width 92 height 13
copy p "20948056373"
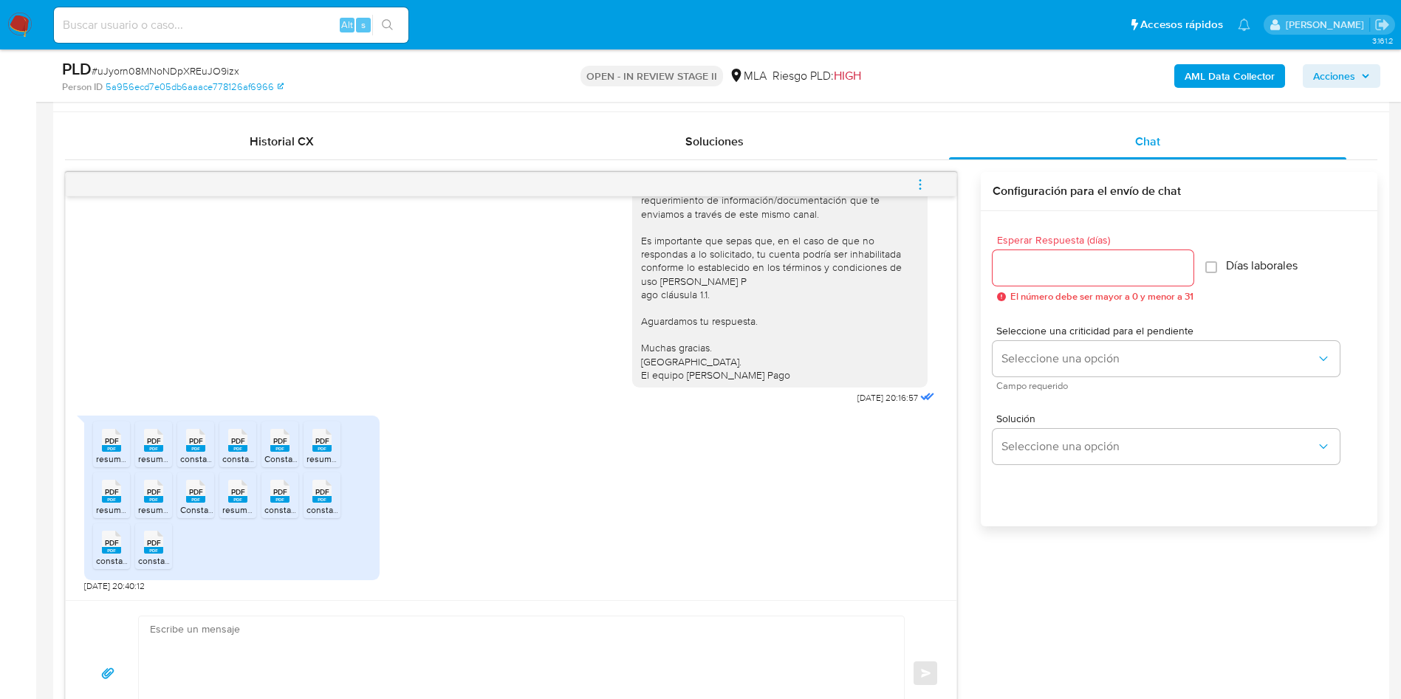
scroll to position [664, 0]
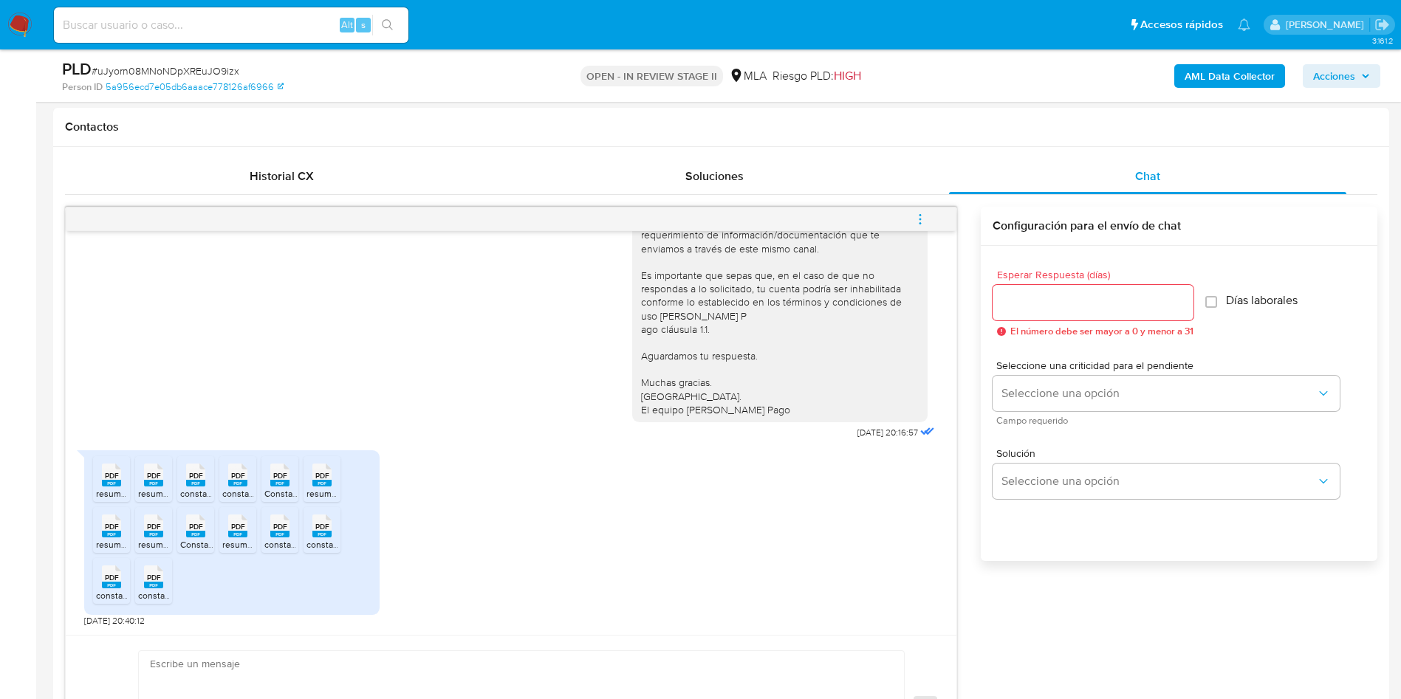
click at [192, 66] on span "# uJyorn08MNoNDpXREuJO9izx" at bounding box center [166, 70] width 148 height 15
copy span "uJyorn08MNoNDpXREuJO9izx"
